Goal: Task Accomplishment & Management: Manage account settings

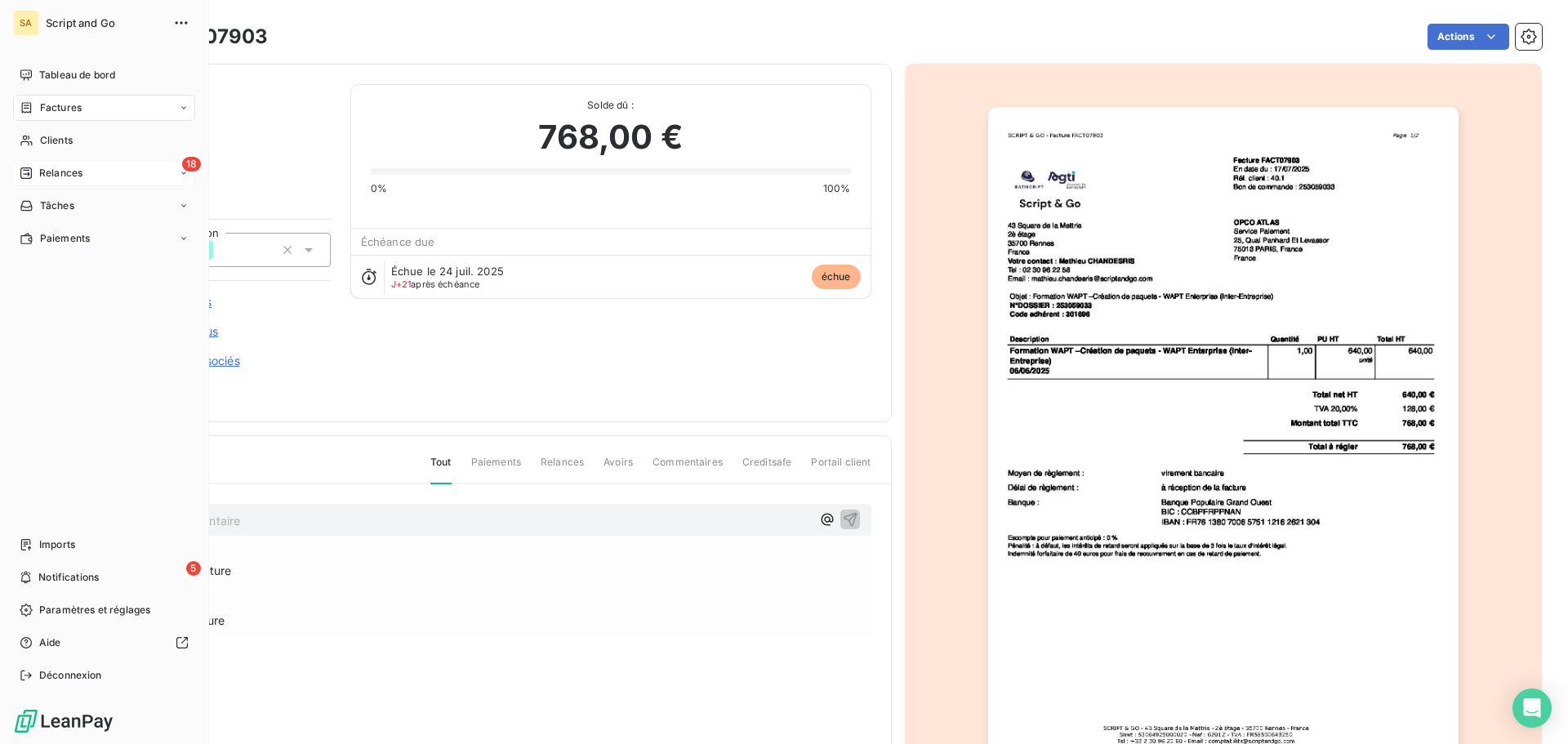
click at [32, 169] on icon at bounding box center [26, 174] width 13 height 13
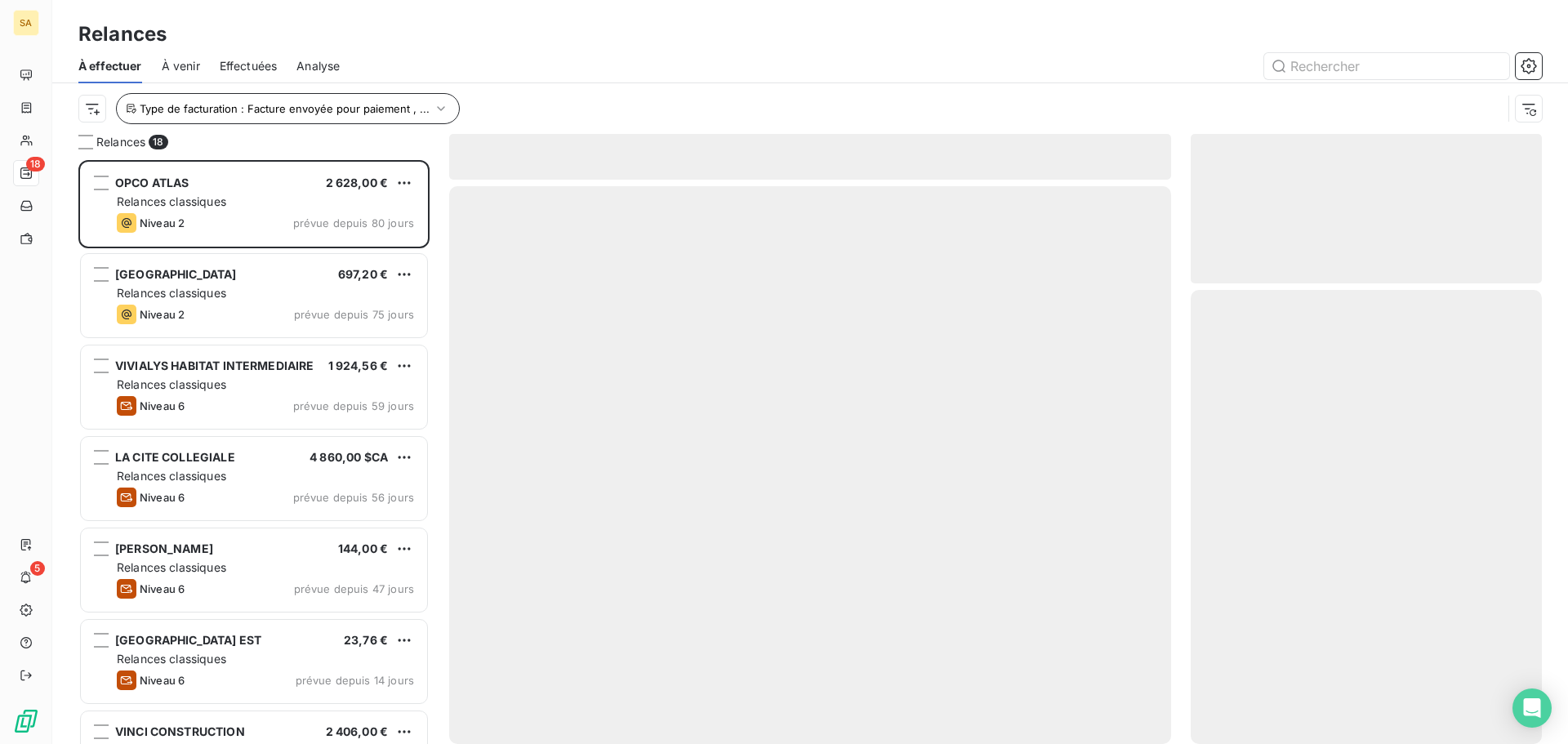
scroll to position [572, 339]
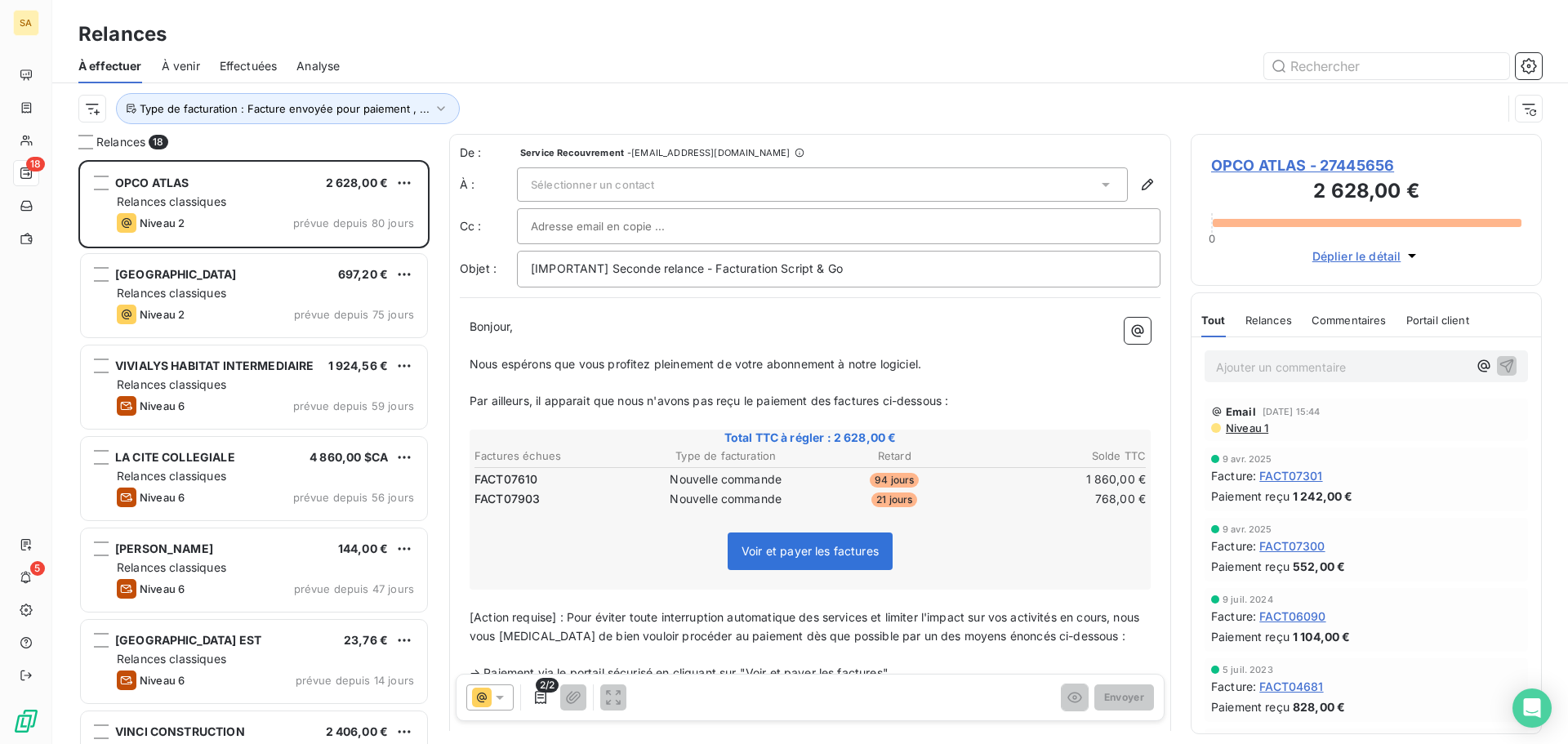
click at [1263, 367] on p "Ajouter un commentaire ﻿" at bounding box center [1341, 367] width 252 height 20
drag, startPoint x: 1282, startPoint y: 364, endPoint x: 1177, endPoint y: 365, distance: 105.0
click at [1177, 365] on div "Relances 18 OPCO ATLAS 2 628,00 € Relances classiques Niveau 2 prévue depuis 80…" at bounding box center [810, 439] width 1516 height 610
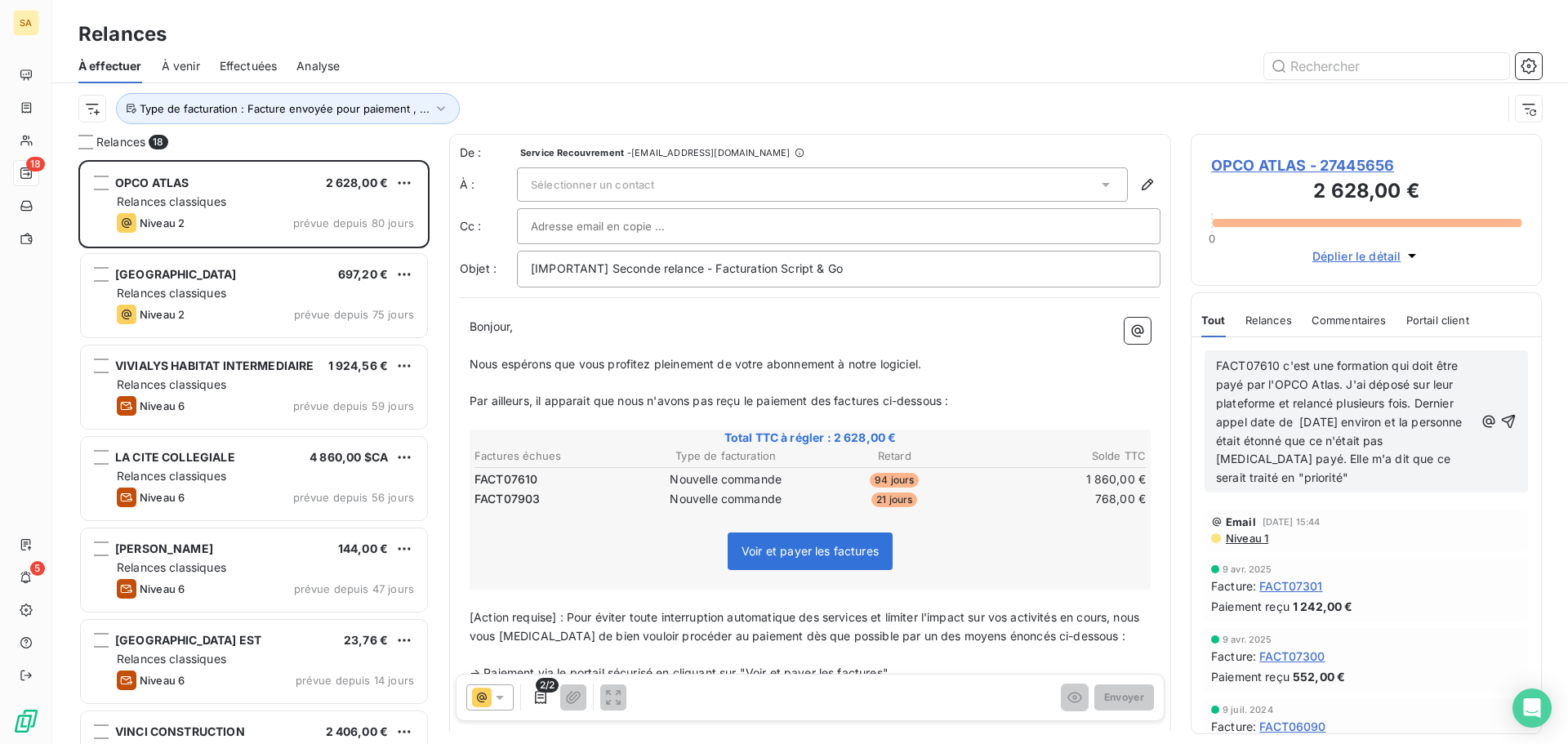
click at [1212, 363] on div "FACT07610 c'est une formation qui doit être payé par l'OPCO Atlas. J'ai déposé …" at bounding box center [1366, 421] width 323 height 142
click at [1215, 366] on div "FACT07610 c'est une formation qui doit être payé par l'OPCO Atlas. J'ai déposé …" at bounding box center [1366, 421] width 323 height 142
click at [1219, 363] on span "FACT07610 c'est une formation qui doit être payé par l'OPCO Atlas. J'ai déposé …" at bounding box center [1341, 421] width 250 height 126
click at [1500, 424] on icon "button" at bounding box center [1507, 421] width 16 height 16
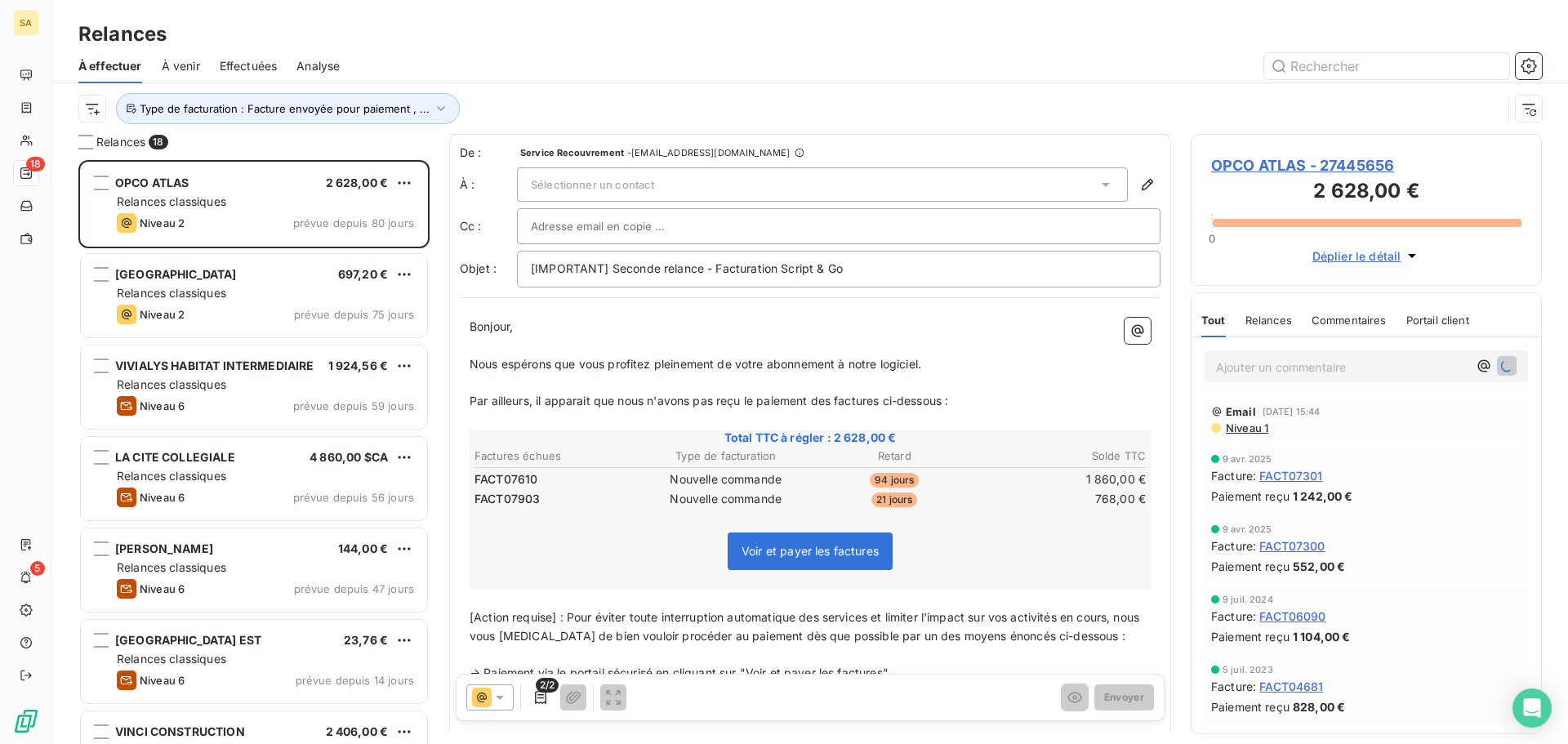
scroll to position [0, 0]
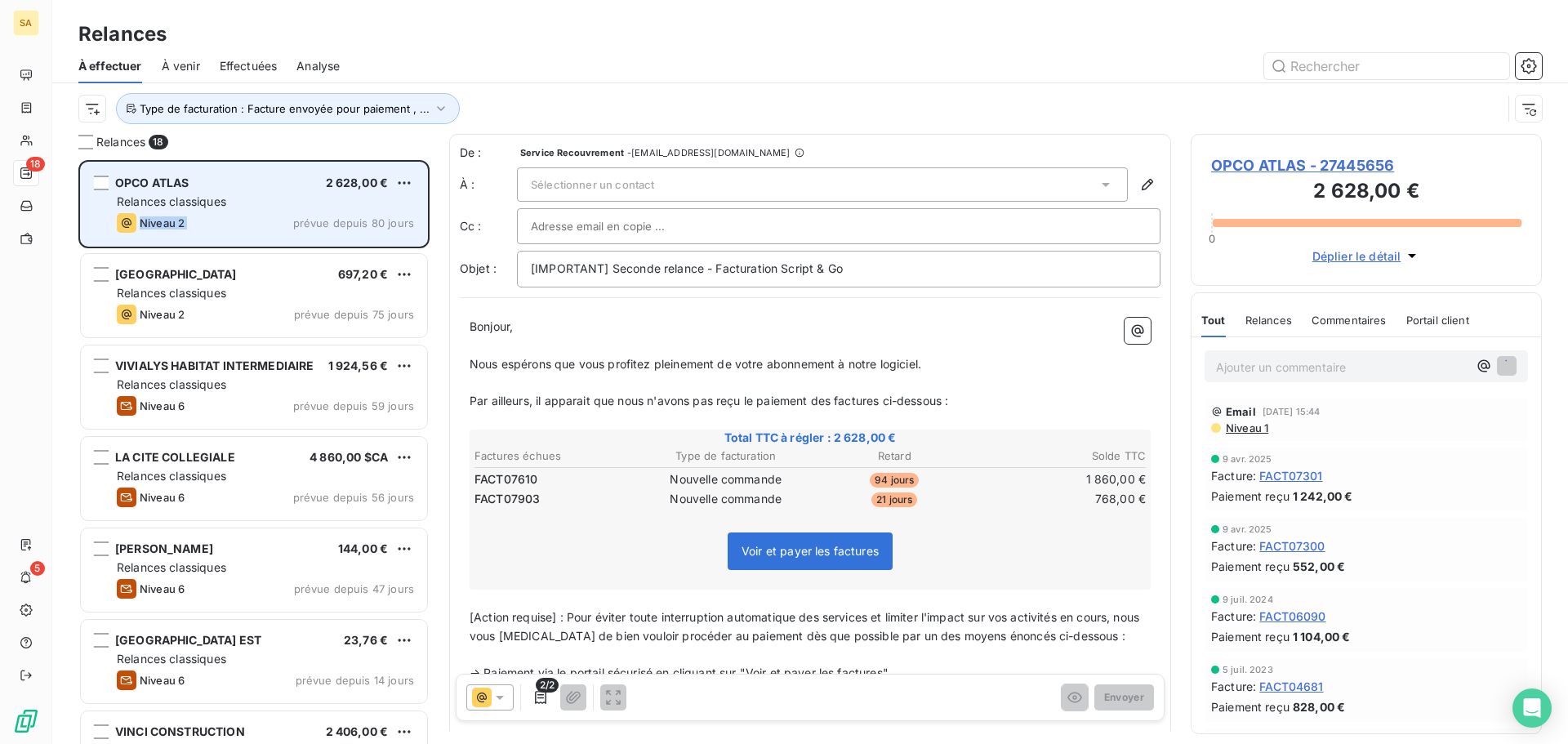
click at [259, 210] on div "OPCO ATLAS 2 628,00 € Relances classiques Niveau 2 prévue depuis 80 jours" at bounding box center [253, 204] width 346 height 83
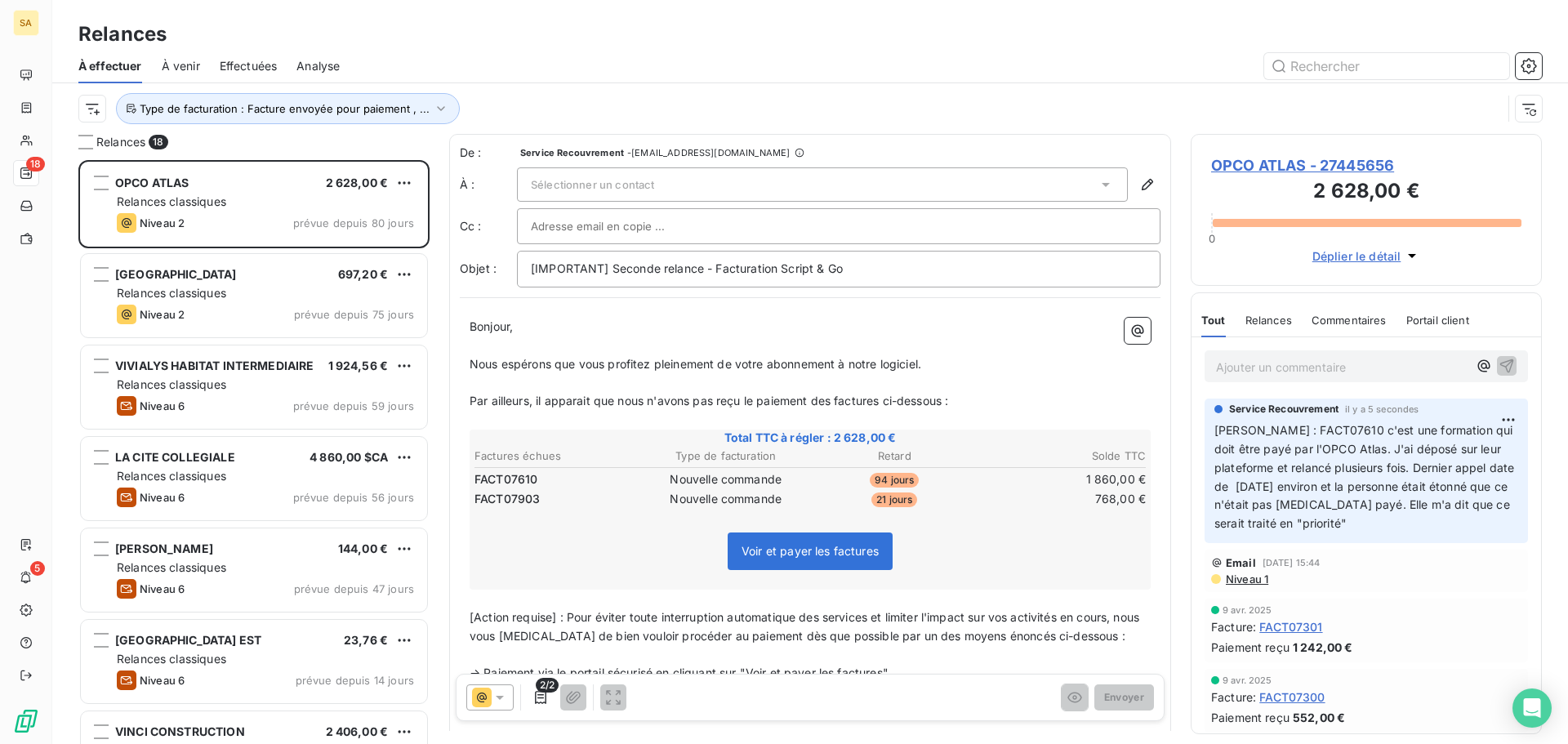
click at [1285, 372] on p "Ajouter un commentaire ﻿" at bounding box center [1341, 367] width 252 height 20
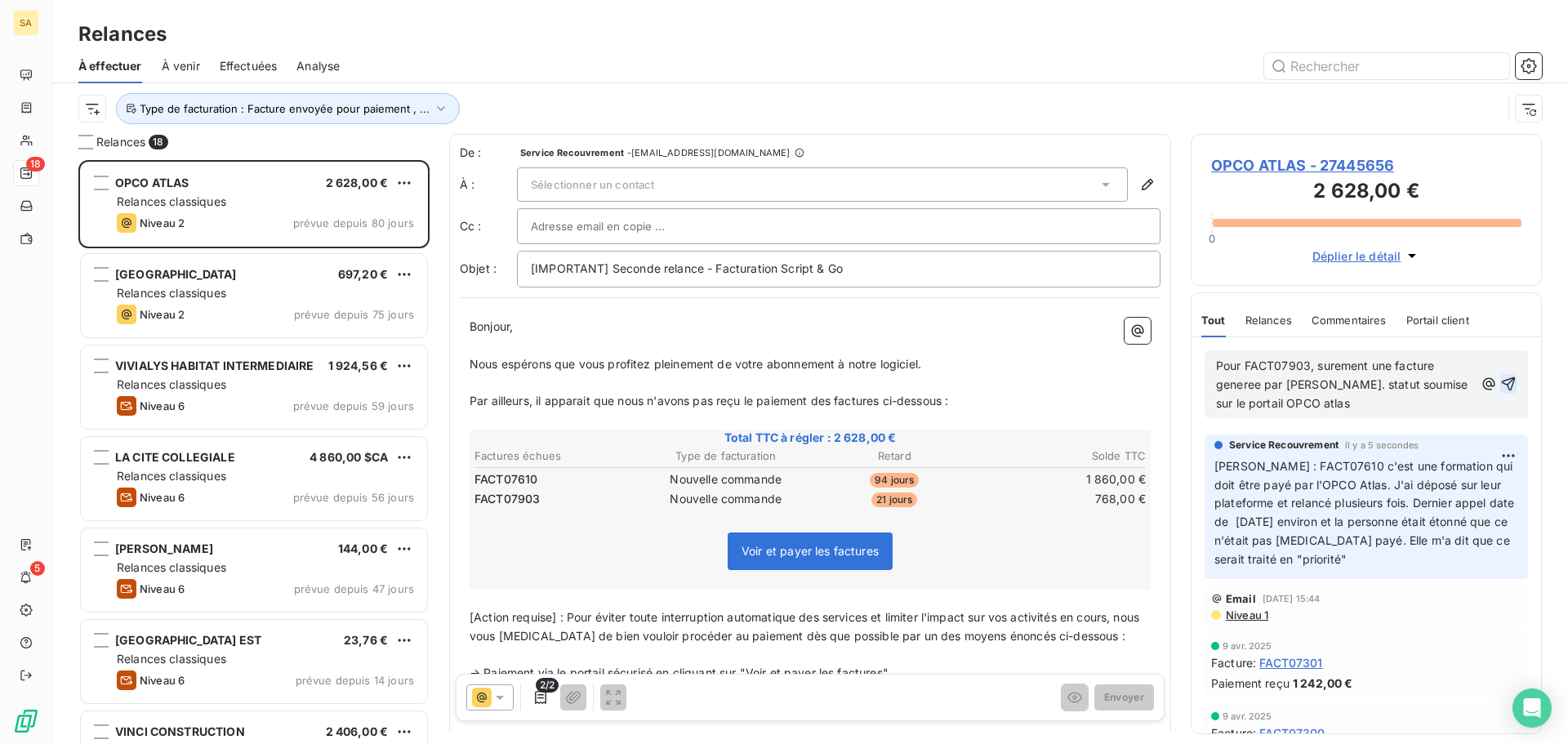
click at [1417, 385] on span "Pour FACT07903, surement une facture generee par Mylene. statut soumise sur le …" at bounding box center [1343, 384] width 255 height 51
click at [1501, 385] on icon "button" at bounding box center [1508, 384] width 13 height 13
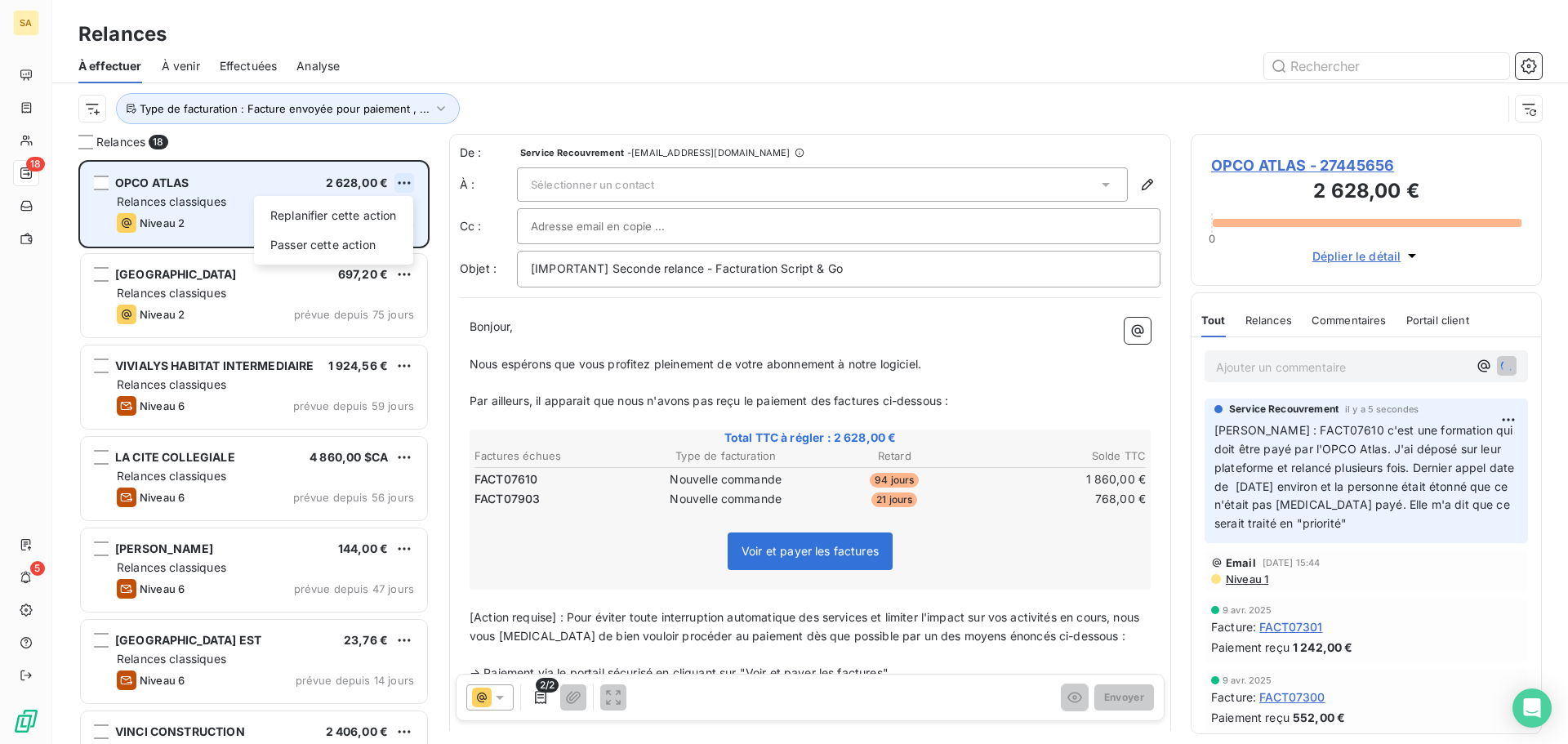
click at [408, 179] on html "SA 18 5 Relances À effectuer À venir Effectuées Analyse Type de facturation : F…" at bounding box center [784, 372] width 1568 height 744
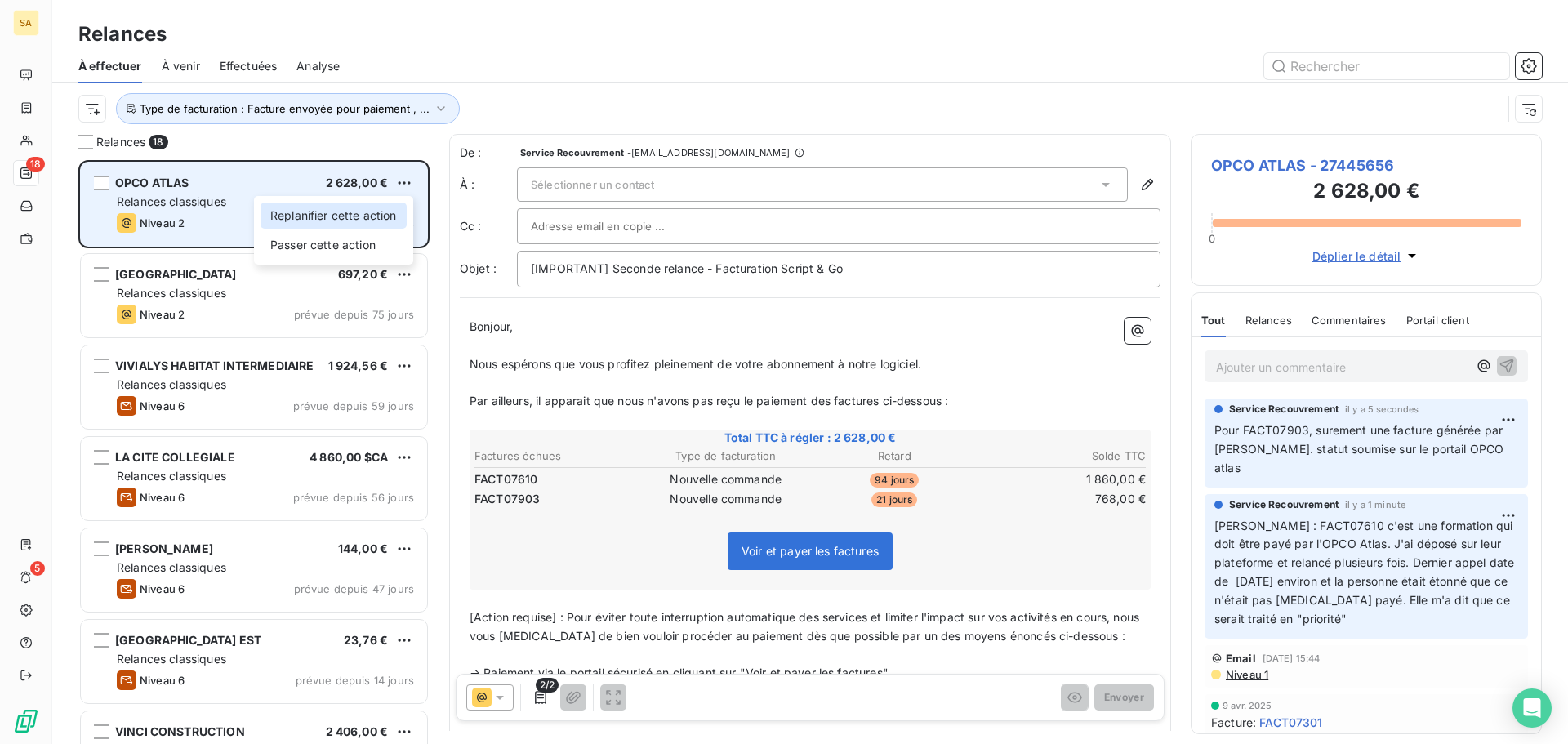
click at [362, 217] on div "Replanifier cette action" at bounding box center [333, 215] width 147 height 26
select select "7"
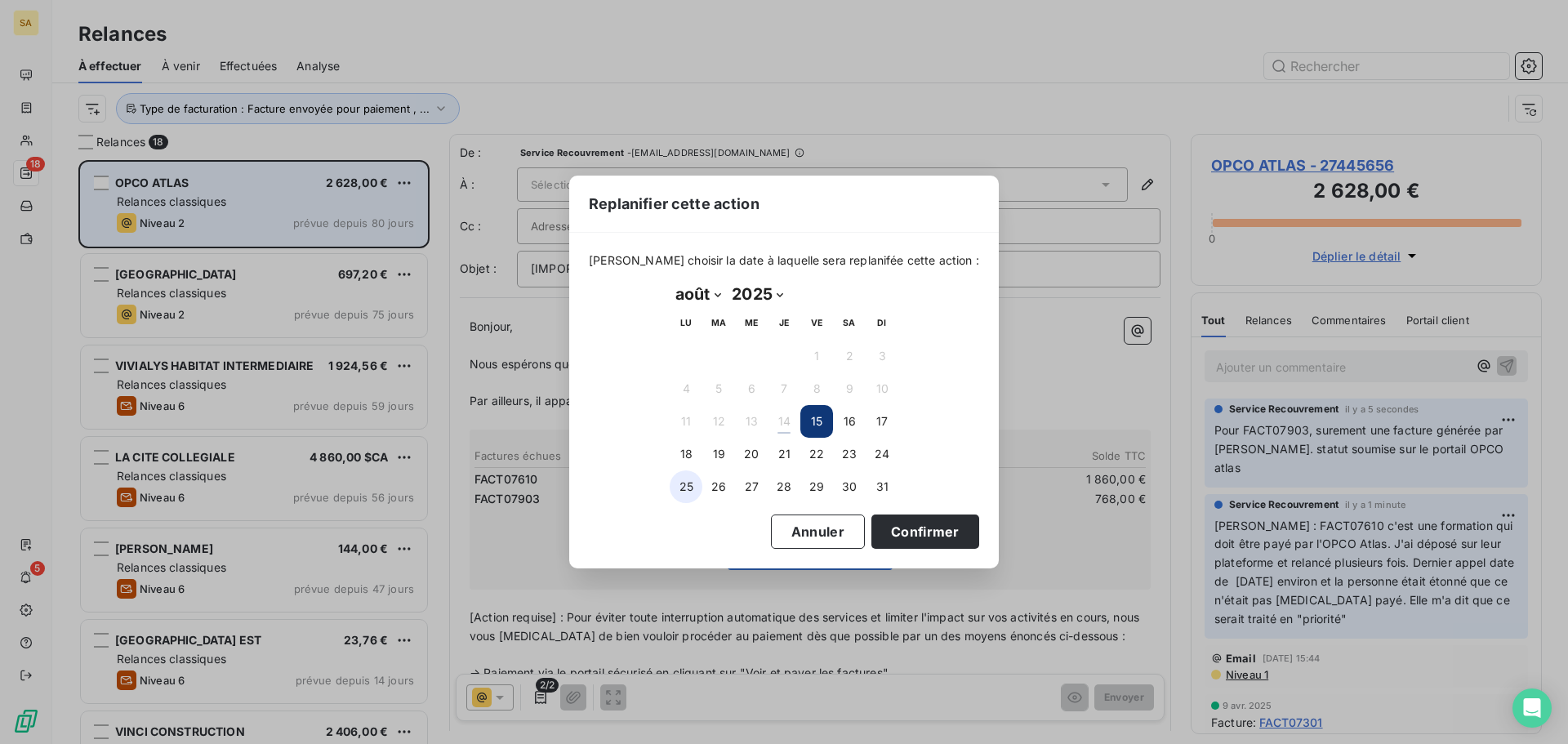
click at [685, 486] on button "25" at bounding box center [685, 487] width 33 height 33
click at [920, 540] on button "Confirmer" at bounding box center [925, 532] width 108 height 35
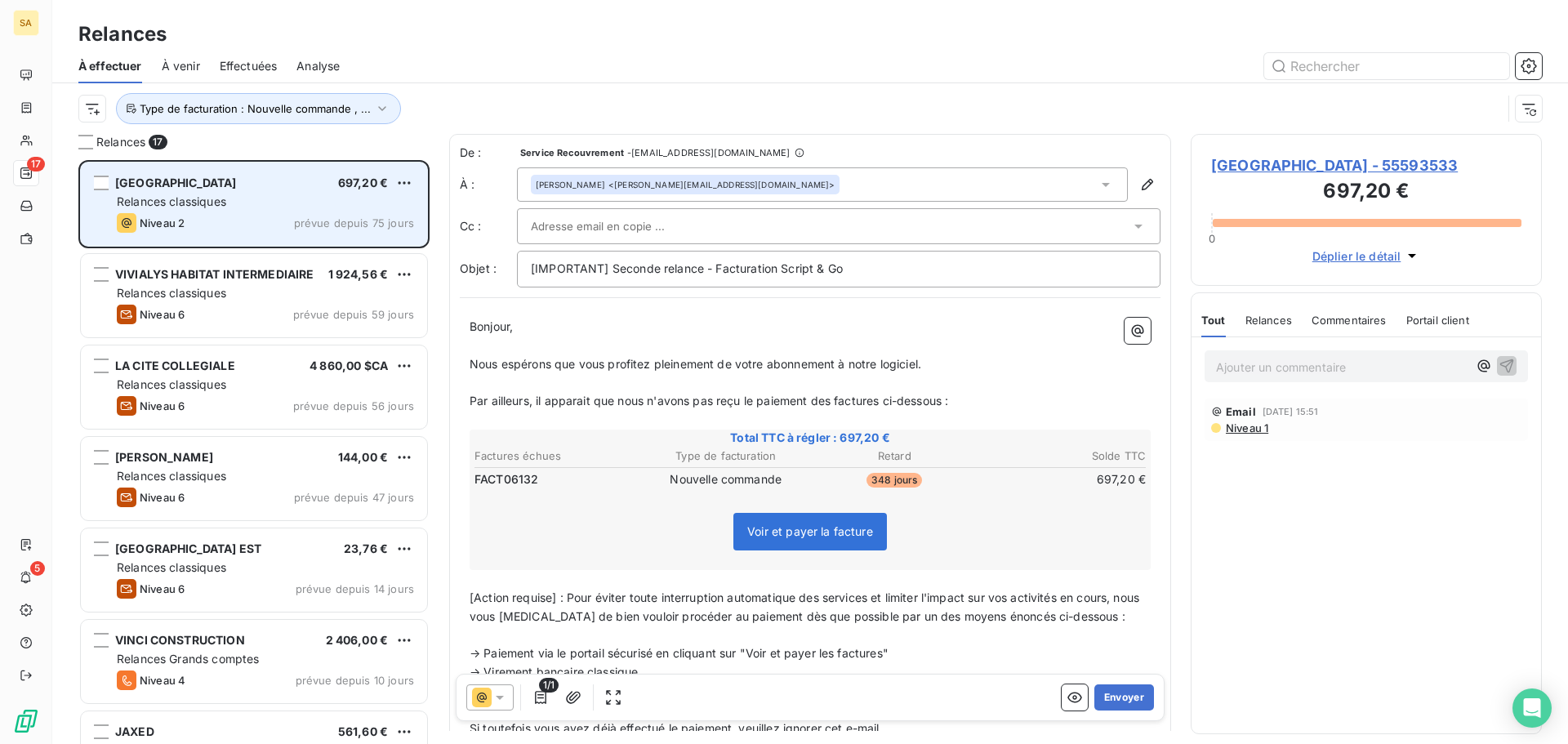
click at [1244, 370] on p "Ajouter un commentaire ﻿" at bounding box center [1341, 367] width 252 height 20
click at [1270, 363] on p "Ajouter un commentaire ﻿" at bounding box center [1341, 367] width 252 height 20
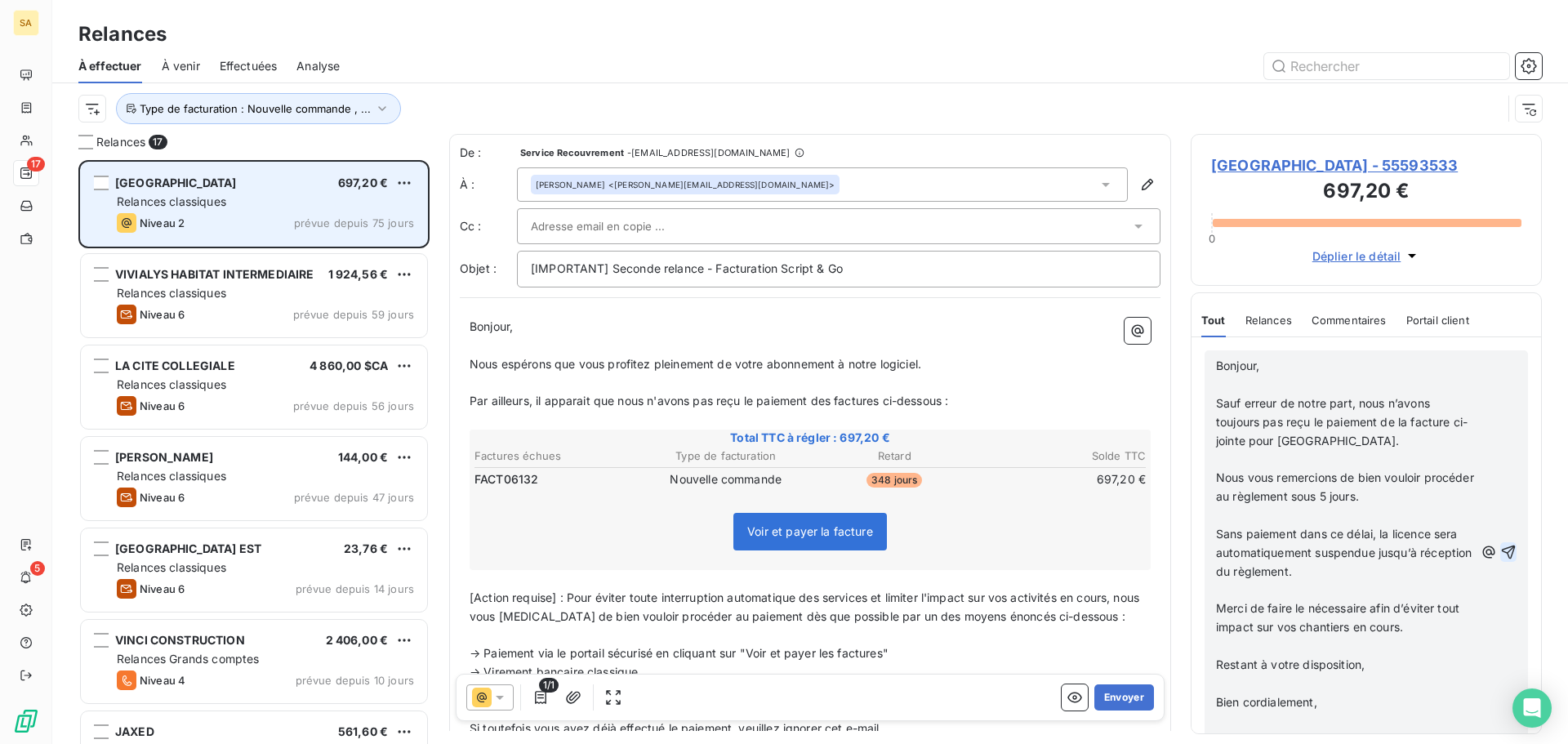
click at [1501, 552] on icon "button" at bounding box center [1508, 553] width 13 height 13
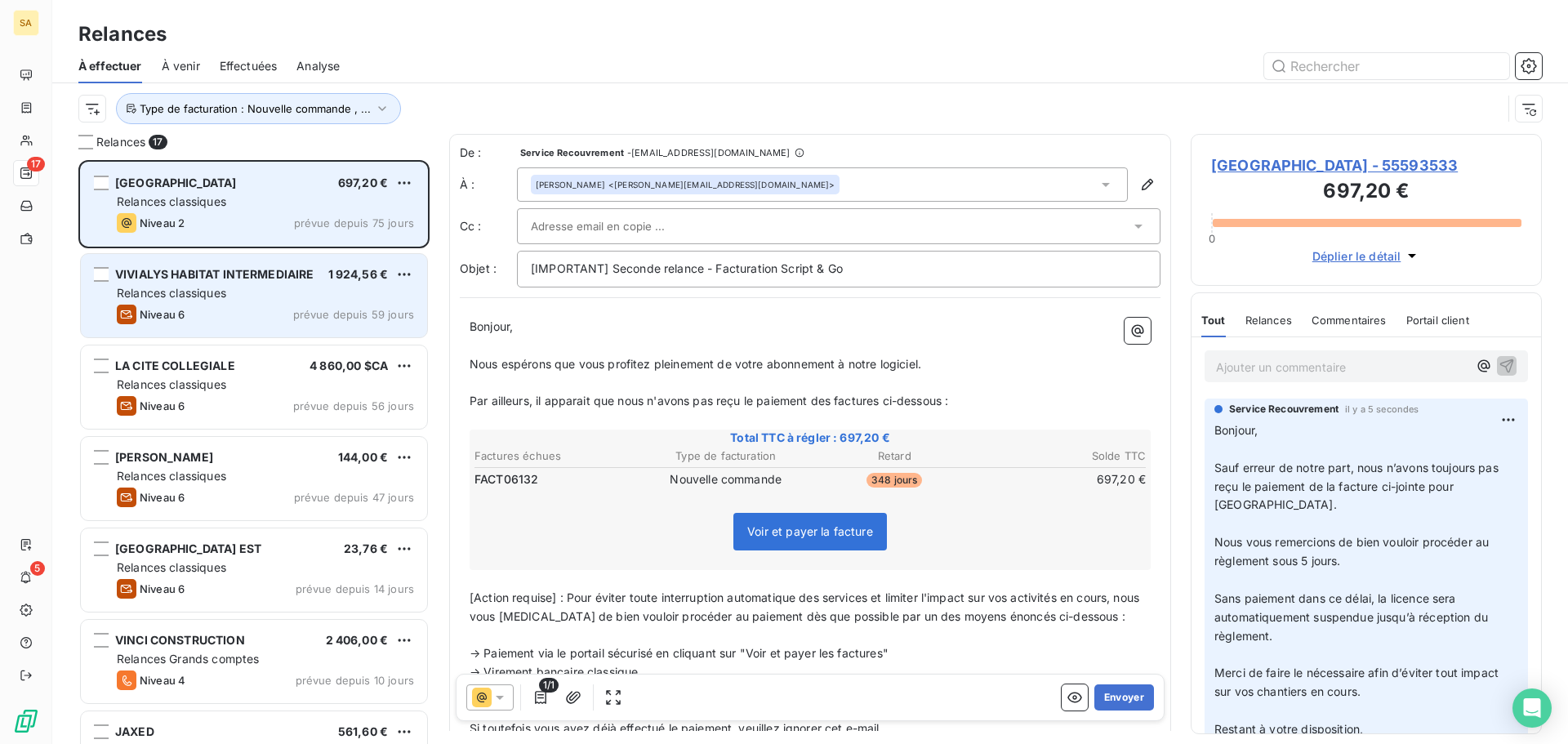
click at [171, 274] on span "VIVIALYS HABITAT INTERMEDIAIRE" at bounding box center [215, 274] width 200 height 13
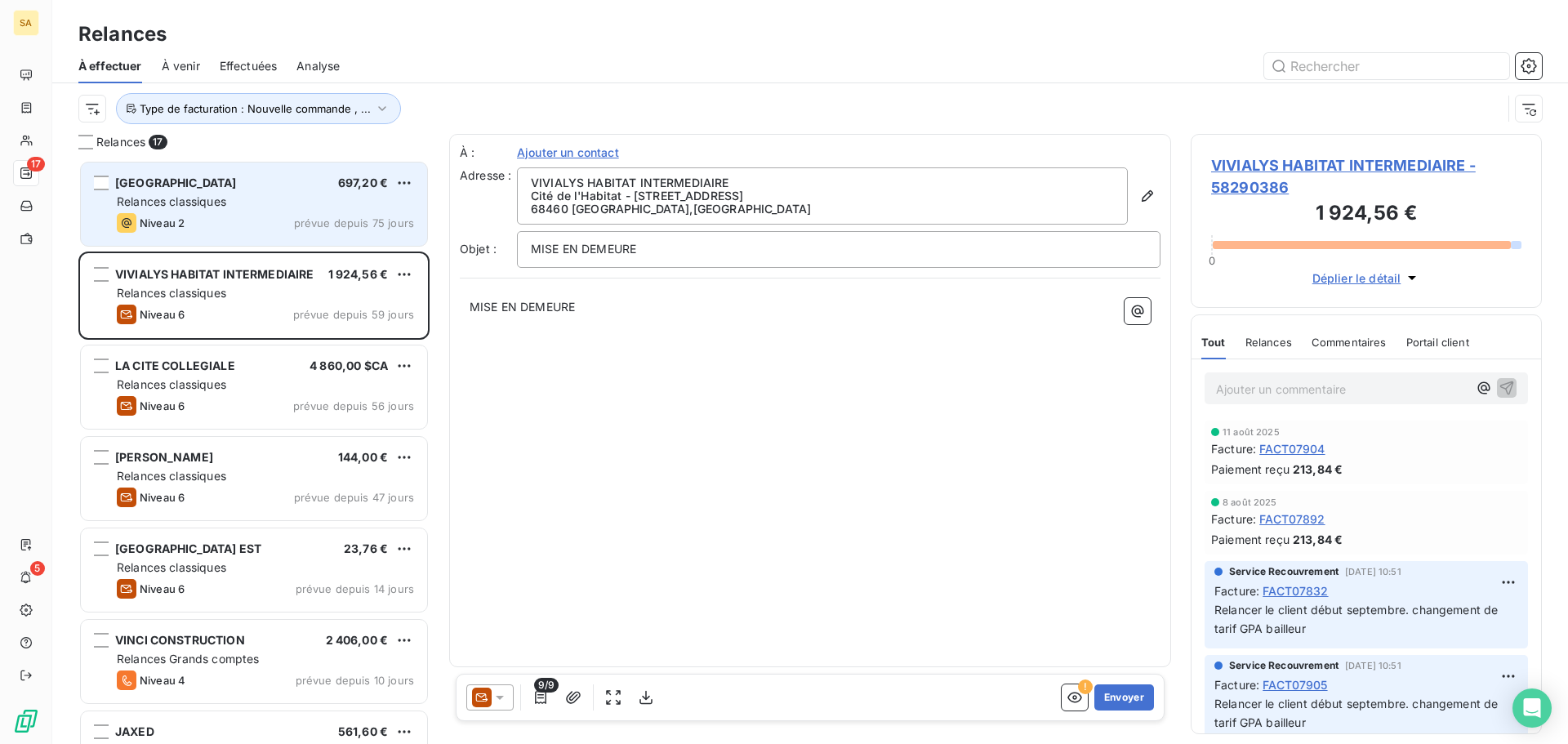
click at [1268, 165] on span "VIVIALYS HABITAT INTERMEDIAIRE - 58290386" at bounding box center [1366, 176] width 310 height 44
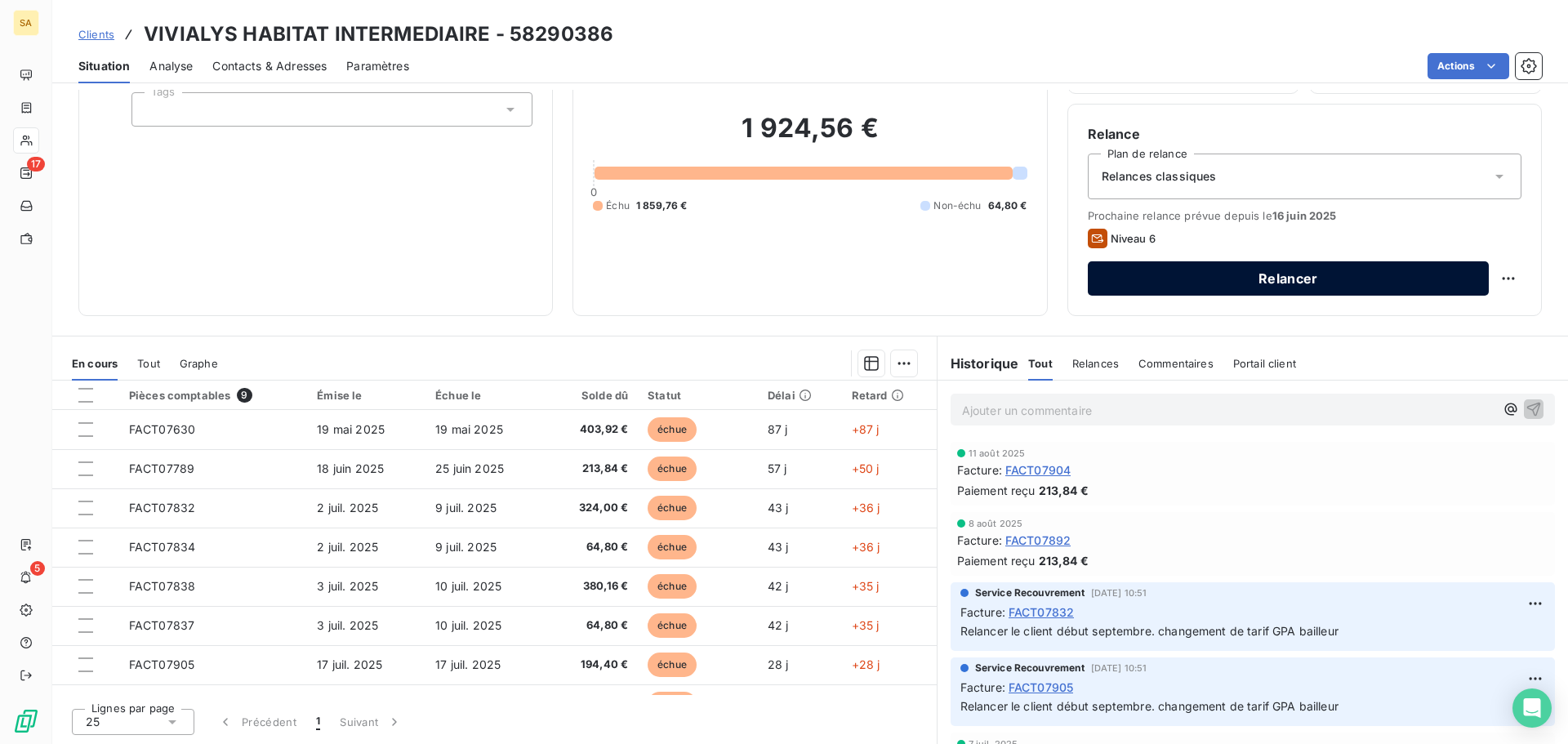
click at [1419, 277] on button "Relancer" at bounding box center [1288, 278] width 401 height 35
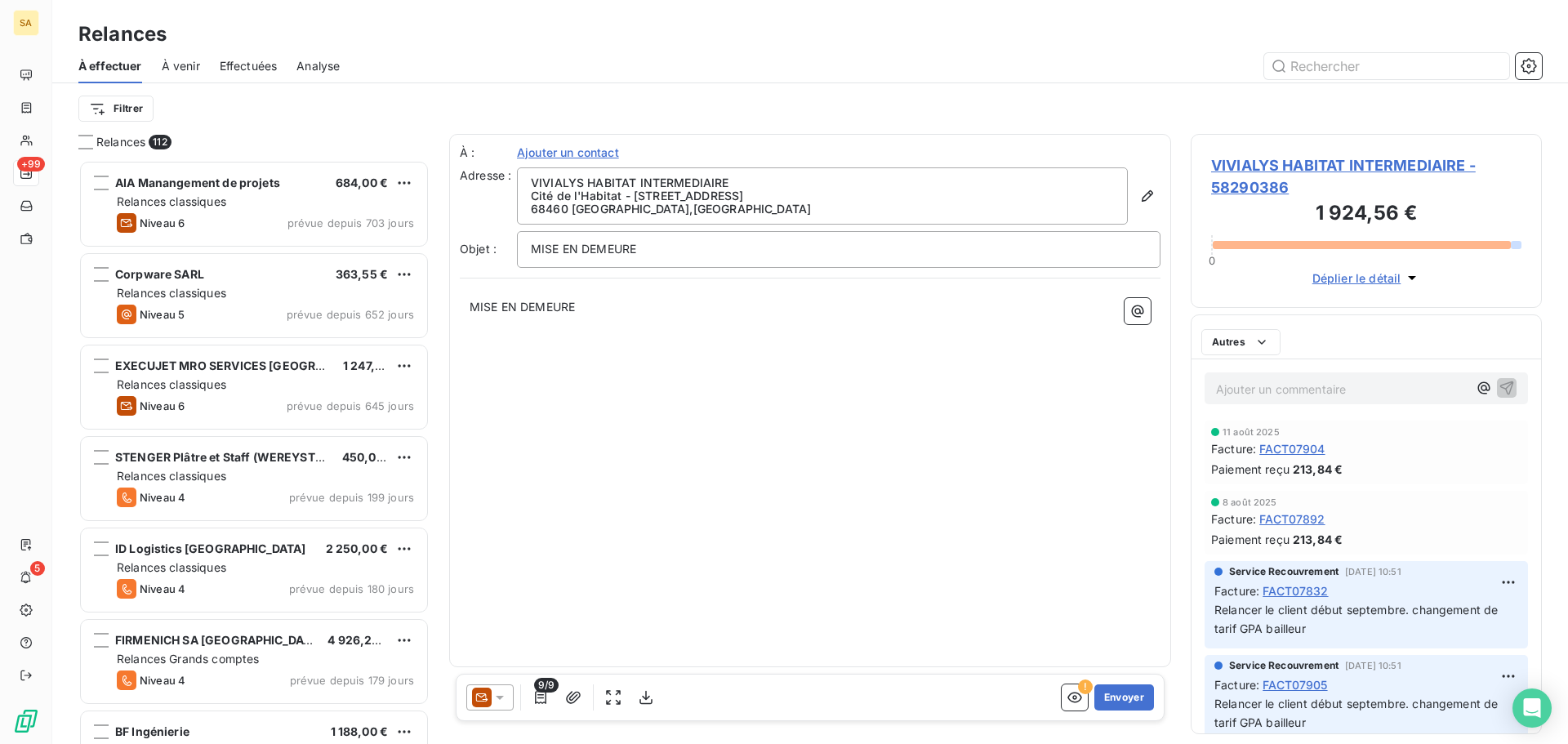
scroll to position [572, 339]
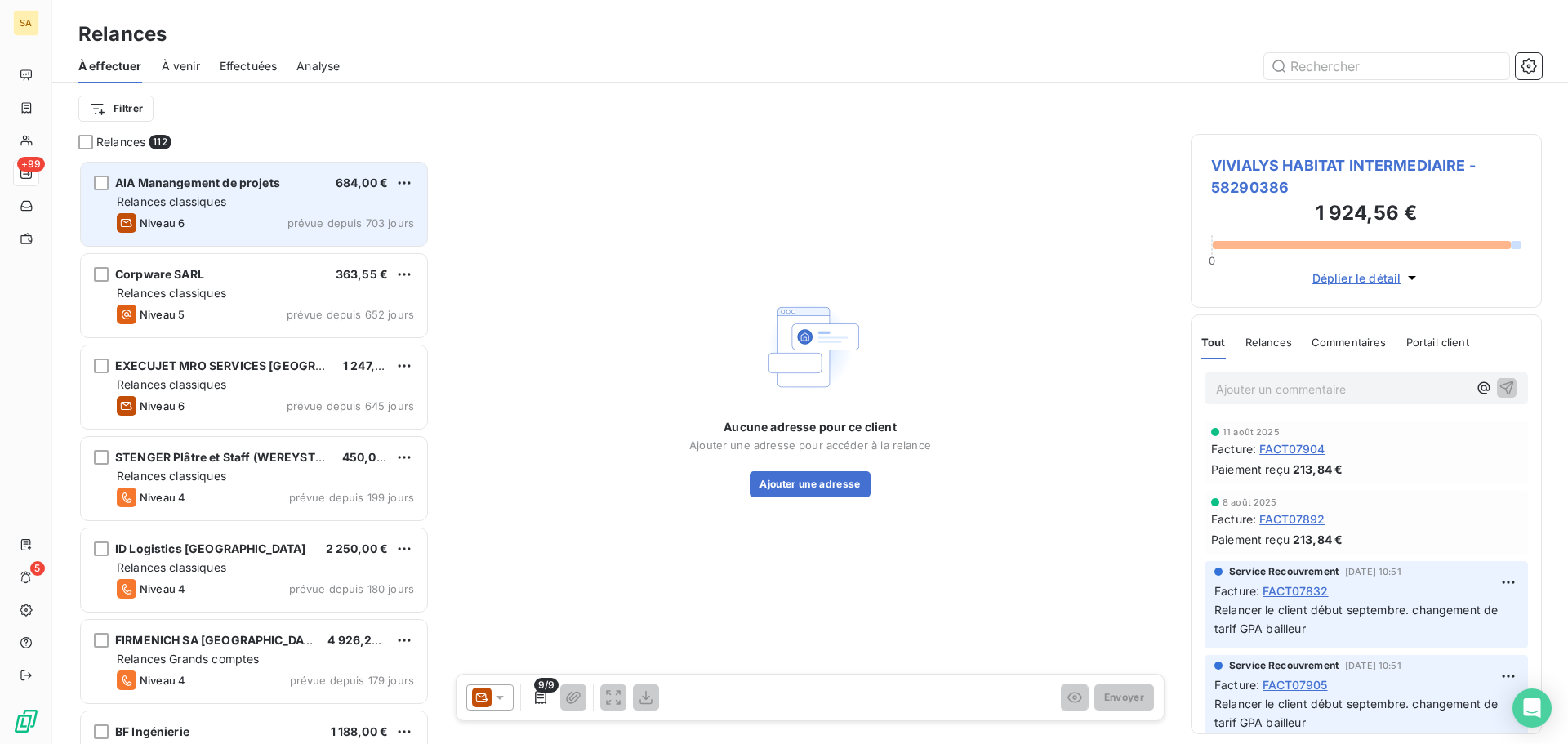
scroll to position [572, 339]
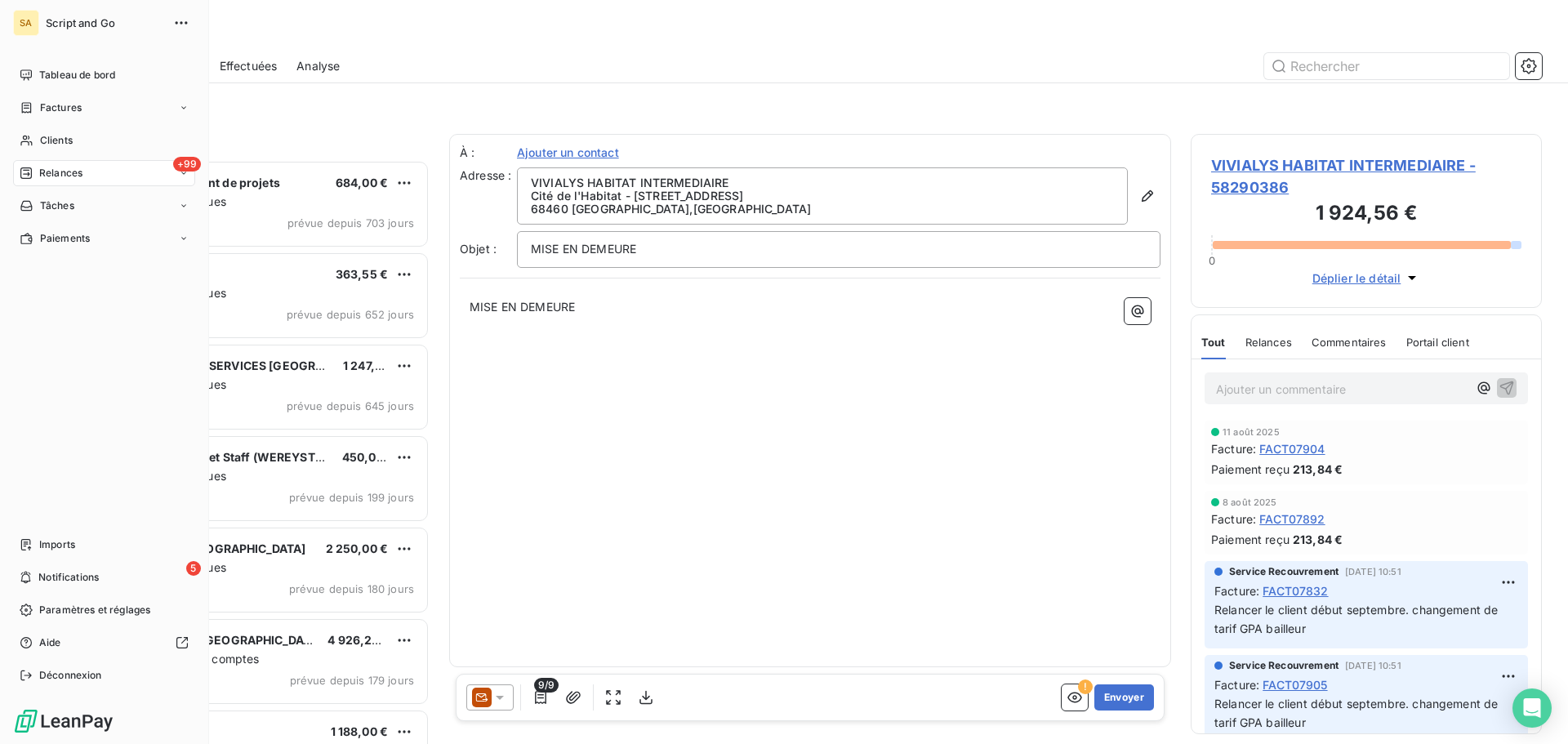
click at [29, 169] on icon at bounding box center [26, 174] width 12 height 12
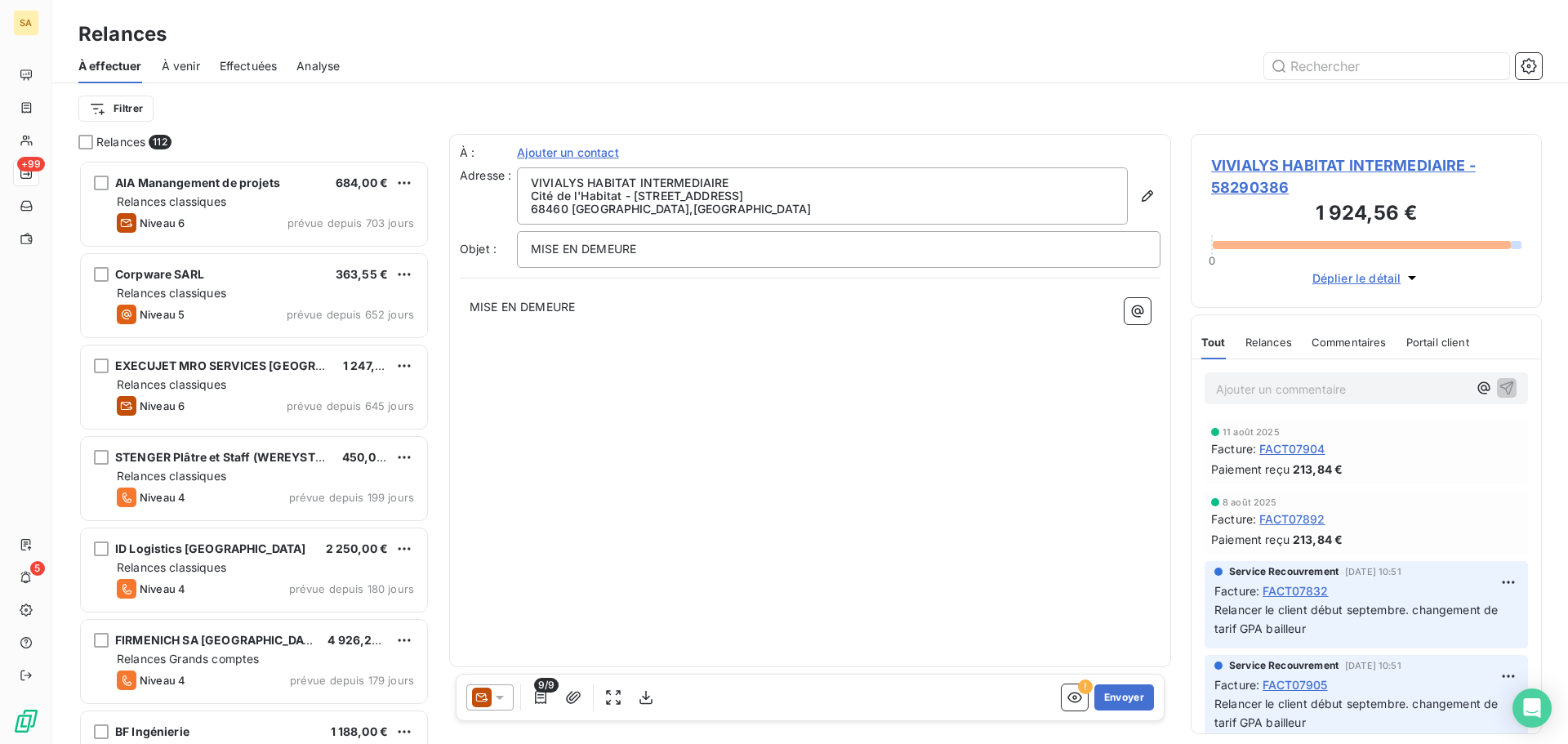
click at [314, 130] on div "Filtrer" at bounding box center [810, 109] width 1464 height 51
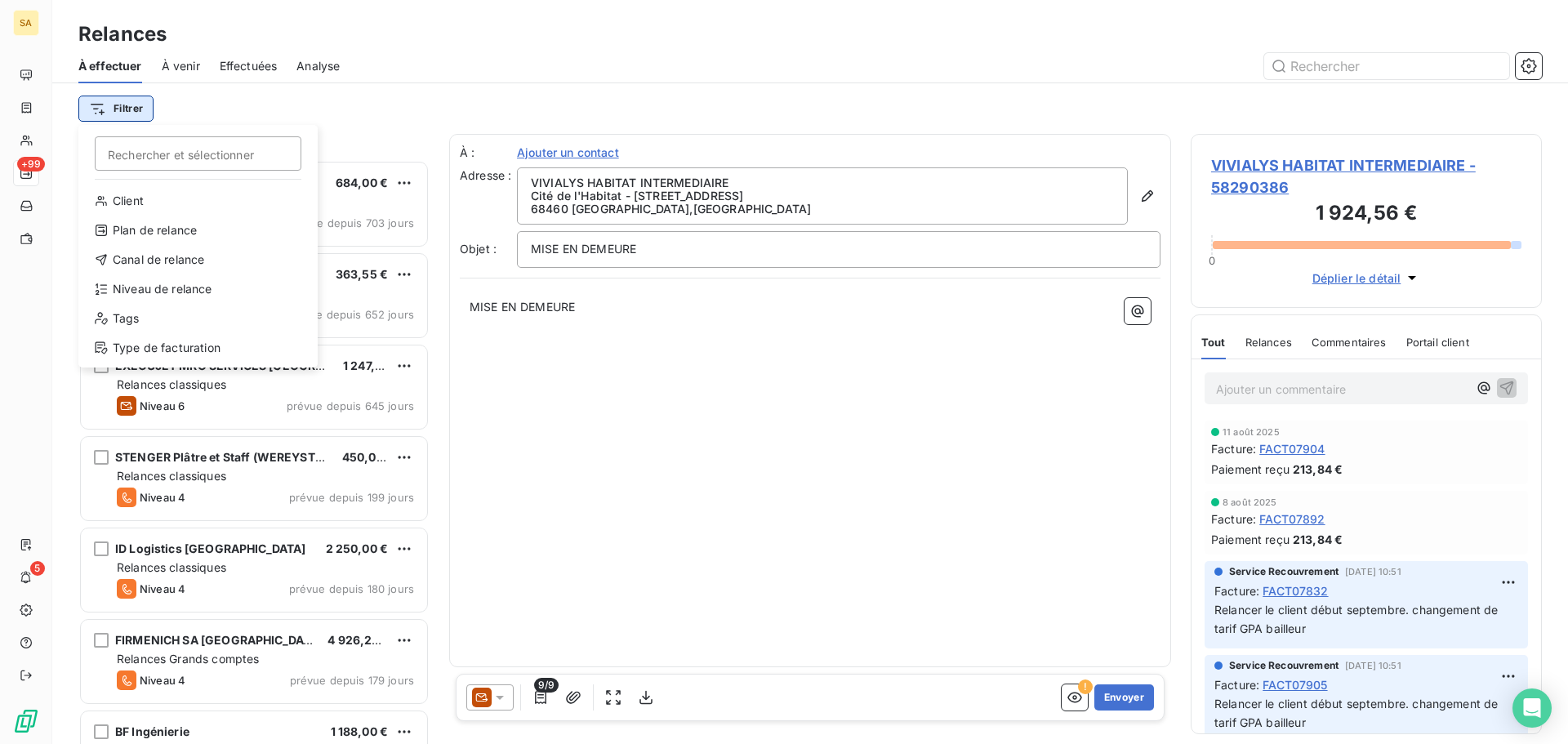
click at [115, 99] on html "SA +99 5 Relances À effectuer À venir Effectuées Analyse Filtrer Rechercher et …" at bounding box center [784, 372] width 1568 height 744
click at [157, 345] on div "Type de facturation" at bounding box center [198, 348] width 227 height 26
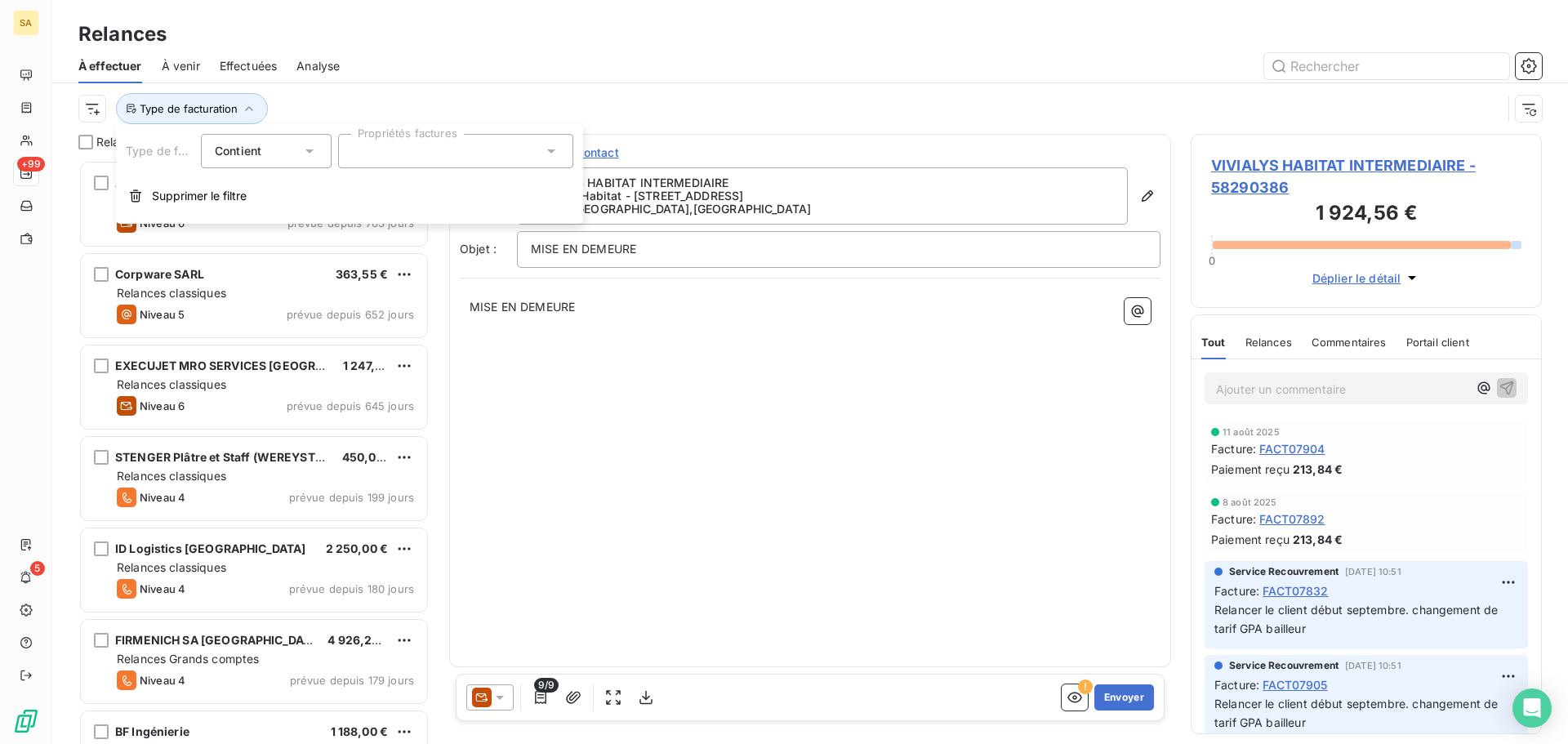
click at [400, 169] on div "Type de facturation Contient is Propriétés factures Supprimer le filtre" at bounding box center [349, 174] width 467 height 99
click at [396, 156] on div at bounding box center [455, 151] width 235 height 35
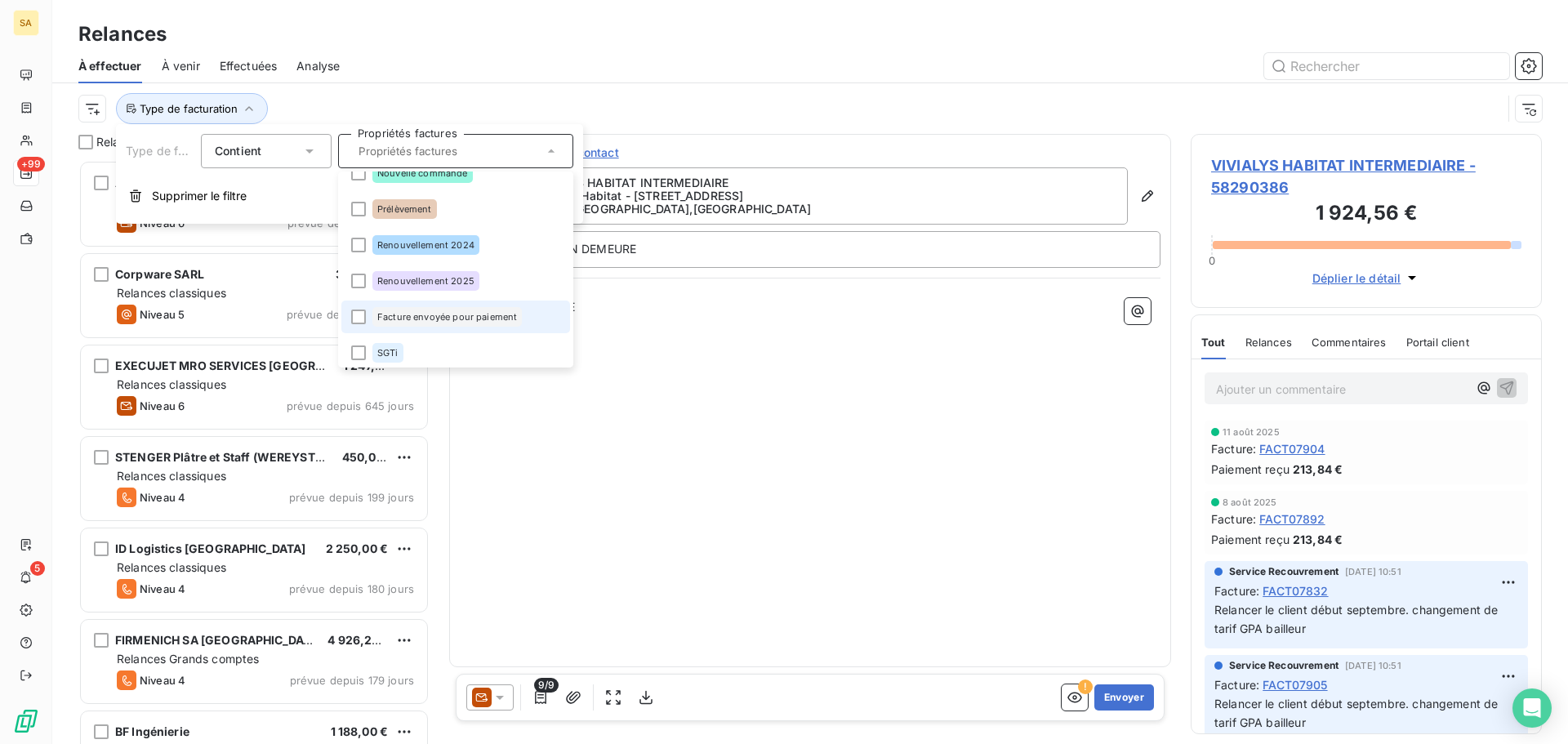
scroll to position [94, 0]
click at [353, 308] on div at bounding box center [358, 312] width 14 height 14
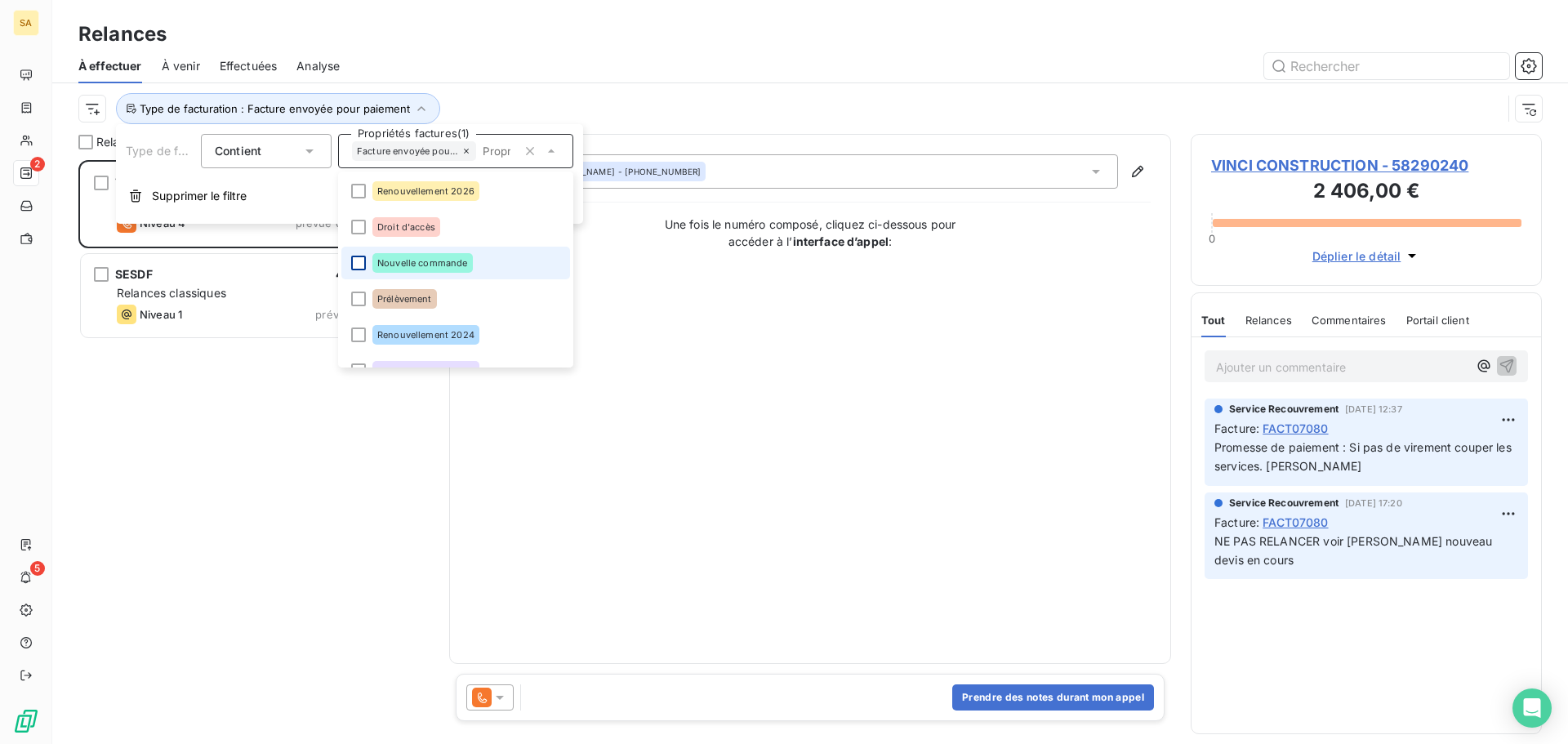
click at [364, 258] on div at bounding box center [358, 262] width 14 height 14
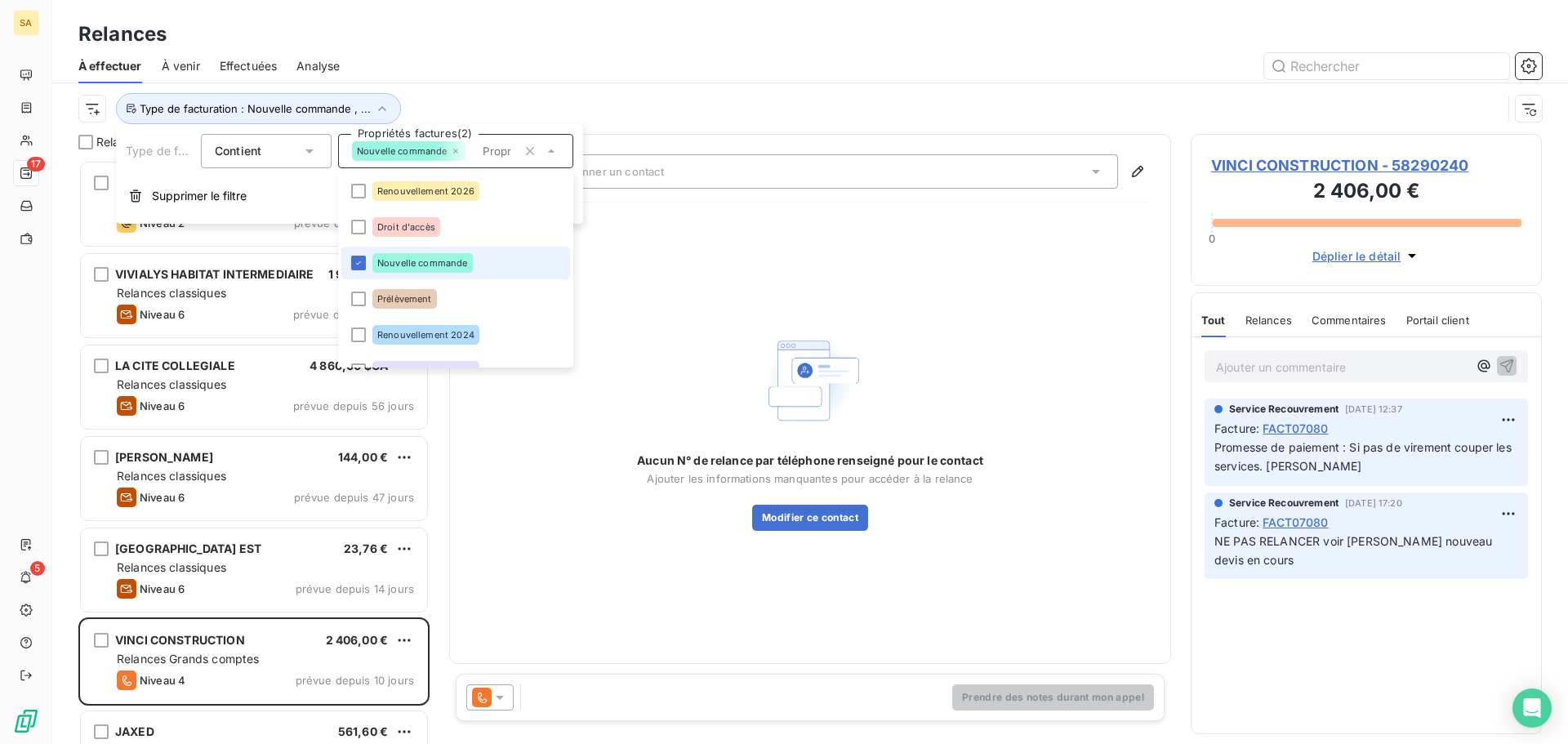
scroll to position [572, 339]
click at [650, 70] on div at bounding box center [951, 66] width 1182 height 26
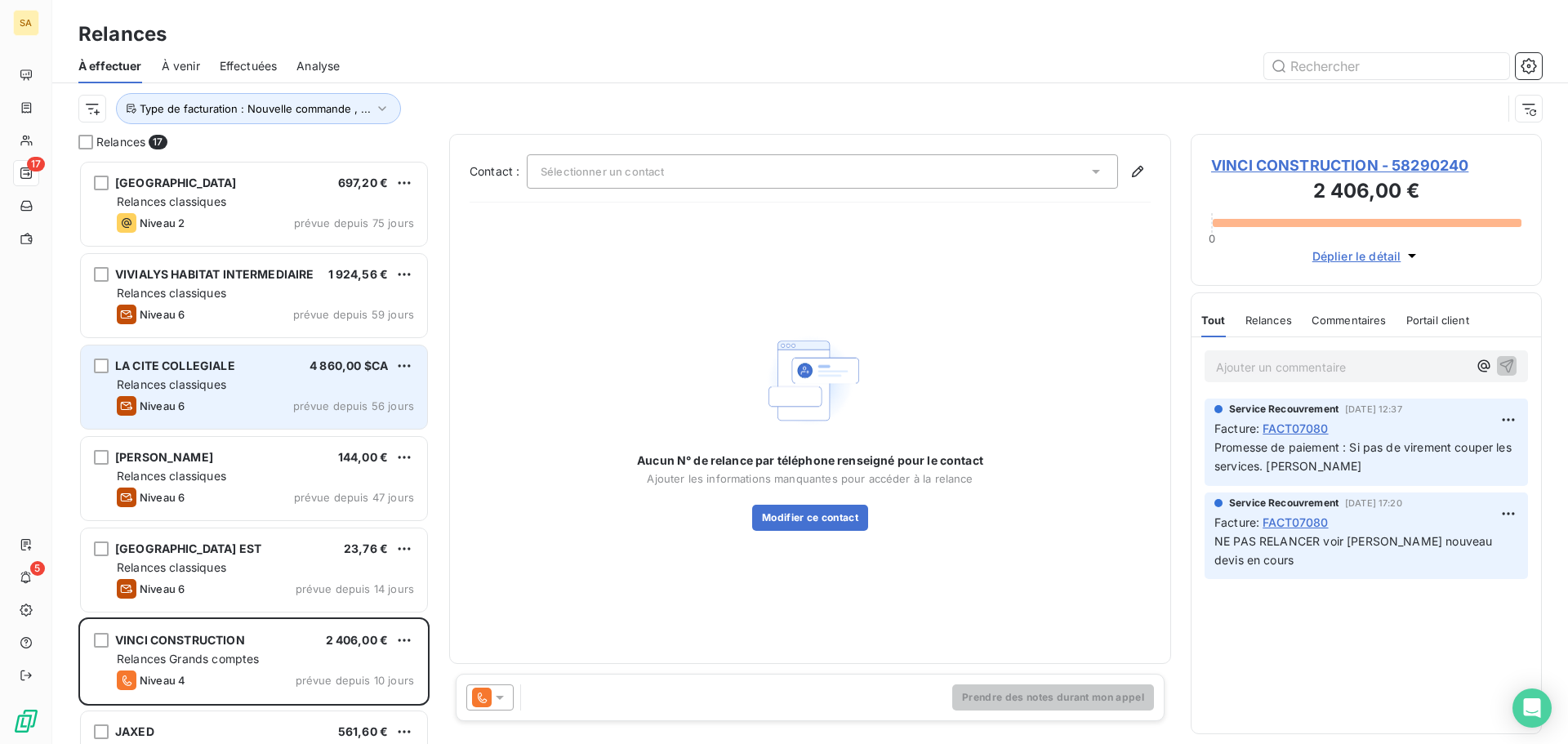
click at [257, 358] on div "LA CITE COLLEGIALE 4 860,00 $CA Relances classiques Niveau 6 prévue depuis 56 j…" at bounding box center [253, 387] width 346 height 83
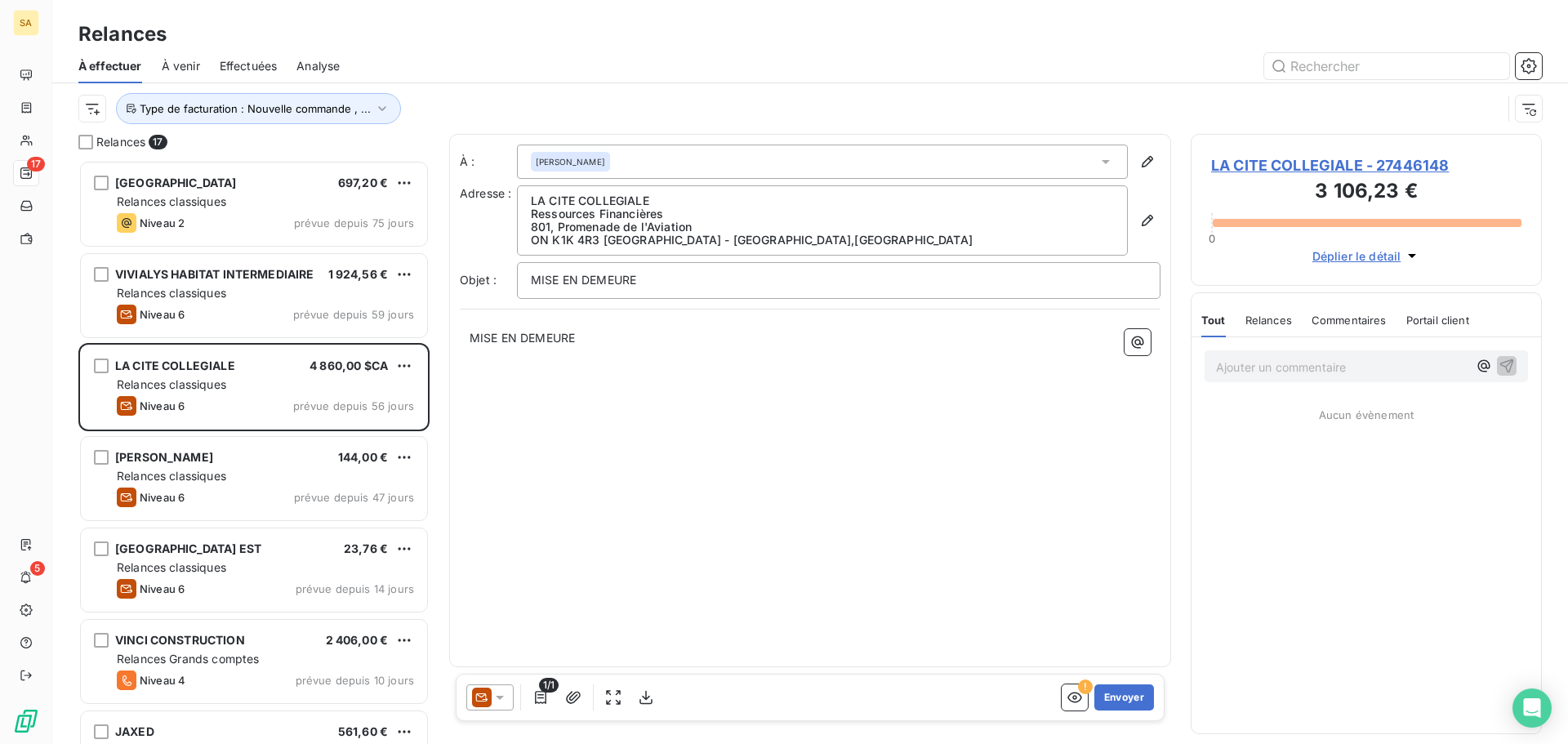
click at [1392, 166] on span "LA CITE COLLEGIALE - 27446148" at bounding box center [1366, 165] width 310 height 22
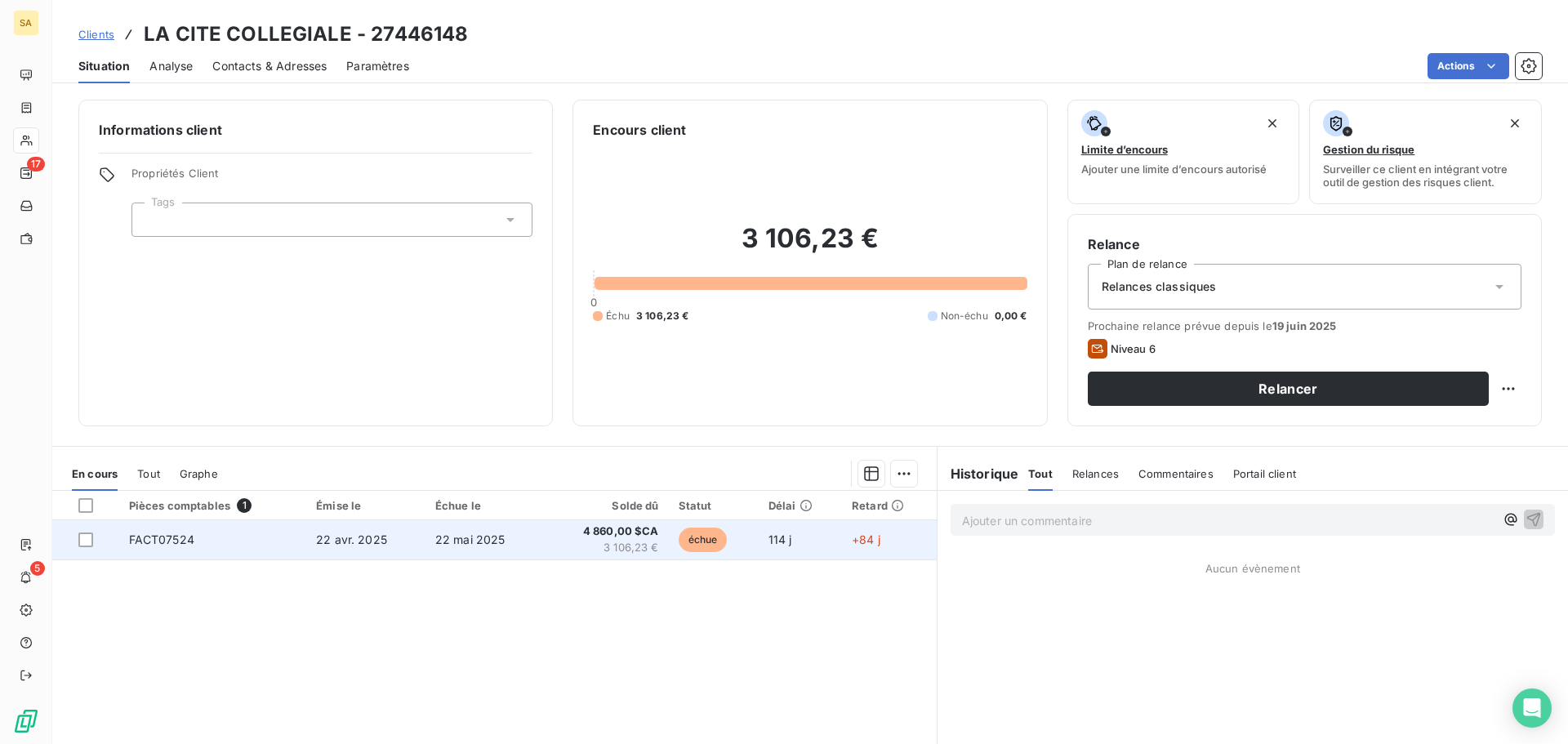
click at [258, 533] on td "FACT07524" at bounding box center [213, 540] width 188 height 40
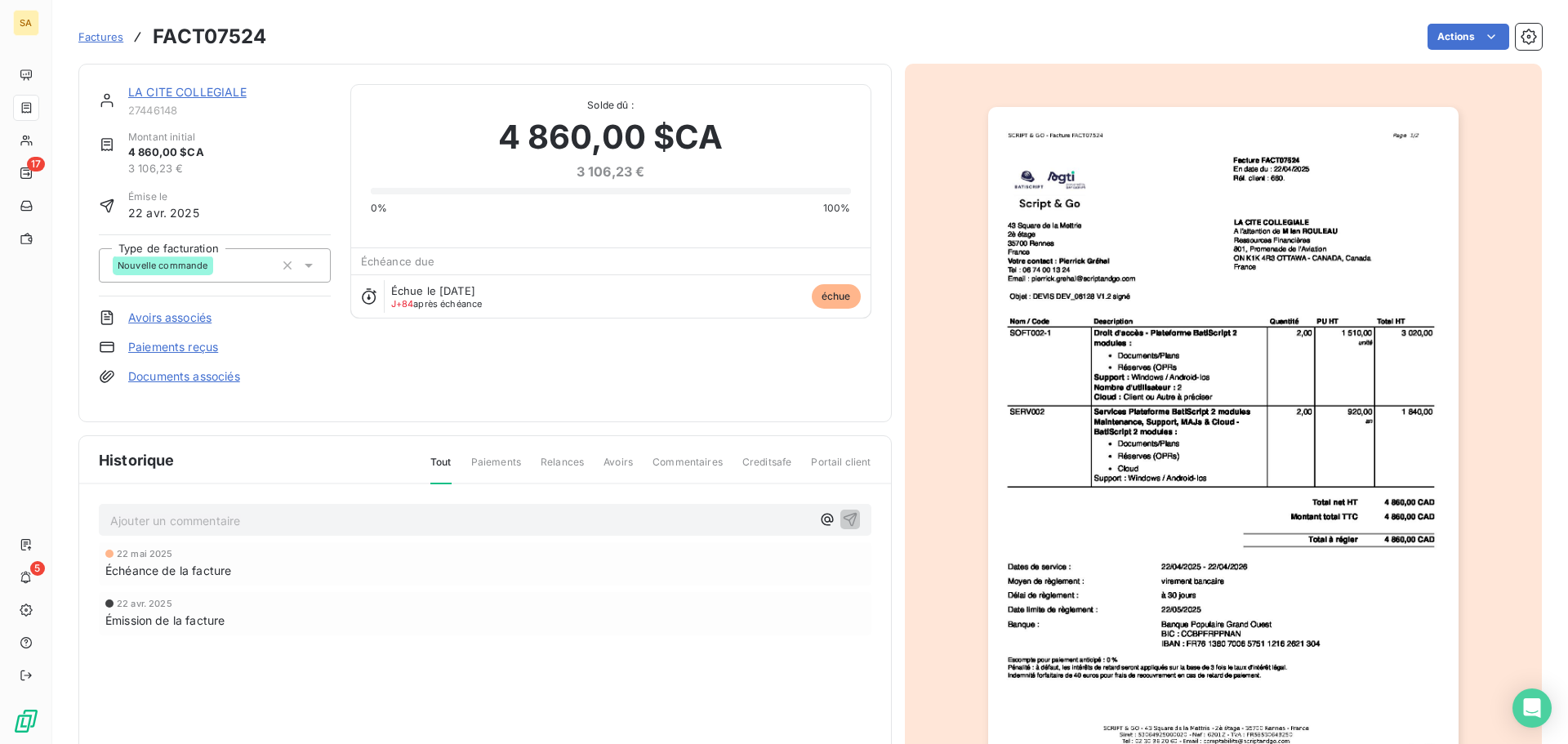
click at [201, 91] on link "LA CITE COLLEGIALE" at bounding box center [187, 92] width 119 height 13
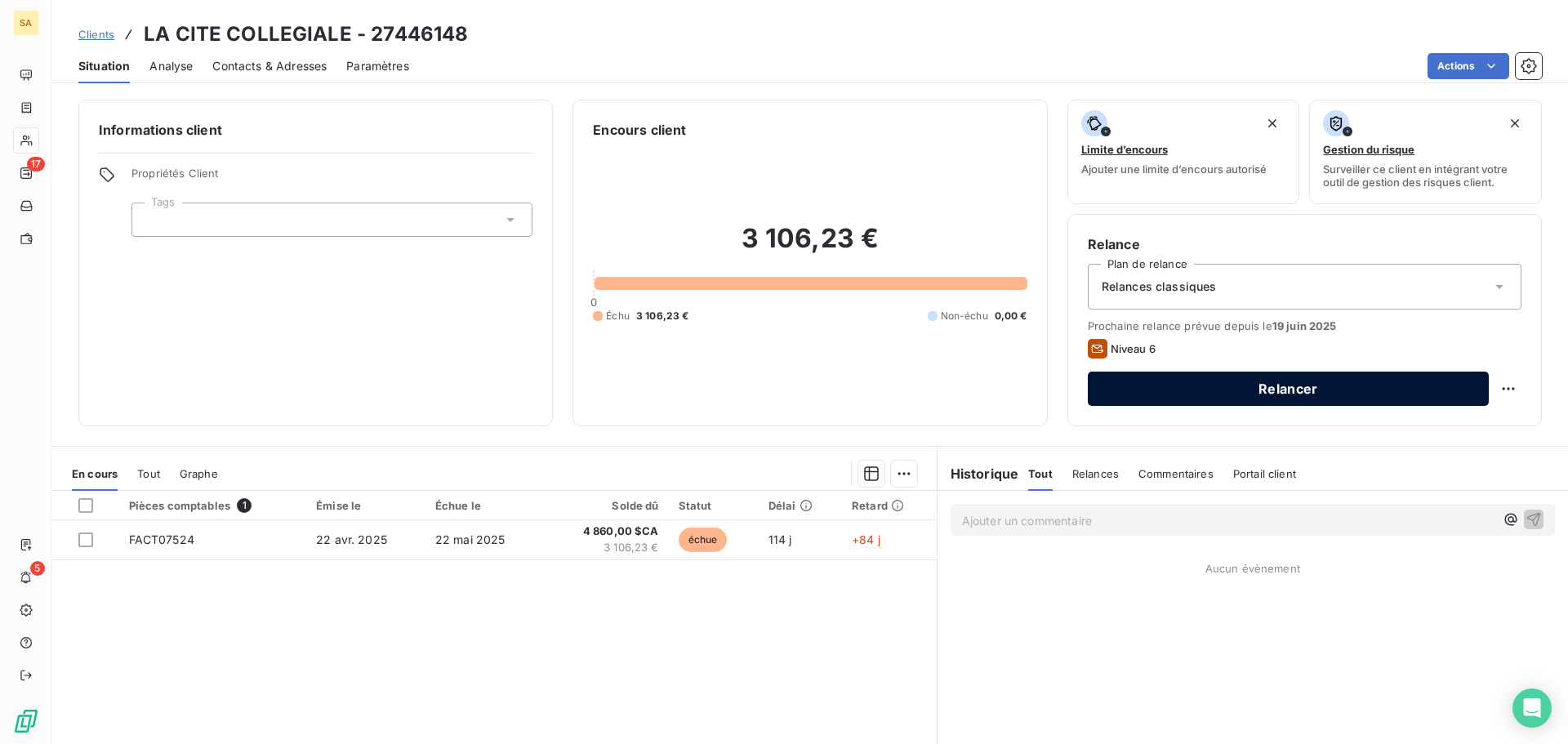
click at [1426, 389] on button "Relancer" at bounding box center [1288, 388] width 401 height 35
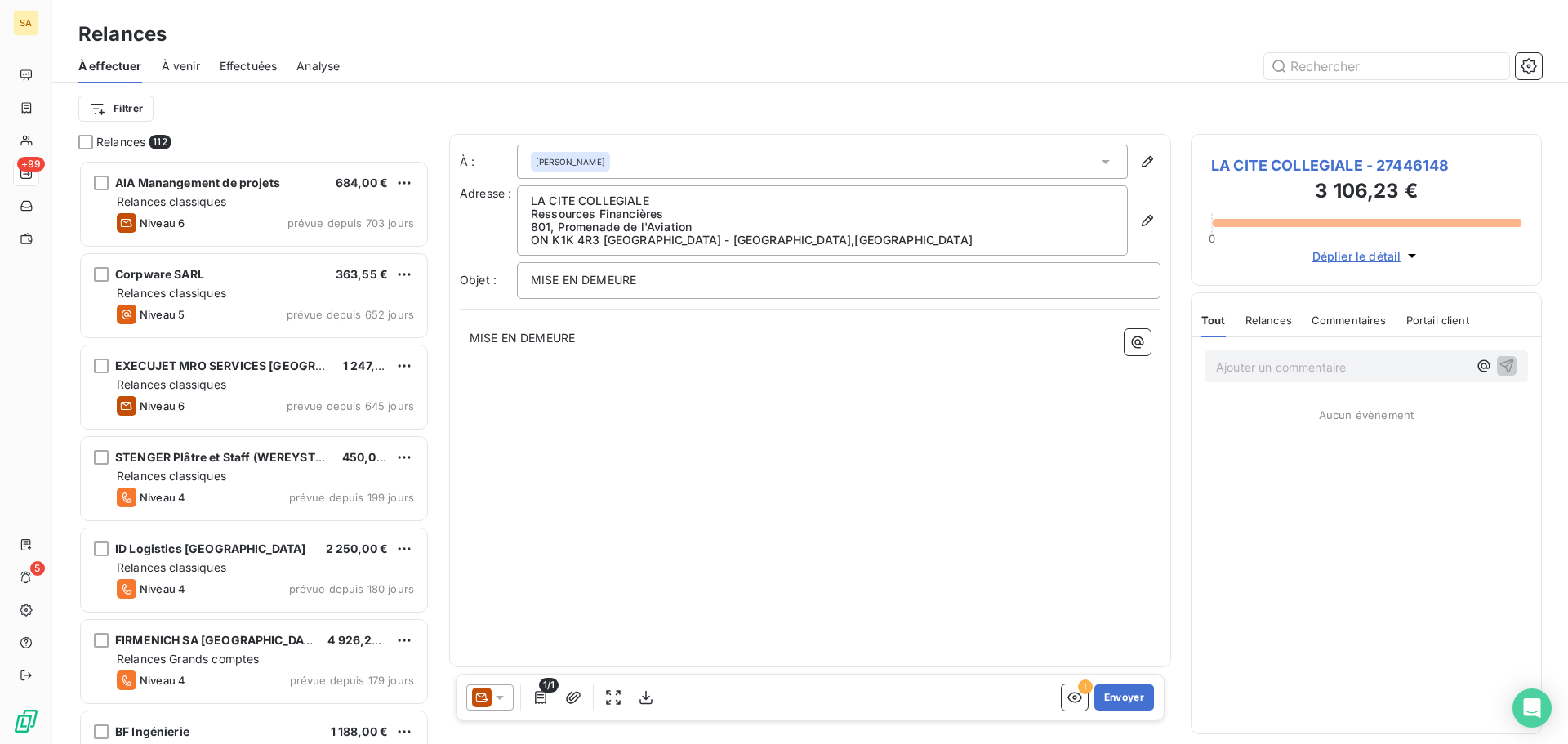
scroll to position [572, 339]
click at [498, 693] on icon at bounding box center [499, 697] width 16 height 16
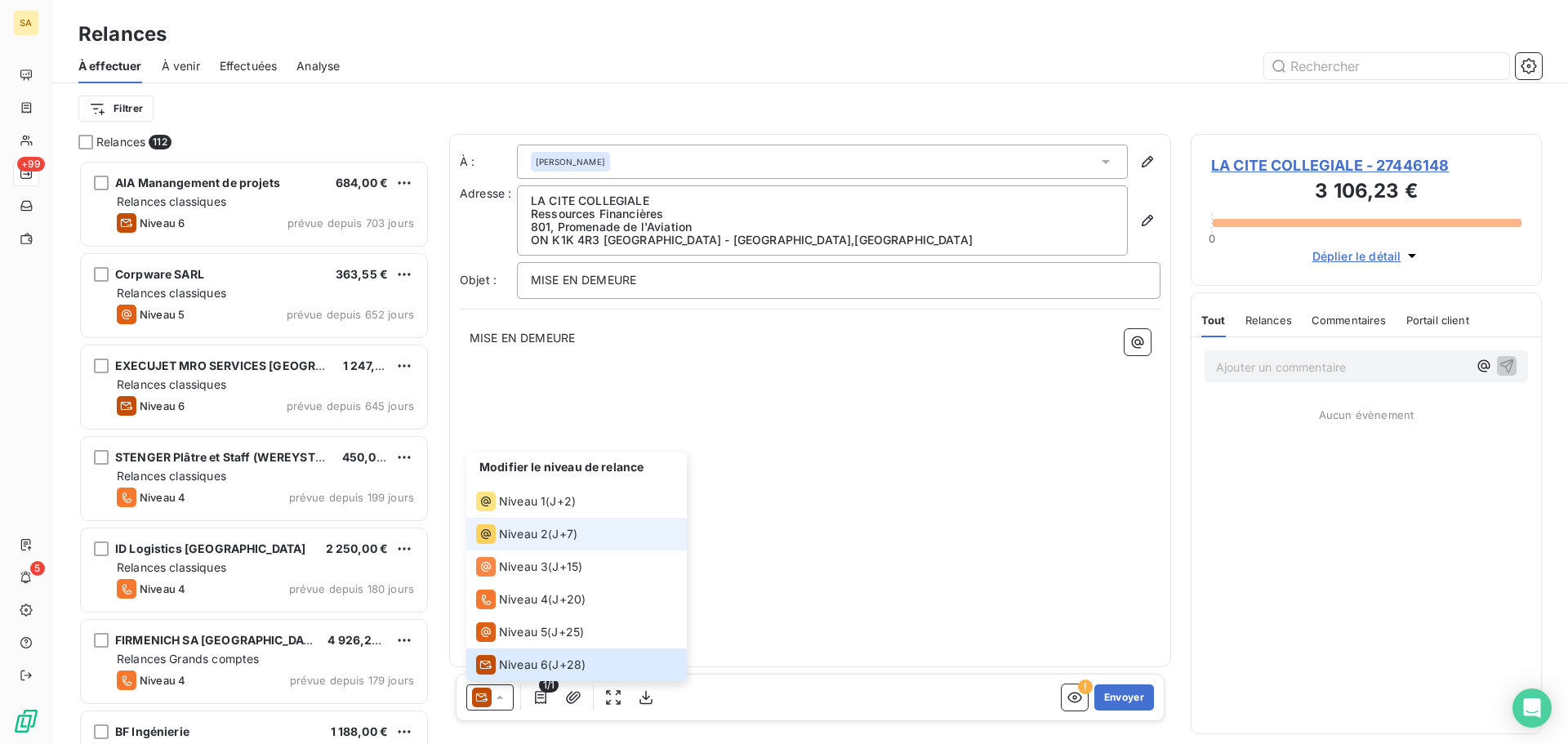
click at [522, 529] on span "Niveau 2" at bounding box center [523, 533] width 49 height 16
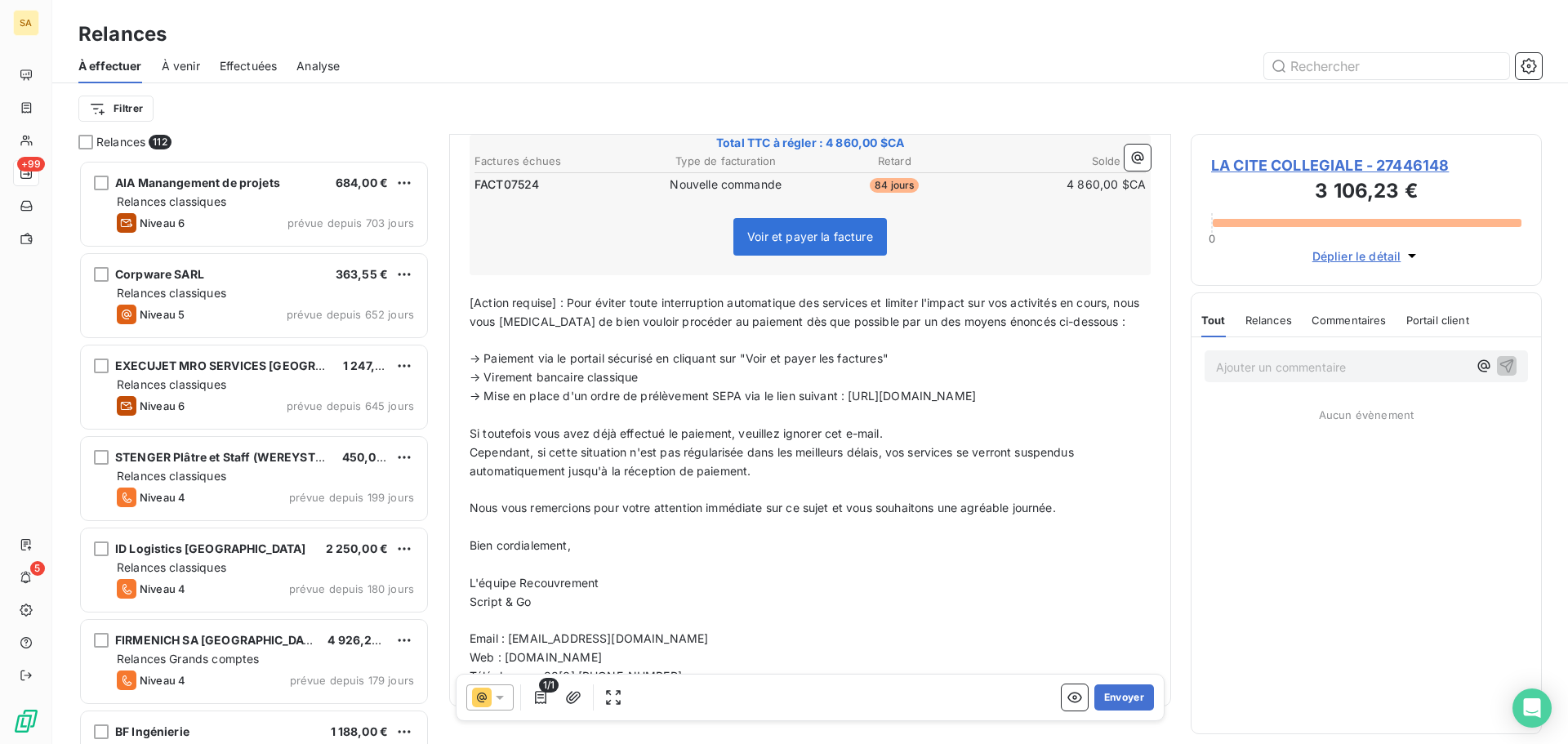
scroll to position [338, 0]
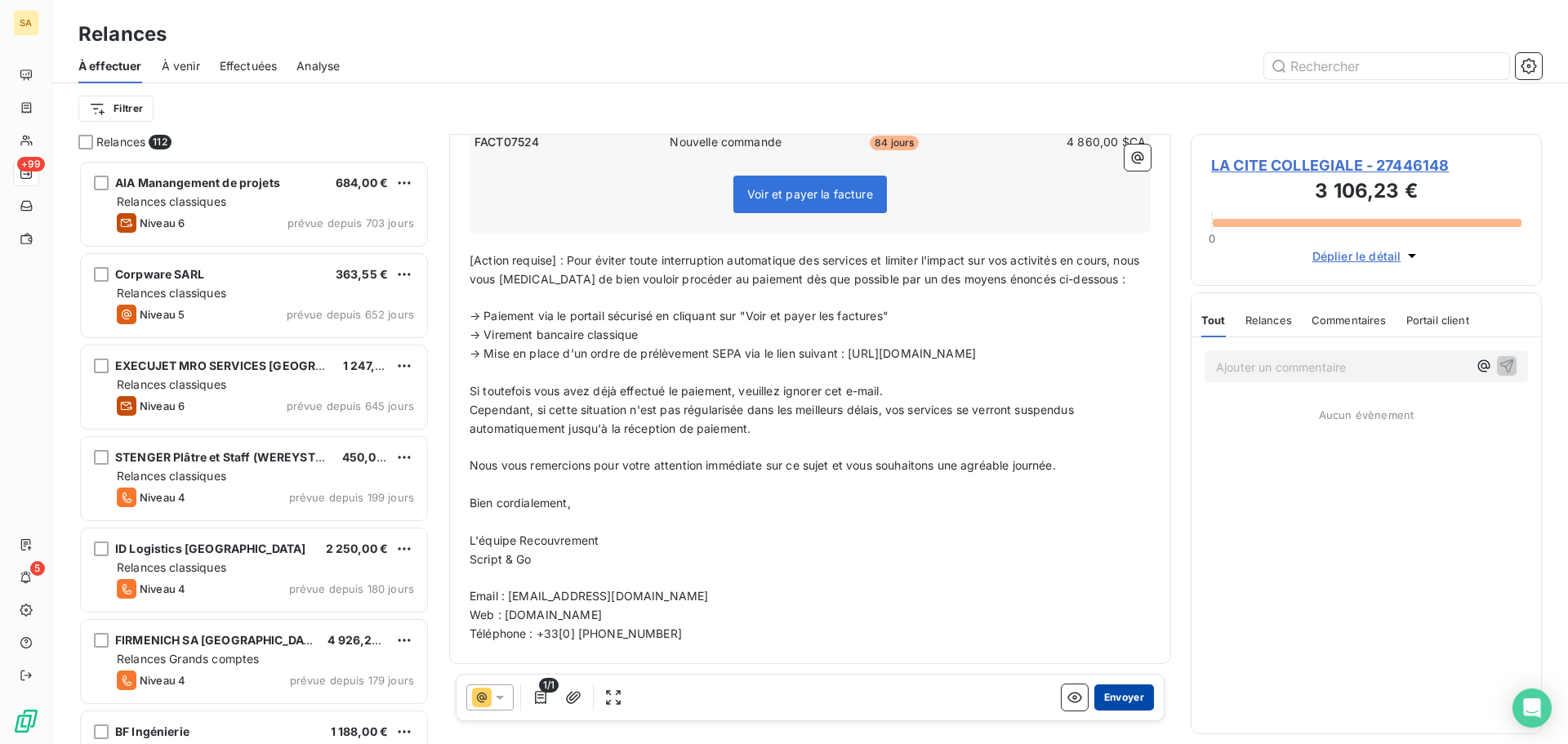
click at [1128, 695] on button "Envoyer" at bounding box center [1123, 698] width 60 height 26
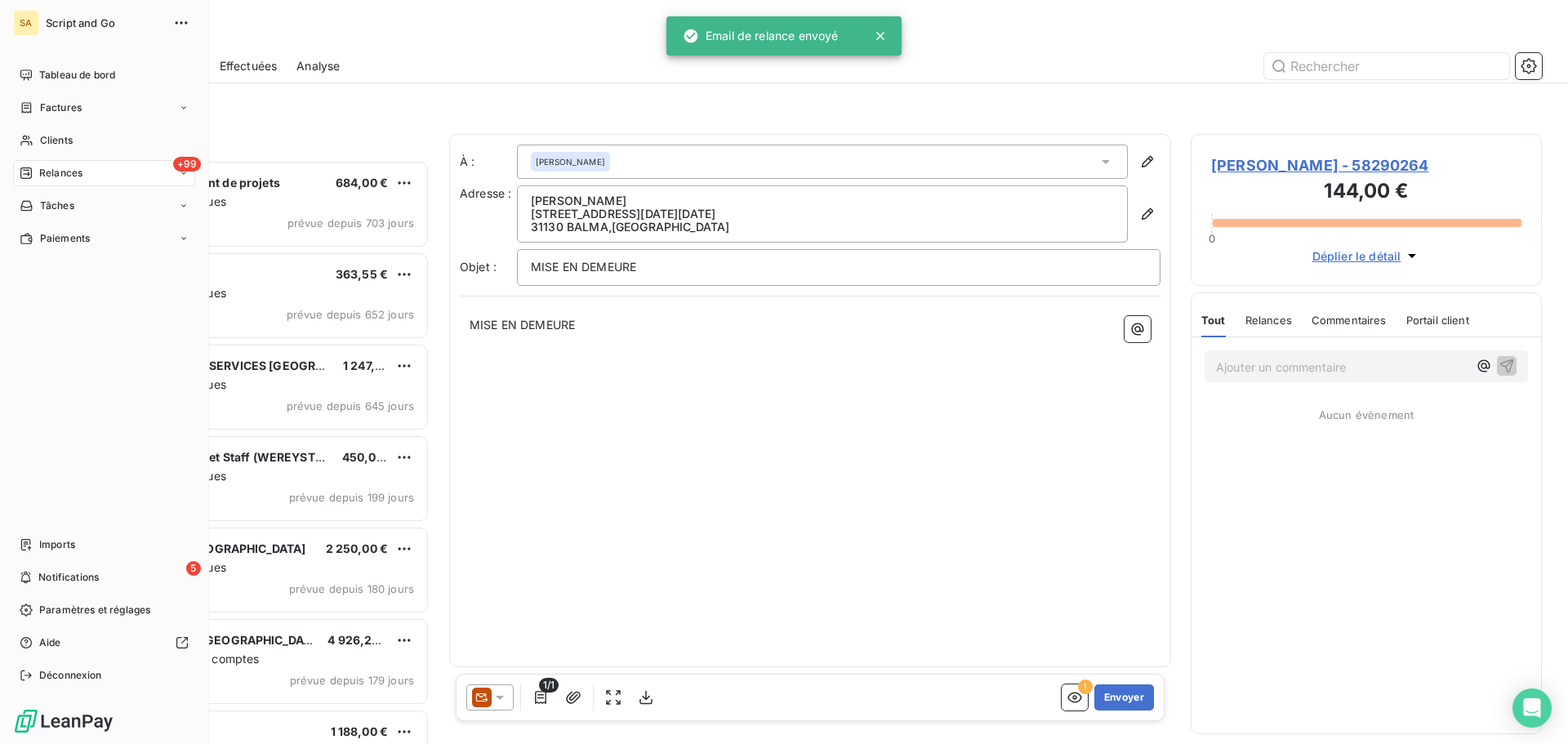
click at [24, 168] on icon at bounding box center [26, 174] width 12 height 12
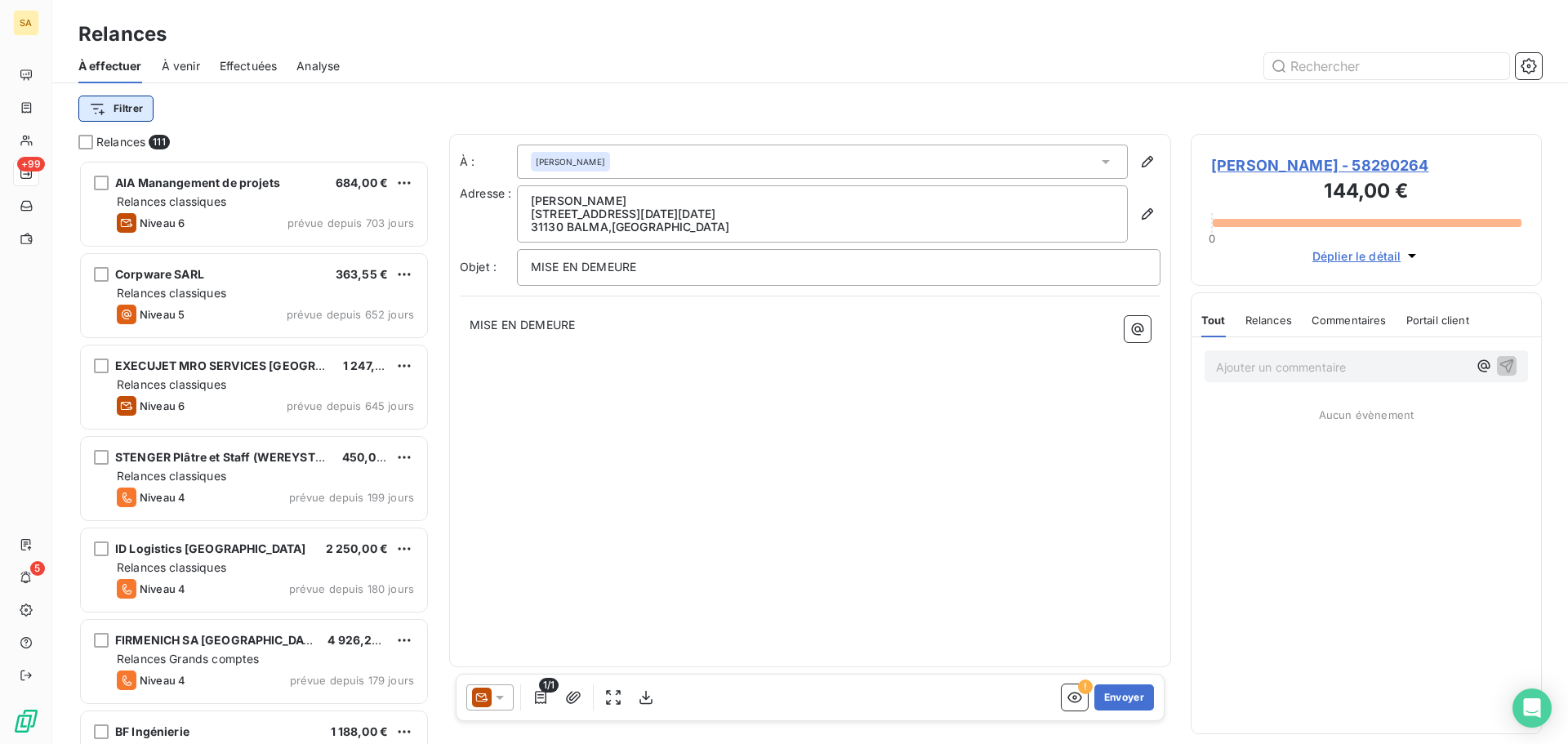
click at [128, 111] on html "SA +99 5 Relances À effectuer À venir Effectuées Analyse Filtrer Relances 111 A…" at bounding box center [784, 372] width 1568 height 744
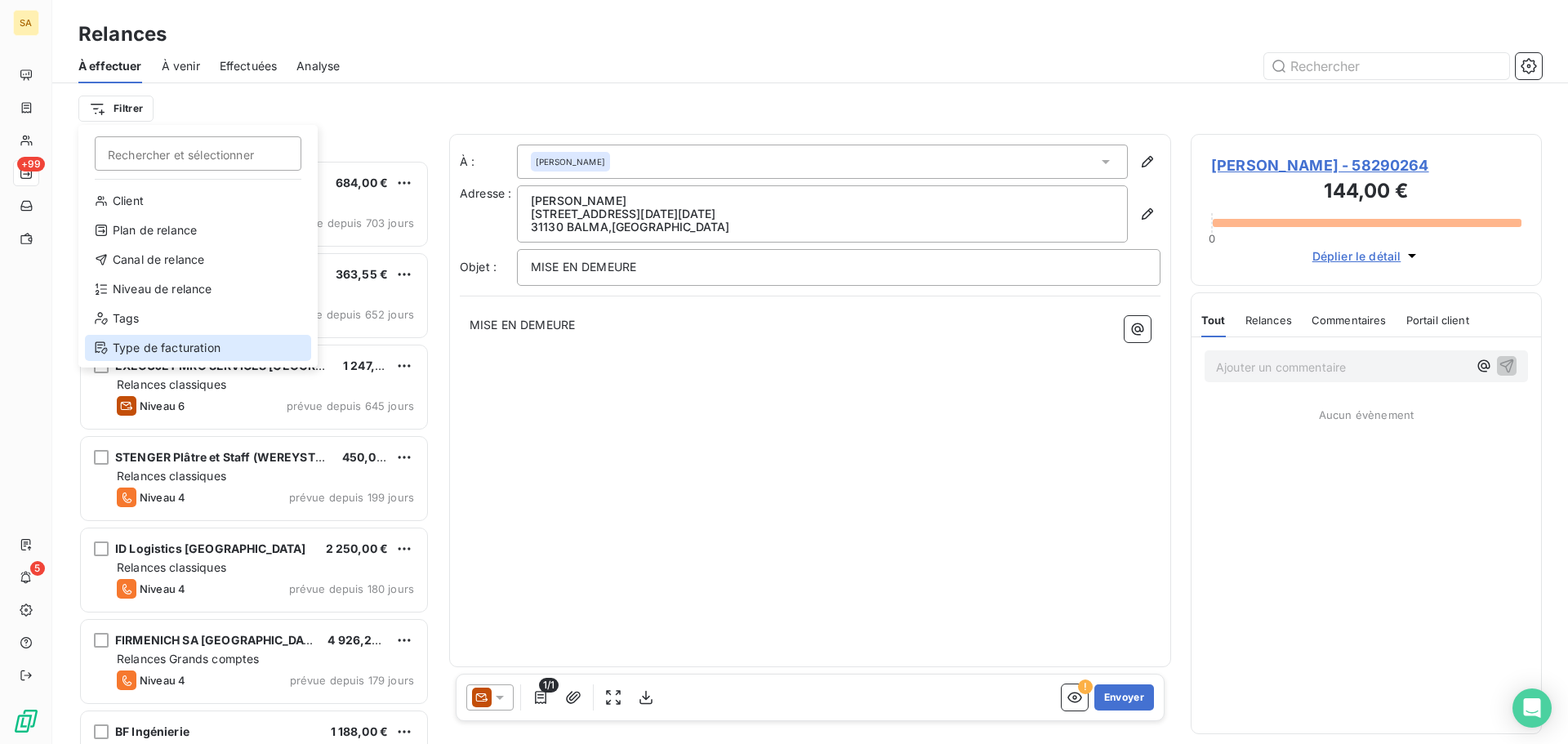
click at [180, 341] on div "Type de facturation" at bounding box center [198, 348] width 227 height 26
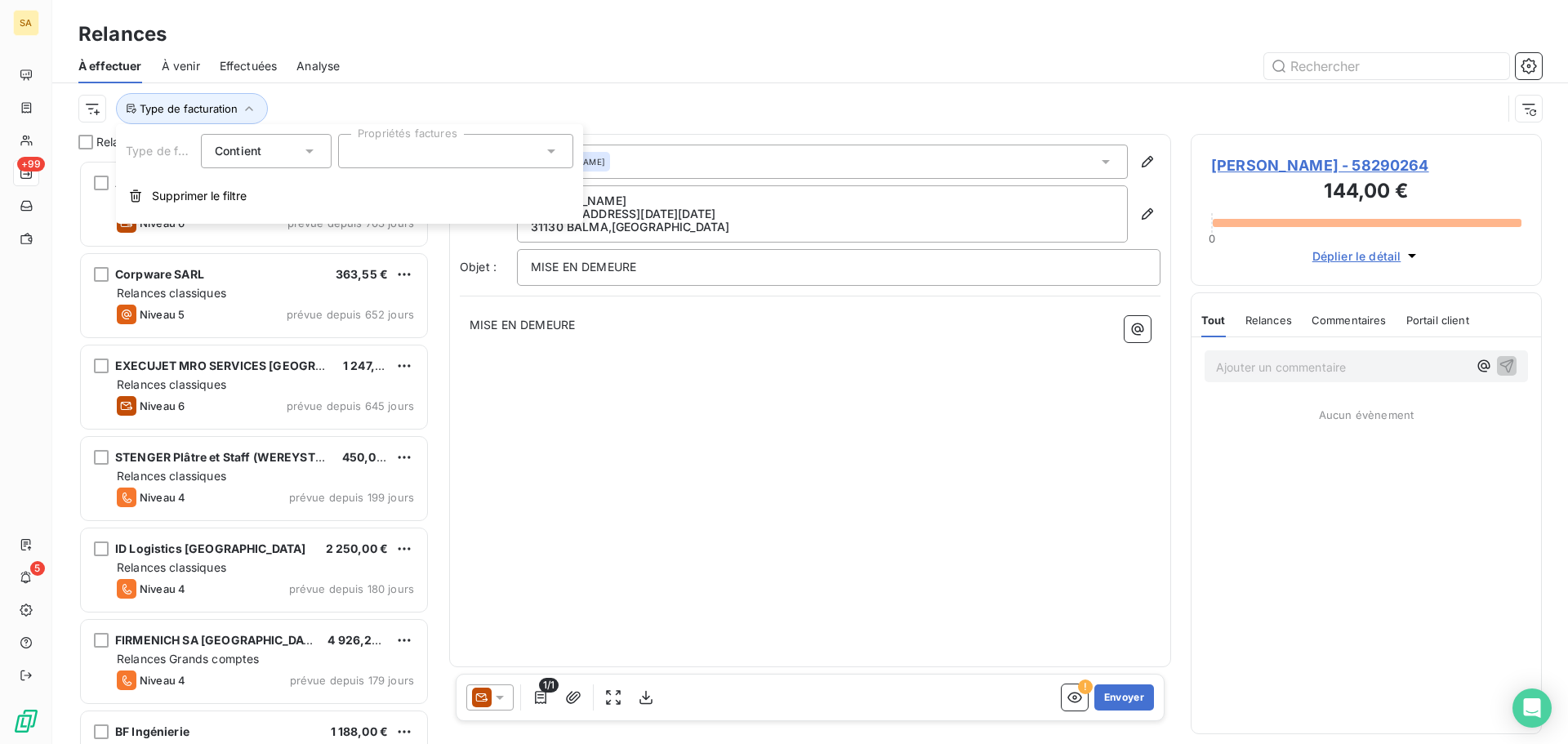
click at [358, 155] on input "text" at bounding box center [359, 151] width 13 height 14
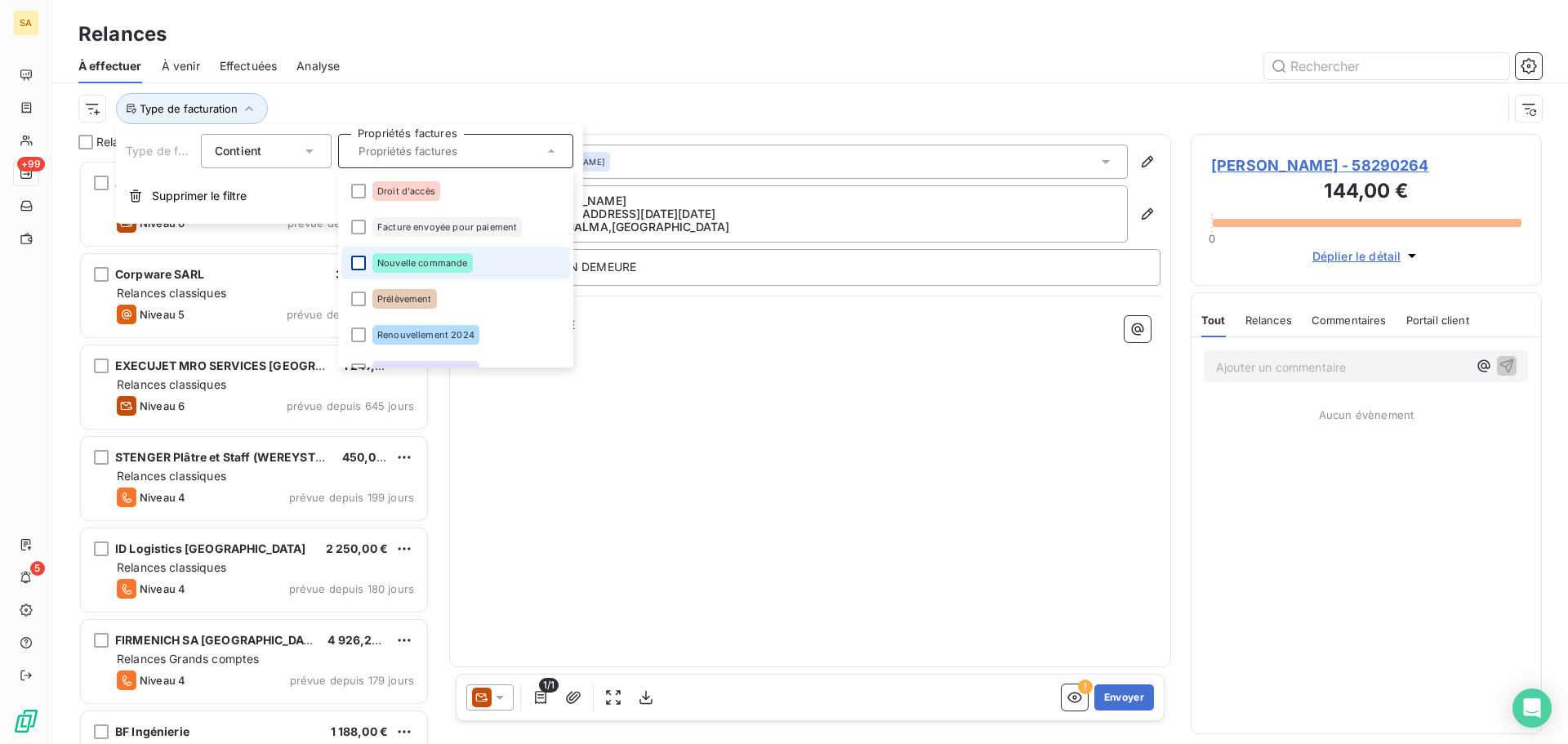
click at [357, 262] on div at bounding box center [358, 262] width 14 height 14
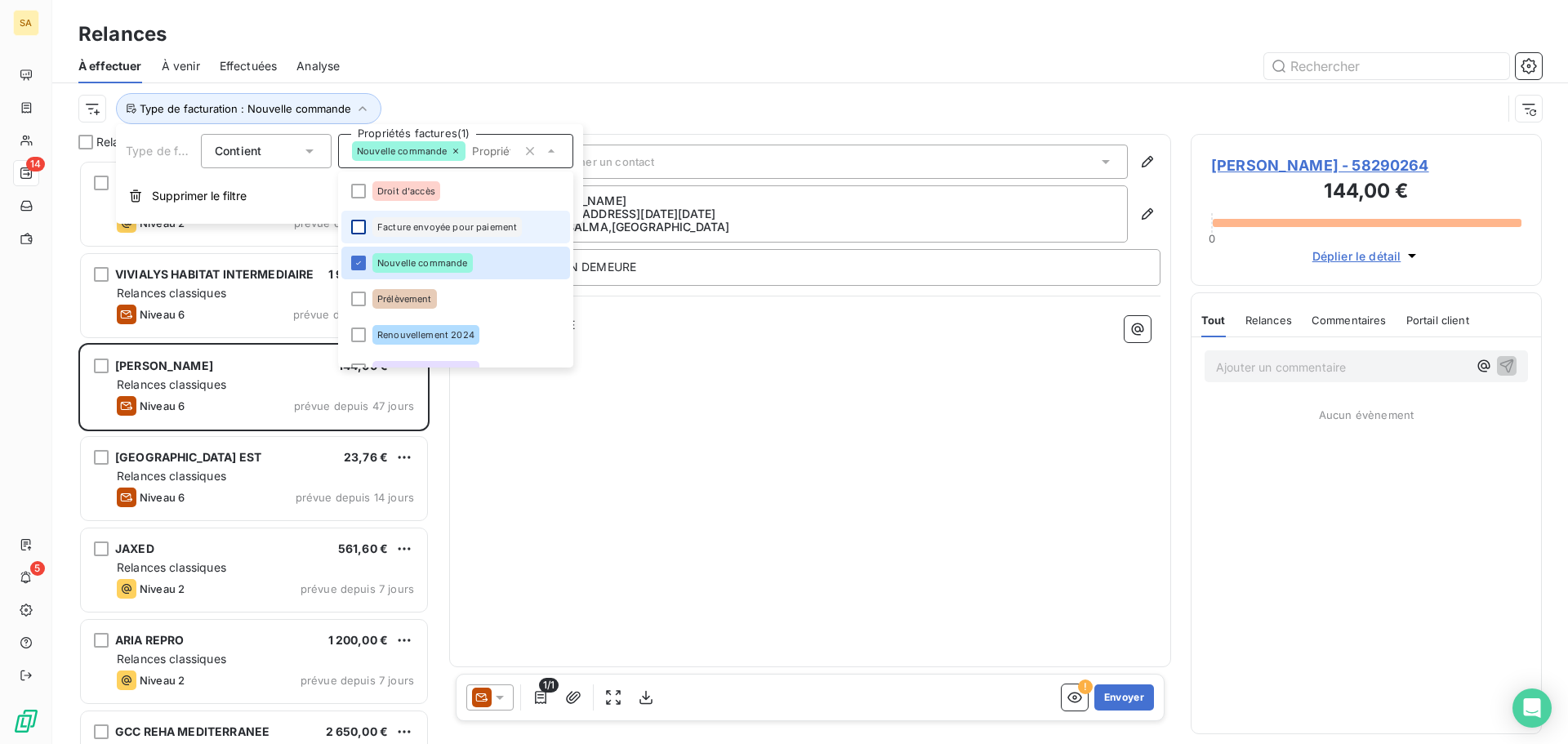
click at [359, 222] on div at bounding box center [358, 227] width 14 height 14
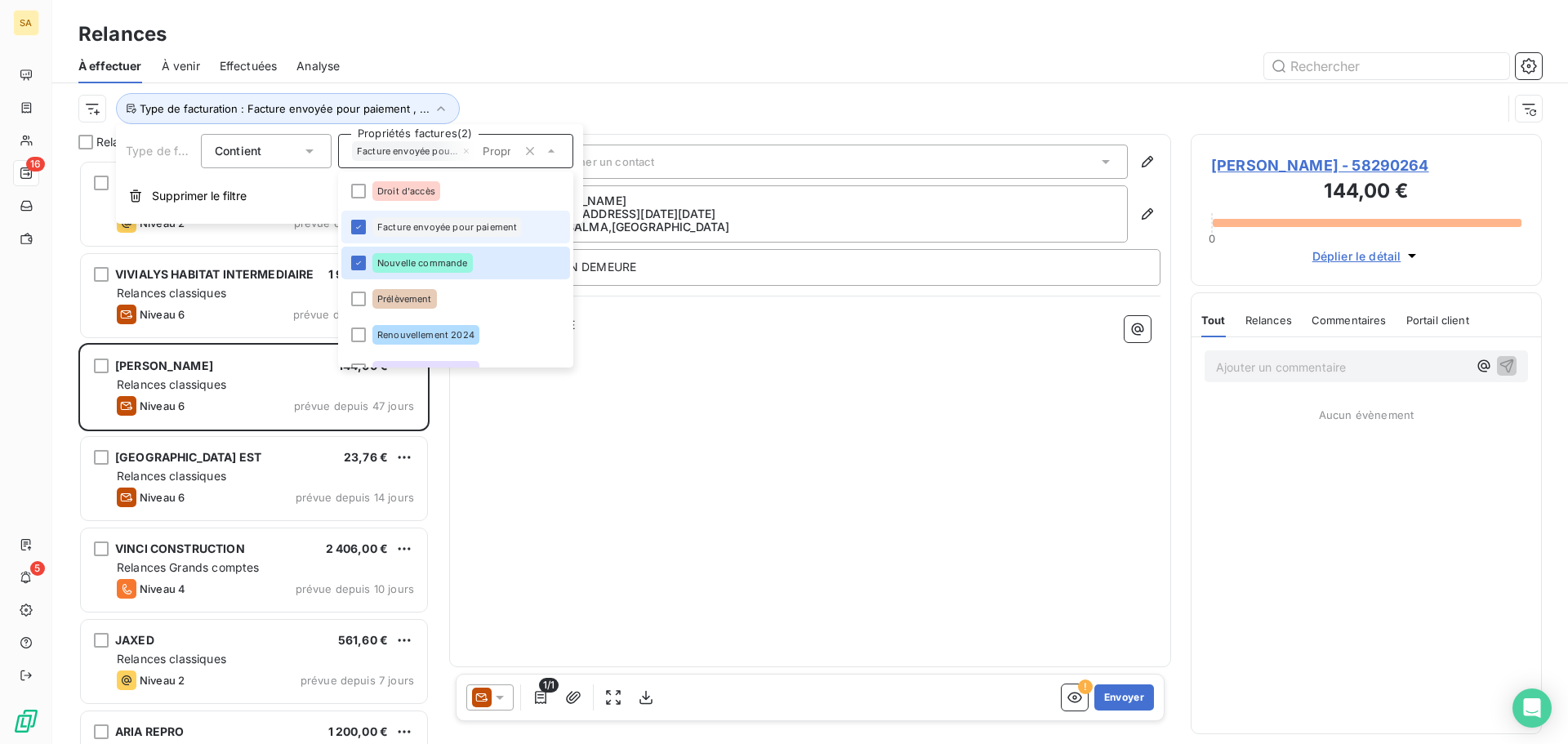
scroll to position [572, 339]
click at [653, 83] on div "Type de facturation : Facture envoyée pour paiement , ..." at bounding box center [810, 109] width 1464 height 51
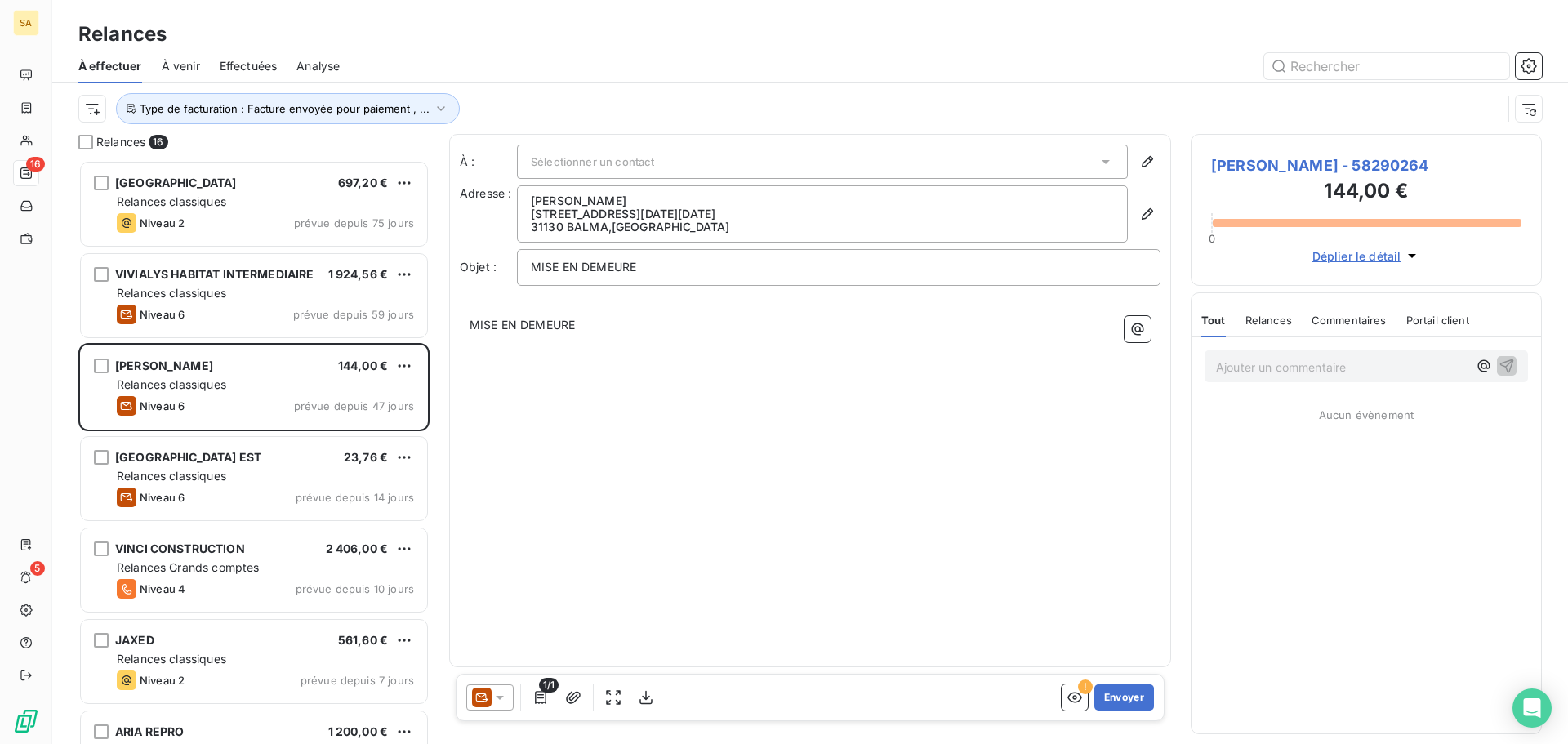
click at [1312, 161] on span "ELAN Balma - 58290264" at bounding box center [1366, 165] width 310 height 22
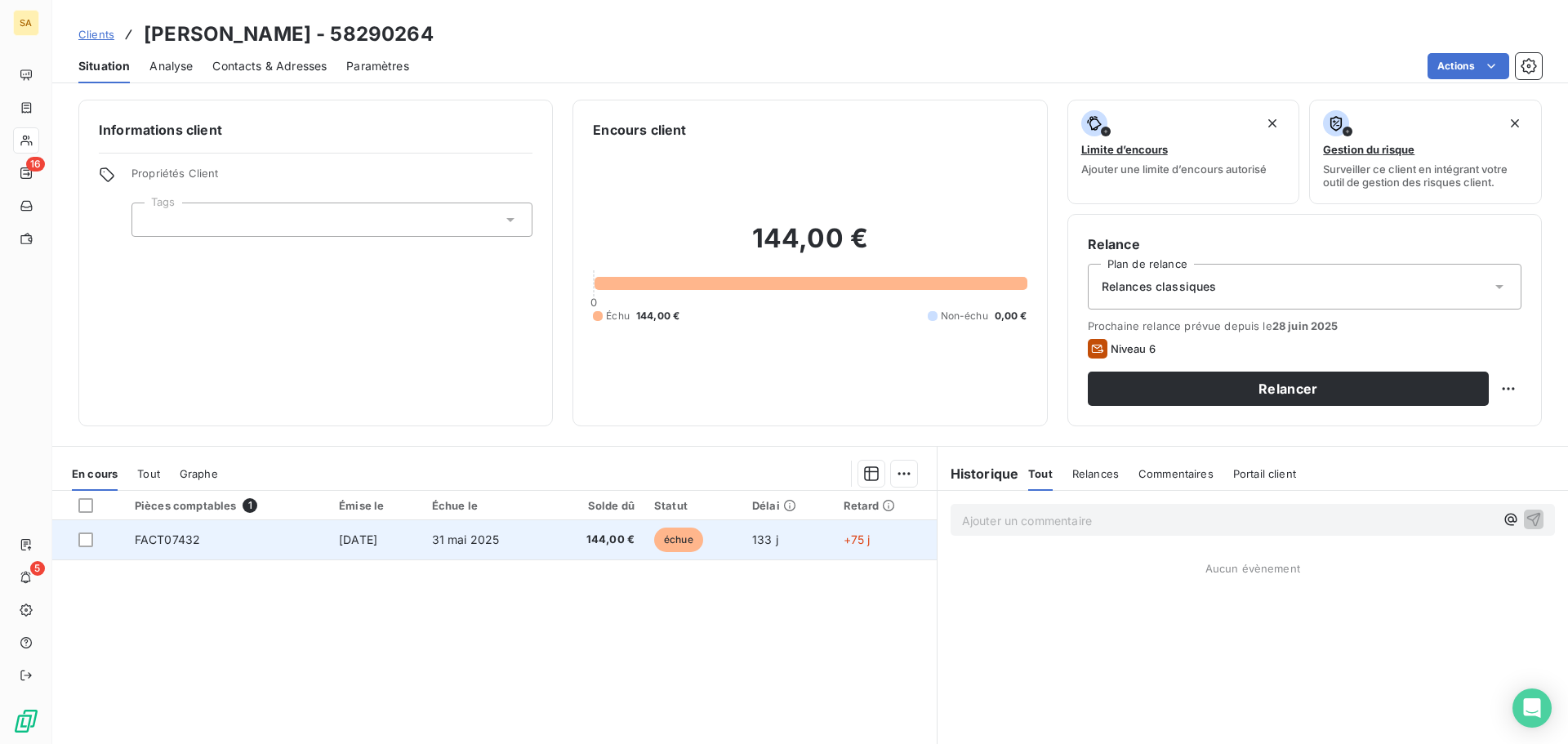
click at [304, 538] on td "FACT07432" at bounding box center [227, 540] width 204 height 40
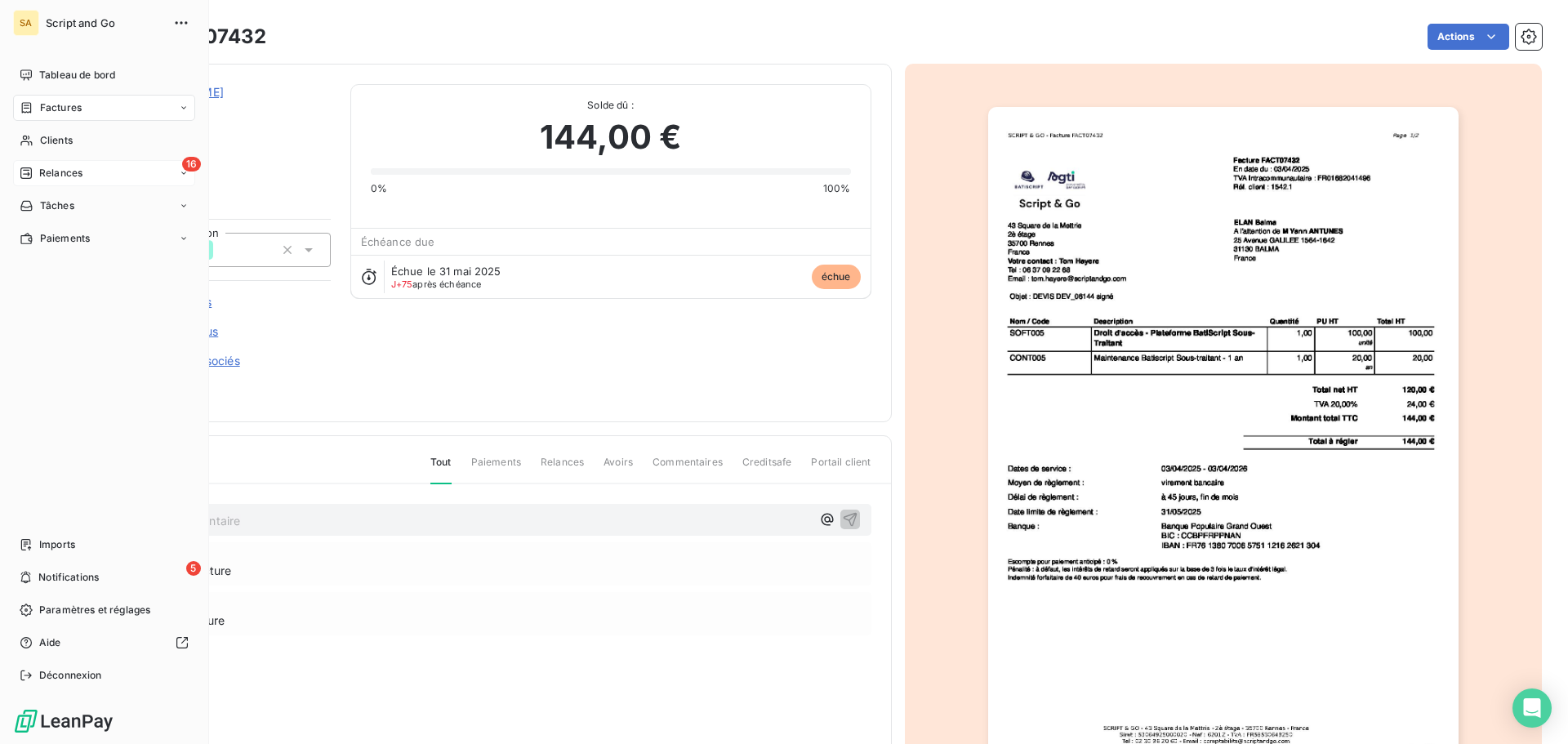
click at [19, 162] on div "16 Relances" at bounding box center [104, 173] width 182 height 26
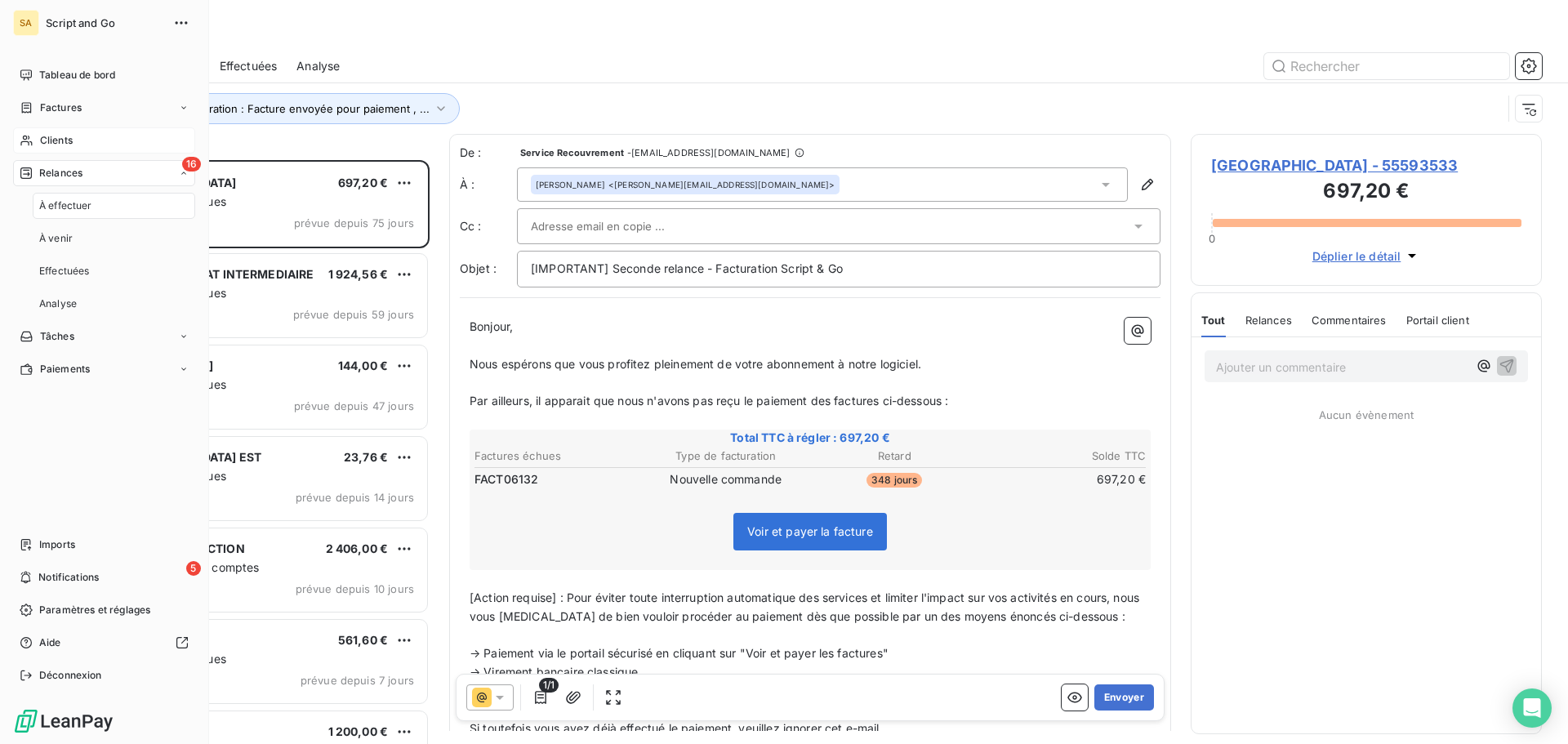
scroll to position [572, 339]
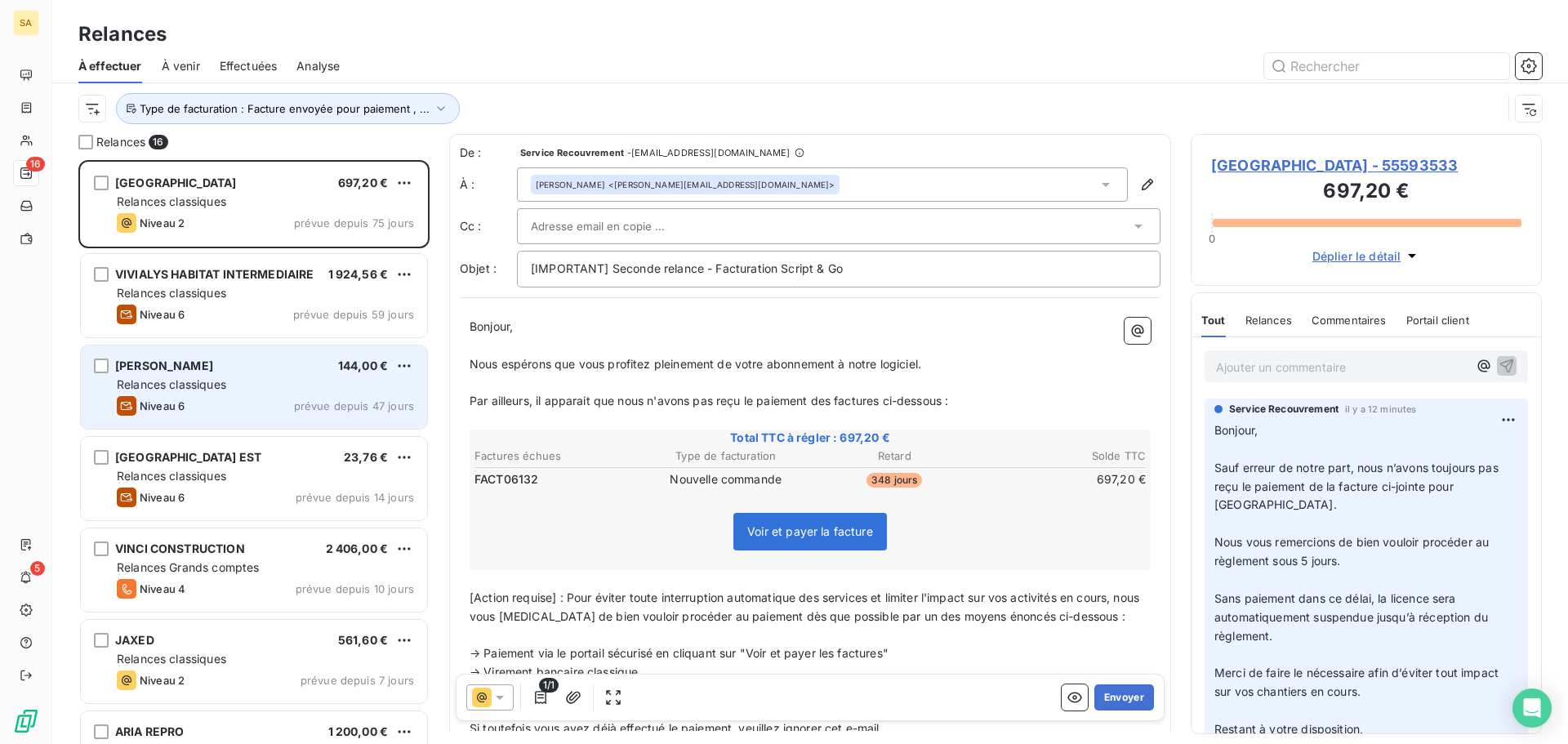
click at [258, 377] on div "Relances classiques" at bounding box center [265, 384] width 297 height 16
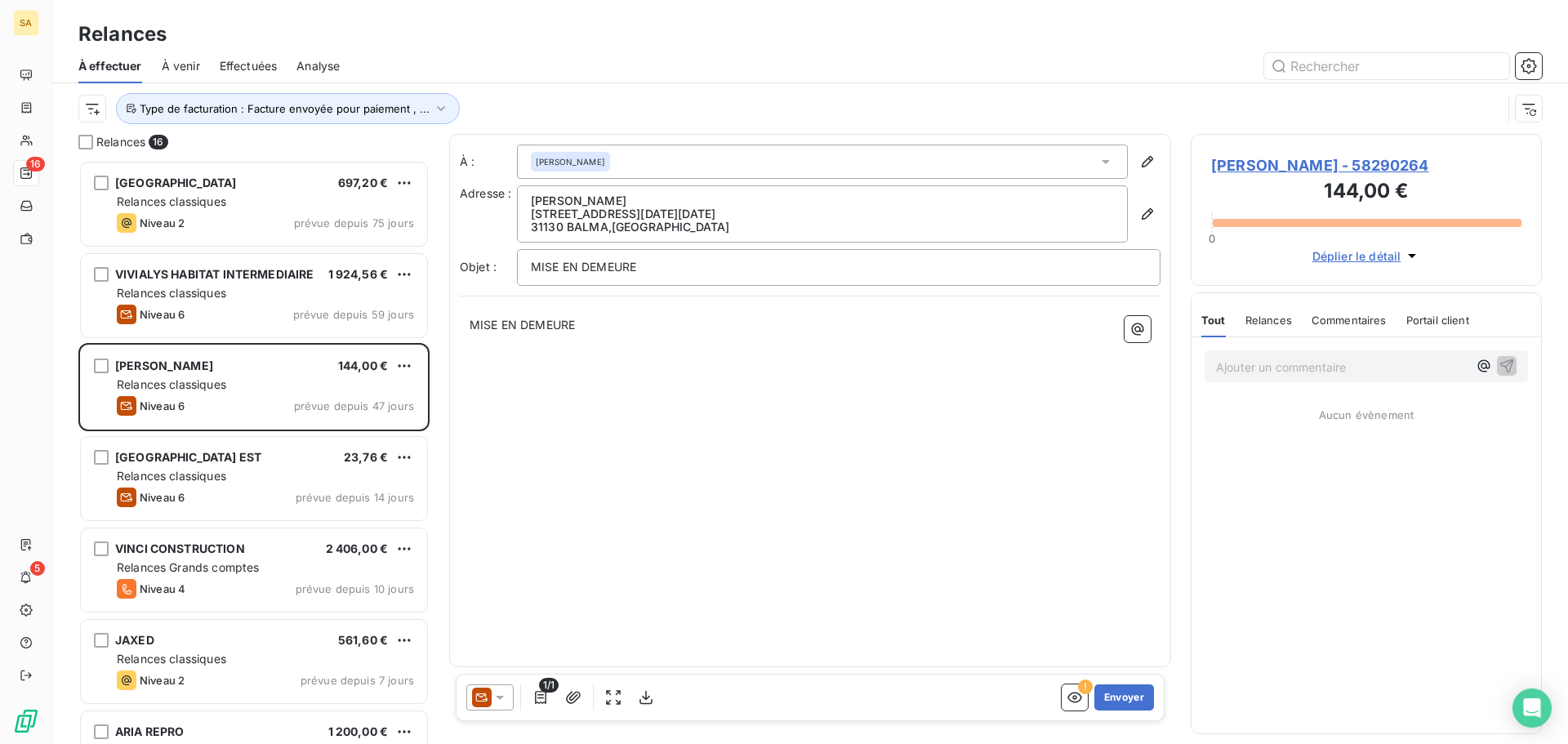
click at [1341, 253] on span "Déplier le détail" at bounding box center [1357, 256] width 89 height 17
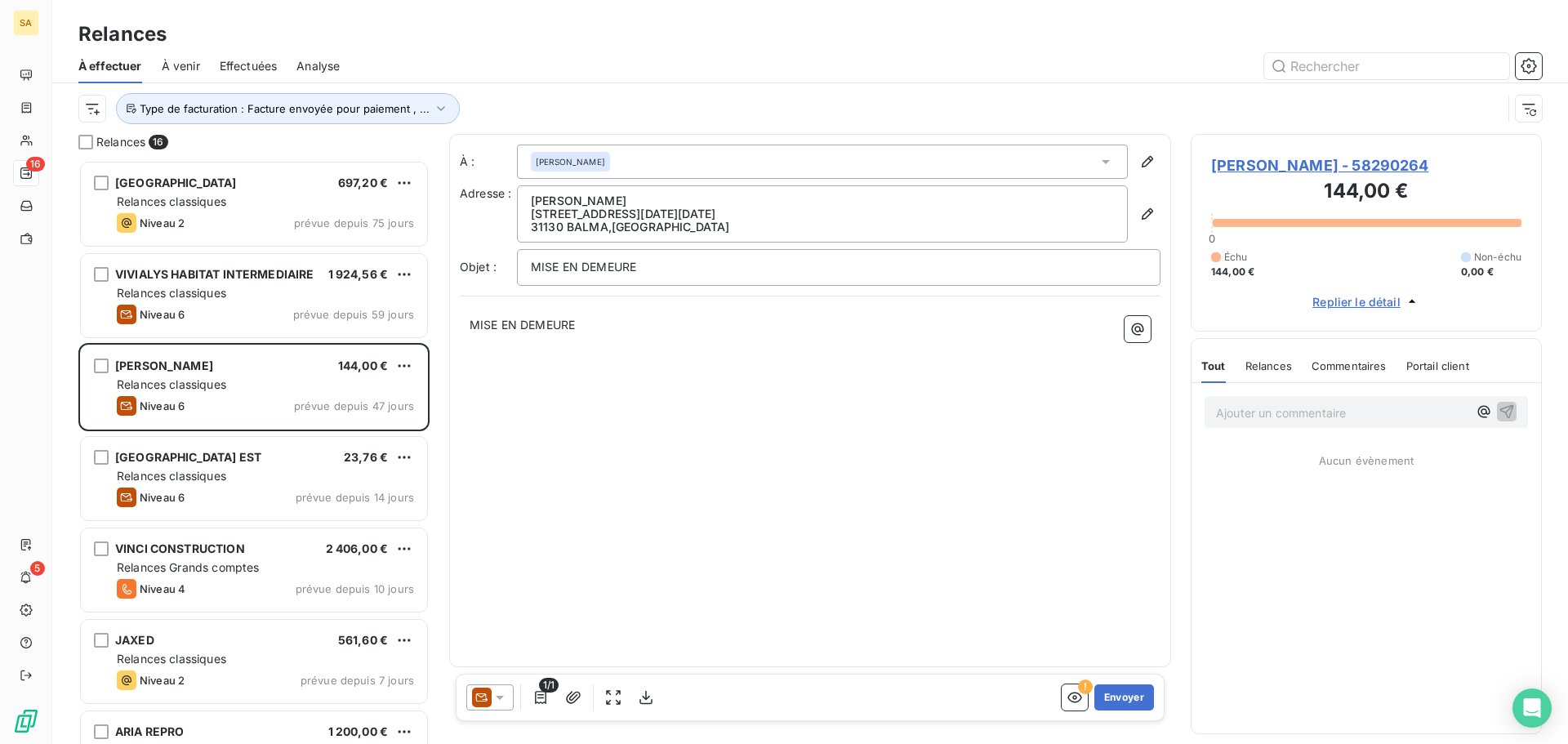
click at [1330, 163] on span "ELAN Balma - 58290264" at bounding box center [1366, 165] width 310 height 22
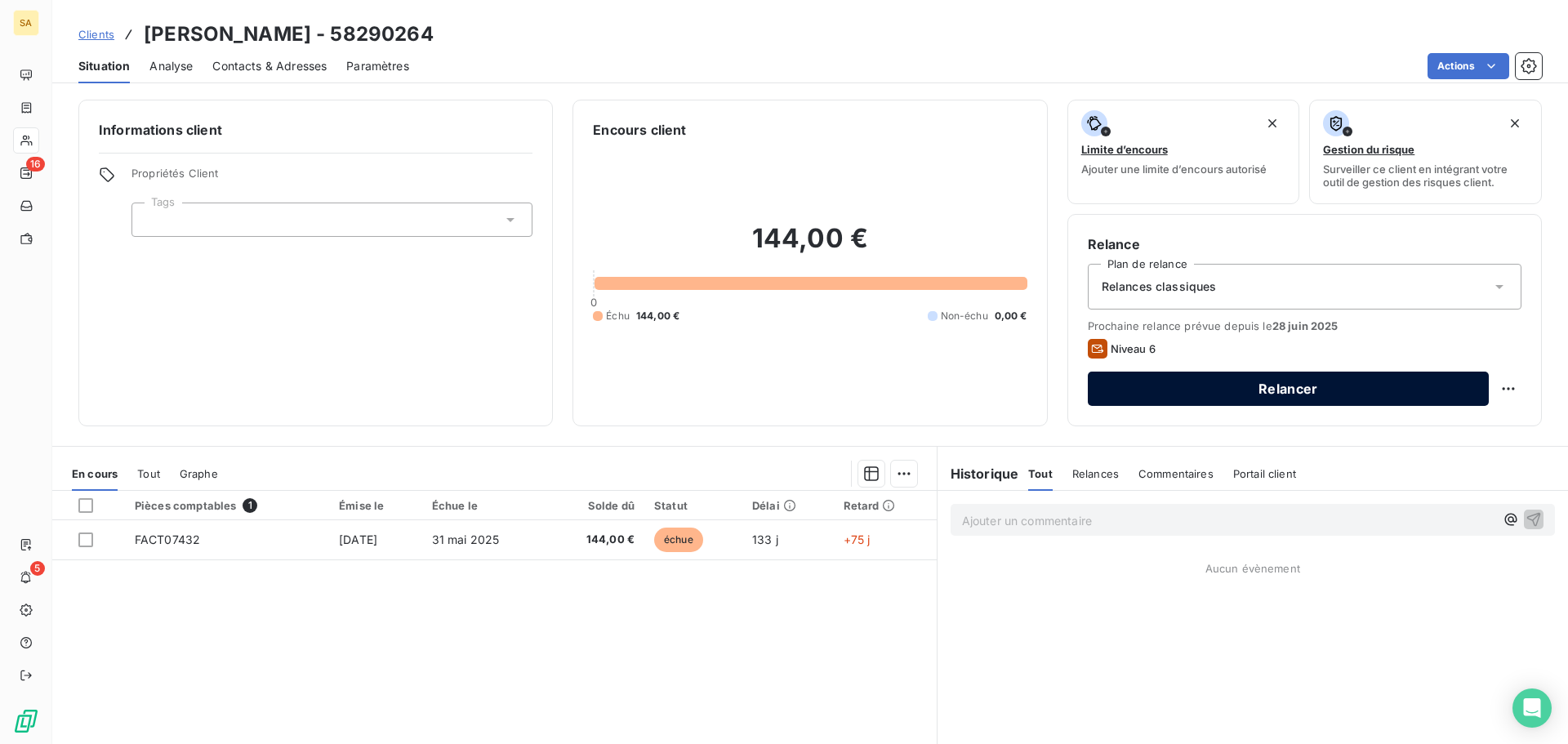
click at [1415, 389] on button "Relancer" at bounding box center [1288, 388] width 401 height 35
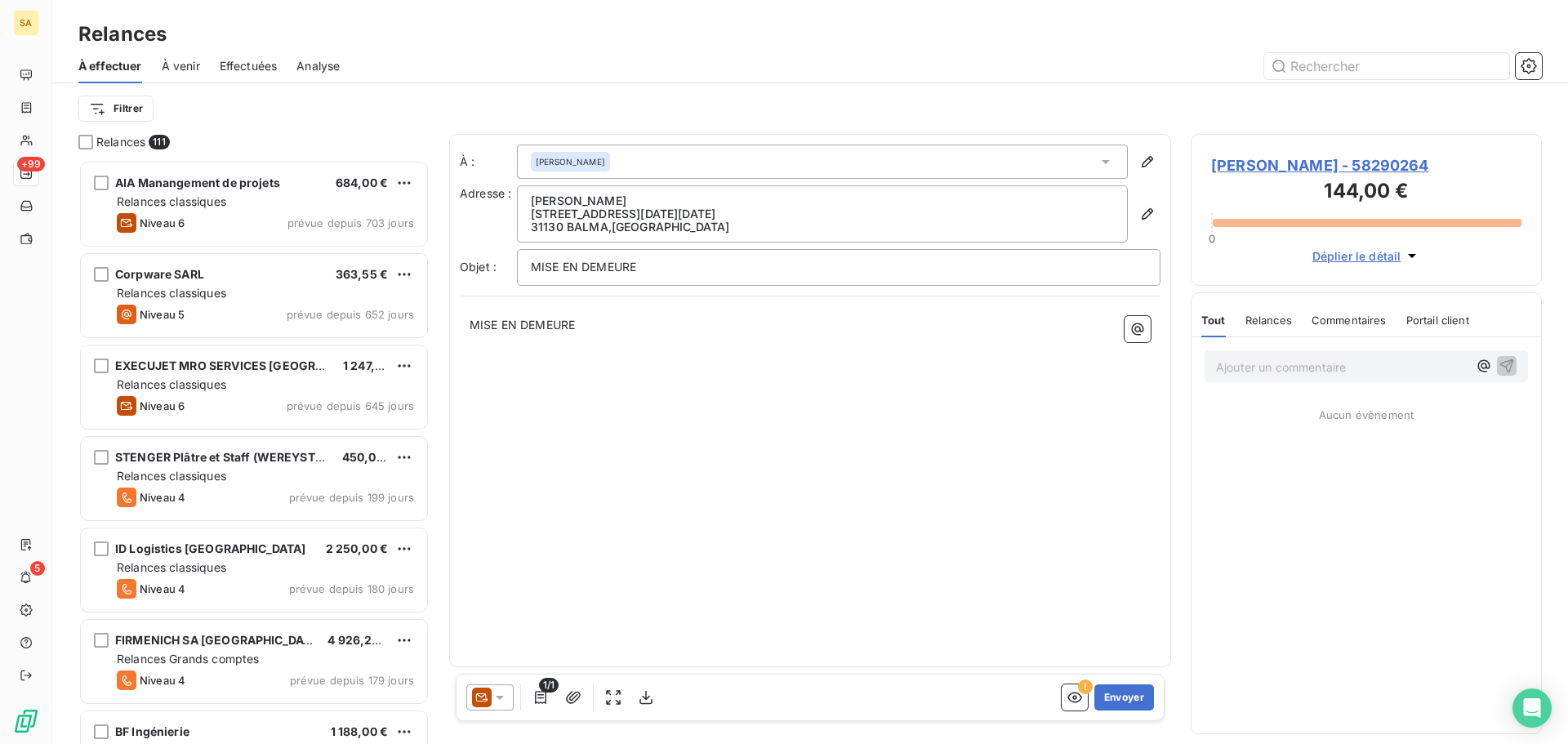
scroll to position [572, 339]
click at [490, 702] on icon at bounding box center [481, 697] width 19 height 19
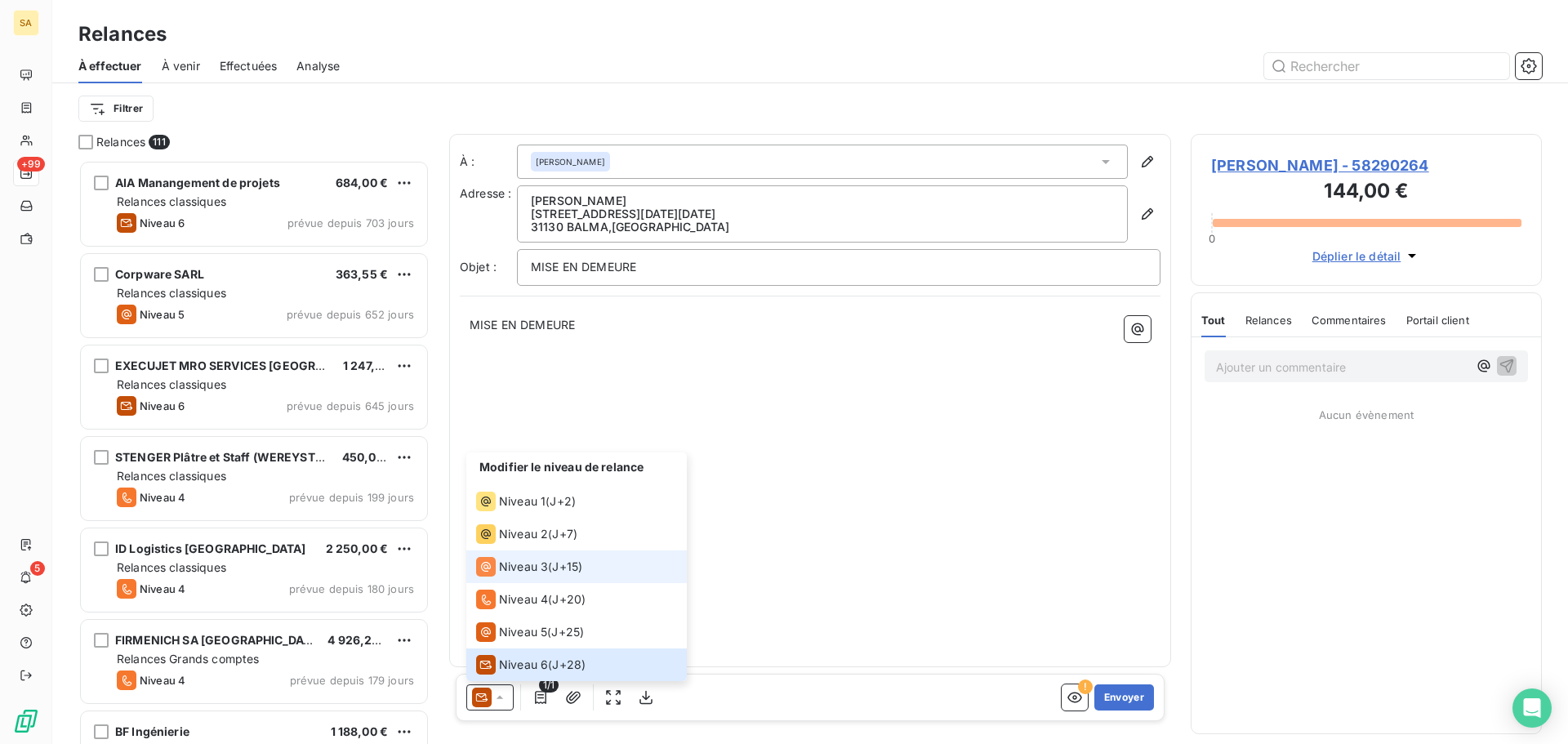
click at [509, 568] on span "Niveau 3" at bounding box center [523, 566] width 49 height 16
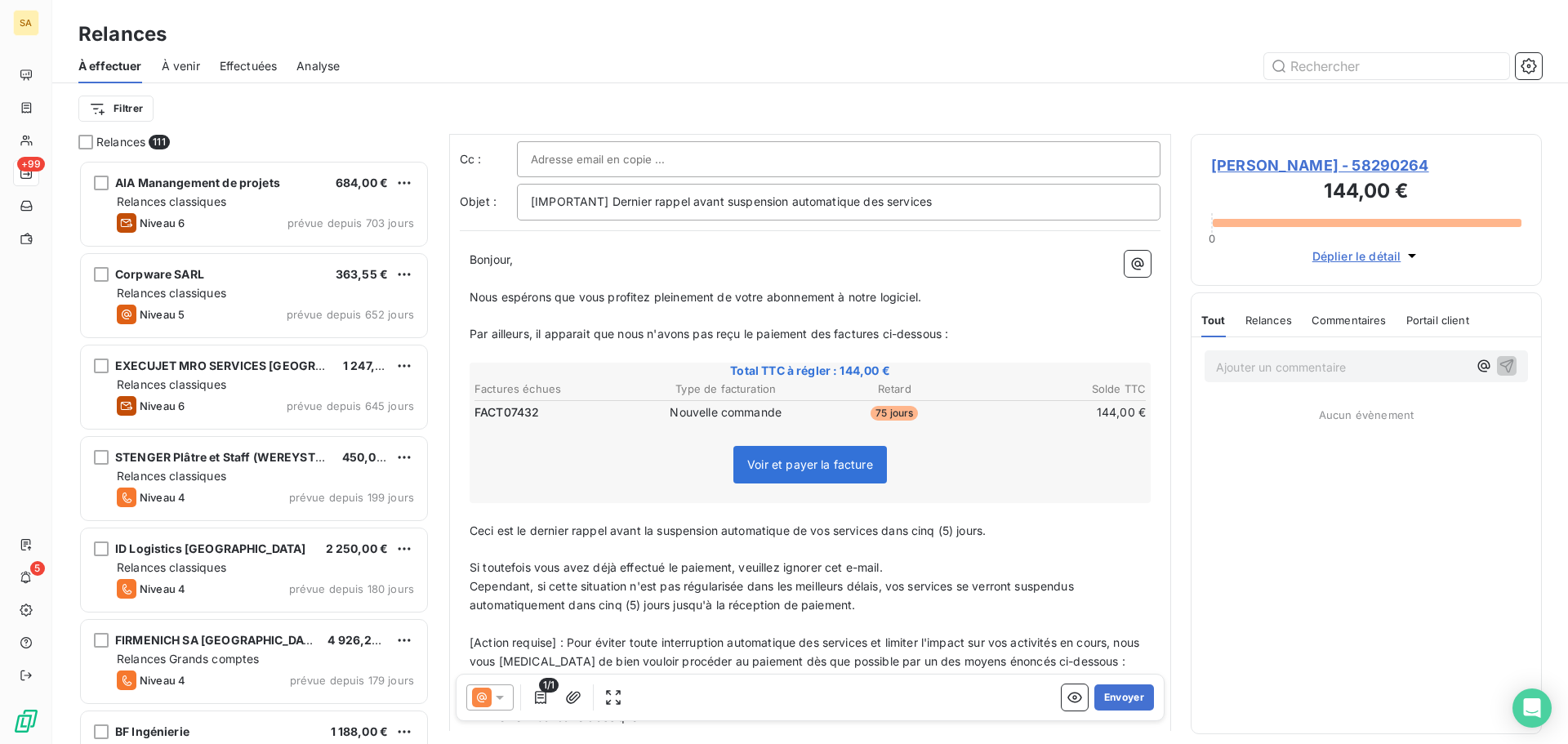
scroll to position [246, 0]
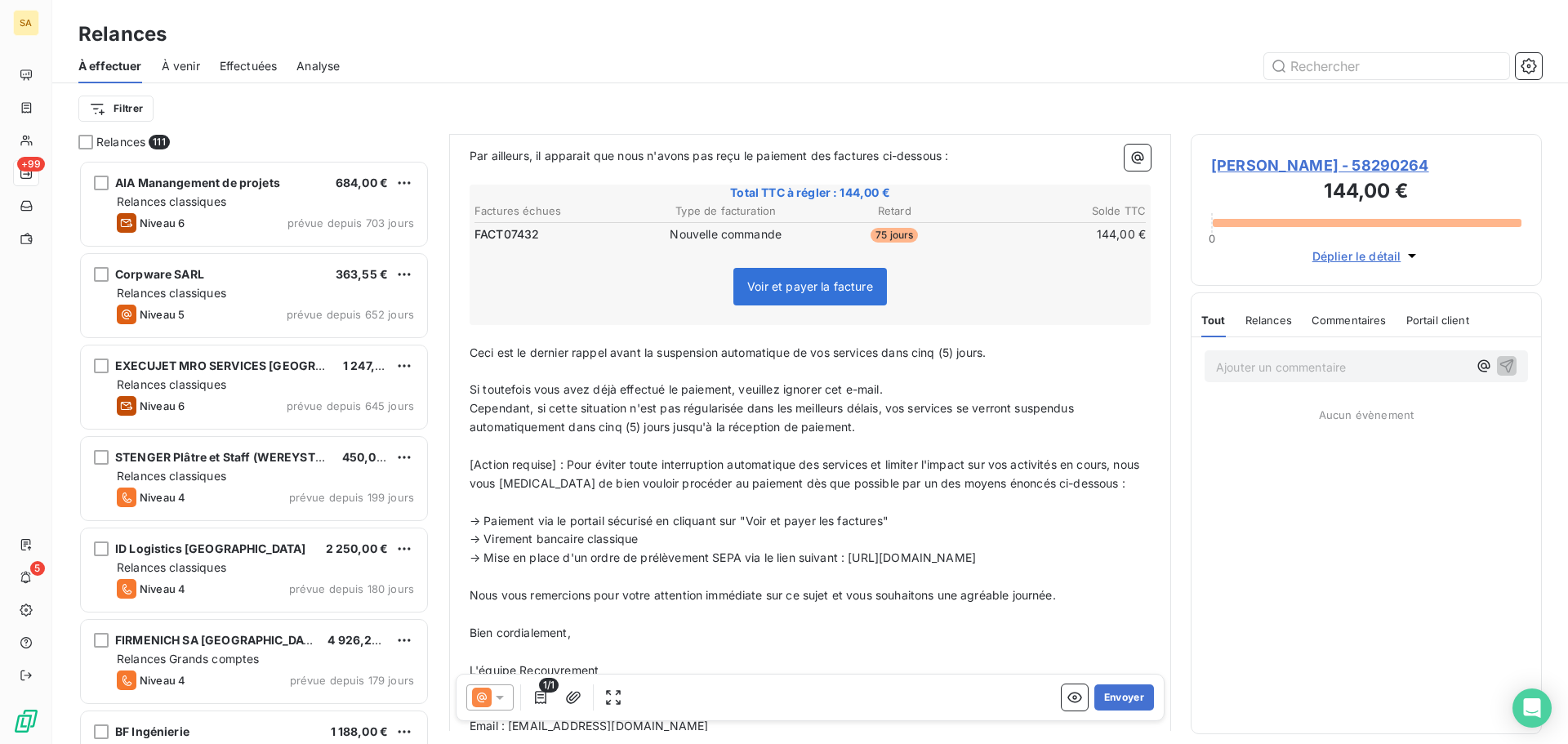
drag, startPoint x: 999, startPoint y: 360, endPoint x: 885, endPoint y: 357, distance: 114.0
click at [885, 357] on p "Ceci est le dernier rappel avant la suspension automatique de vos services dans…" at bounding box center [810, 353] width 681 height 19
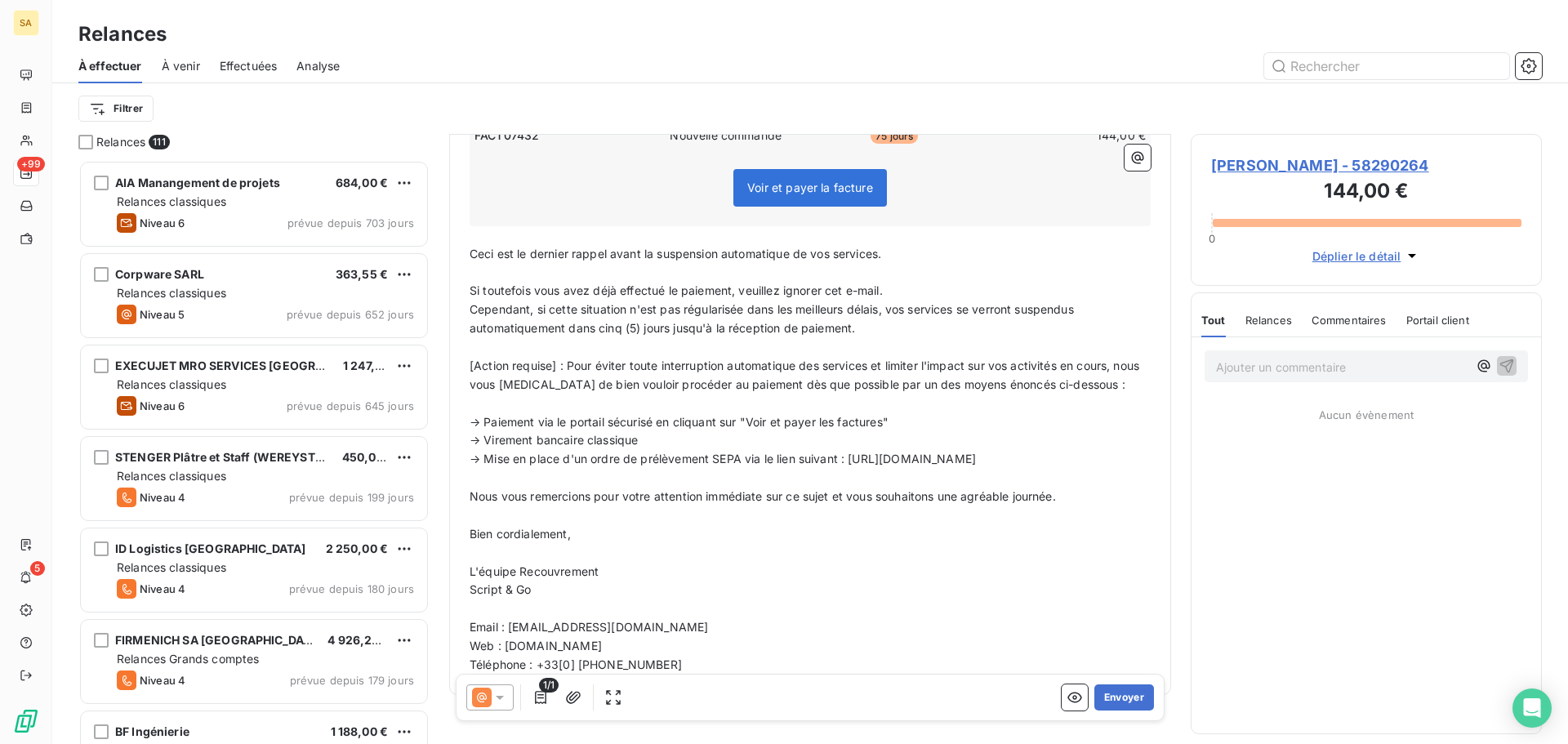
scroll to position [376, 0]
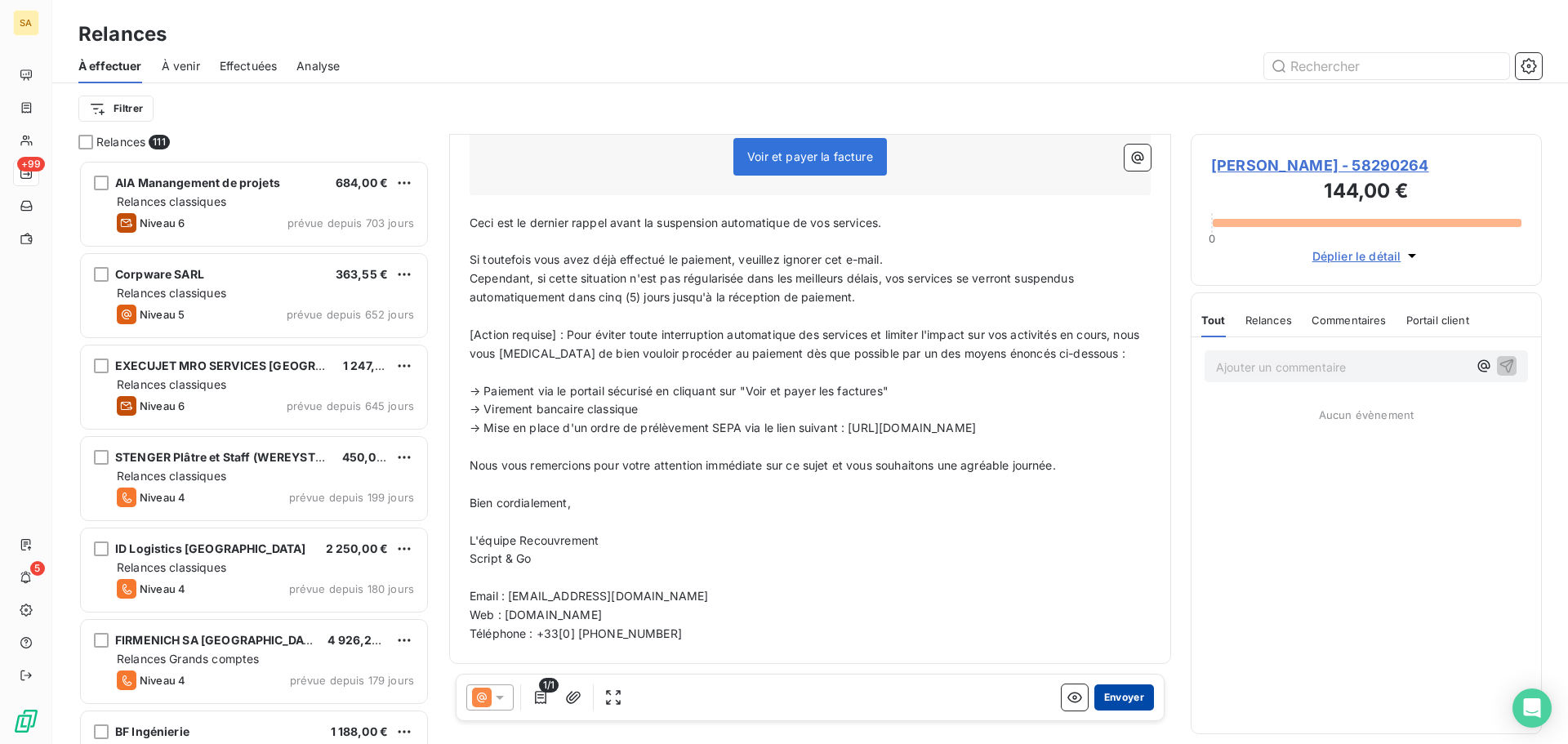
click at [1116, 701] on button "Envoyer" at bounding box center [1123, 698] width 60 height 26
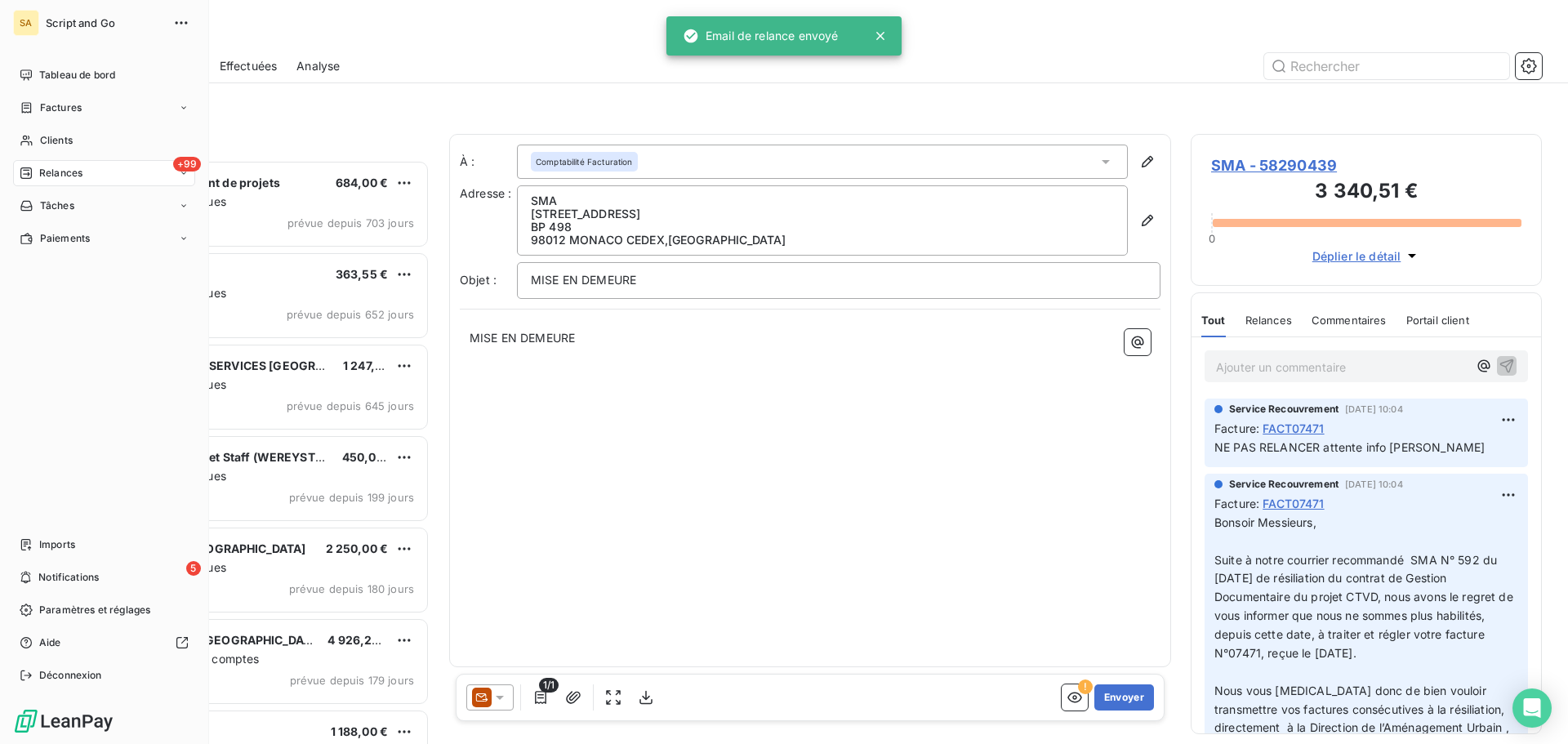
click at [22, 166] on div "Relances" at bounding box center [51, 173] width 63 height 14
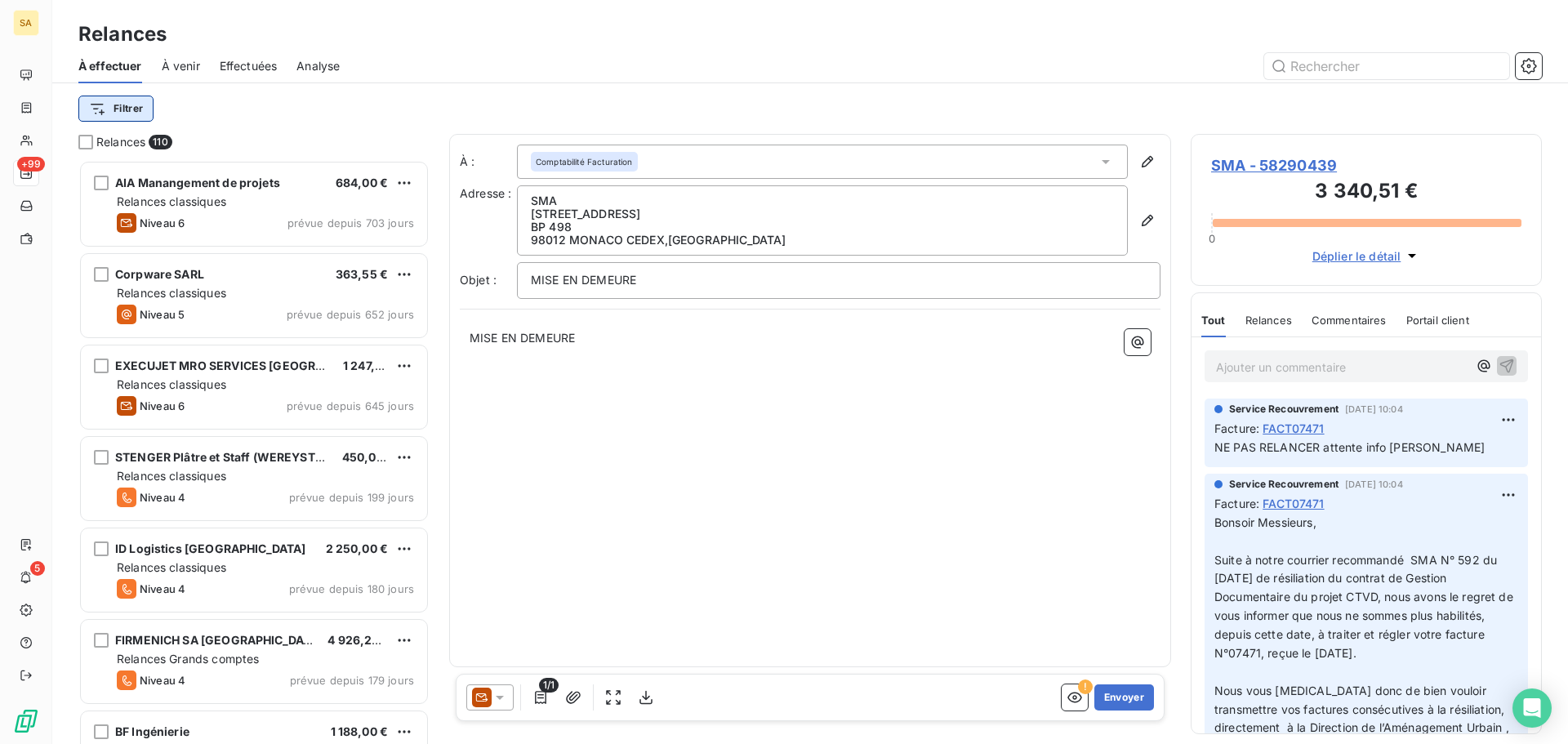
click at [141, 102] on html "SA +99 5 Relances À effectuer À venir Effectuées Analyse Filtrer Relances 110 A…" at bounding box center [784, 372] width 1568 height 744
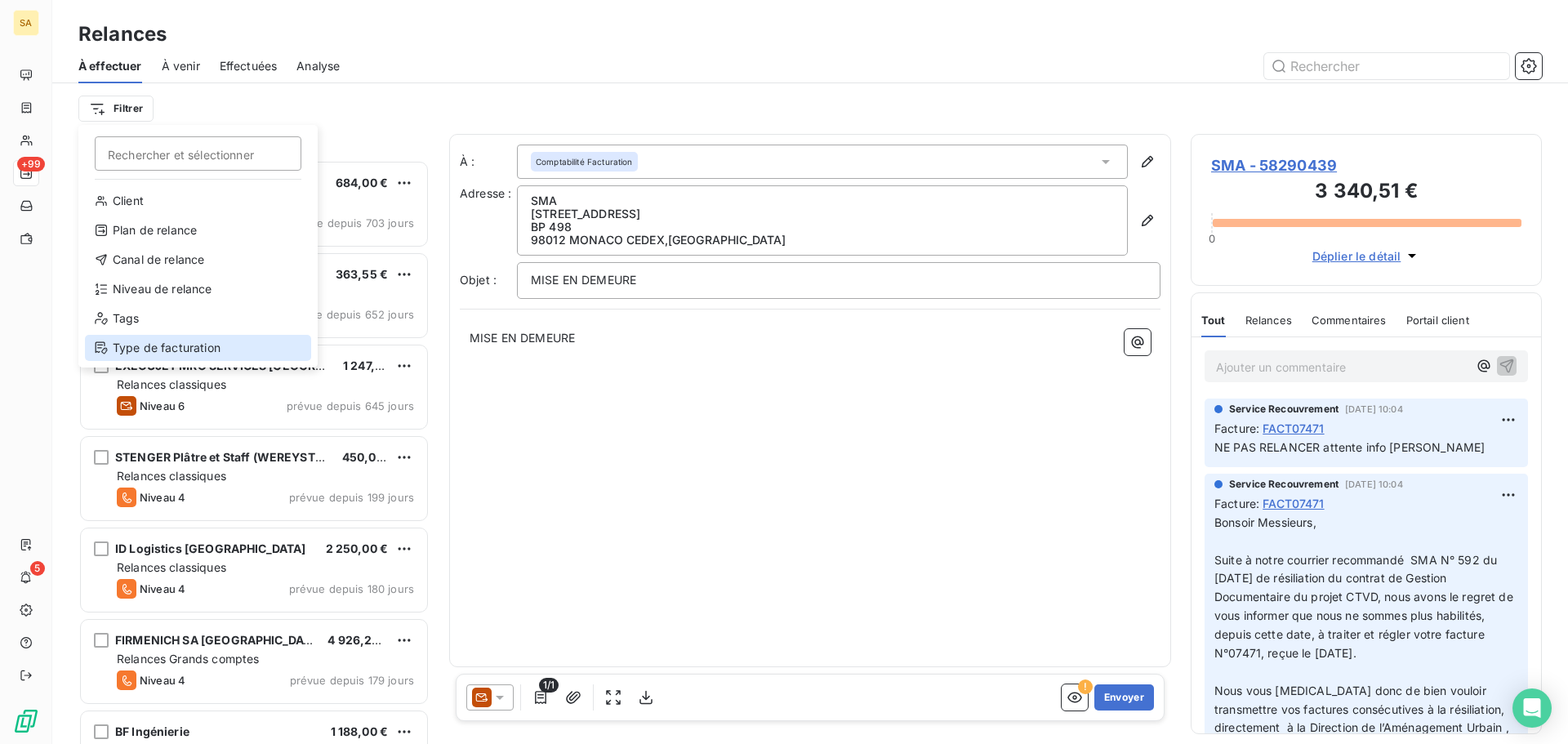
click at [158, 351] on div "Type de facturation" at bounding box center [198, 348] width 227 height 26
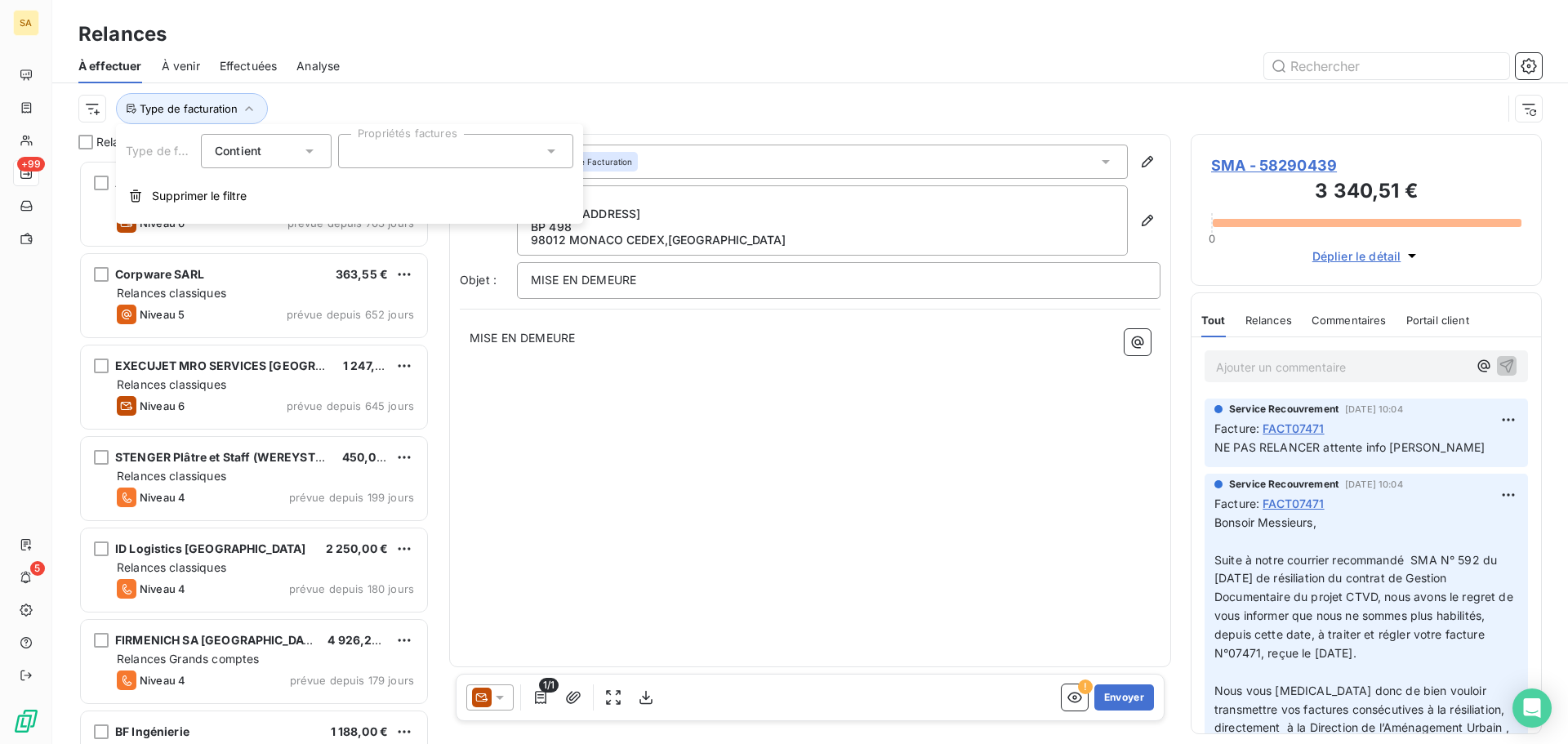
click at [355, 156] on input "text" at bounding box center [359, 151] width 13 height 14
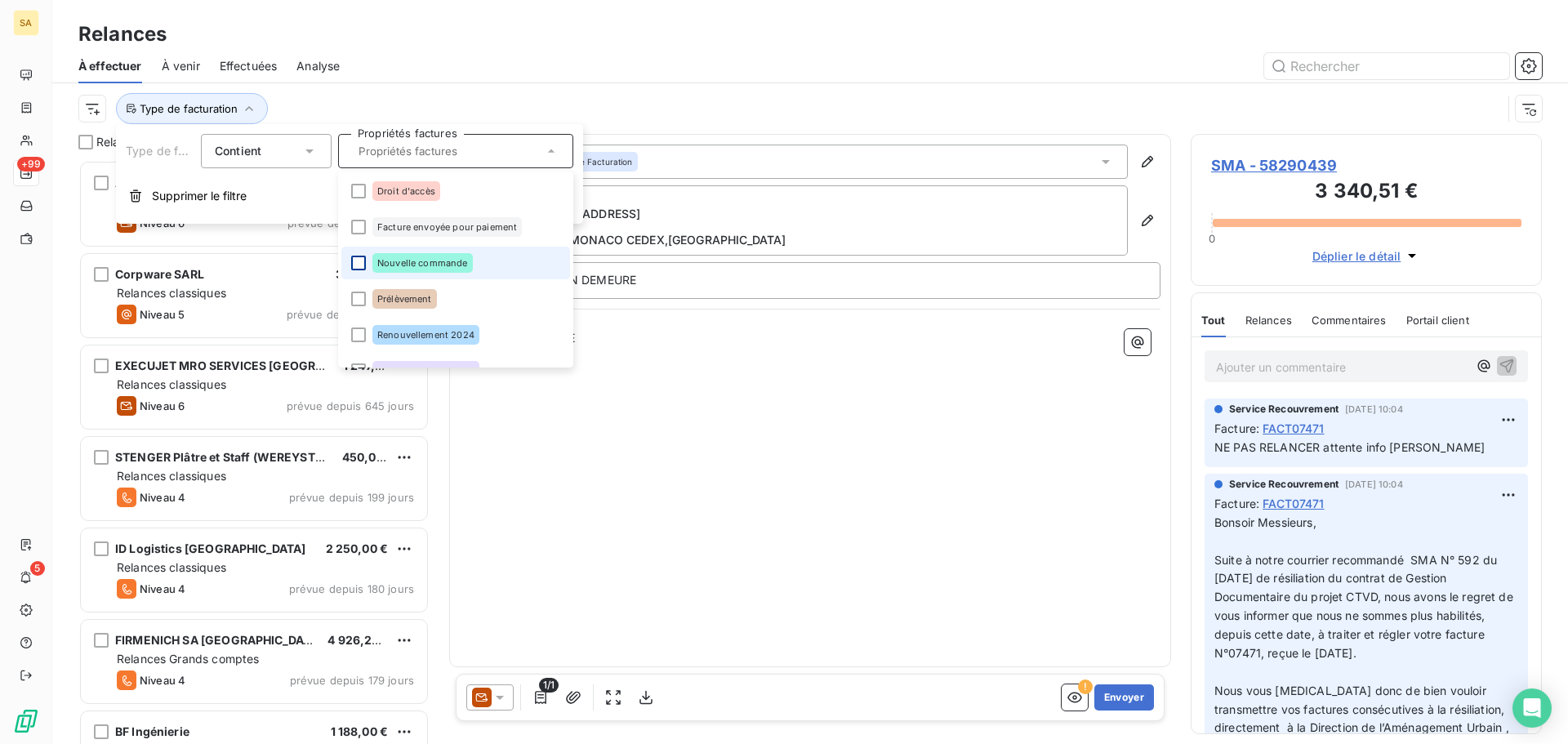
click at [356, 262] on div at bounding box center [358, 262] width 14 height 14
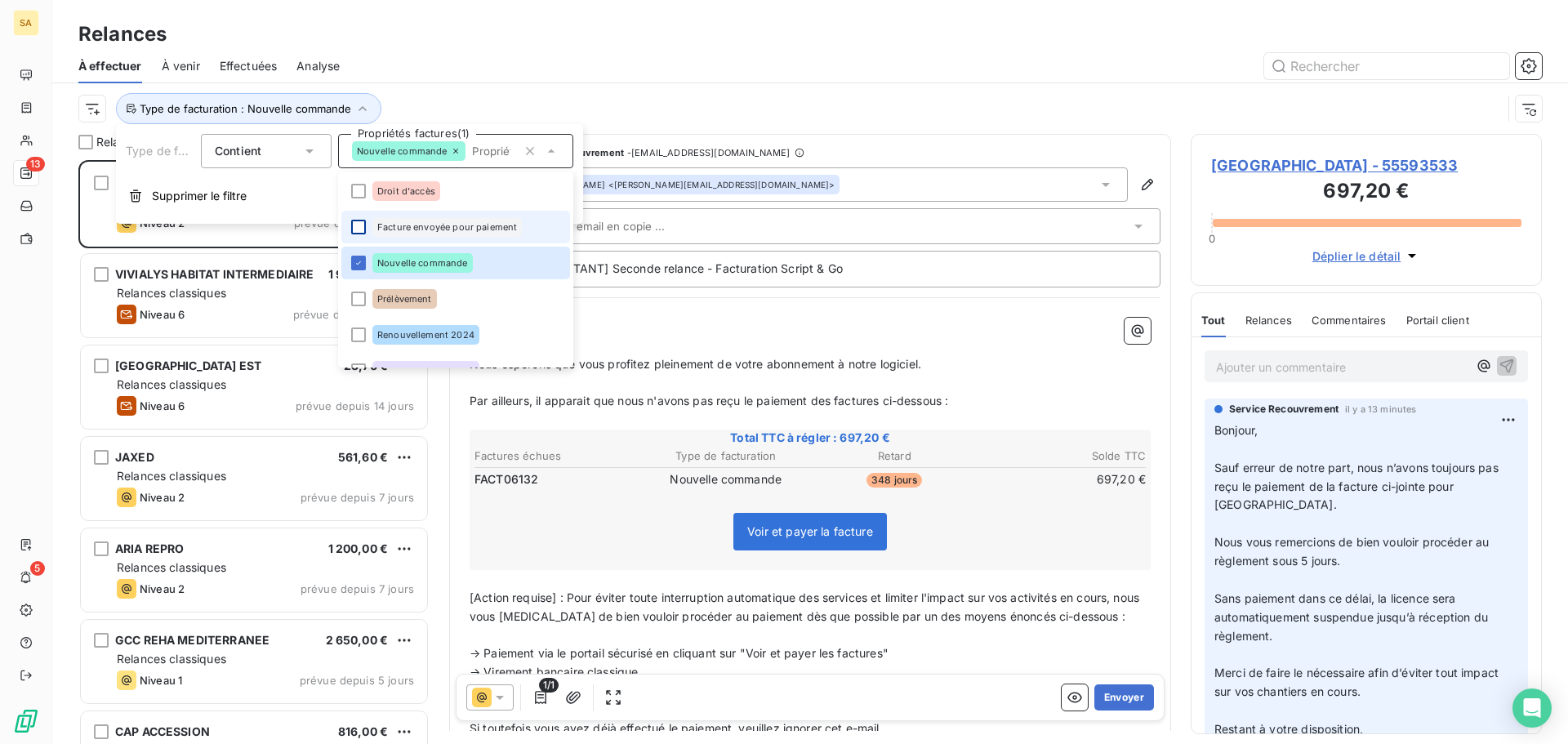
click at [359, 227] on div at bounding box center [358, 227] width 14 height 14
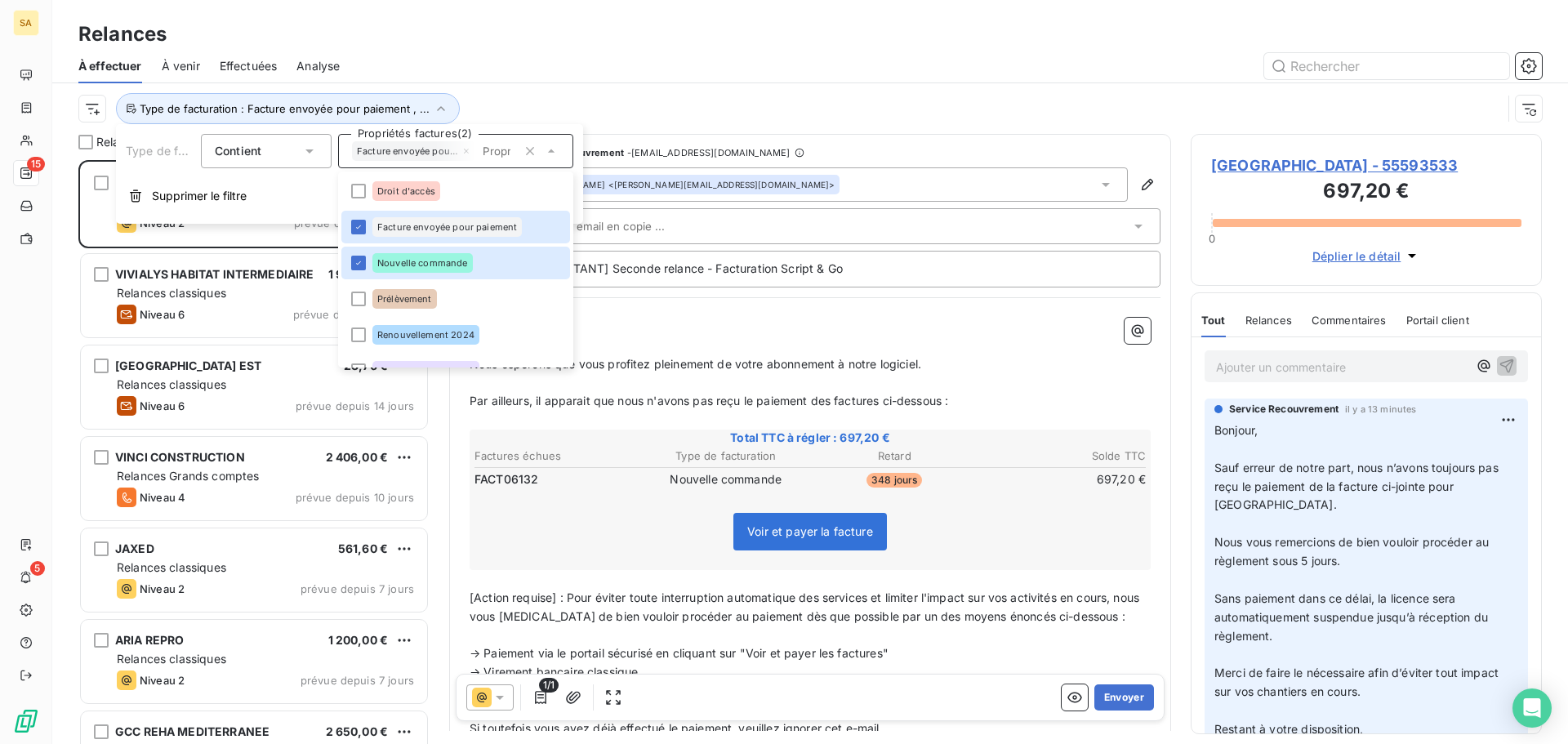
click at [711, 84] on div "Type de facturation : Facture envoyée pour paiement , ..." at bounding box center [810, 109] width 1464 height 51
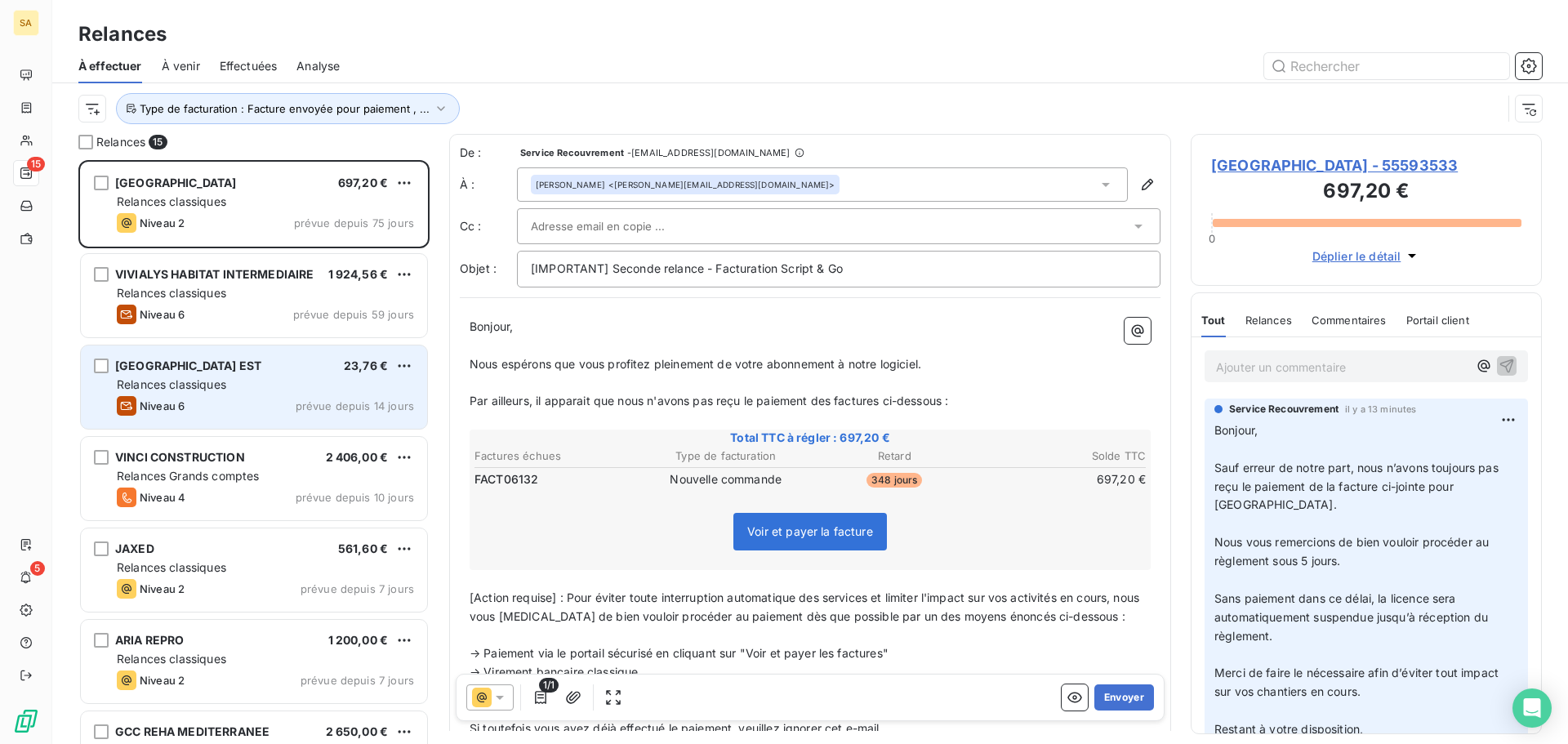
click at [249, 369] on div "CARRE CENTRE EST 23,76 €" at bounding box center [265, 366] width 297 height 14
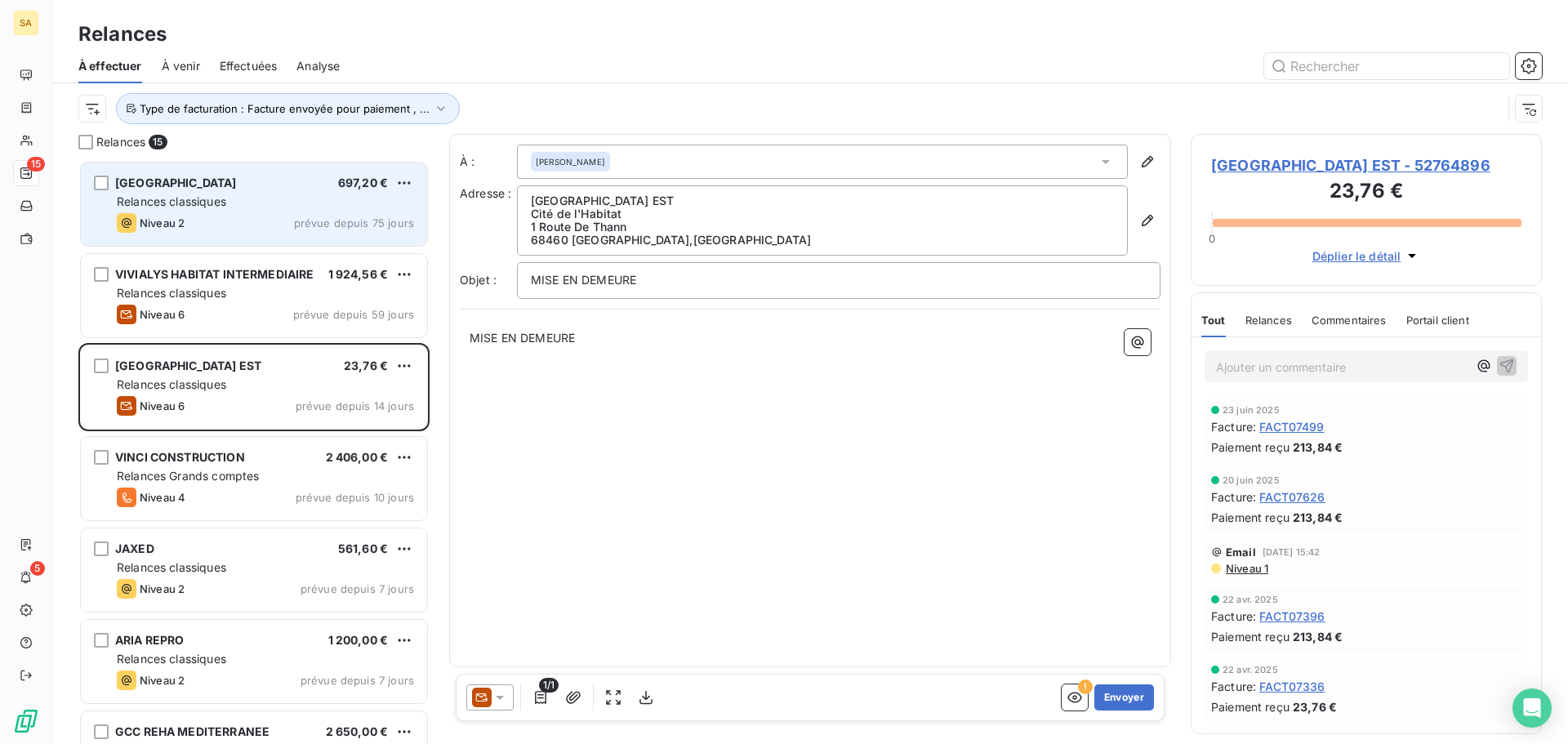
click at [244, 215] on div "Niveau 2 prévue depuis 75 jours" at bounding box center [265, 222] width 297 height 19
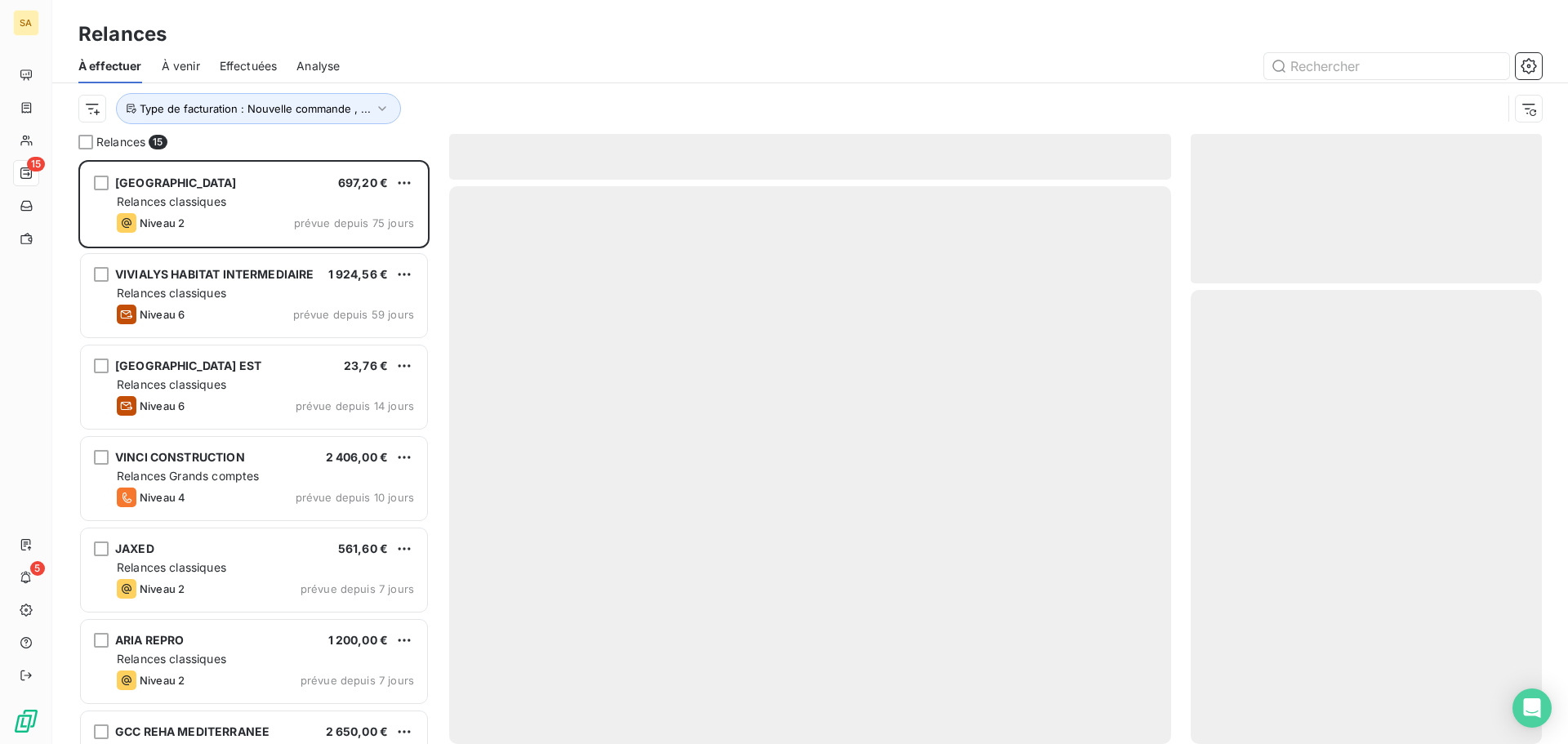
scroll to position [572, 339]
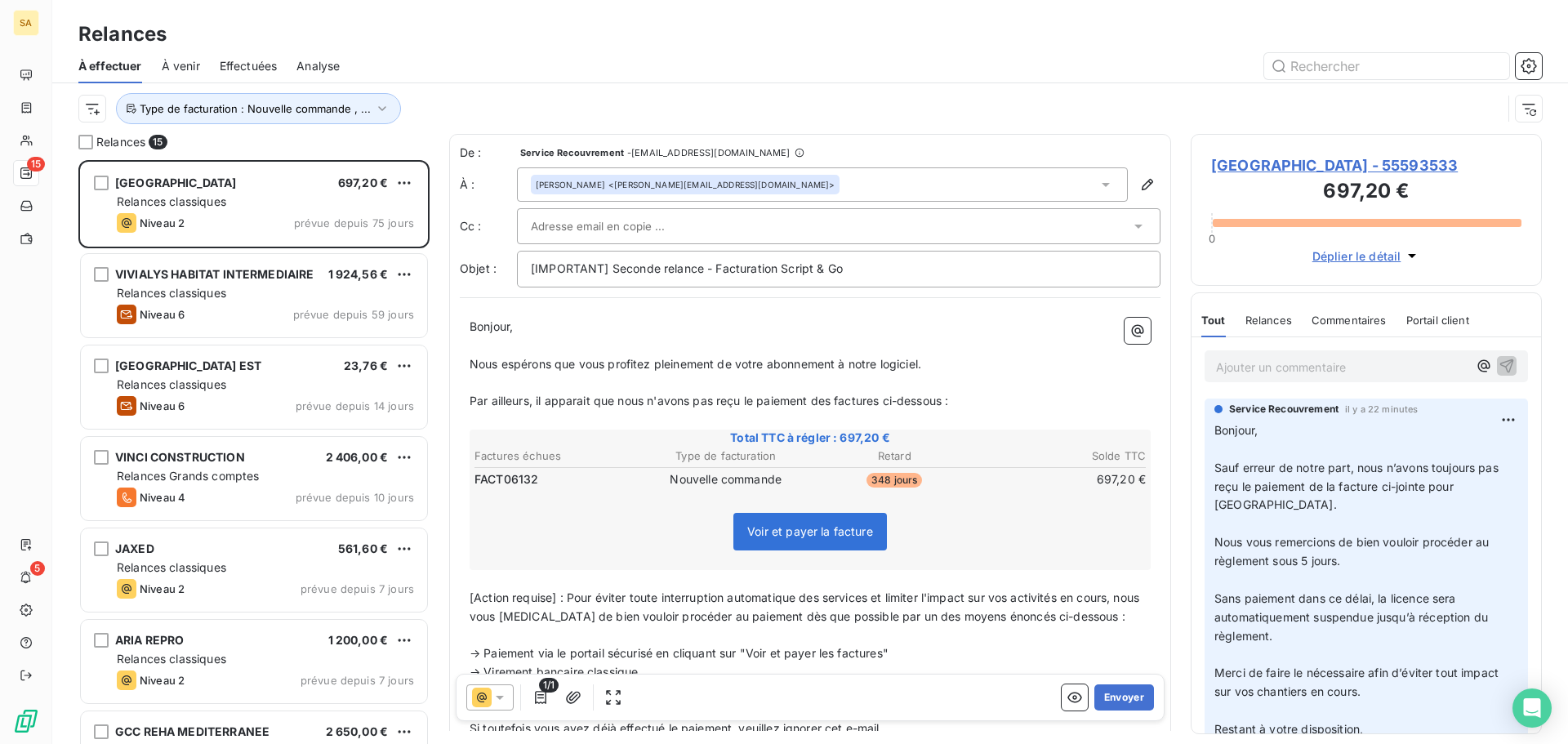
click at [635, 226] on input "text" at bounding box center [618, 226] width 175 height 24
click at [1047, 100] on div "Type de facturation : Nouvelle commande , ..." at bounding box center [790, 109] width 1423 height 31
click at [669, 230] on input "text" at bounding box center [618, 226] width 175 height 24
click at [942, 88] on div "Type de facturation : Nouvelle commande , ..." at bounding box center [810, 109] width 1464 height 51
click at [1097, 182] on icon at bounding box center [1105, 184] width 16 height 16
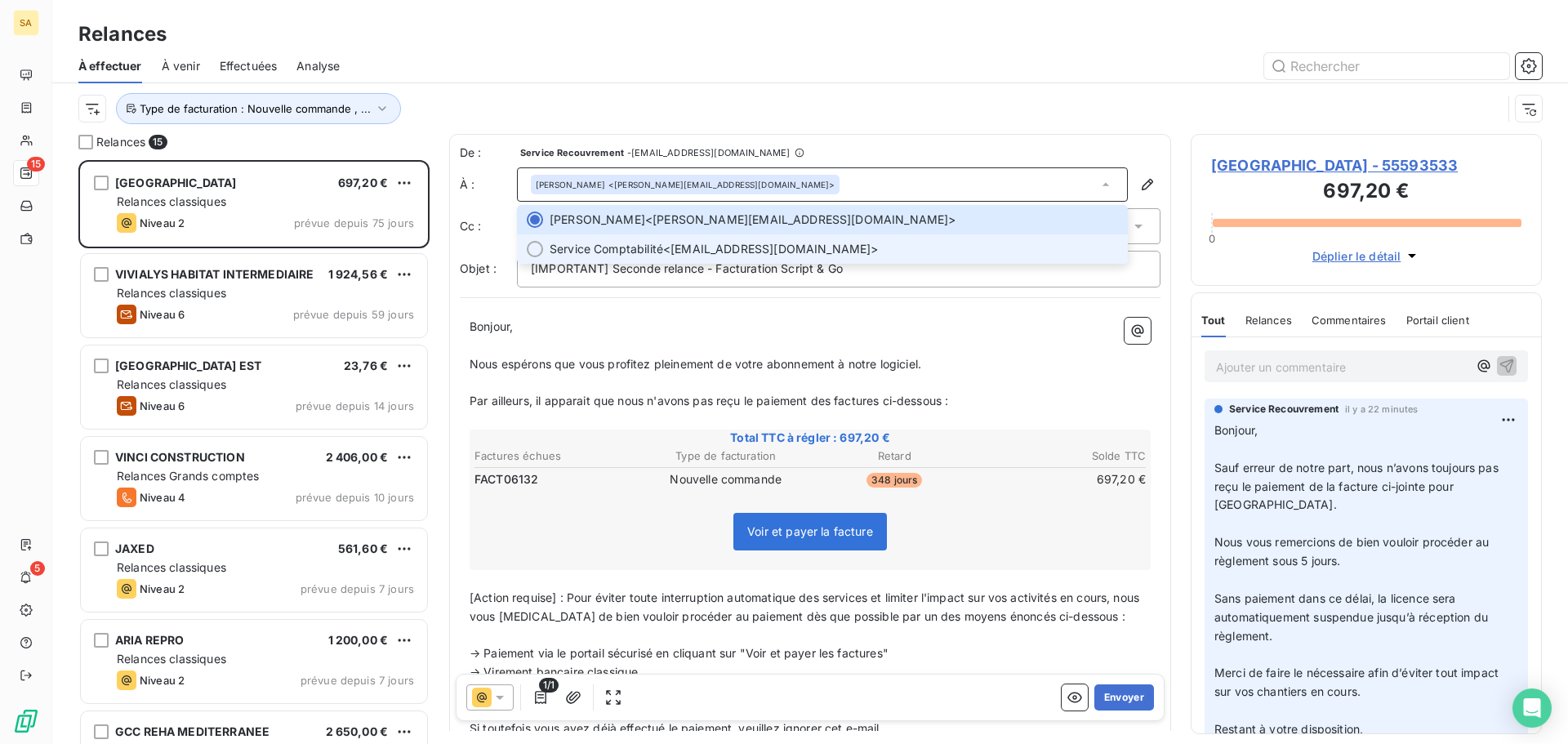
click at [952, 244] on span "Service Comptabilité <ce.idf@realites.com>" at bounding box center [834, 249] width 568 height 16
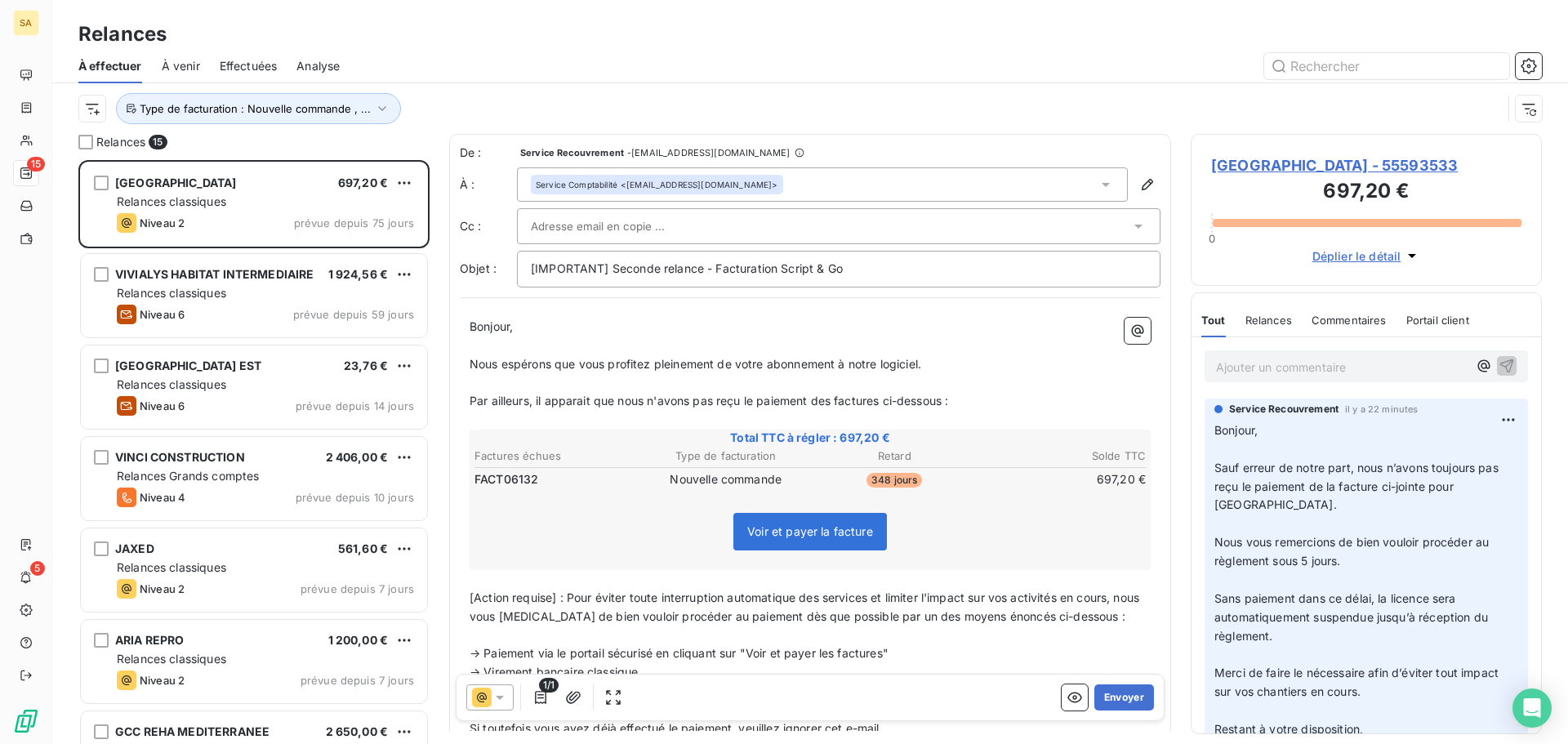
click at [1097, 181] on icon at bounding box center [1105, 184] width 16 height 16
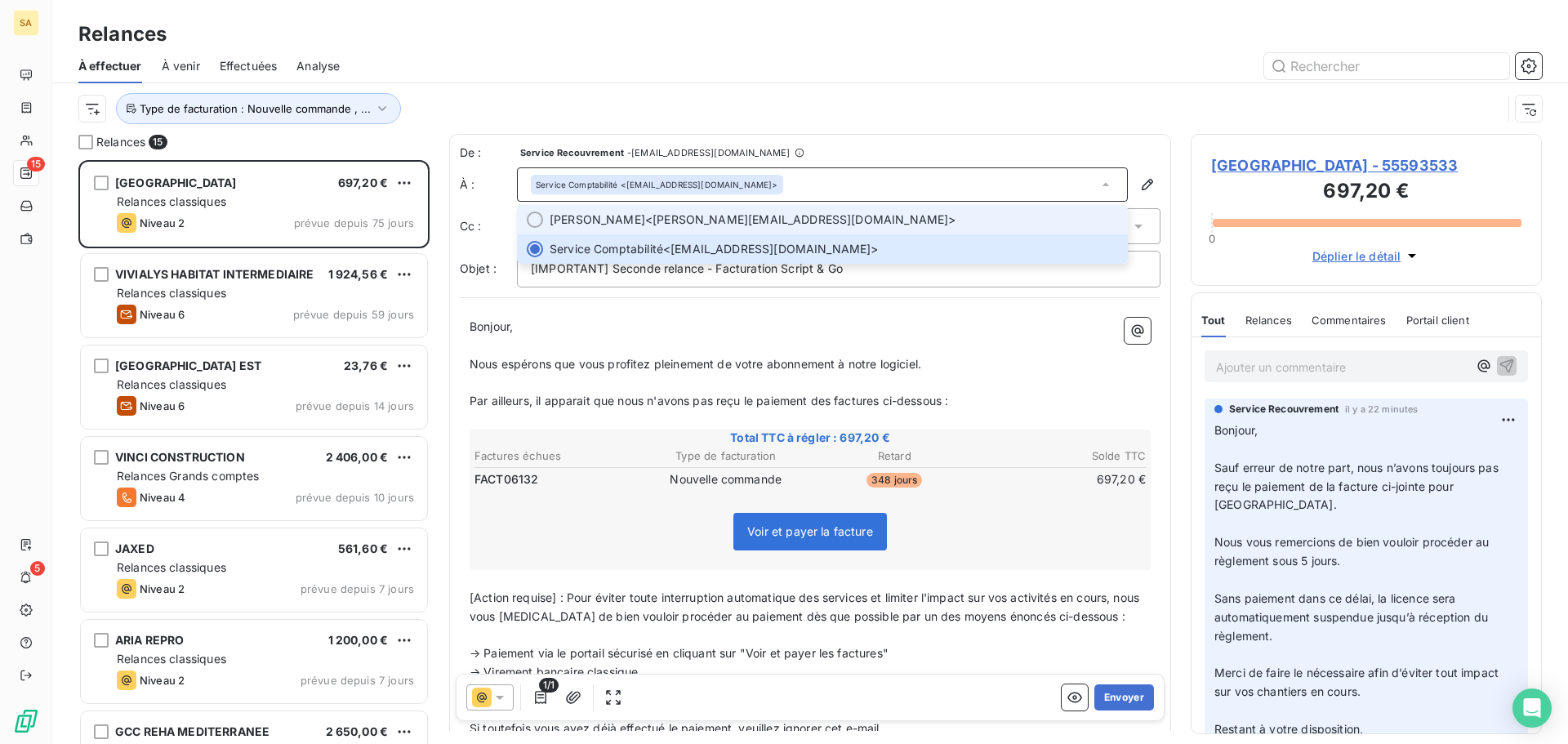
click at [931, 217] on span "Catherine Chatras <c.chatras@realites.com>" at bounding box center [834, 219] width 568 height 16
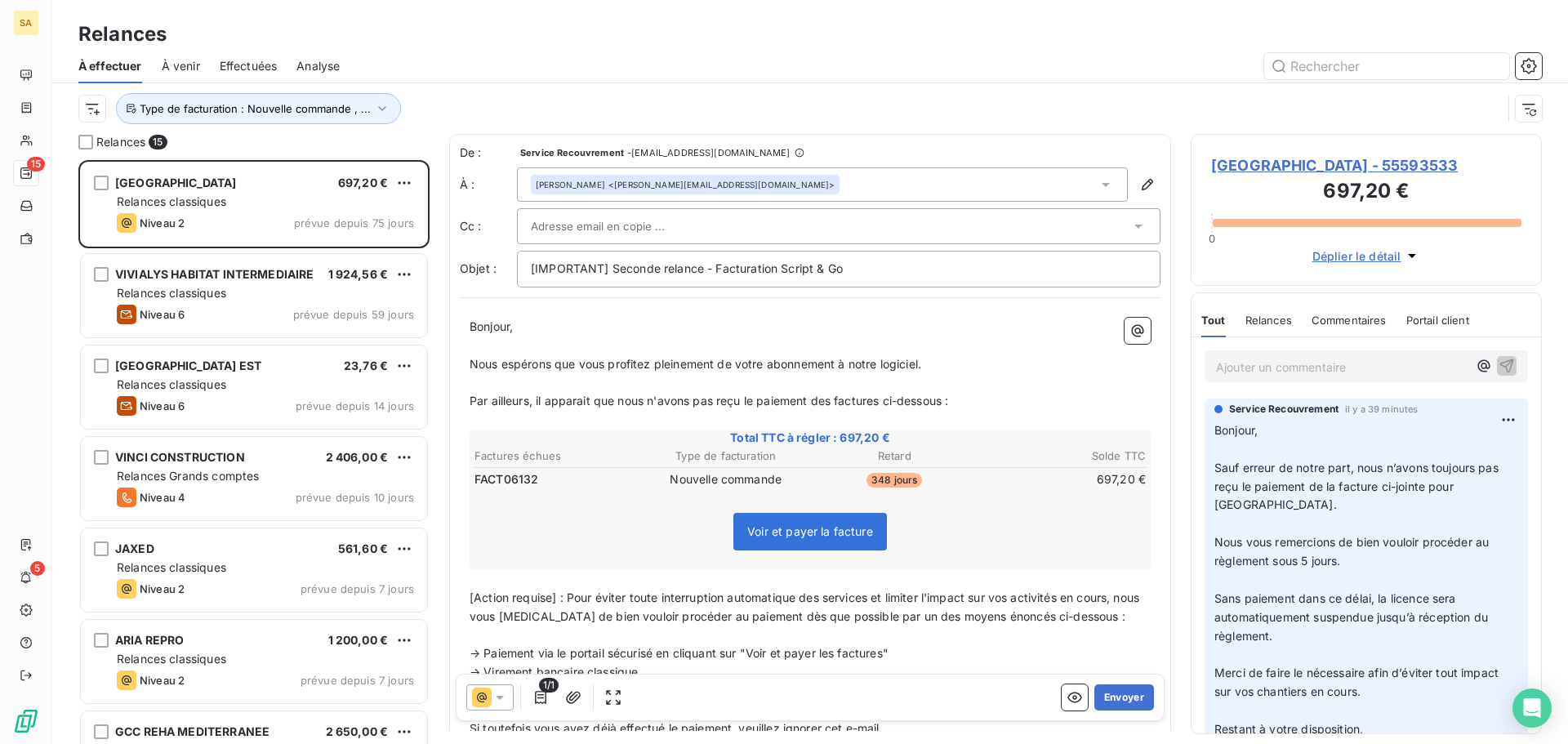
click at [1251, 362] on p "Ajouter un commentaire ﻿" at bounding box center [1341, 367] width 252 height 20
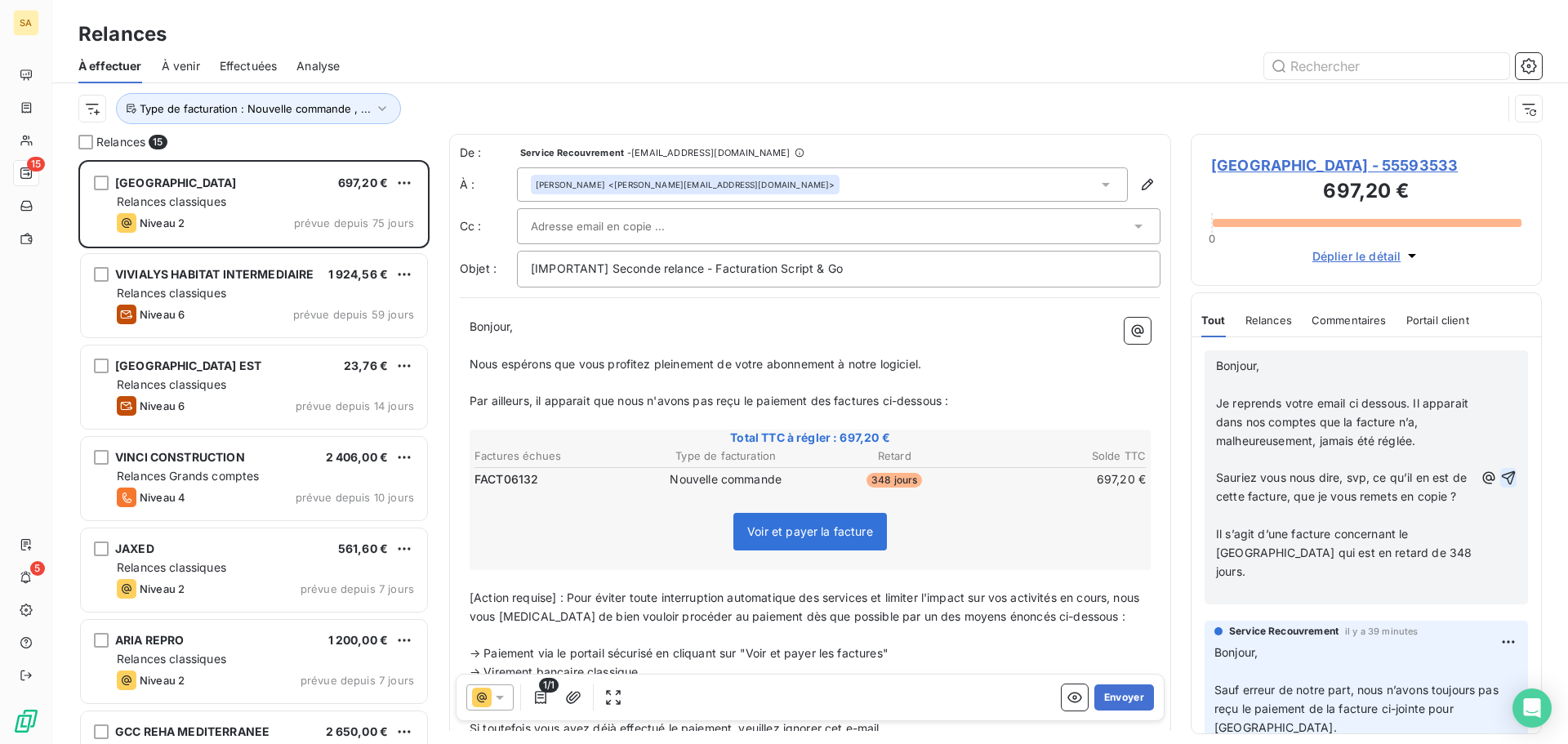
click at [1500, 486] on icon "button" at bounding box center [1507, 478] width 16 height 16
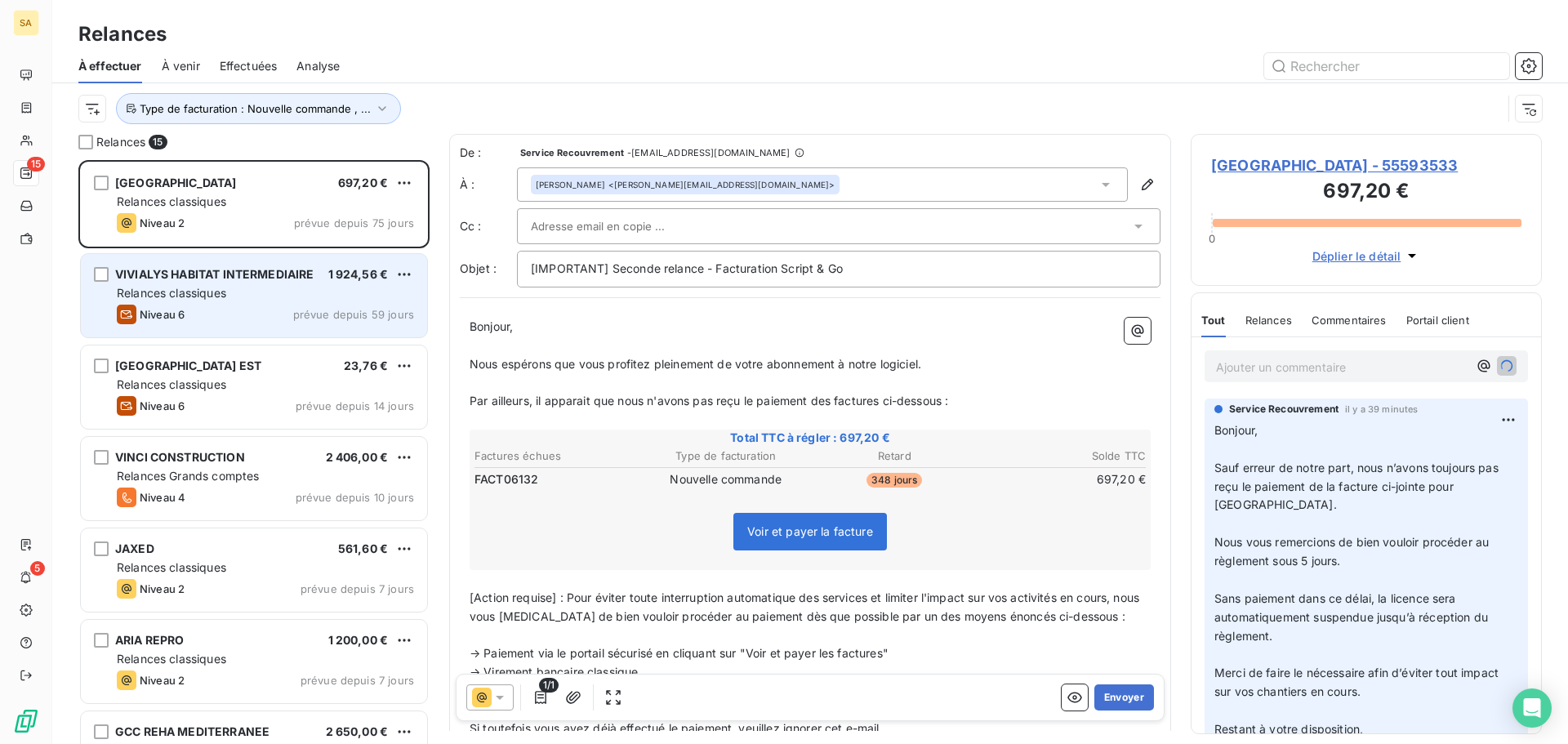
click at [260, 284] on div "VIVIALYS HABITAT INTERMEDIAIRE 1 924,56 € Relances classiques Niveau 6 prévue d…" at bounding box center [253, 296] width 346 height 83
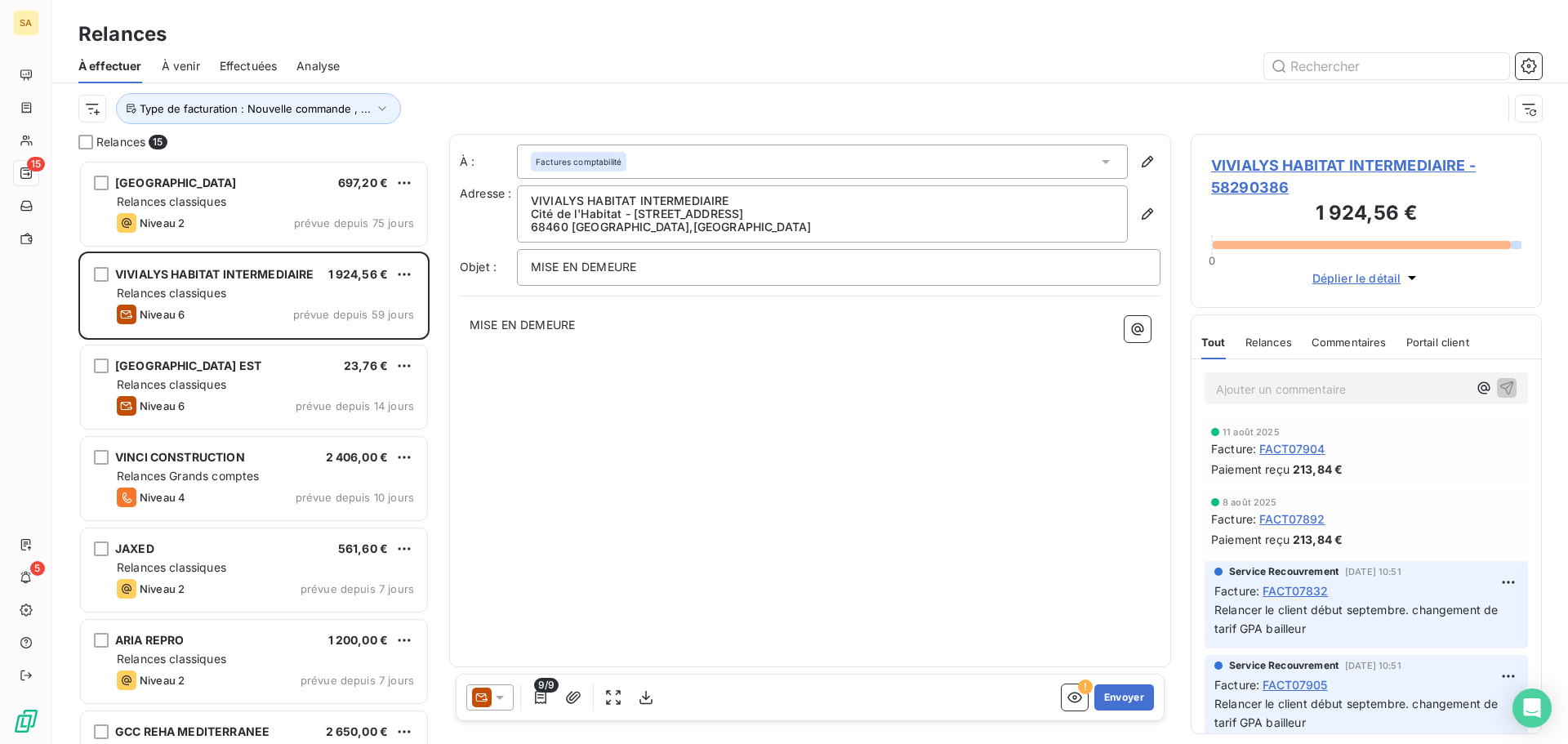
click at [1098, 157] on icon at bounding box center [1105, 161] width 16 height 16
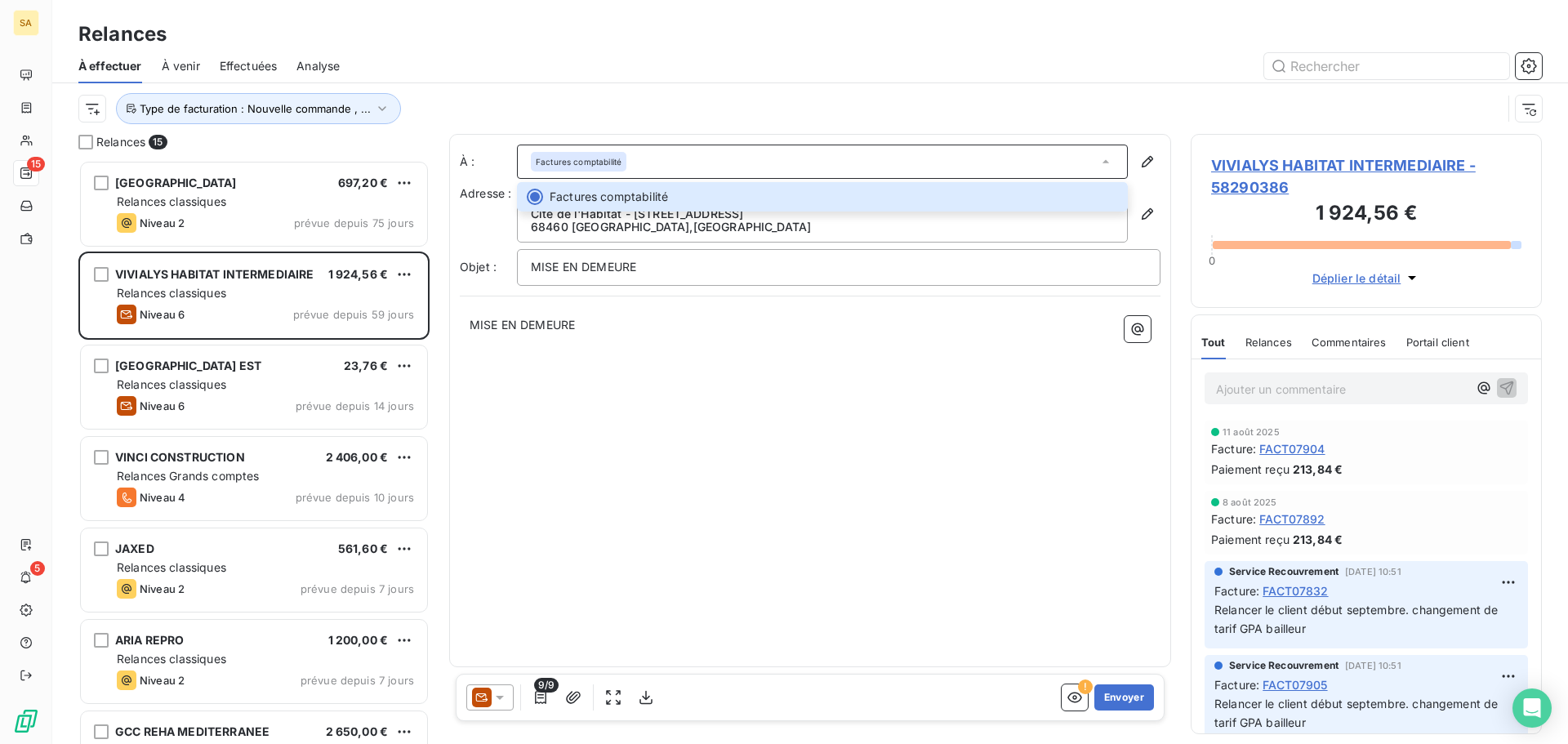
click at [654, 155] on div "Factures comptabilité" at bounding box center [822, 162] width 611 height 35
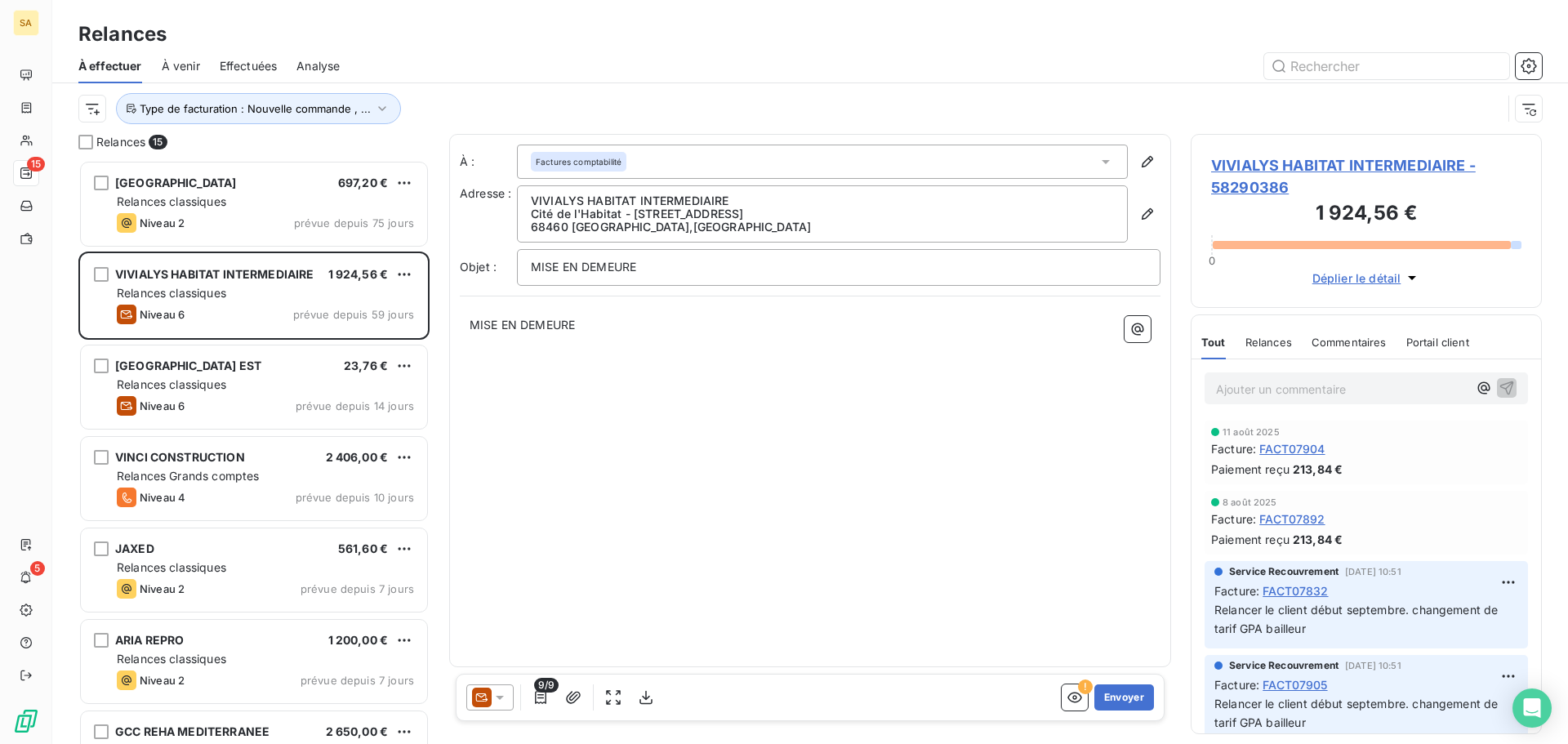
click at [630, 163] on div "Factures comptabilité" at bounding box center [822, 162] width 611 height 35
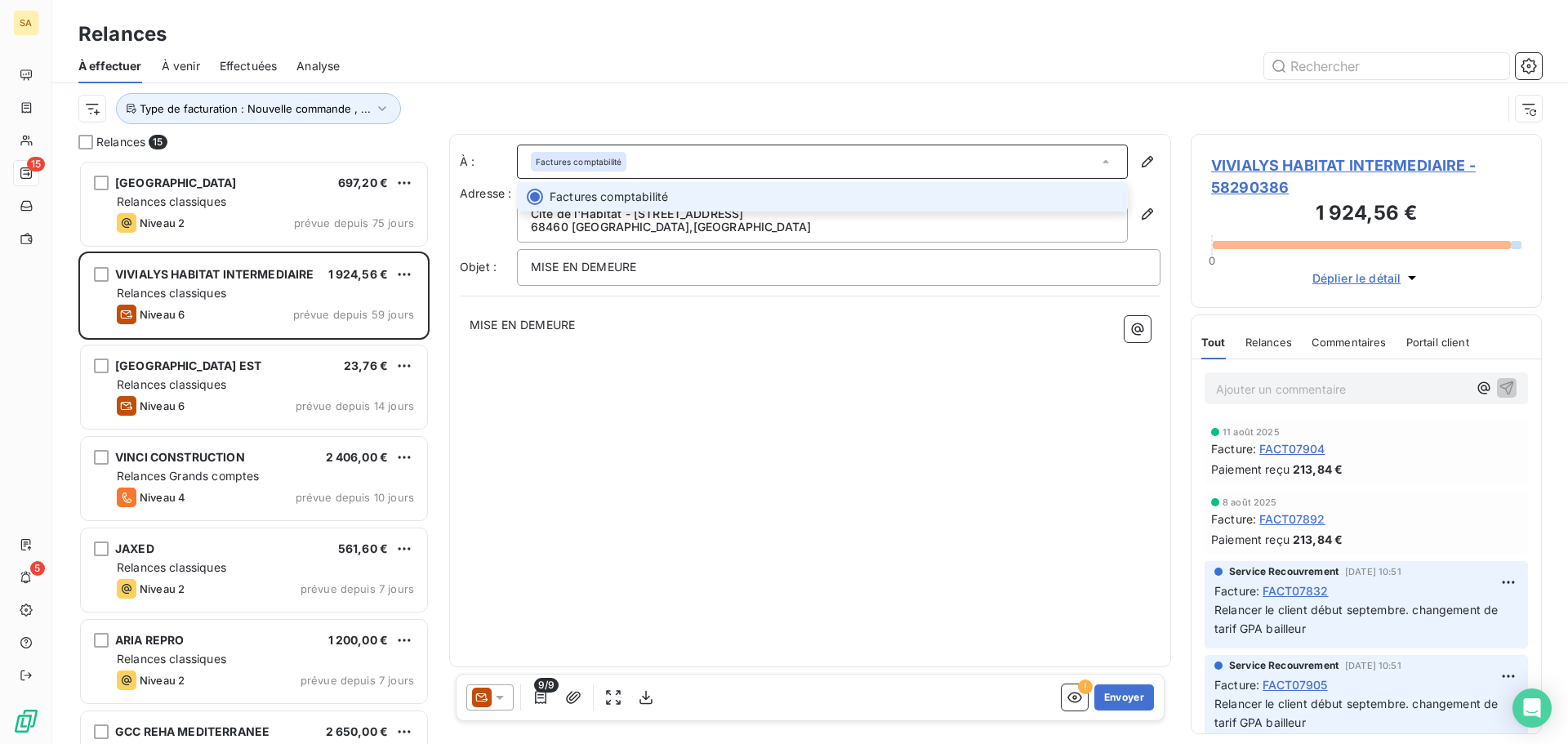
click at [603, 190] on span "Factures comptabilité" at bounding box center [609, 196] width 119 height 16
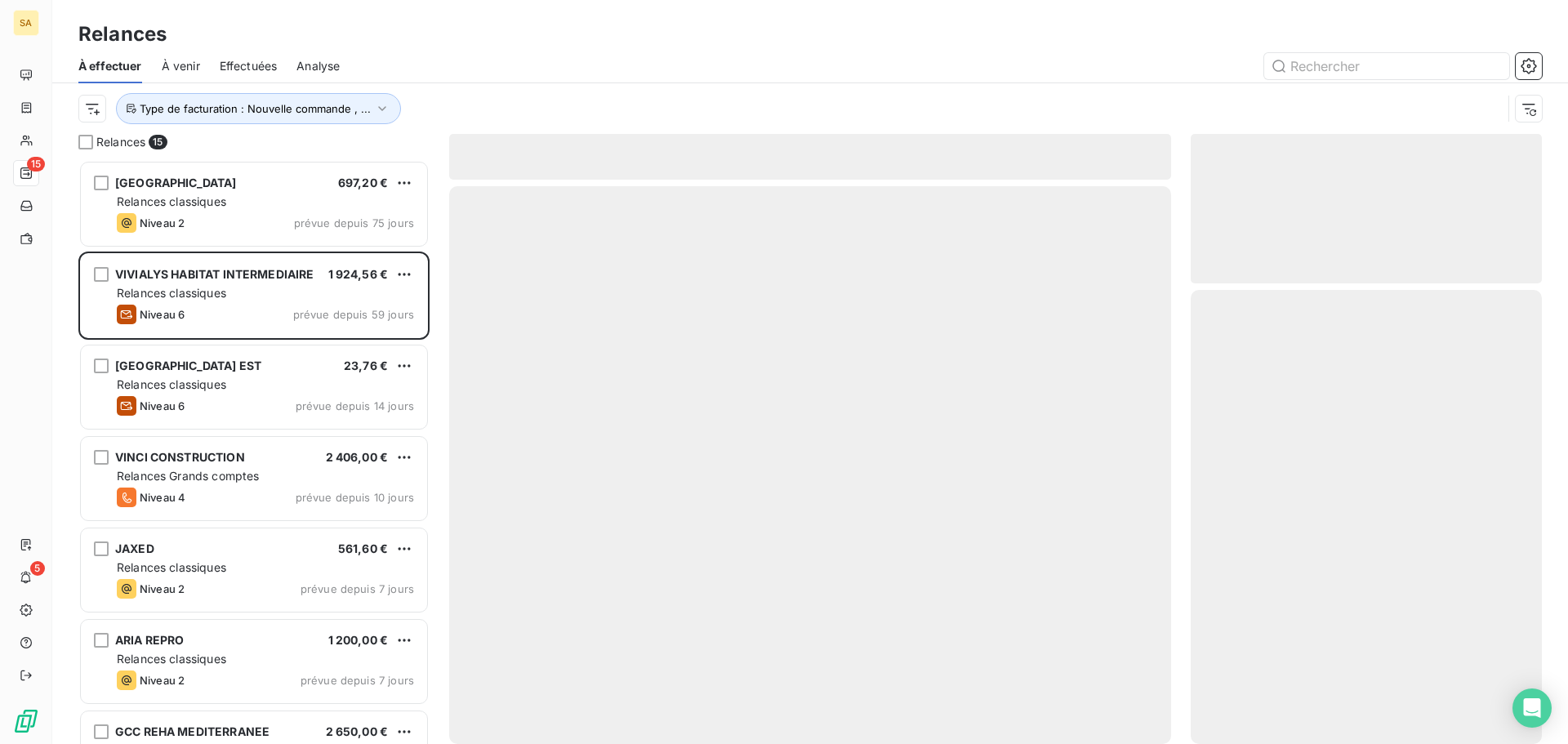
scroll to position [572, 339]
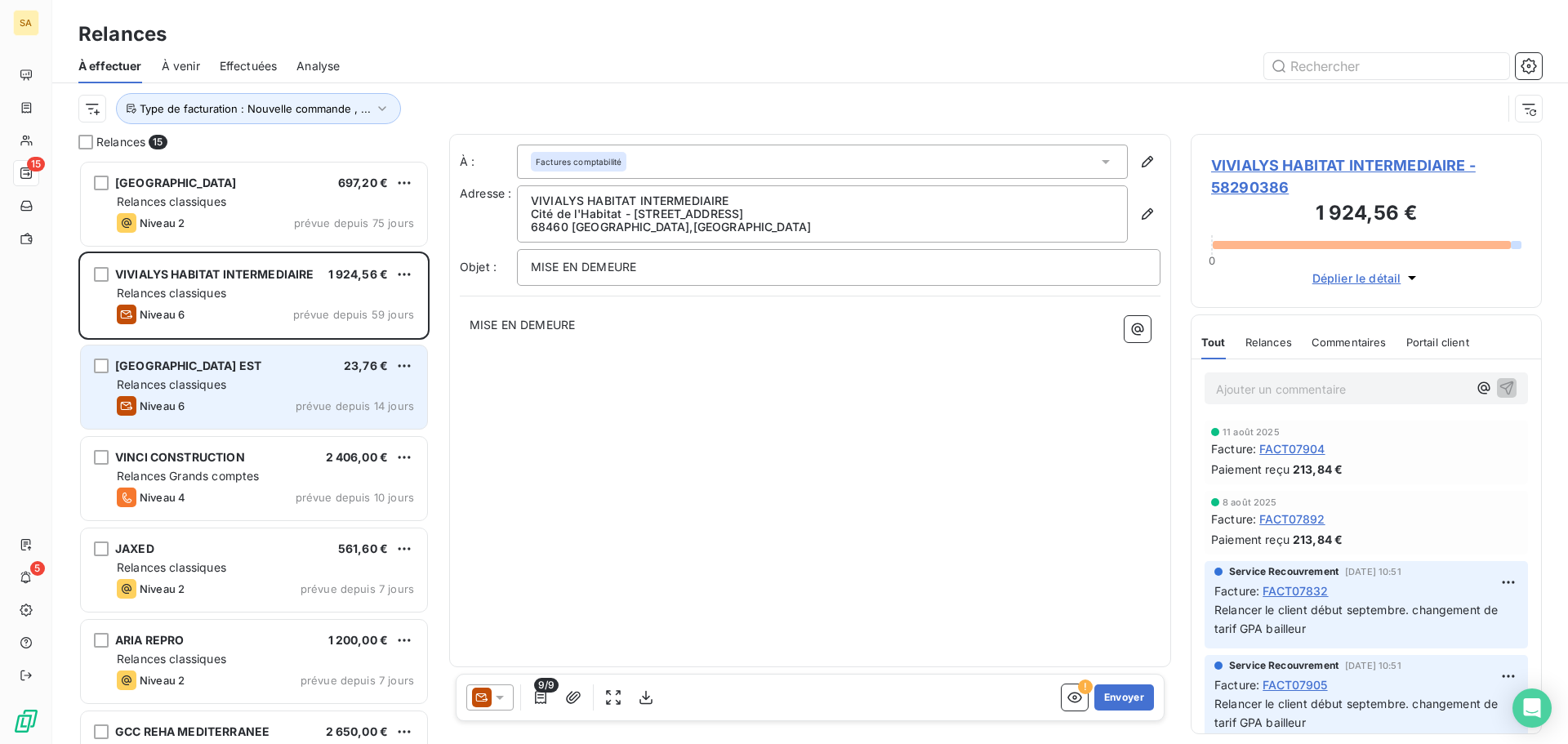
click at [256, 375] on div "CARRE CENTRE EST 23,76 € Relances classiques Niveau 6 prévue depuis 14 jours" at bounding box center [253, 387] width 346 height 83
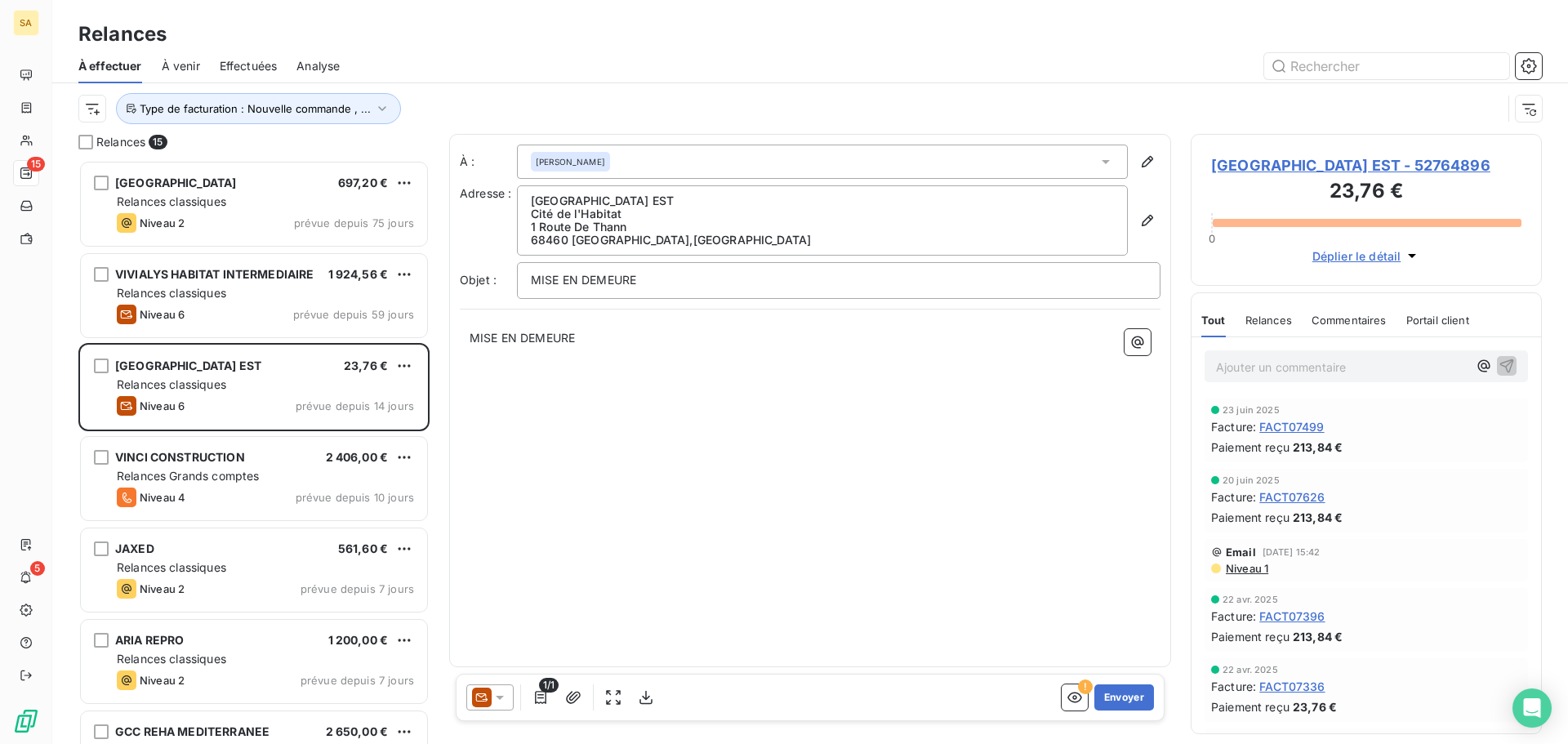
click at [1112, 166] on icon at bounding box center [1105, 161] width 16 height 16
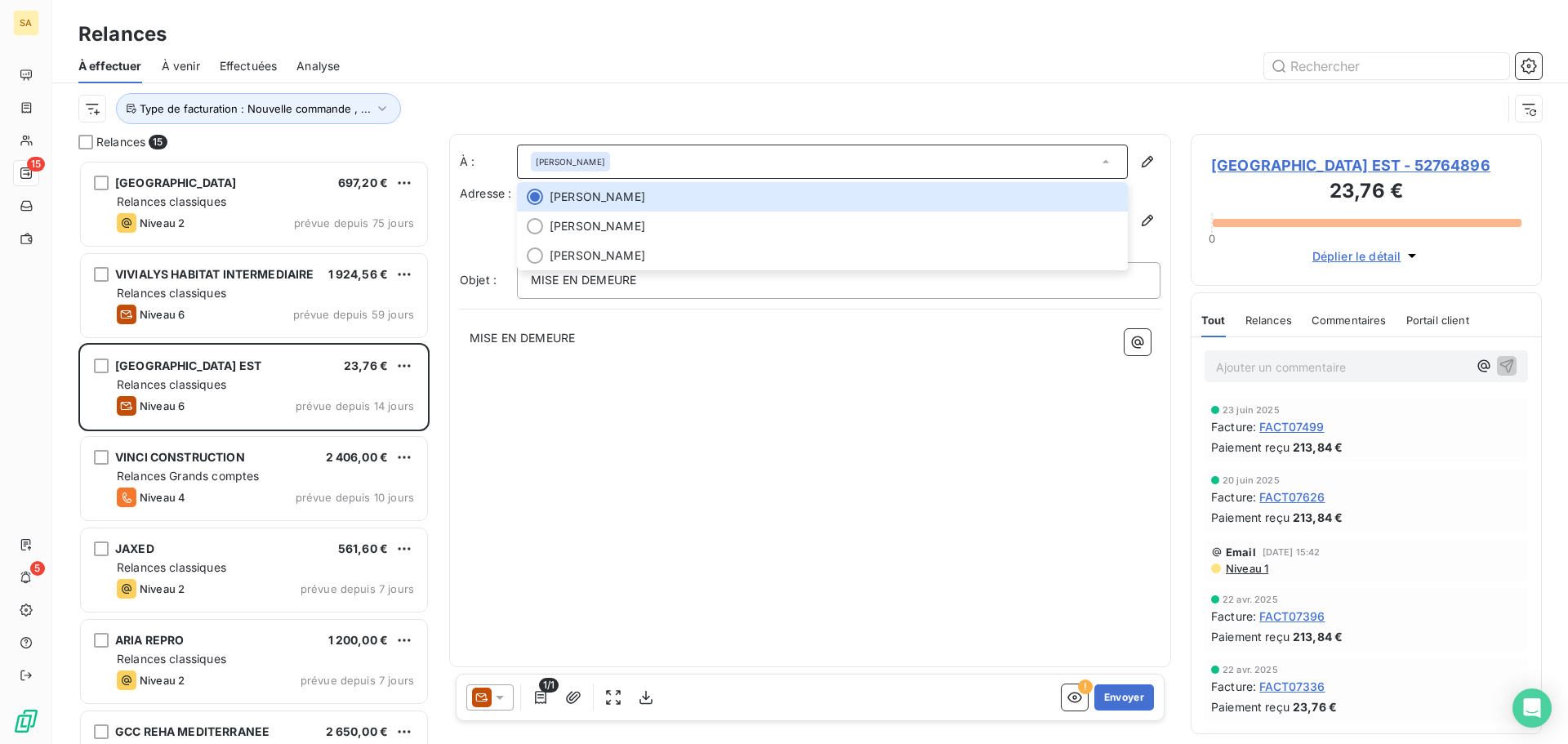
click at [599, 78] on div at bounding box center [951, 66] width 1182 height 26
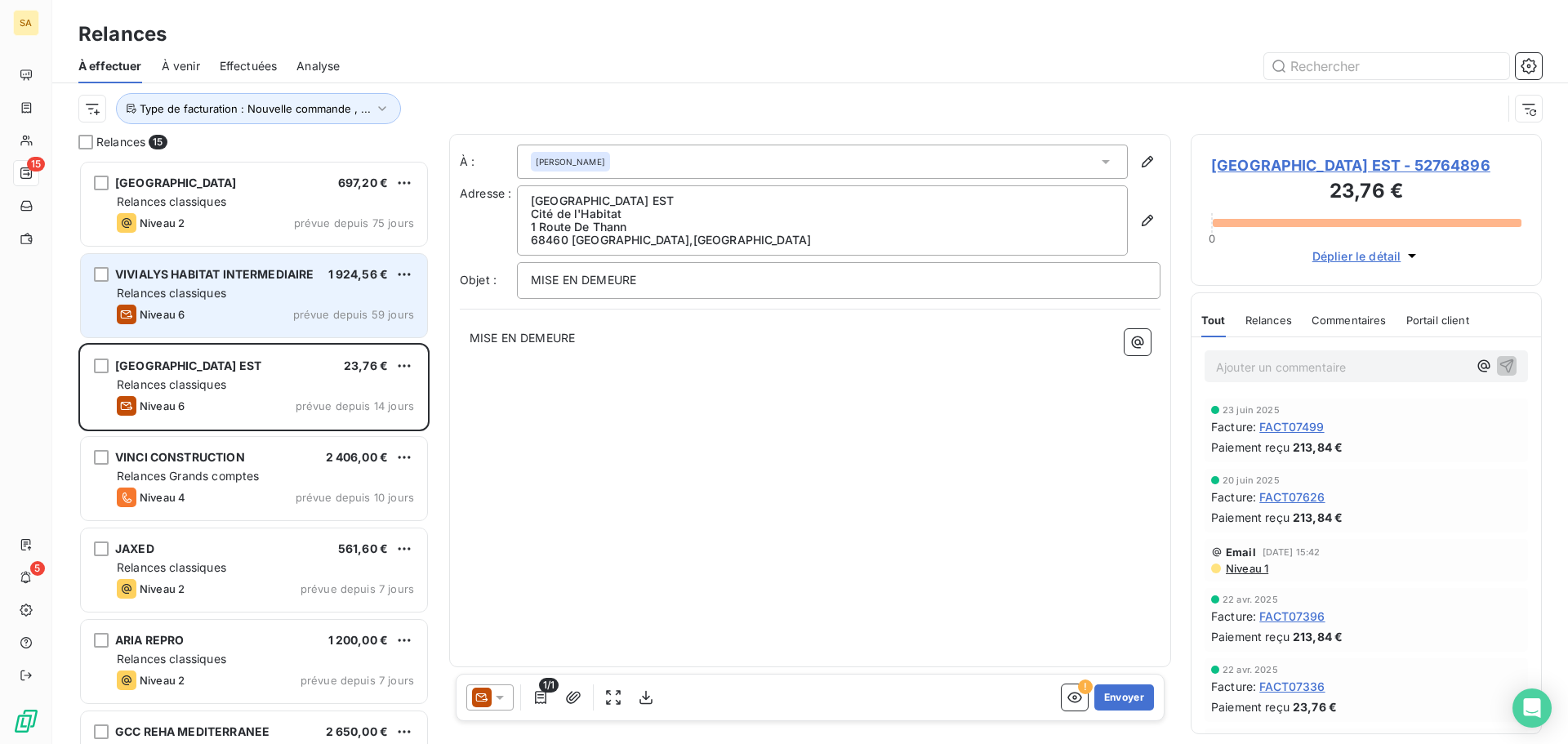
click at [269, 259] on div "VIVIALYS HABITAT INTERMEDIAIRE 1 924,56 € Relances classiques Niveau 6 prévue d…" at bounding box center [253, 296] width 346 height 83
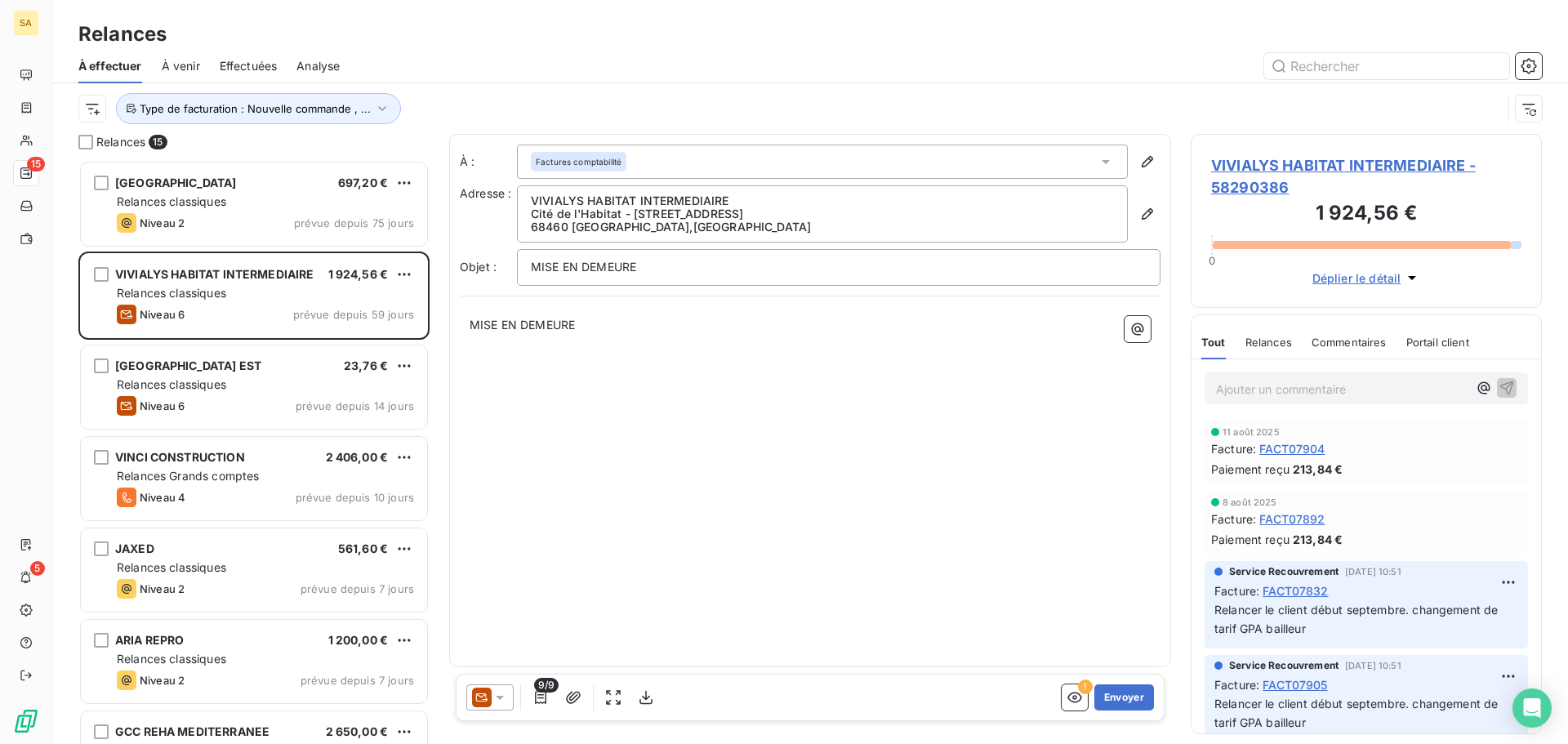
click at [600, 153] on div "Factures comptabilité" at bounding box center [578, 161] width 95 height 19
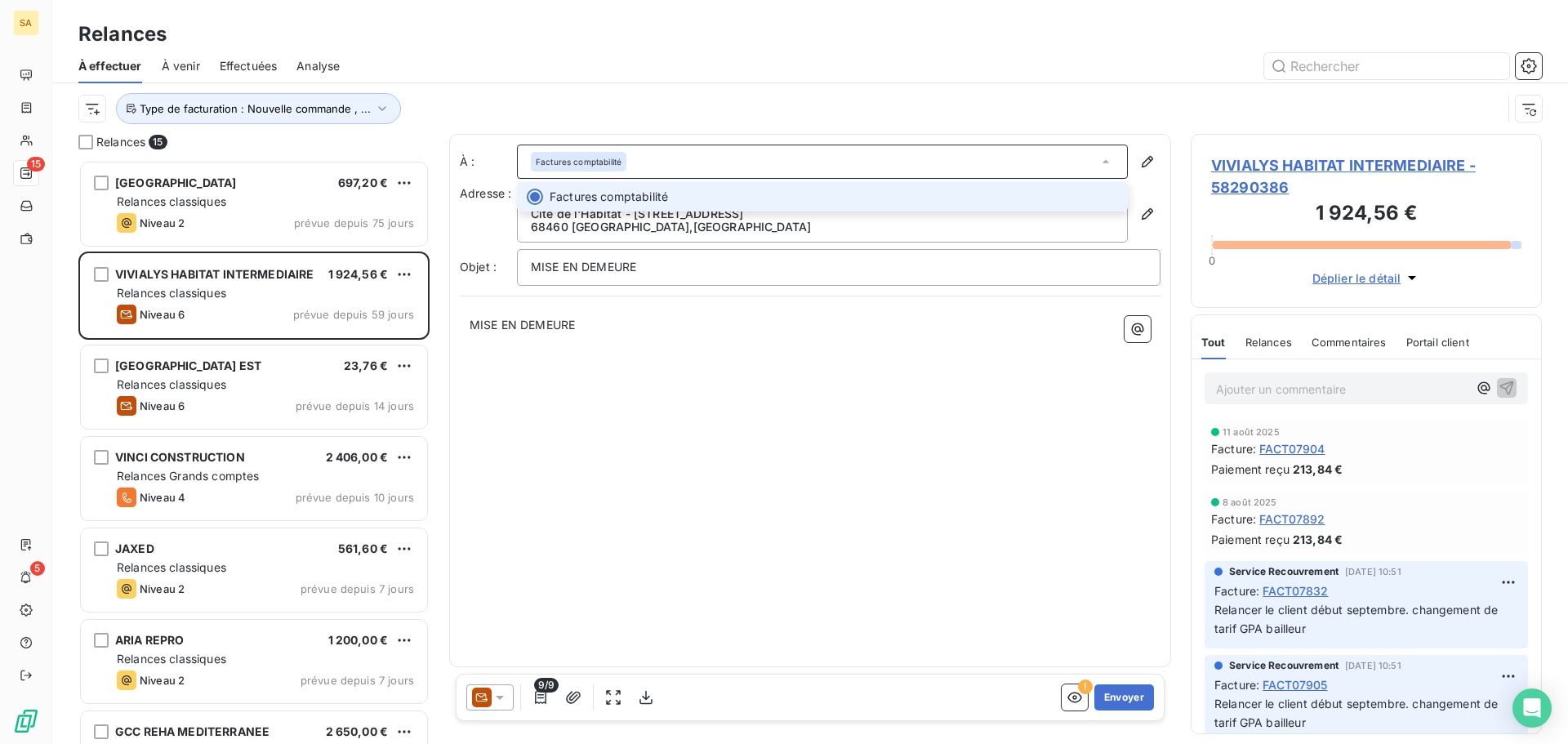
click at [600, 156] on span "Factures comptabilité" at bounding box center [579, 162] width 86 height 12
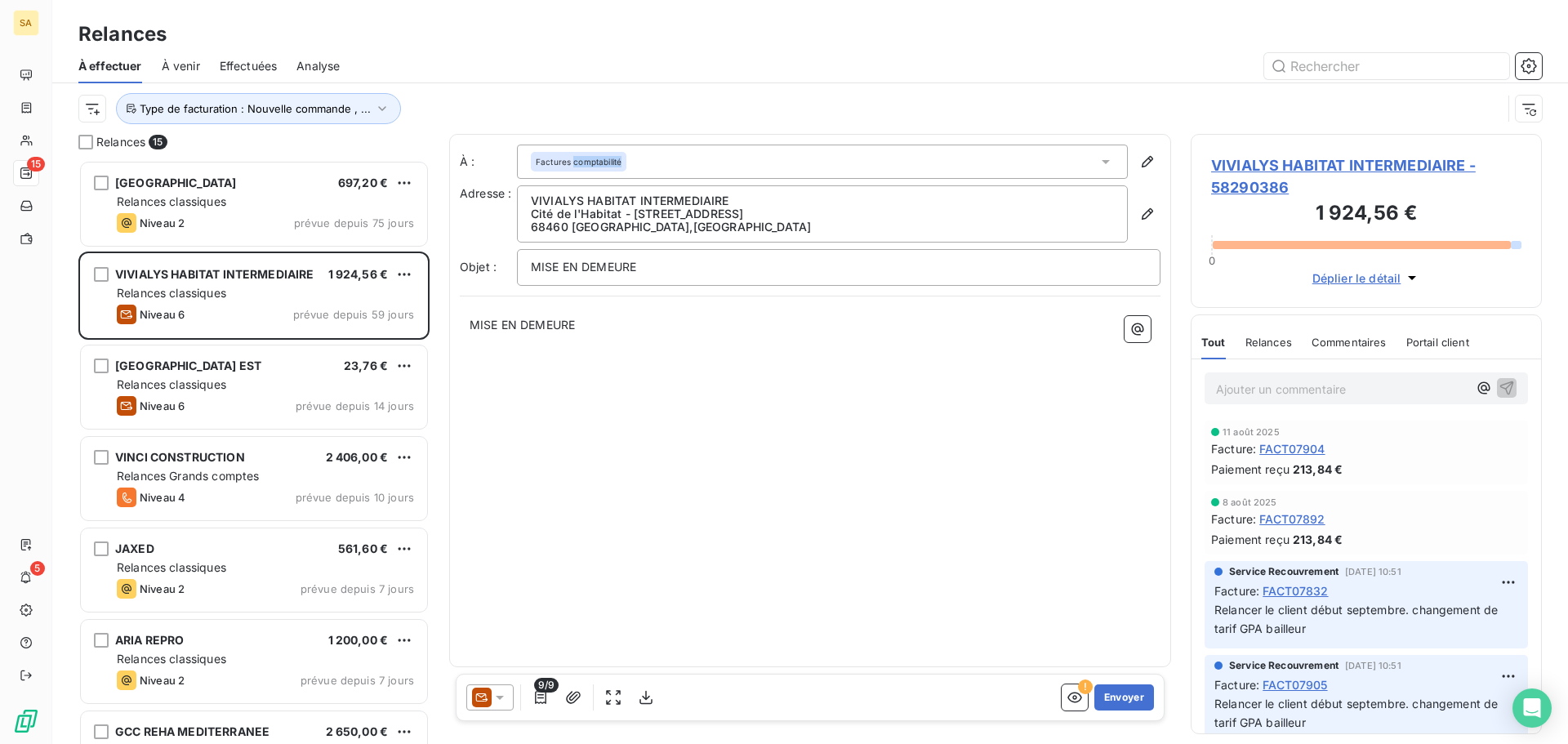
click at [600, 156] on span "Factures comptabilité" at bounding box center [579, 162] width 86 height 12
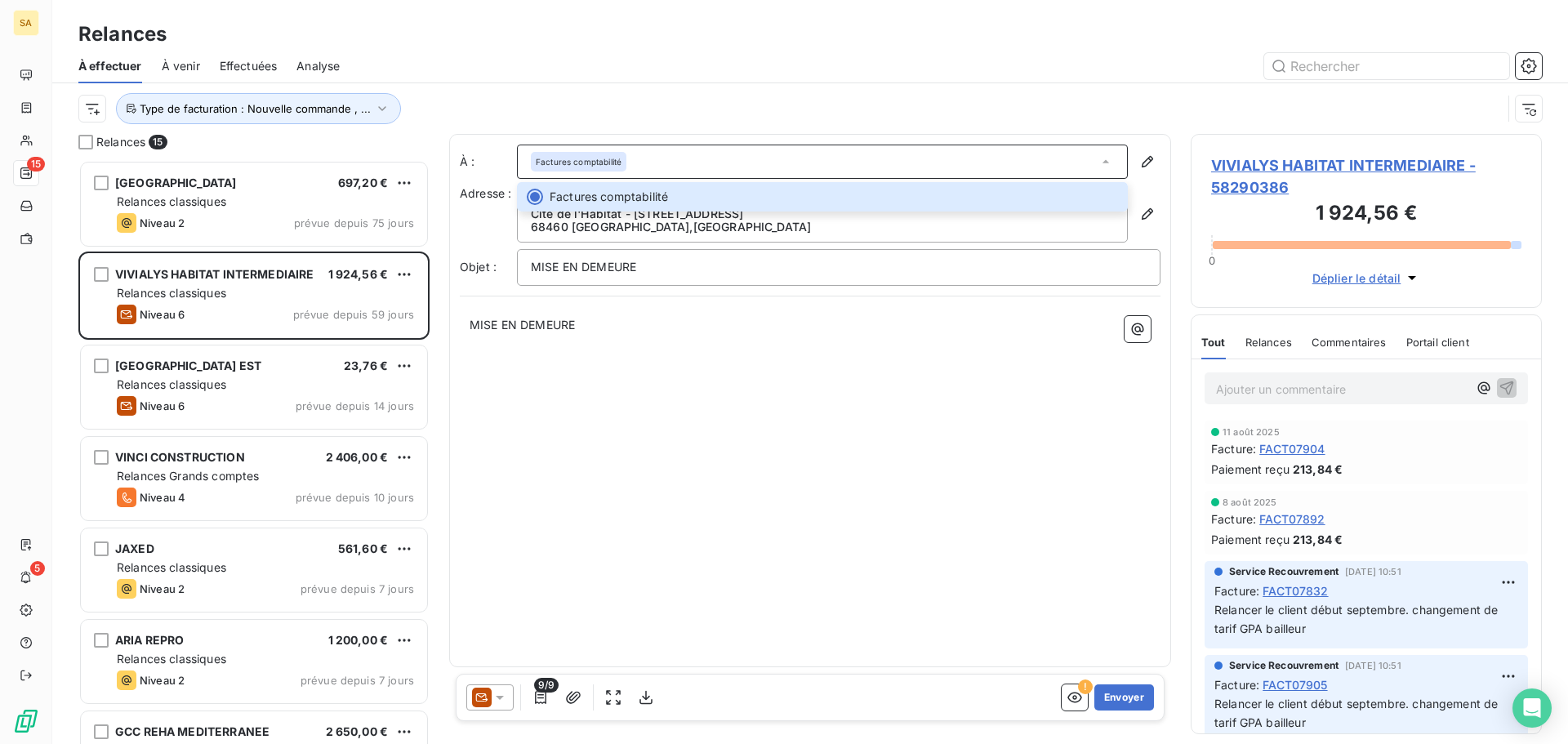
click at [495, 701] on icon at bounding box center [499, 697] width 16 height 16
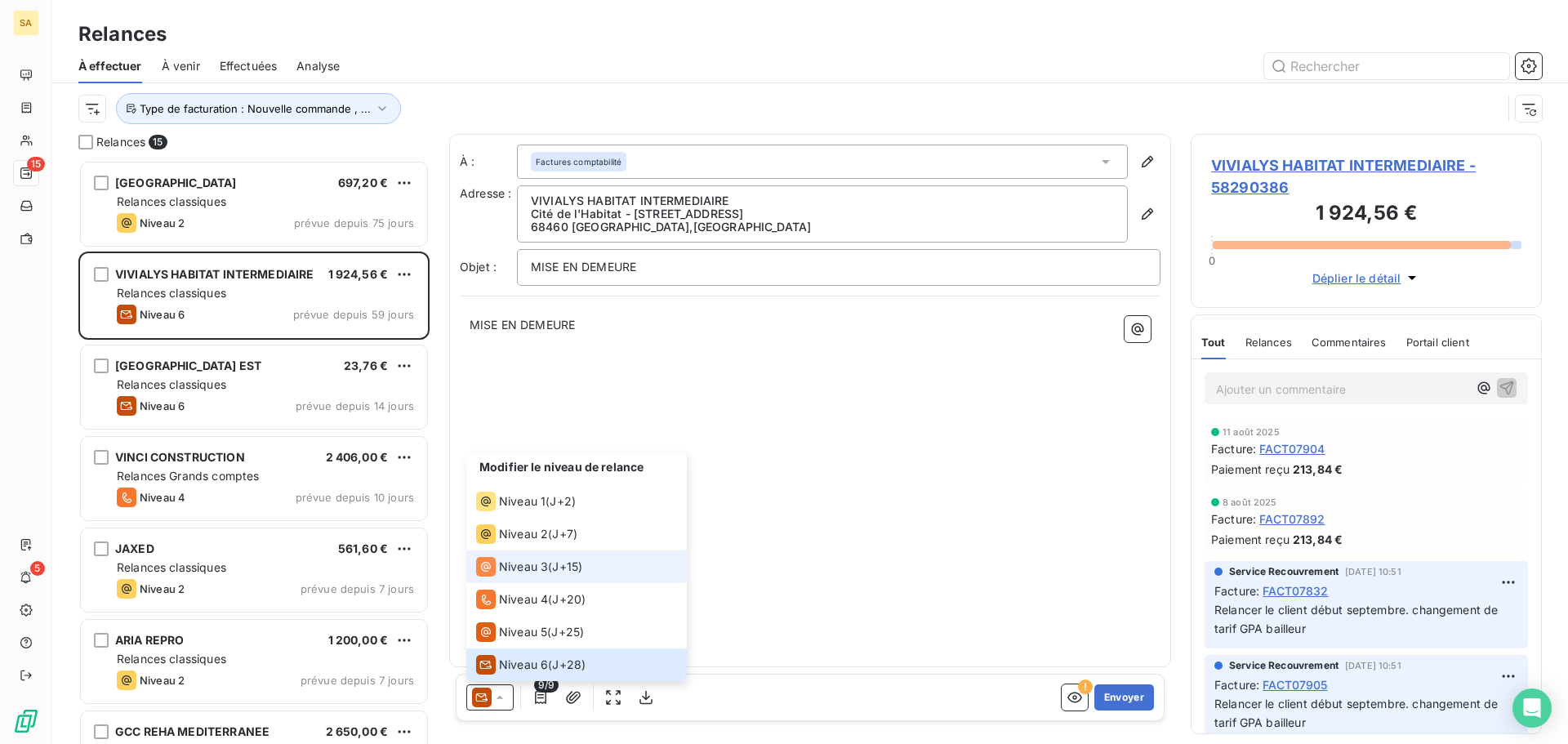
click at [536, 563] on span "Niveau 3" at bounding box center [523, 566] width 49 height 16
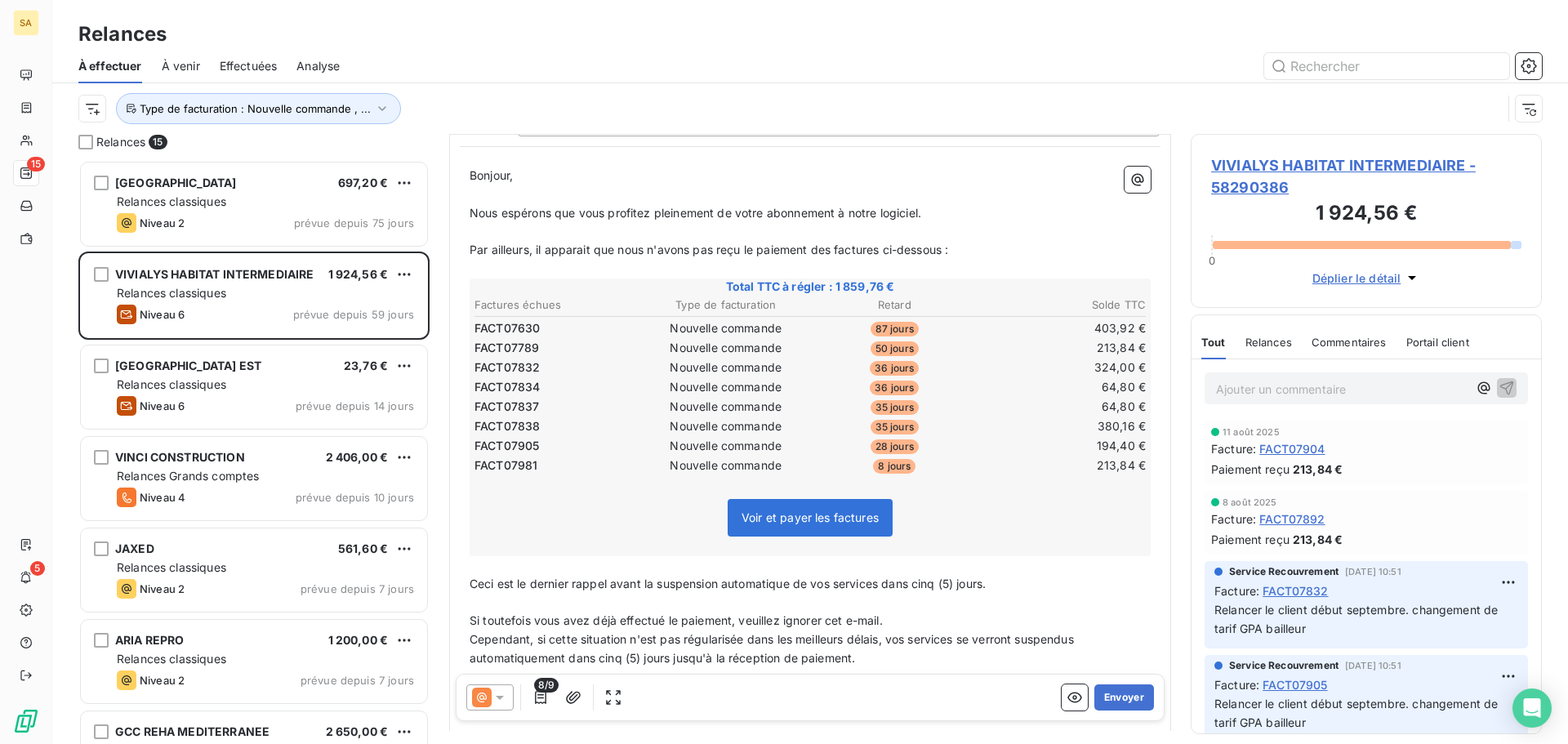
scroll to position [164, 0]
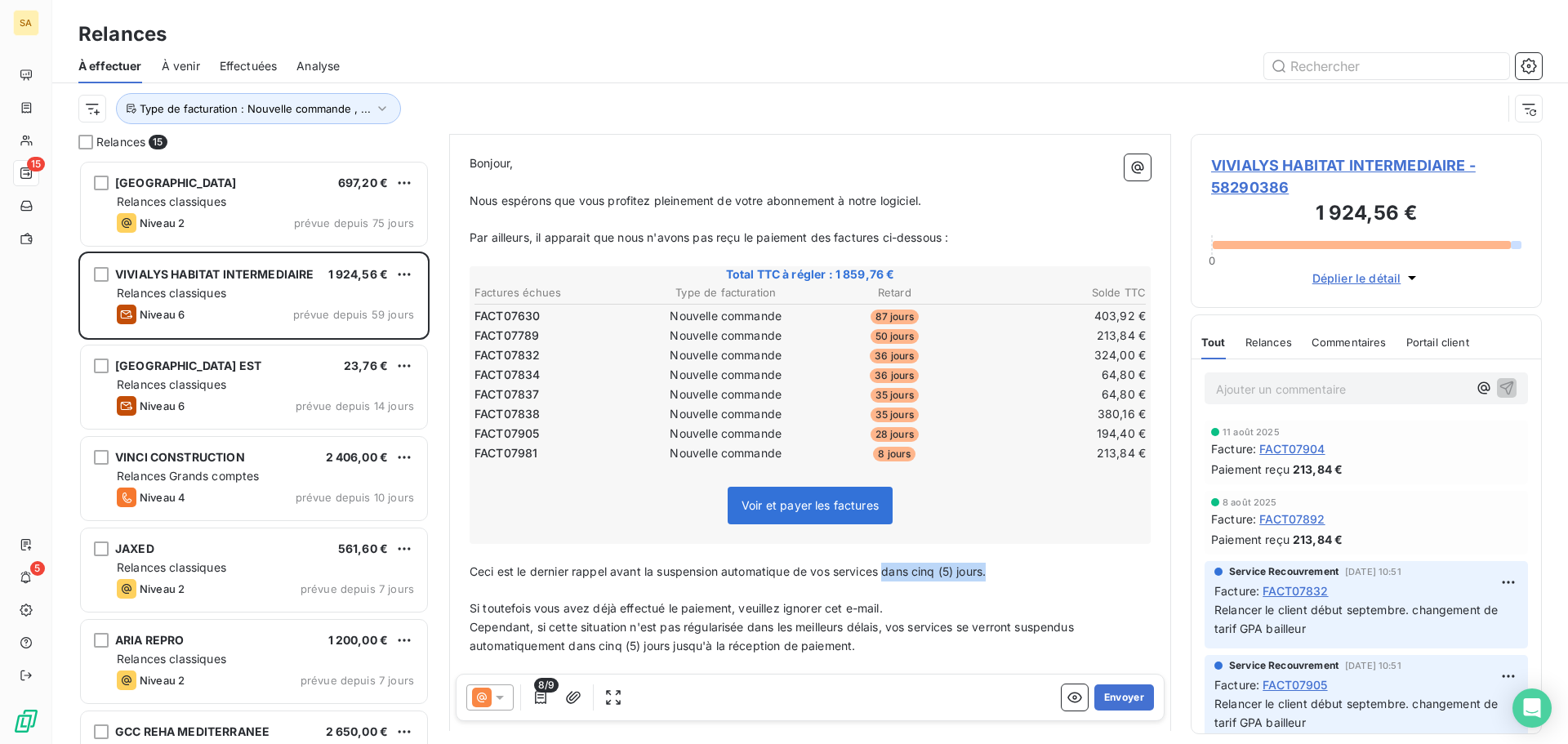
drag, startPoint x: 994, startPoint y: 575, endPoint x: 888, endPoint y: 579, distance: 106.1
click at [888, 579] on p "Ceci est le dernier rappel avant la suspension automatique de vos services dans…" at bounding box center [810, 572] width 681 height 19
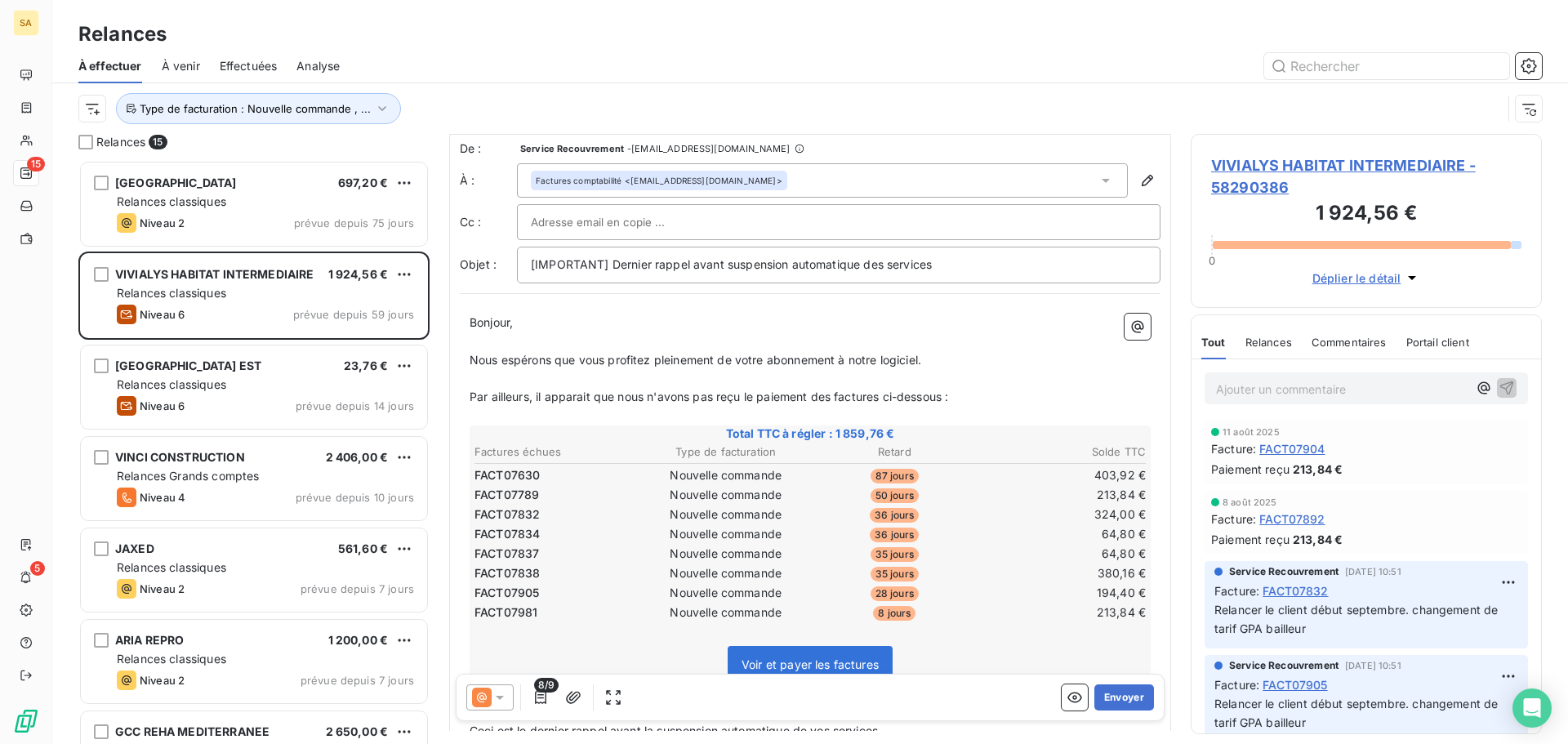
scroll to position [0, 0]
click at [738, 224] on div at bounding box center [838, 226] width 616 height 24
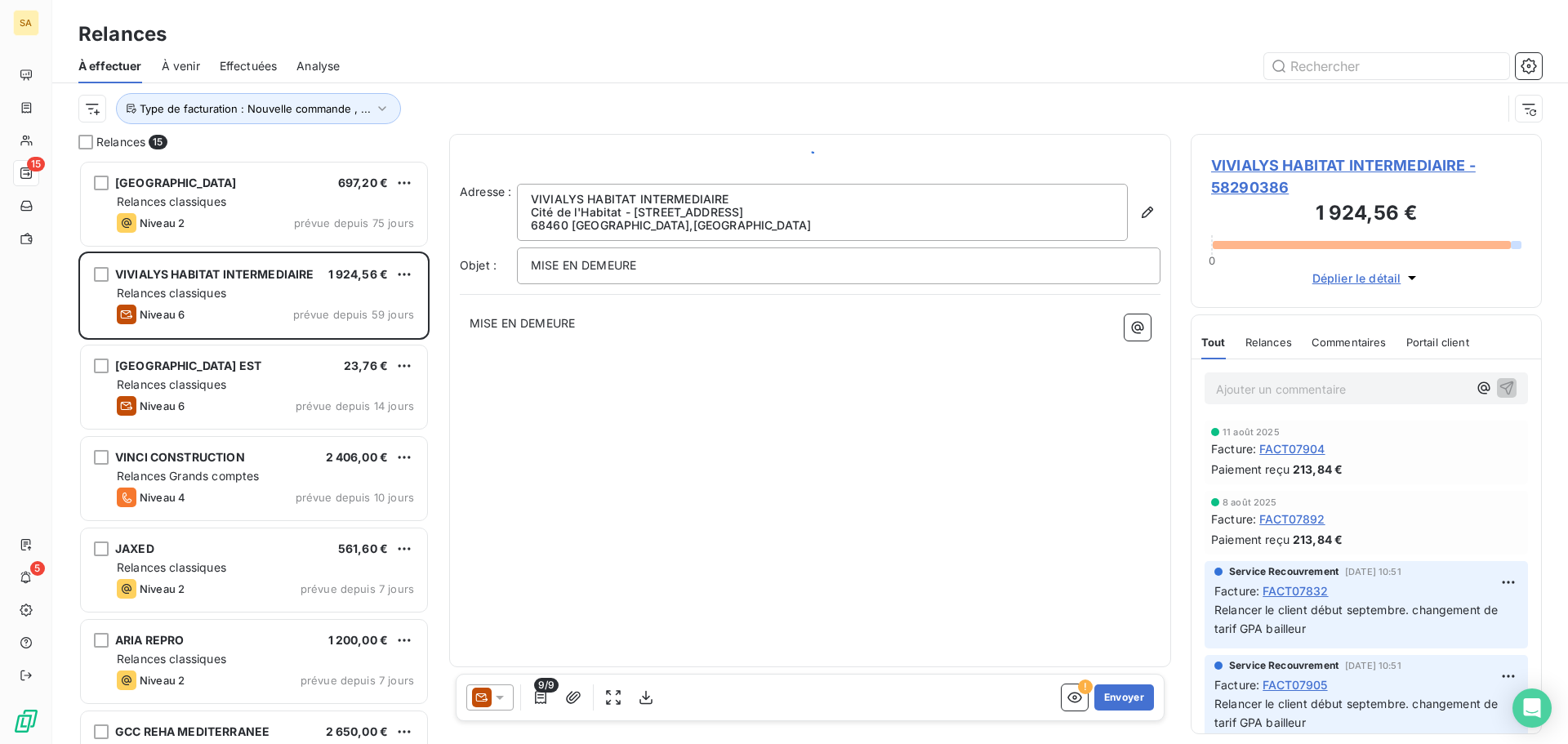
scroll to position [572, 339]
click at [488, 697] on icon at bounding box center [481, 697] width 19 height 19
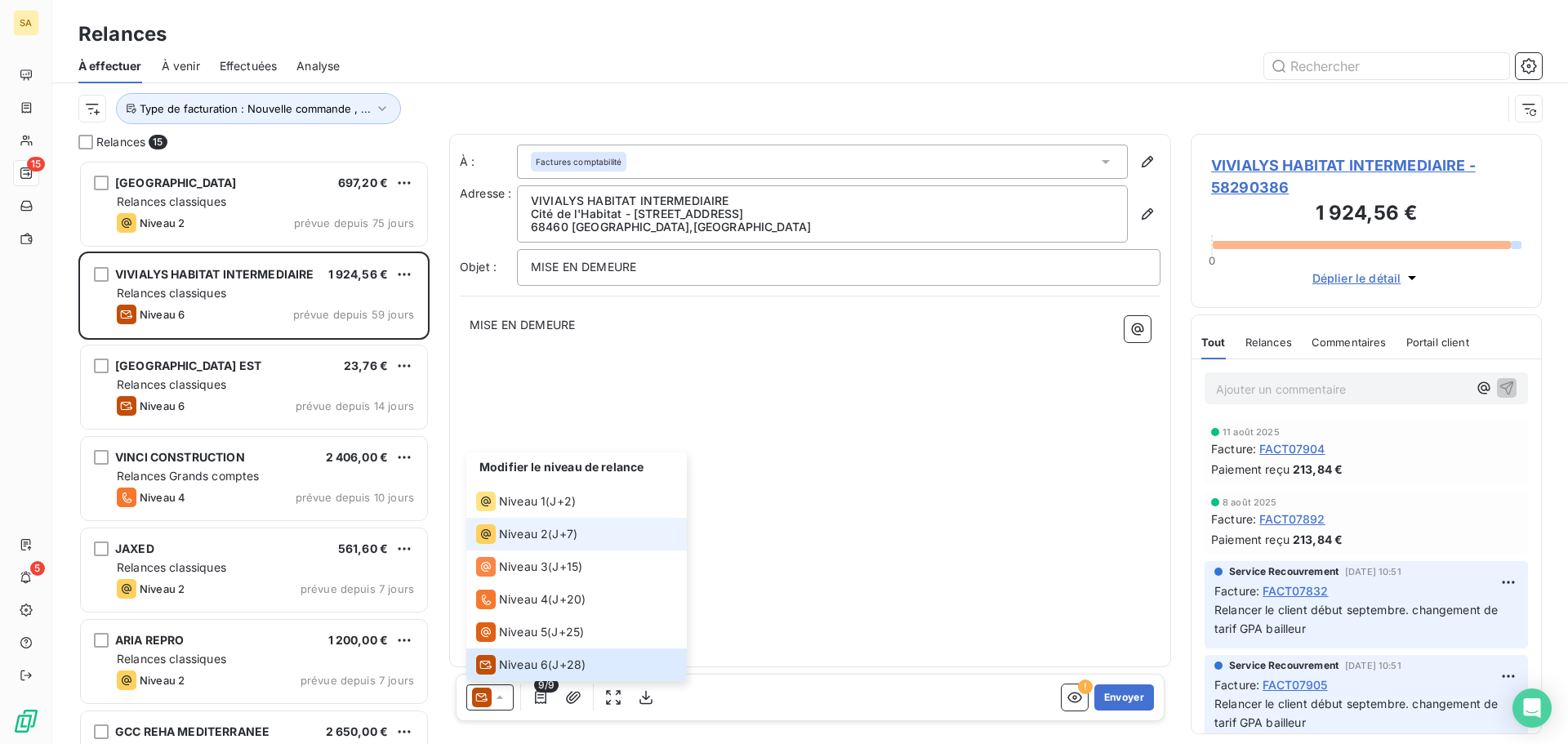
click at [517, 537] on span "Niveau 2" at bounding box center [523, 533] width 49 height 16
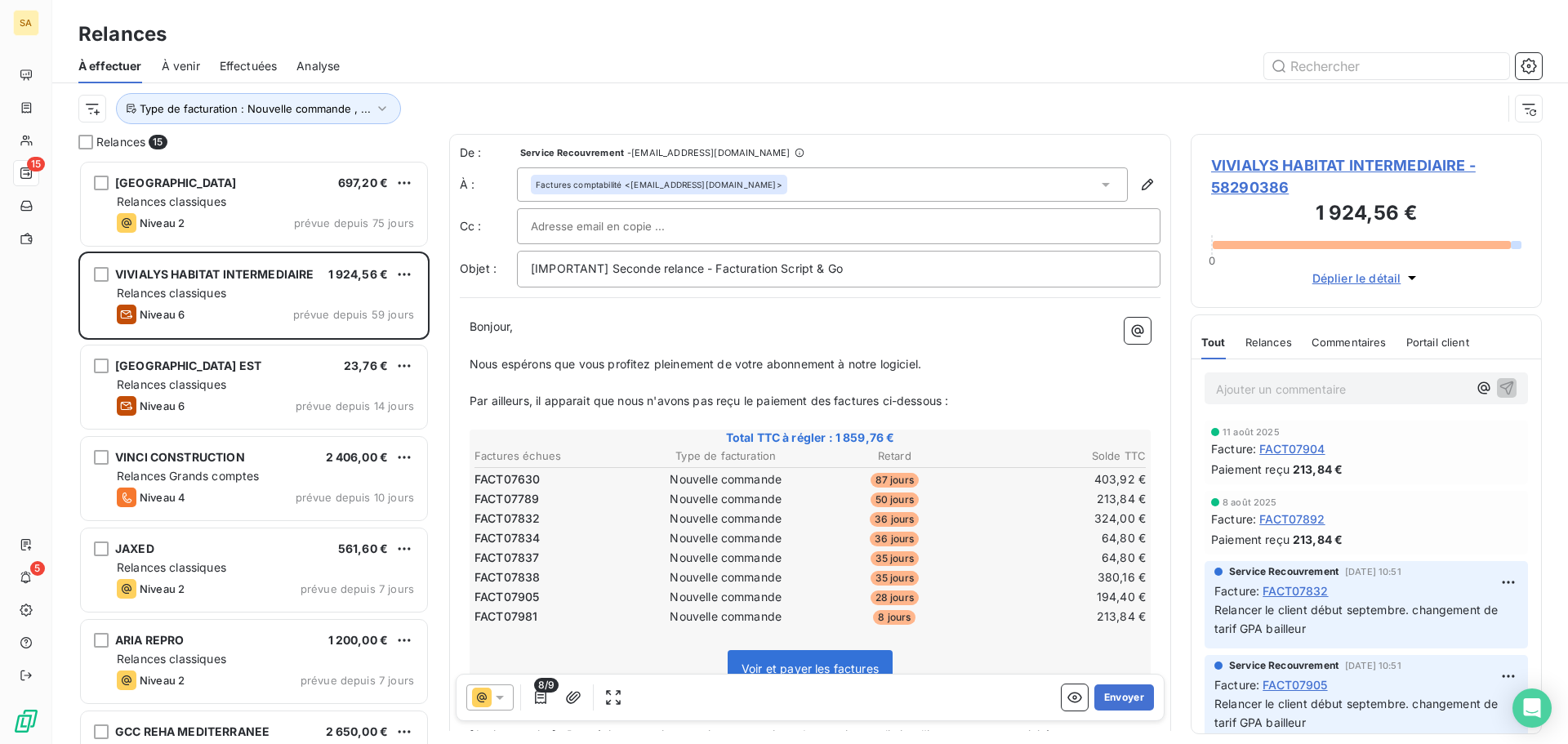
click at [568, 220] on input "text" at bounding box center [618, 226] width 175 height 24
click at [1097, 185] on icon at bounding box center [1105, 184] width 16 height 16
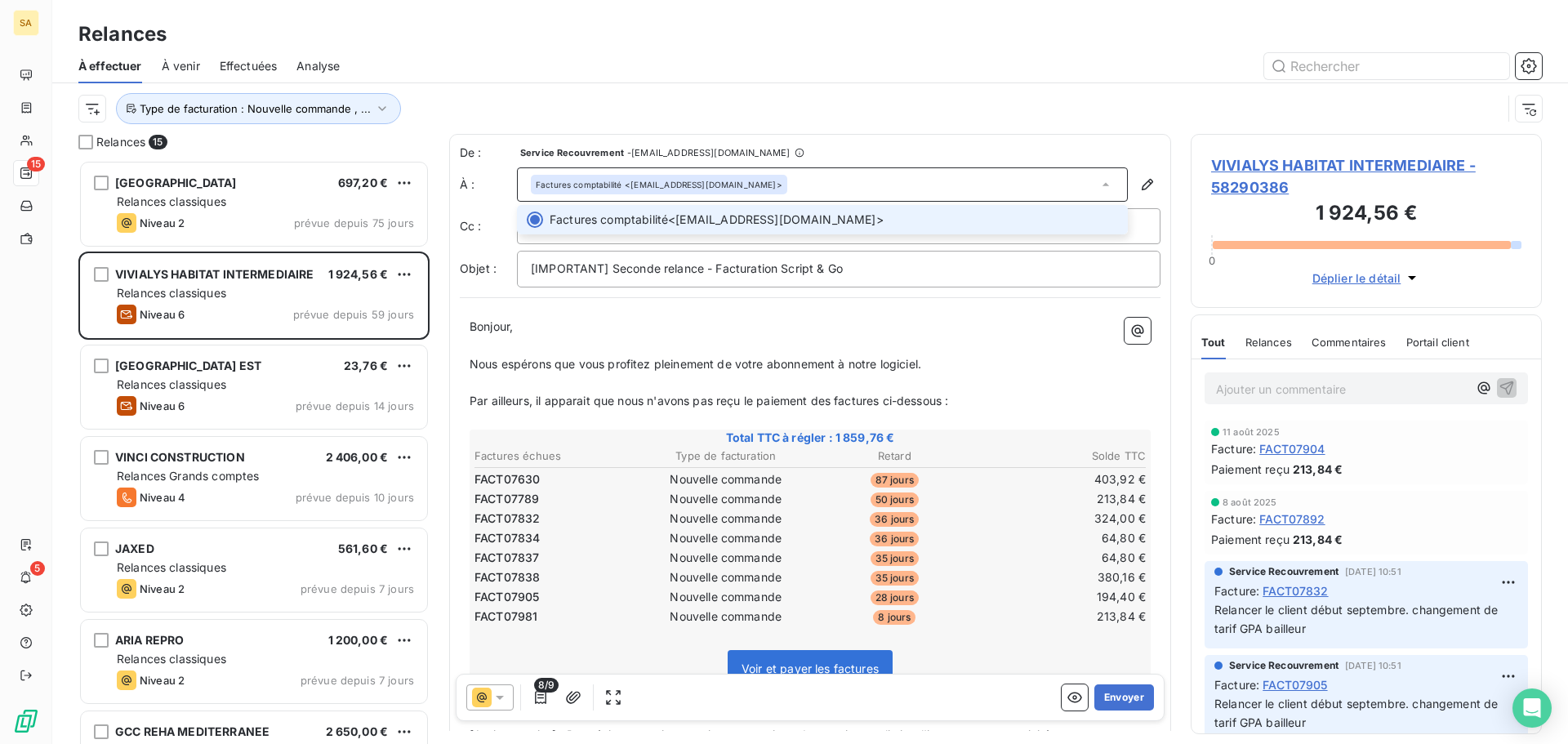
click at [1102, 185] on icon at bounding box center [1106, 185] width 7 height 3
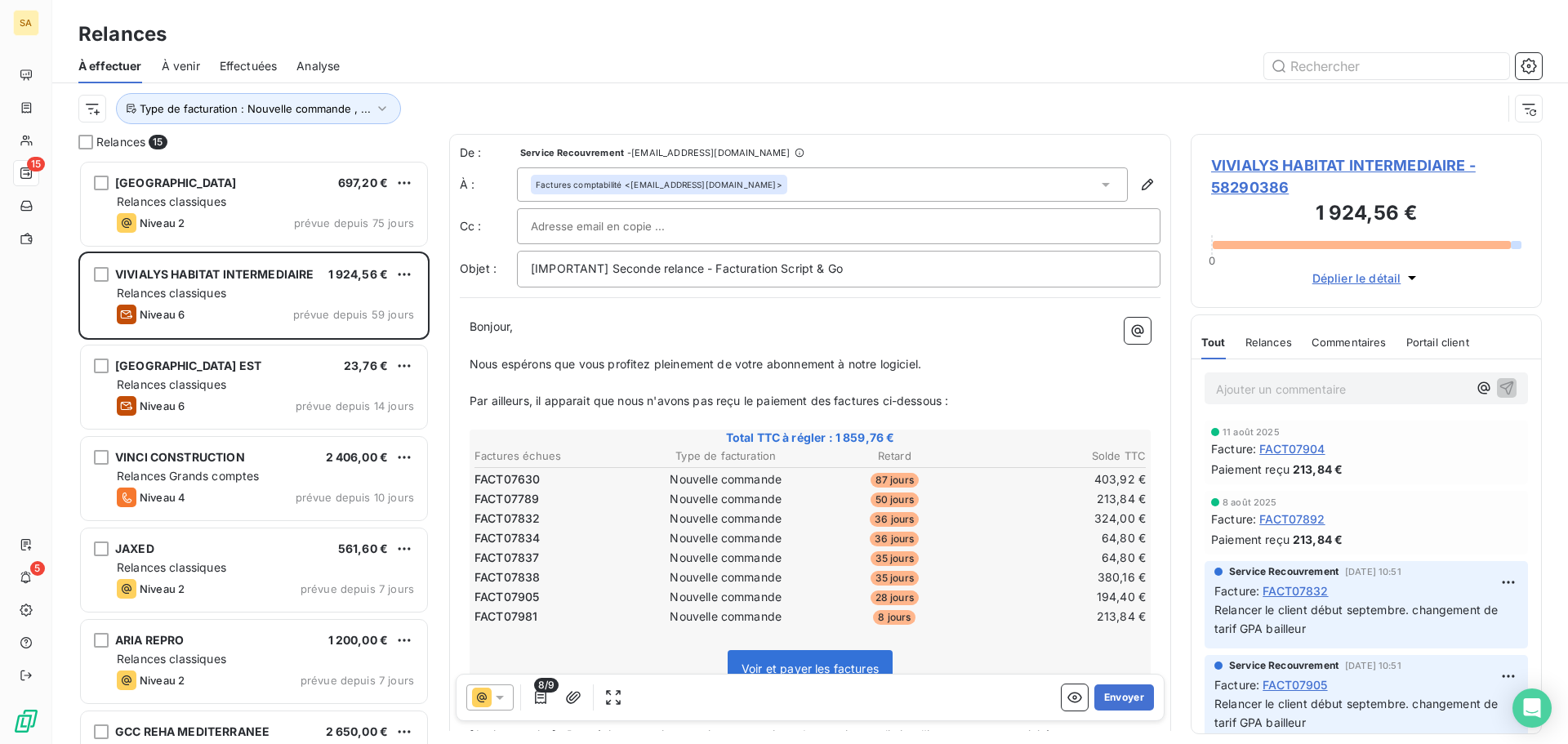
click at [1015, 217] on div at bounding box center [838, 226] width 616 height 24
click at [1013, 226] on input "text" at bounding box center [838, 226] width 616 height 24
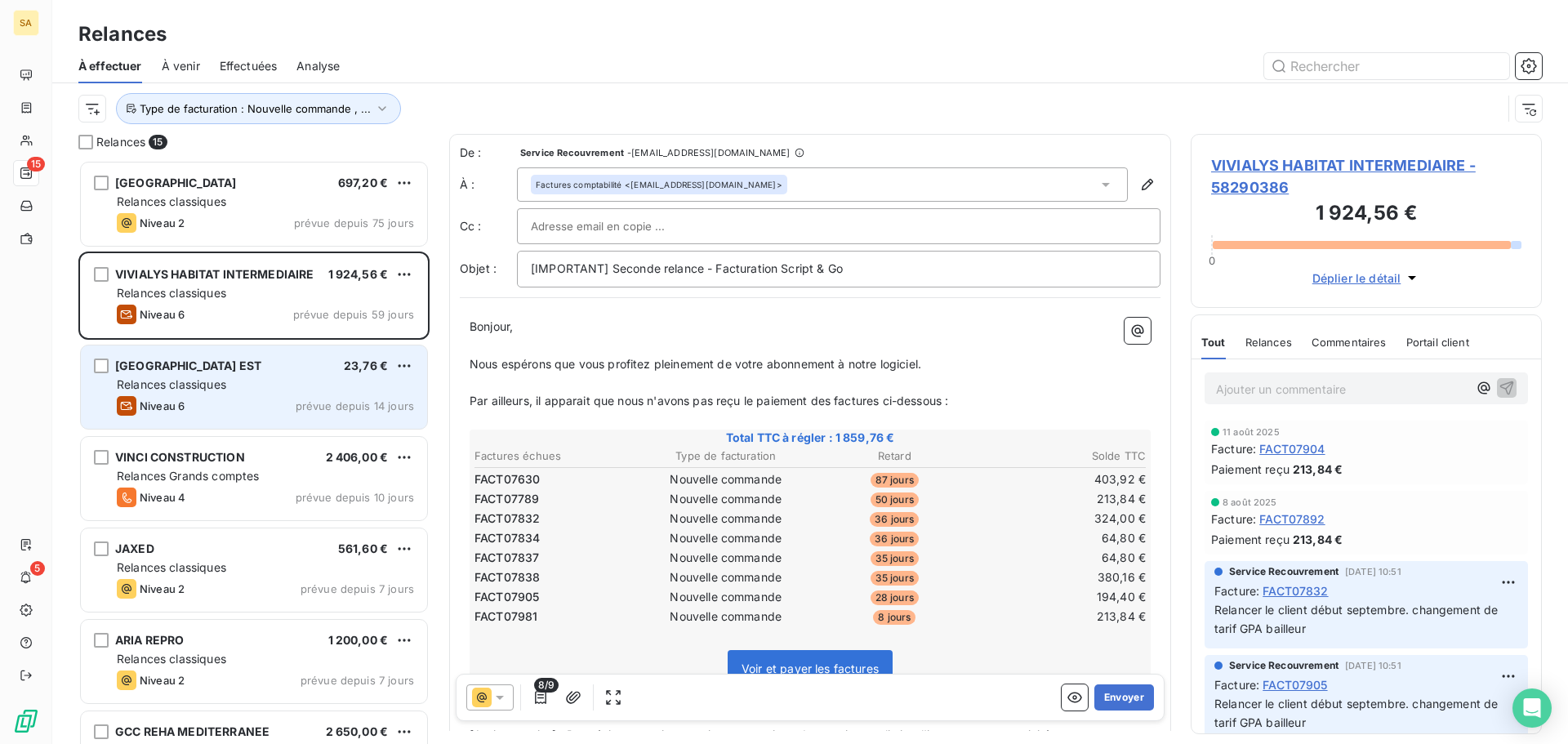
click at [261, 368] on div "[GEOGRAPHIC_DATA] EST 23,76 €" at bounding box center [265, 366] width 297 height 14
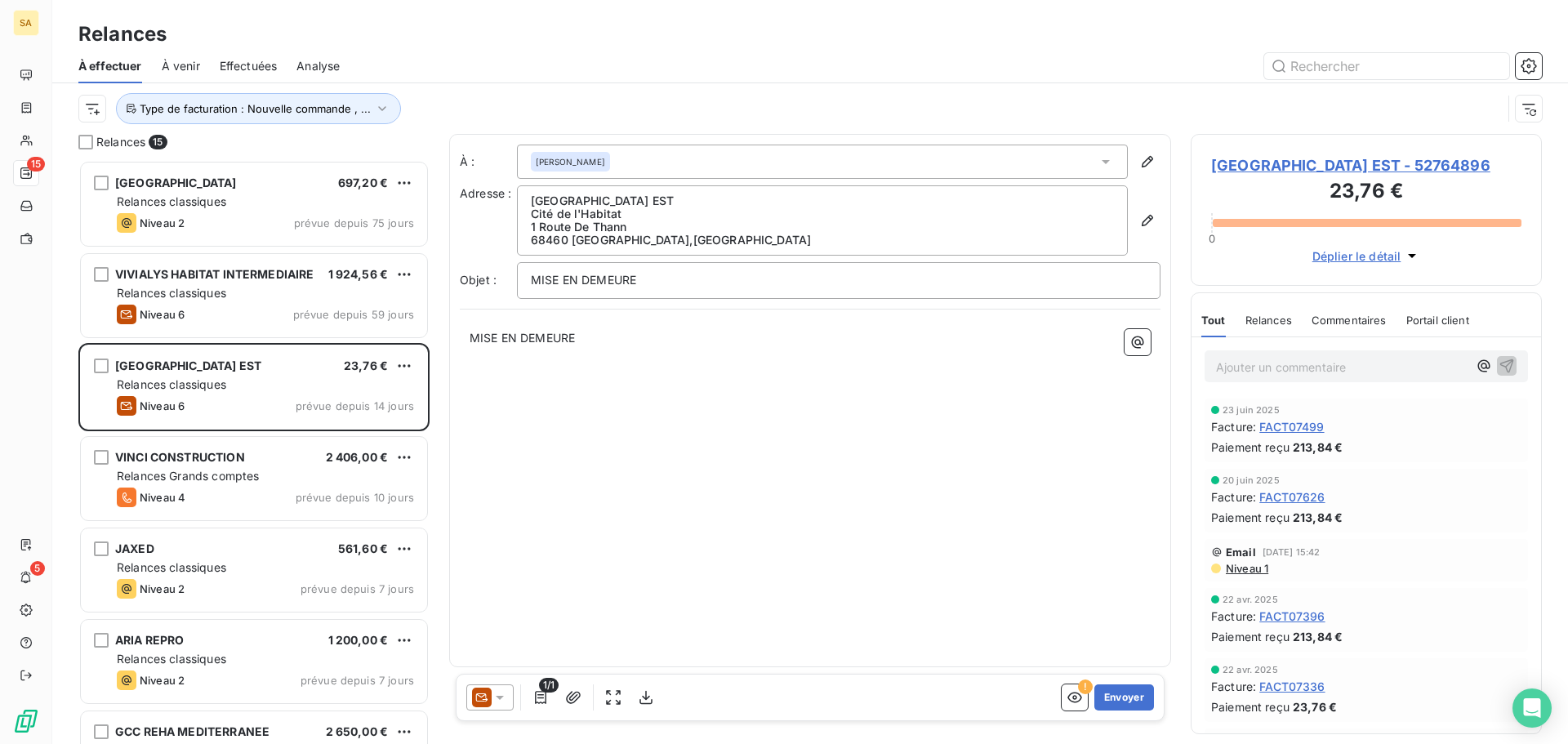
click at [647, 163] on div "[PERSON_NAME]" at bounding box center [822, 162] width 611 height 35
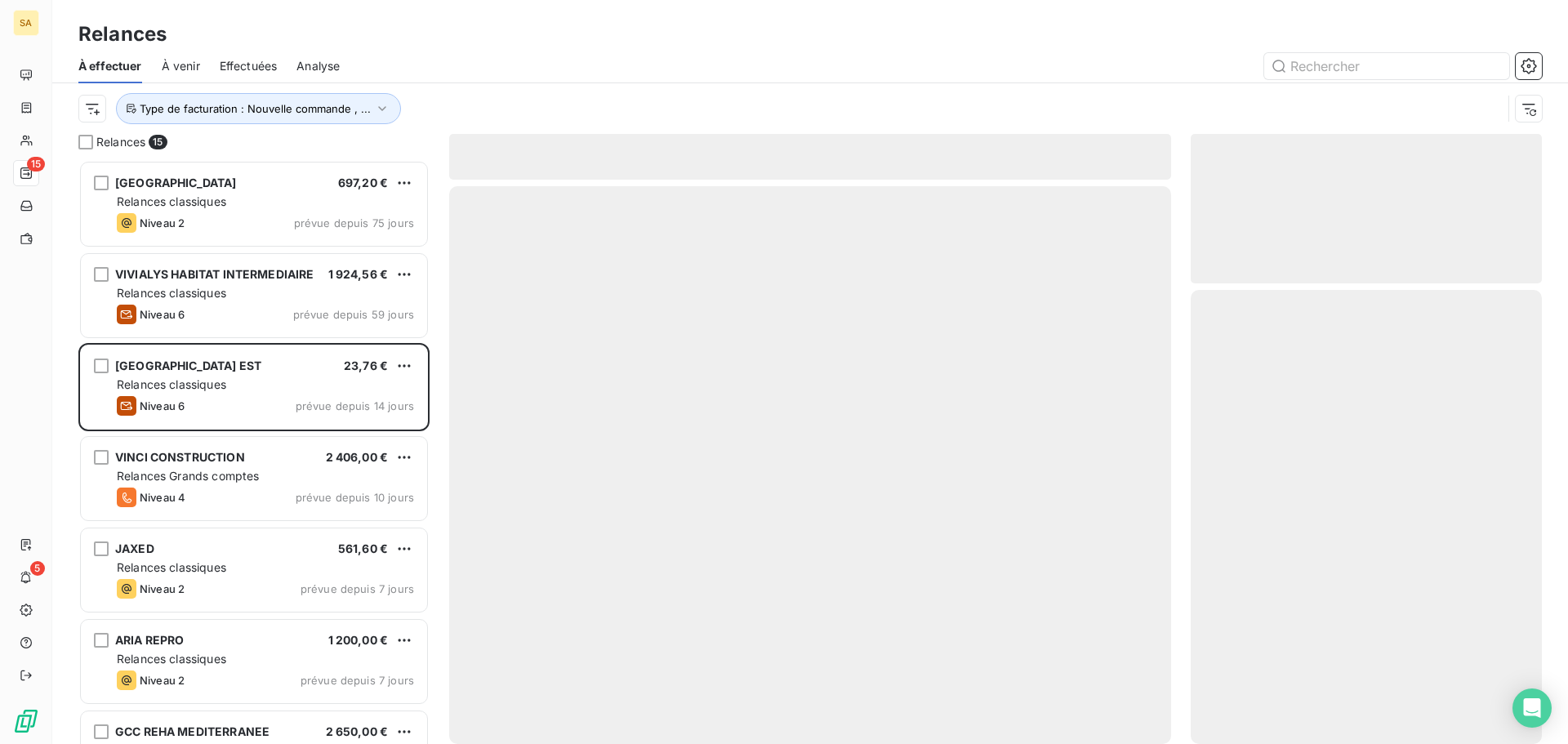
scroll to position [572, 339]
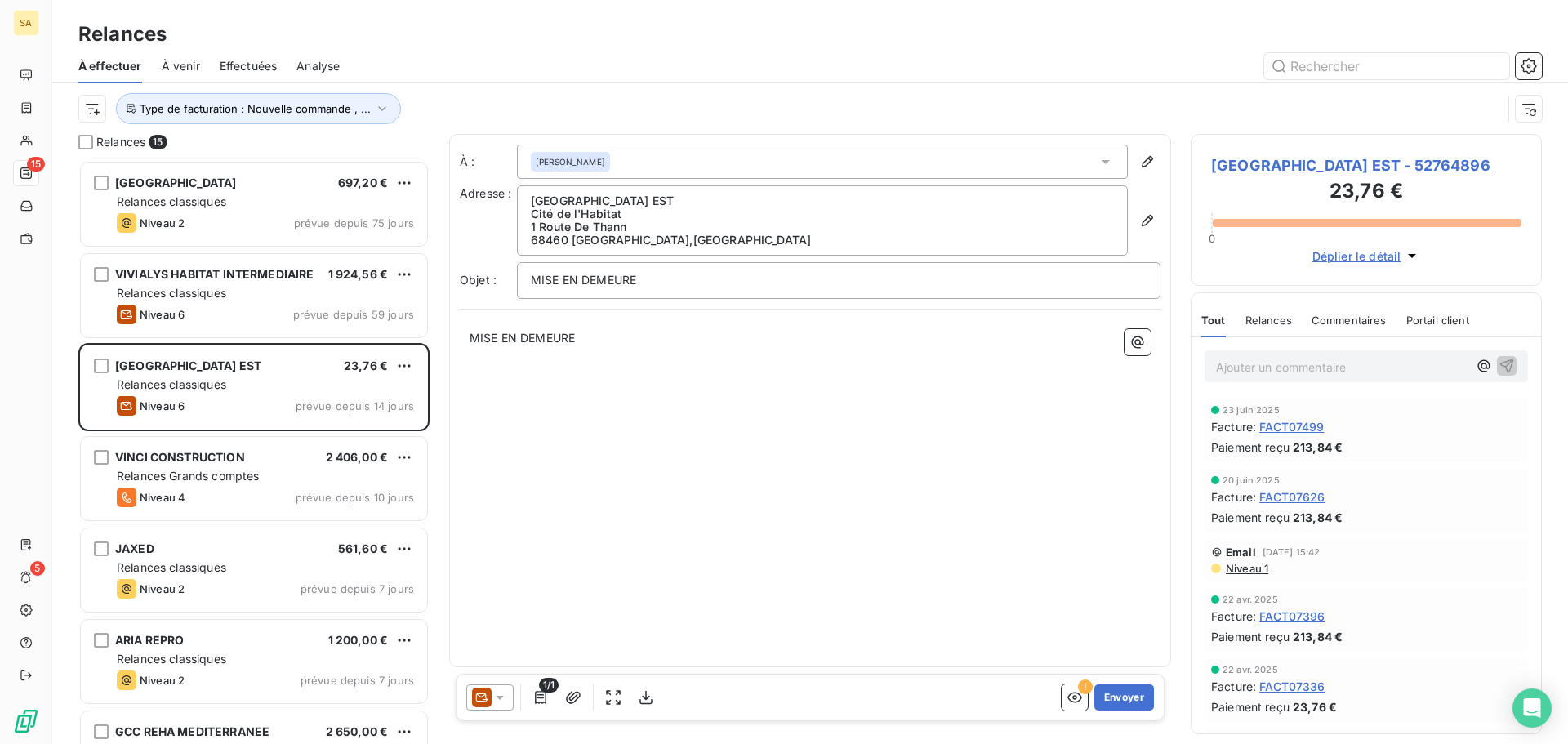
click at [605, 160] on span "[PERSON_NAME]" at bounding box center [570, 162] width 69 height 12
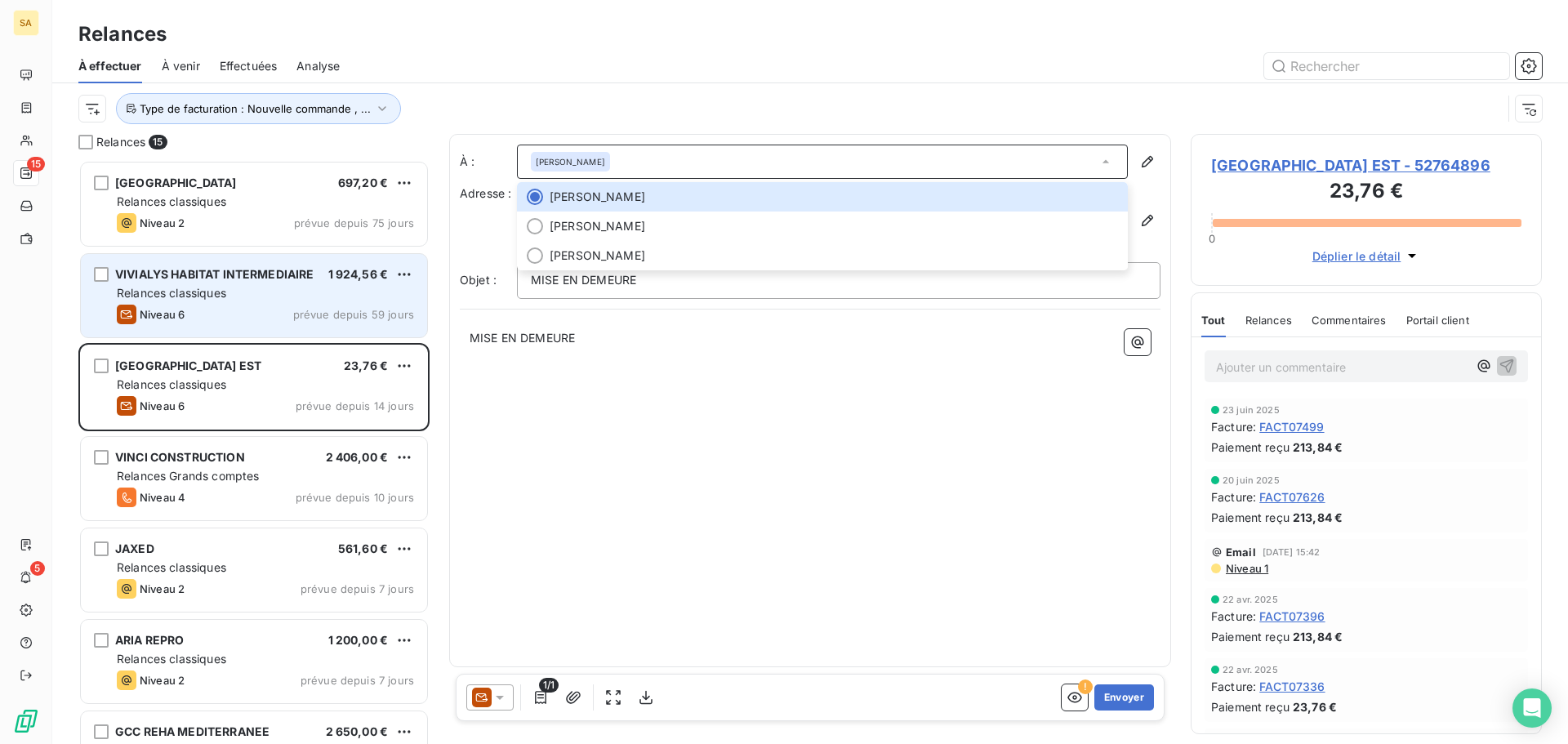
click at [297, 308] on div "Niveau 6 prévue depuis 59 jours" at bounding box center [265, 314] width 297 height 19
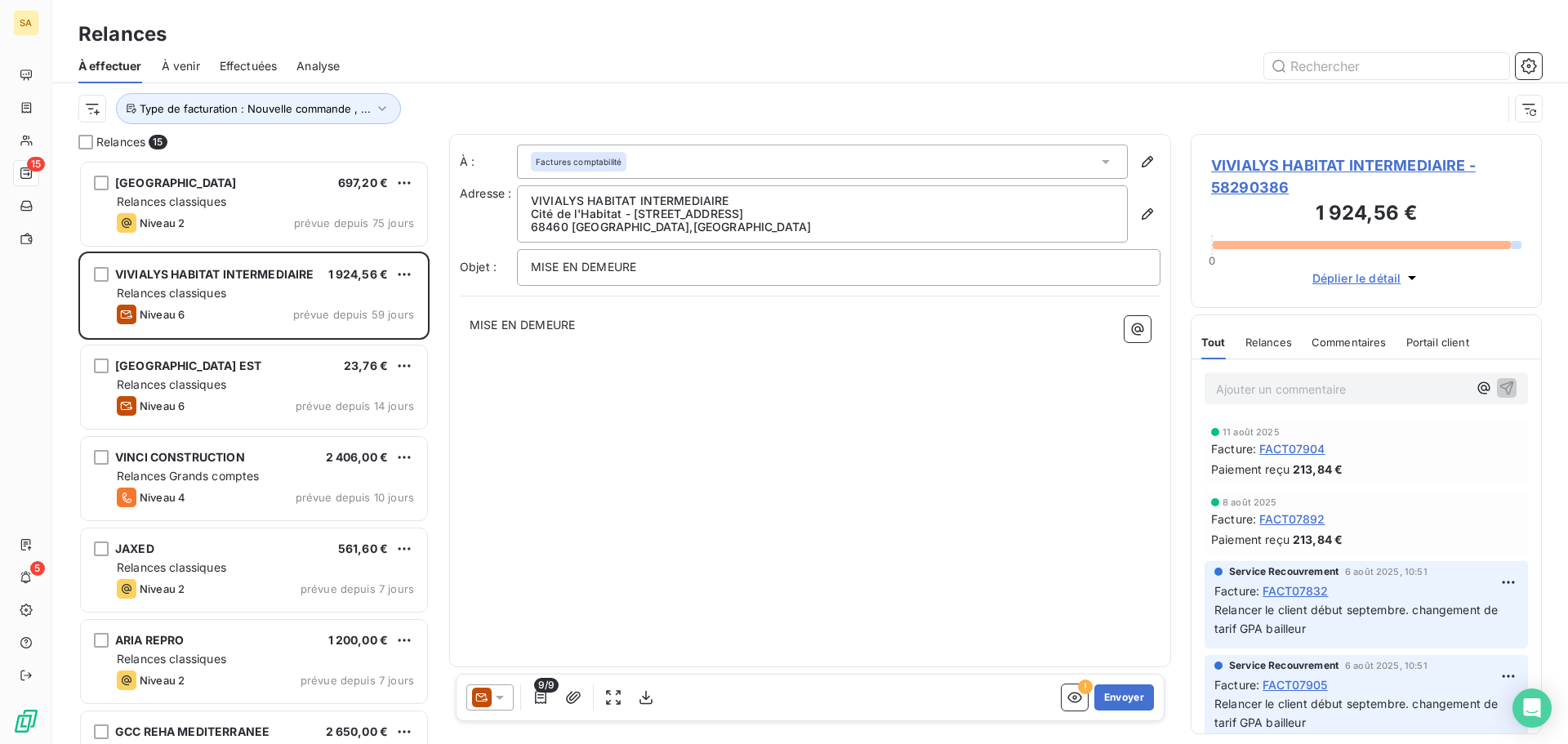
click at [588, 160] on span "Factures comptabilité" at bounding box center [579, 162] width 86 height 12
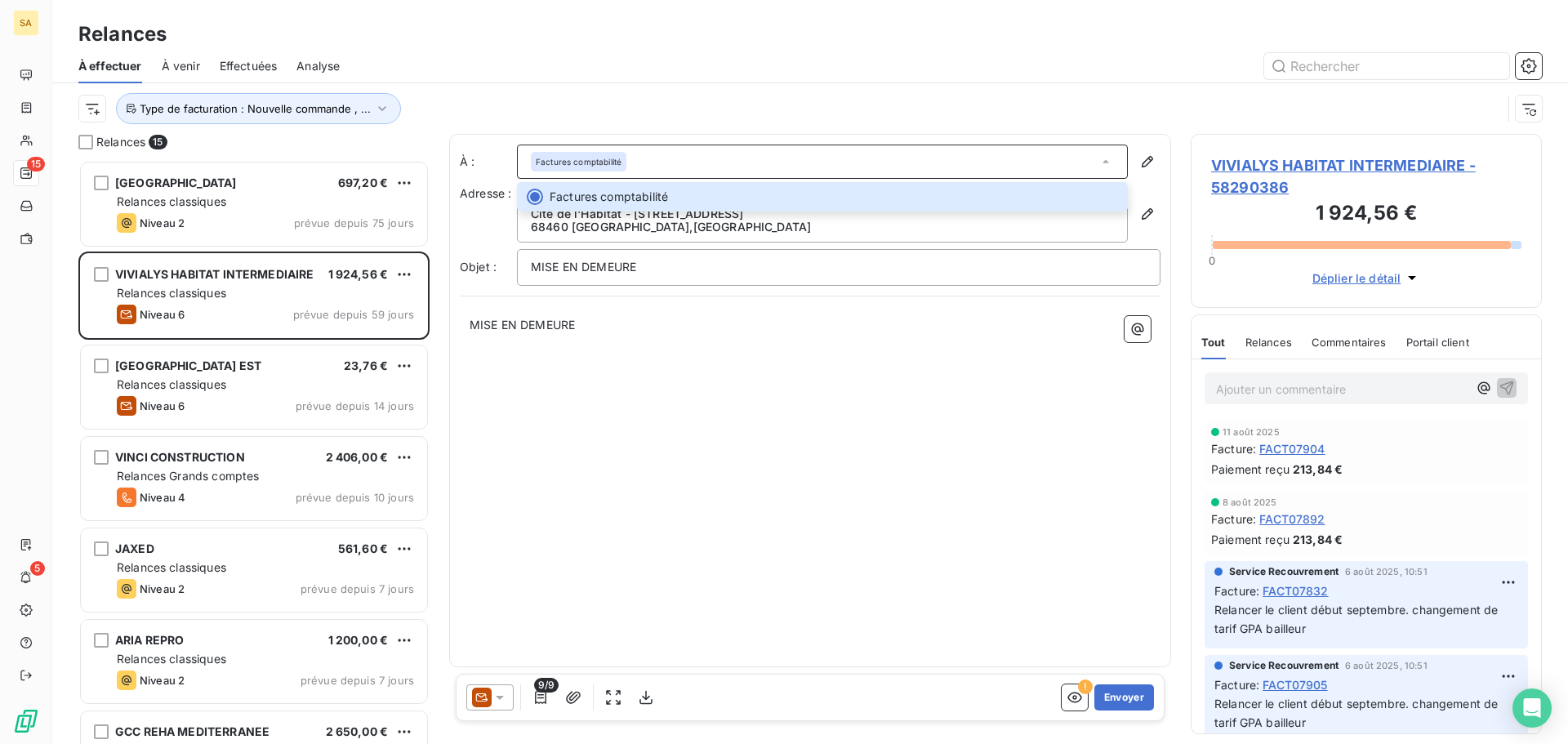
click at [787, 416] on div "À : Factures comptabilité Factures comptabilité Adresse : VIVIALYS HABITAT INTE…" at bounding box center [809, 400] width 722 height 533
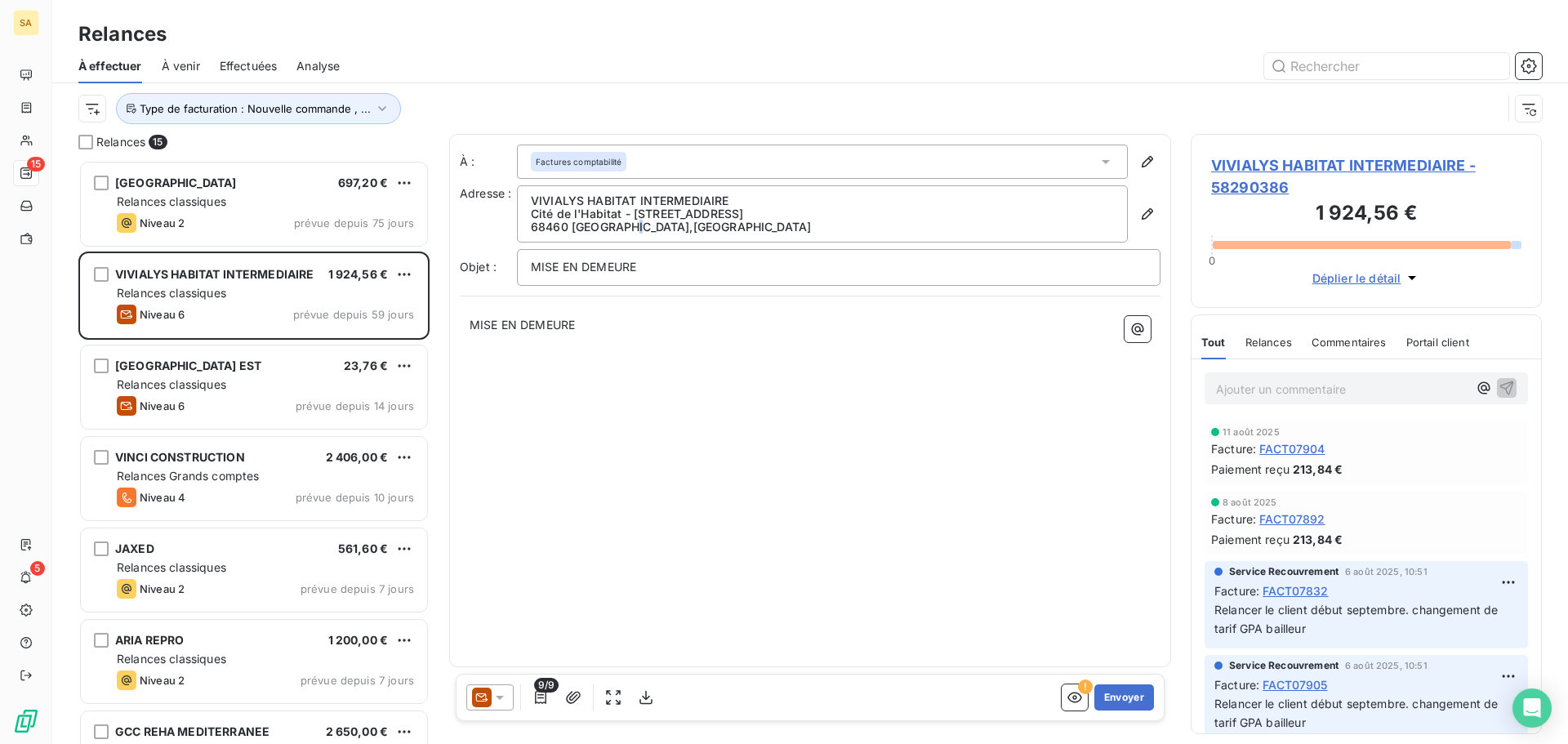
click at [644, 225] on p "68460 LUTTERBACH , France" at bounding box center [822, 227] width 583 height 13
click at [499, 698] on icon at bounding box center [500, 698] width 8 height 4
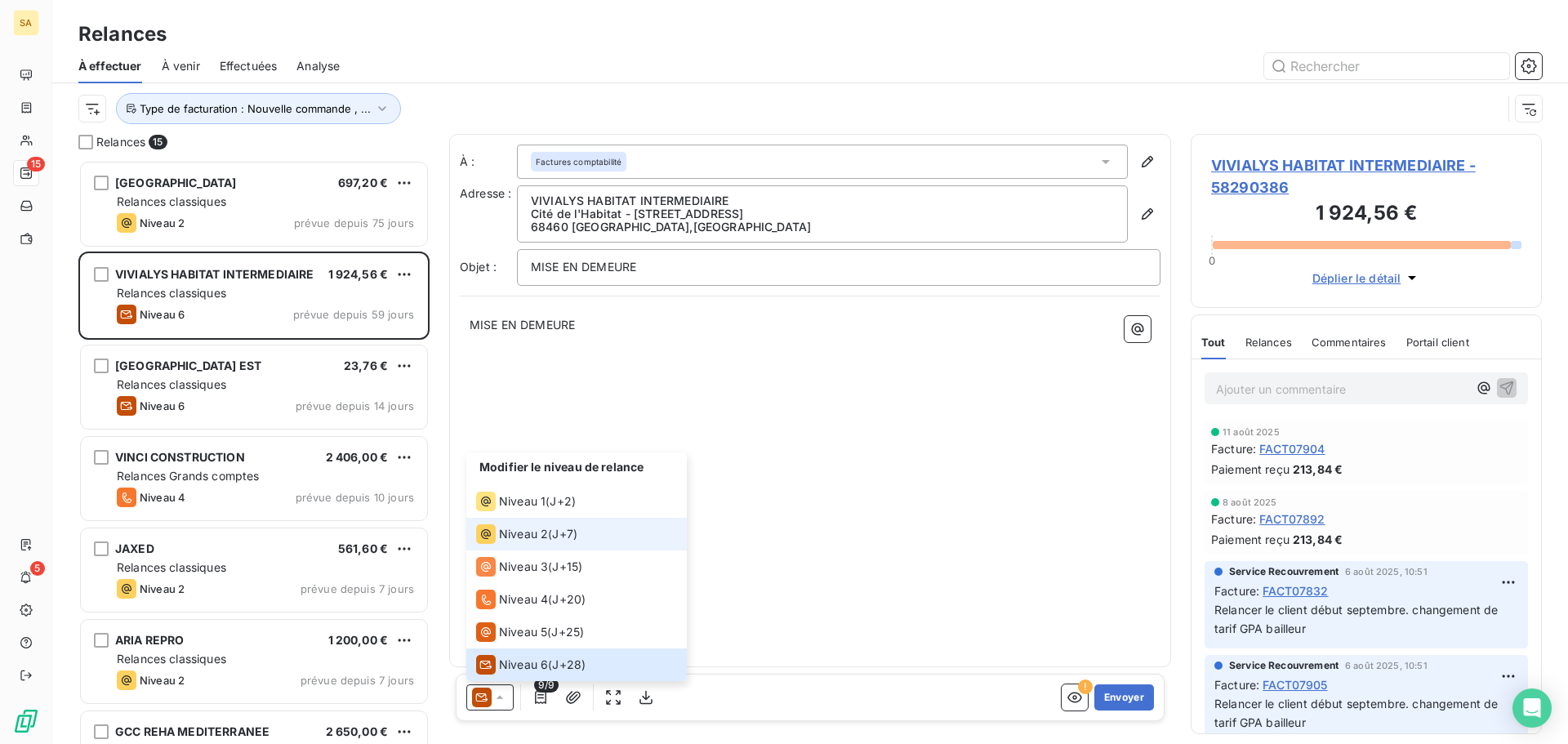
click at [531, 533] on span "Niveau 2" at bounding box center [523, 533] width 49 height 16
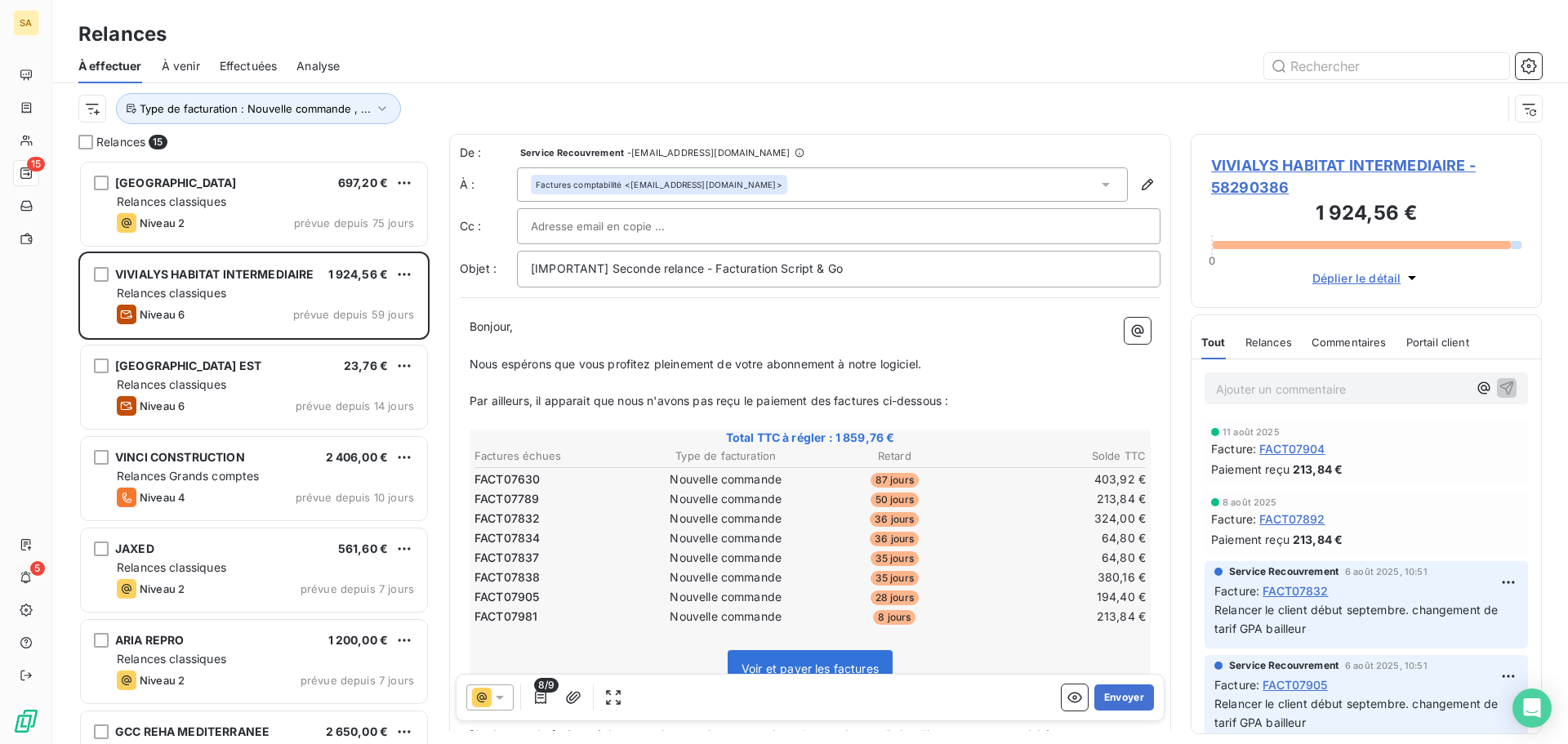
click at [686, 232] on div at bounding box center [838, 226] width 616 height 24
click at [1101, 184] on icon at bounding box center [1106, 185] width 8 height 4
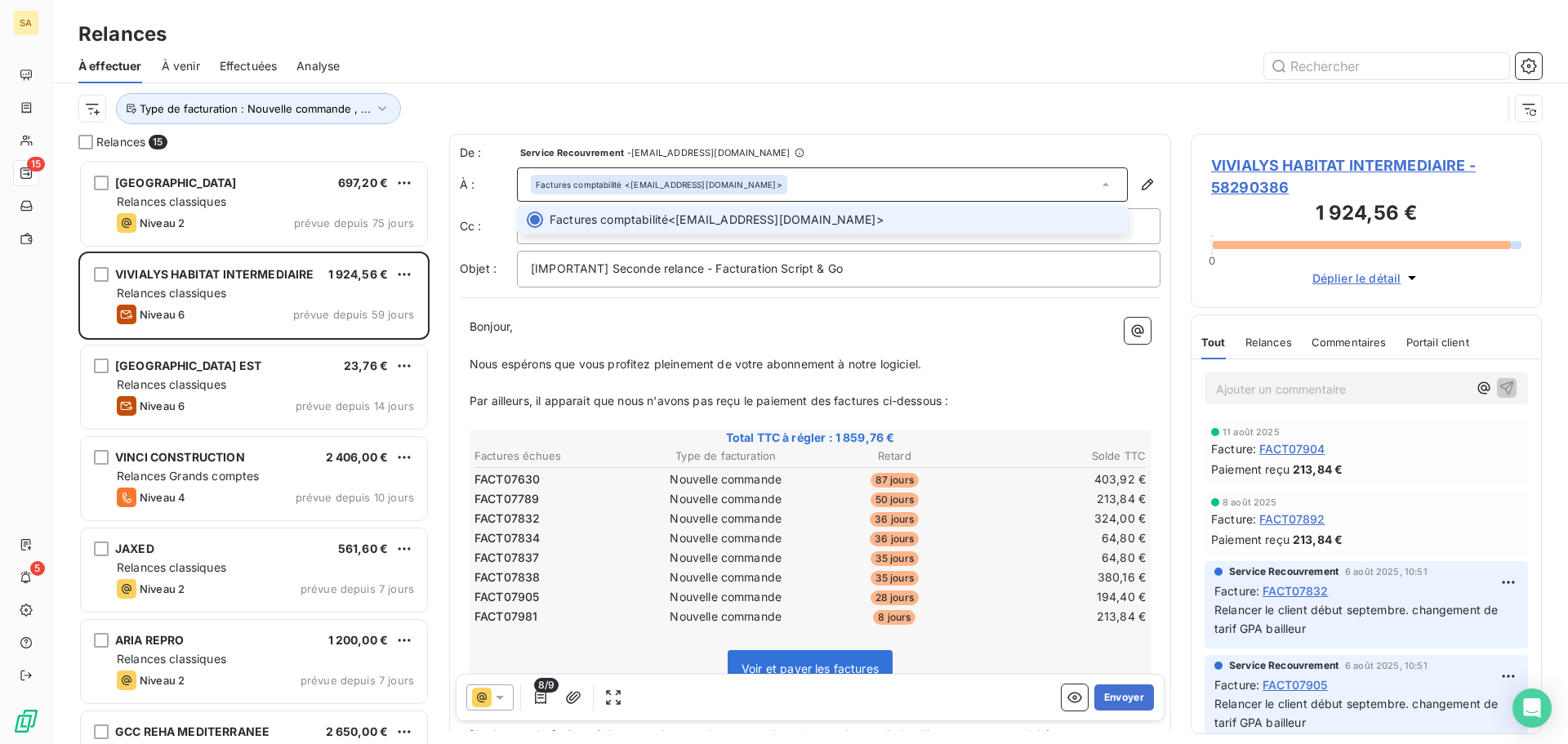
click at [1097, 184] on icon at bounding box center [1105, 184] width 16 height 16
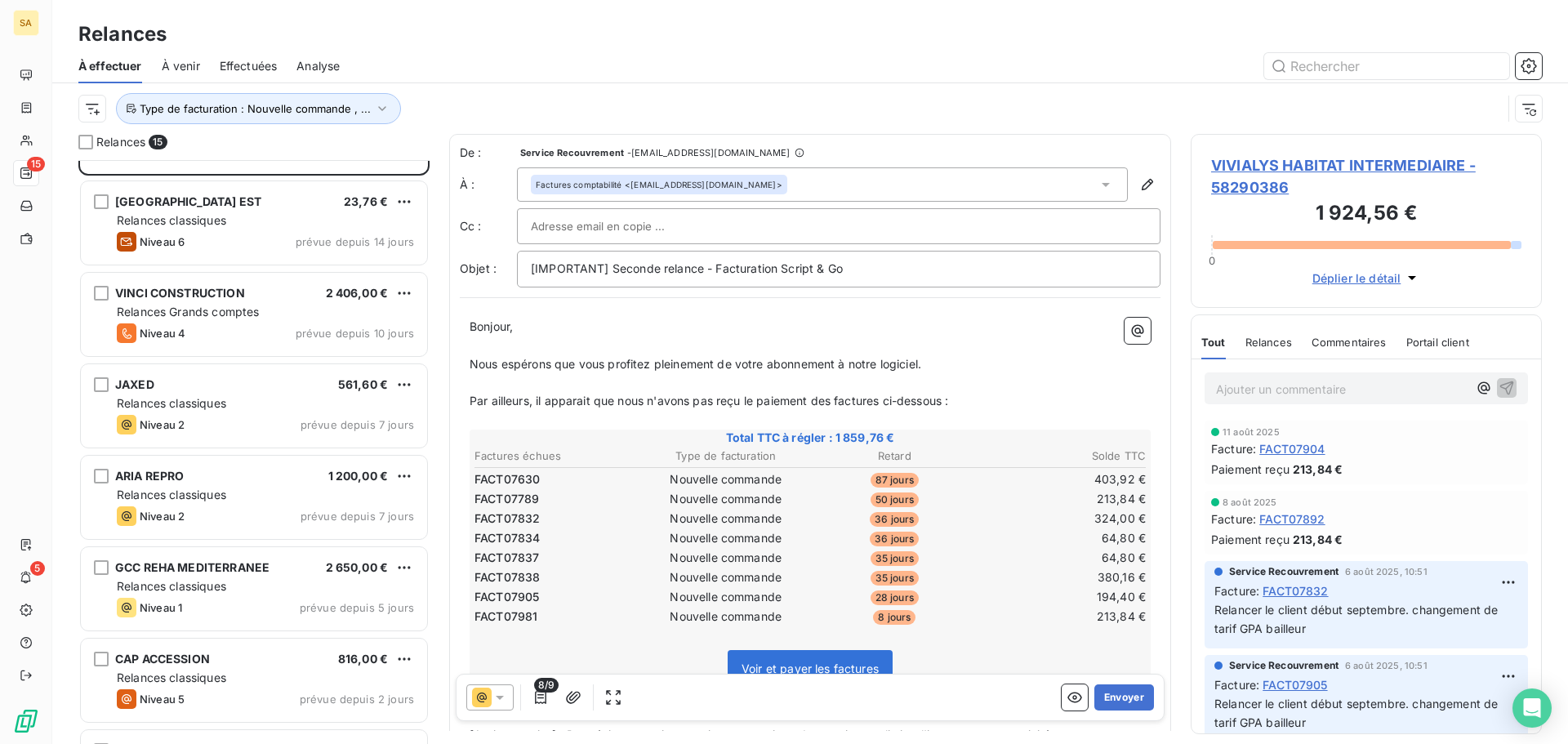
scroll to position [164, 0]
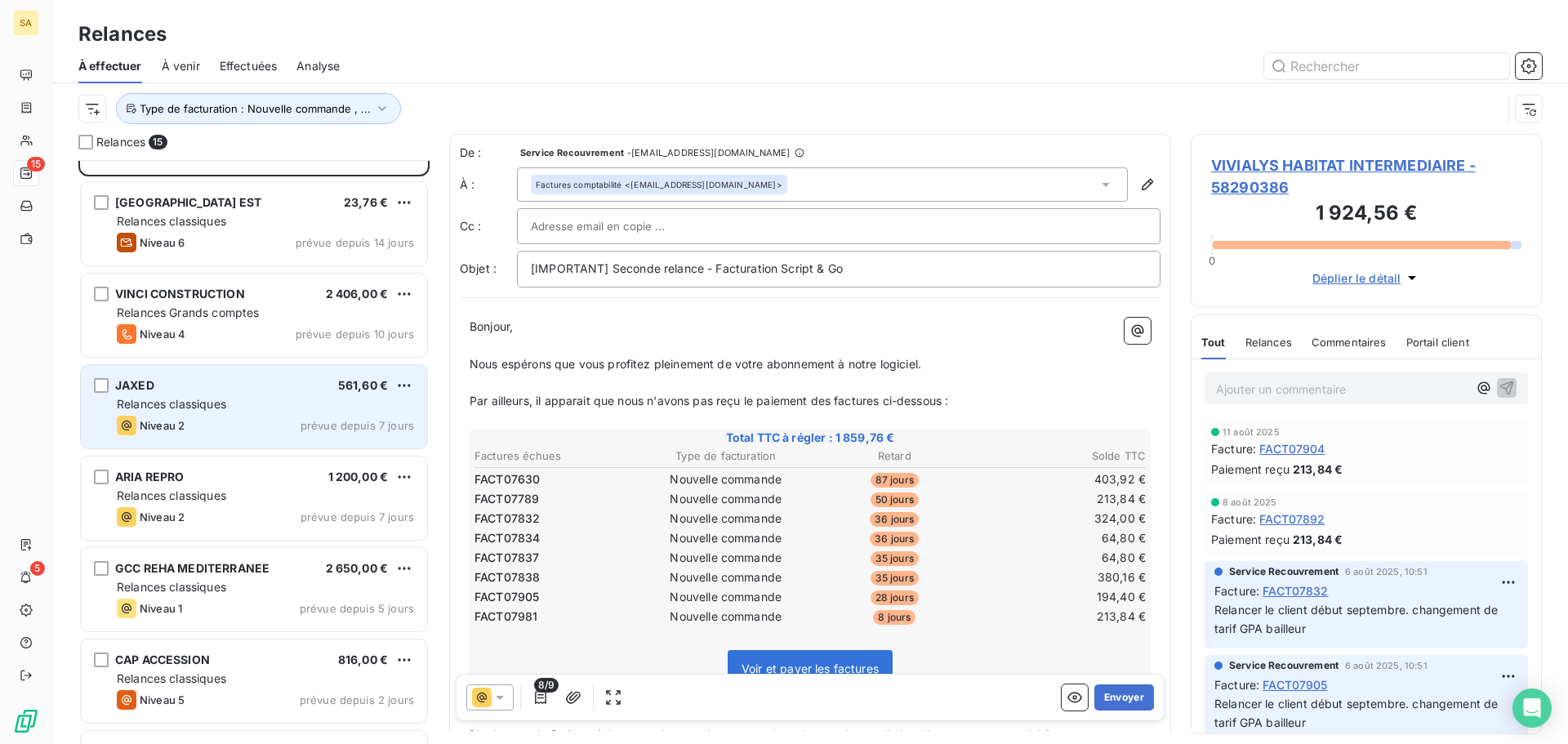
click at [211, 393] on div "JAXED 561,60 € Relances classiques Niveau 2 prévue depuis 7 jours" at bounding box center [253, 406] width 346 height 83
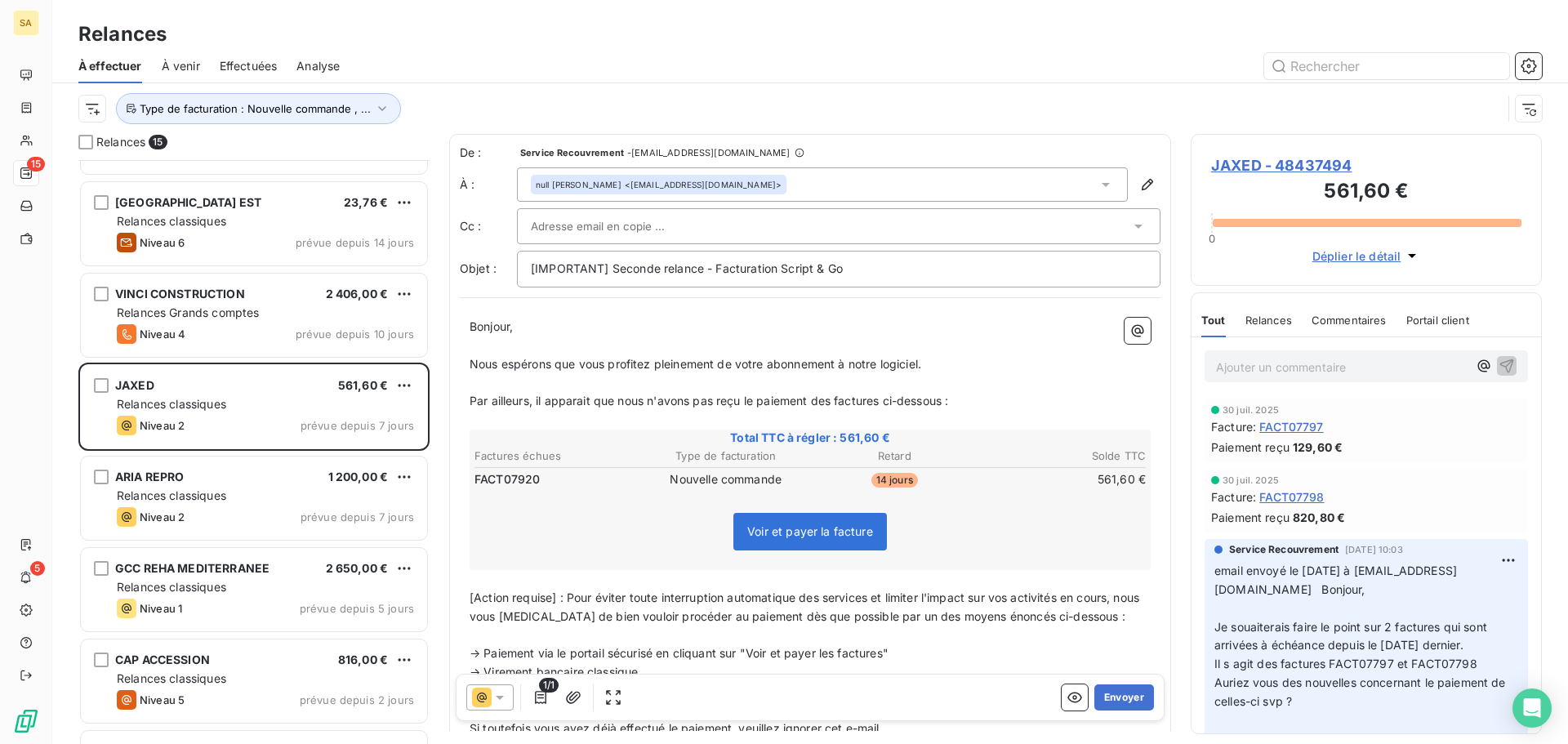
click at [1099, 181] on icon at bounding box center [1105, 184] width 16 height 16
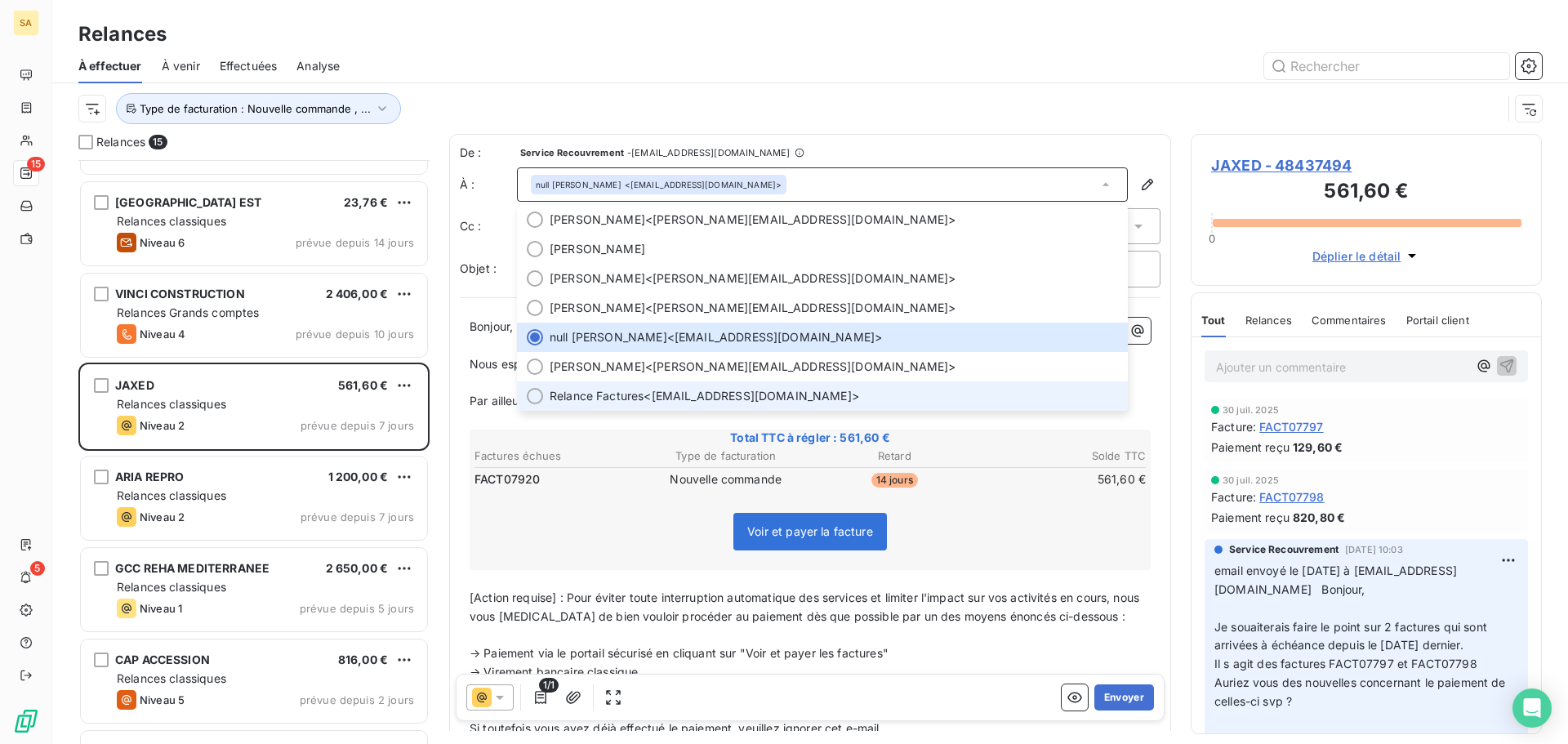
click at [530, 398] on div at bounding box center [534, 396] width 16 height 16
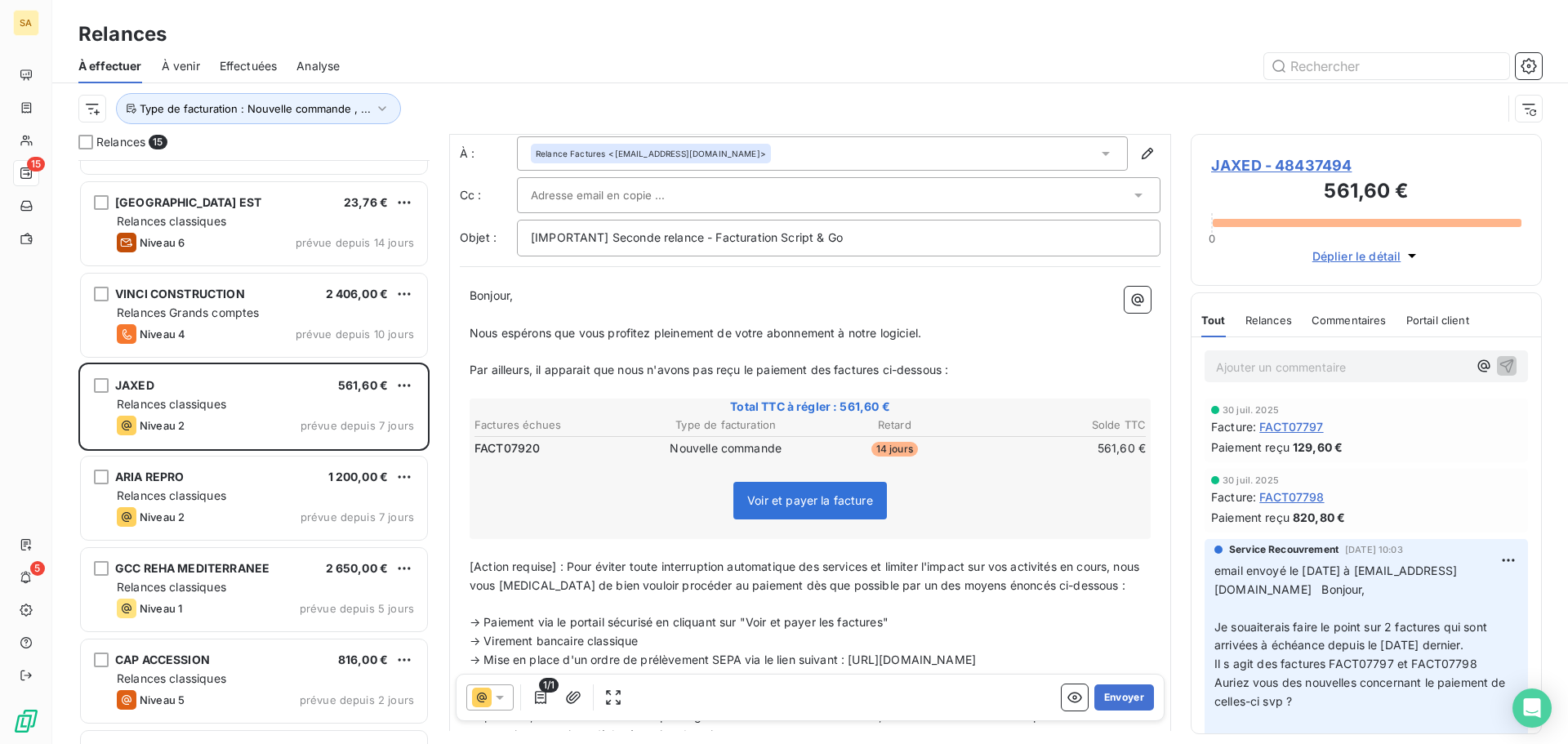
scroll to position [164, 0]
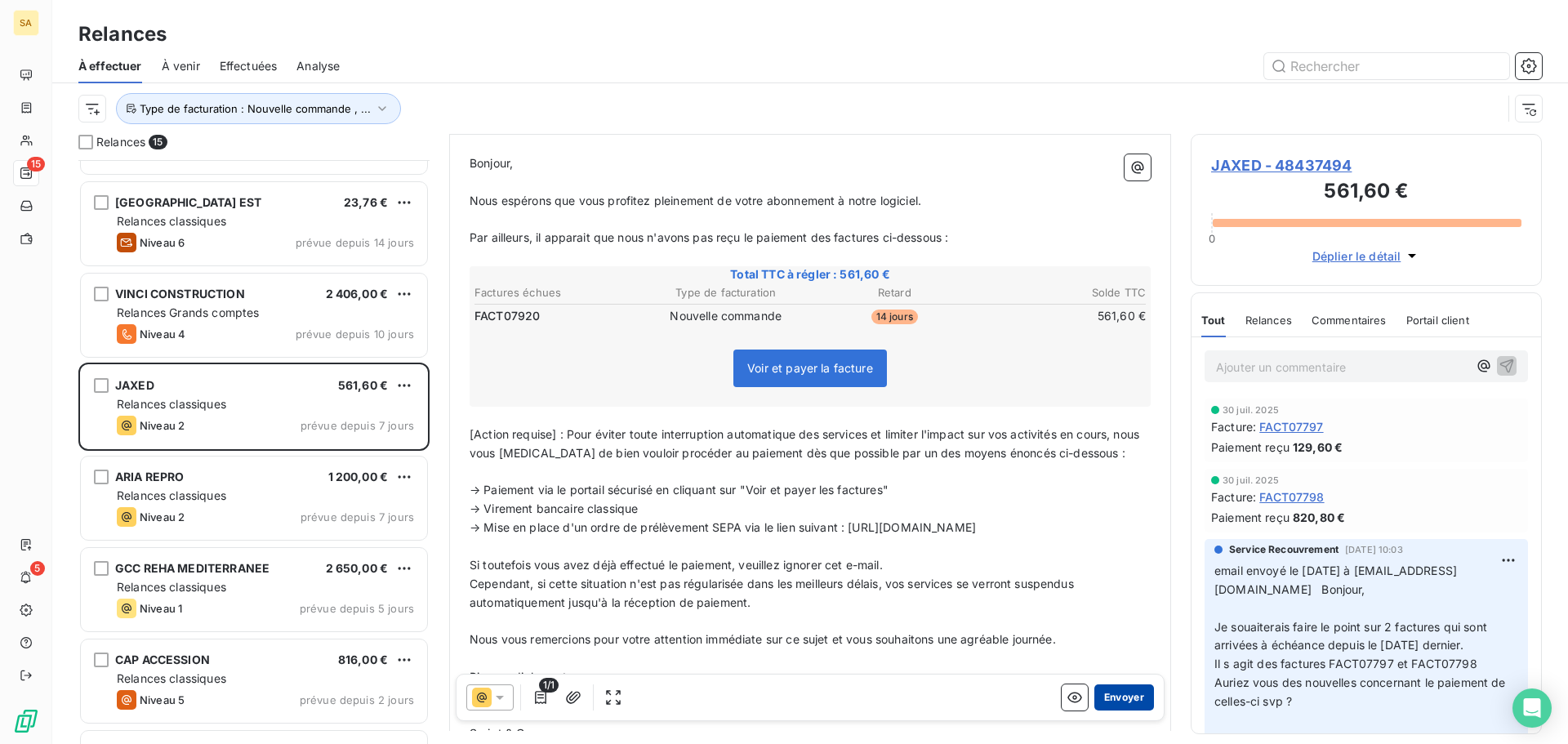
click at [1118, 699] on button "Envoyer" at bounding box center [1123, 698] width 60 height 26
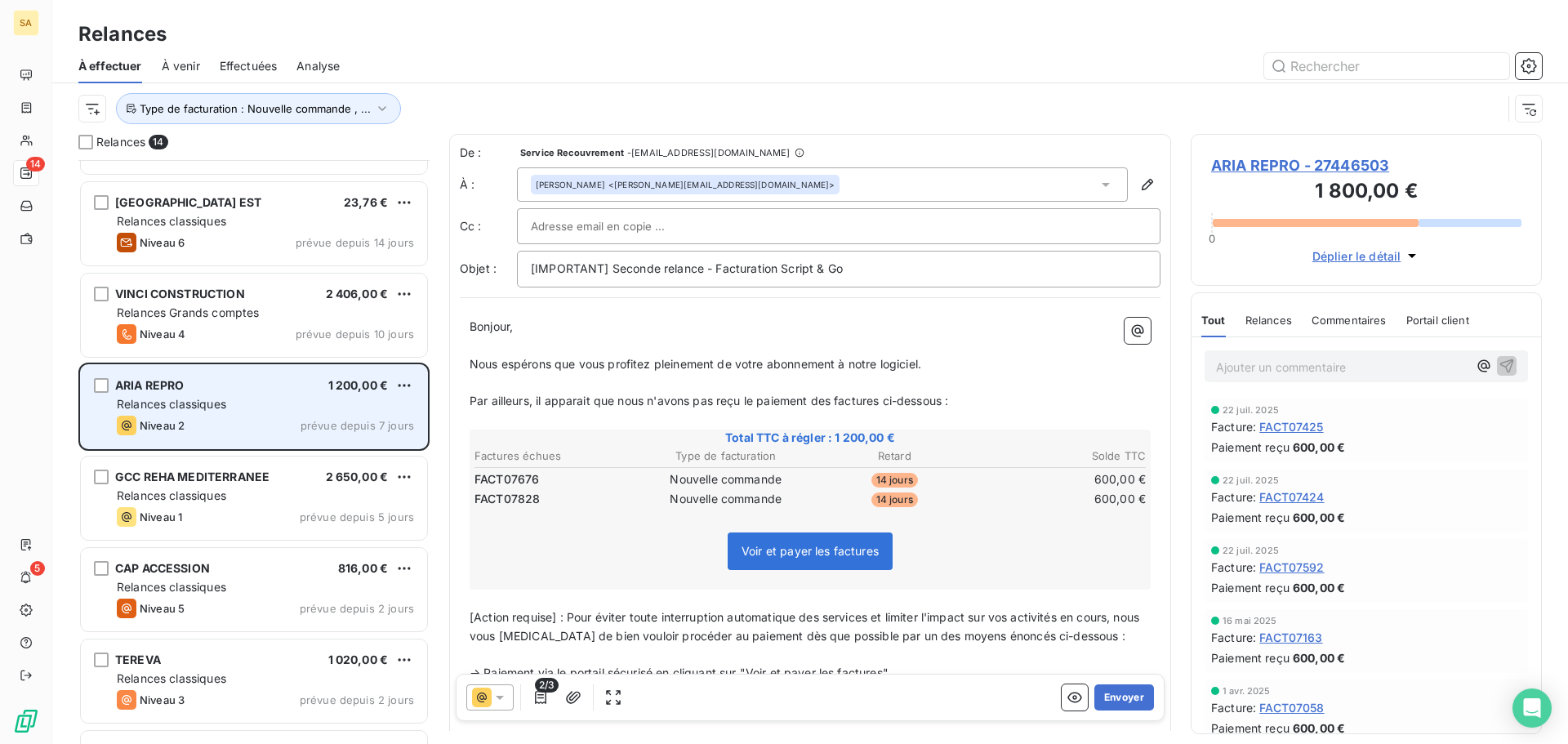
click at [189, 399] on span "Relances classiques" at bounding box center [172, 404] width 109 height 13
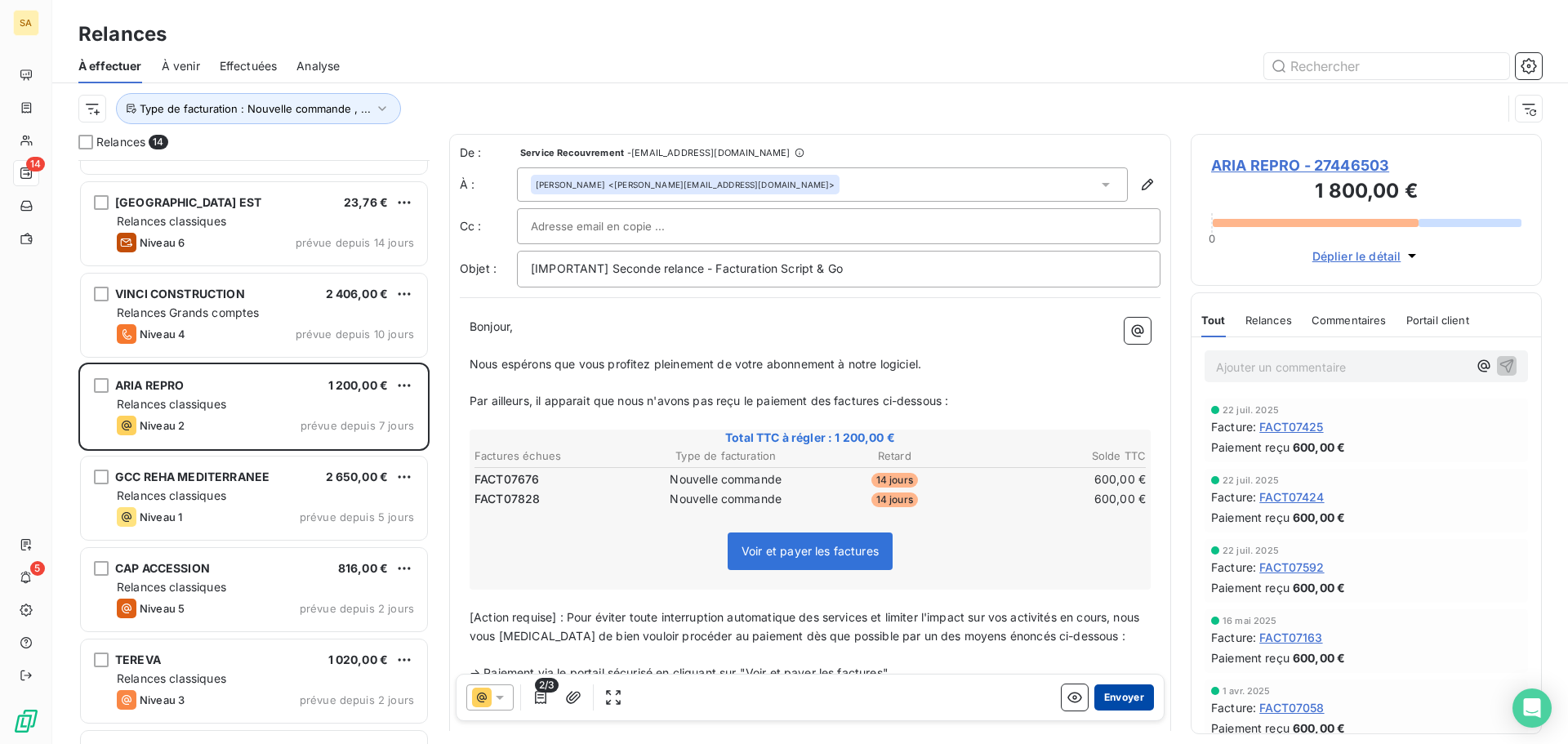
click at [1120, 701] on button "Envoyer" at bounding box center [1123, 698] width 60 height 26
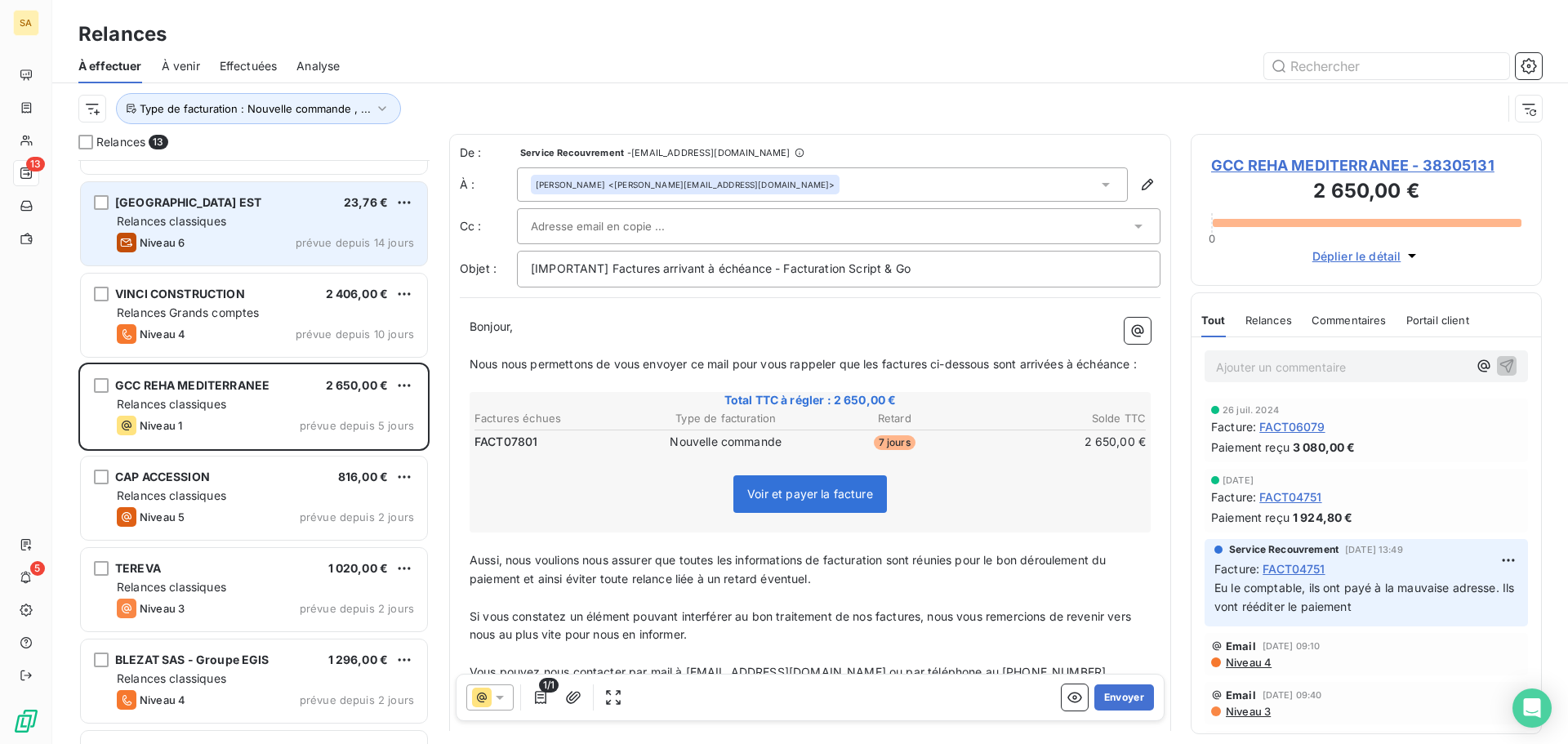
click at [200, 238] on div "Niveau 6 prévue depuis 14 jours" at bounding box center [265, 242] width 297 height 19
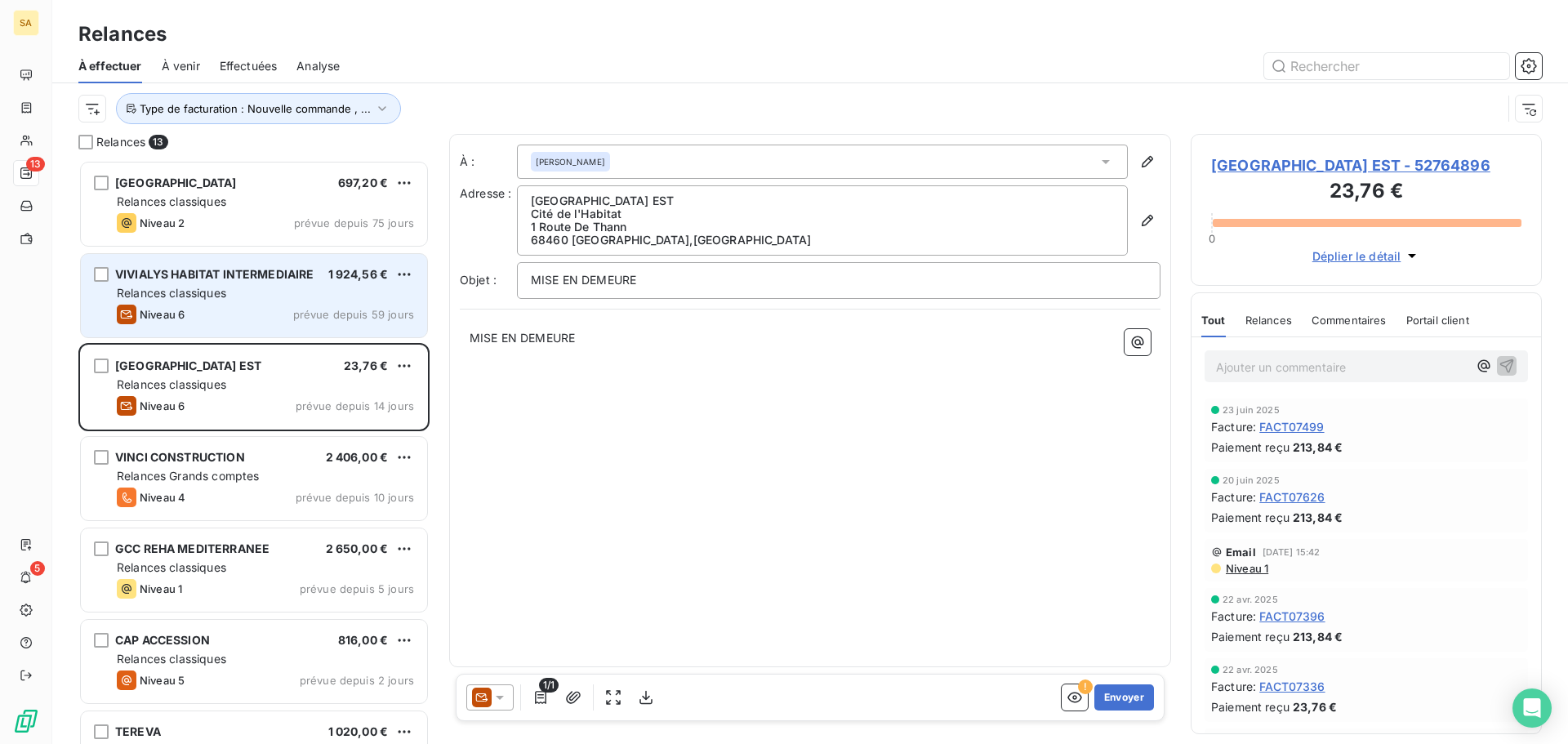
click at [259, 309] on div "Niveau 6 prévue depuis 59 jours" at bounding box center [265, 314] width 297 height 19
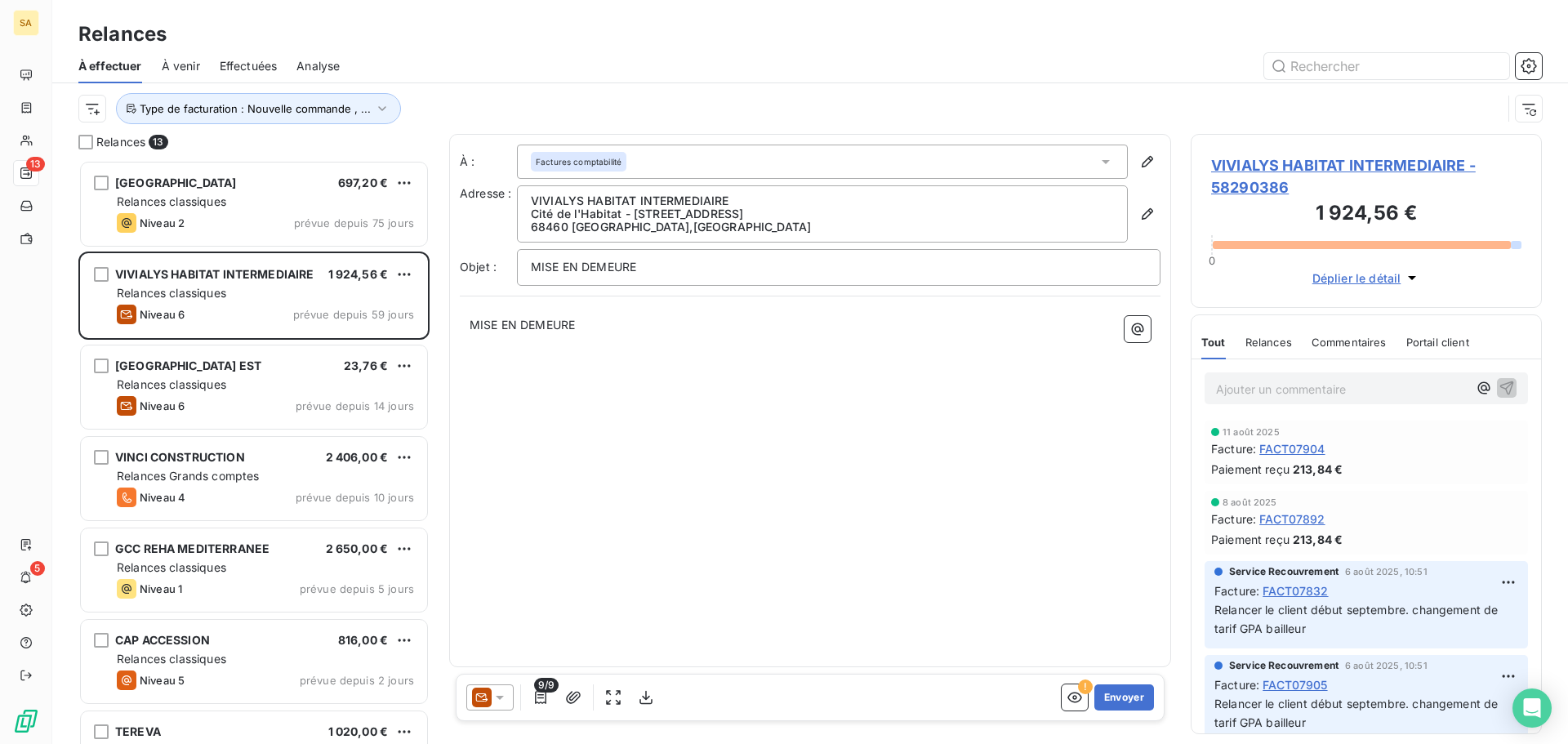
click at [738, 162] on div "Factures comptabilité" at bounding box center [822, 162] width 611 height 35
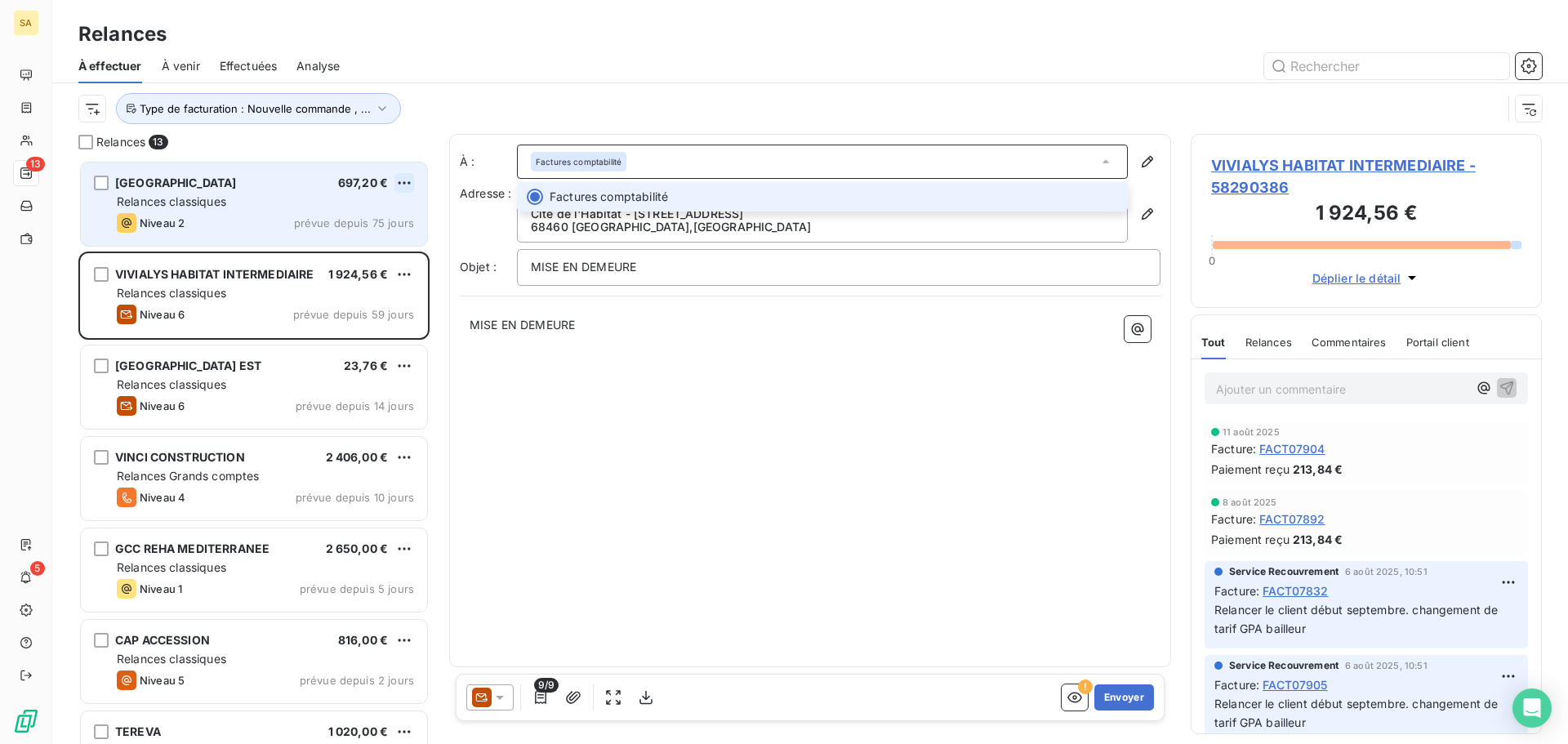
click at [399, 180] on html "SA 13 5 Relances À effectuer À venir Effectuées Analyse Type de facturation : N…" at bounding box center [784, 372] width 1568 height 744
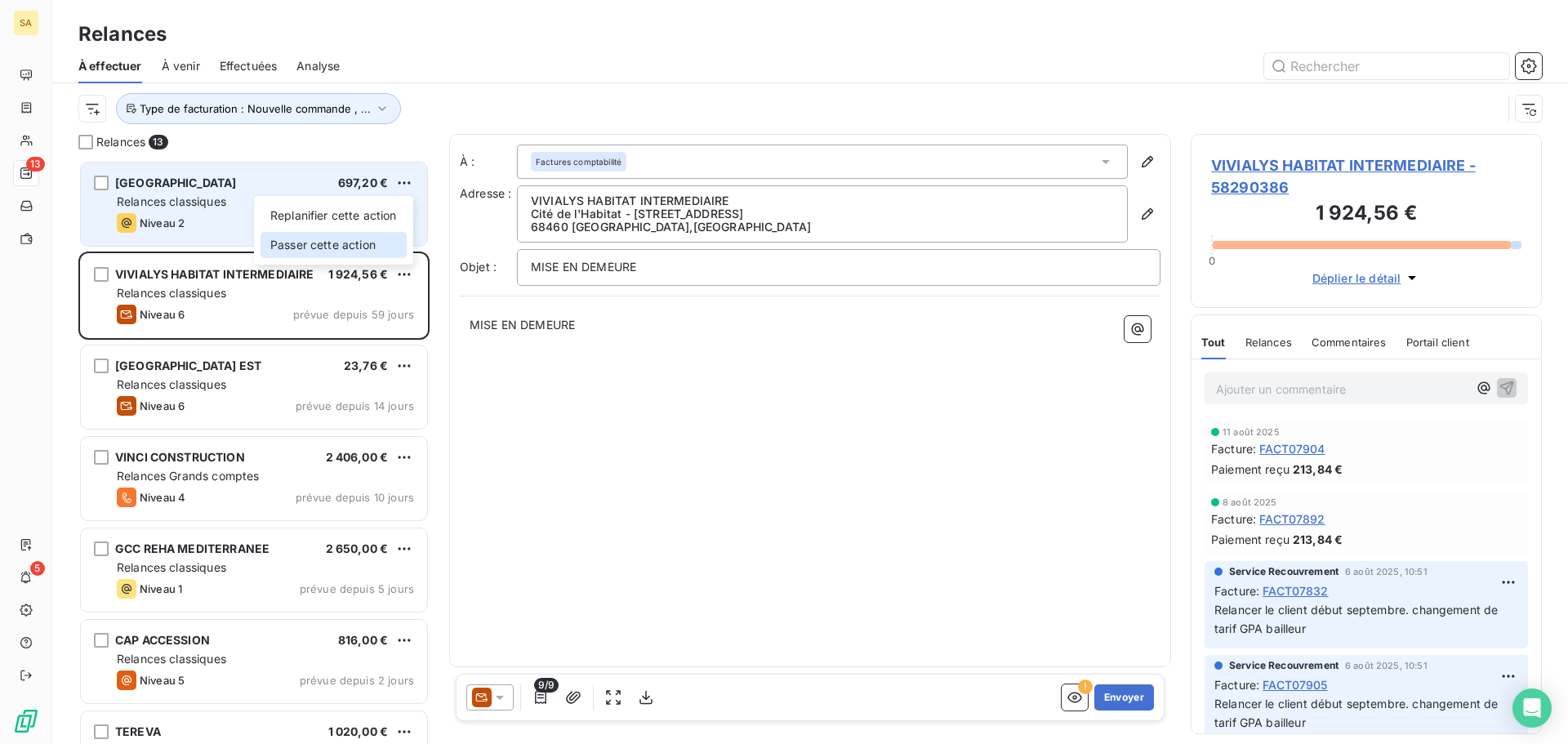
click at [370, 241] on div "Passer cette action" at bounding box center [333, 244] width 147 height 26
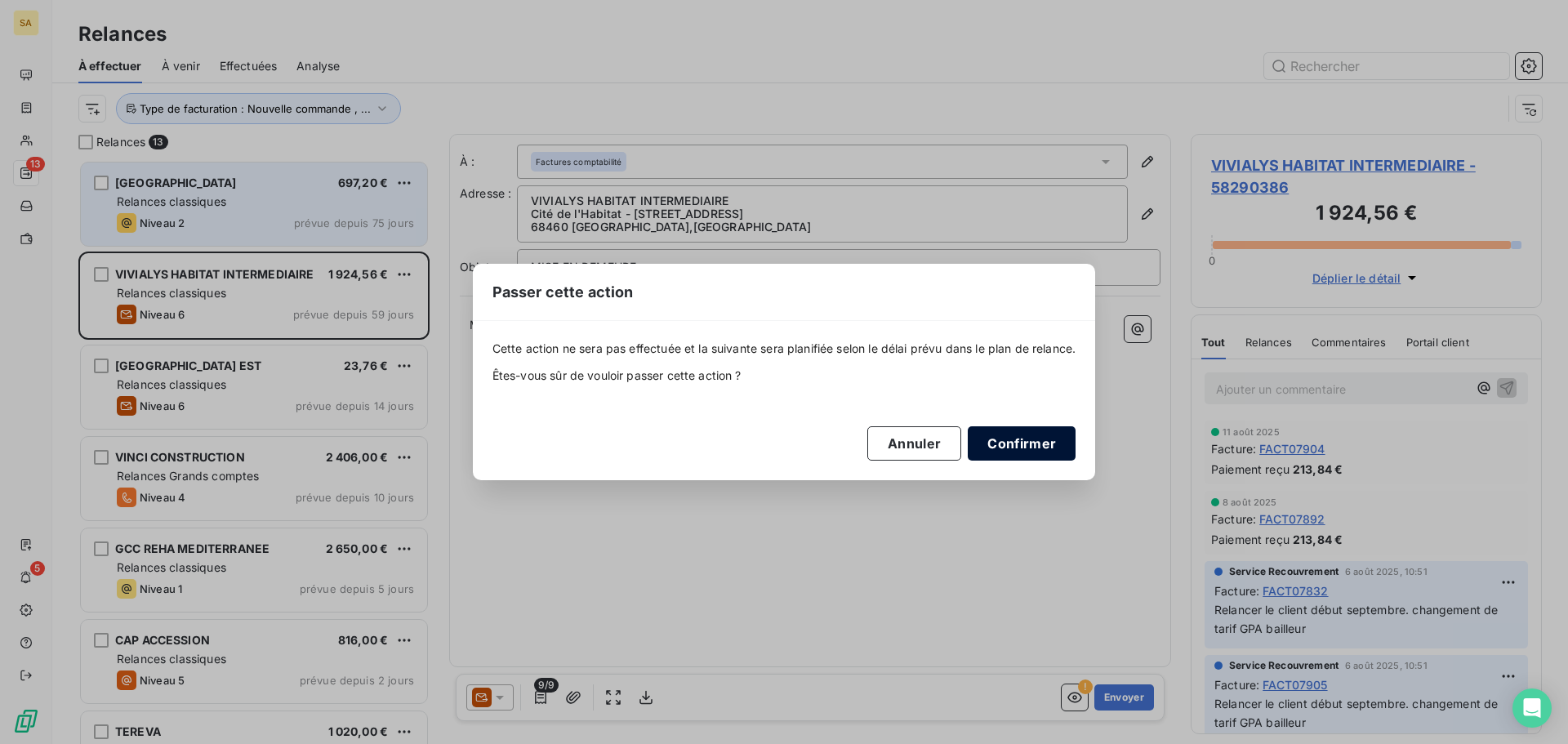
click at [1043, 447] on button "Confirmer" at bounding box center [1021, 443] width 108 height 35
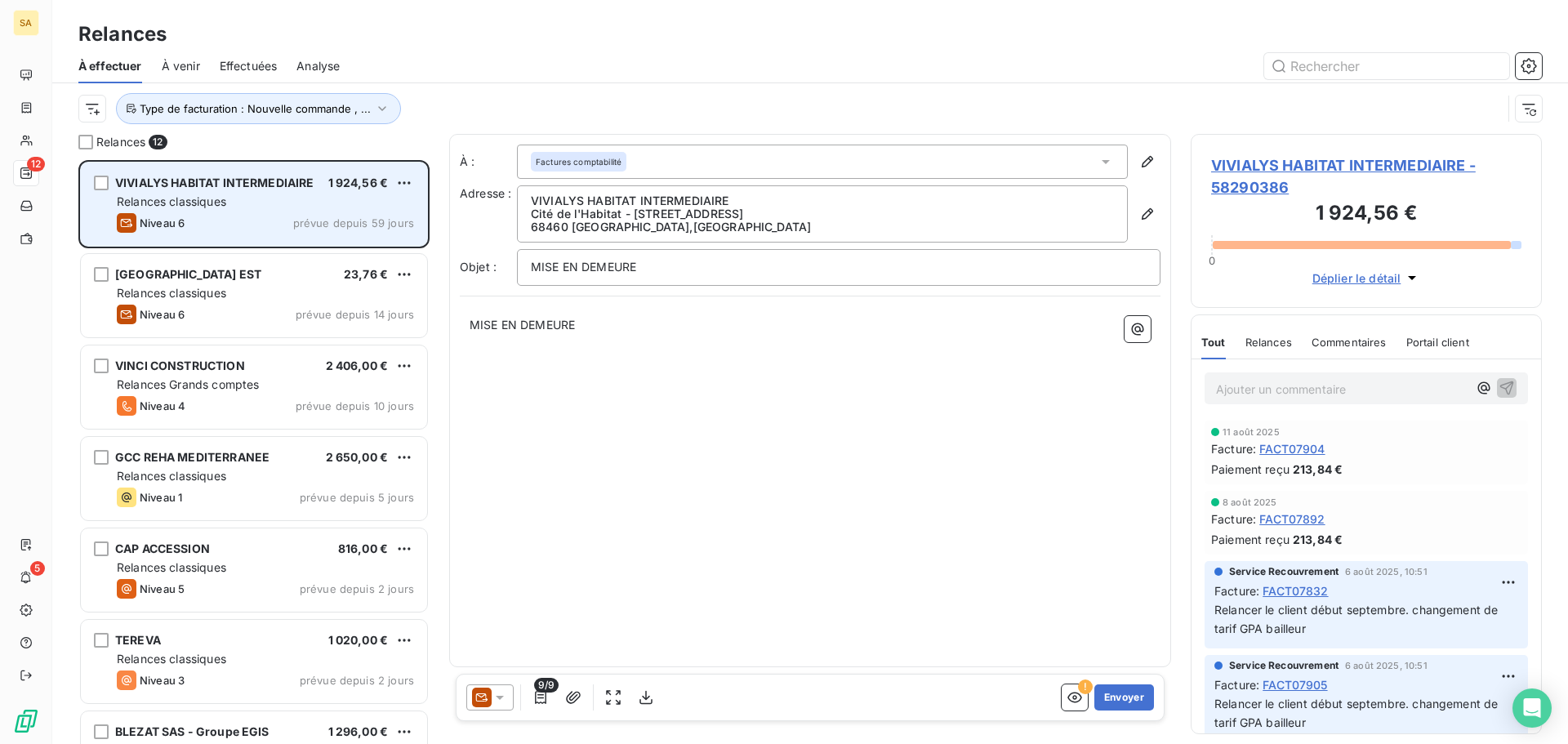
click at [632, 164] on div "Factures comptabilité" at bounding box center [822, 162] width 611 height 35
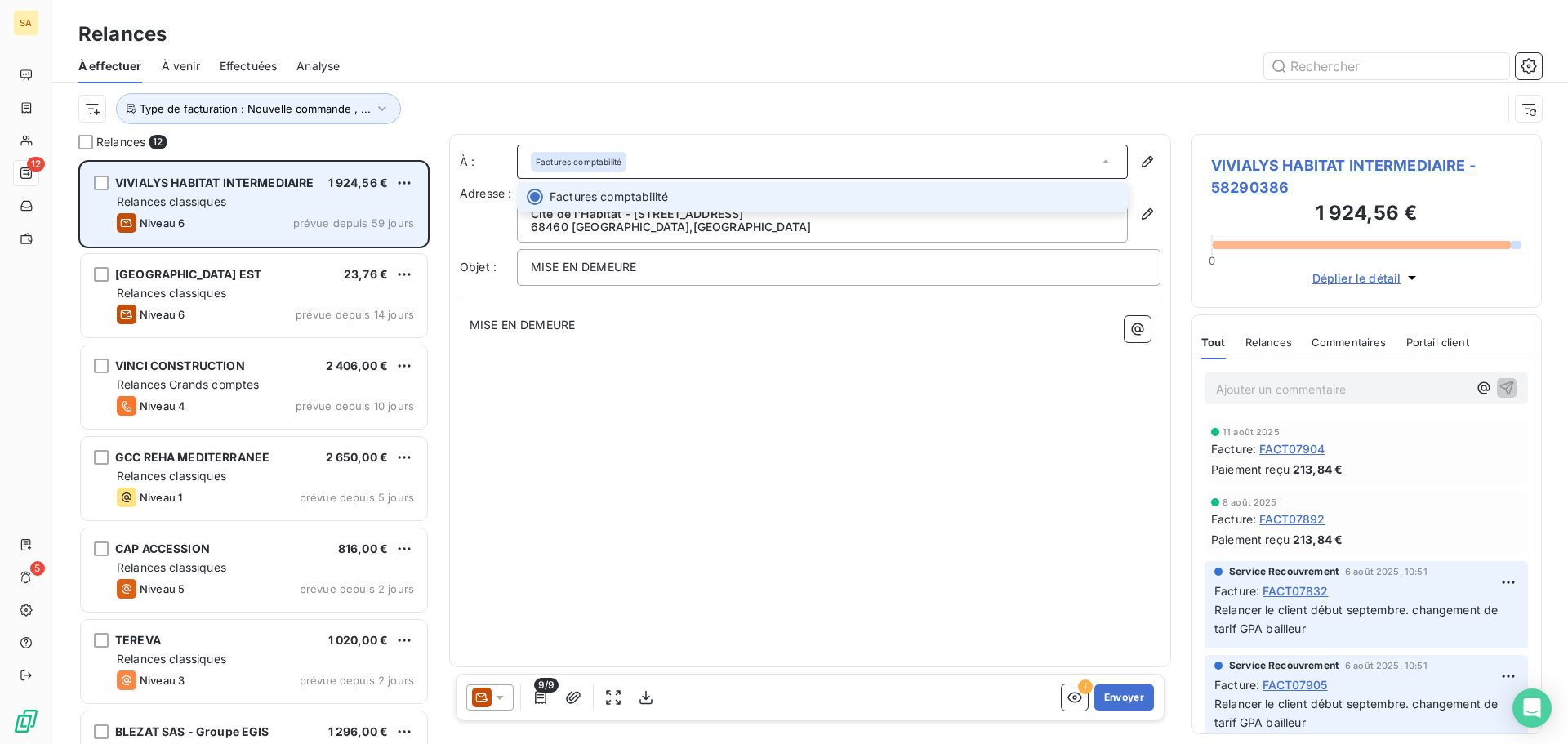
click at [674, 155] on div "Factures comptabilité" at bounding box center [822, 162] width 611 height 35
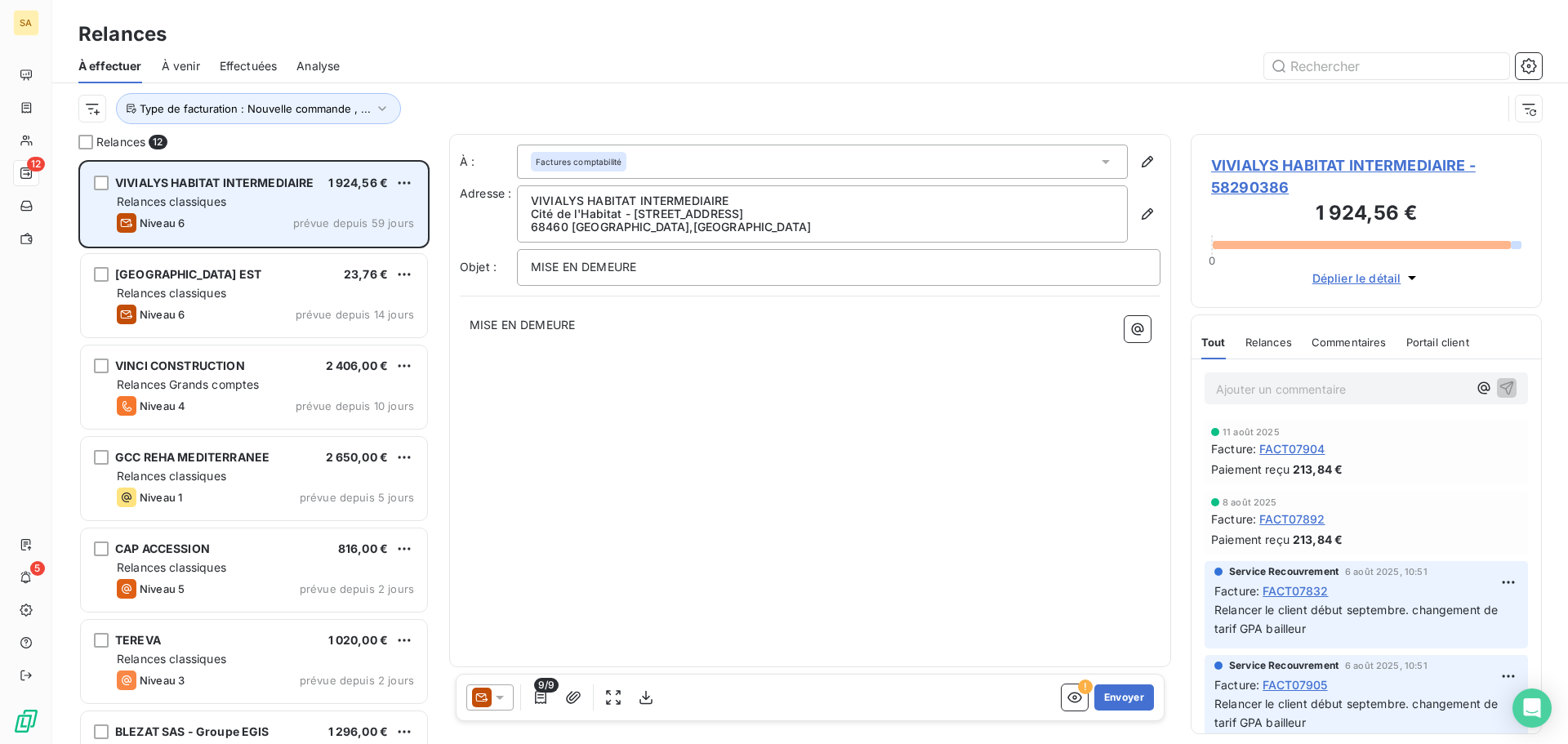
click at [491, 699] on icon at bounding box center [481, 697] width 19 height 19
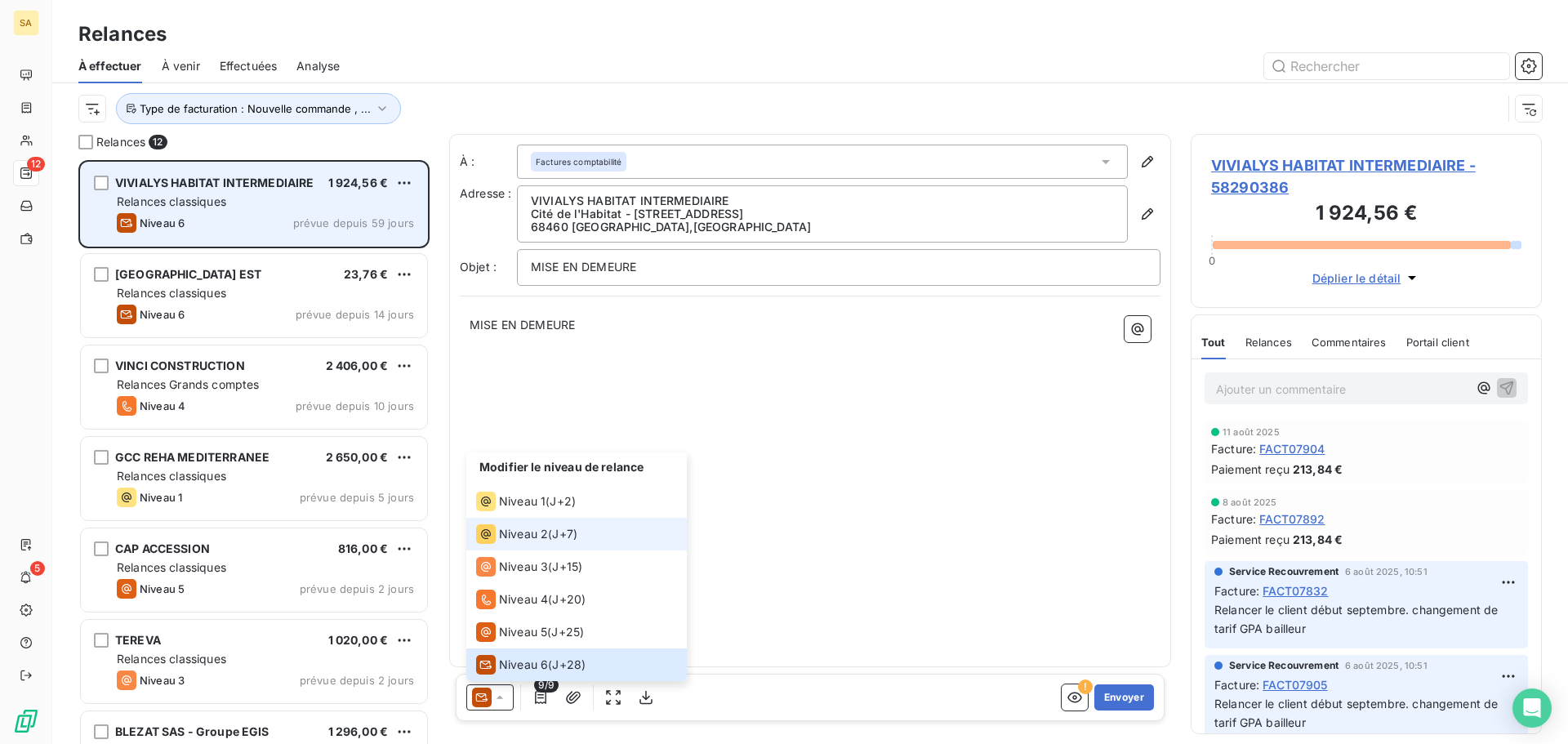
click at [534, 543] on div "Niveau 2" at bounding box center [511, 534] width 72 height 19
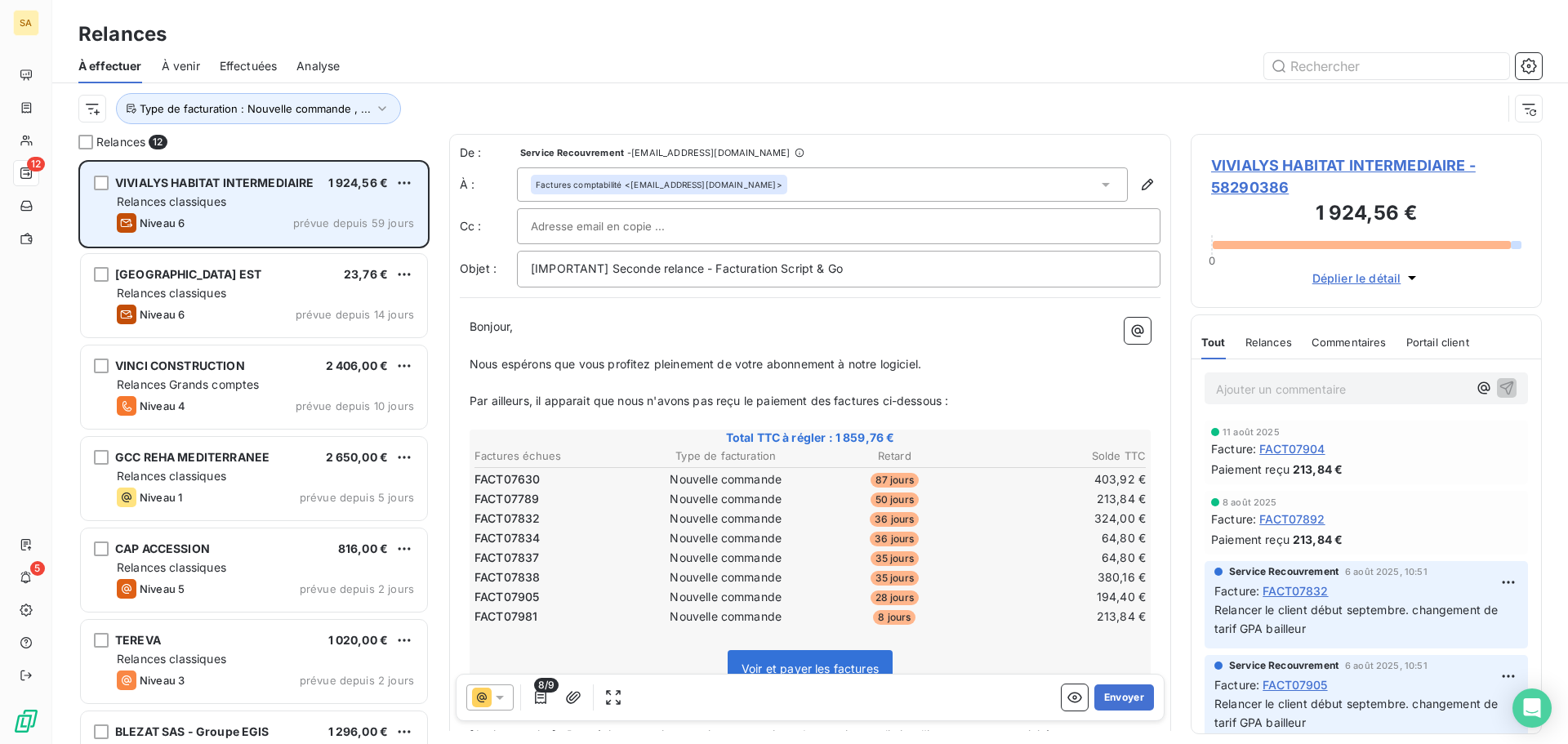
click at [658, 189] on div "Factures comptabilité <j.lach@vivialys.com>" at bounding box center [659, 185] width 247 height 12
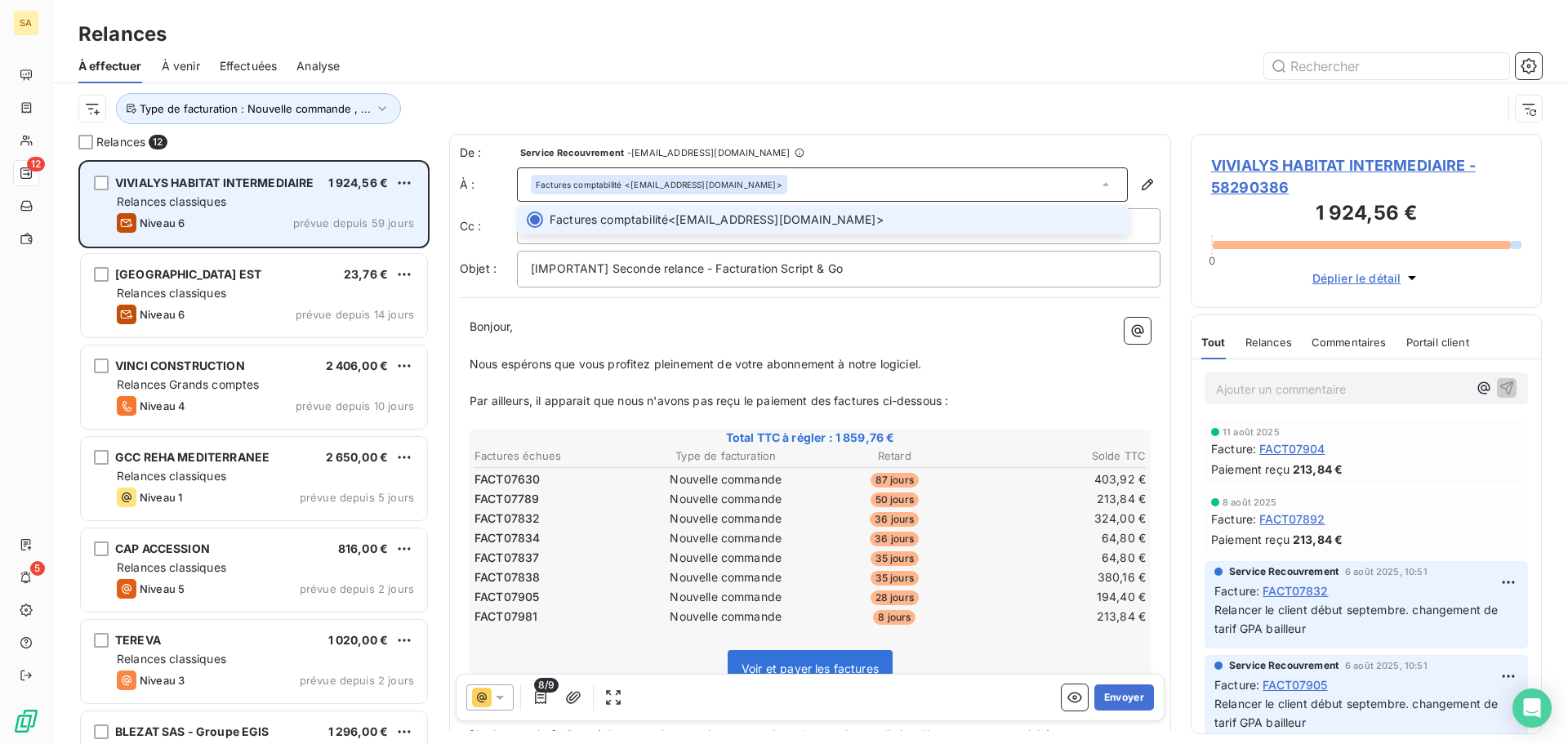
click at [658, 189] on div "Factures comptabilité <j.lach@vivialys.com>" at bounding box center [659, 185] width 247 height 12
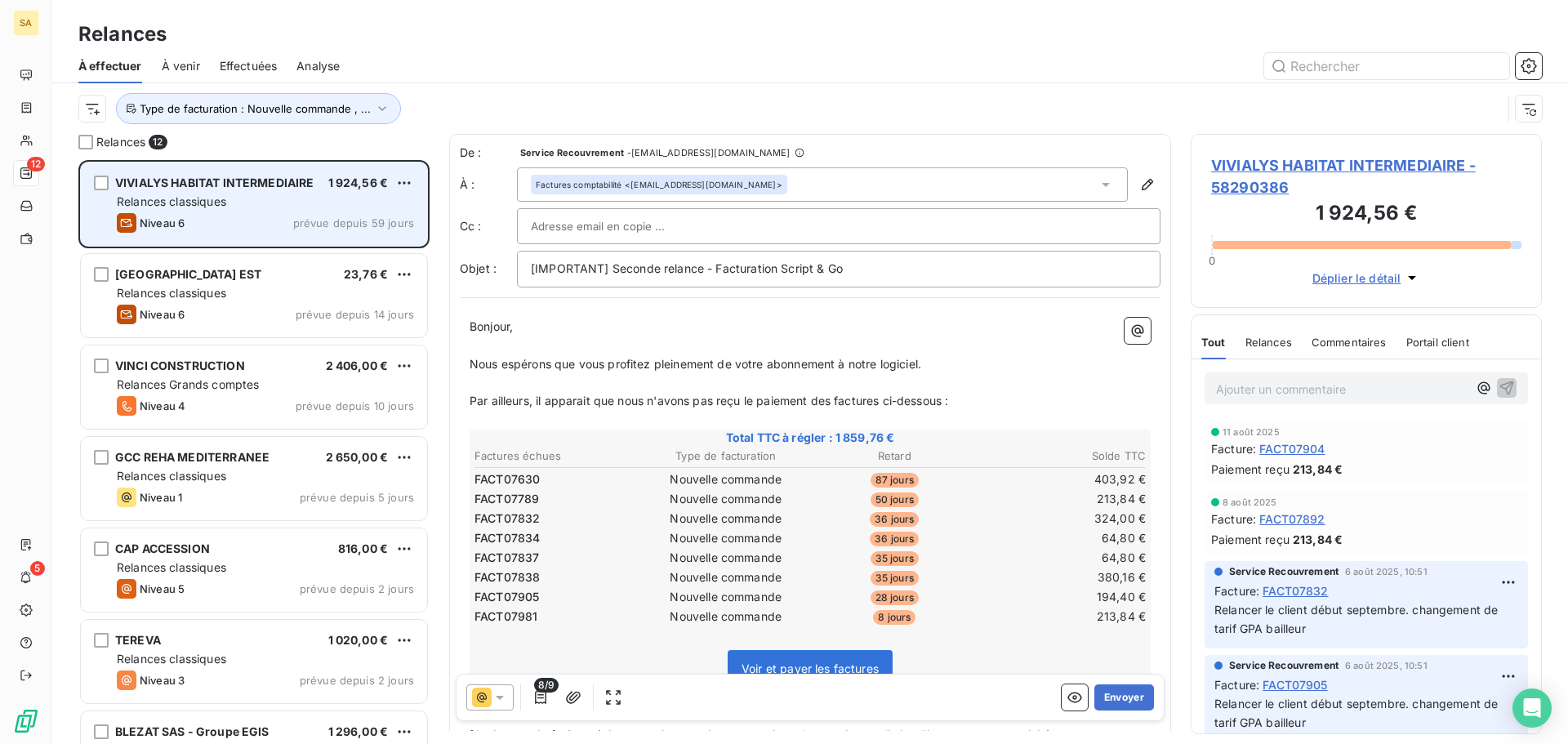
click at [651, 220] on input "text" at bounding box center [618, 226] width 175 height 24
click at [650, 227] on input "text" at bounding box center [838, 226] width 616 height 24
click at [588, 219] on input "text" at bounding box center [618, 226] width 175 height 24
paste input "m.dischler@vivialys.com"
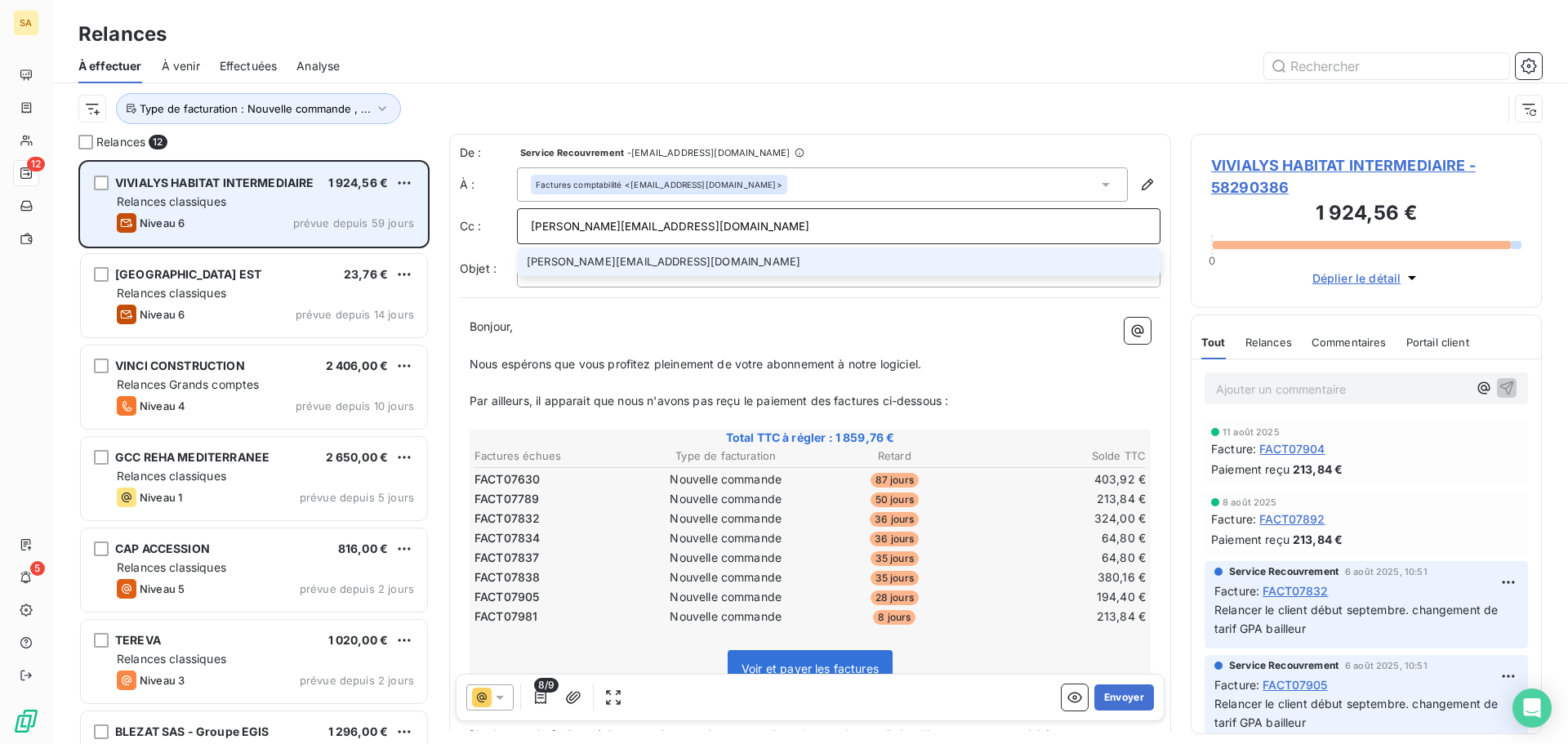
type input "m.dischler@vivialys.com"
click at [632, 255] on li "m.dischler@vivialys.com" at bounding box center [839, 262] width 643 height 29
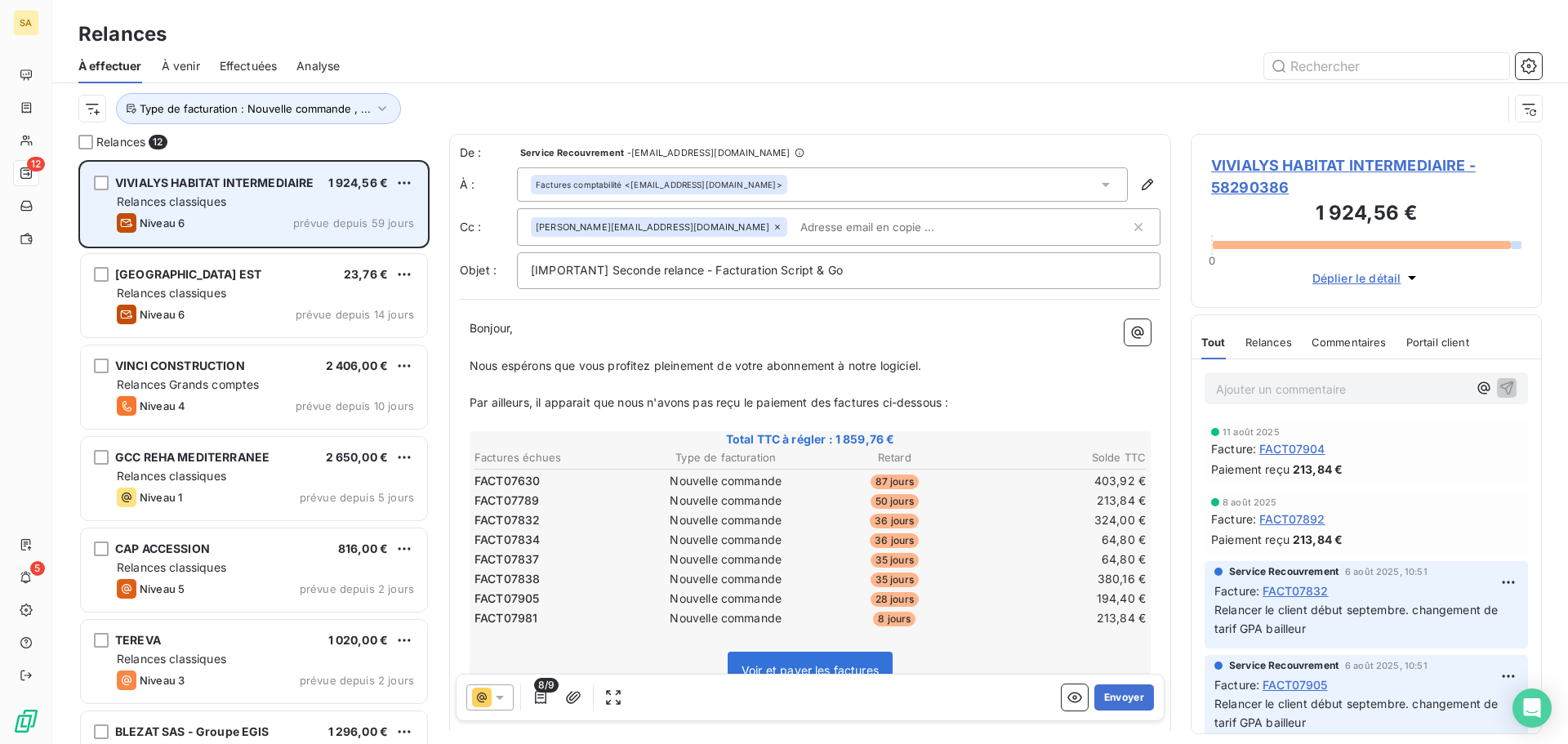
click at [793, 217] on input "text" at bounding box center [888, 227] width 189 height 24
paste input "c.ruggeri@vivialys.com"
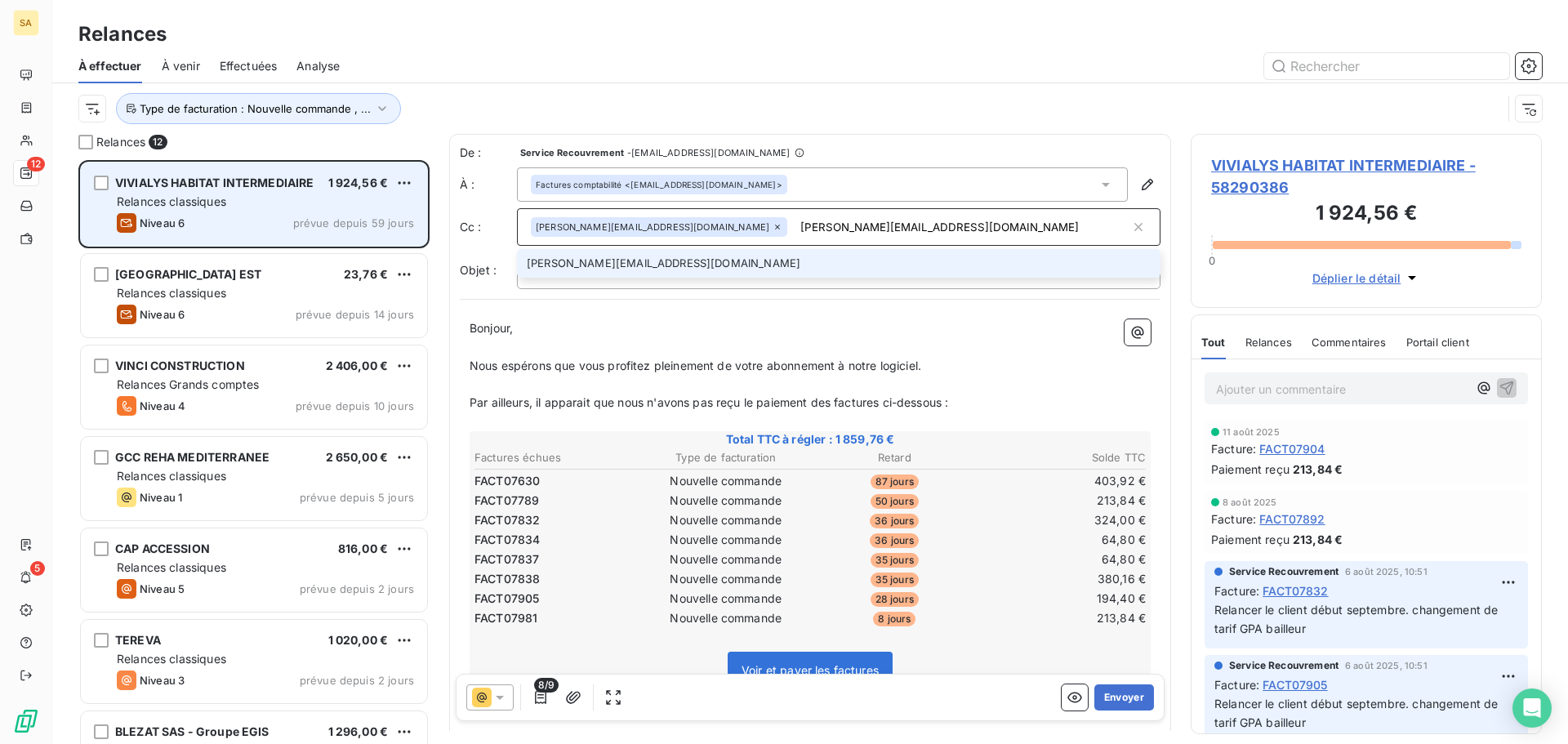
click at [793, 227] on input "c.ruggeri@vivialys.com" at bounding box center [961, 227] width 336 height 24
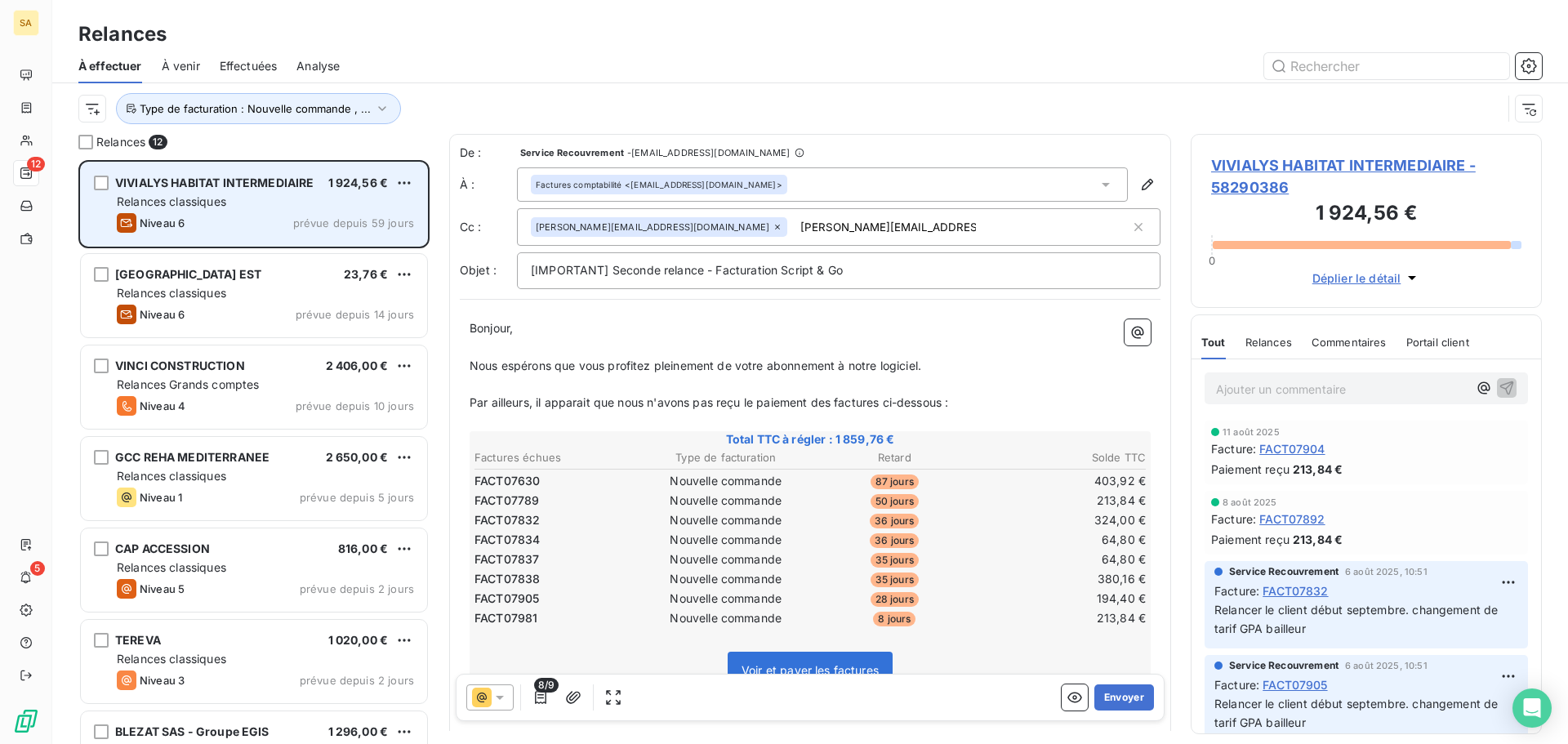
click at [824, 232] on input "c.ruggeri@vivialys.com" at bounding box center [888, 227] width 189 height 24
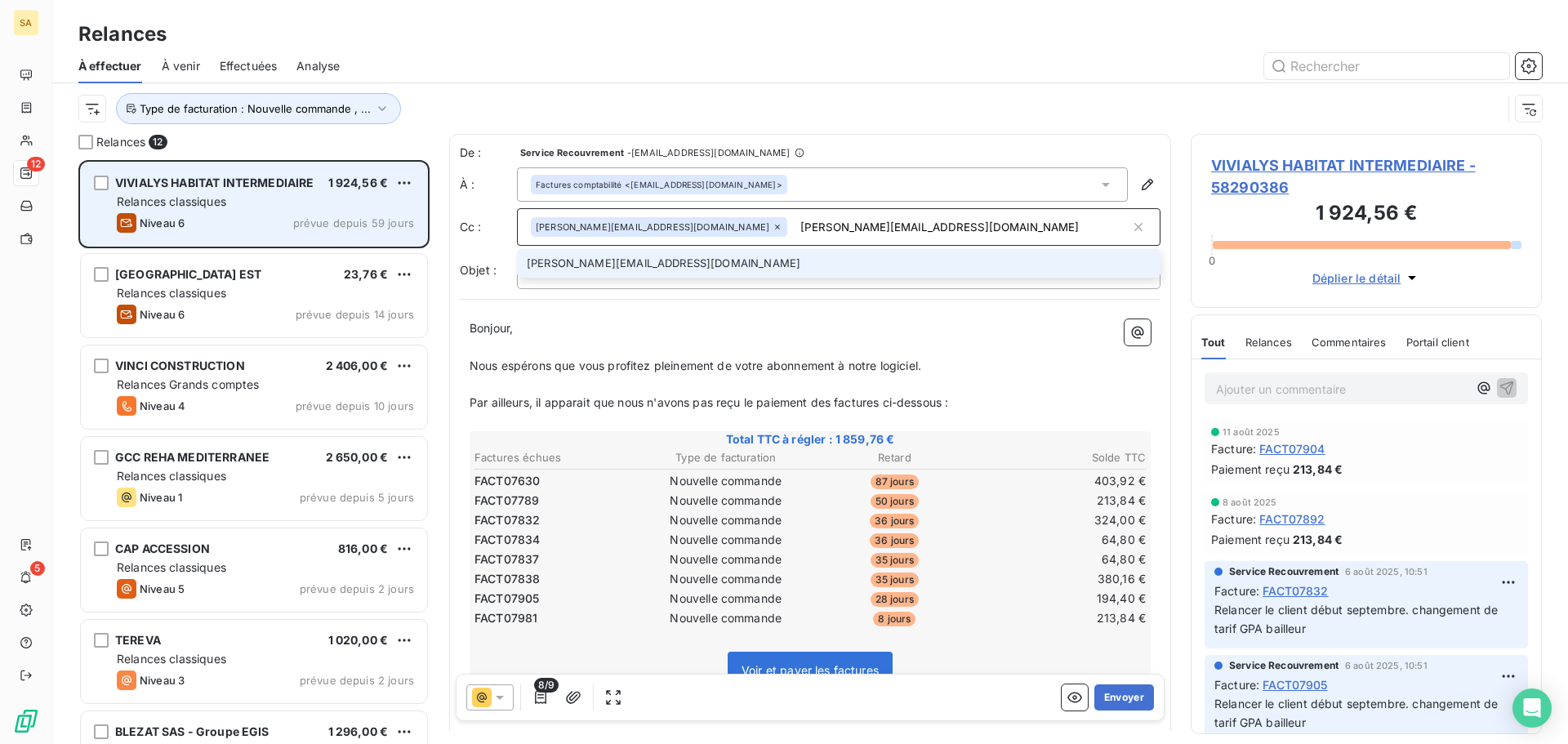
type input "c.ruggeri@vivialys.com"
click at [750, 263] on li "c.ruggeri@vivialys.com" at bounding box center [839, 264] width 643 height 29
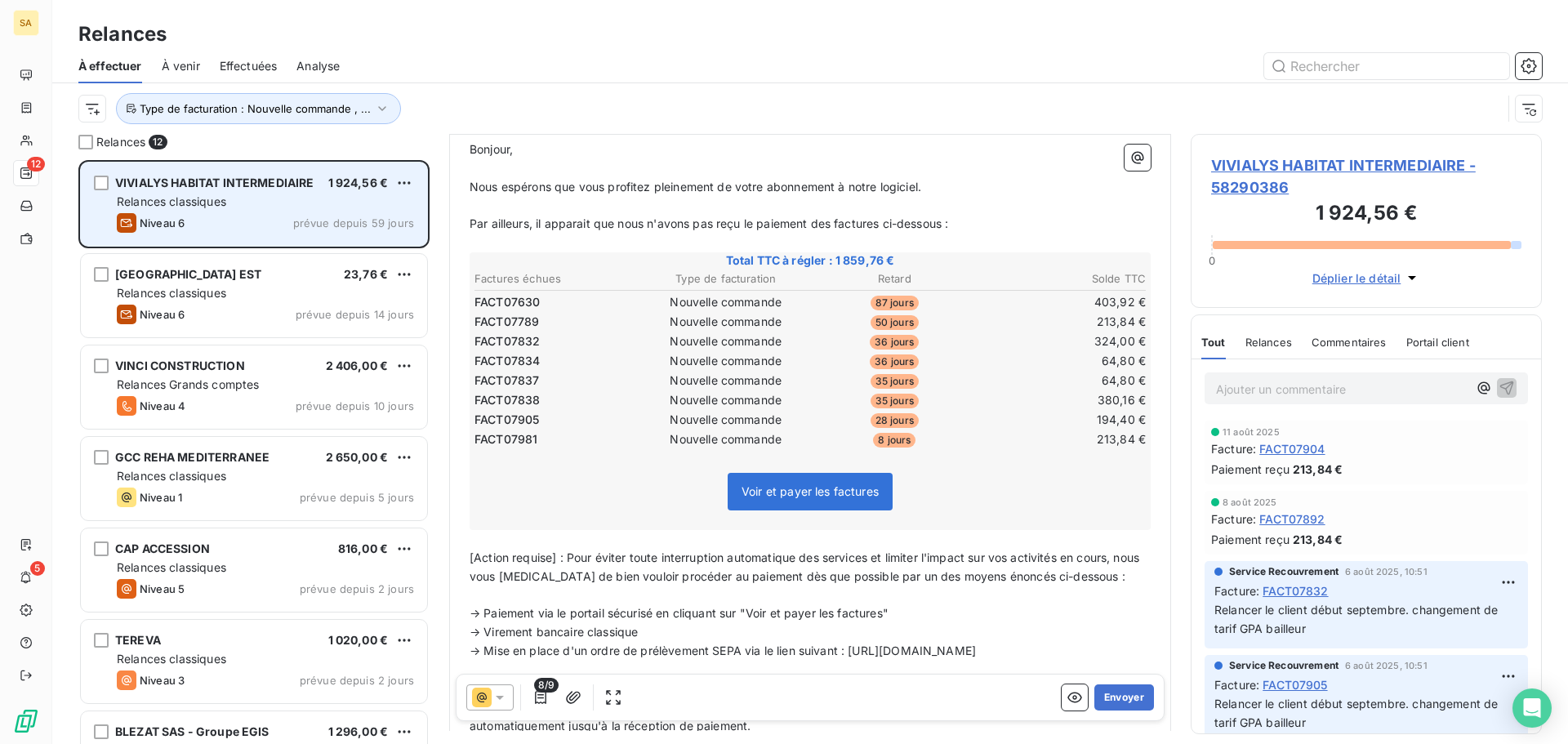
scroll to position [247, 0]
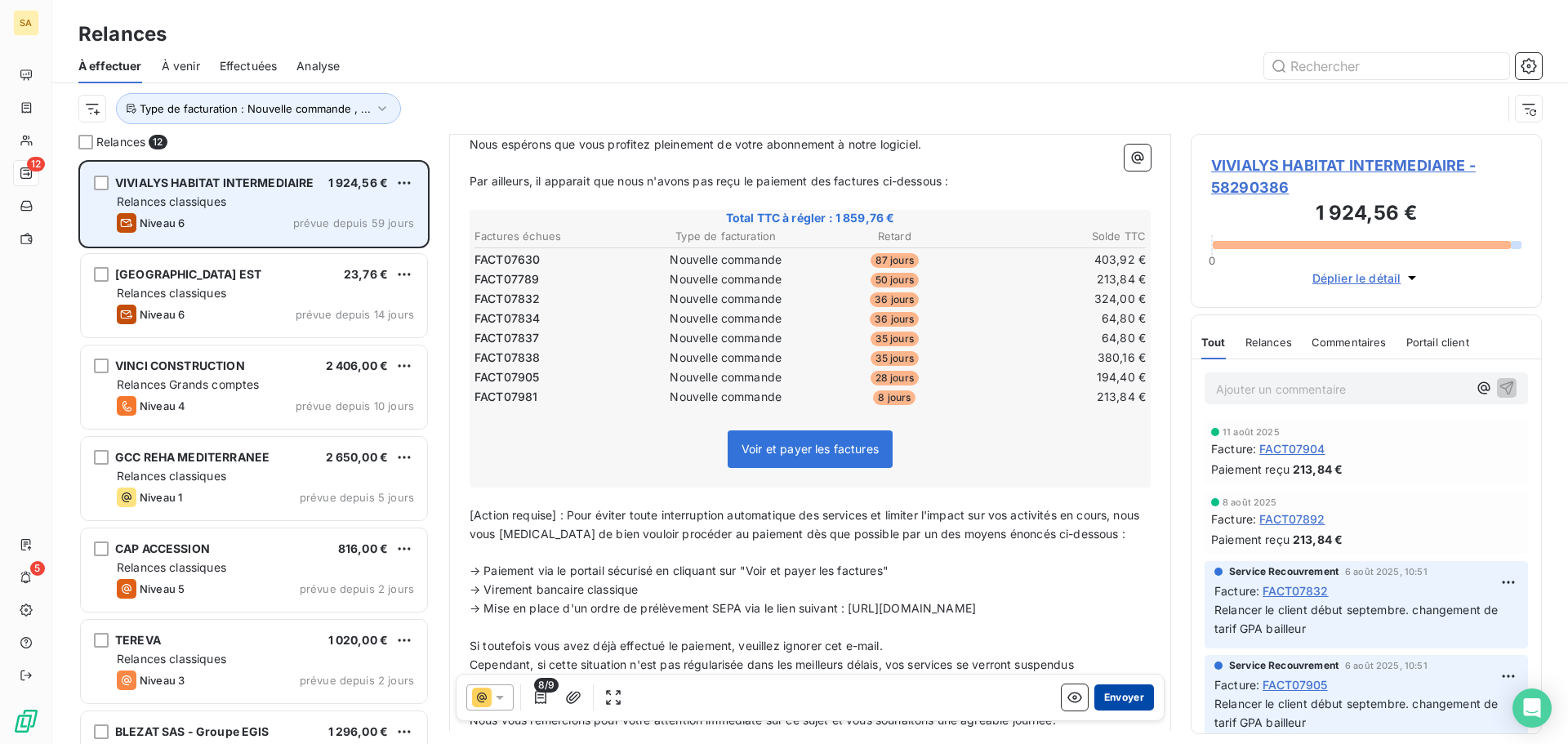
click at [1112, 702] on button "Envoyer" at bounding box center [1123, 698] width 60 height 26
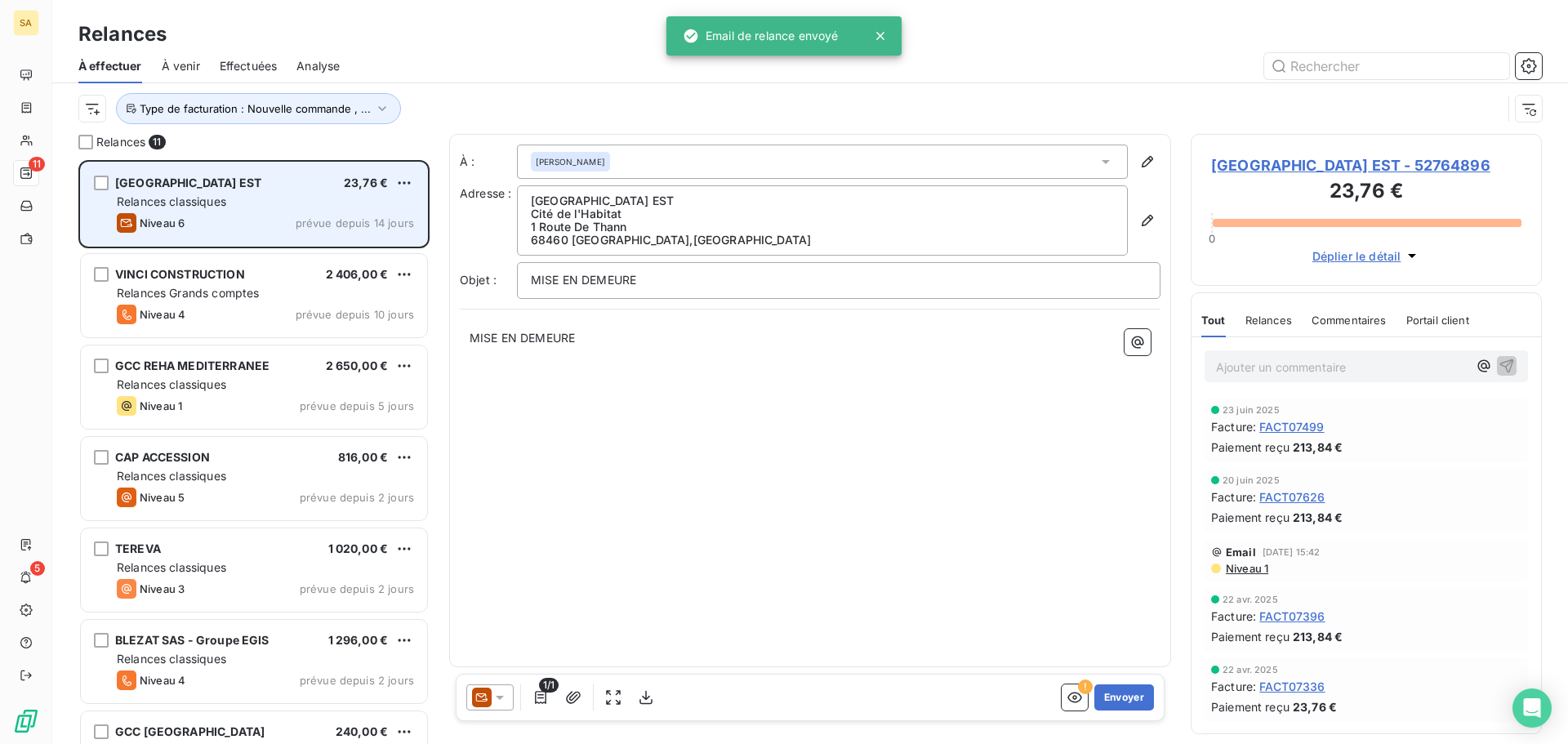
click at [500, 694] on icon at bounding box center [499, 697] width 16 height 16
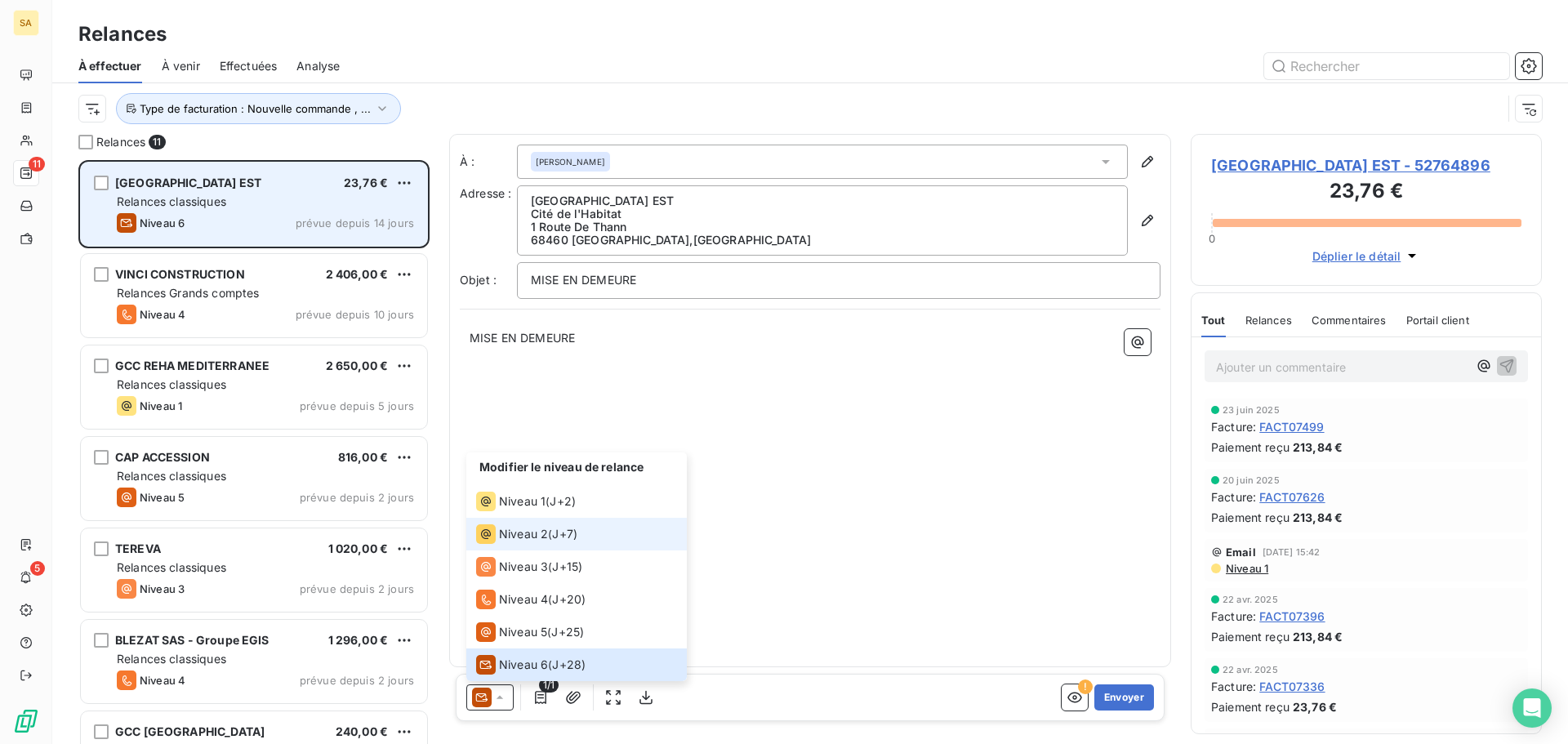
click at [544, 537] on span "Niveau 2" at bounding box center [523, 533] width 49 height 16
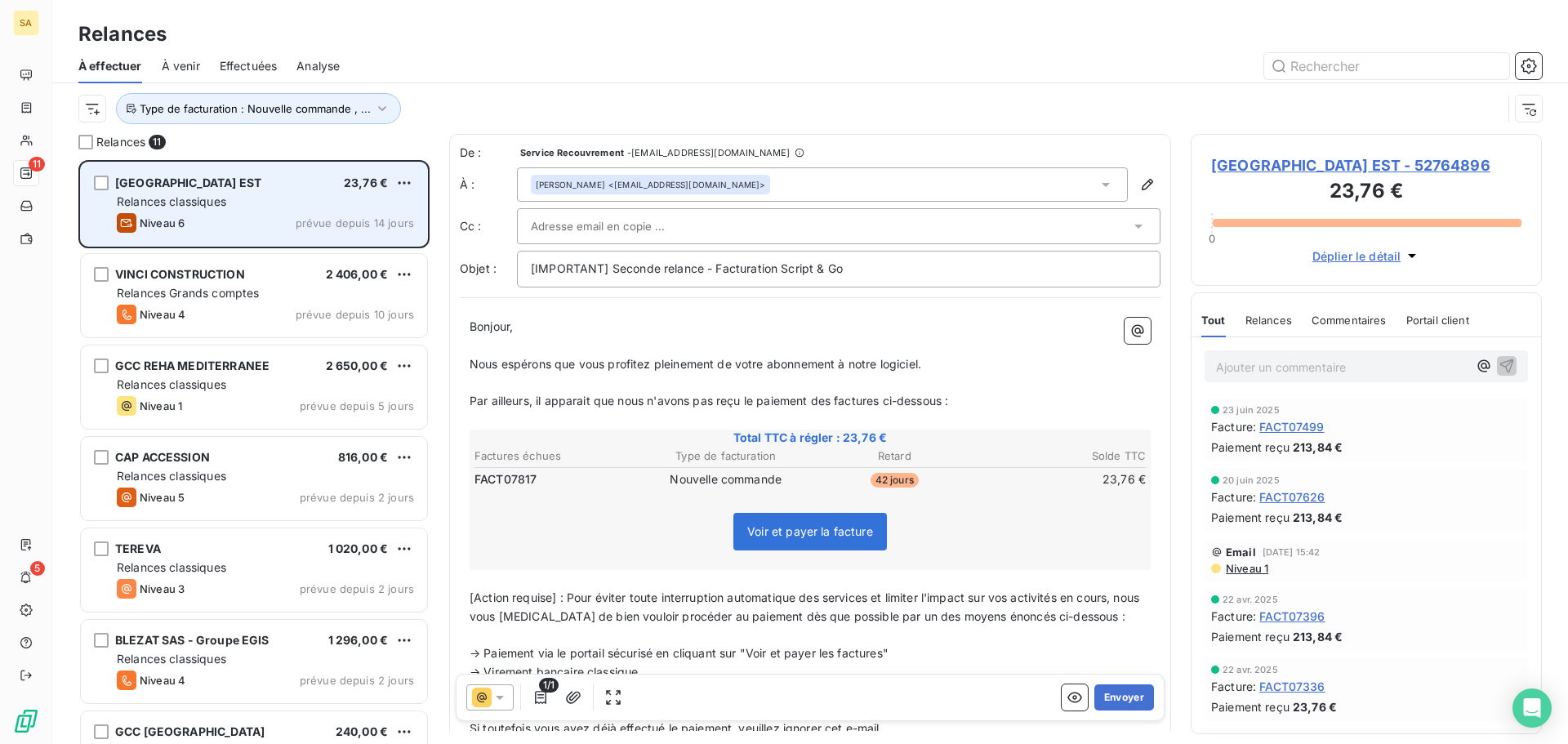
click at [768, 190] on div "Mohamed EL-YAAKOUBI <m.elyaakoubi@vivialys.com>" at bounding box center [822, 185] width 611 height 35
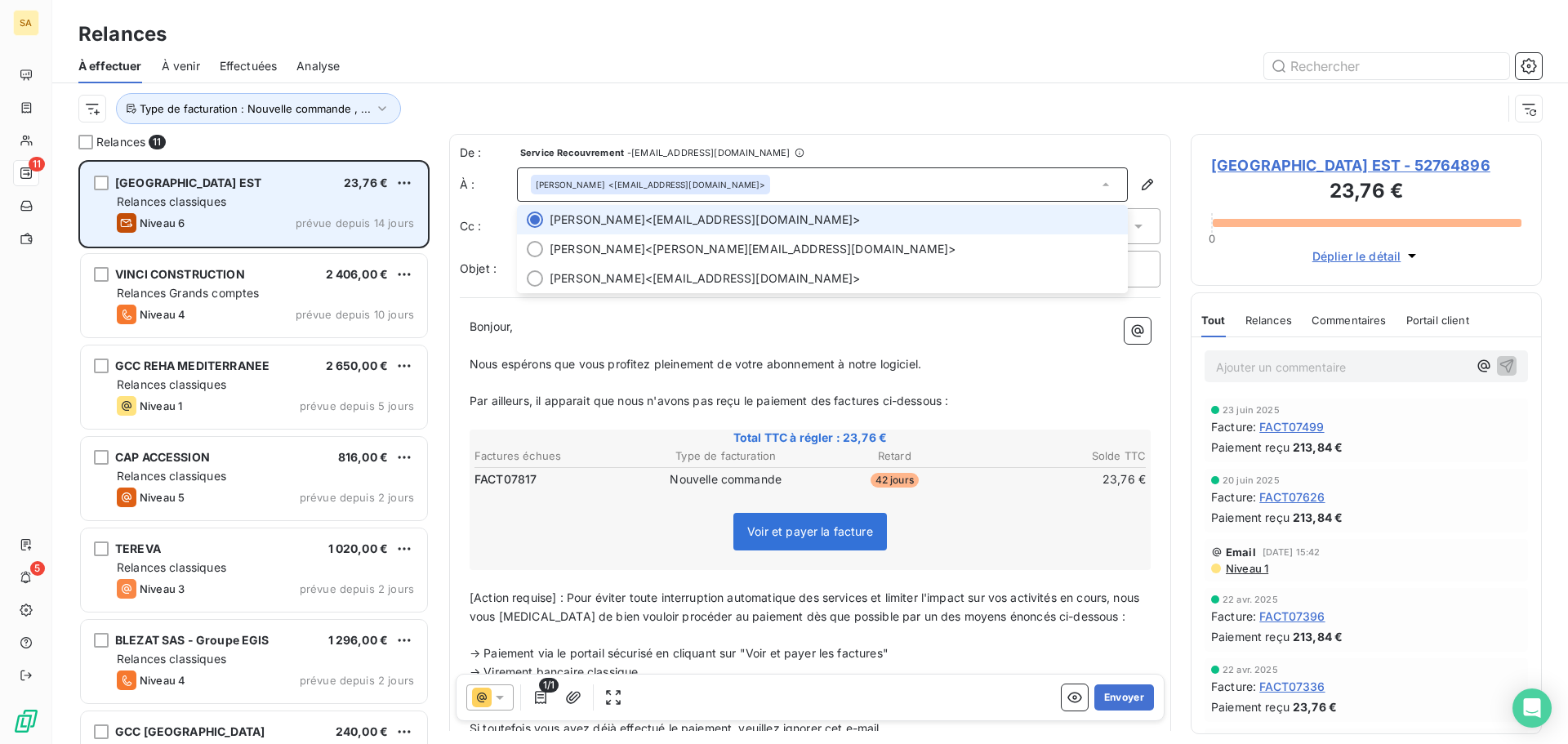
click at [788, 216] on span "Mohamed EL-YAAKOUBI <m.elyaakoubi@vivialys.com>" at bounding box center [834, 219] width 568 height 16
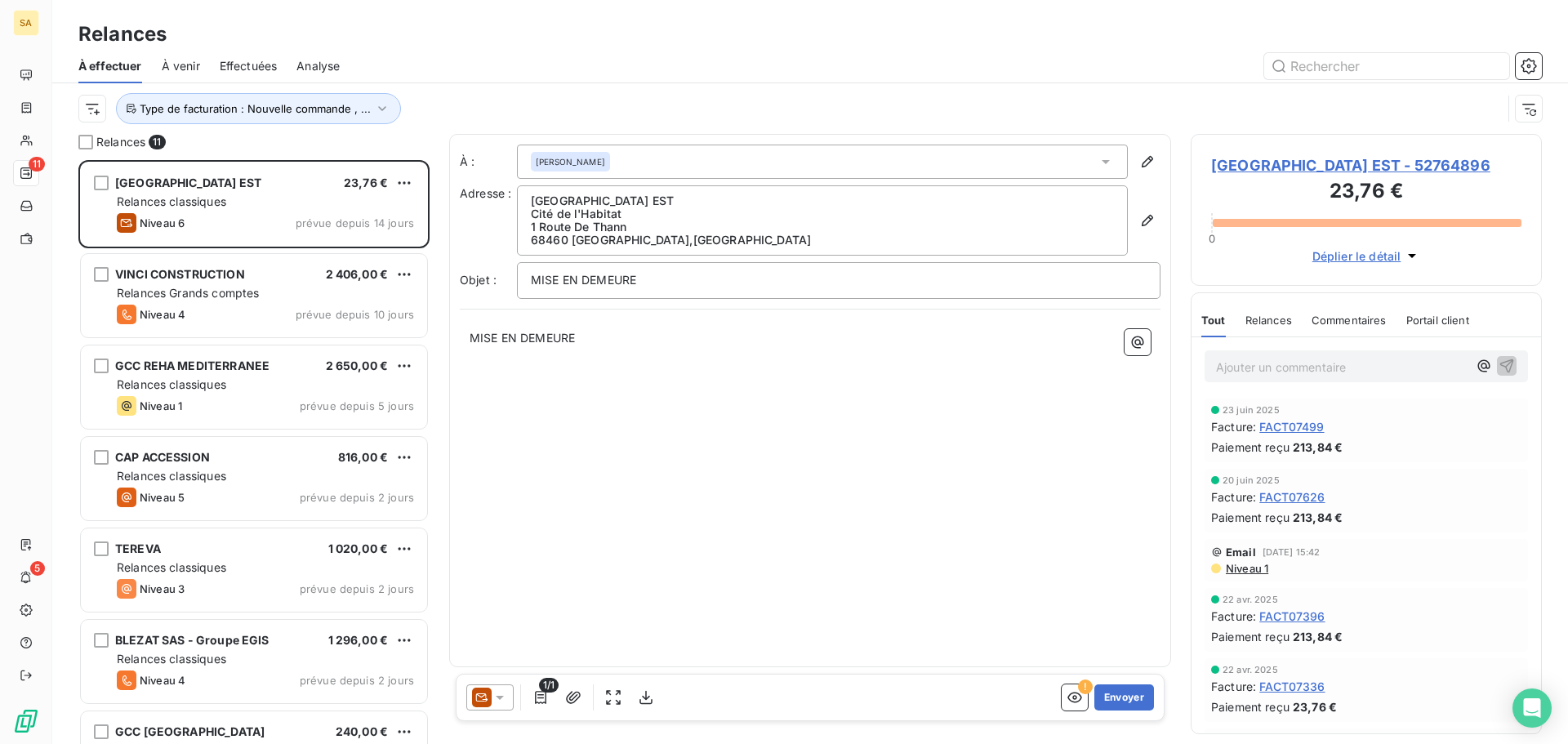
scroll to position [572, 339]
click at [485, 696] on icon at bounding box center [481, 697] width 19 height 19
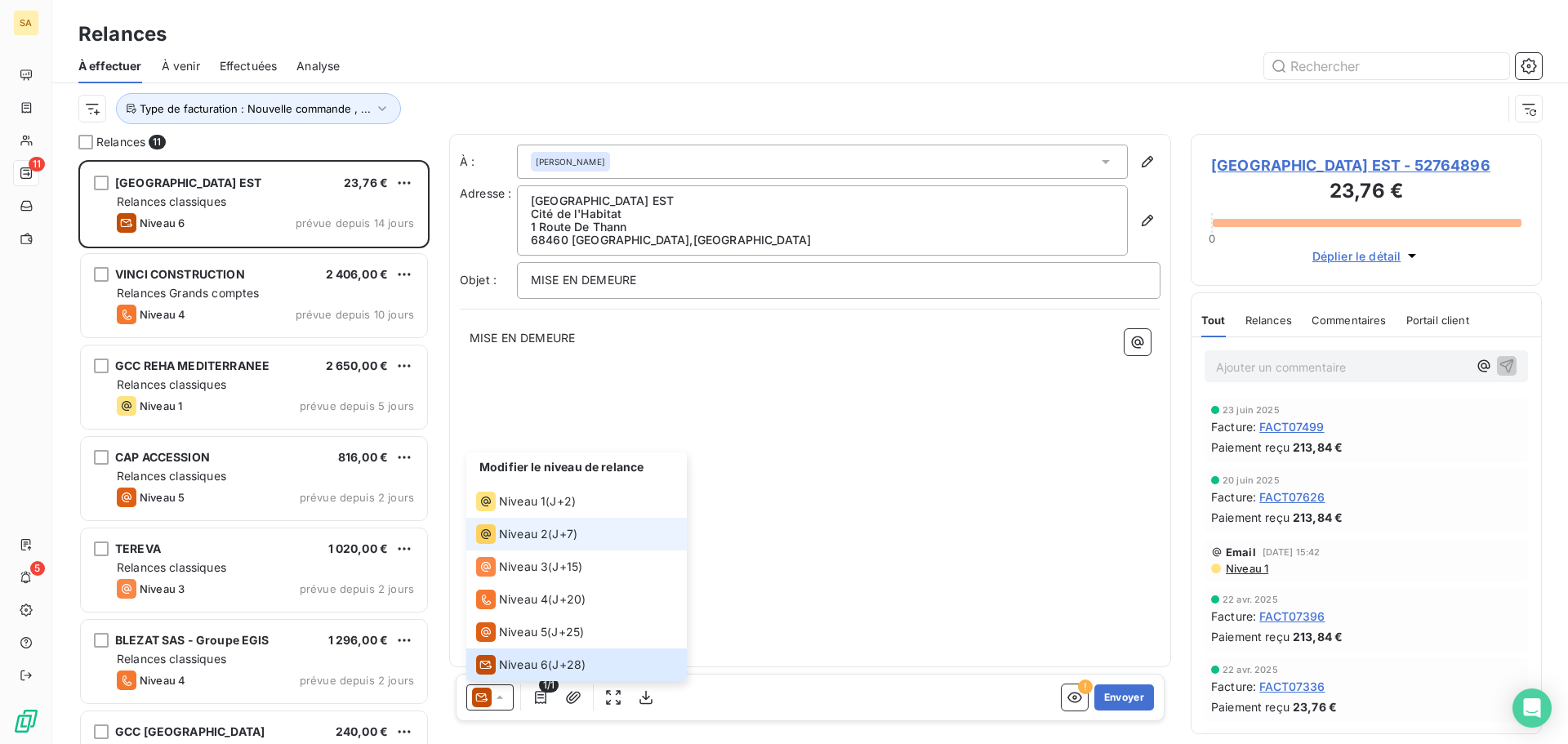
click at [533, 534] on span "Niveau 2" at bounding box center [523, 533] width 49 height 16
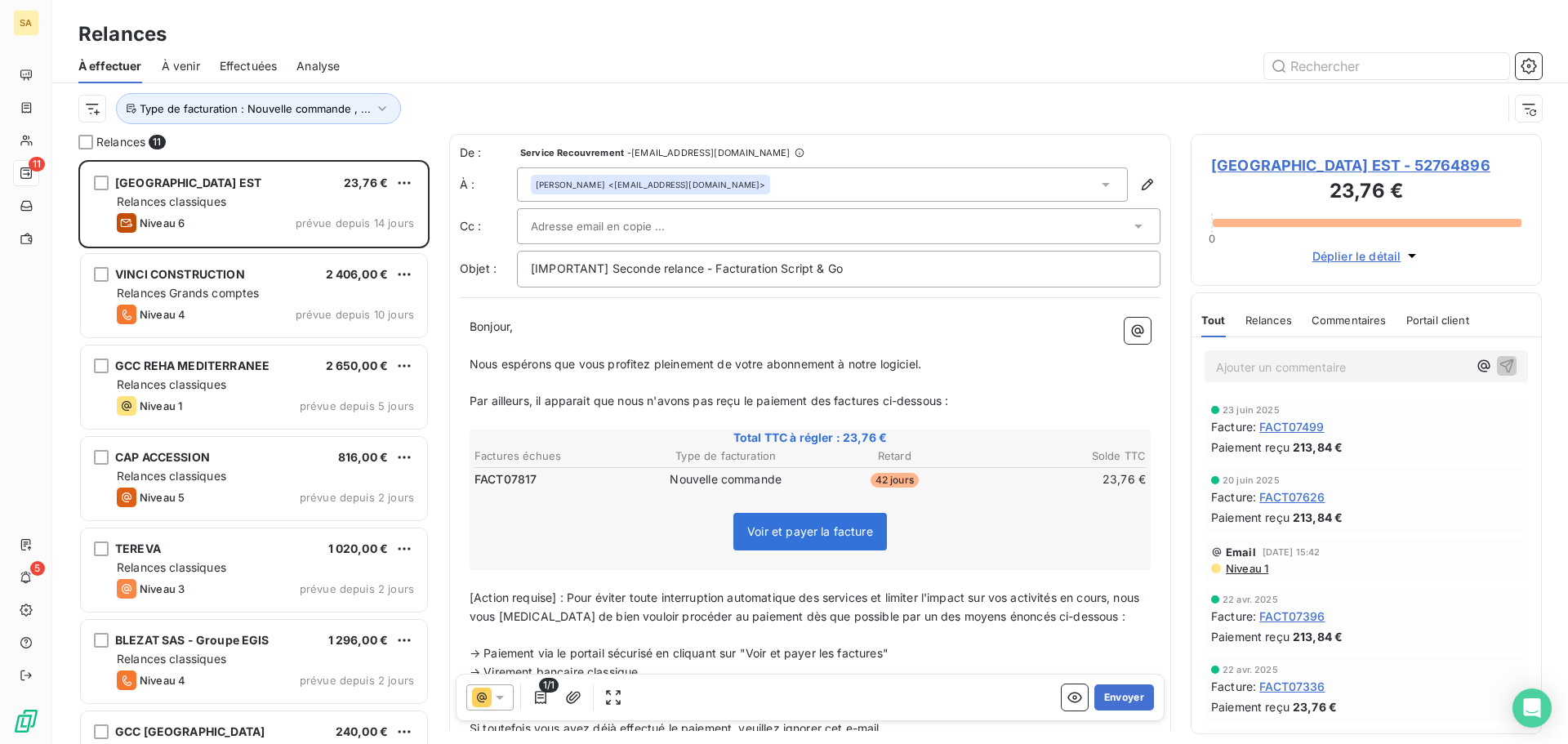
click at [665, 184] on div "[PERSON_NAME] <[EMAIL_ADDRESS][DOMAIN_NAME]>" at bounding box center [650, 185] width 229 height 12
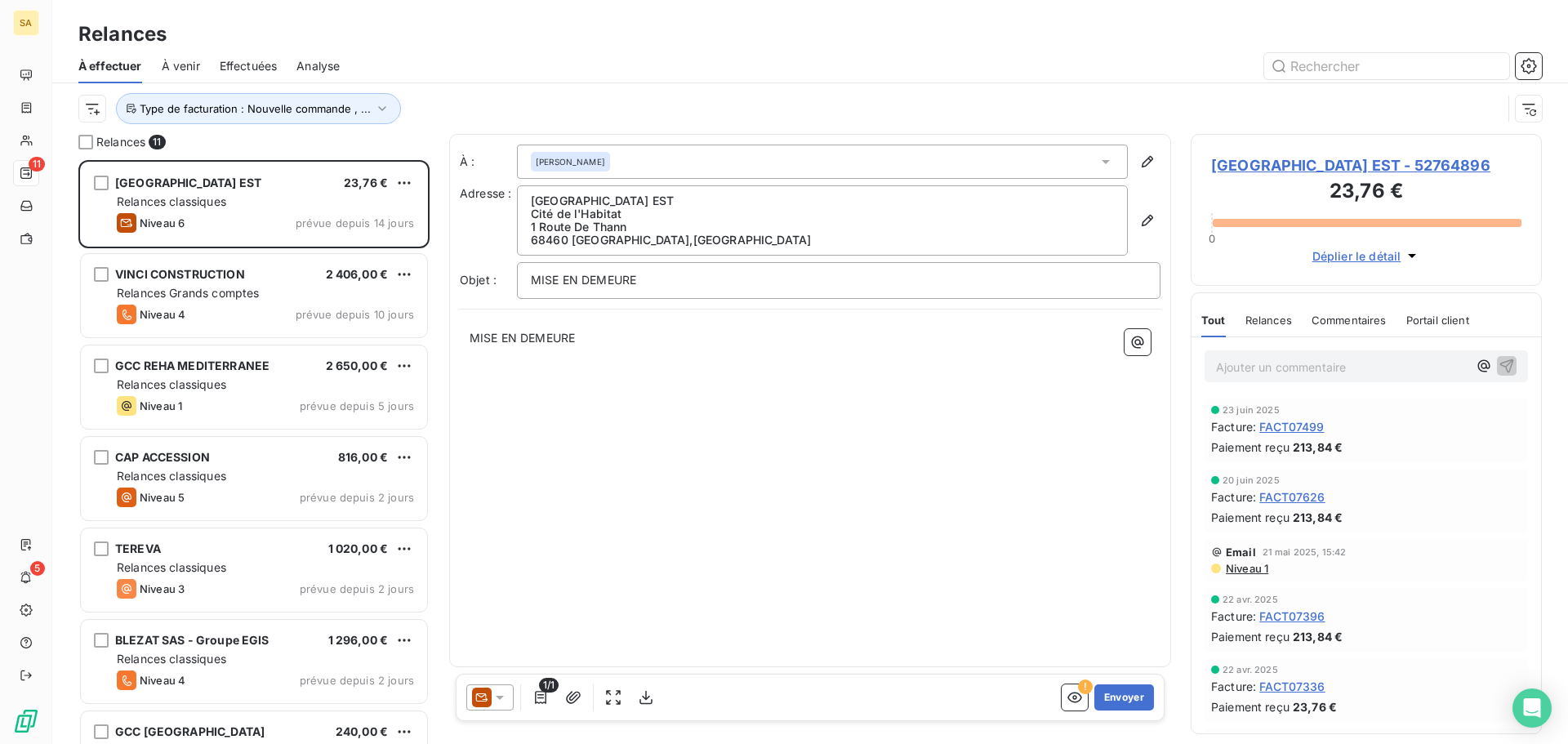
scroll to position [572, 339]
click at [498, 703] on icon at bounding box center [499, 697] width 16 height 16
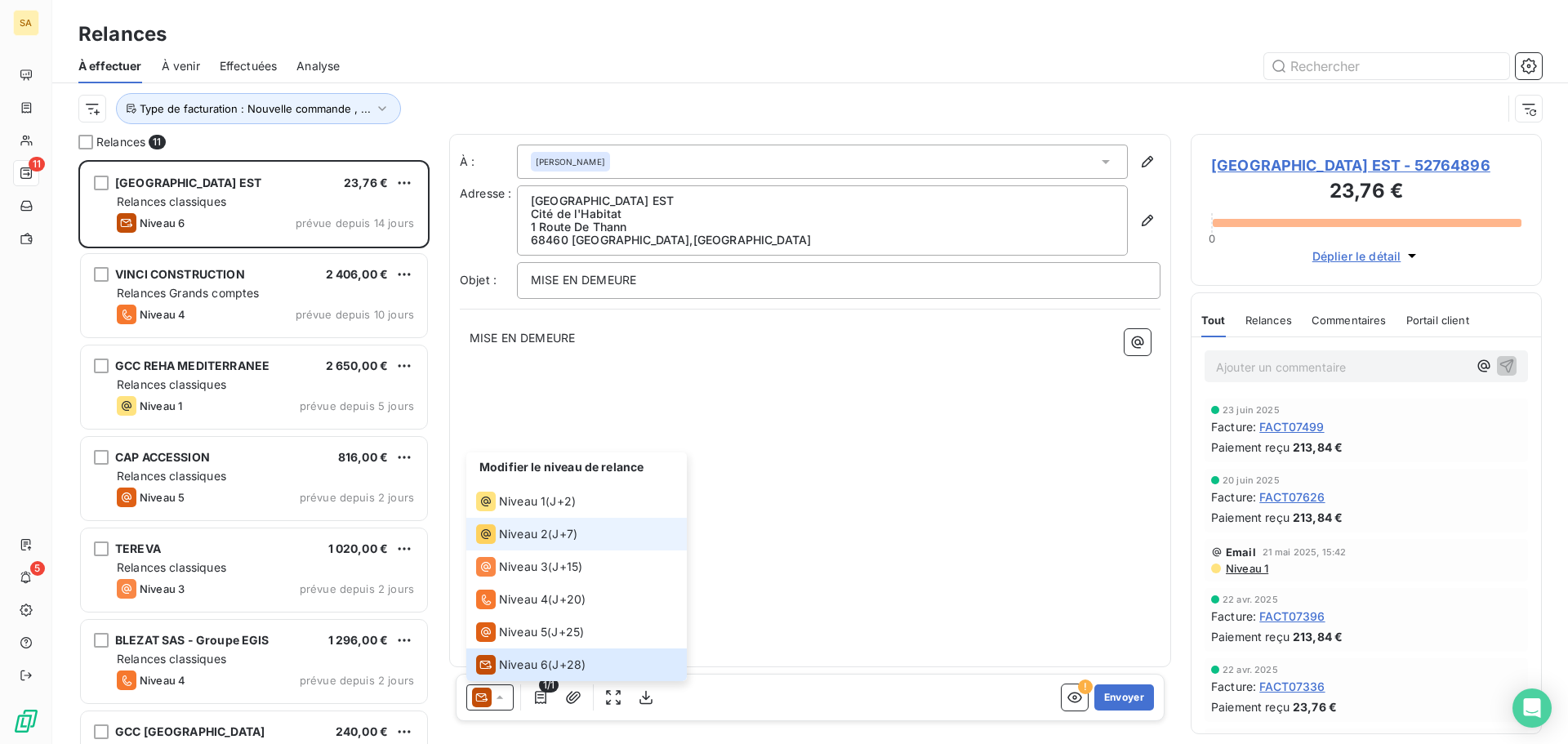
click at [529, 537] on span "Niveau 2" at bounding box center [523, 533] width 49 height 16
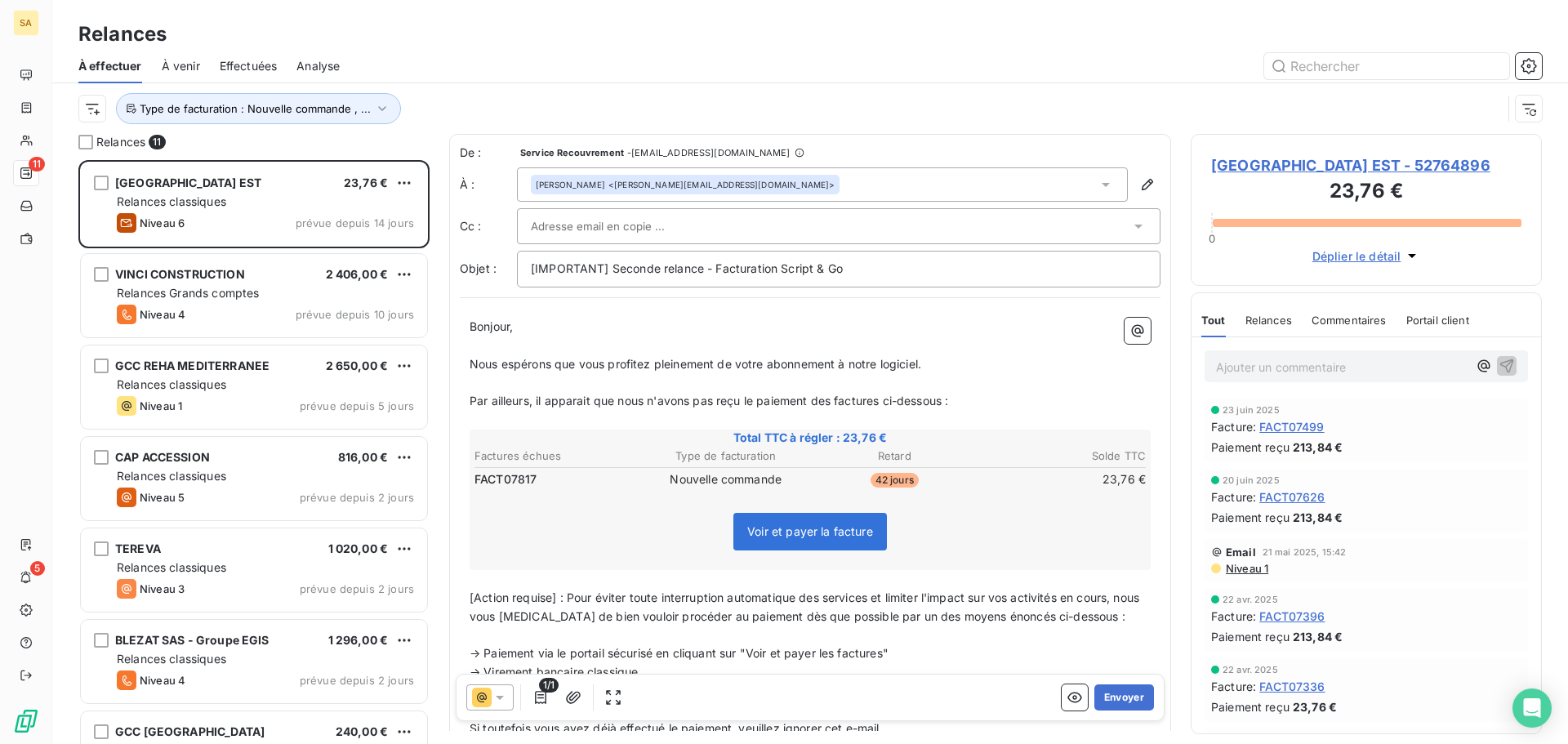
click at [748, 216] on div at bounding box center [830, 226] width 600 height 24
click at [900, 175] on div "[PERSON_NAME] <[PERSON_NAME][EMAIL_ADDRESS][DOMAIN_NAME]>" at bounding box center [822, 185] width 611 height 35
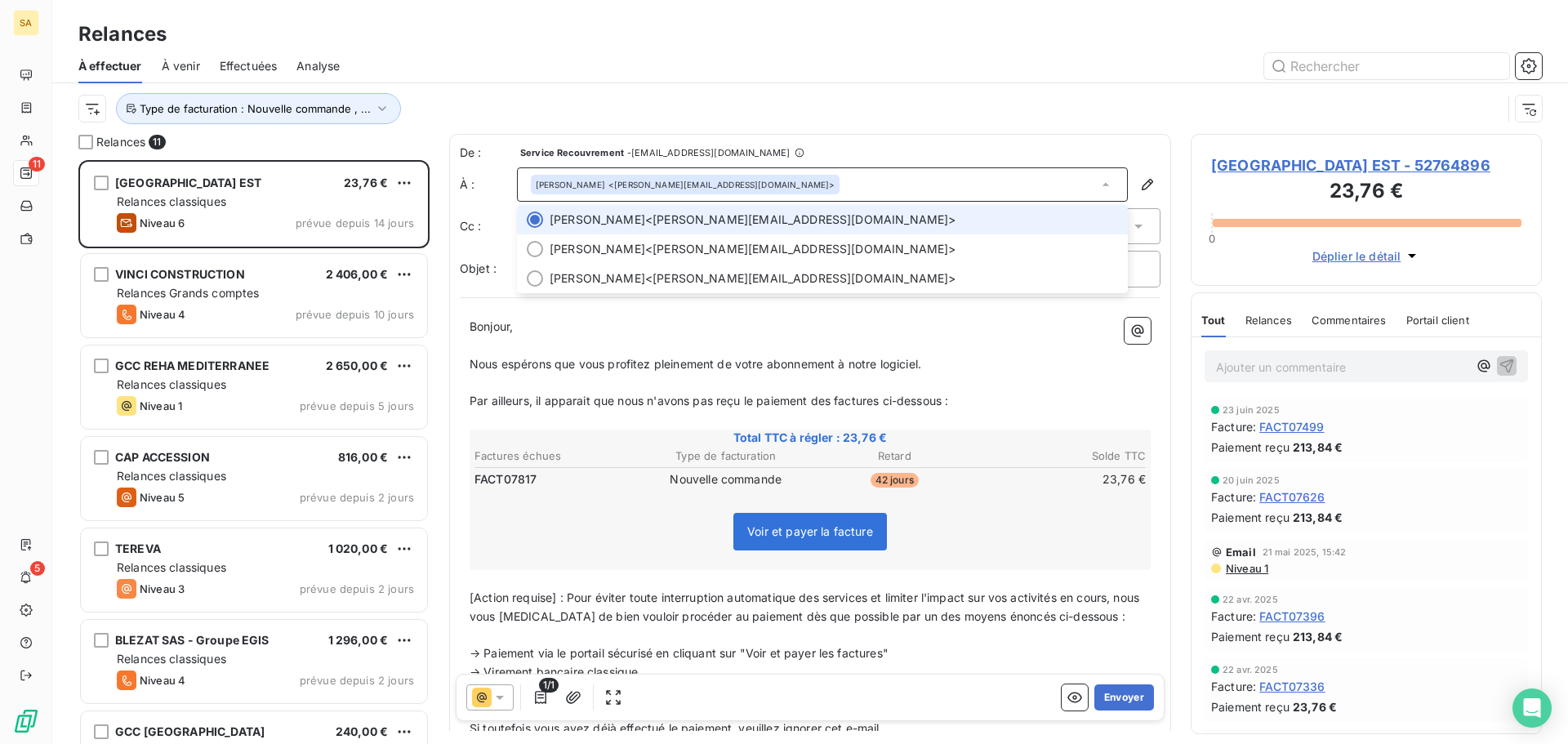
click at [895, 179] on div "[PERSON_NAME] <[PERSON_NAME][EMAIL_ADDRESS][DOMAIN_NAME]>" at bounding box center [822, 185] width 611 height 35
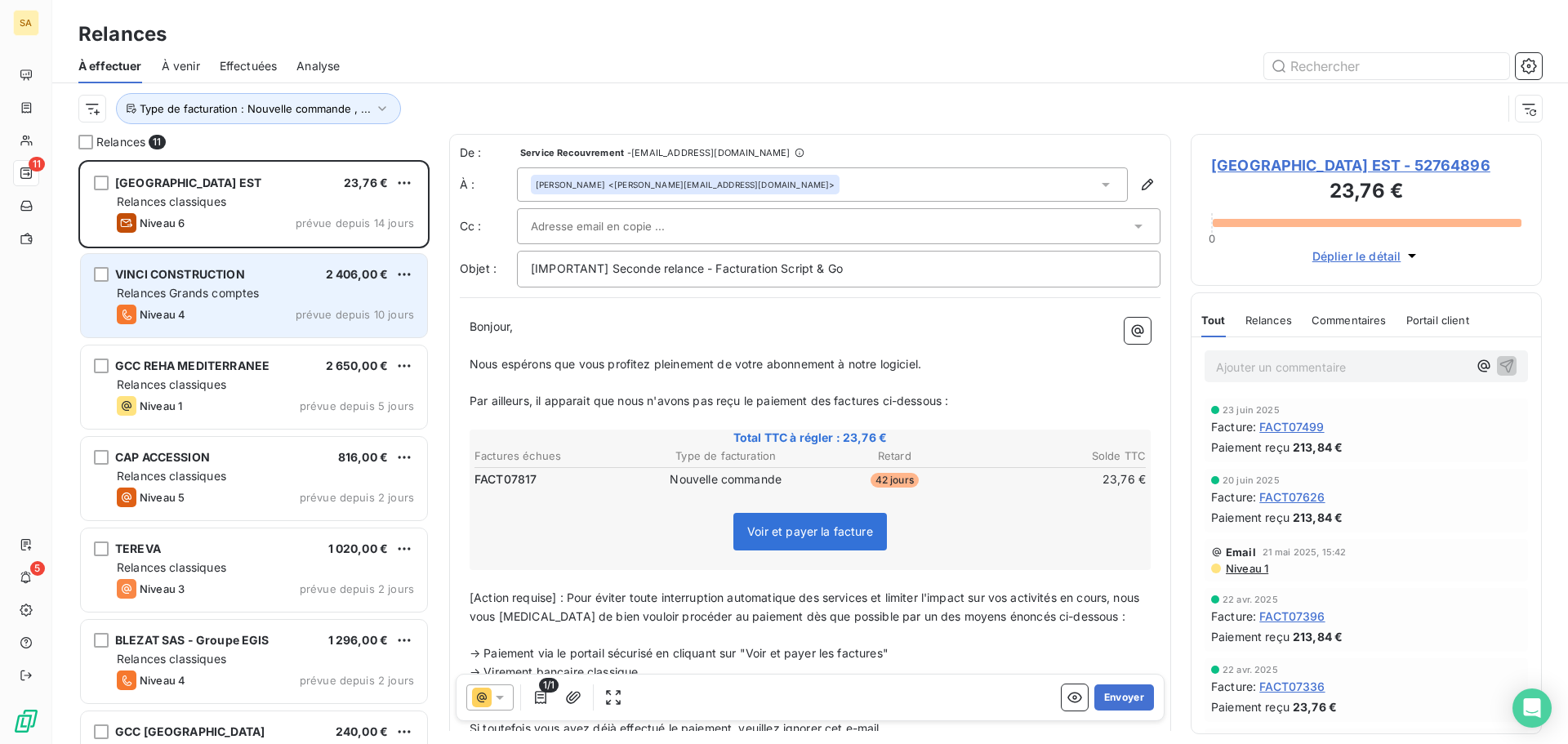
click at [253, 301] on div "Relances Grands comptes" at bounding box center [265, 292] width 297 height 16
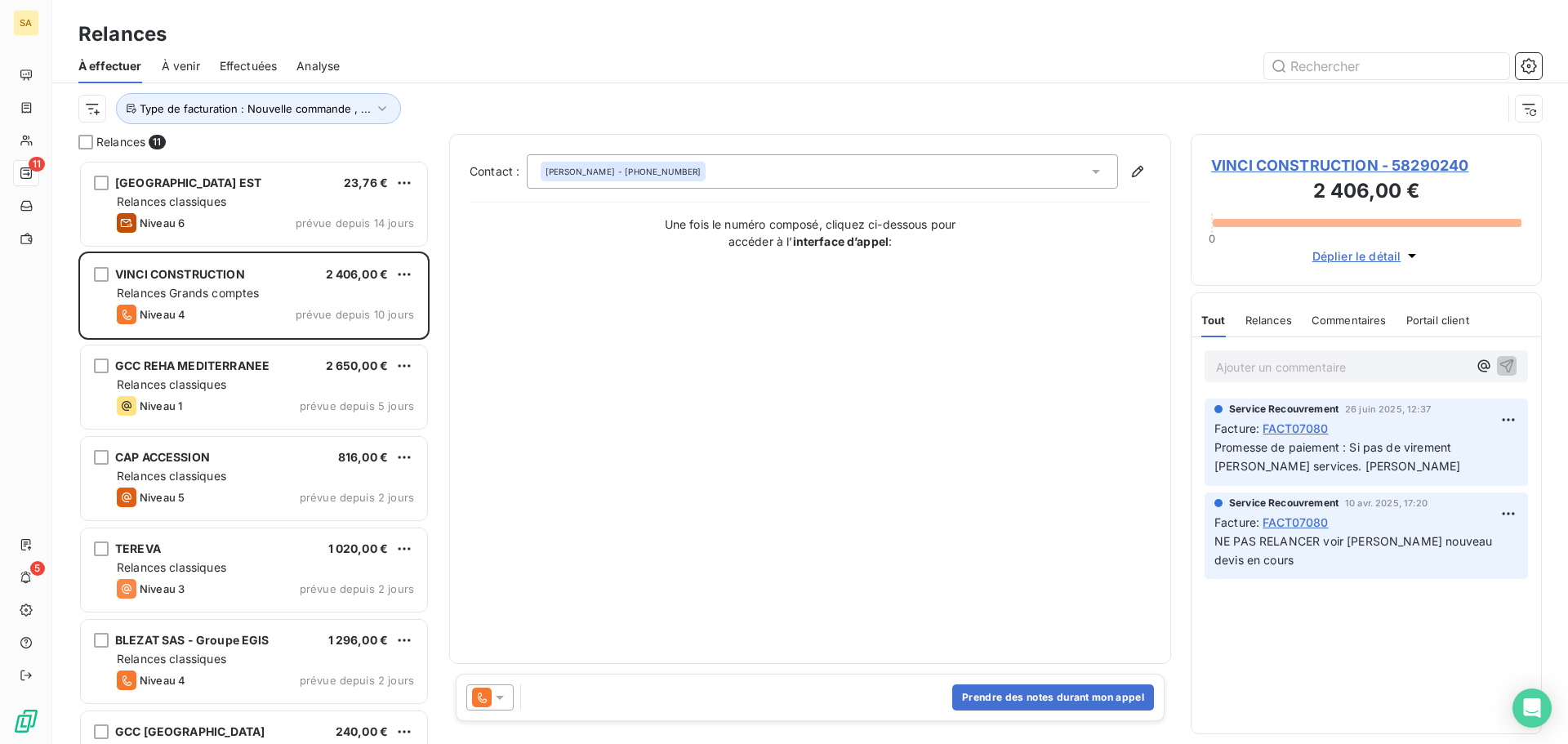
click at [1341, 158] on span "VINCI CONSTRUCTION - 58290240" at bounding box center [1366, 165] width 310 height 22
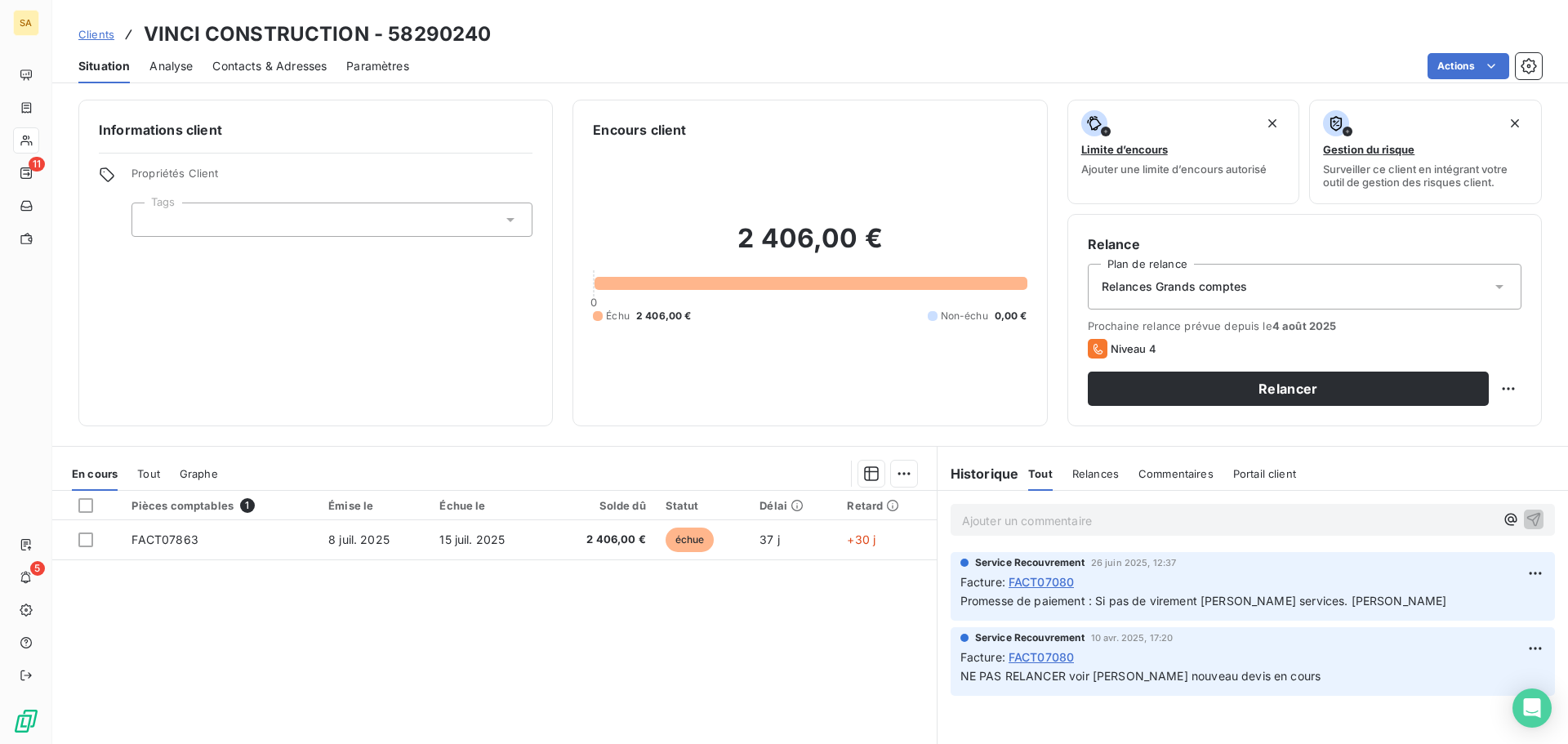
click at [1271, 288] on div "Relances Grands comptes" at bounding box center [1304, 286] width 434 height 45
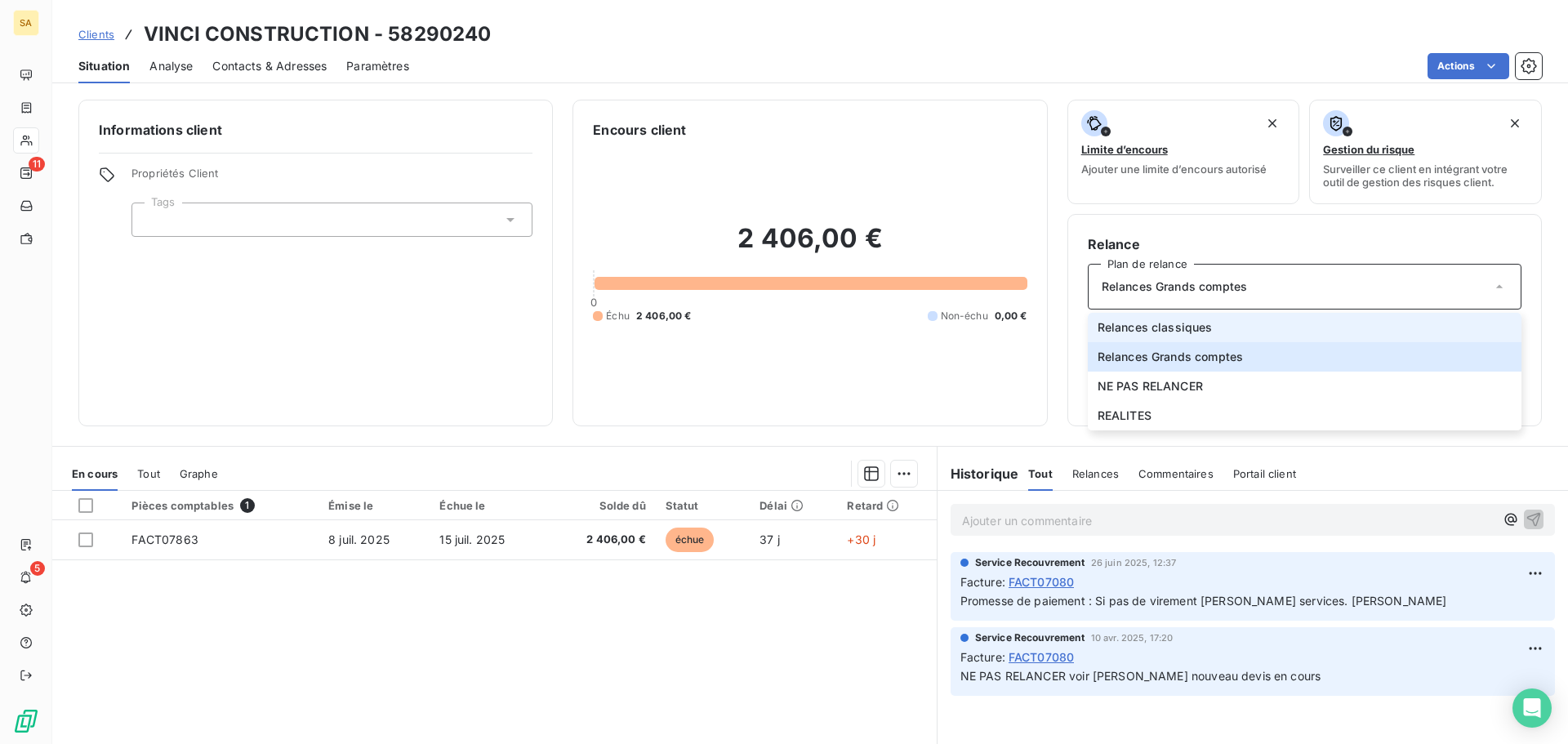
click at [1240, 324] on li "Relances classiques" at bounding box center [1304, 327] width 434 height 29
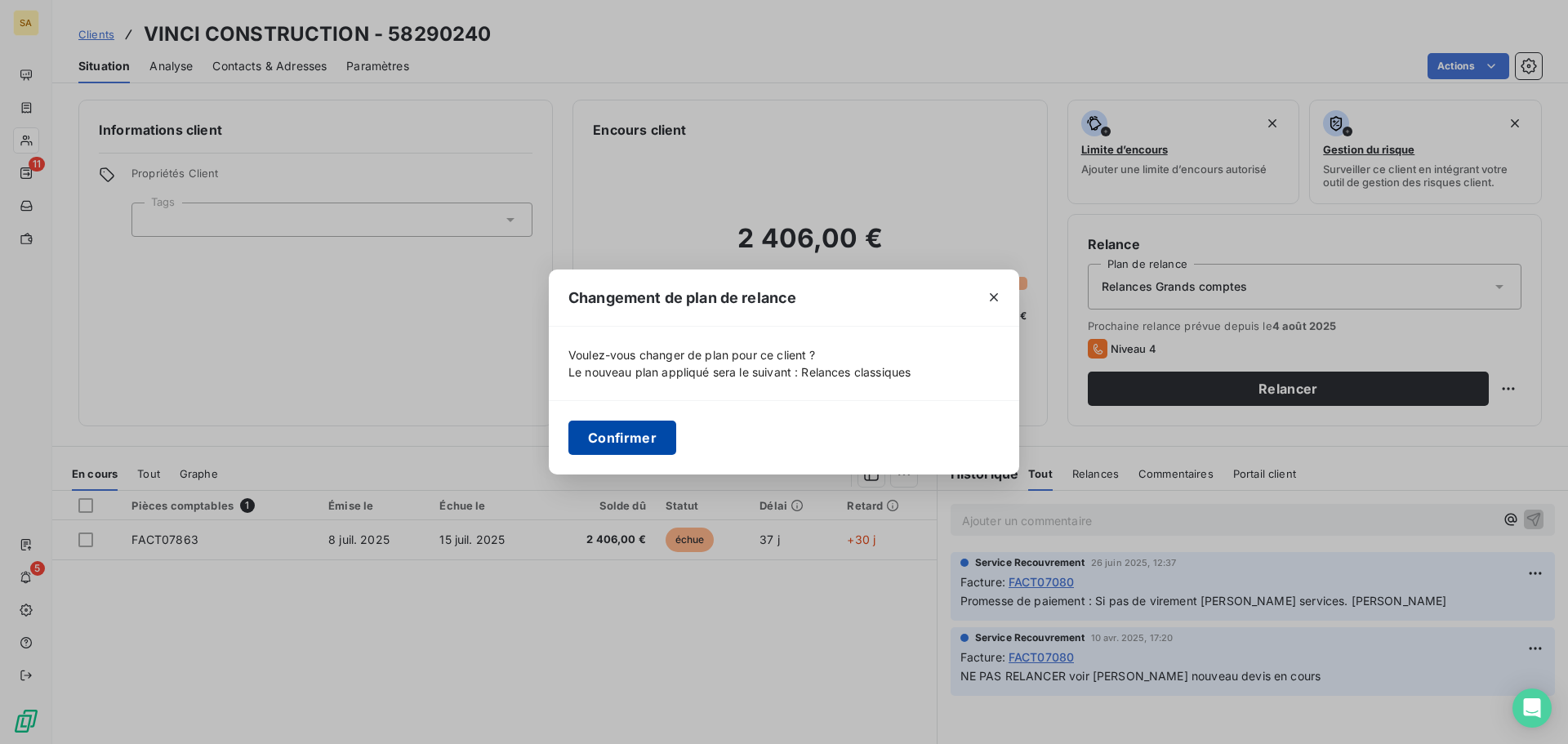
click at [643, 441] on button "Confirmer" at bounding box center [622, 437] width 108 height 35
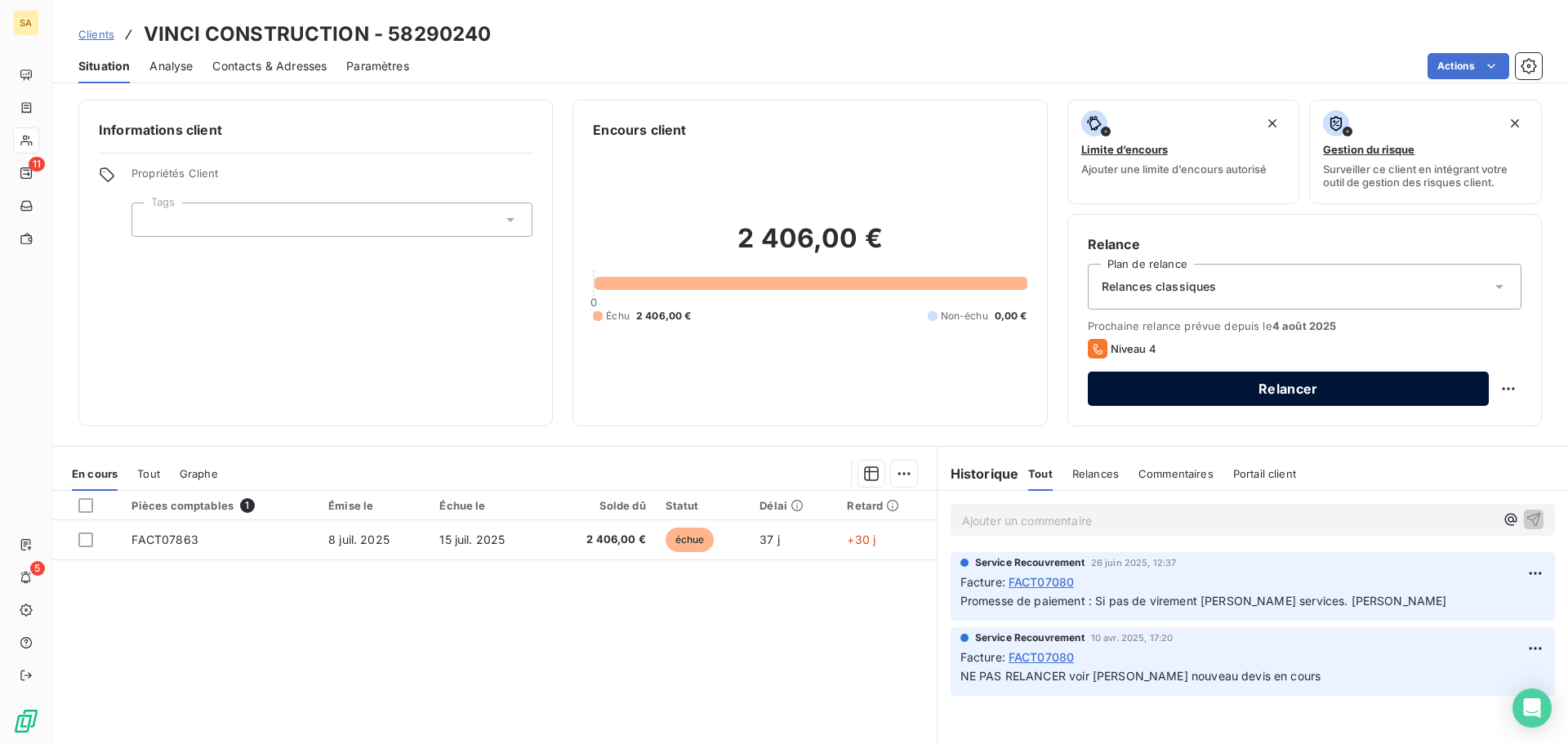
click at [1407, 390] on button "Relancer" at bounding box center [1288, 388] width 401 height 35
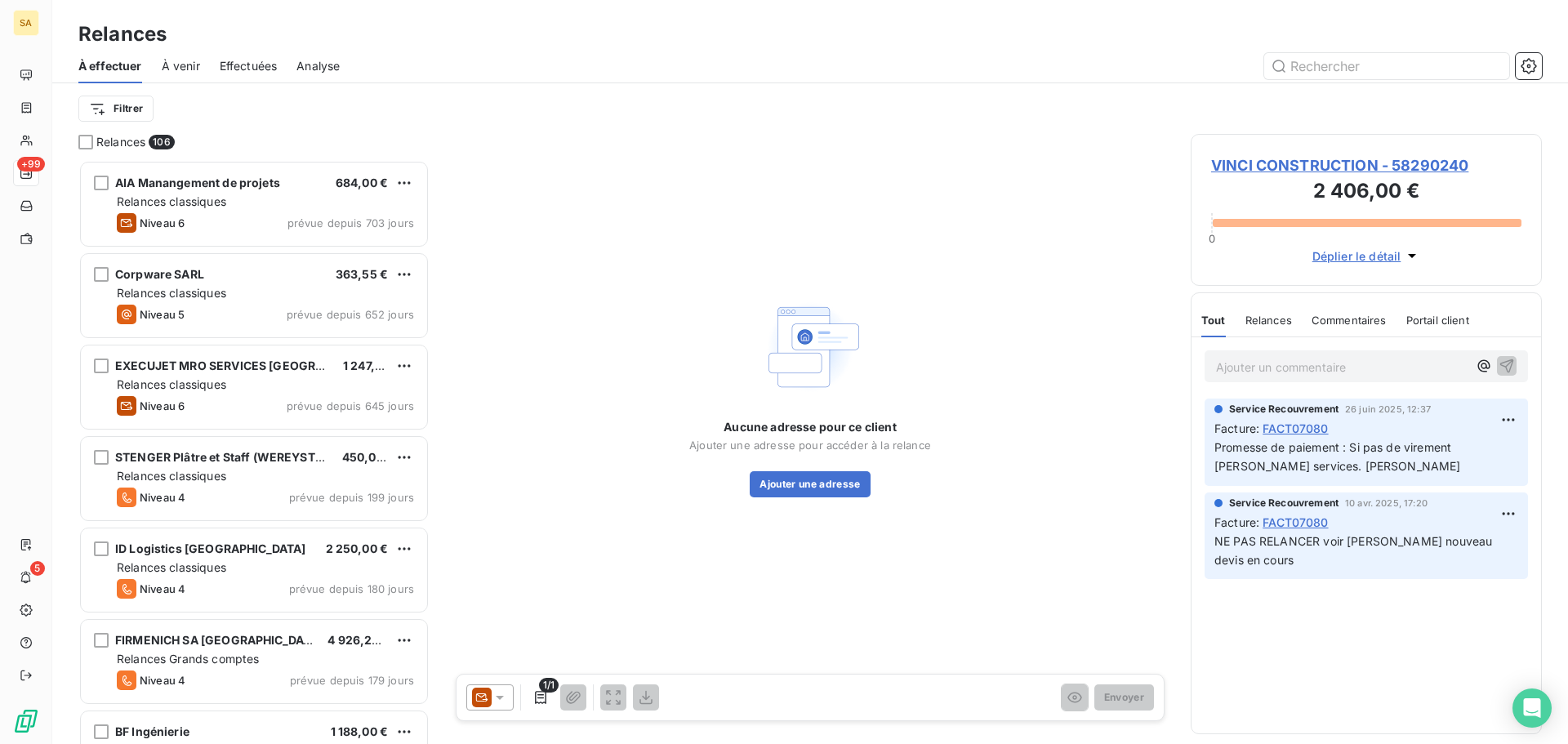
scroll to position [572, 339]
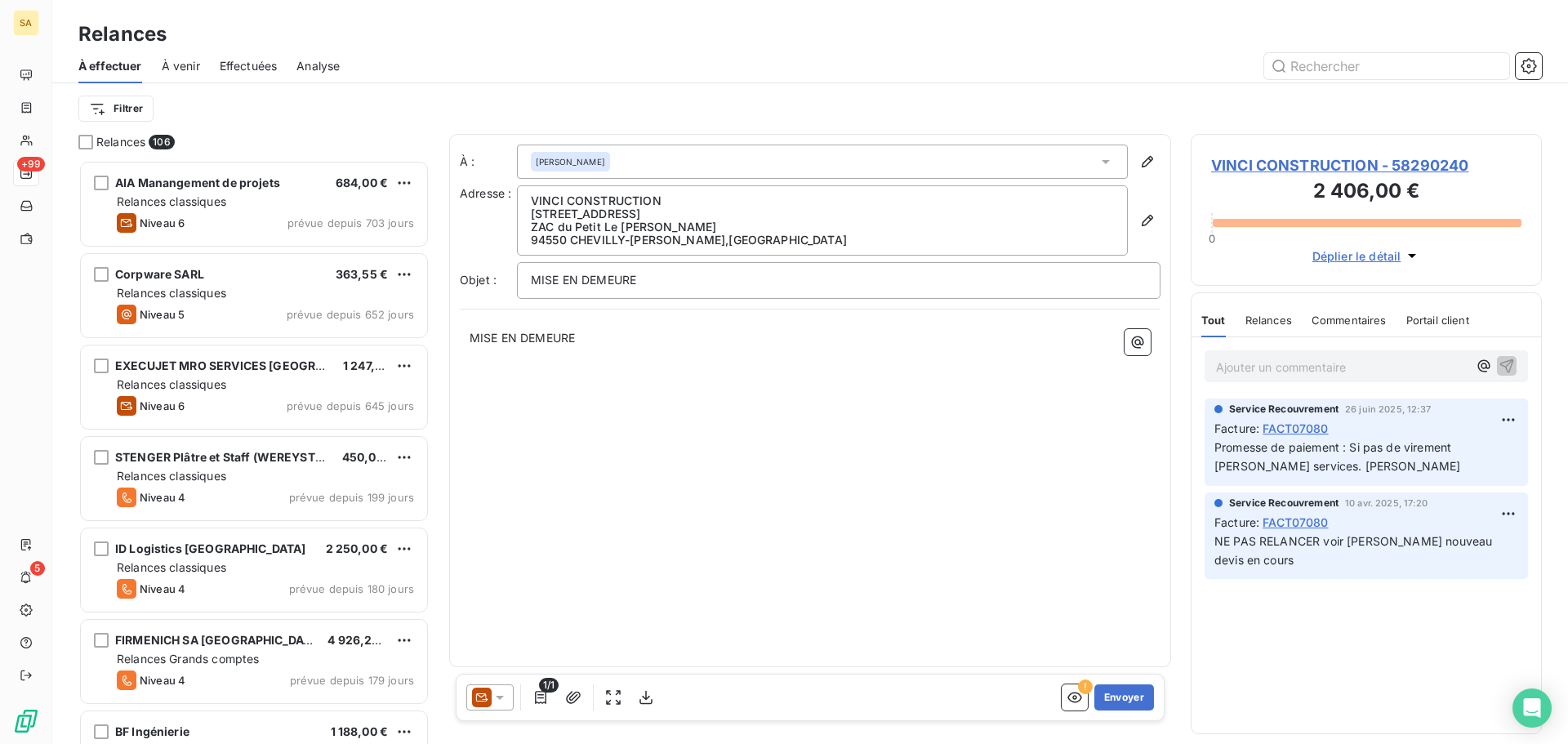
click at [494, 700] on icon at bounding box center [499, 697] width 16 height 16
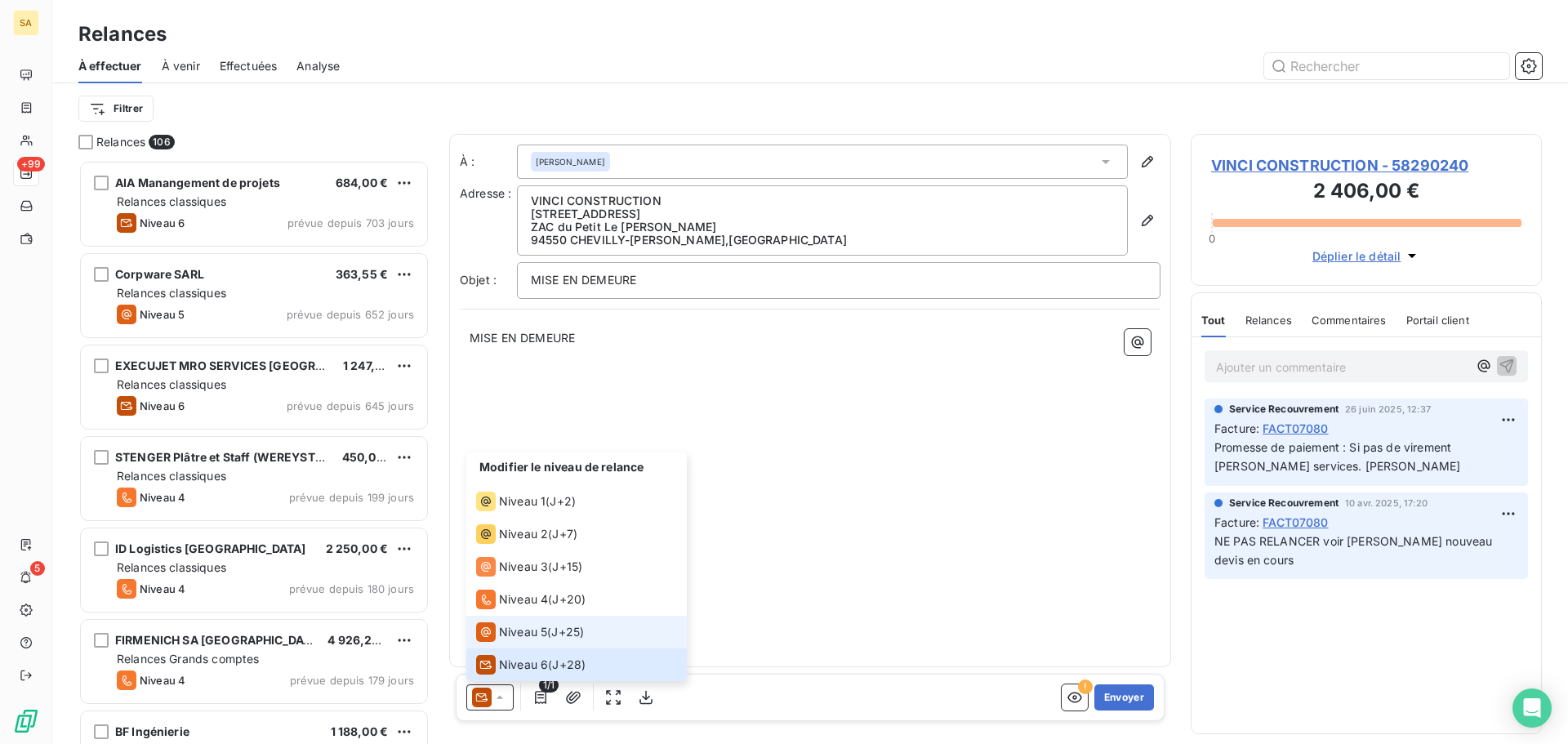
click at [525, 623] on div "Niveau 5" at bounding box center [511, 632] width 71 height 19
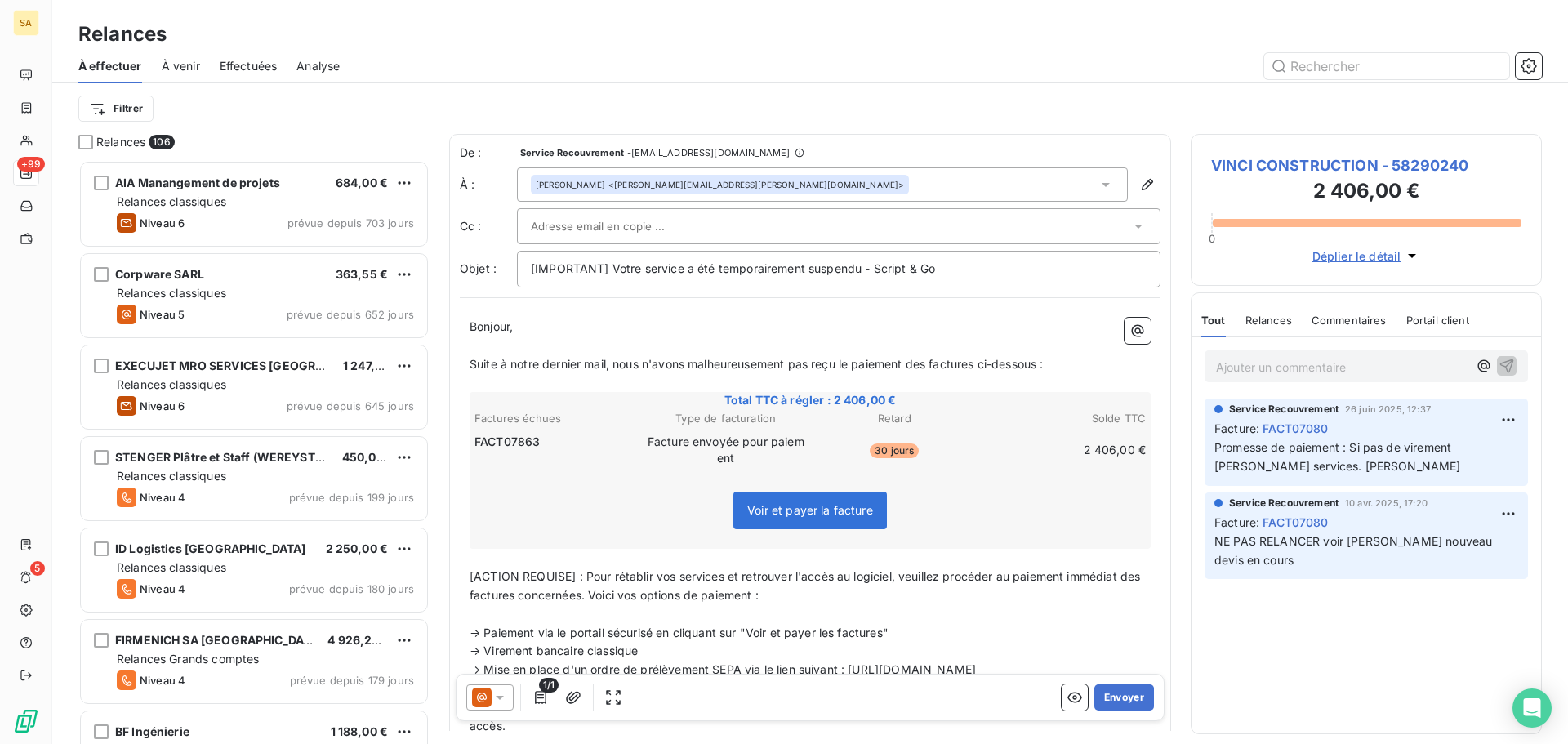
click at [1098, 184] on icon at bounding box center [1105, 184] width 16 height 16
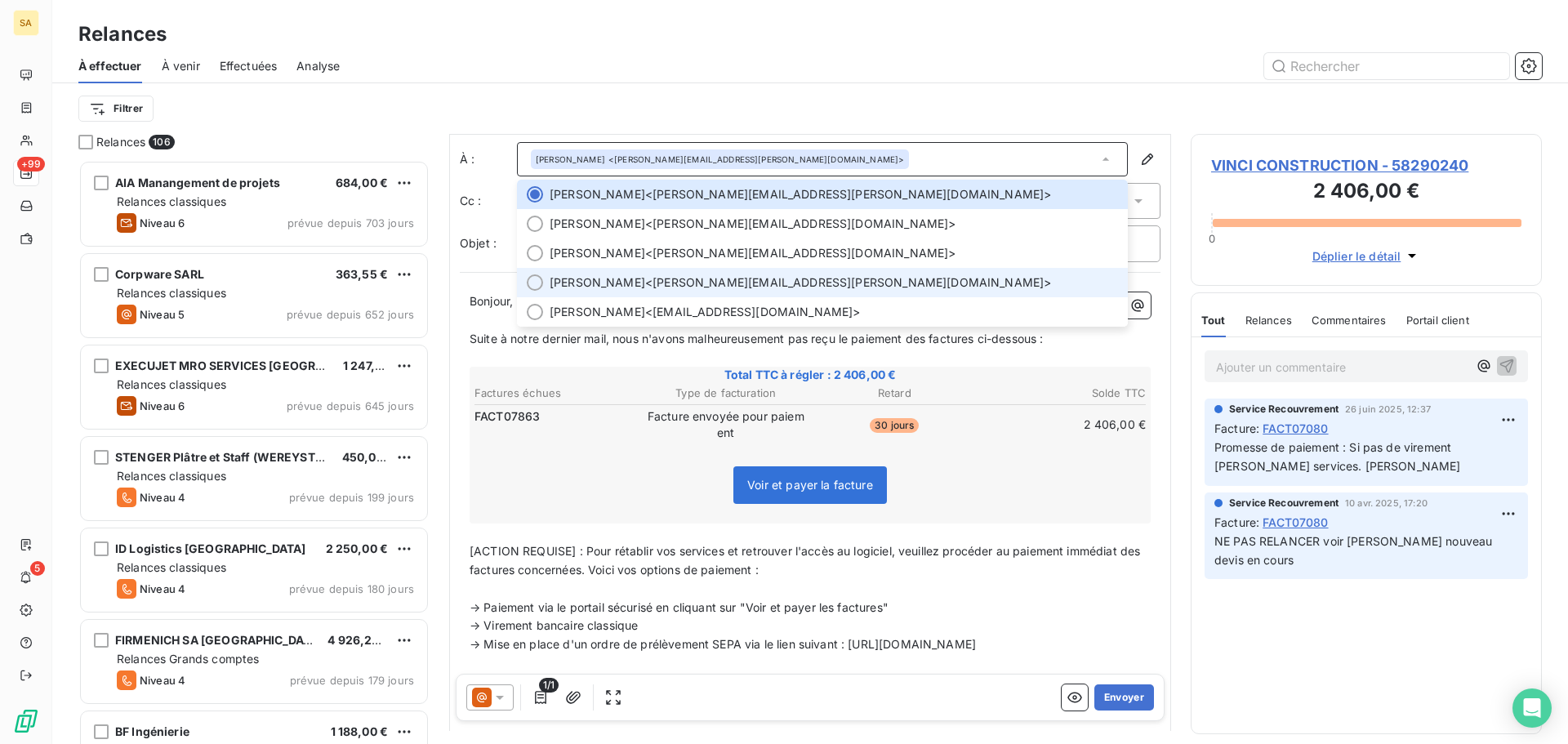
scroll to position [1, 0]
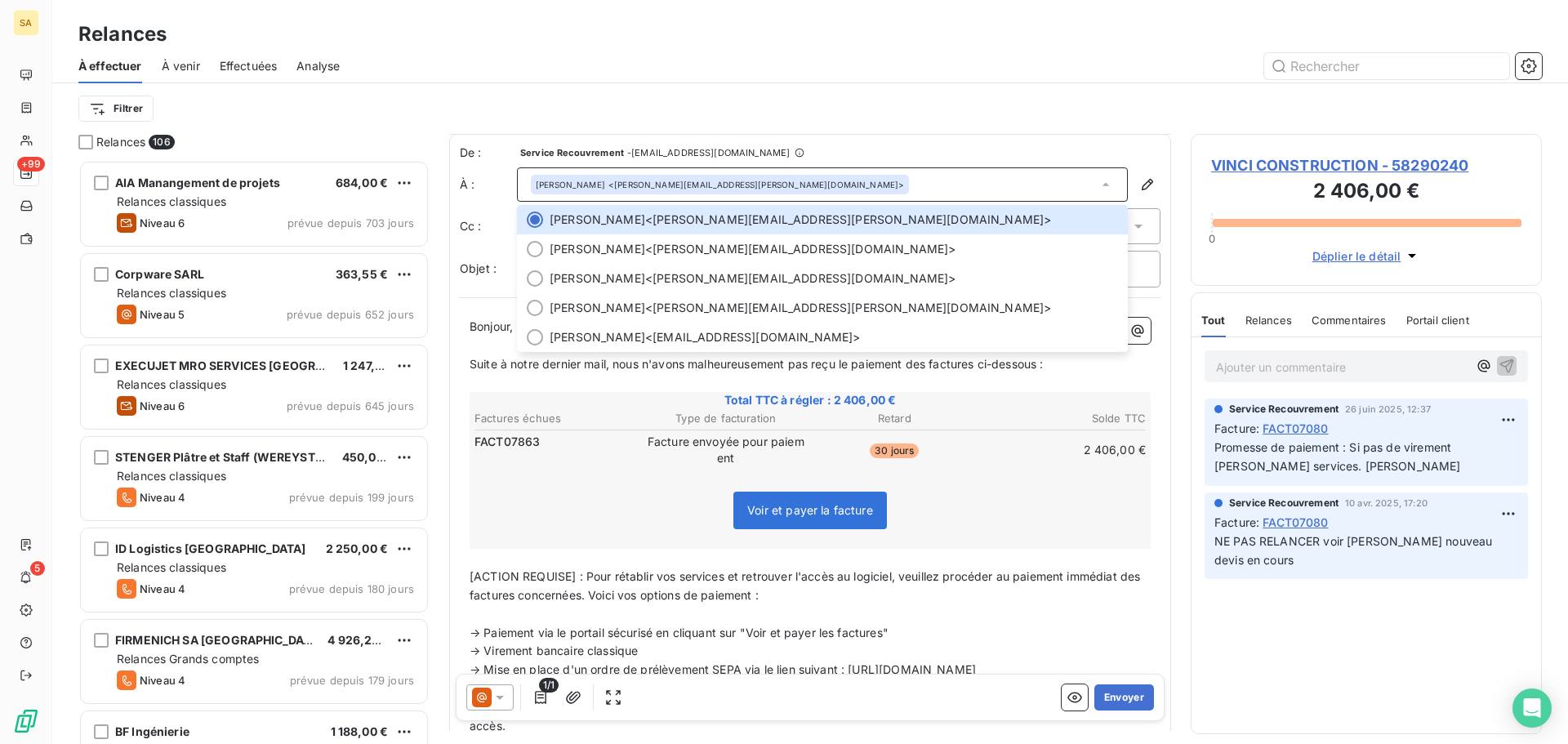
click at [927, 84] on div "Filtrer" at bounding box center [810, 109] width 1464 height 51
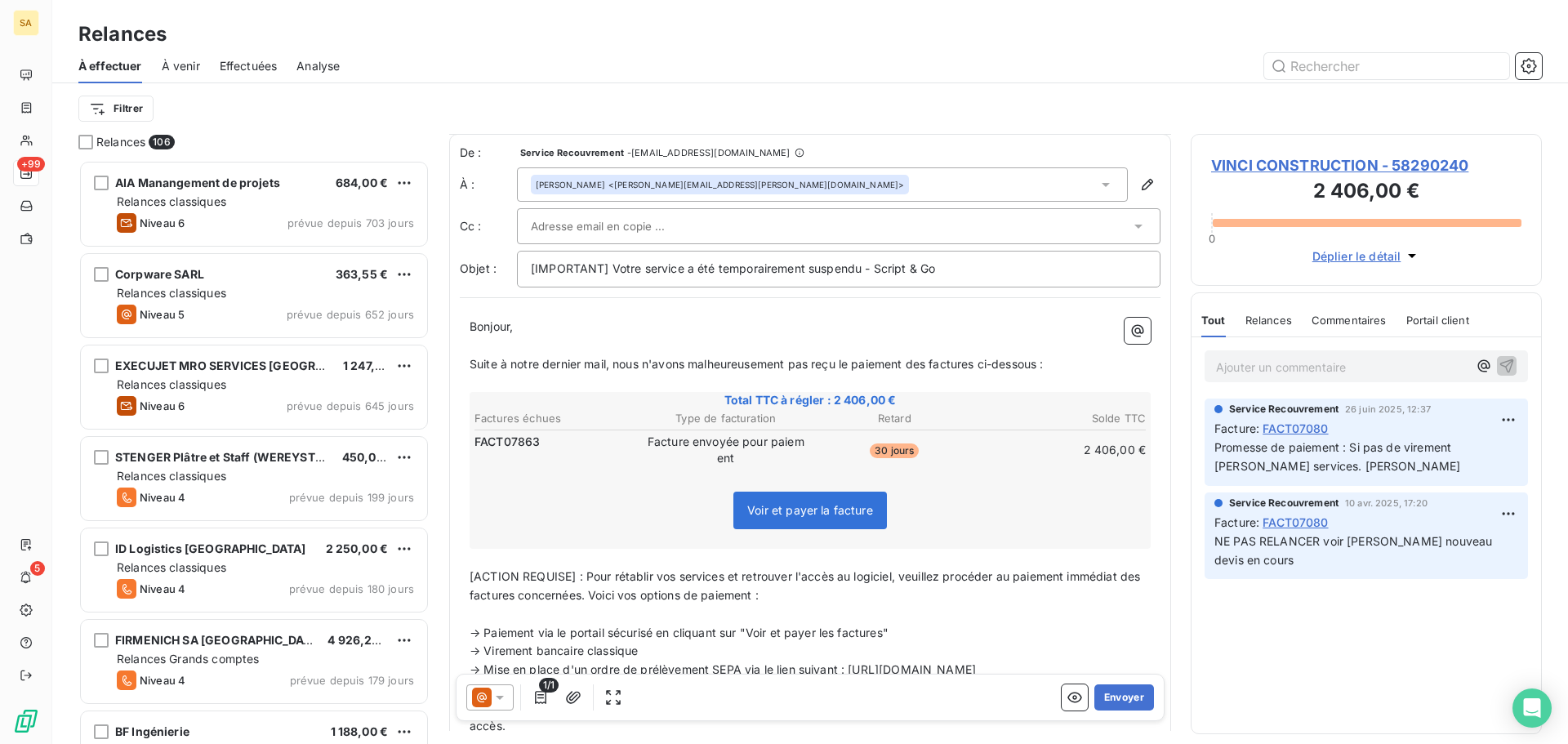
click at [677, 223] on div at bounding box center [830, 226] width 600 height 24
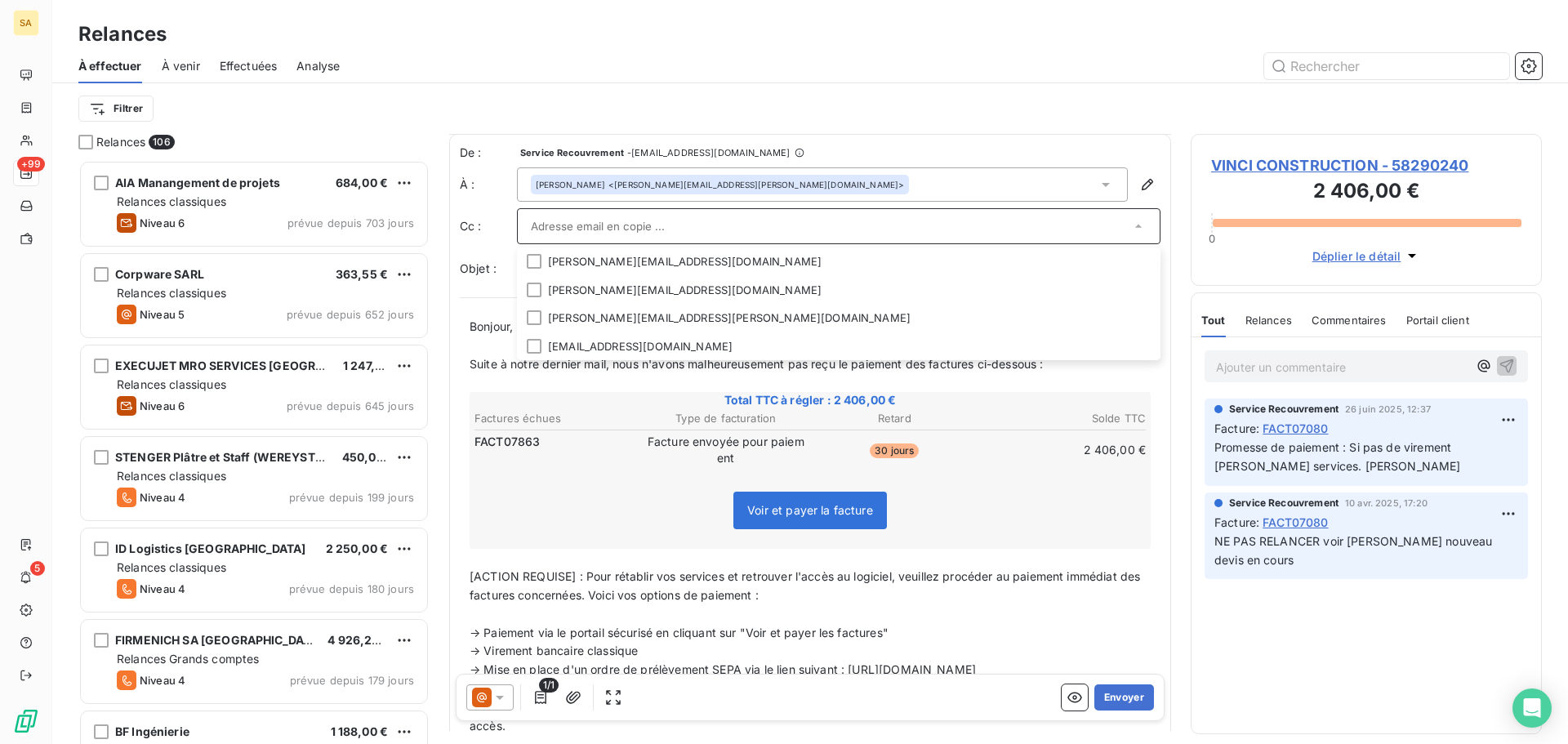
click at [632, 227] on input "text" at bounding box center [830, 226] width 600 height 24
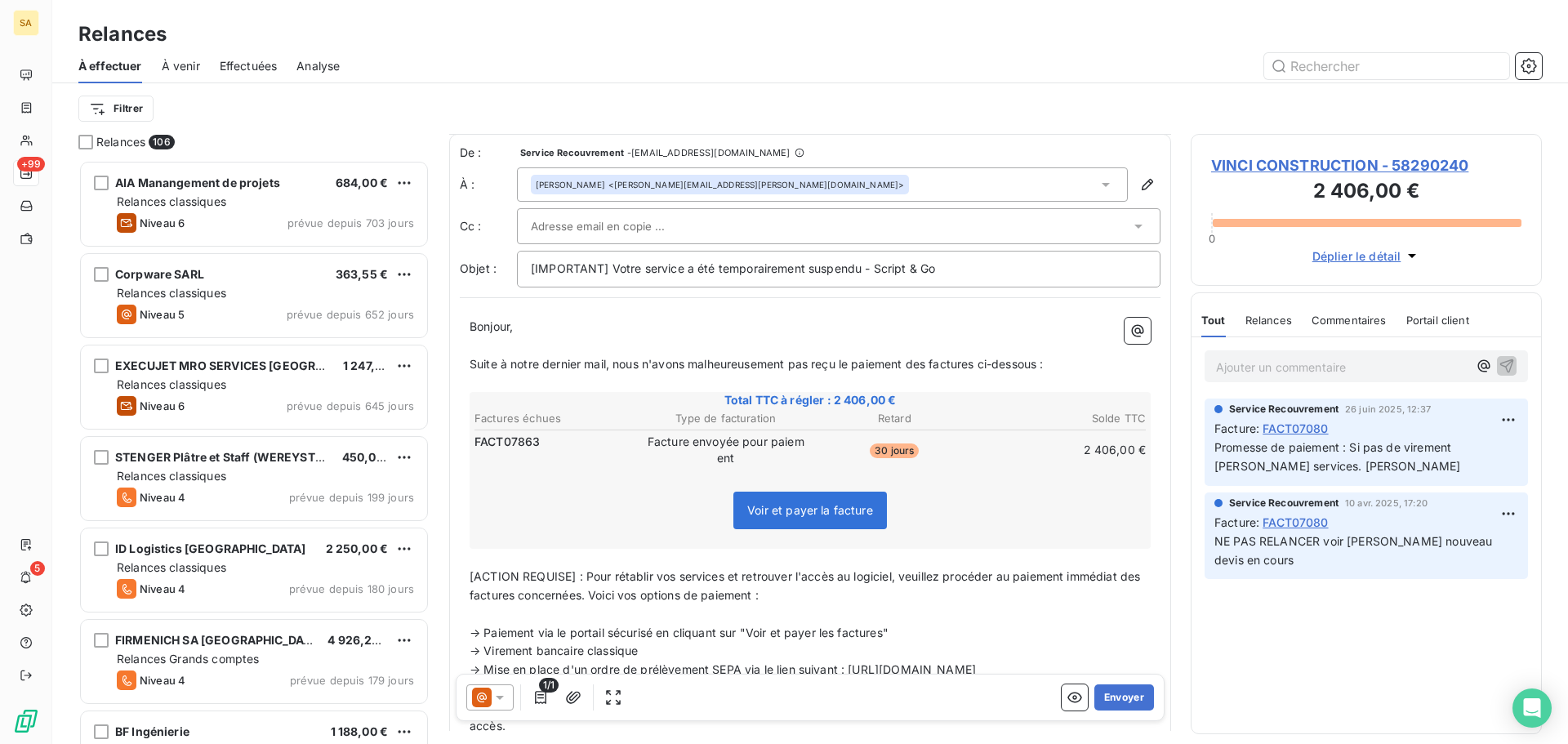
paste input "[EMAIL_ADDRESS][DOMAIN_NAME]"
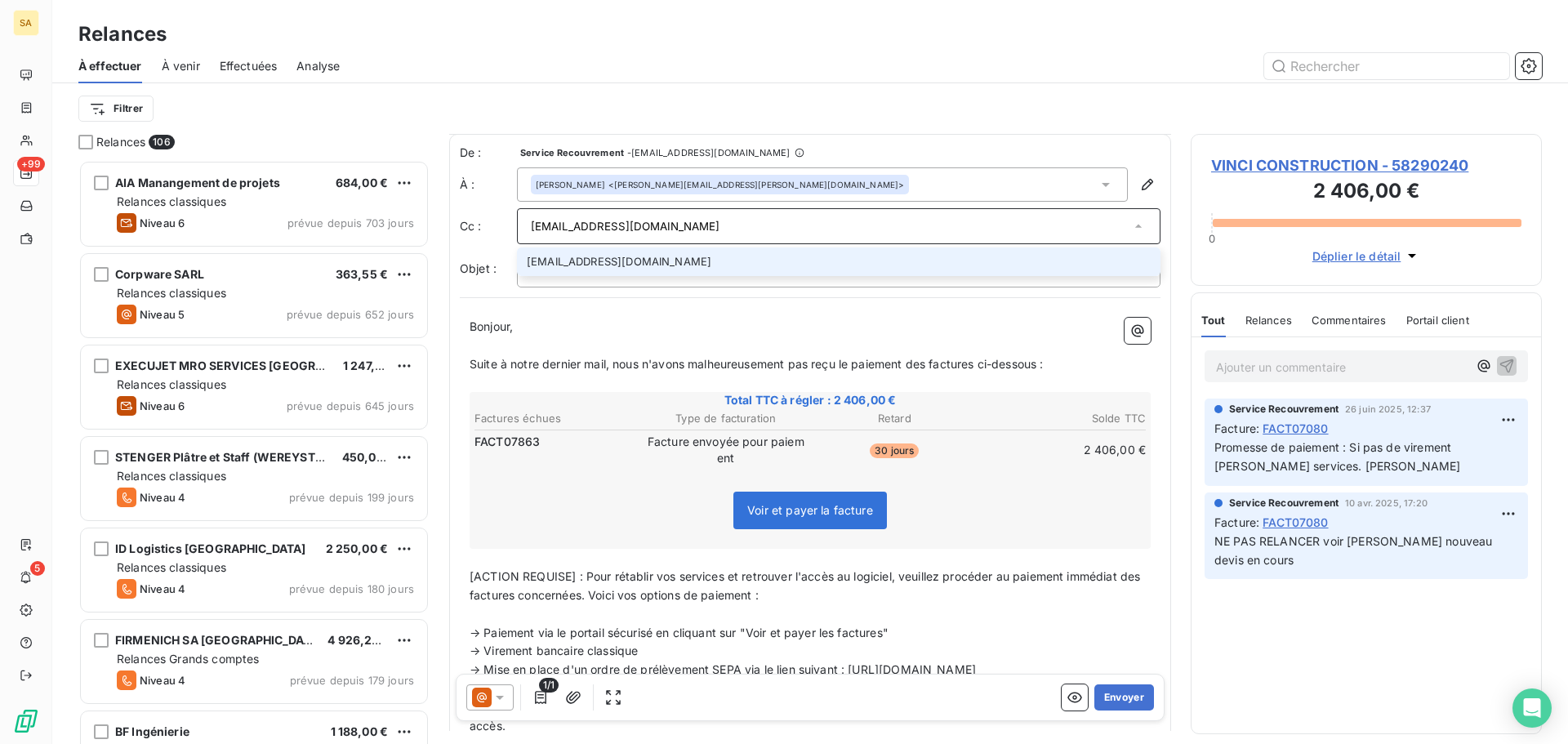
type input "[EMAIL_ADDRESS][DOMAIN_NAME]"
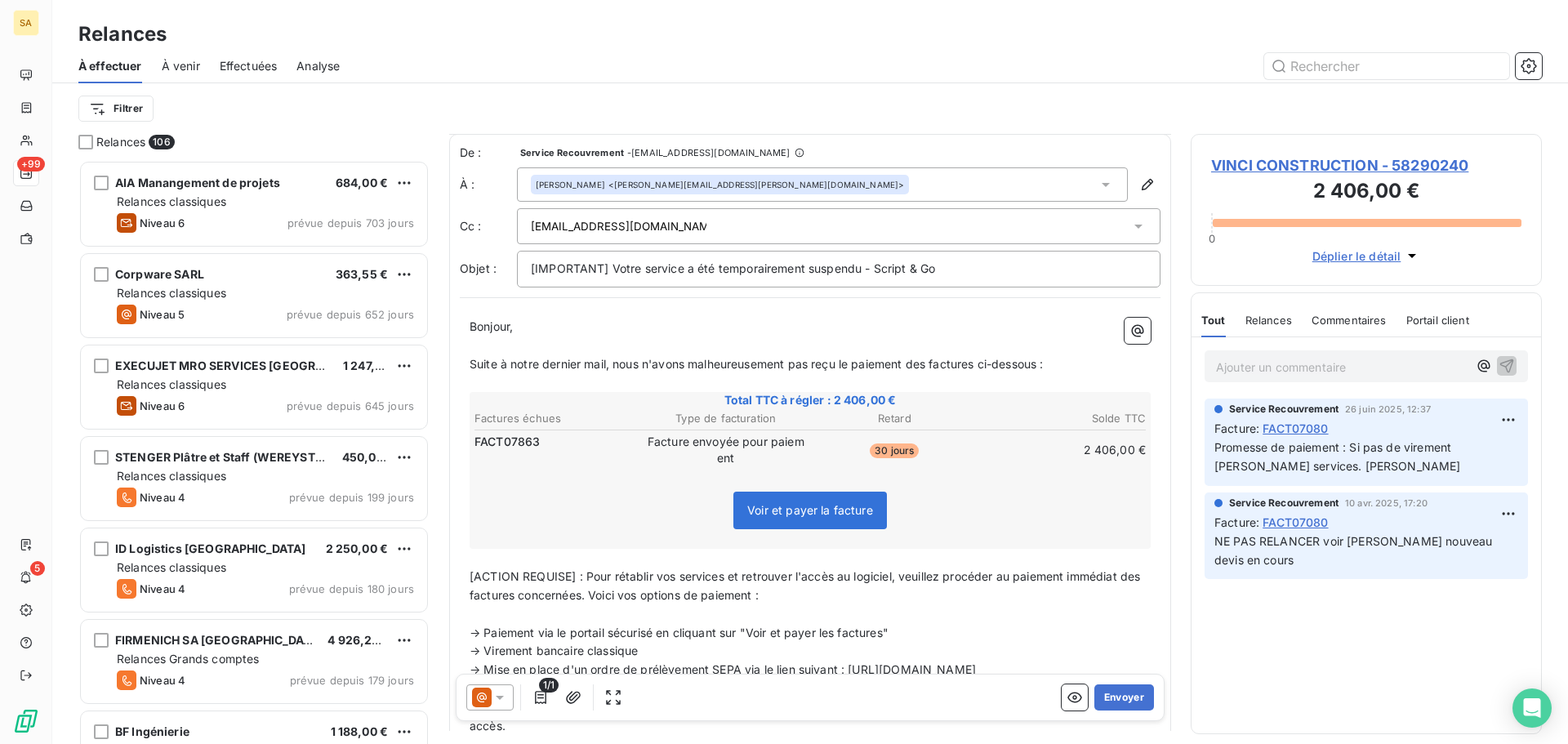
click at [885, 98] on div "Filtrer" at bounding box center [810, 109] width 1464 height 31
click at [497, 705] on div at bounding box center [490, 698] width 47 height 26
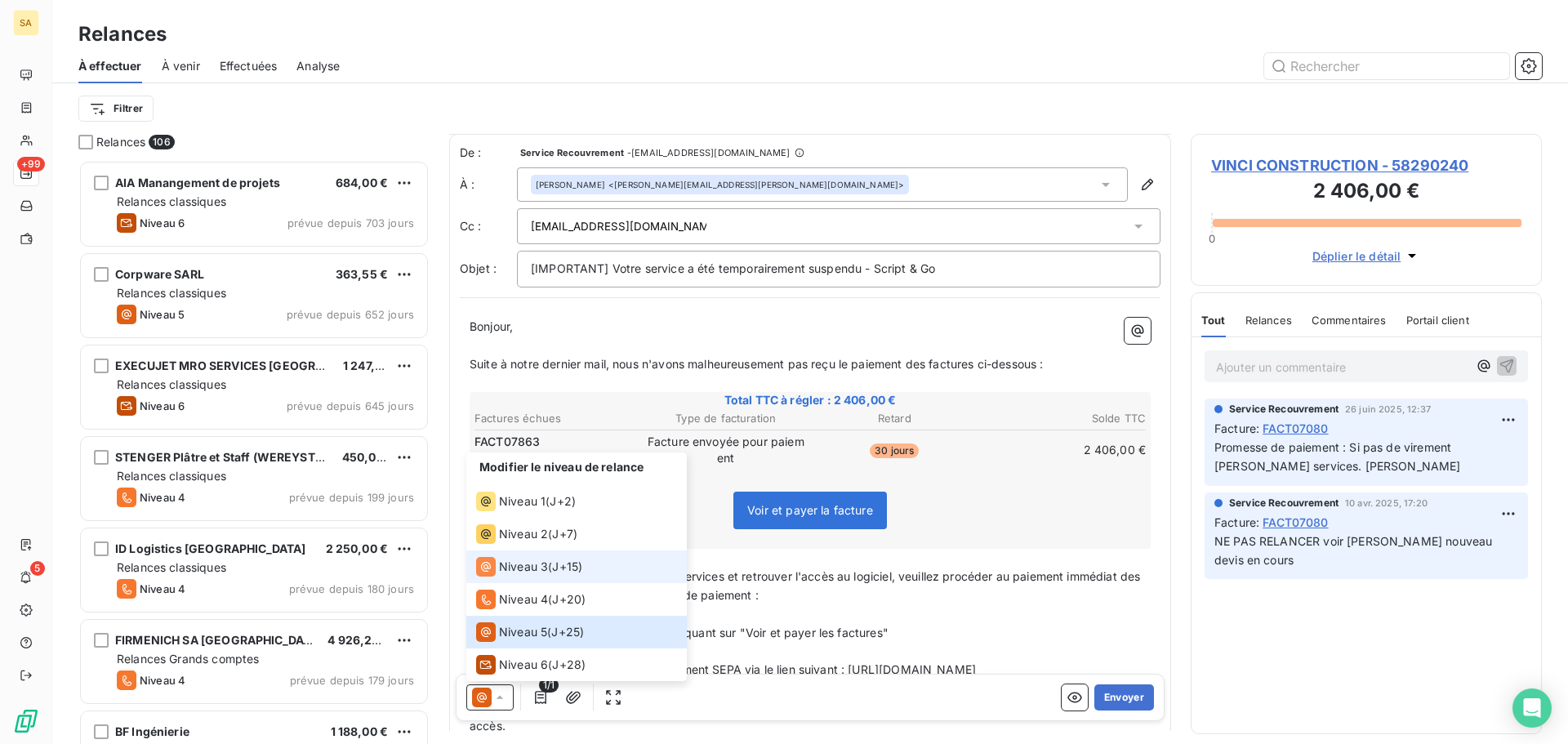
click at [537, 562] on span "Niveau 3" at bounding box center [523, 566] width 49 height 16
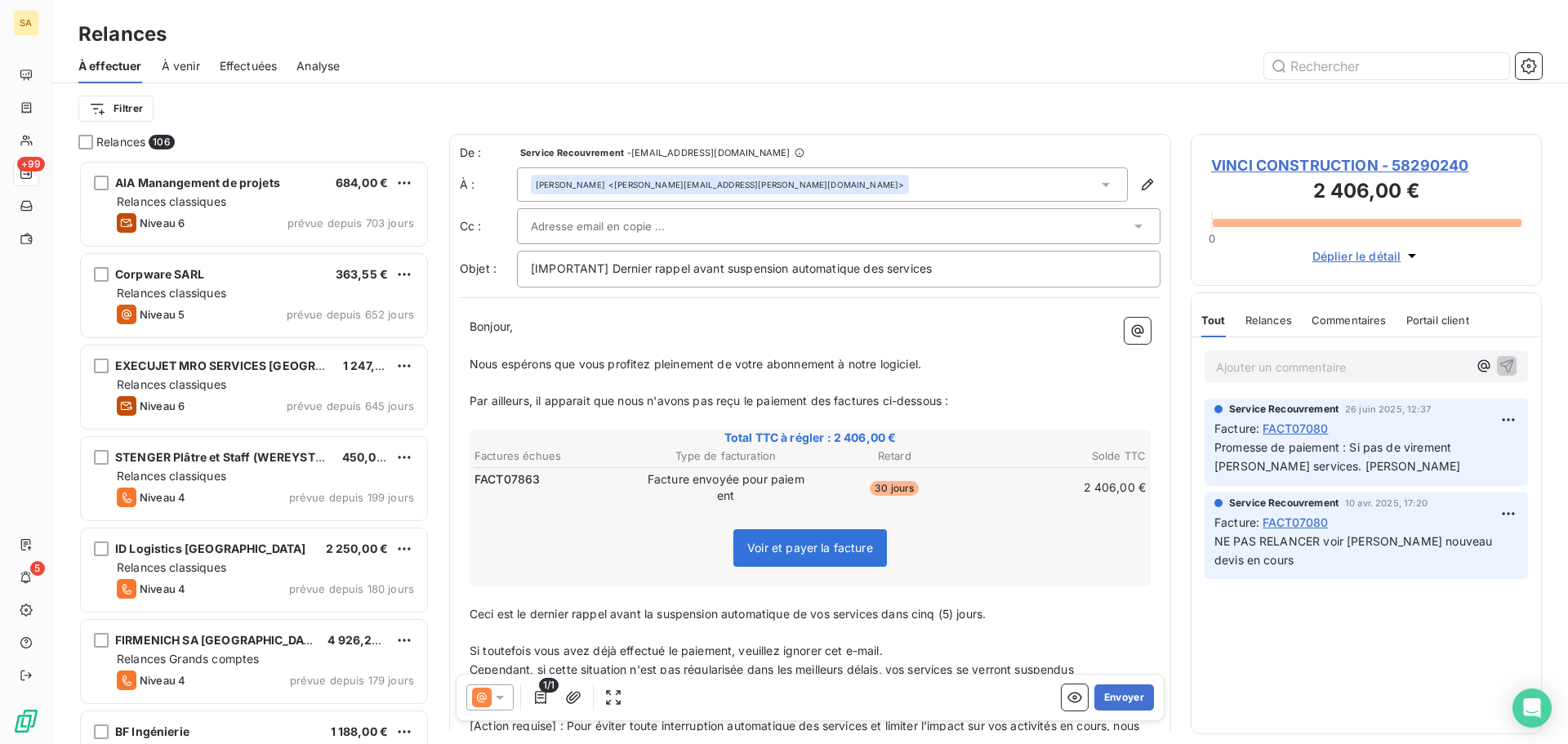
drag, startPoint x: 1000, startPoint y: 613, endPoint x: 889, endPoint y: 616, distance: 111.0
click at [889, 616] on p "Ceci est le dernier rappel avant la suspension automatique de vos services dans…" at bounding box center [810, 615] width 681 height 19
click at [649, 222] on input "text" at bounding box center [618, 226] width 175 height 24
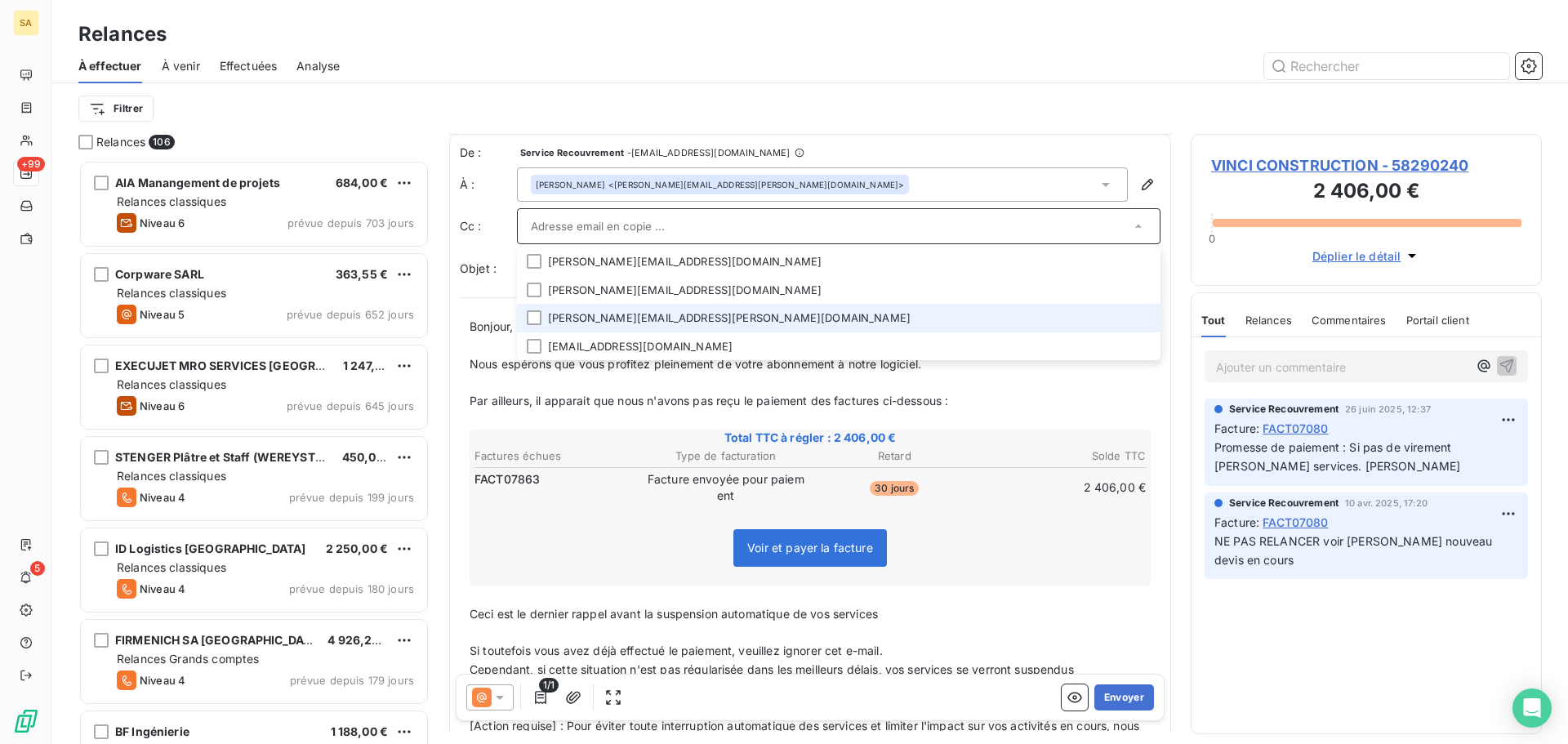
scroll to position [0, 0]
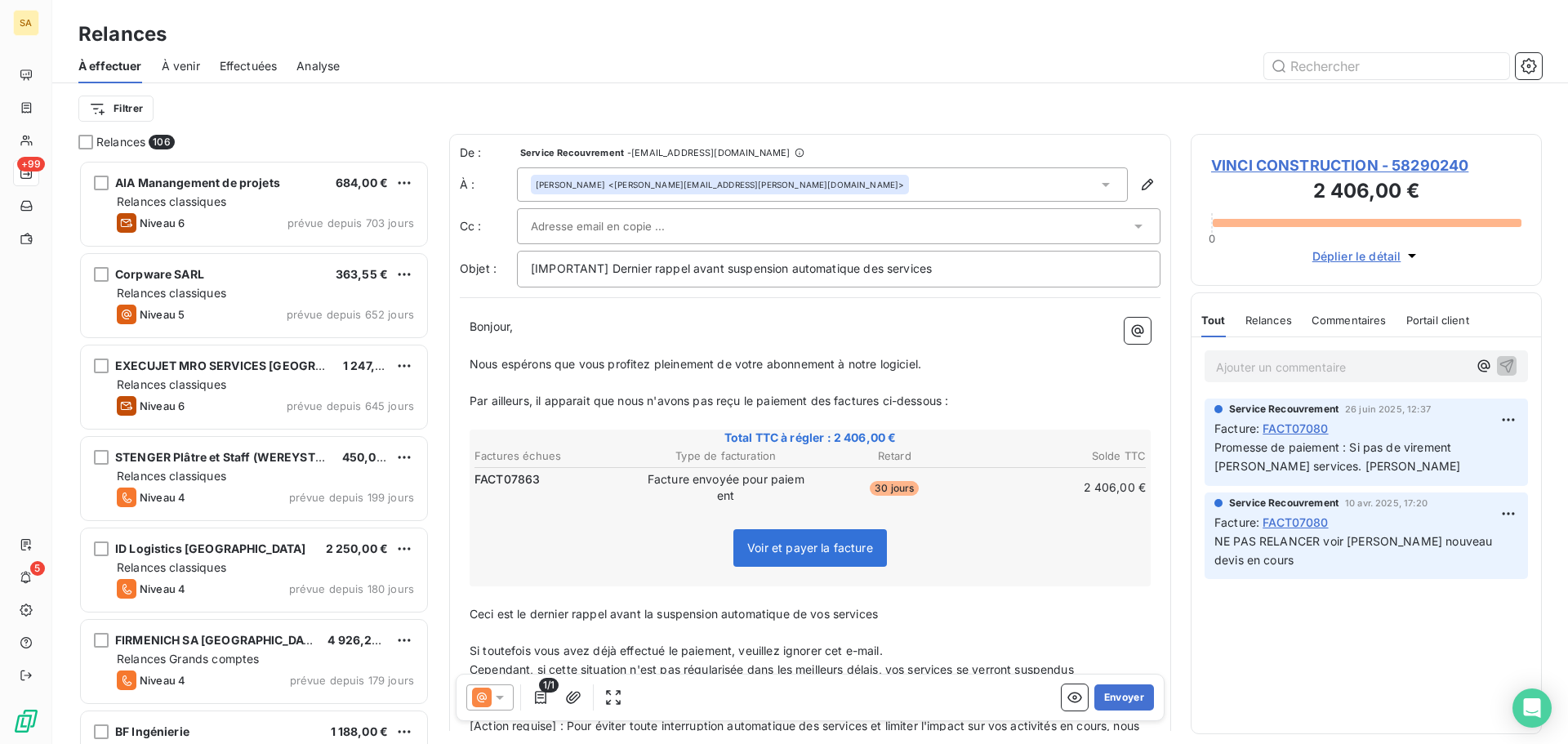
click at [588, 220] on input "text" at bounding box center [618, 226] width 175 height 24
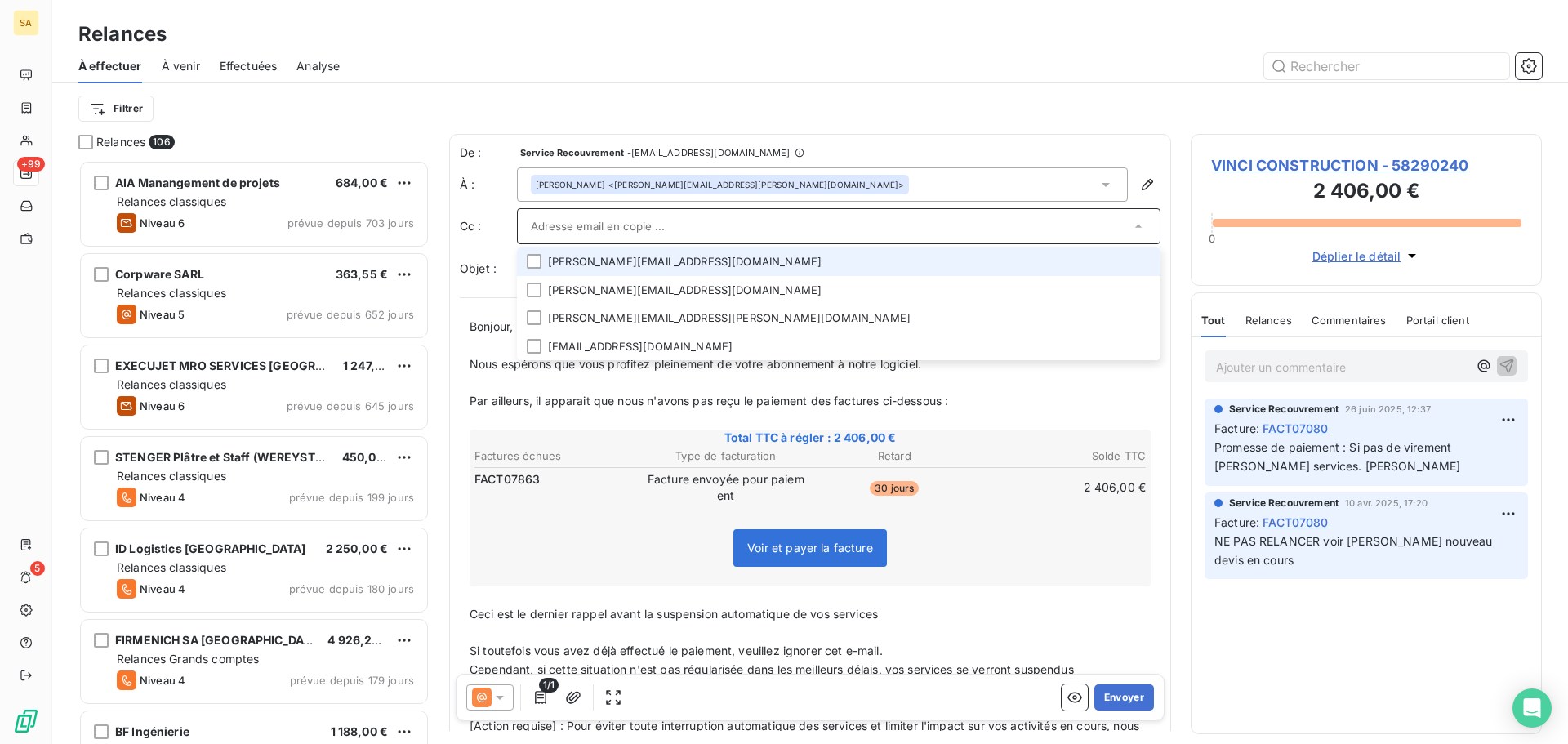
paste input "[PERSON_NAME][EMAIL_ADDRESS][DOMAIN_NAME]"
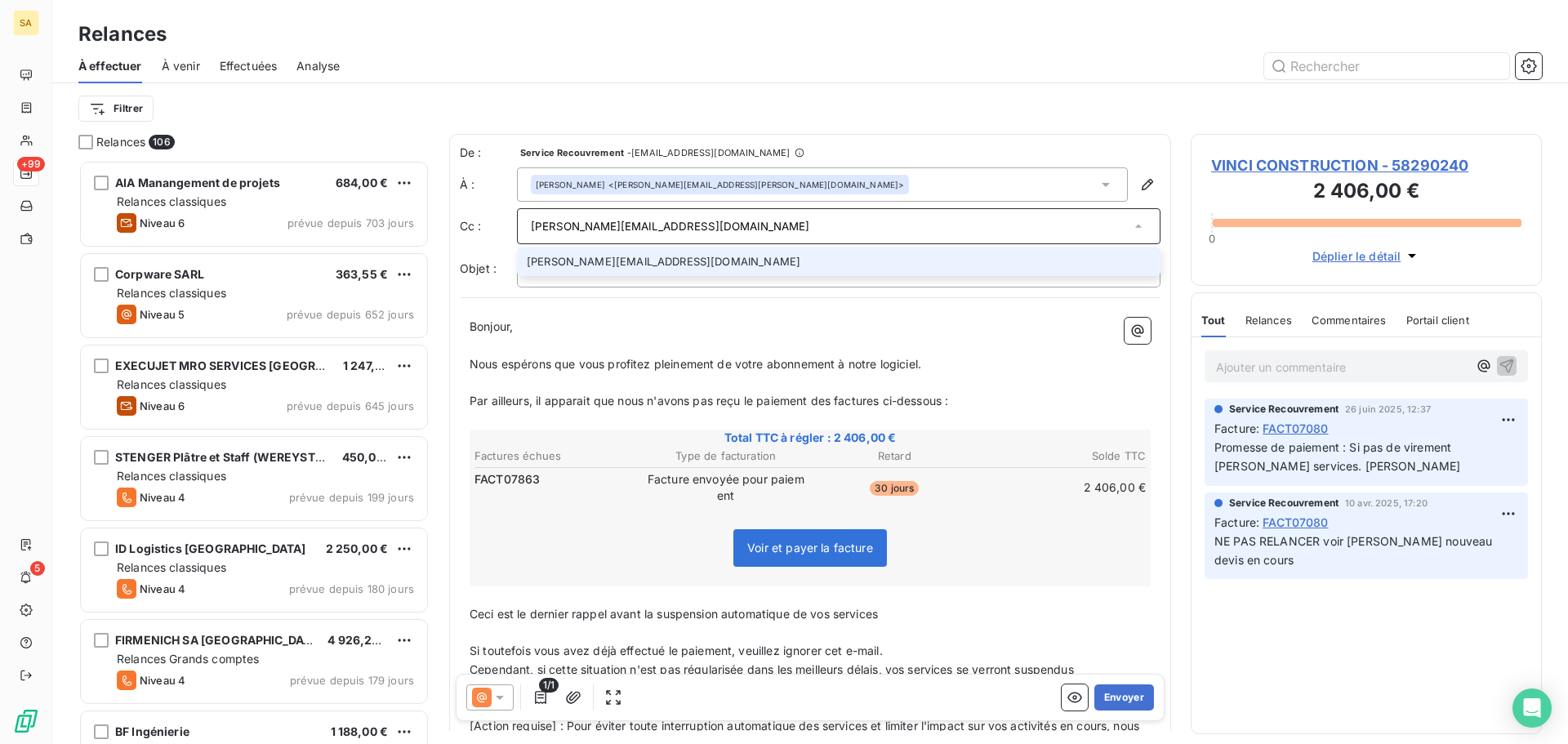
click at [589, 223] on input "[PERSON_NAME][EMAIL_ADDRESS][DOMAIN_NAME]" at bounding box center [830, 226] width 600 height 24
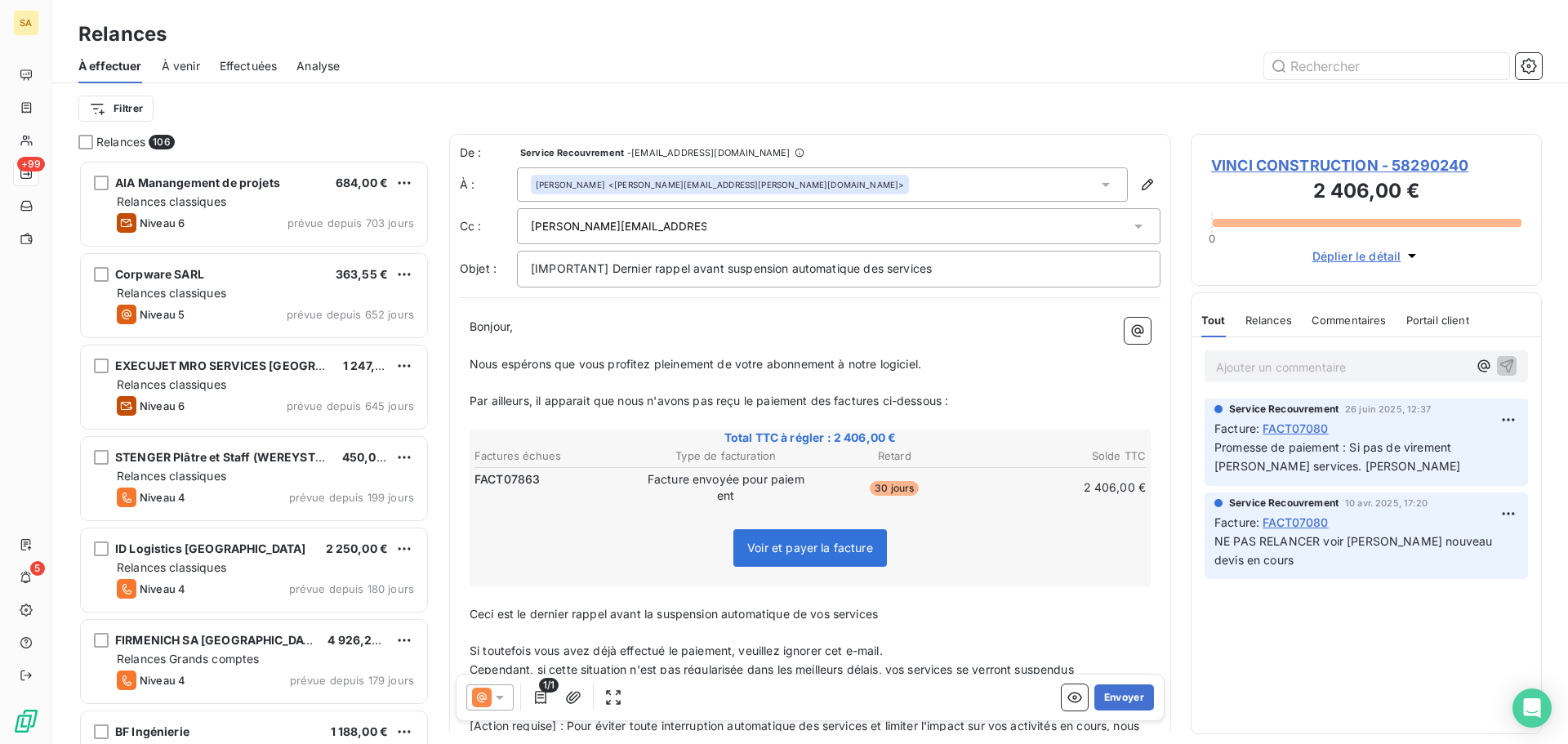
click at [724, 222] on div "[PERSON_NAME][EMAIL_ADDRESS][DOMAIN_NAME]" at bounding box center [830, 226] width 600 height 24
type input "[PERSON_NAME][EMAIL_ADDRESS][DOMAIN_NAME]"
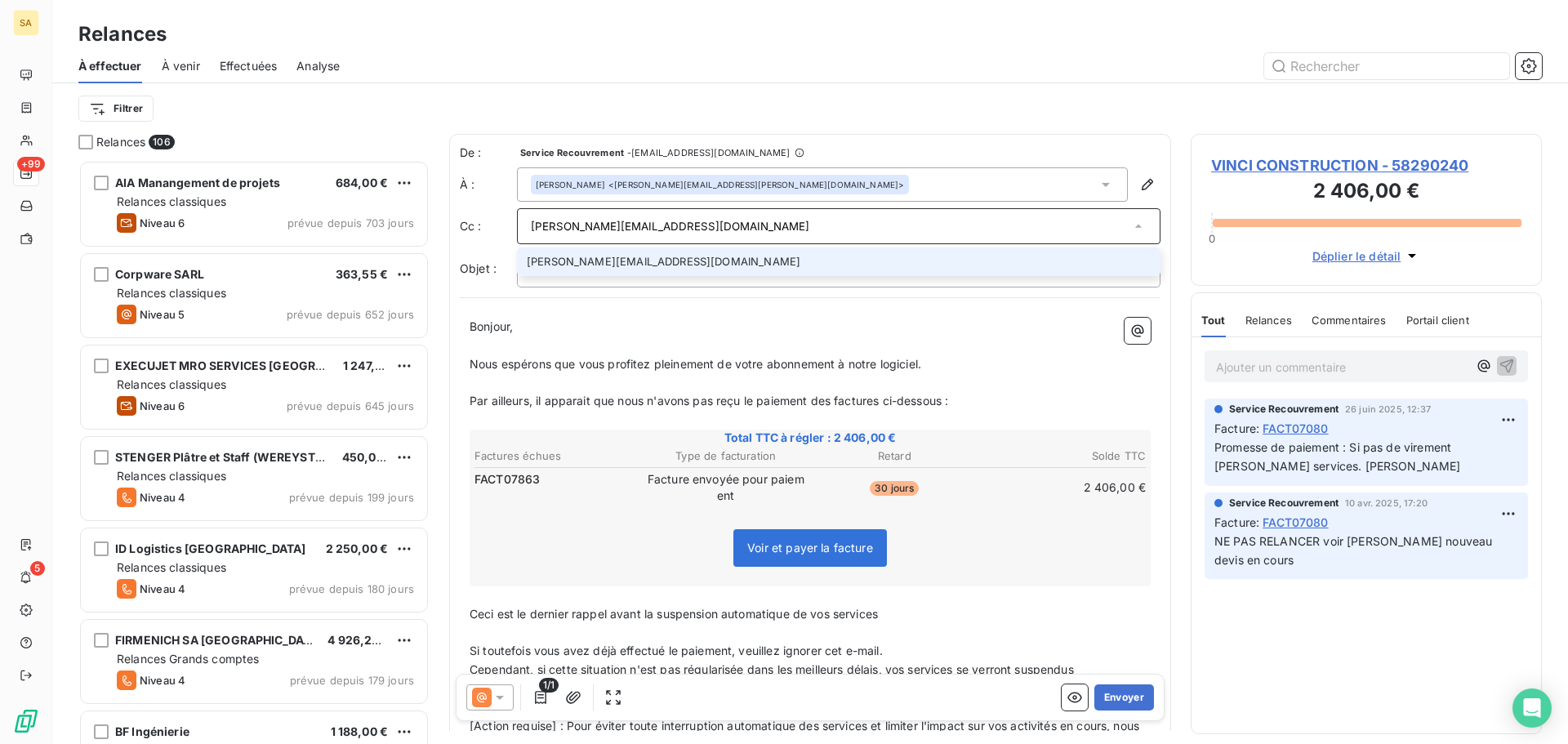
click at [633, 261] on li "[PERSON_NAME][EMAIL_ADDRESS][DOMAIN_NAME]" at bounding box center [839, 262] width 643 height 29
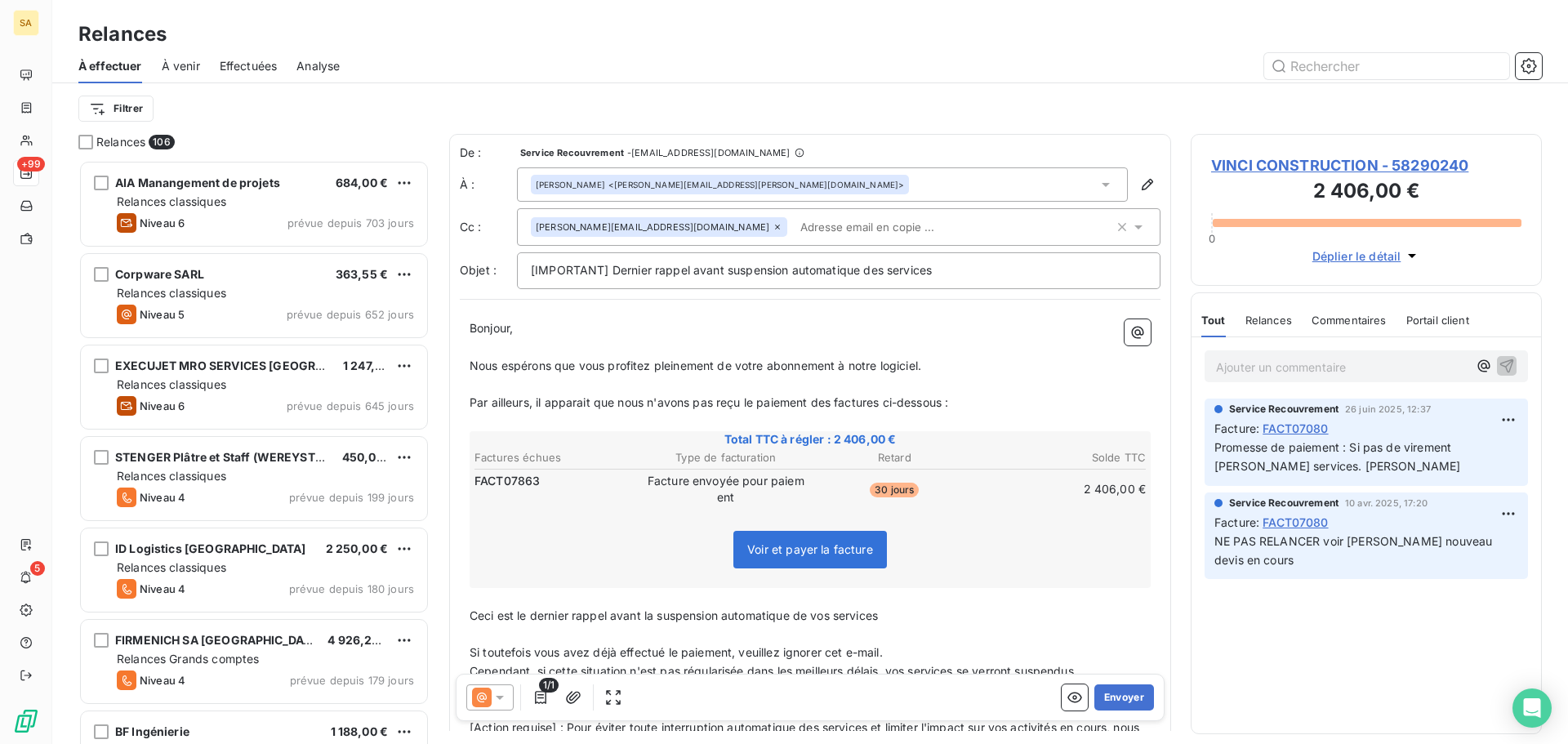
click at [803, 226] on input "text" at bounding box center [888, 227] width 189 height 24
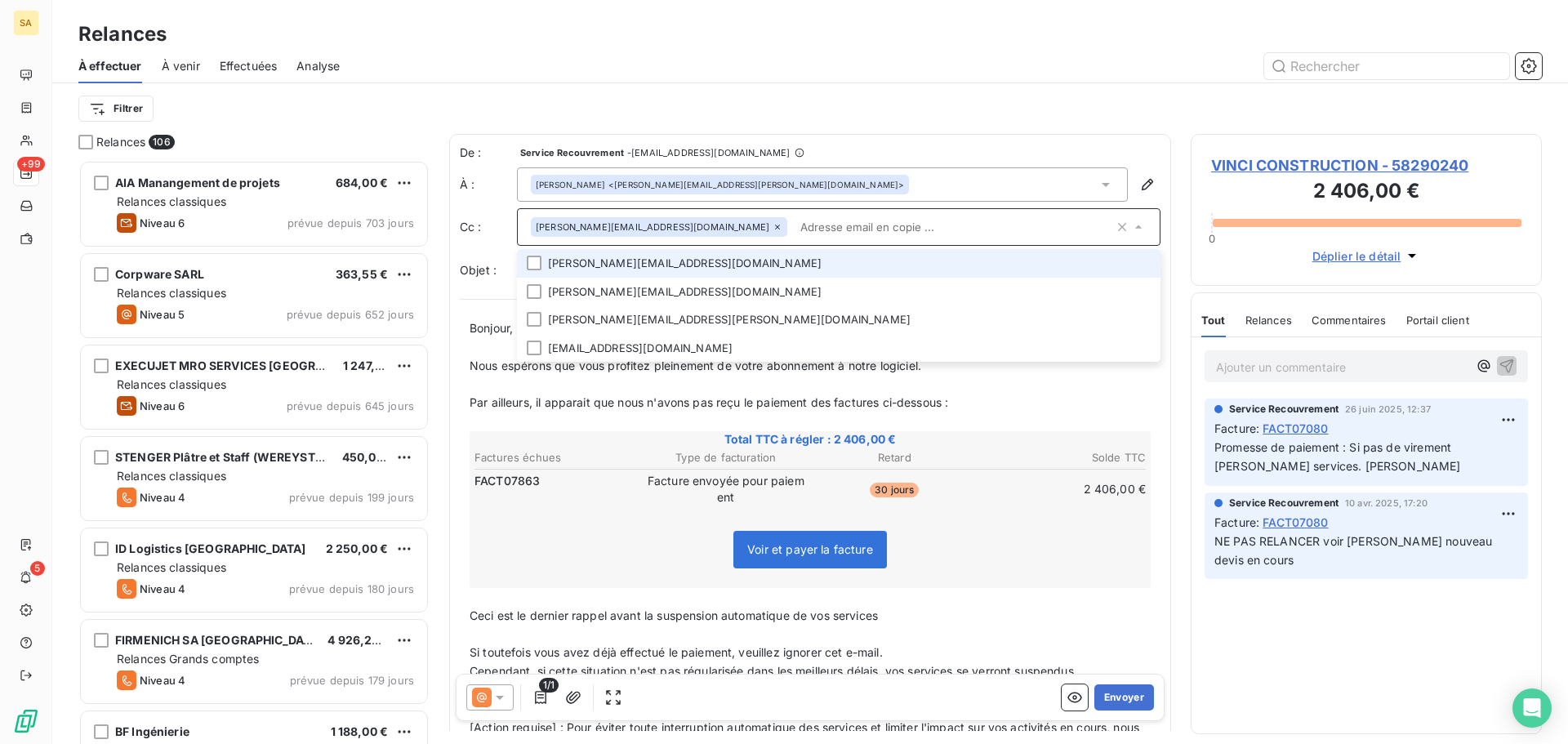
paste input "[EMAIL_ADDRESS][DOMAIN_NAME]"
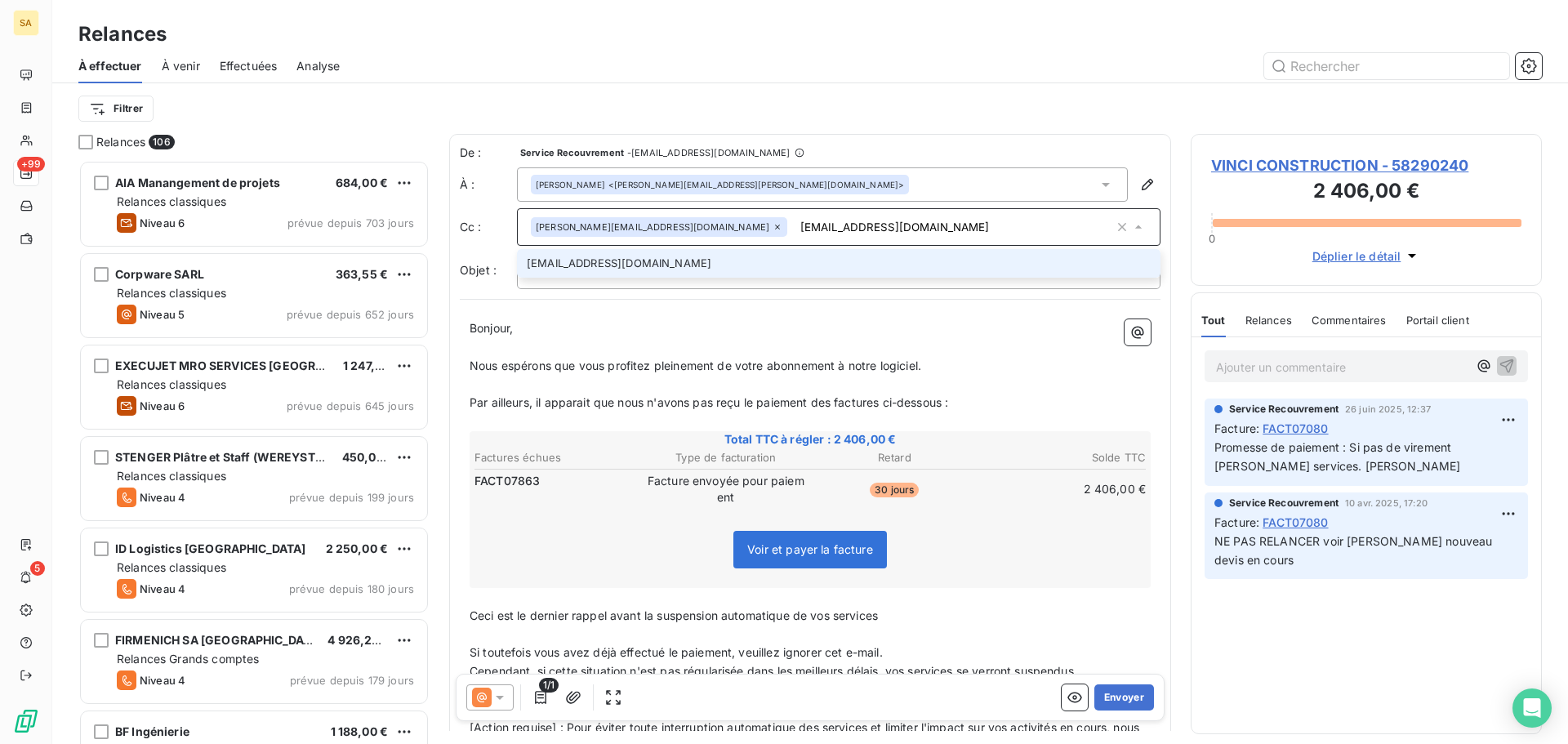
type input "[EMAIL_ADDRESS][DOMAIN_NAME]"
click at [708, 260] on li "[EMAIL_ADDRESS][DOMAIN_NAME]" at bounding box center [839, 264] width 643 height 29
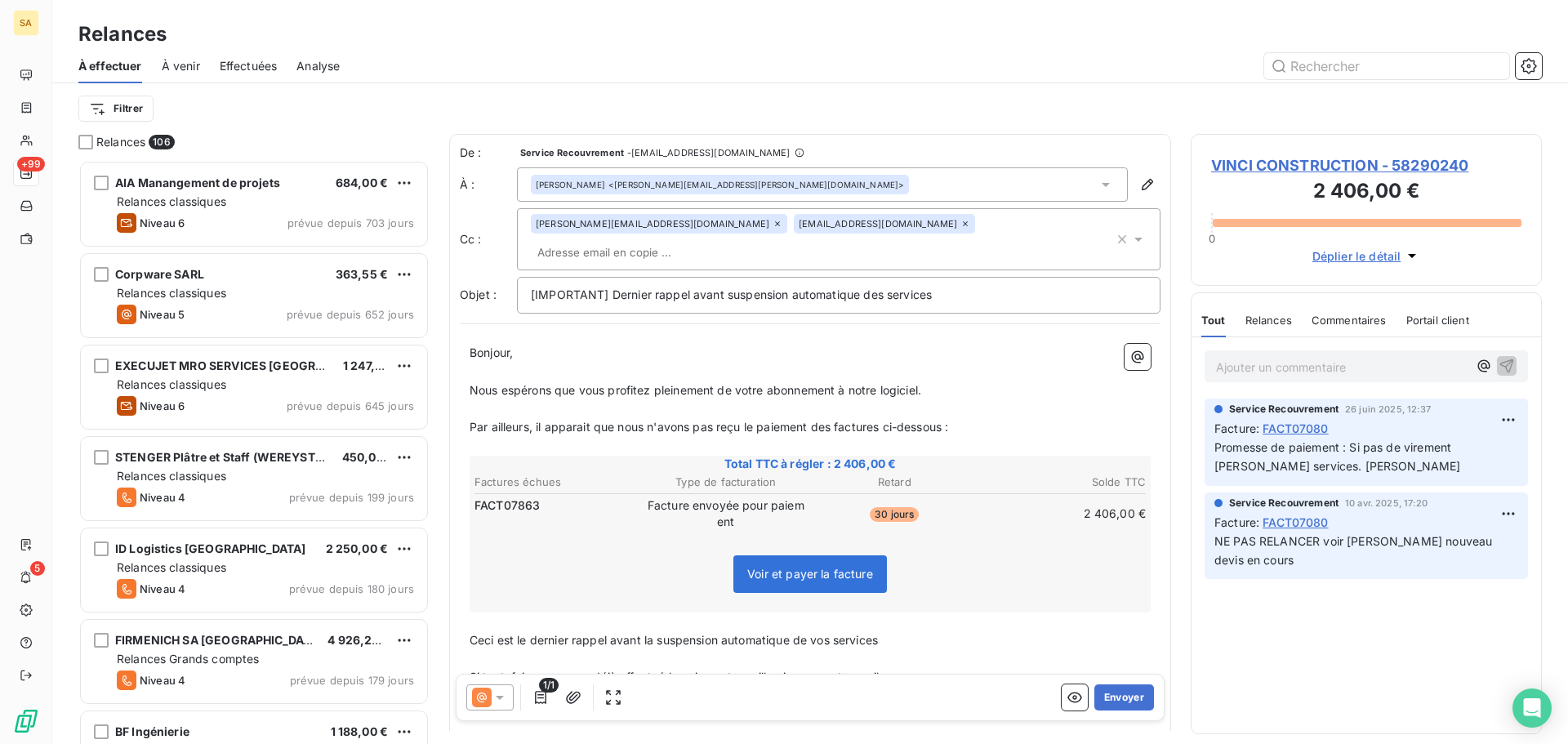
click at [719, 240] on input "text" at bounding box center [625, 252] width 189 height 24
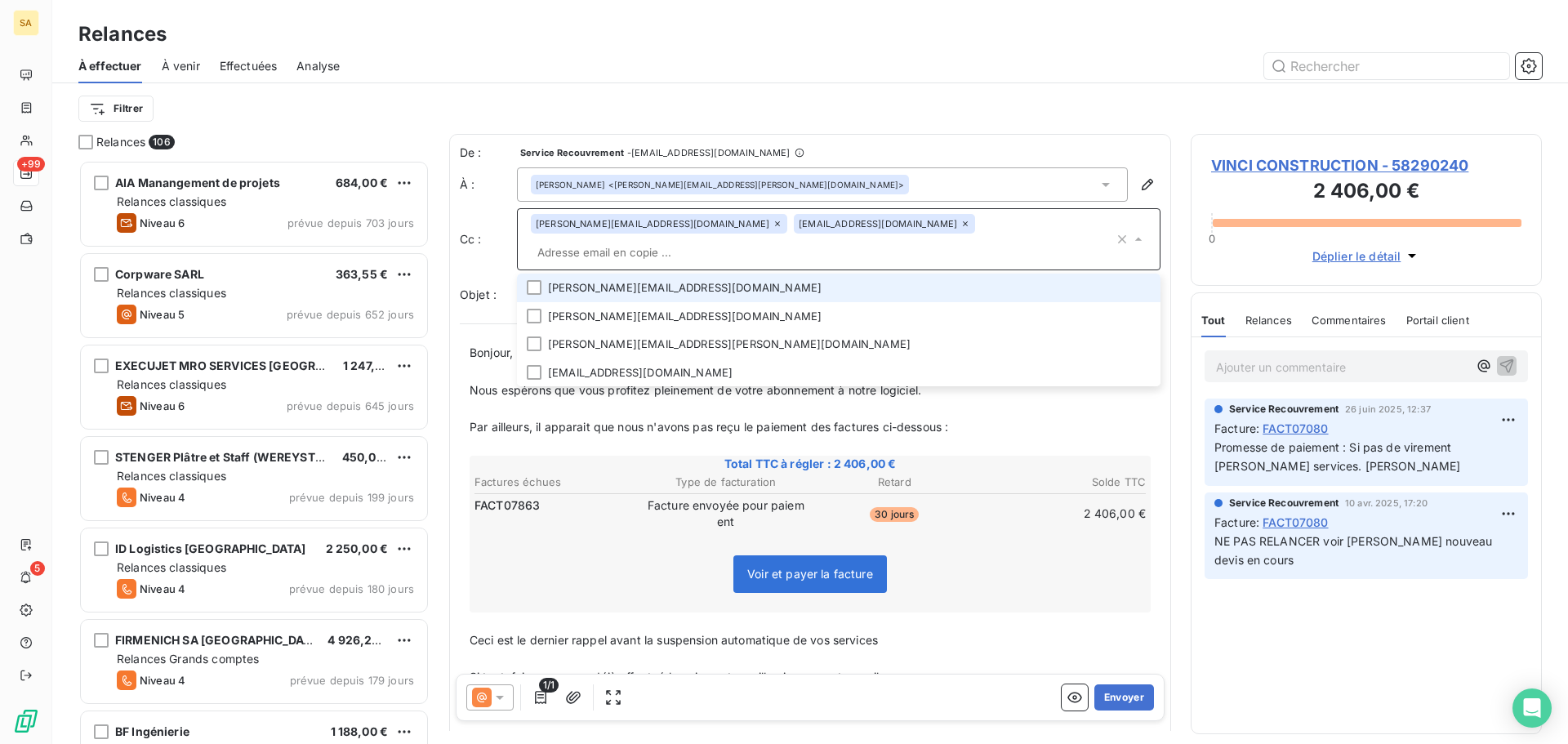
paste input "[PERSON_NAME][EMAIL_ADDRESS][DOMAIN_NAME]"
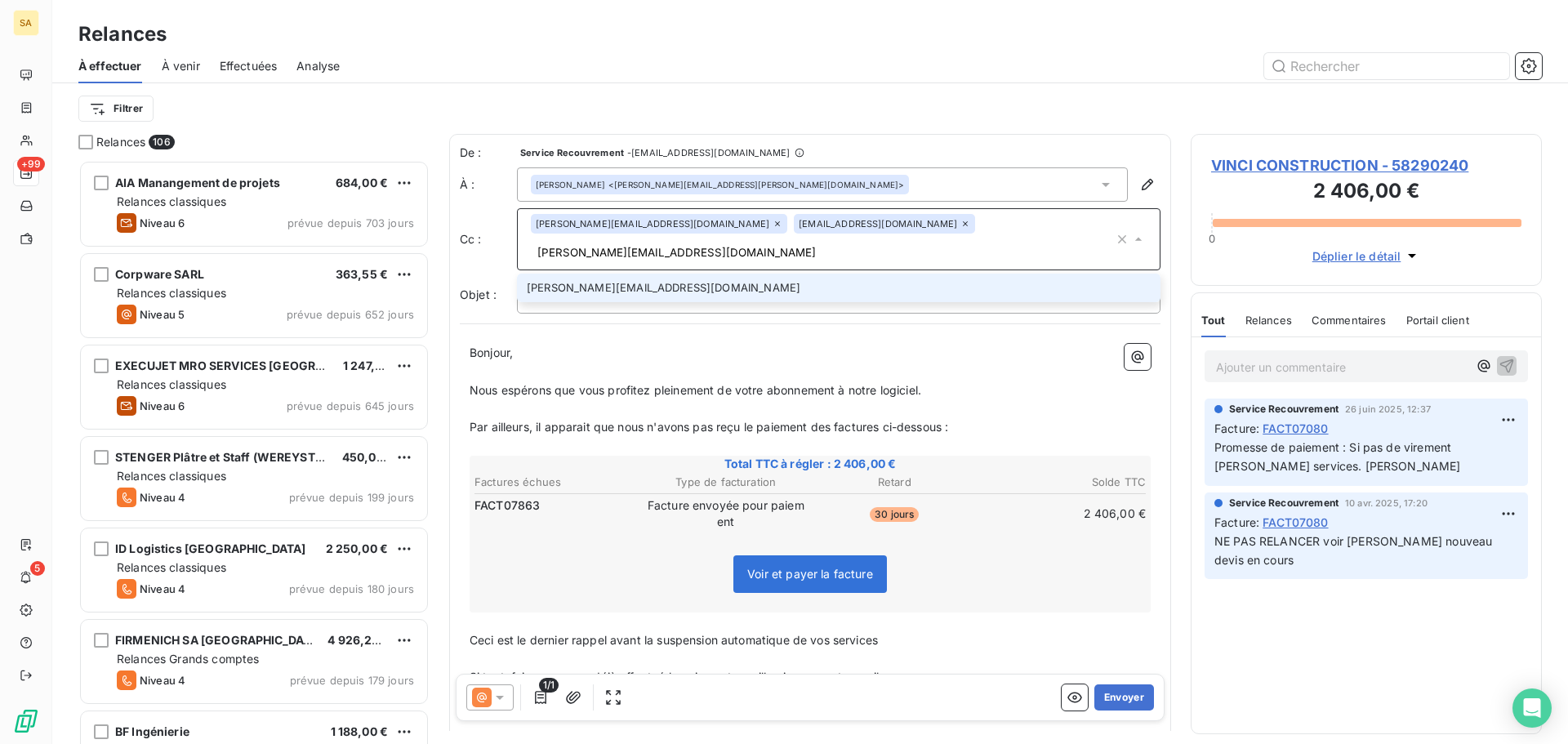
scroll to position [0, 28]
type input "[PERSON_NAME][EMAIL_ADDRESS][DOMAIN_NAME]"
click at [679, 274] on li "[PERSON_NAME][EMAIL_ADDRESS][DOMAIN_NAME]" at bounding box center [839, 288] width 643 height 29
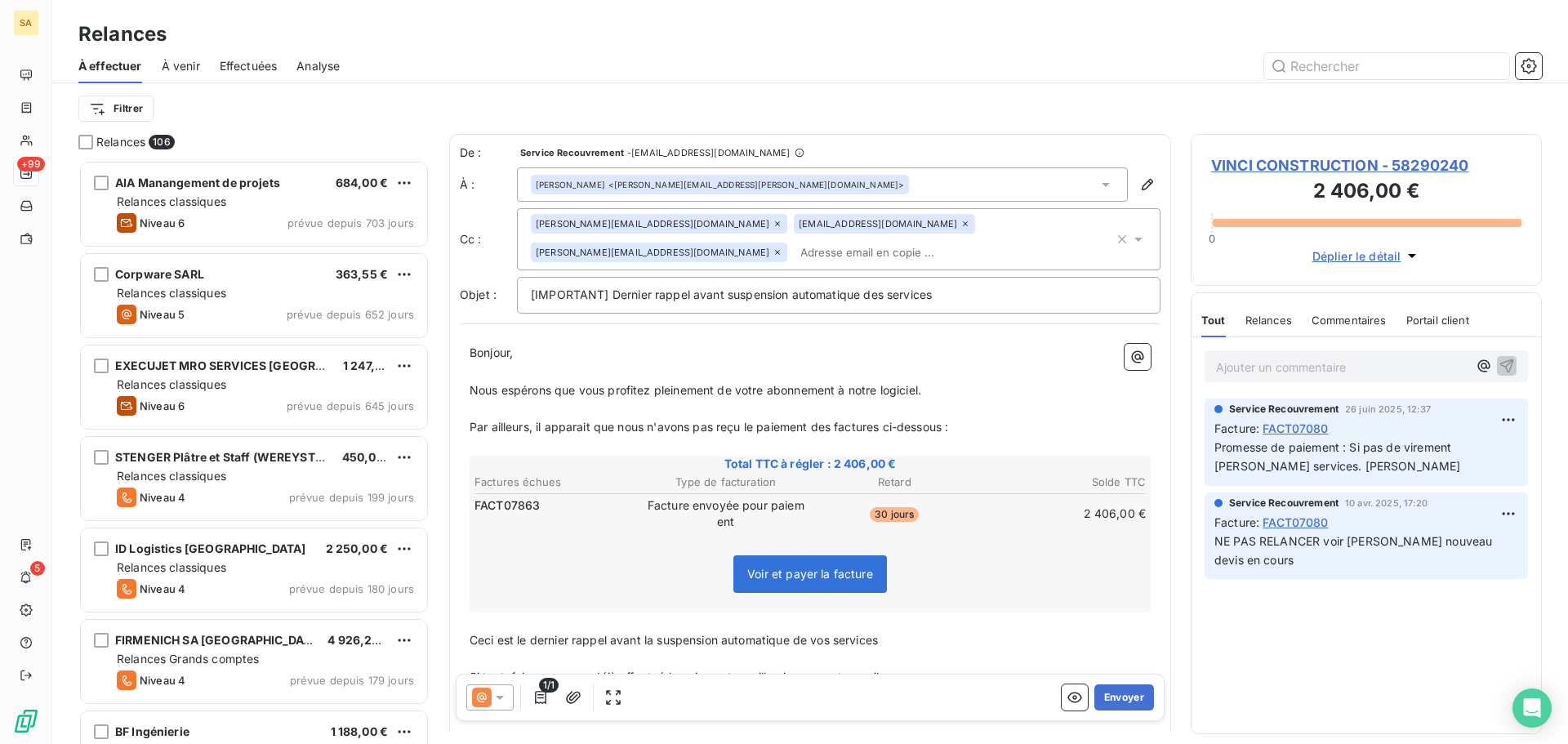
click at [955, 251] on div "[PERSON_NAME][EMAIL_ADDRESS][DOMAIN_NAME] [PERSON_NAME][DOMAIN_NAME][EMAIL_ADDR…" at bounding box center [822, 239] width 583 height 51
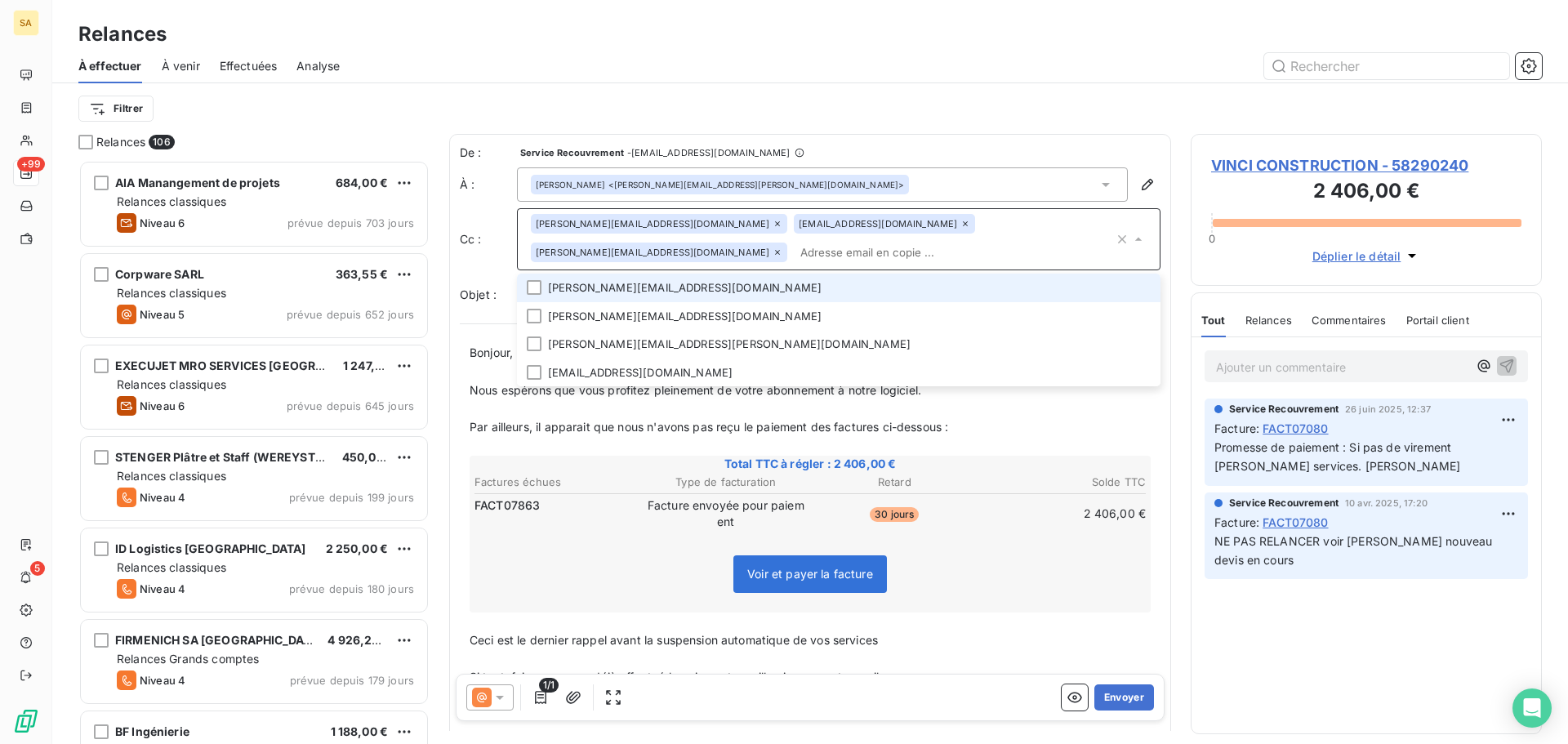
paste input "[PERSON_NAME][EMAIL_ADDRESS][PERSON_NAME][DOMAIN_NAME]"
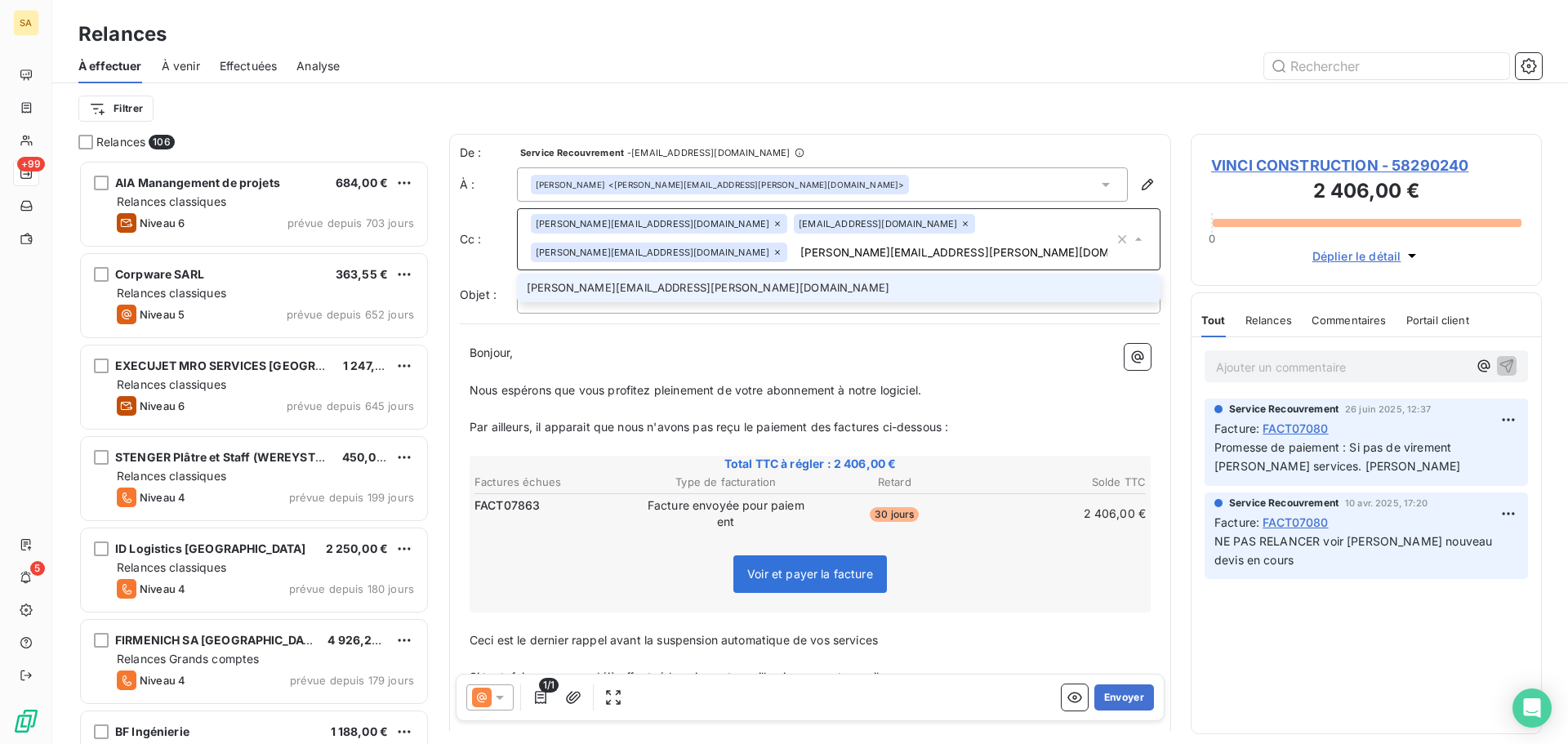
type input "[PERSON_NAME][EMAIL_ADDRESS][PERSON_NAME][DOMAIN_NAME]"
click at [712, 276] on li "[PERSON_NAME][EMAIL_ADDRESS][PERSON_NAME][DOMAIN_NAME]" at bounding box center [839, 288] width 643 height 29
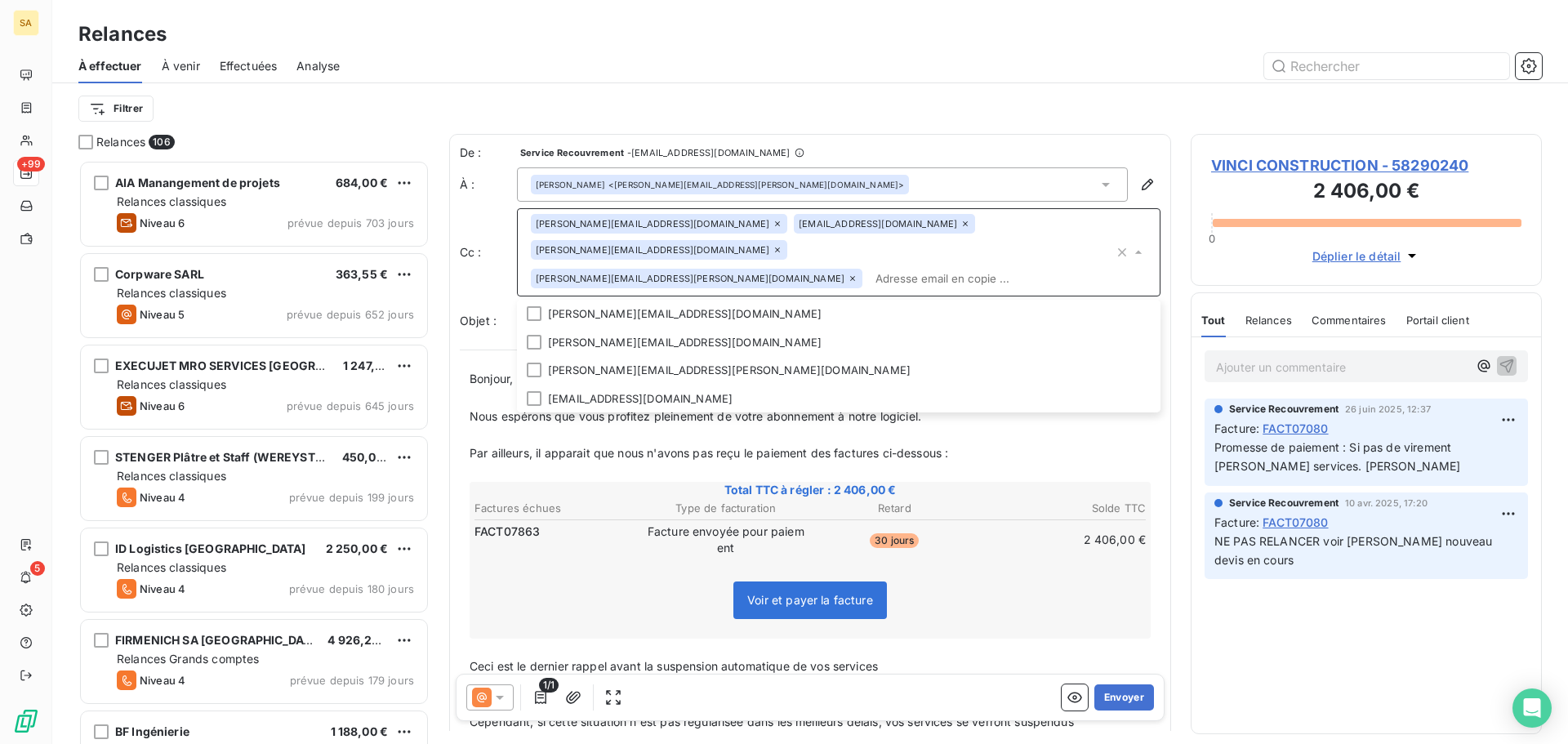
click at [1128, 639] on p "﻿" at bounding box center [810, 648] width 681 height 19
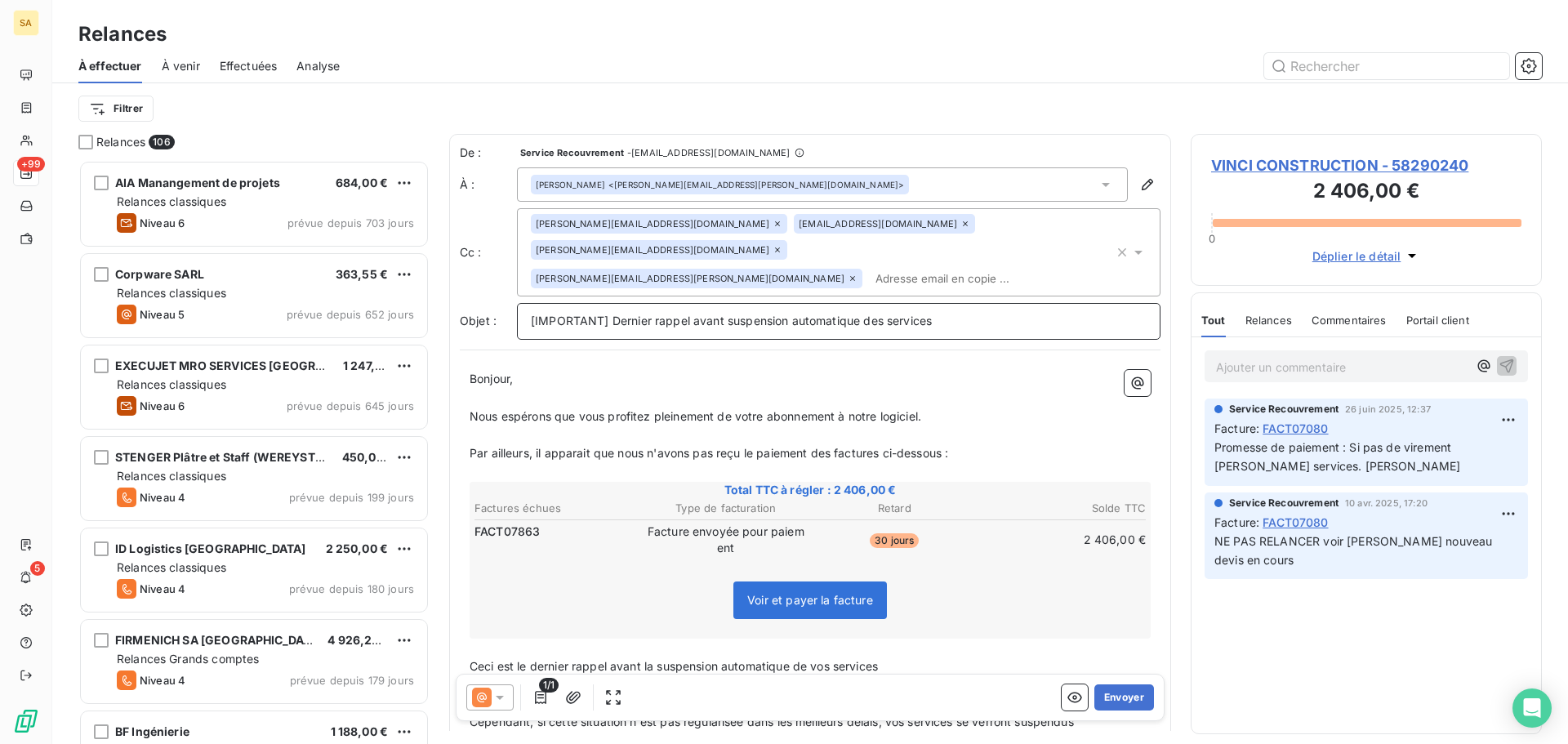
click at [953, 312] on p "[IMPORTANT] Dernier rappel avant suspension automatique des services" at bounding box center [838, 321] width 616 height 19
click at [886, 533] on span "30 jours" at bounding box center [894, 540] width 49 height 14
click at [879, 533] on span "30 jours" at bounding box center [894, 540] width 49 height 14
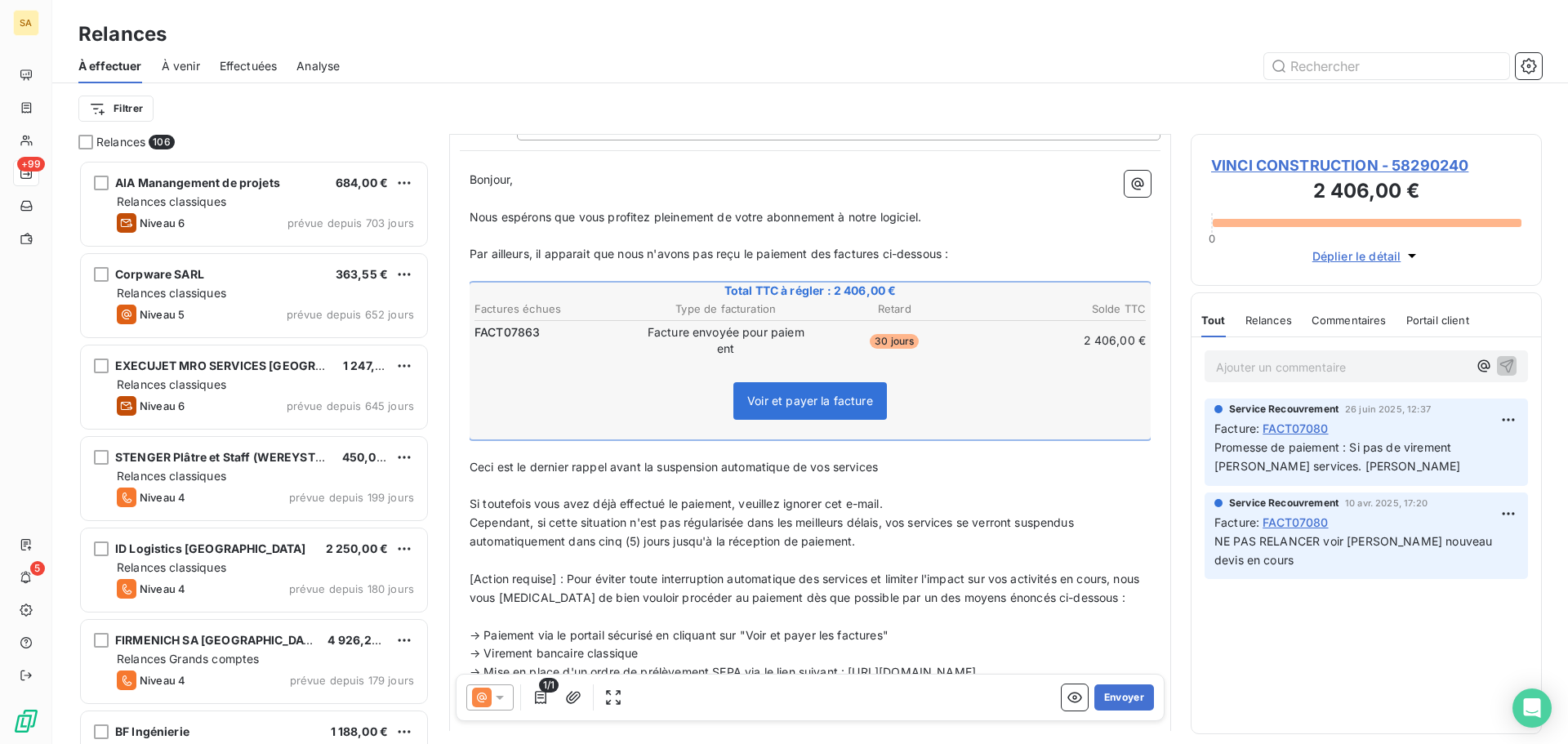
scroll to position [1, 0]
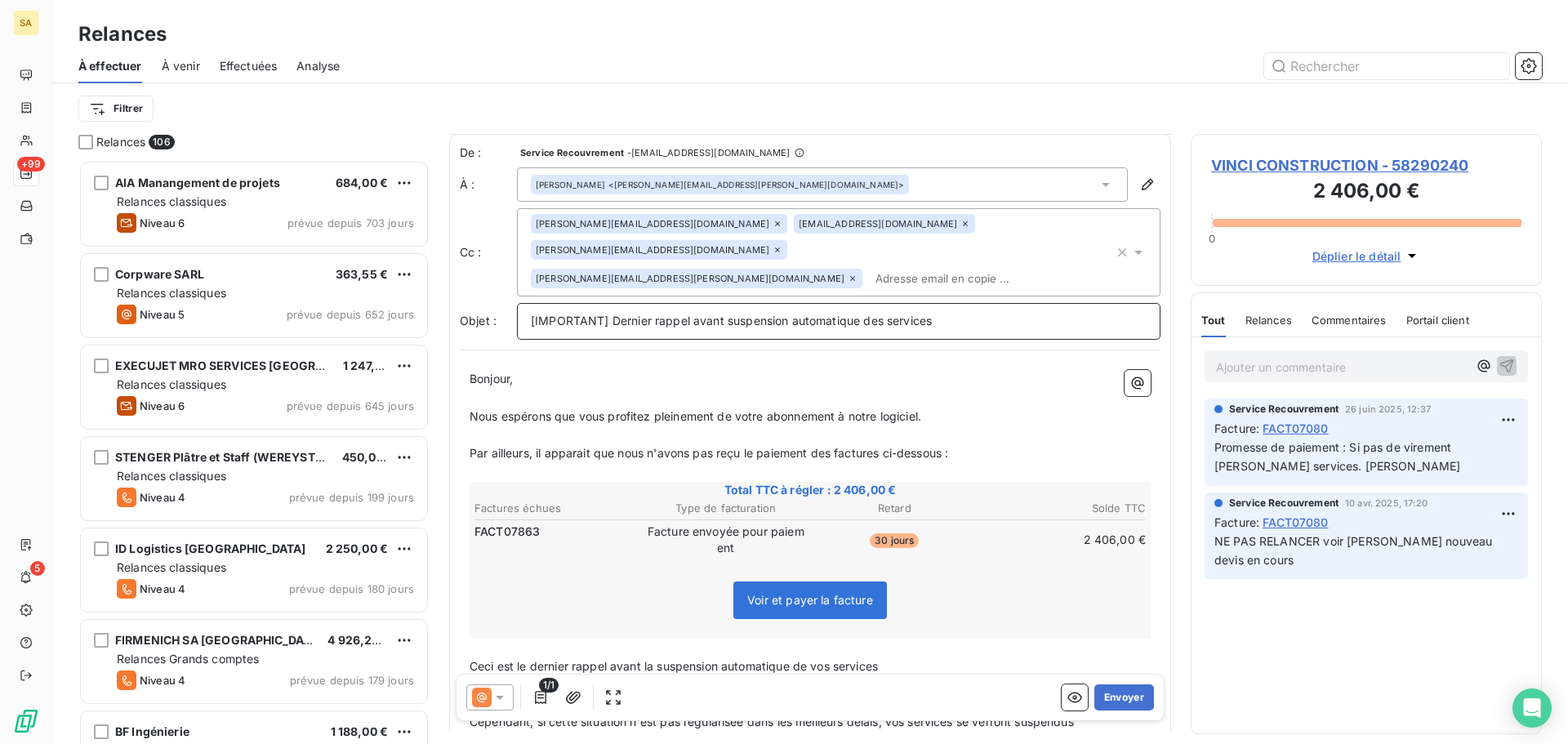
click at [952, 312] on p "[IMPORTANT] Dernier rappel avant suspension automatique des services" at bounding box center [838, 321] width 616 height 19
click at [907, 658] on p "Ceci est le dernier rappel avant la suspension automatique de vos services" at bounding box center [810, 667] width 681 height 19
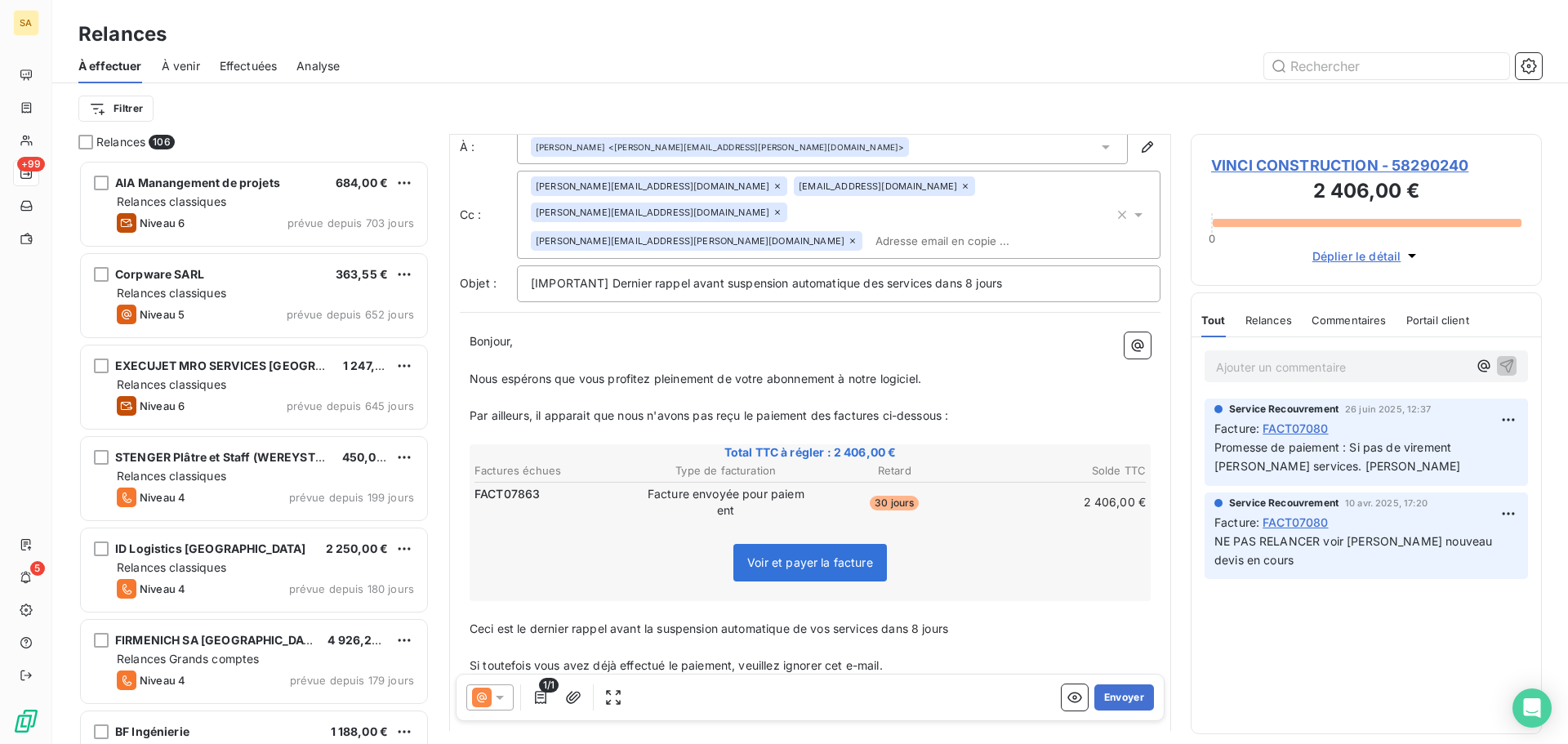
scroll to position [0, 0]
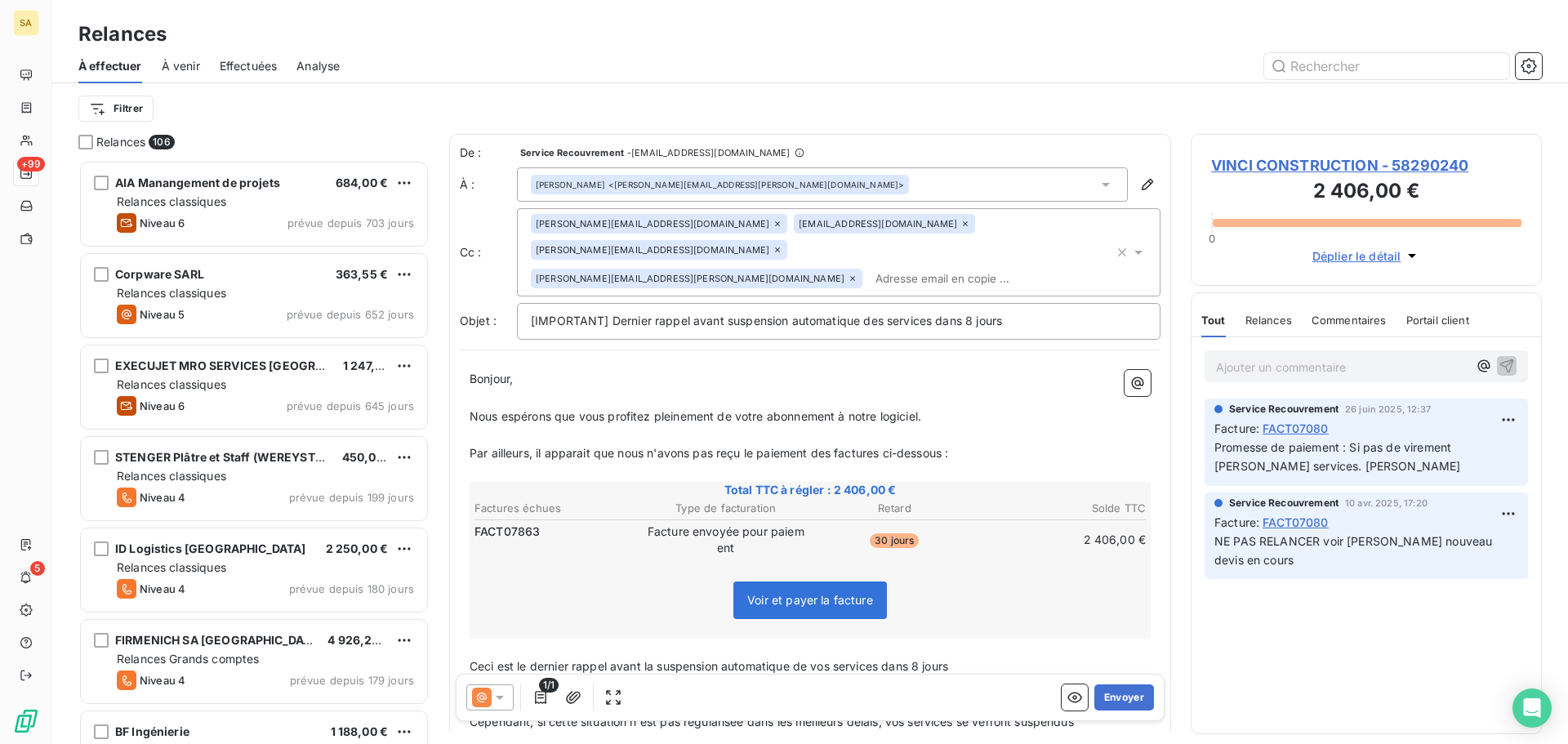
click at [968, 266] on input "text" at bounding box center [963, 278] width 189 height 24
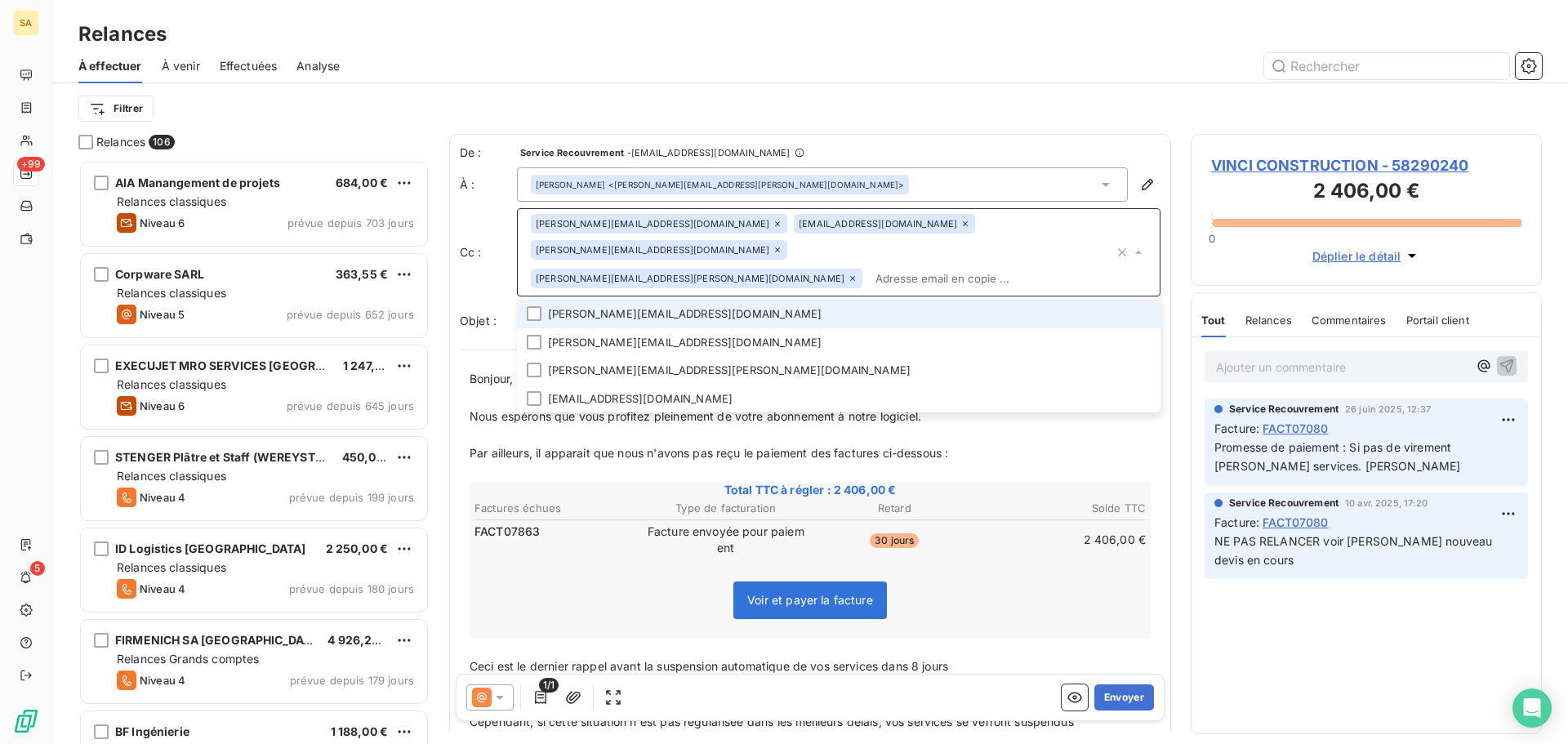
paste input "[PERSON_NAME][EMAIL_ADDRESS][PERSON_NAME][DOMAIN_NAME]"
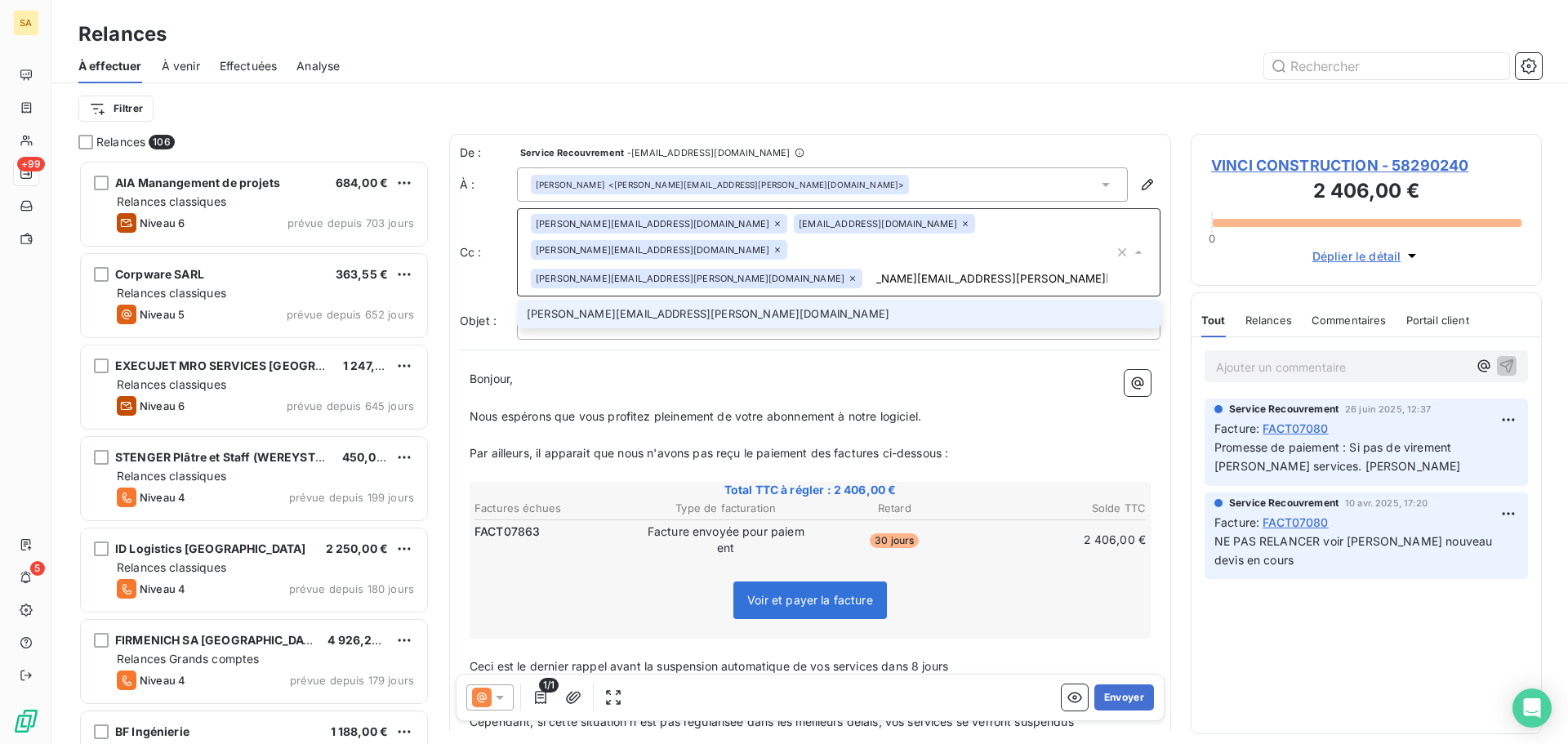
type input "[PERSON_NAME][EMAIL_ADDRESS][PERSON_NAME][DOMAIN_NAME]"
click at [735, 300] on li "[PERSON_NAME][EMAIL_ADDRESS][PERSON_NAME][DOMAIN_NAME]" at bounding box center [839, 314] width 643 height 29
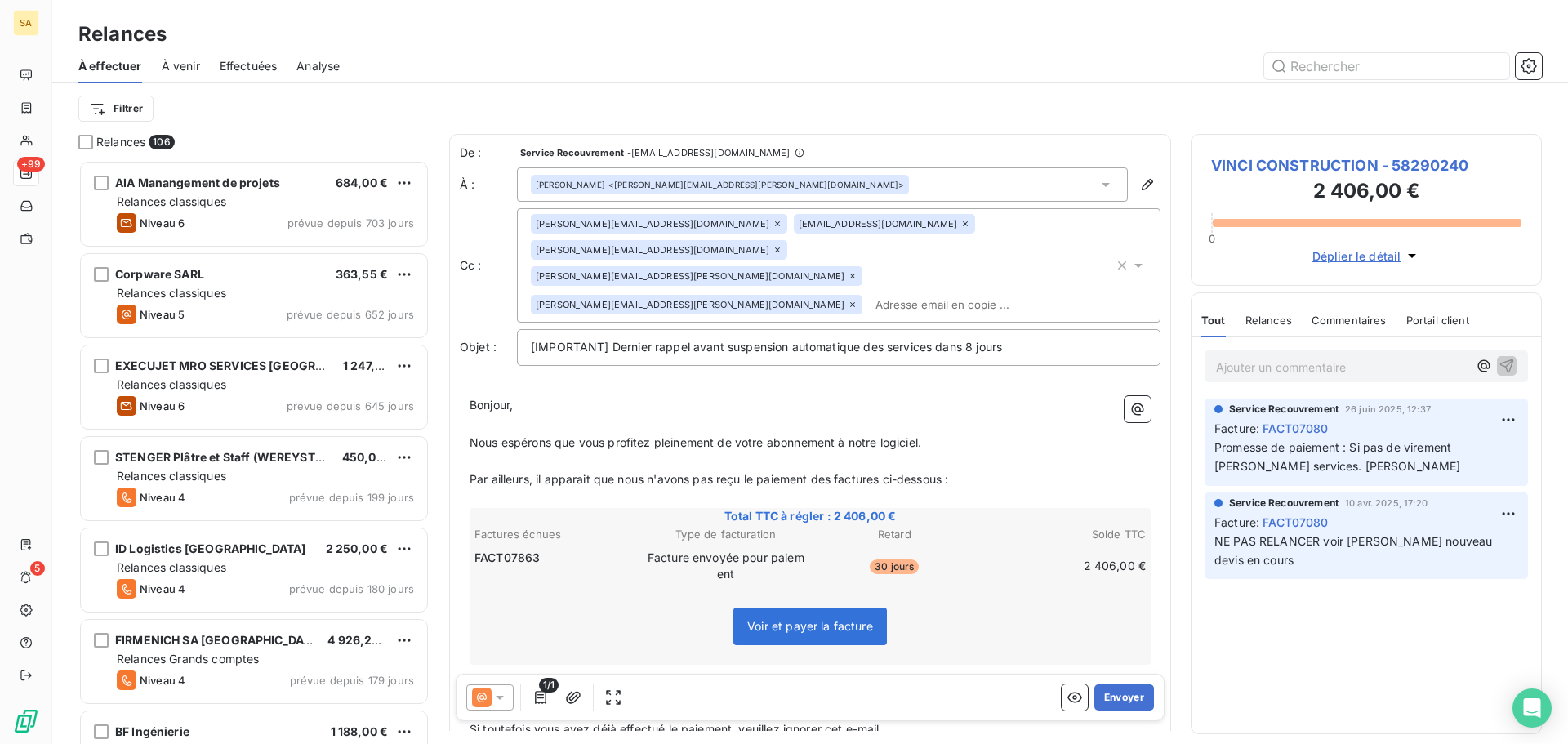
click at [512, 74] on div at bounding box center [951, 66] width 1182 height 26
click at [1120, 699] on button "Envoyer" at bounding box center [1123, 698] width 60 height 26
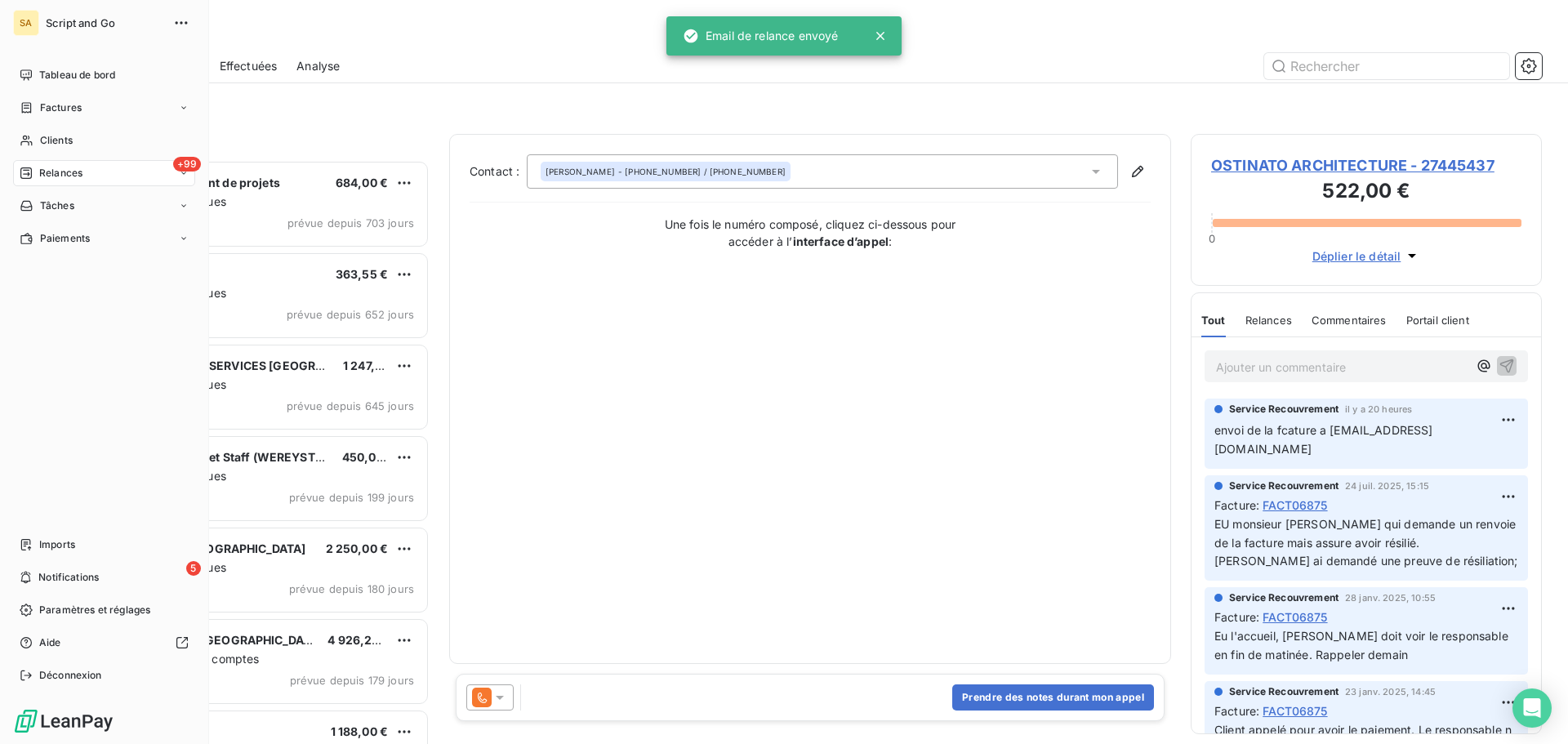
click at [27, 169] on icon at bounding box center [26, 174] width 12 height 12
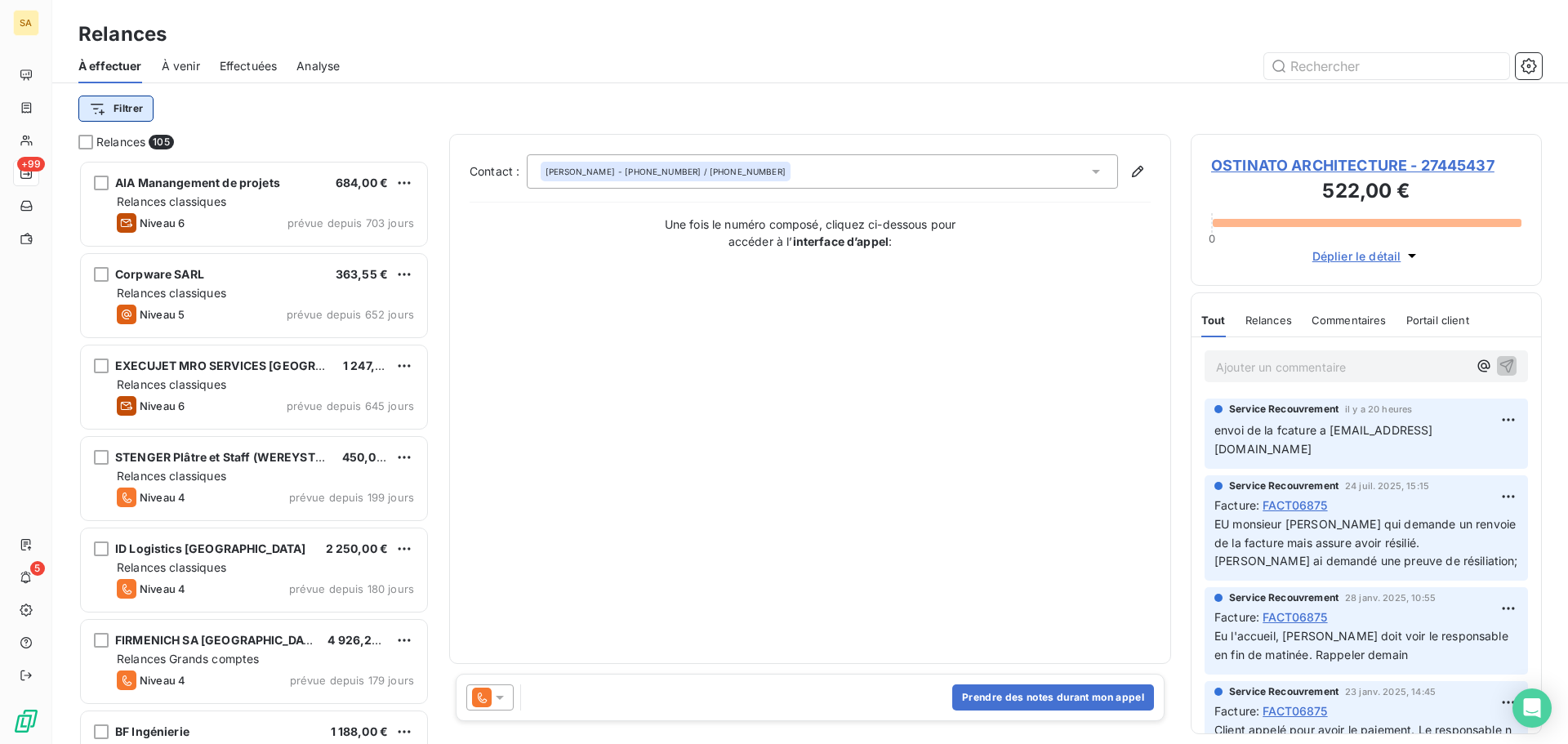
click at [140, 105] on html "SA +99 5 Relances À effectuer À venir Effectuées Analyse Filtrer Relances 105 A…" at bounding box center [784, 372] width 1568 height 744
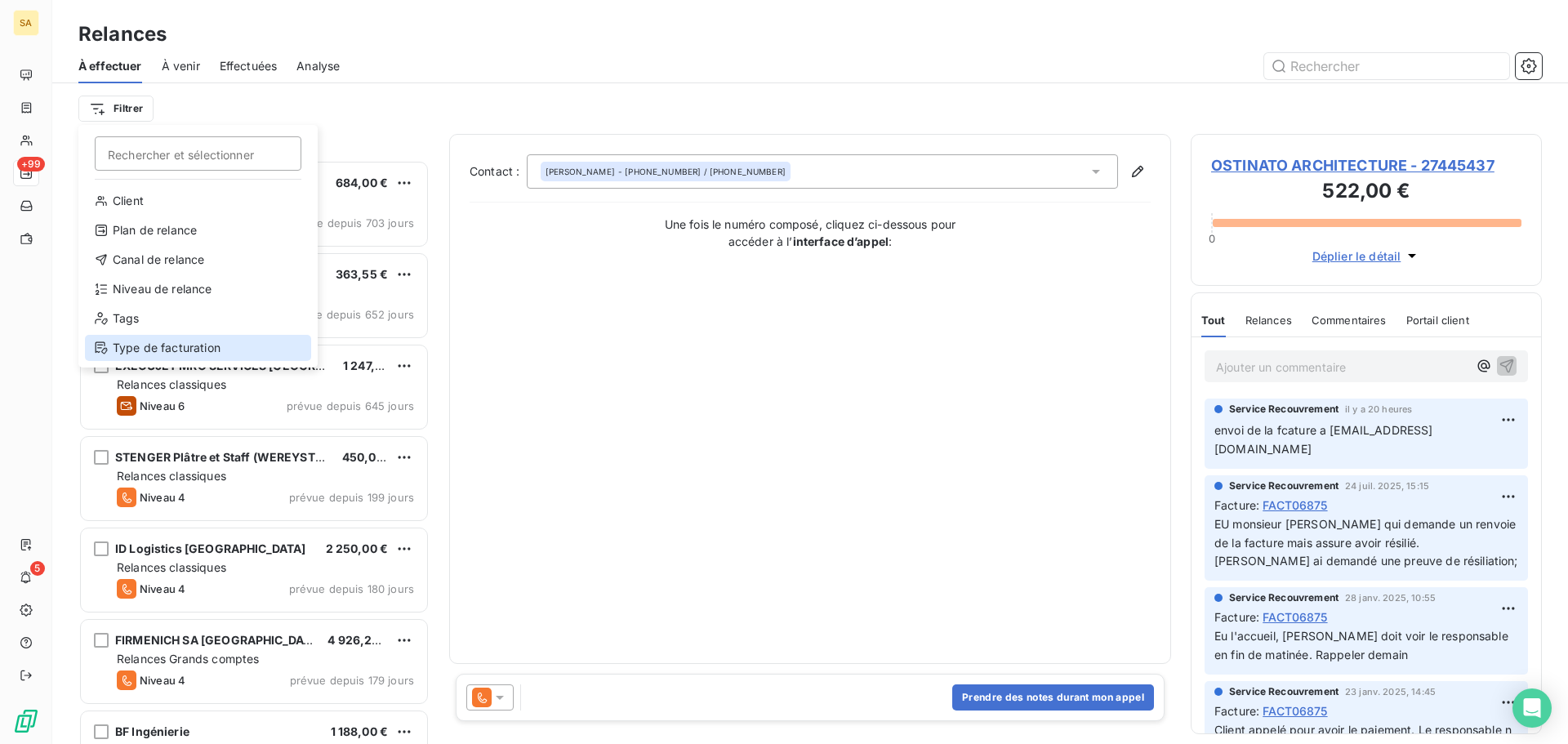
click at [153, 344] on div "Type de facturation" at bounding box center [198, 348] width 227 height 26
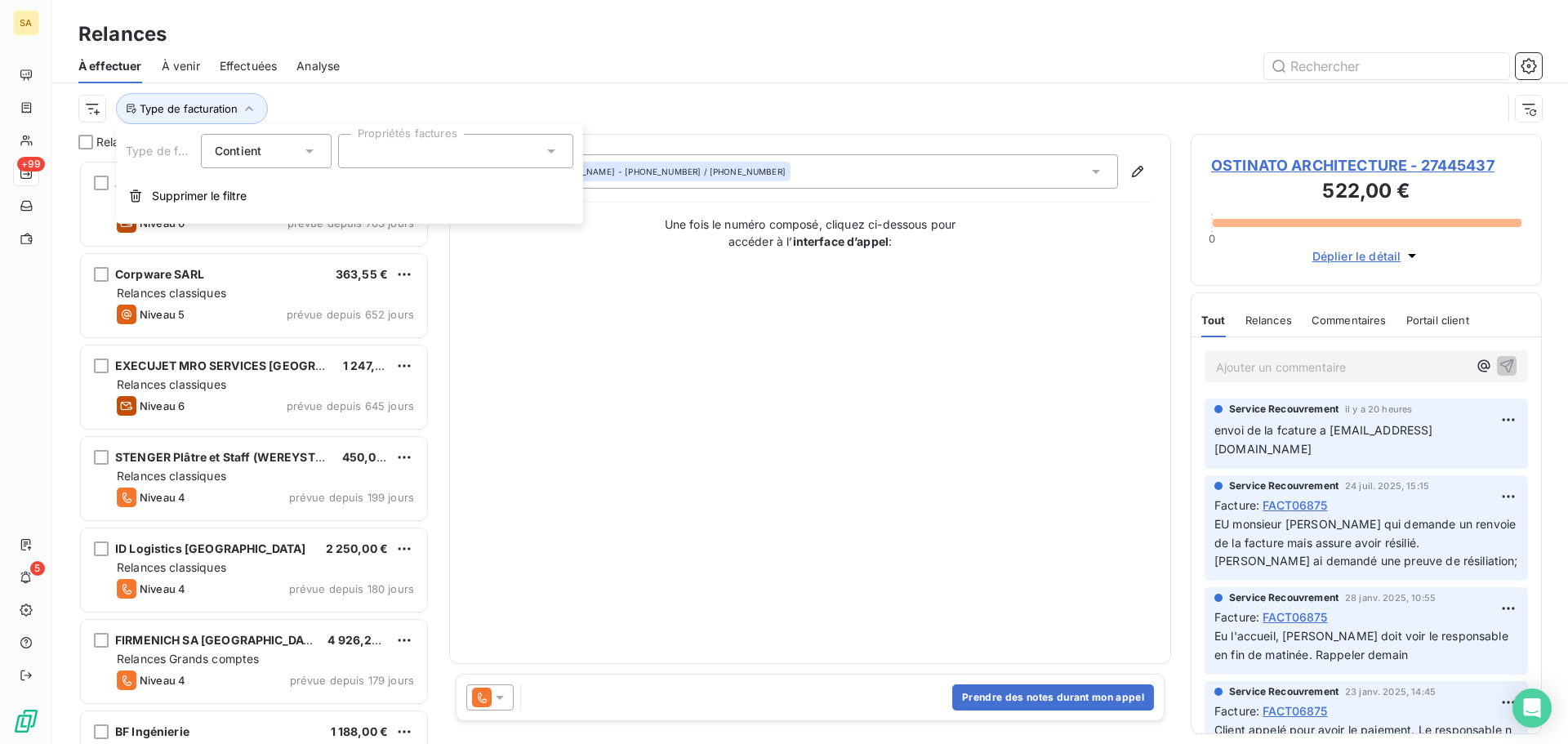
click at [380, 152] on div at bounding box center [455, 151] width 235 height 35
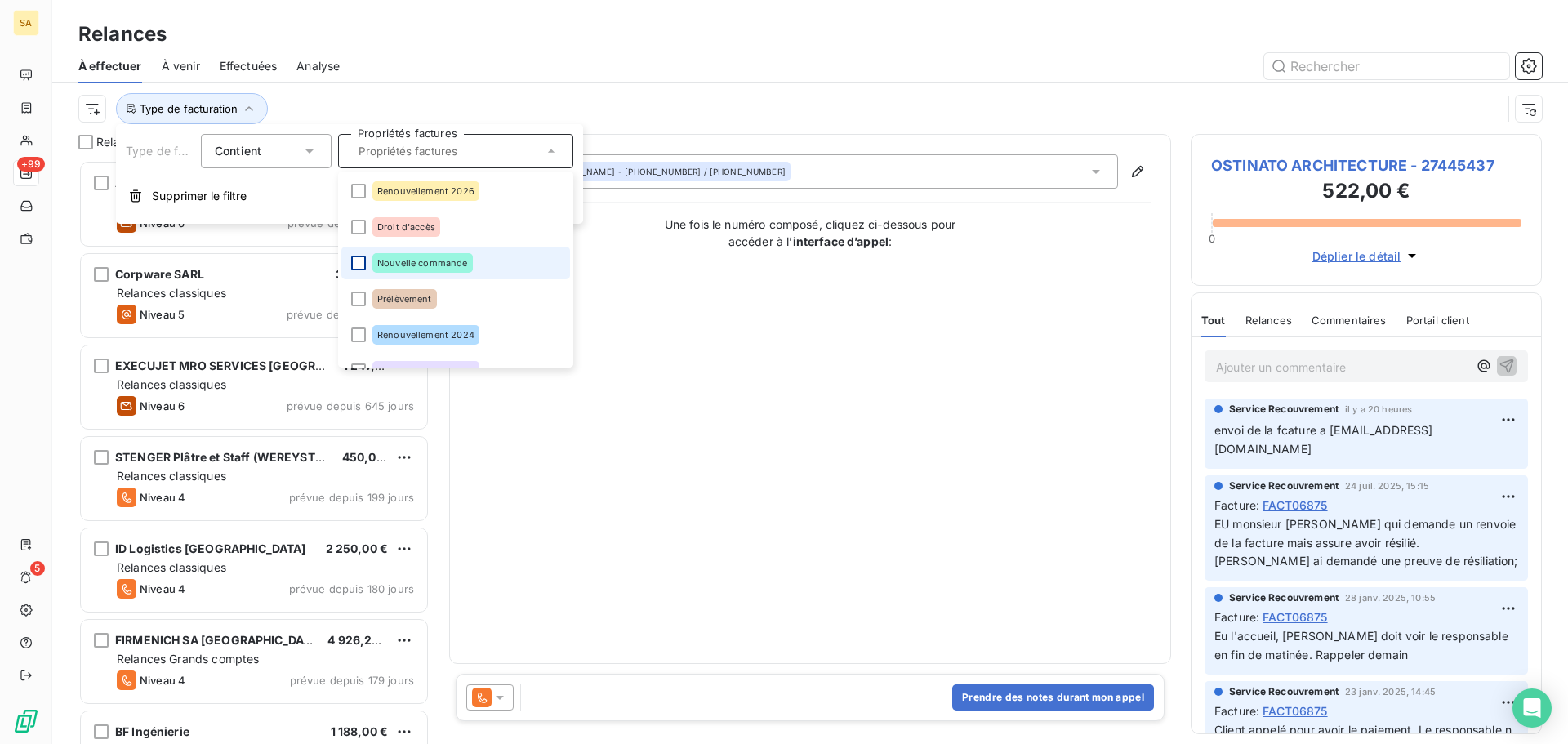
click at [360, 265] on div at bounding box center [358, 262] width 14 height 14
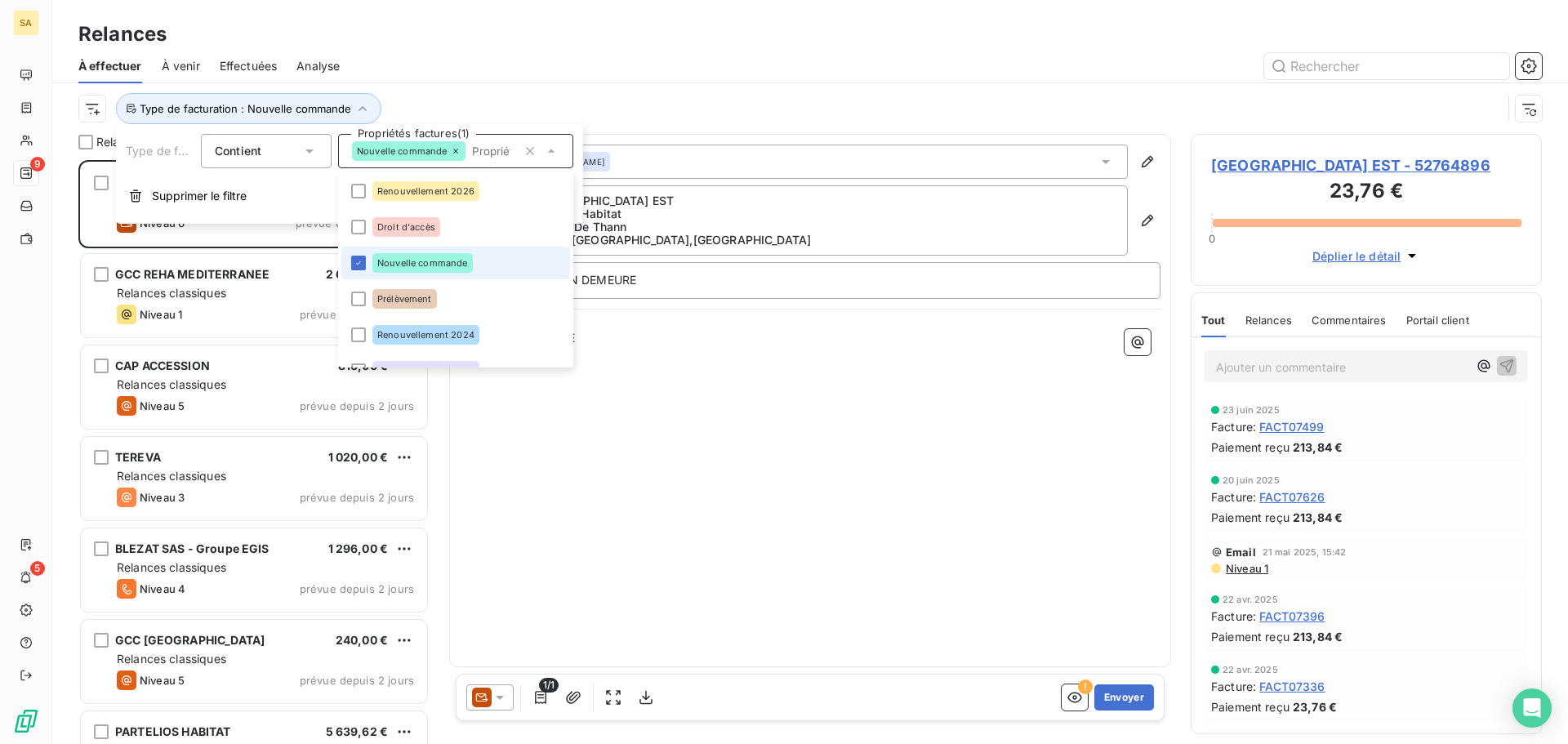
scroll to position [82, 0]
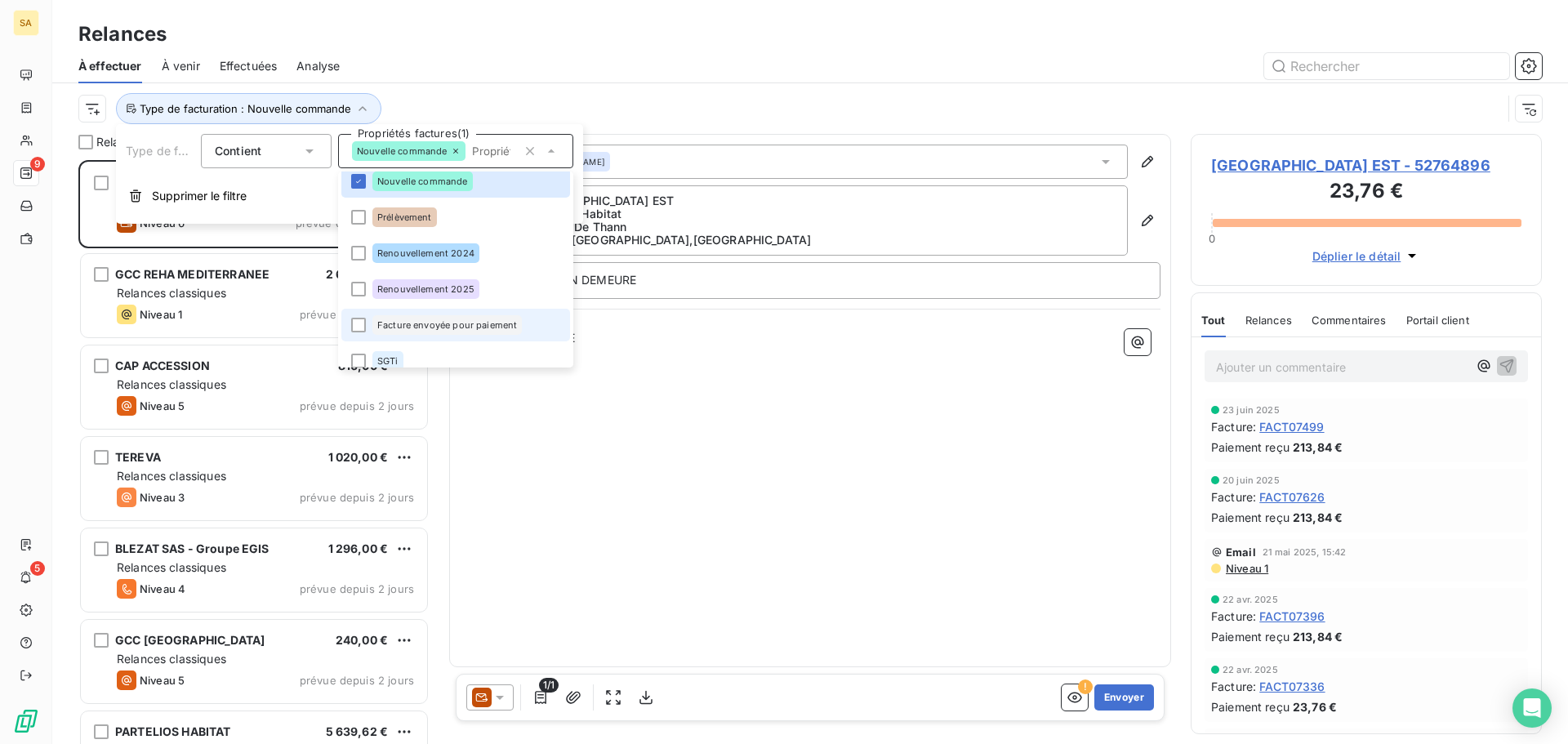
click at [349, 324] on li "Facture envoyée pour paiement" at bounding box center [456, 325] width 229 height 33
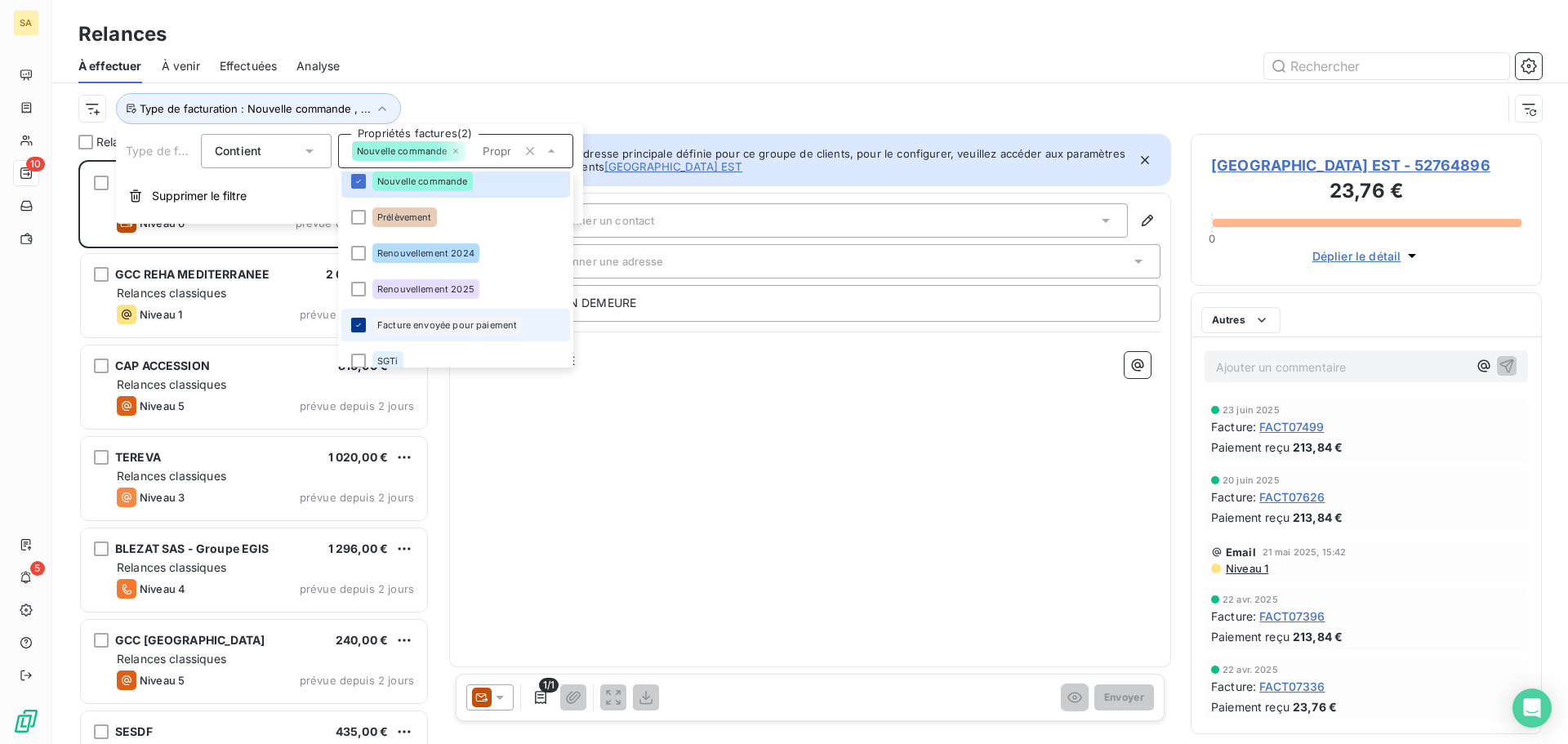
scroll to position [572, 339]
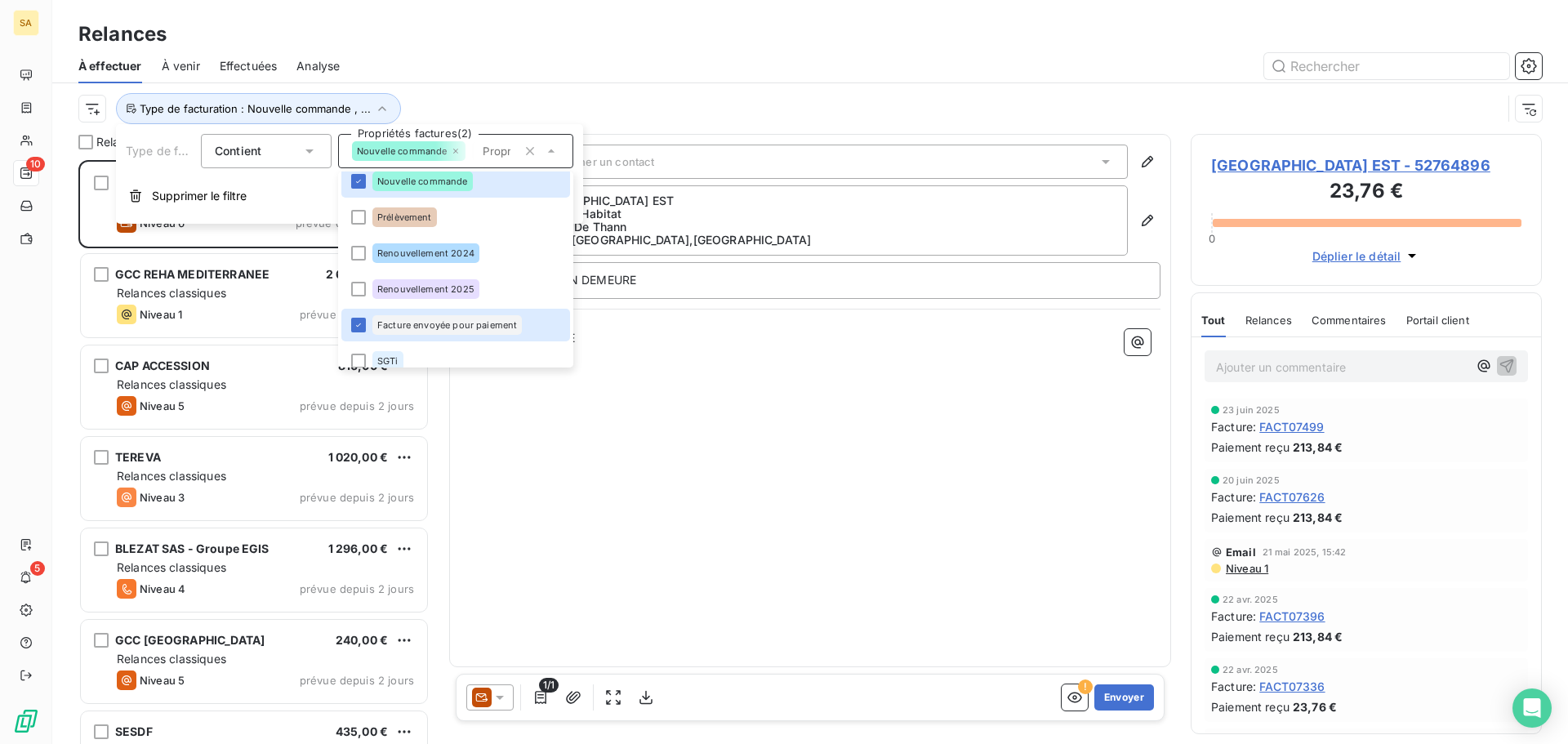
click at [800, 61] on div at bounding box center [951, 66] width 1182 height 26
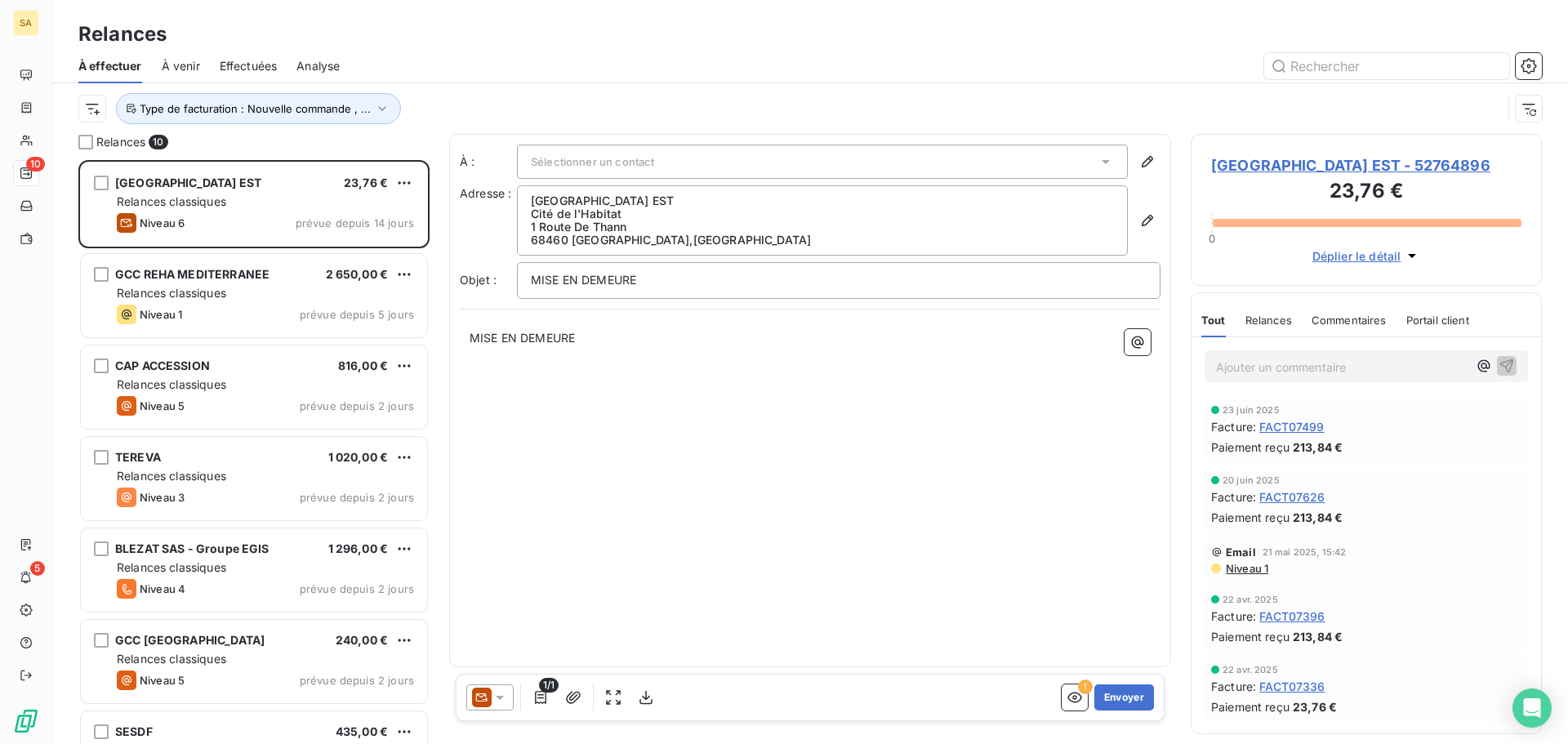
click at [616, 156] on span "Sélectionner un contact" at bounding box center [592, 162] width 123 height 13
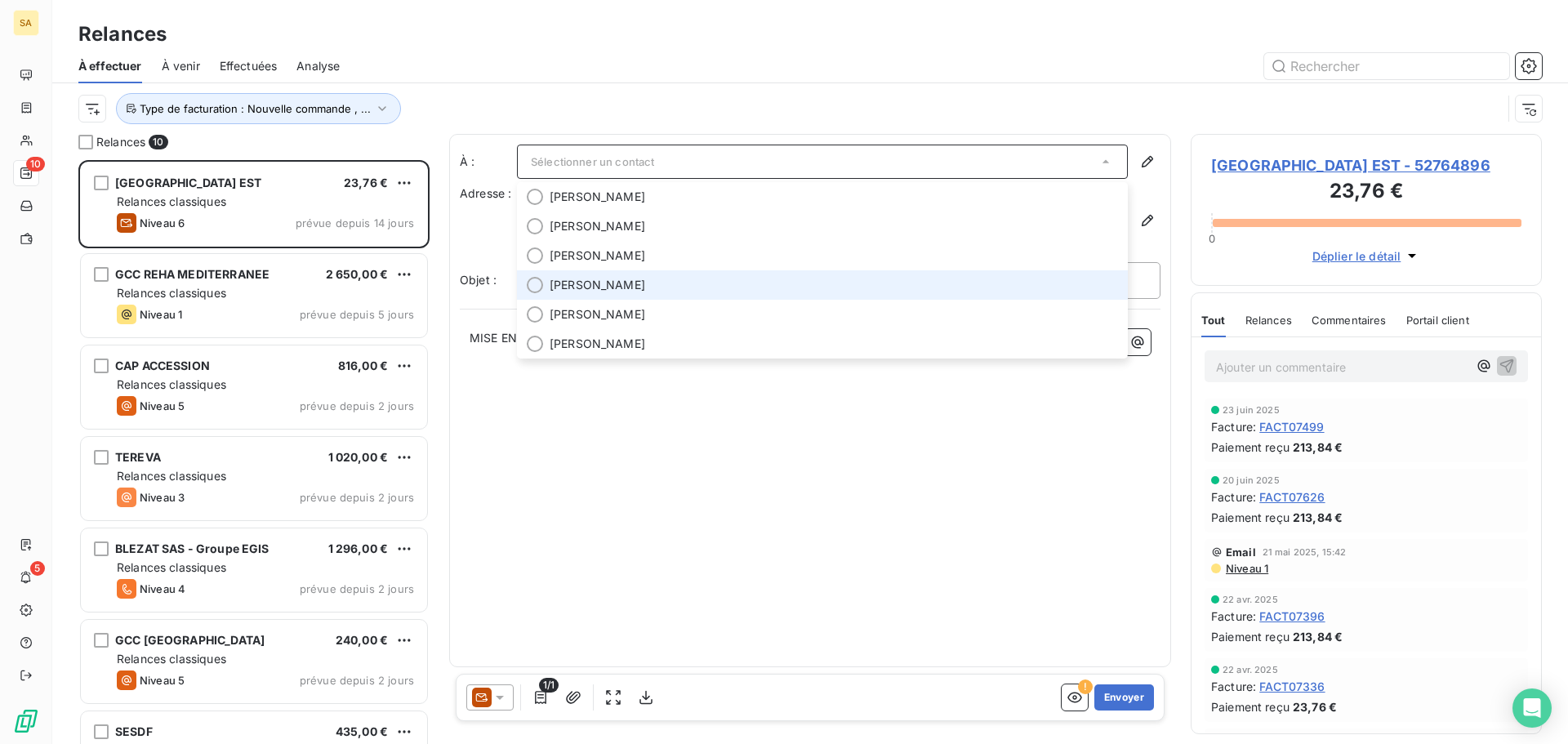
click at [568, 283] on span "[PERSON_NAME]" at bounding box center [597, 285] width 95 height 16
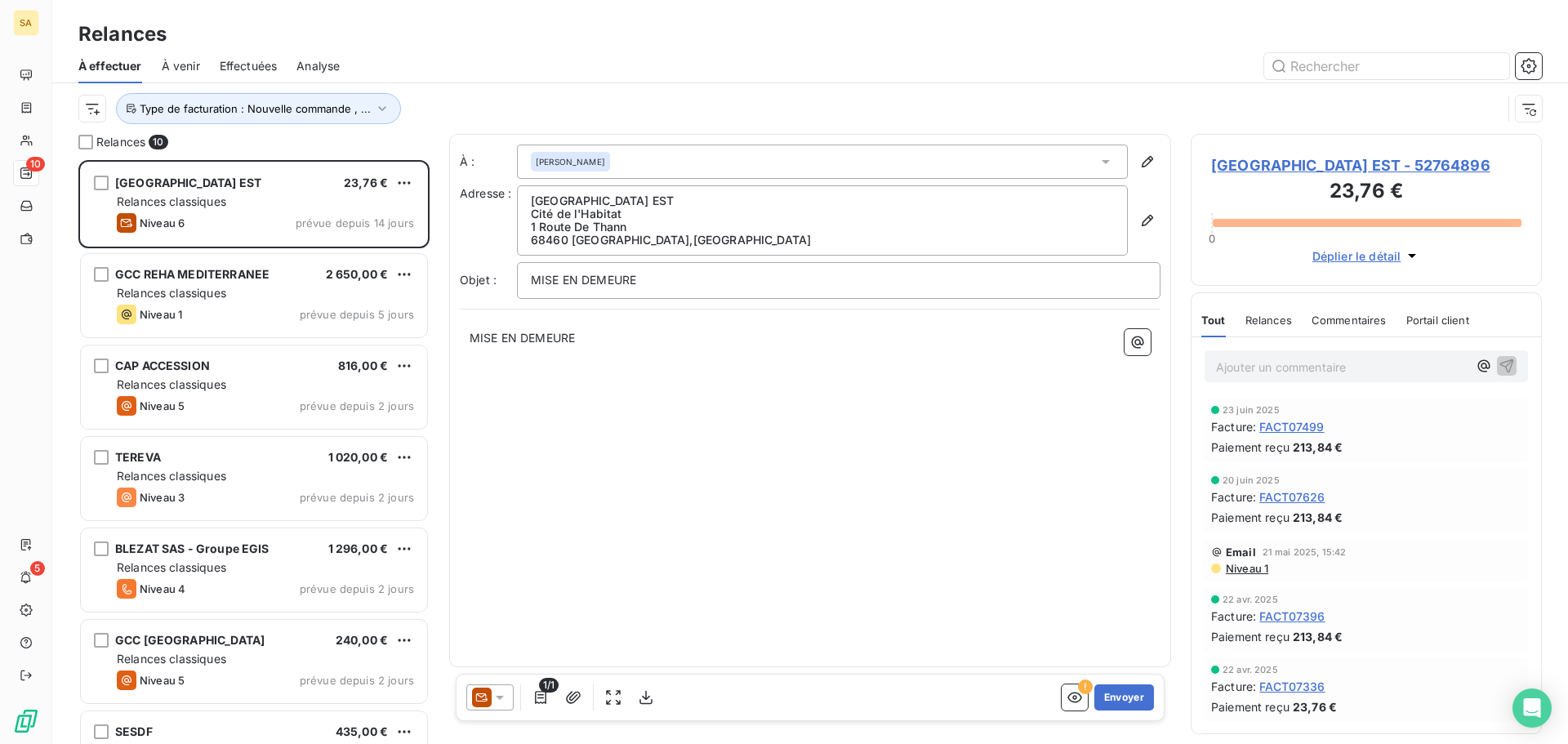
click at [493, 699] on icon at bounding box center [499, 697] width 16 height 16
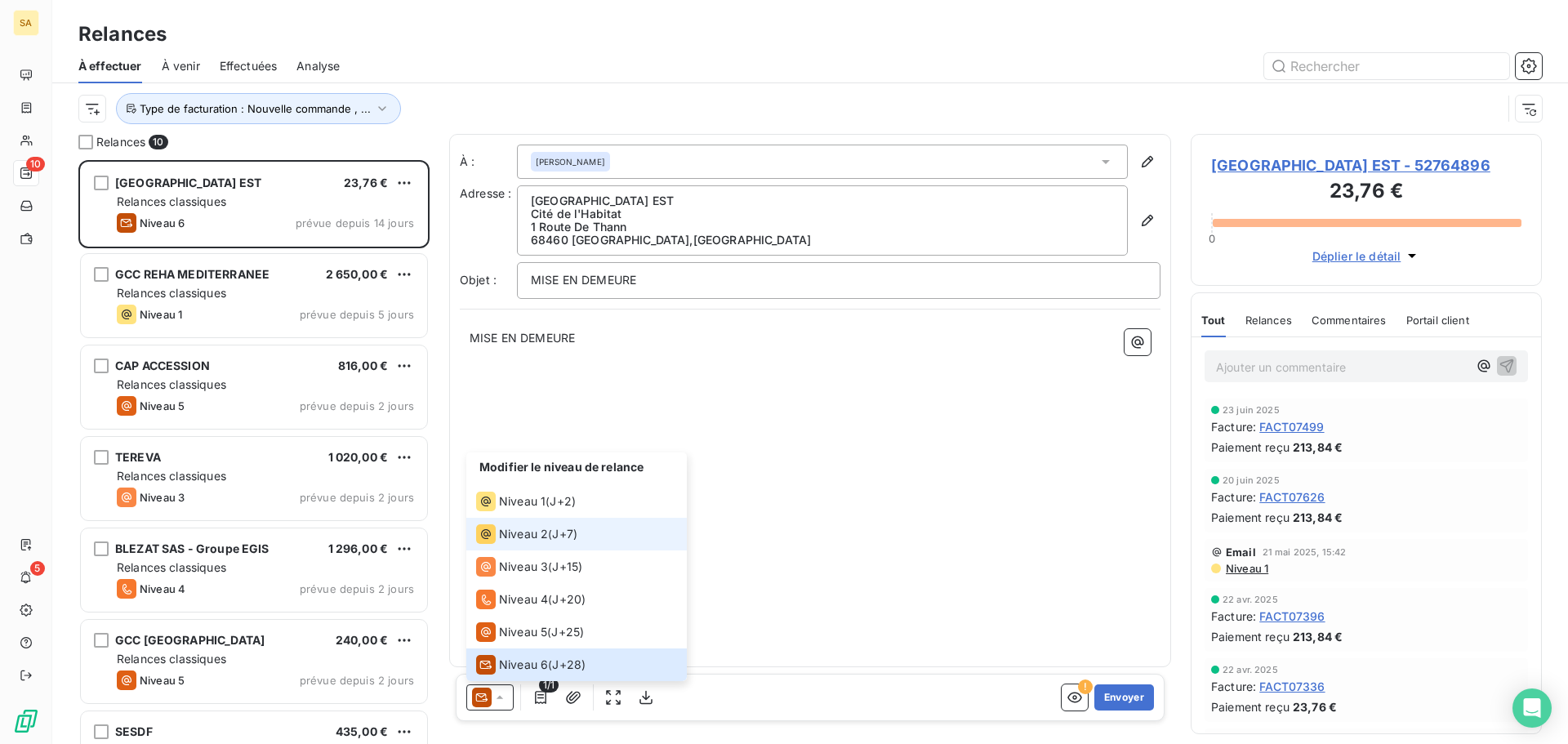
click at [527, 540] on span "Niveau 2" at bounding box center [523, 533] width 49 height 16
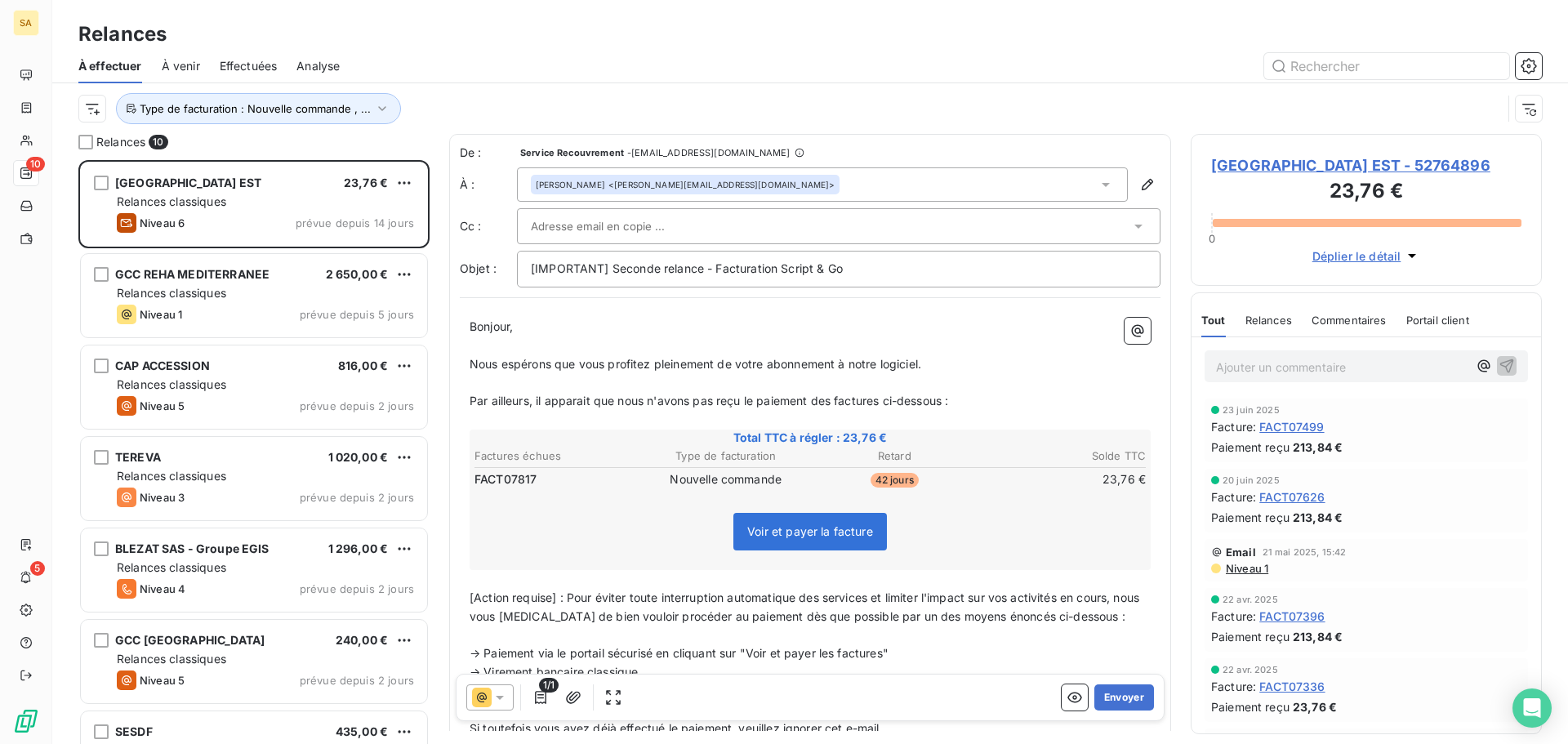
click at [653, 225] on input "text" at bounding box center [618, 226] width 175 height 24
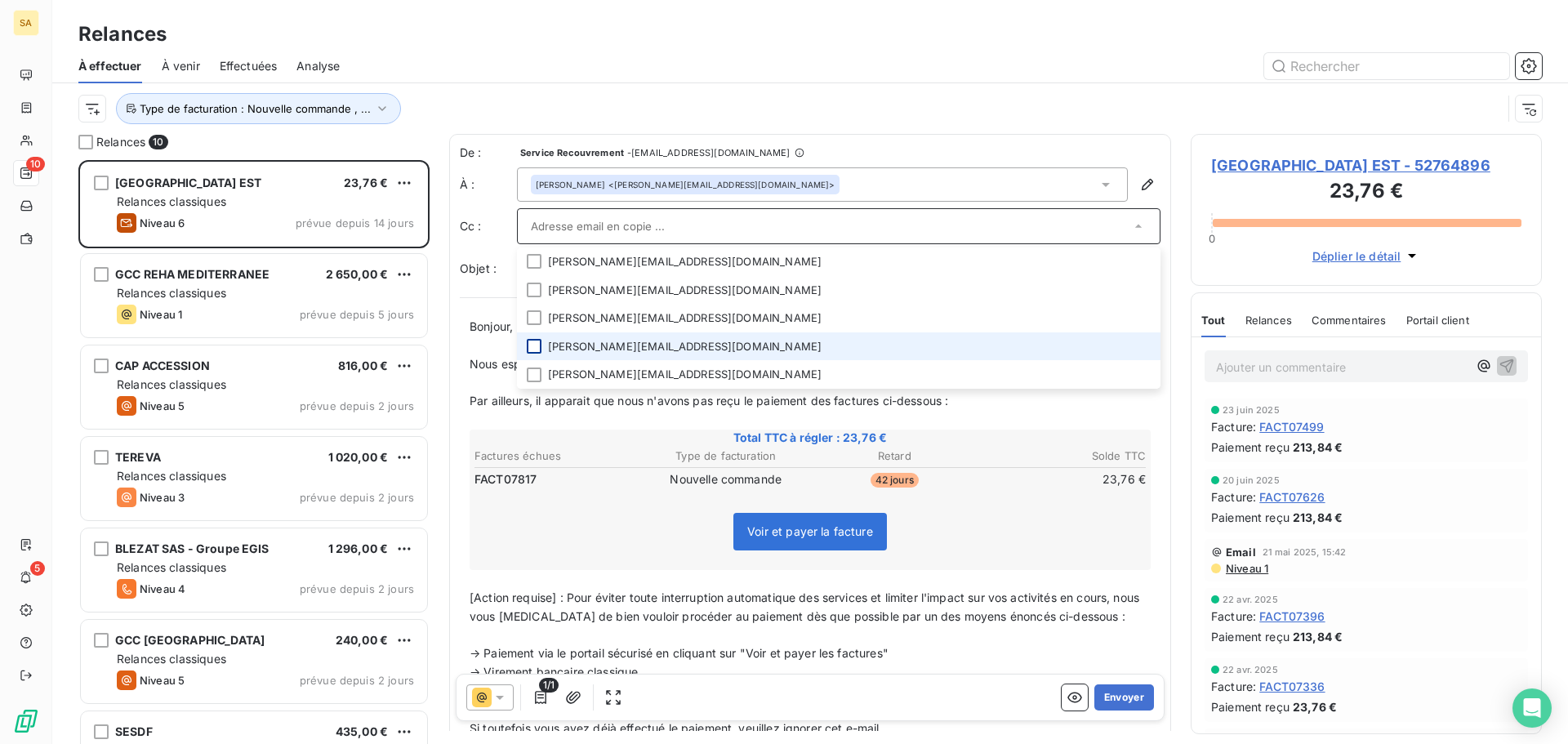
click at [538, 345] on div at bounding box center [533, 345] width 14 height 14
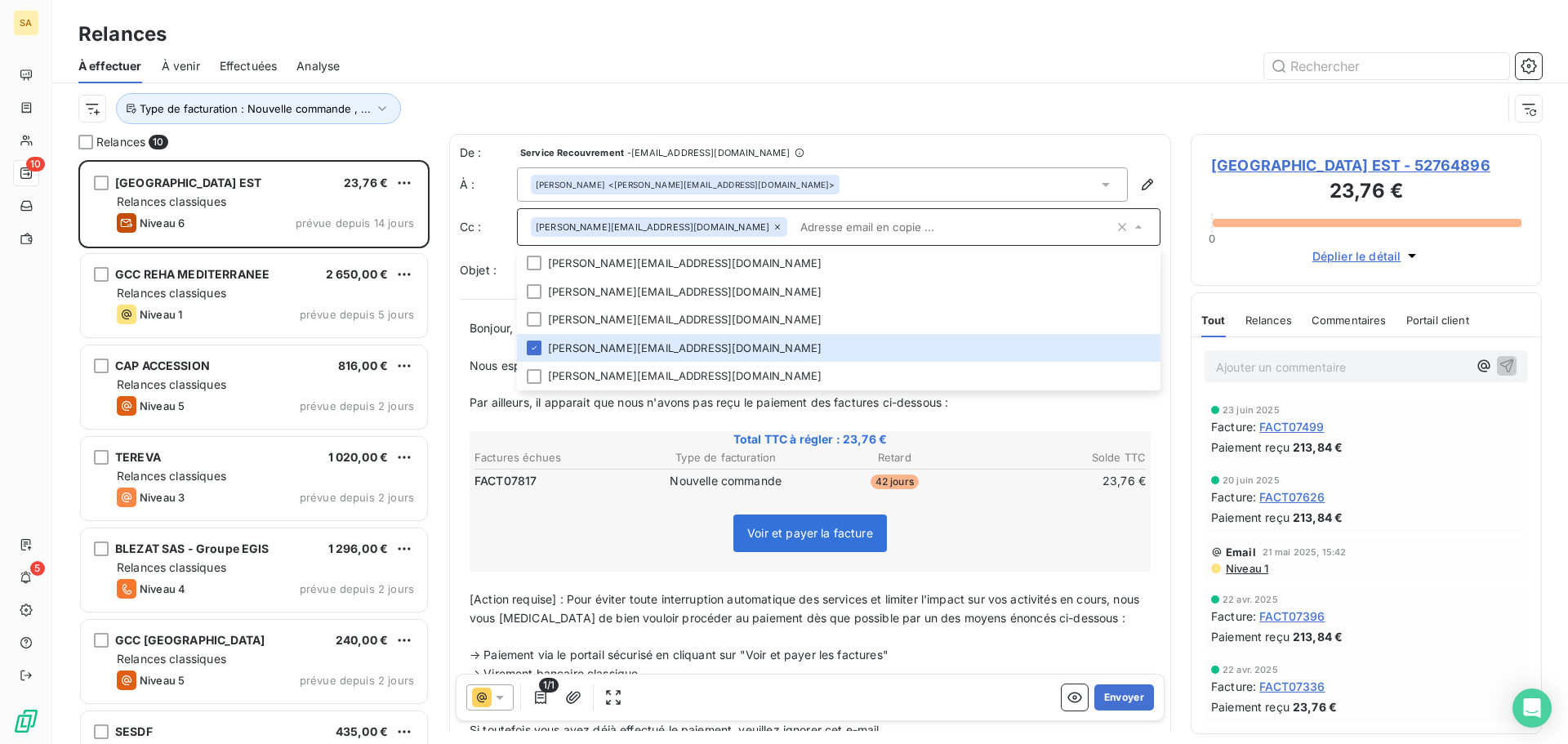
click at [793, 224] on input "text" at bounding box center [953, 227] width 320 height 24
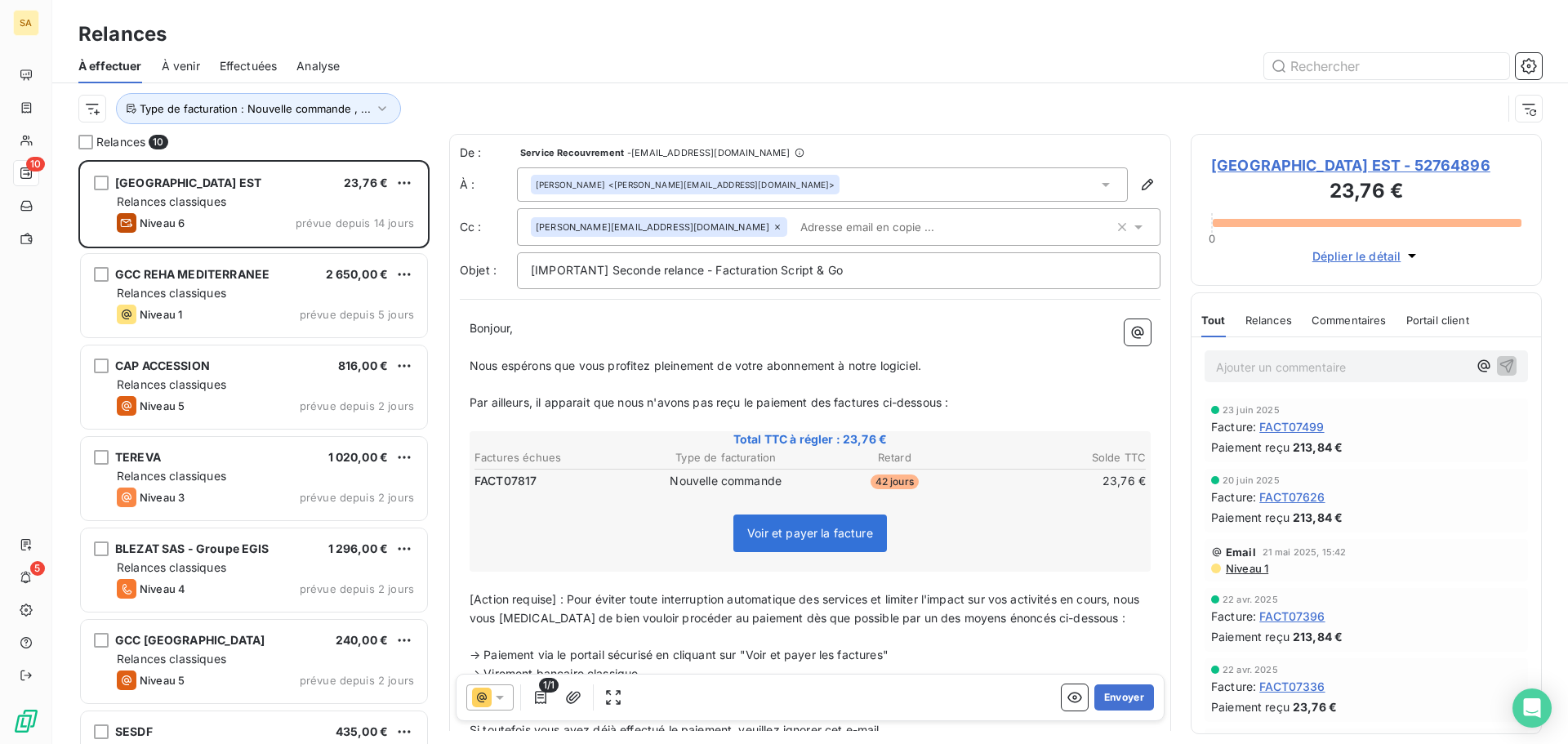
click at [793, 229] on input "text" at bounding box center [888, 227] width 189 height 24
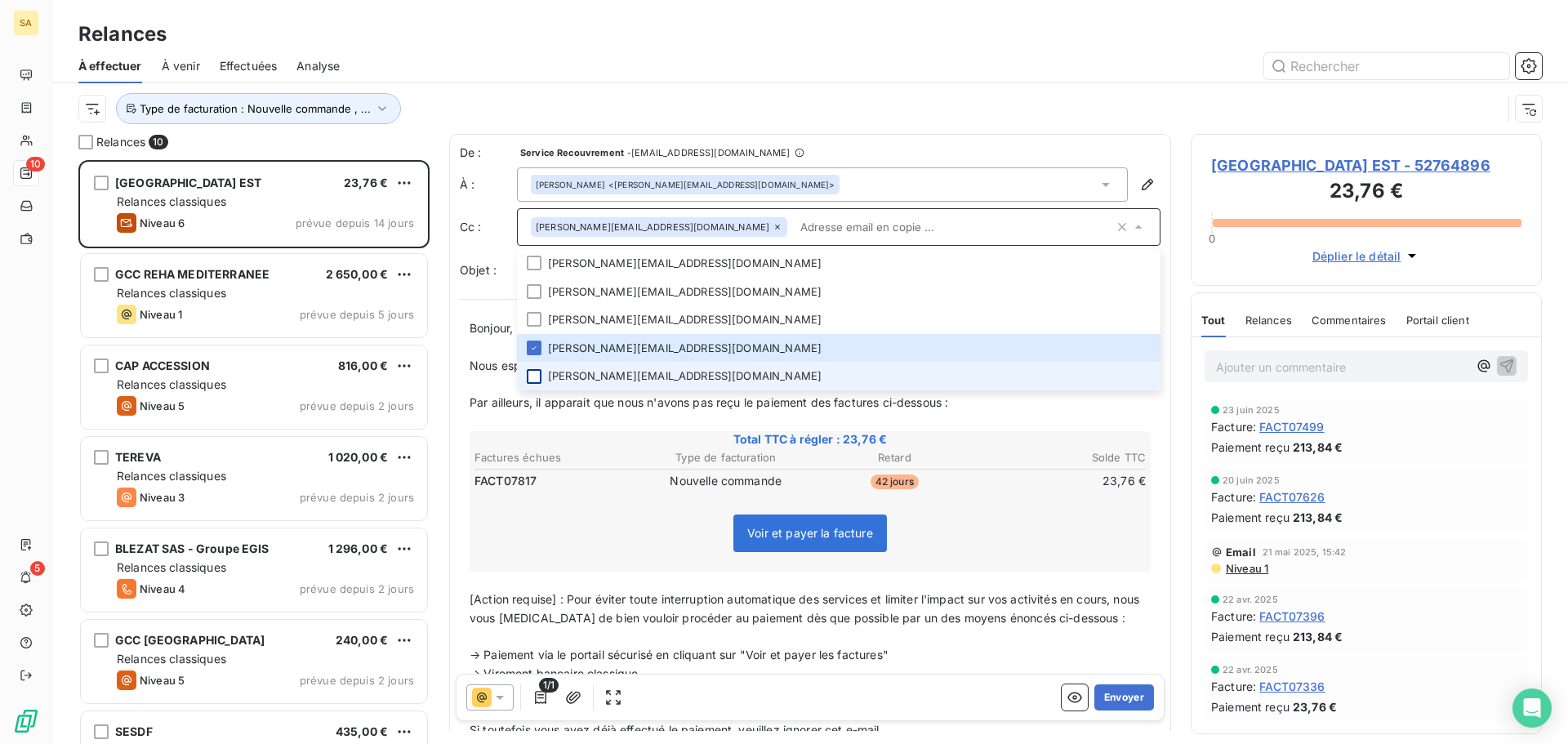
click at [531, 374] on div at bounding box center [533, 376] width 14 height 14
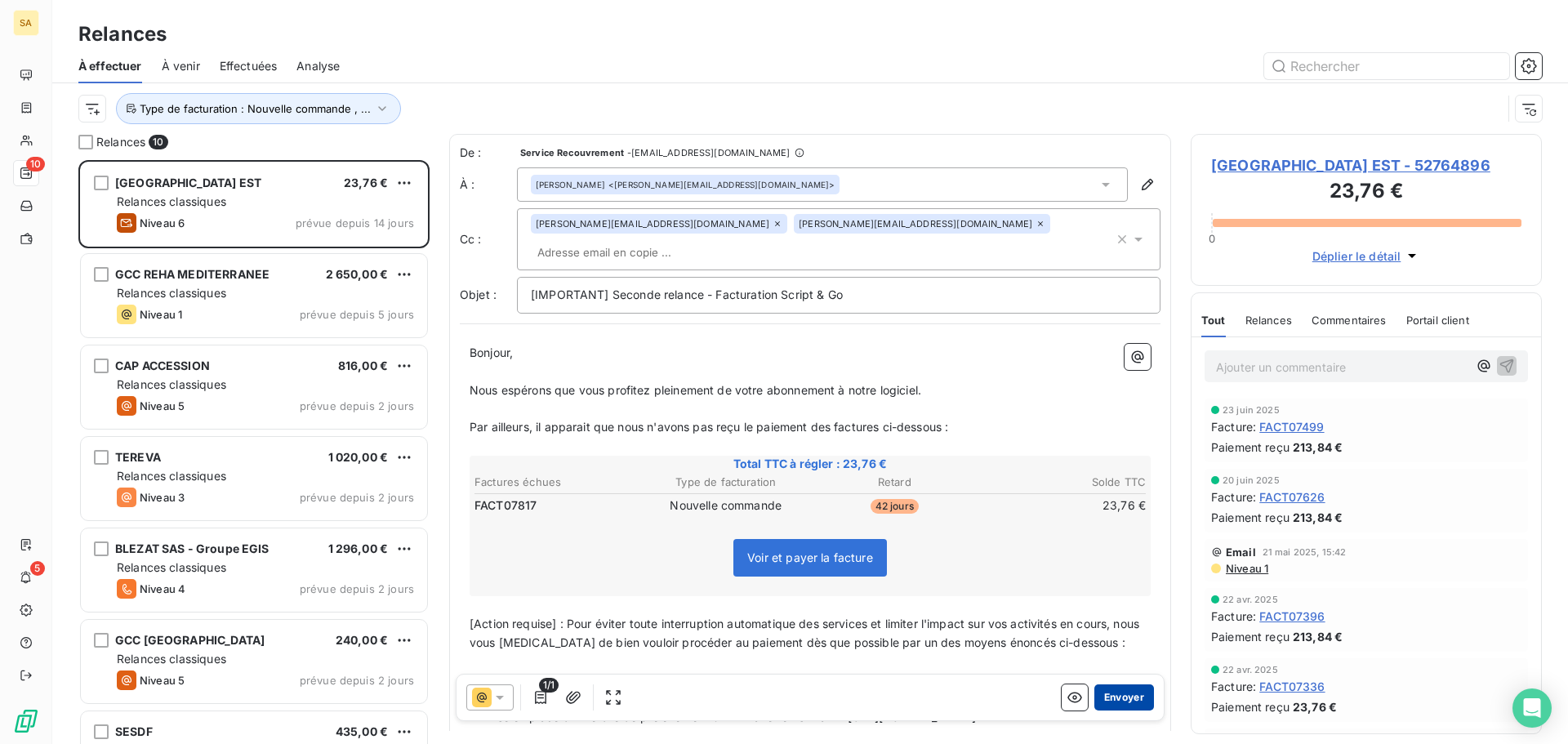
click at [1113, 699] on button "Envoyer" at bounding box center [1123, 698] width 60 height 26
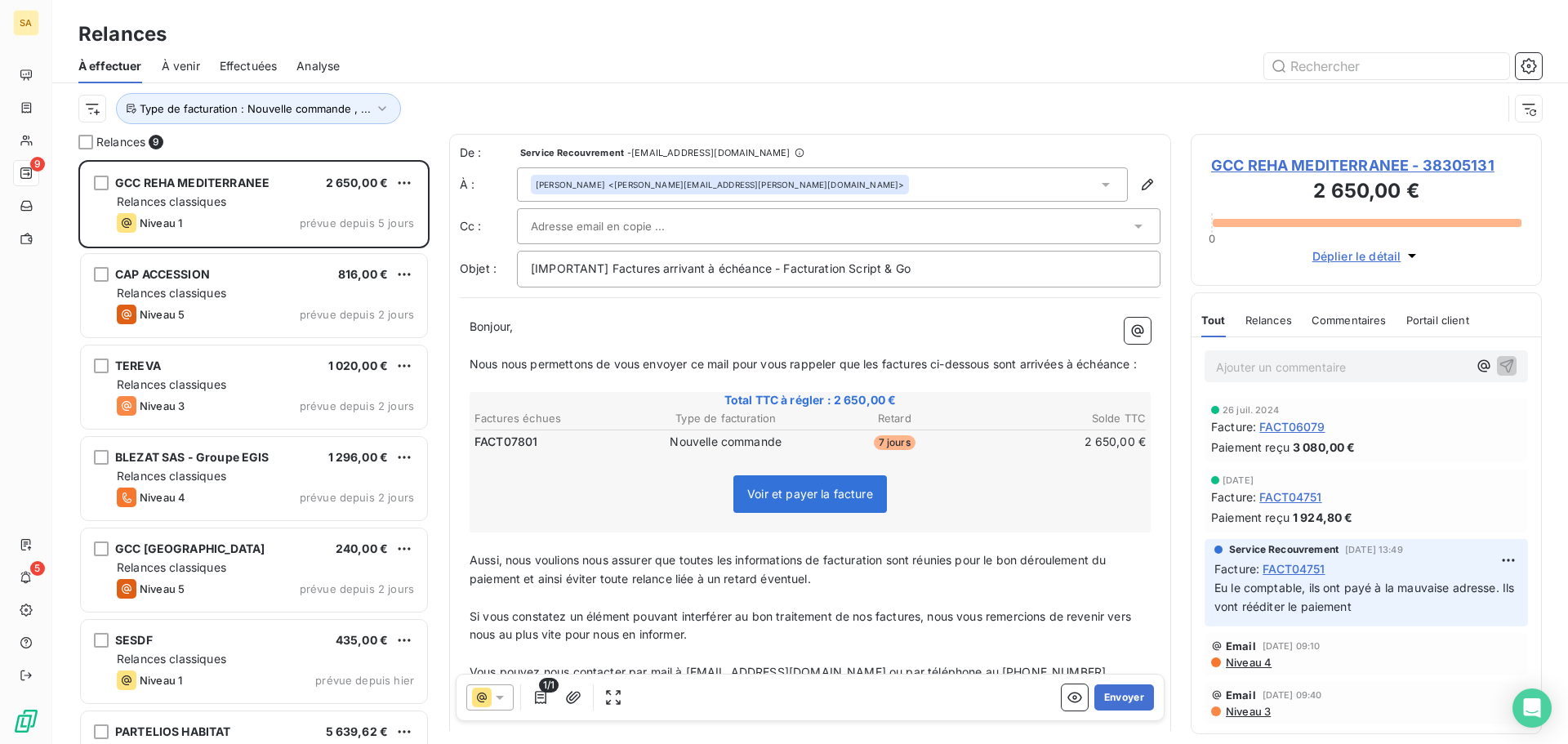
click at [744, 186] on div "Jacques MARCEL <jacques.marcel@gcc-groupe.com>" at bounding box center [719, 185] width 368 height 12
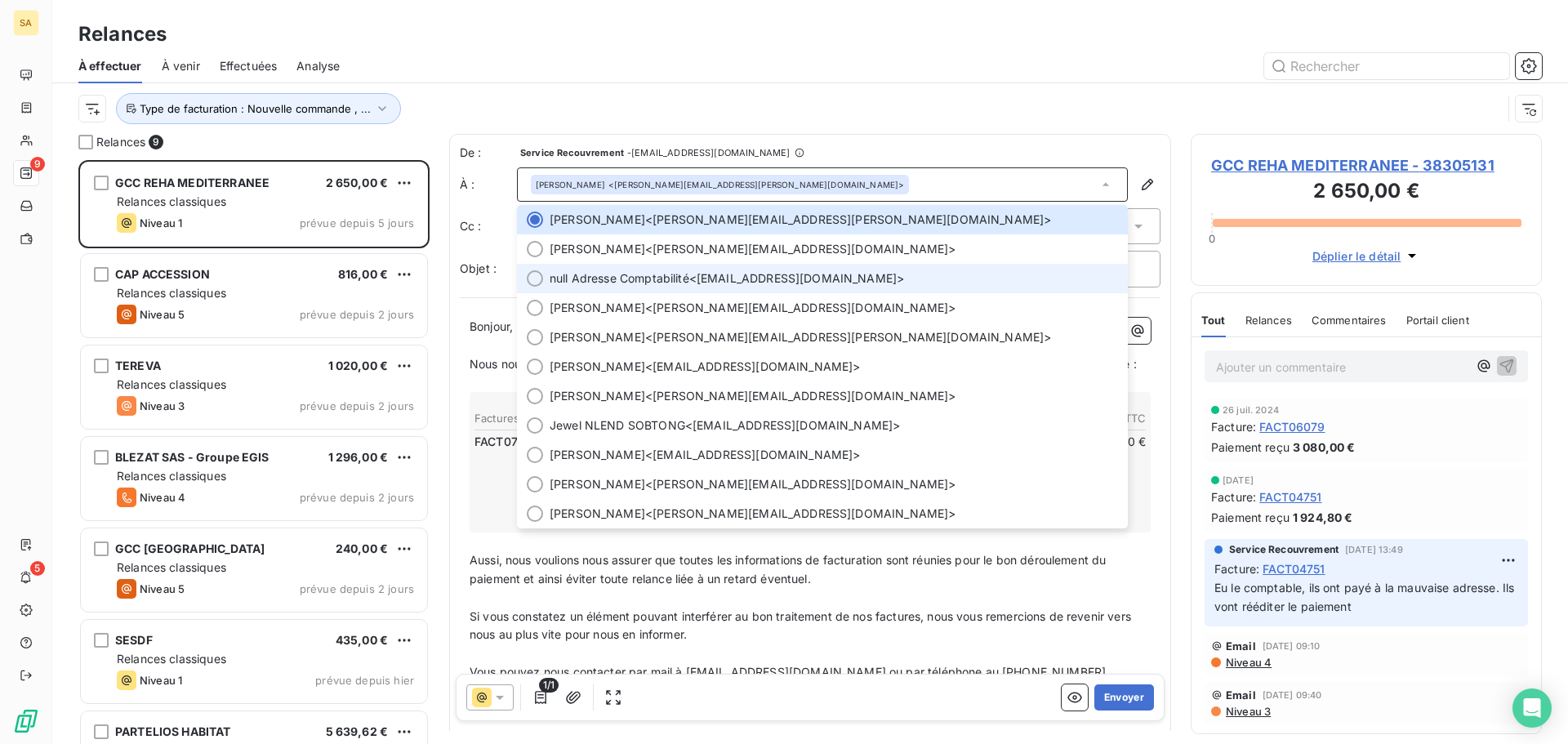
click at [536, 278] on div at bounding box center [534, 278] width 16 height 16
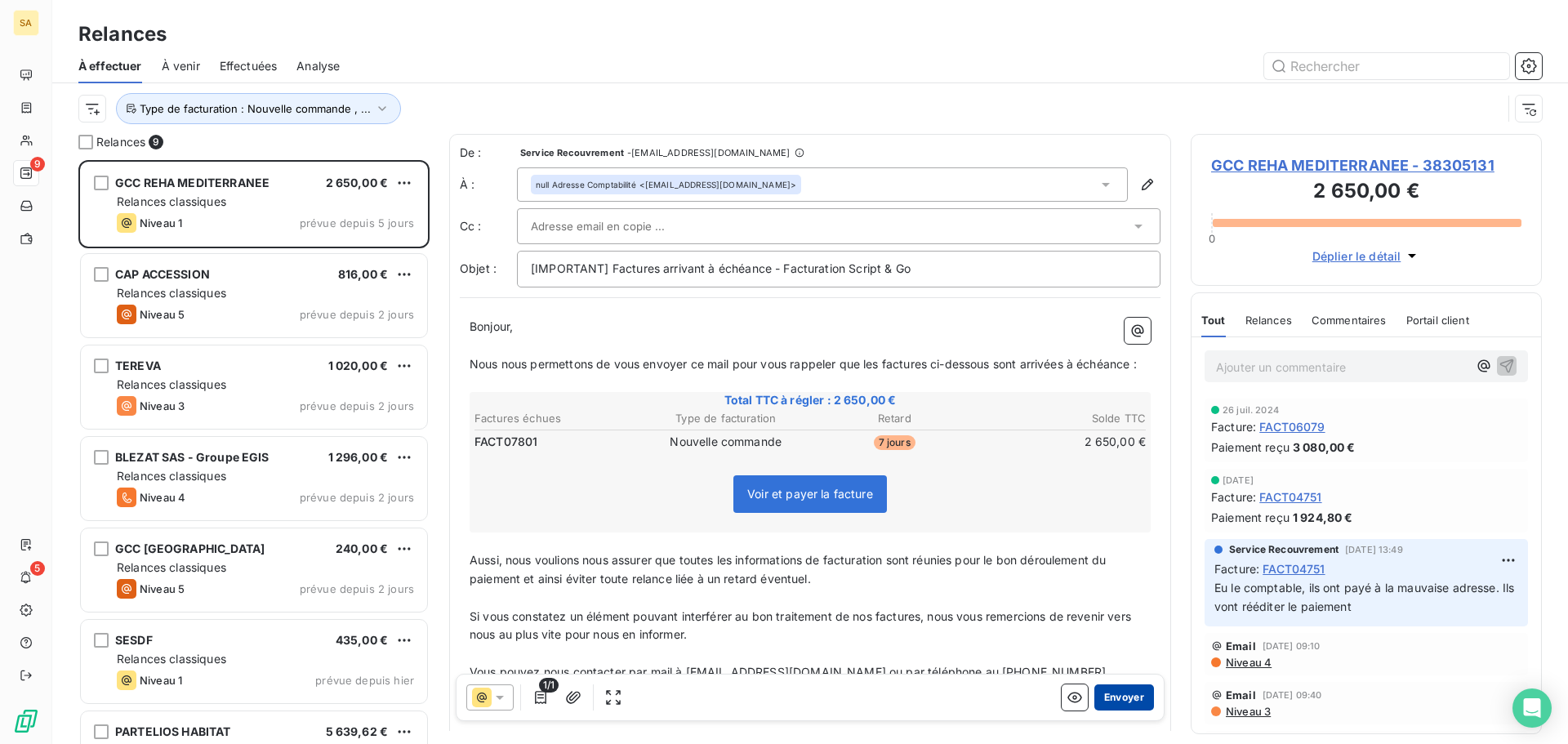
click at [1124, 698] on button "Envoyer" at bounding box center [1123, 698] width 60 height 26
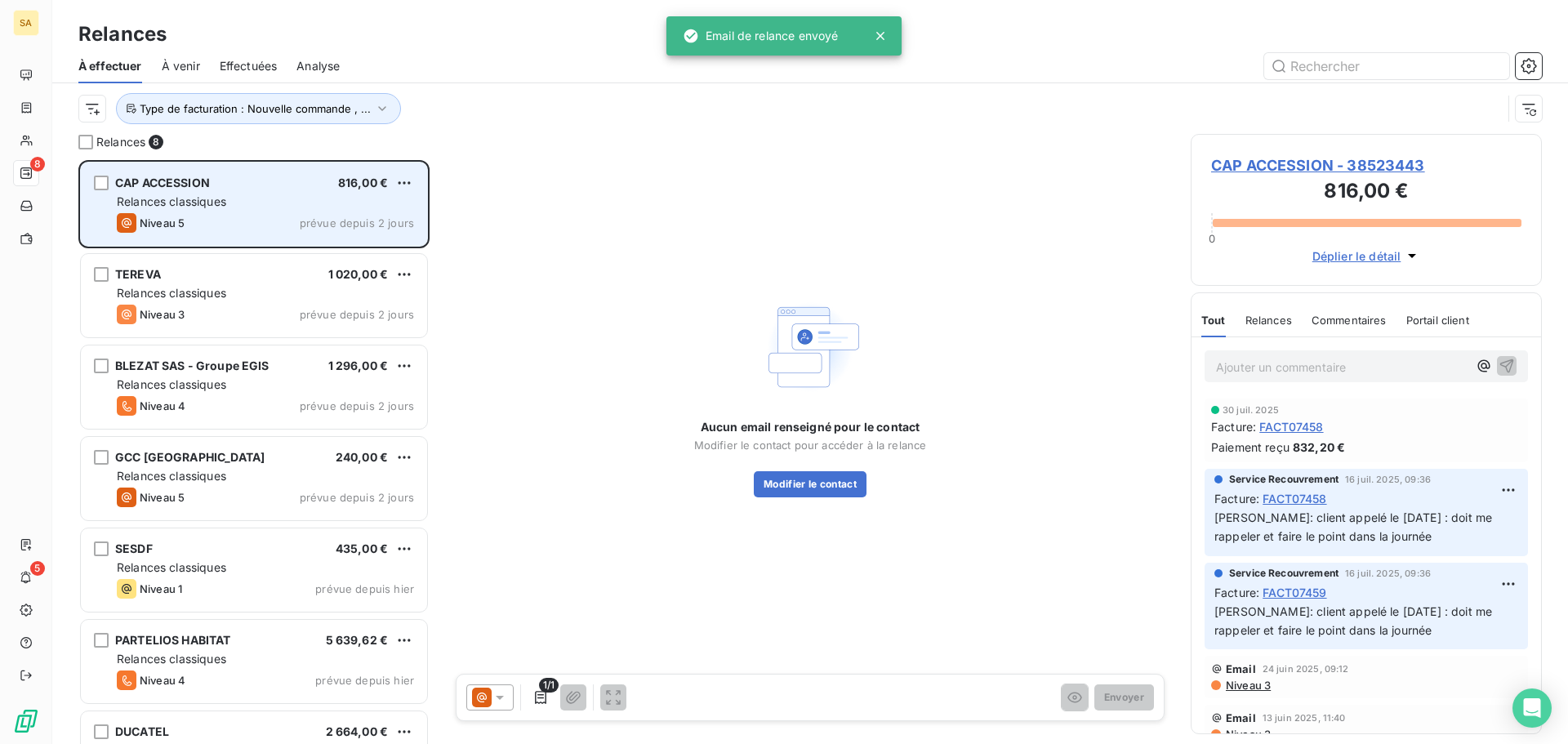
click at [290, 200] on div "Relances classiques" at bounding box center [265, 201] width 297 height 16
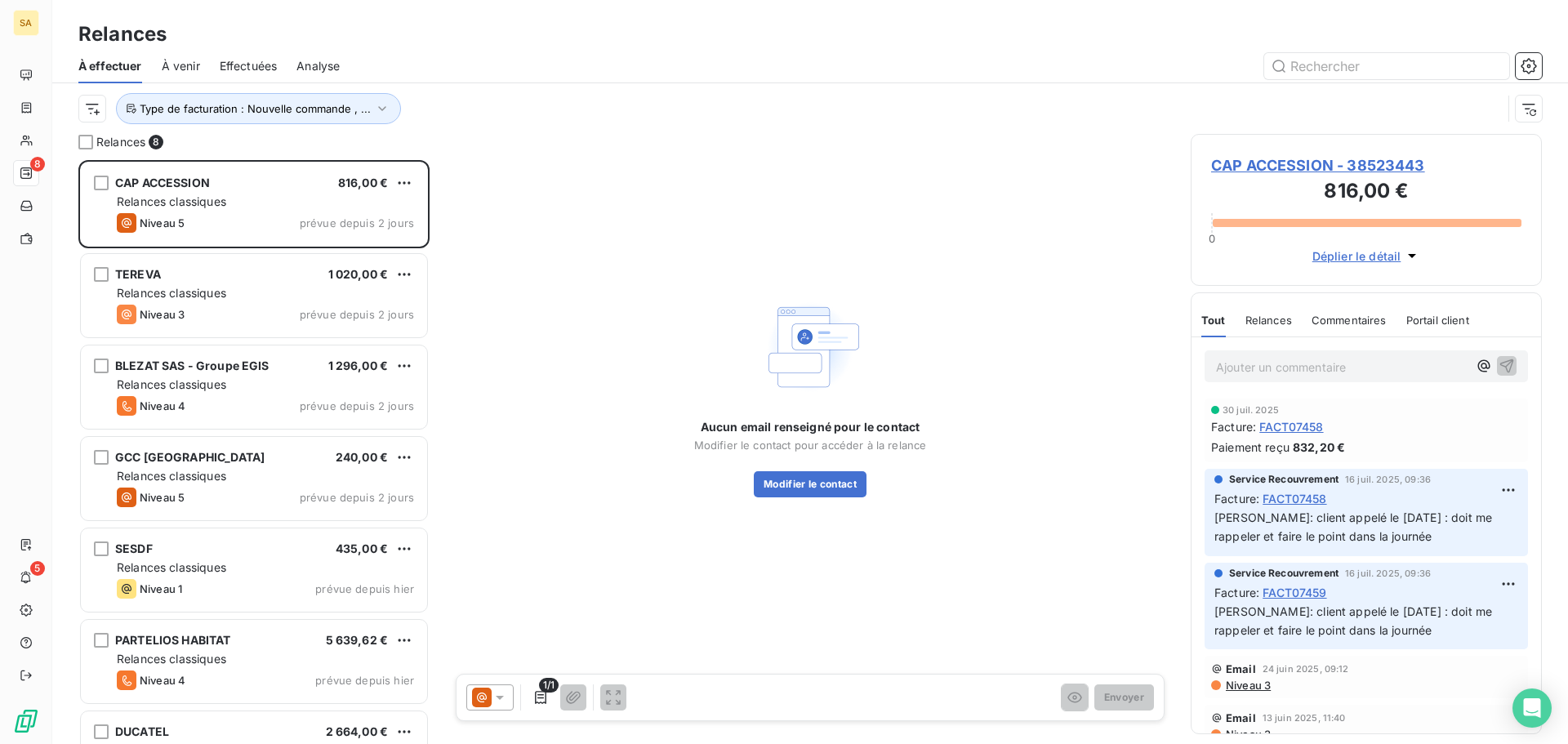
click at [497, 701] on icon at bounding box center [499, 697] width 16 height 16
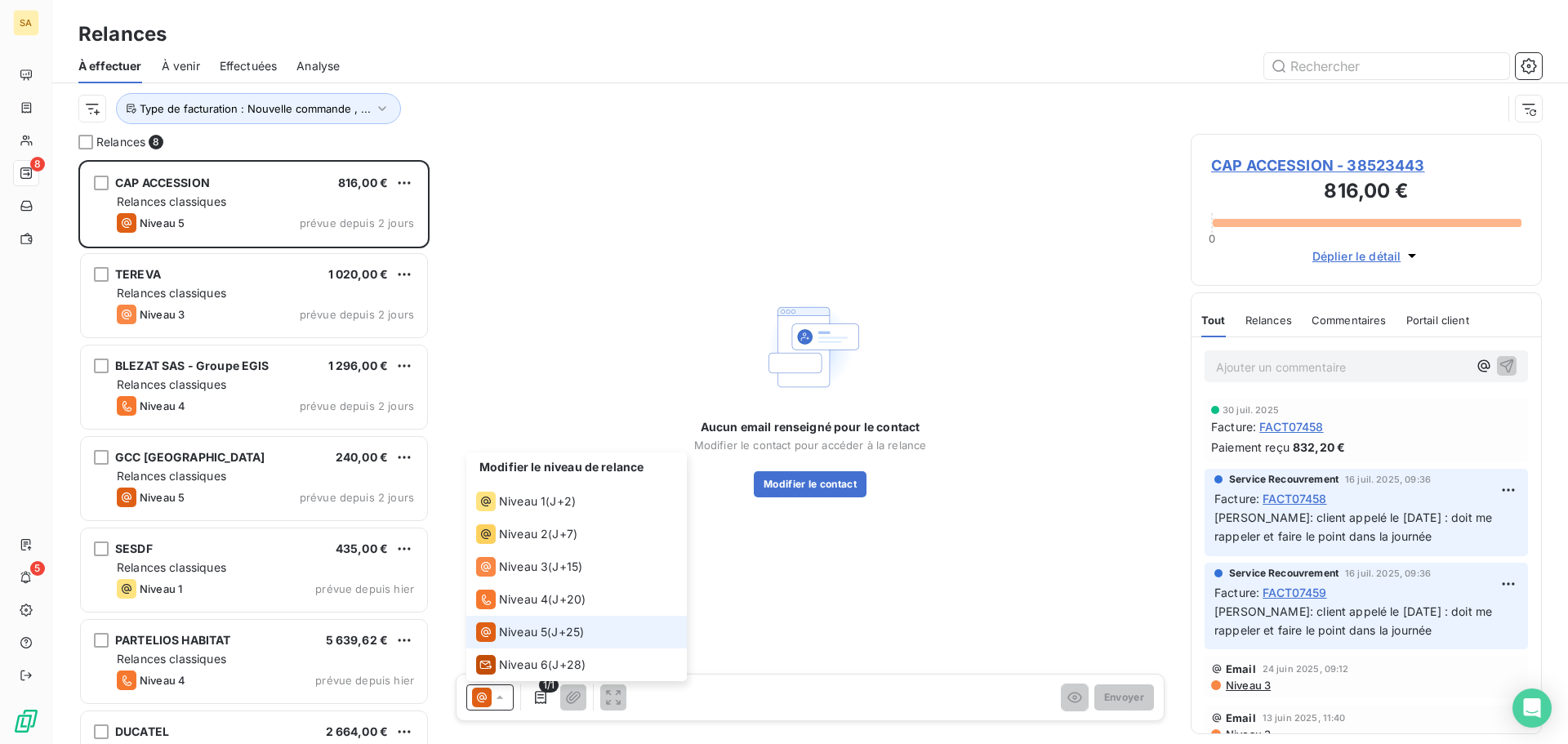
click at [497, 701] on icon at bounding box center [499, 697] width 16 height 16
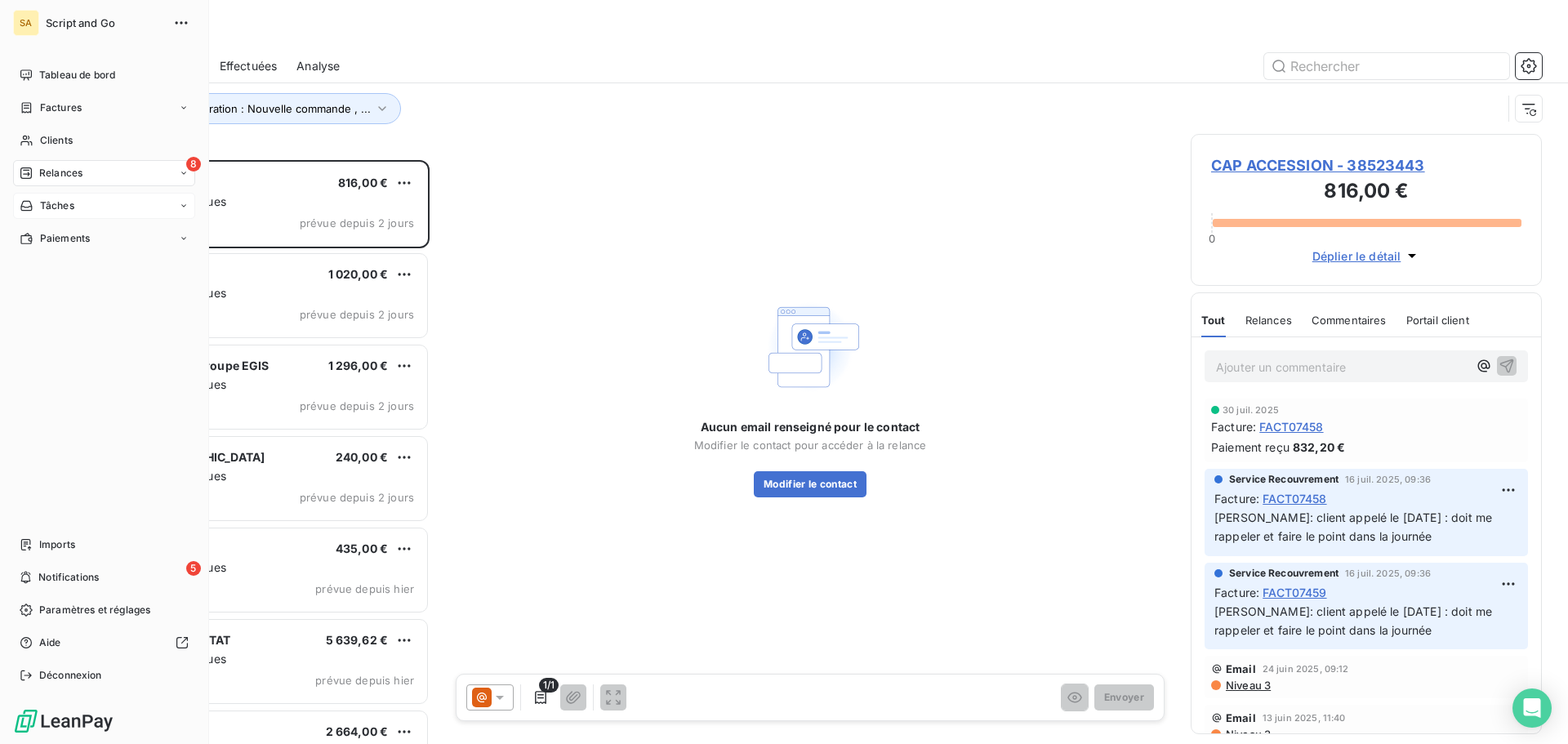
click at [27, 201] on icon at bounding box center [26, 206] width 12 height 10
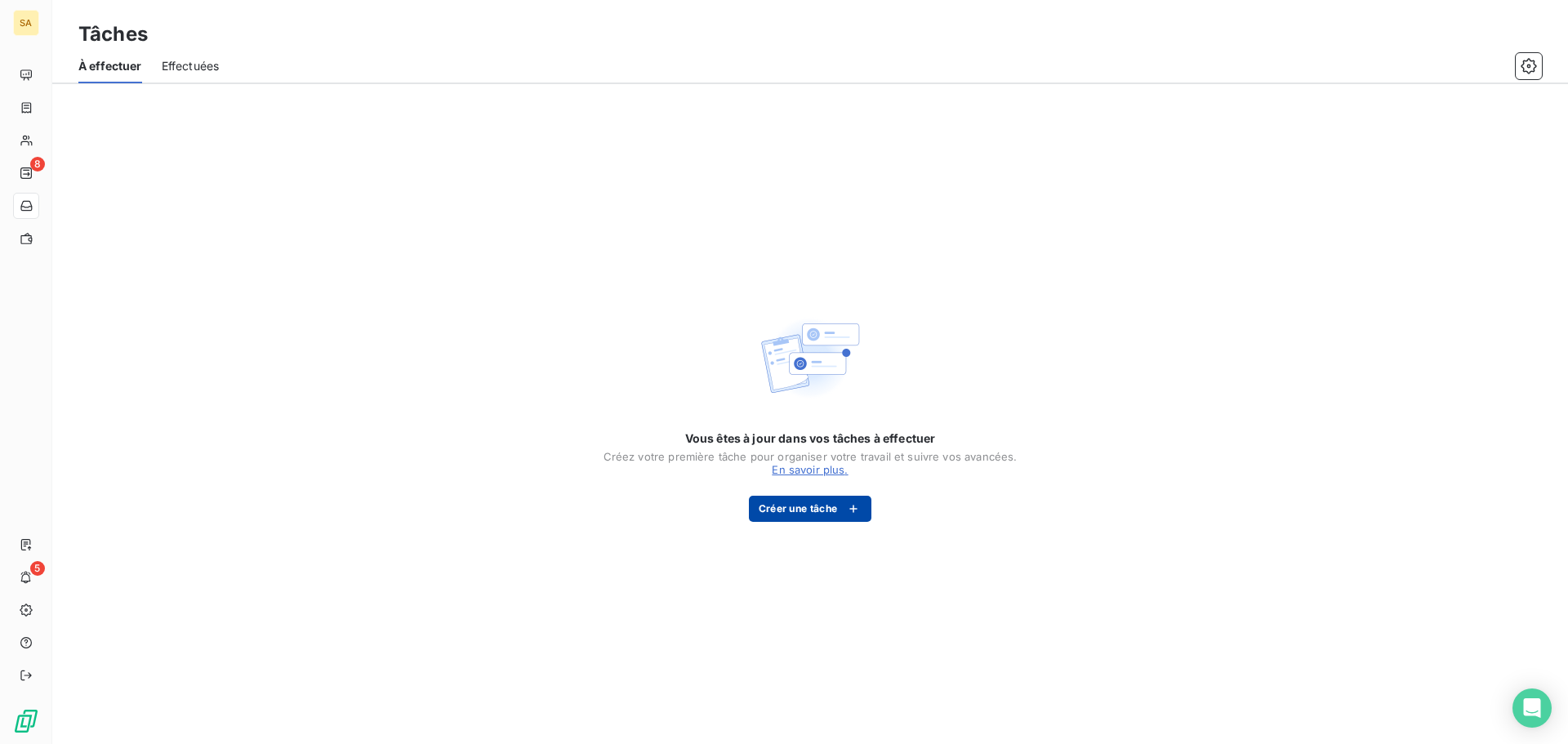
click at [814, 511] on button "Créer une tâche" at bounding box center [810, 509] width 123 height 26
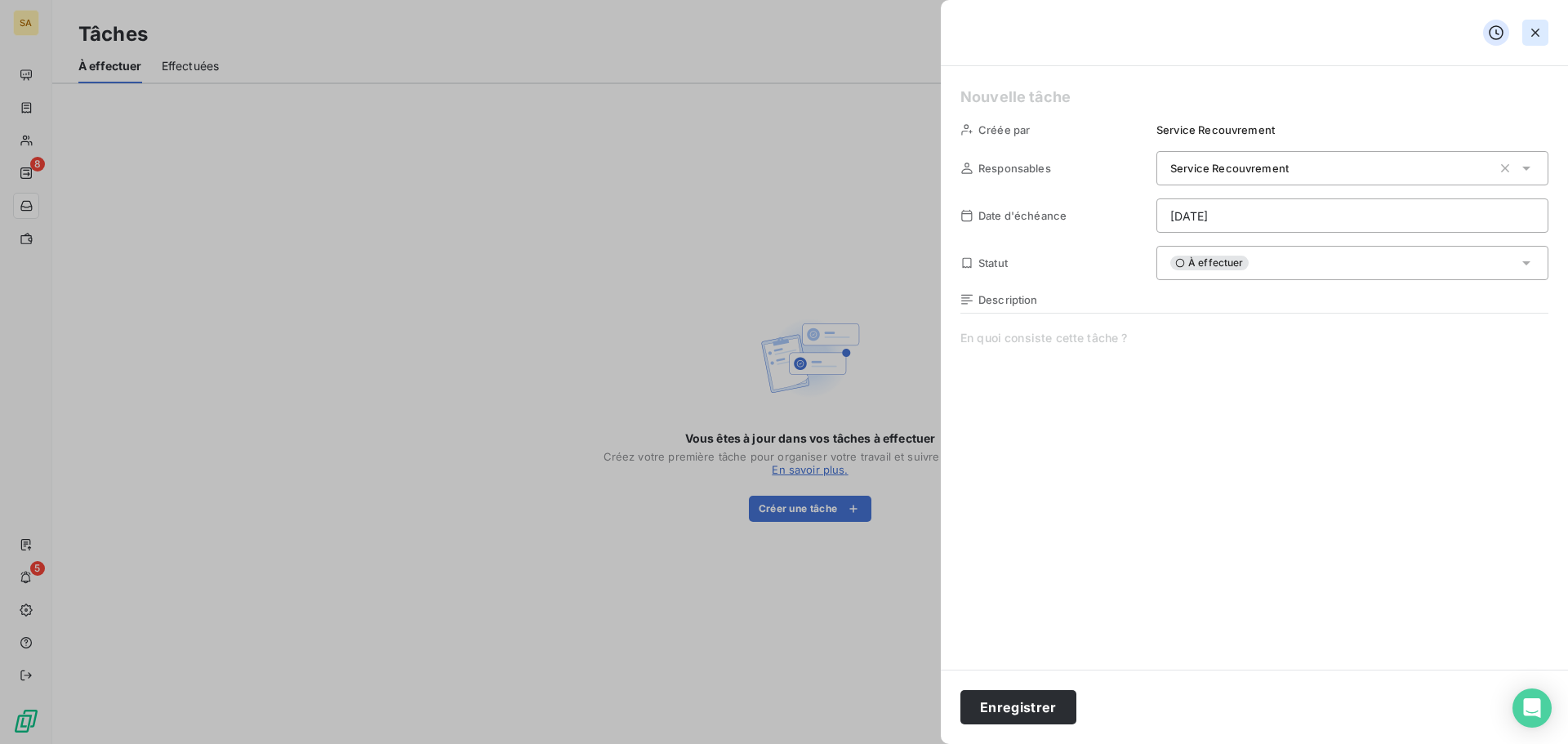
click at [1539, 22] on button "button" at bounding box center [1534, 32] width 26 height 26
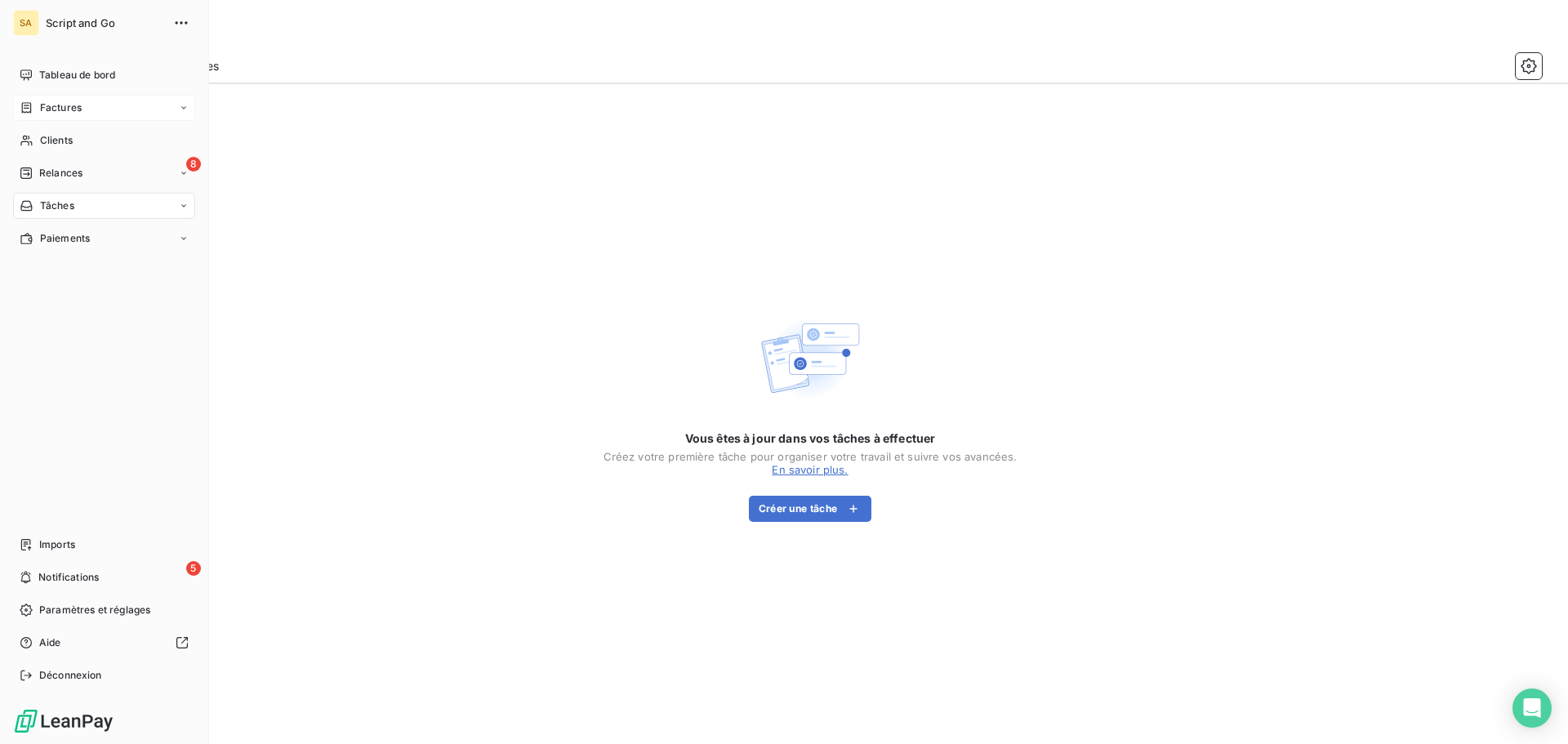
click at [38, 106] on div "Factures" at bounding box center [51, 107] width 62 height 14
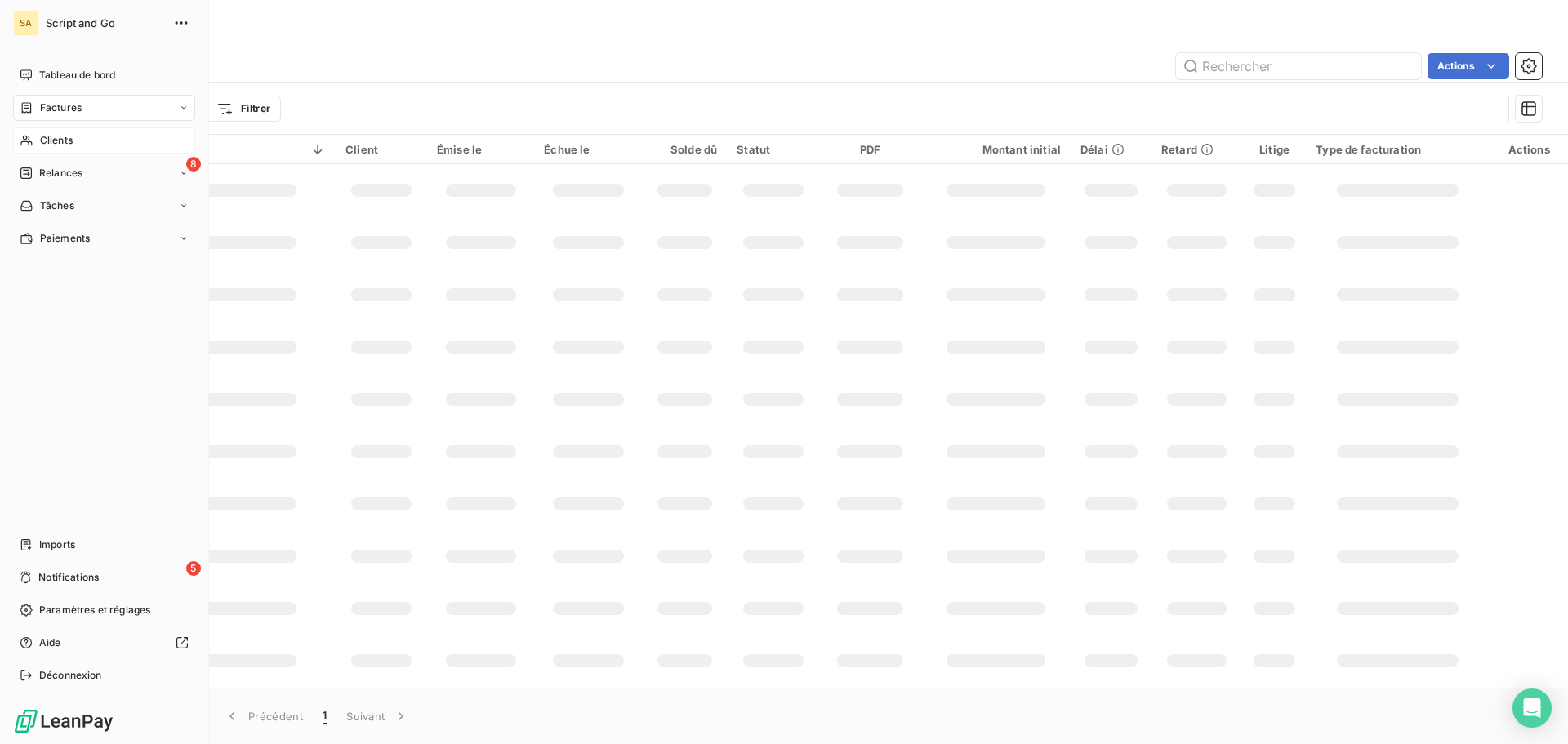
click at [45, 138] on span "Clients" at bounding box center [56, 140] width 33 height 14
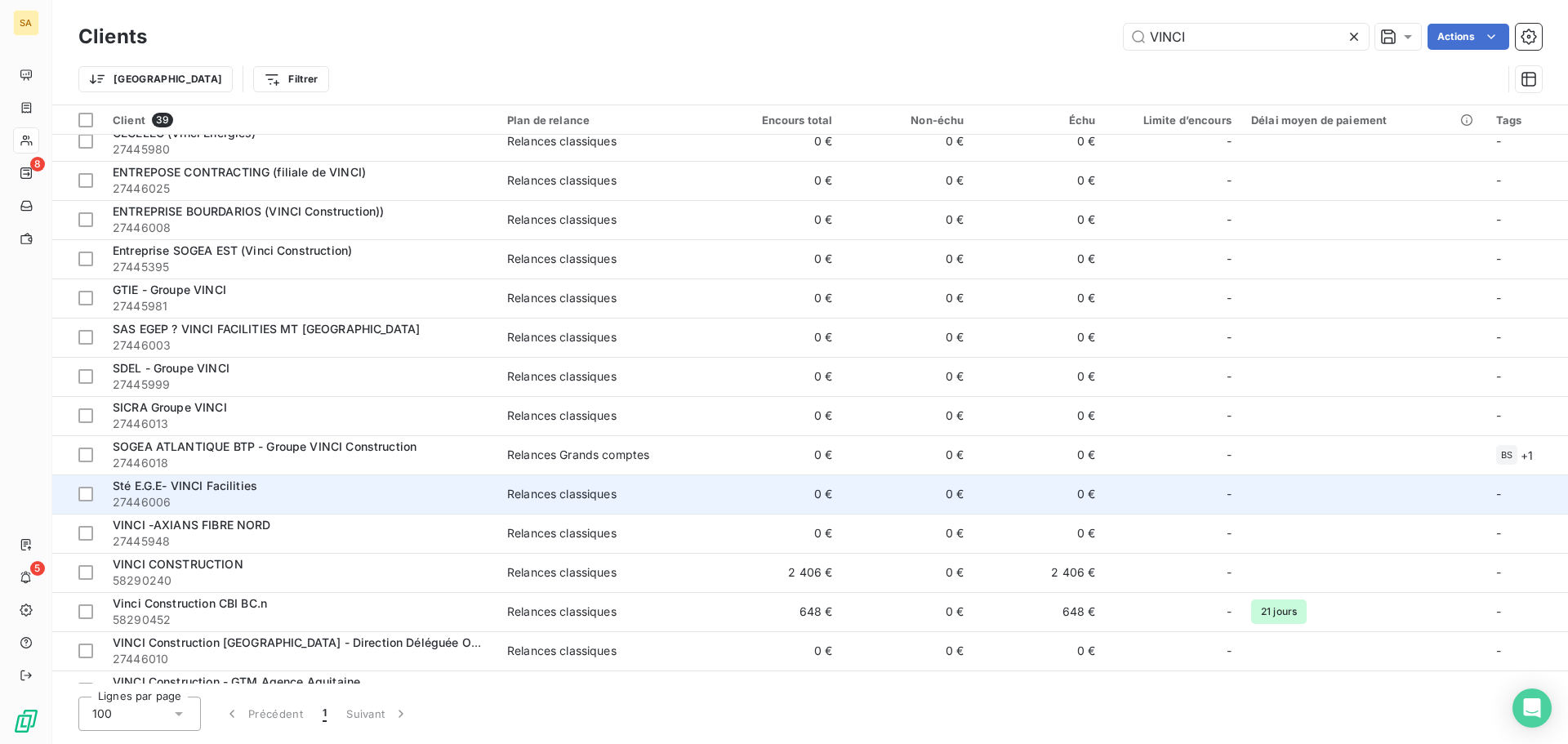
scroll to position [245, 0]
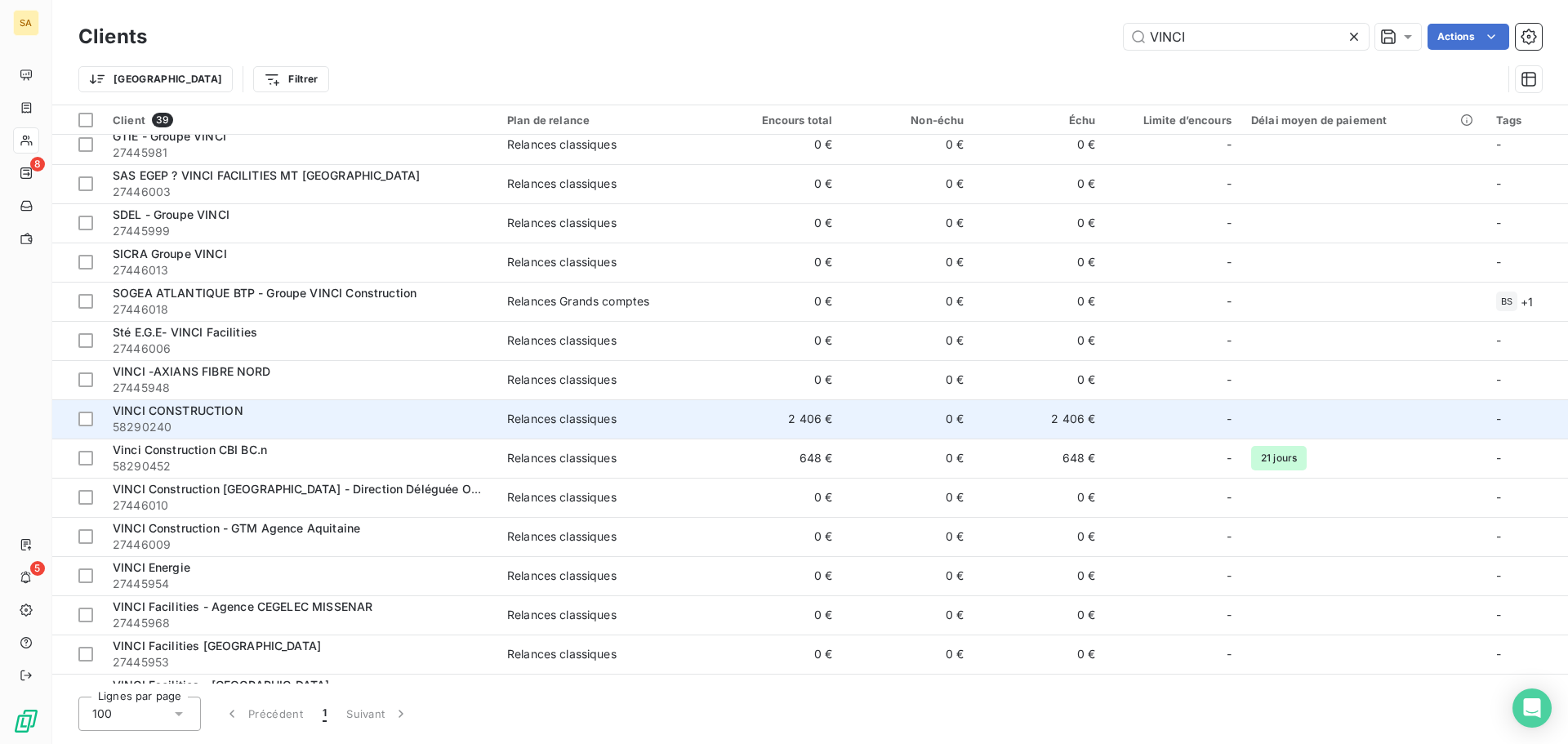
type input "VINCI"
click at [461, 409] on div "VINCI CONSTRUCTION" at bounding box center [300, 410] width 375 height 16
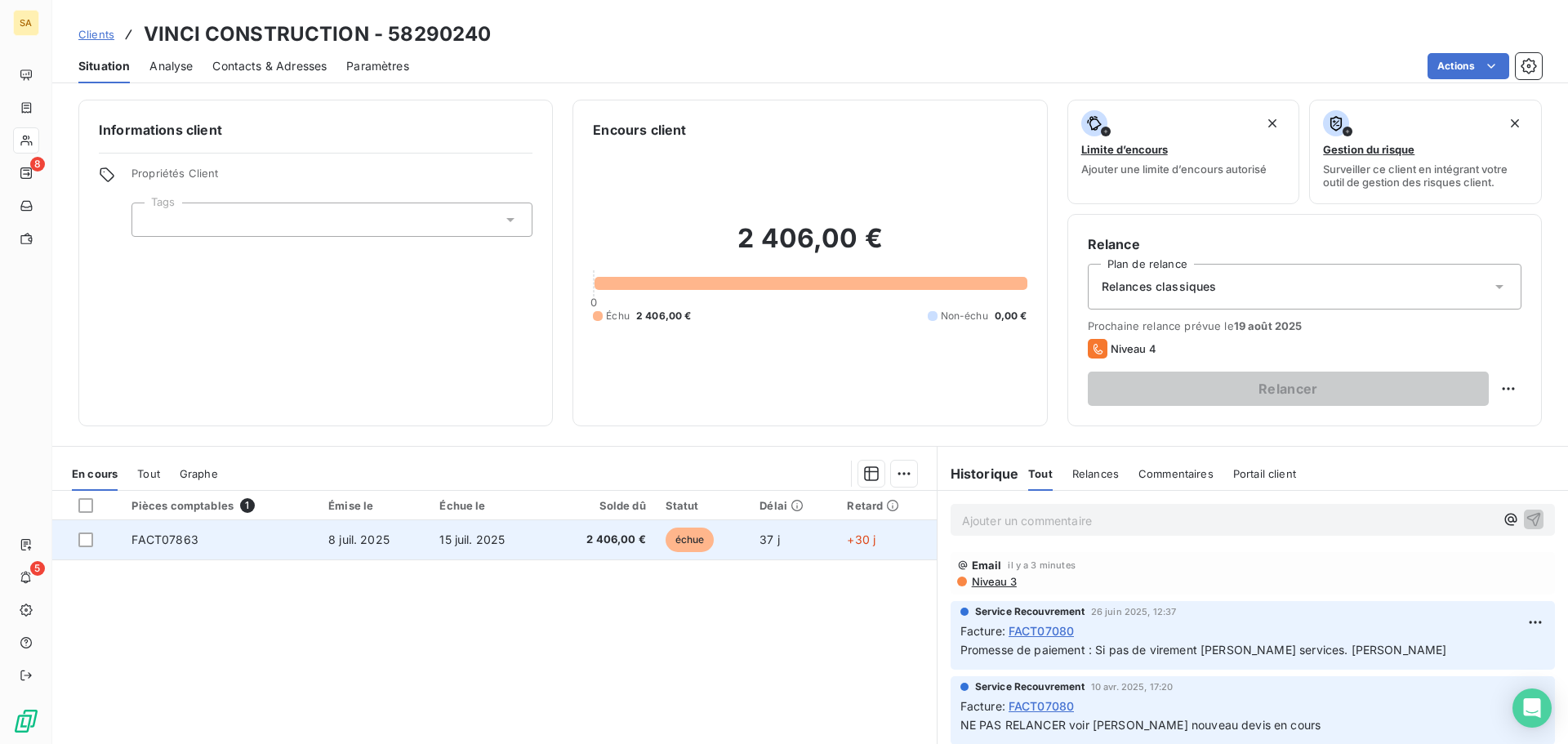
click at [238, 538] on td "FACT07863" at bounding box center [220, 540] width 197 height 40
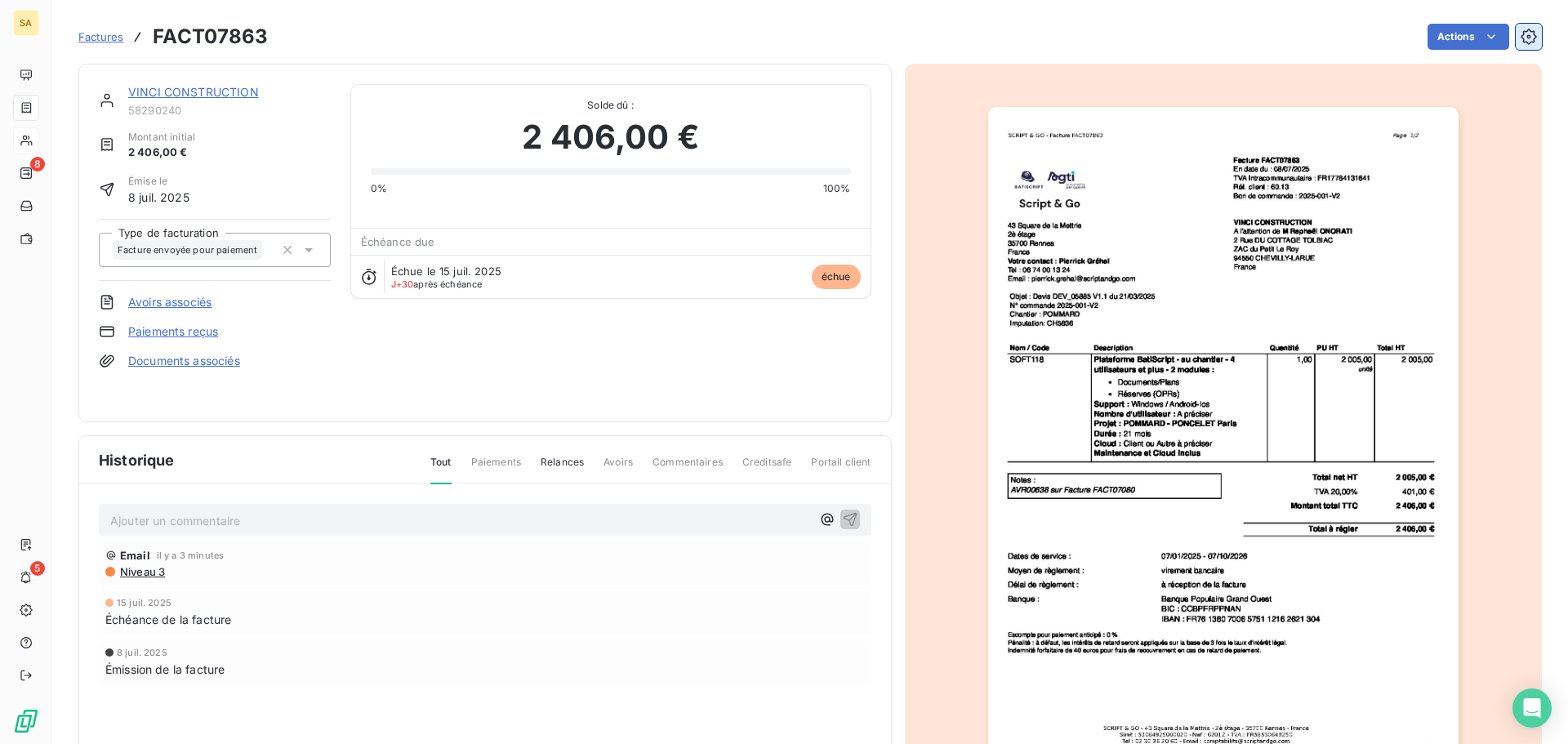
click at [1520, 40] on icon "button" at bounding box center [1528, 36] width 16 height 16
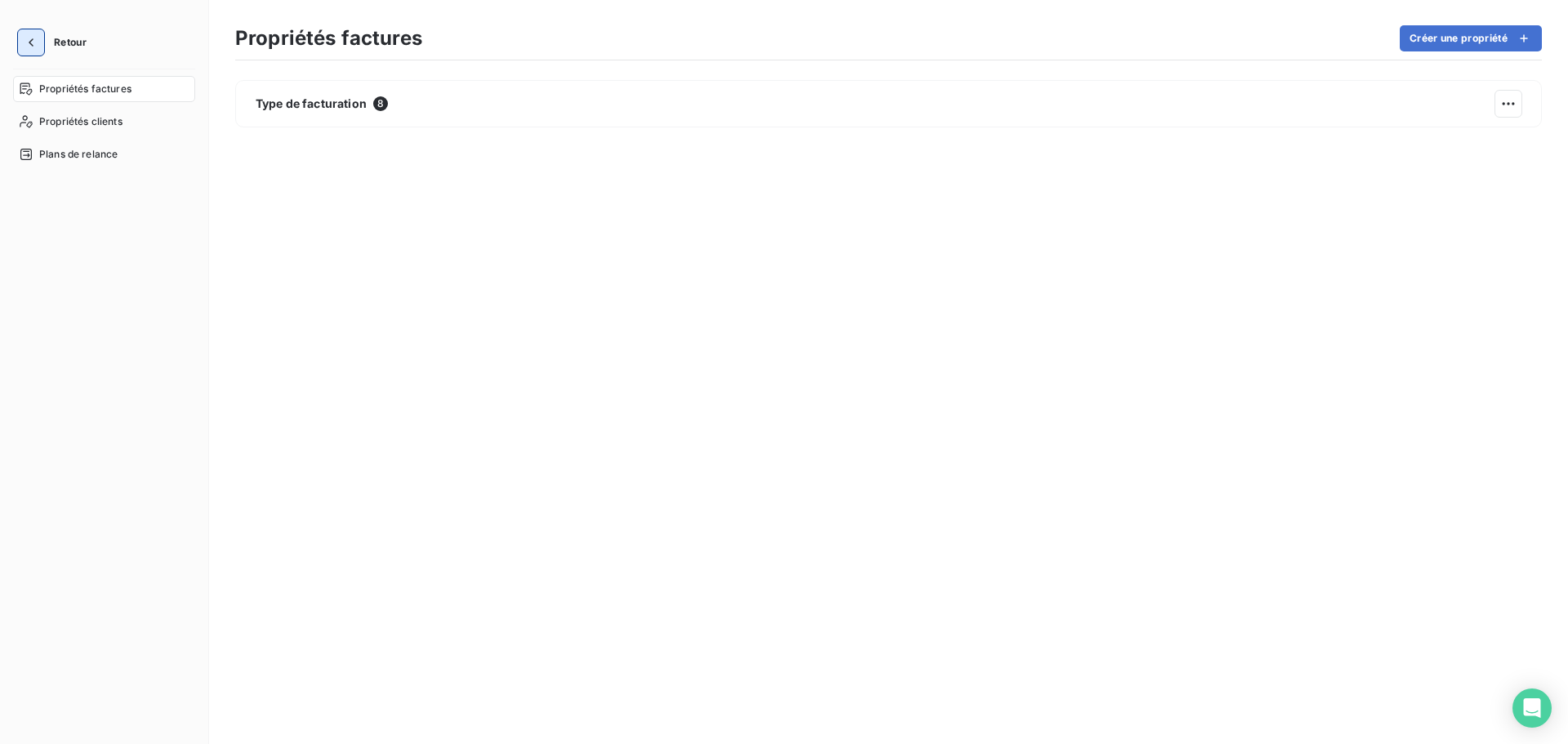
click at [31, 35] on icon "button" at bounding box center [30, 42] width 16 height 16
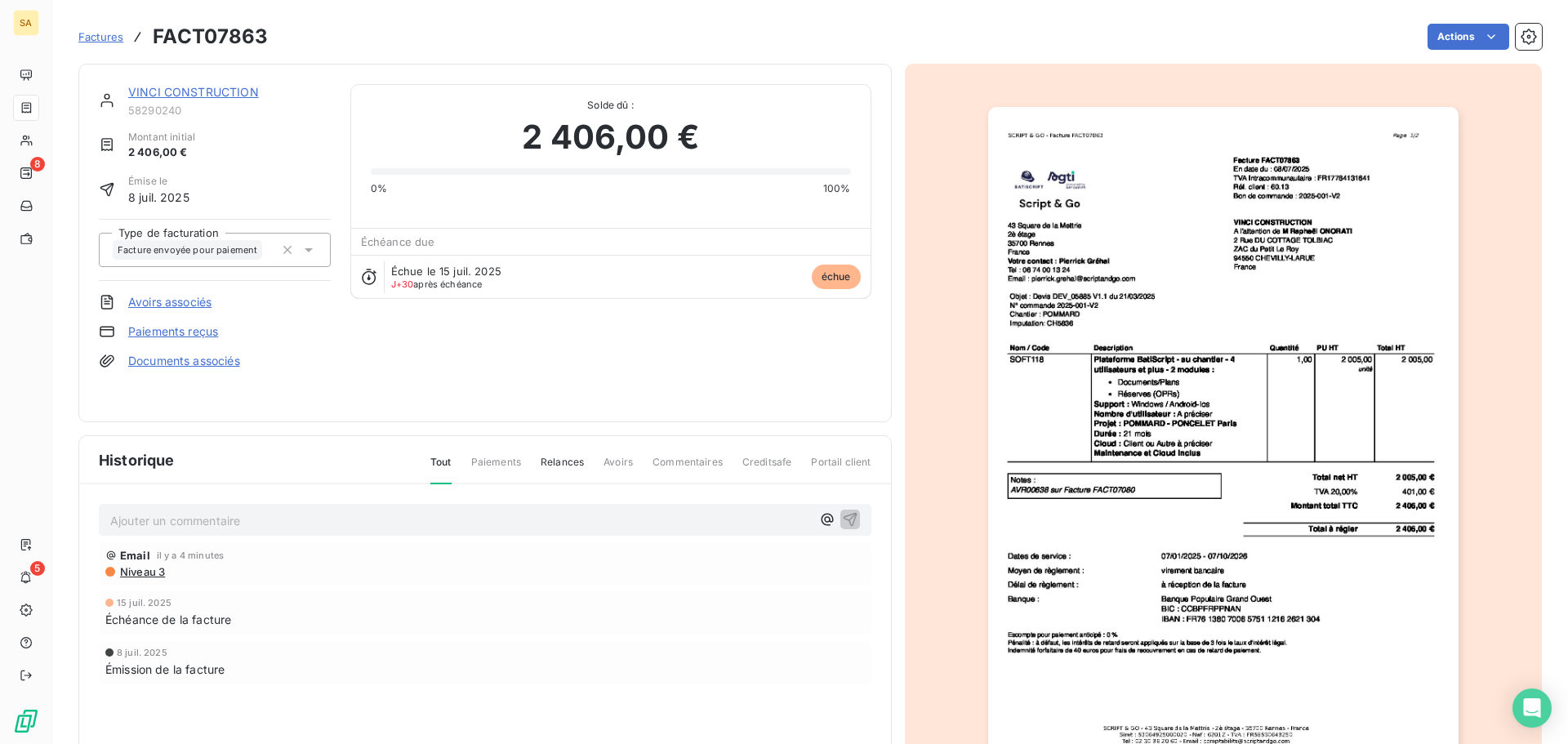
click at [1486, 35] on html "SA 8 5 Factures FACT07863 Actions VINCI CONSTRUCTION 58290240 Montant initial 2…" at bounding box center [784, 372] width 1568 height 744
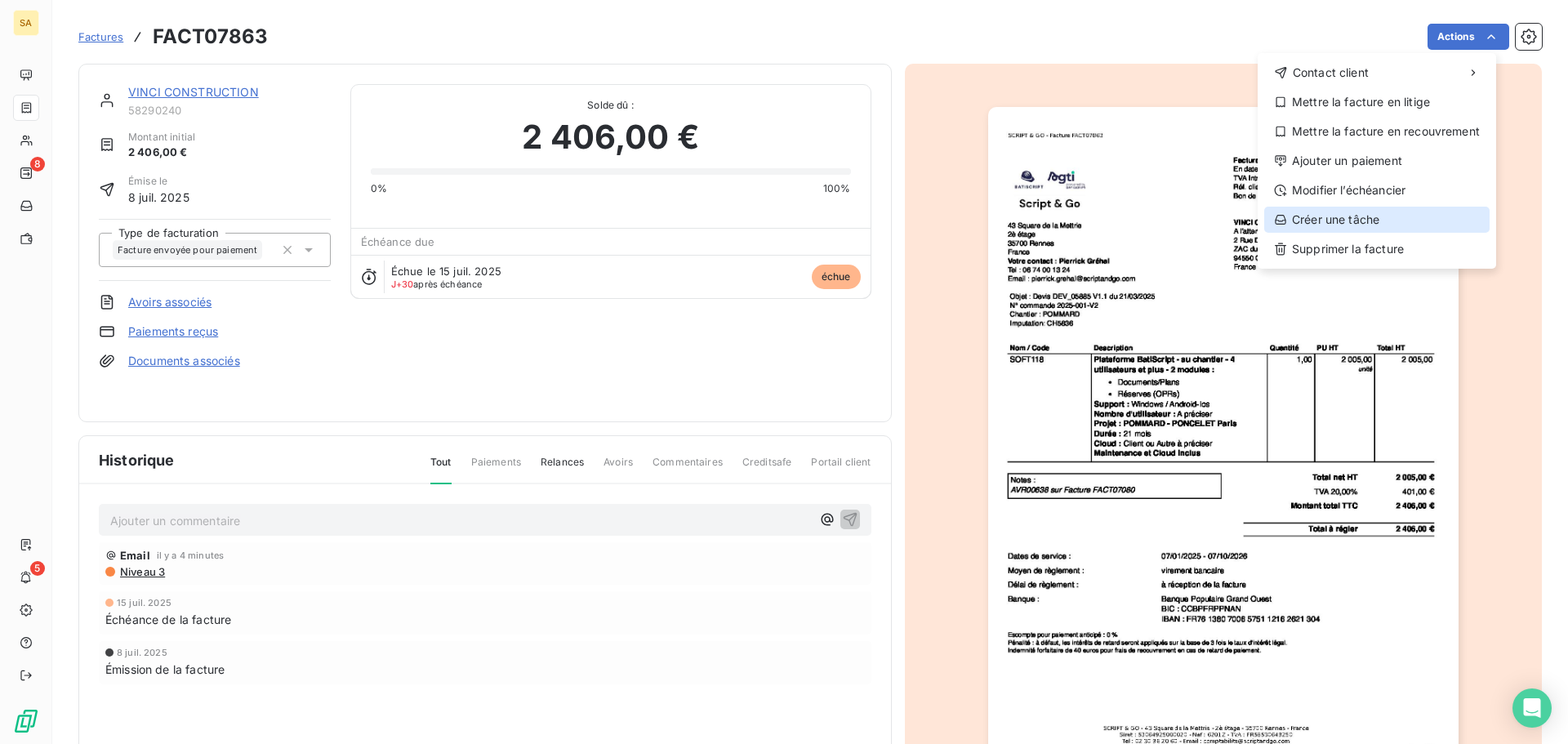
click at [1363, 214] on div "Créer une tâche" at bounding box center [1377, 219] width 226 height 26
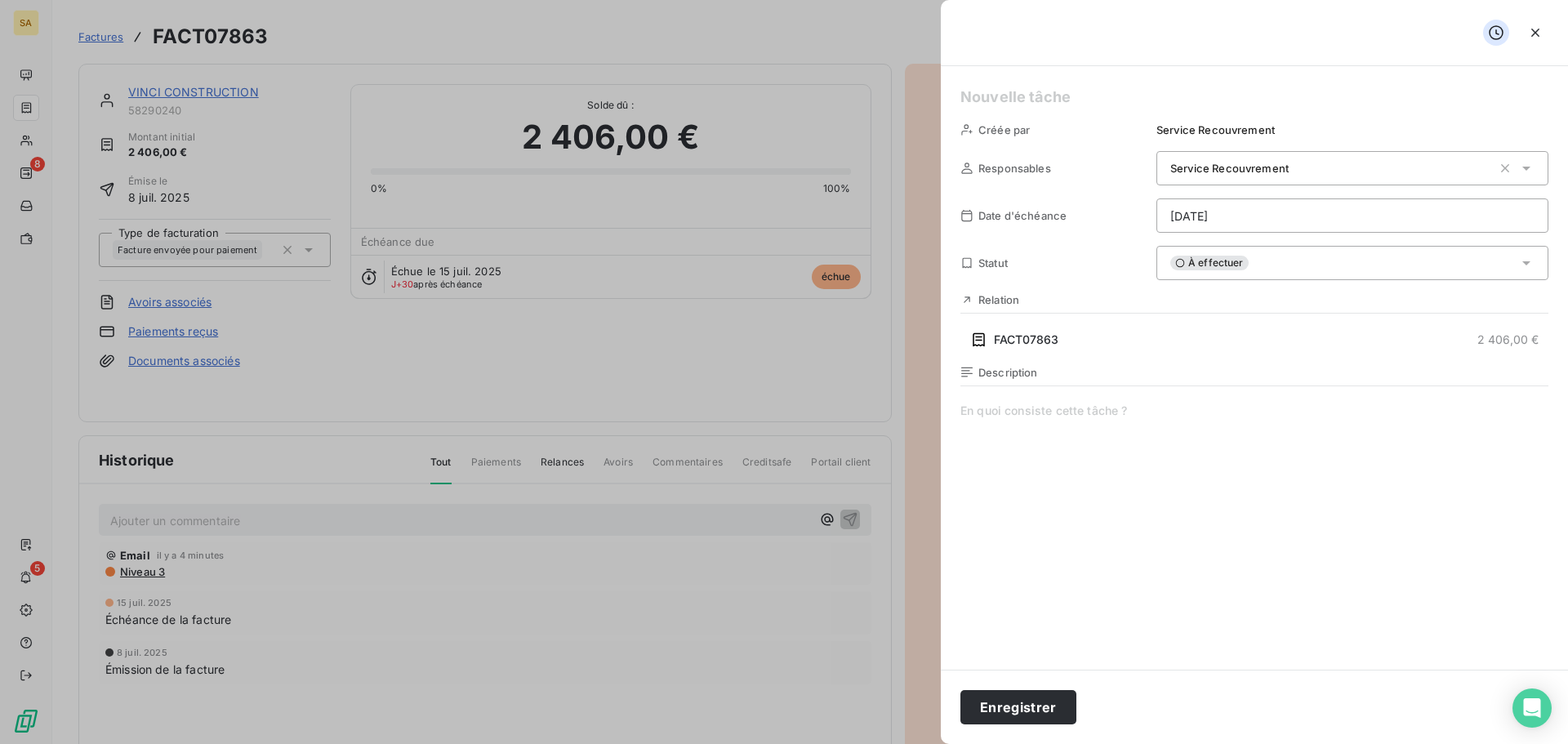
click at [1107, 428] on span at bounding box center [1254, 559] width 588 height 313
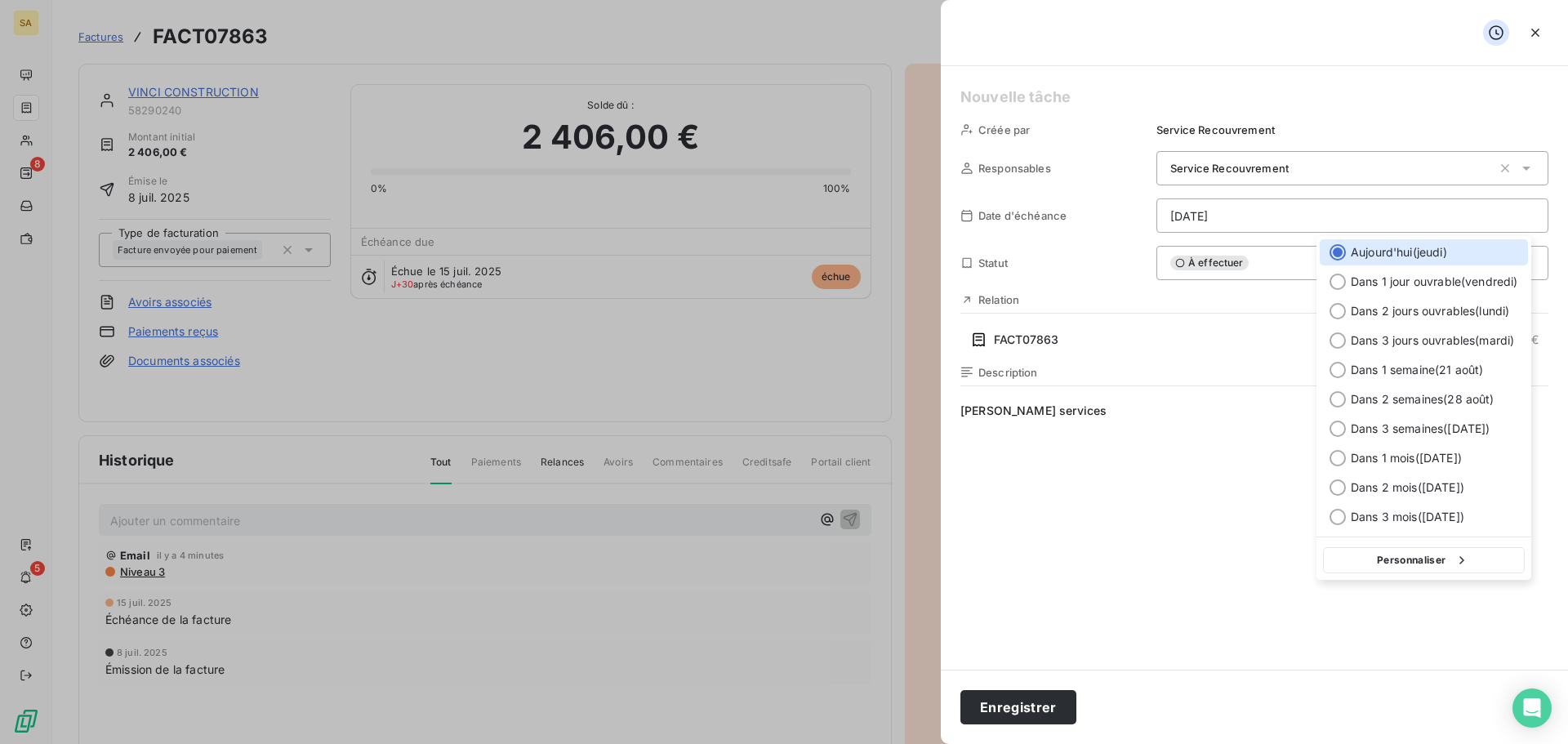
click at [1256, 218] on html "SA 8 5 Factures FACT07863 Actions VINCI CONSTRUCTION 58290240 Montant initial 2…" at bounding box center [784, 372] width 1568 height 744
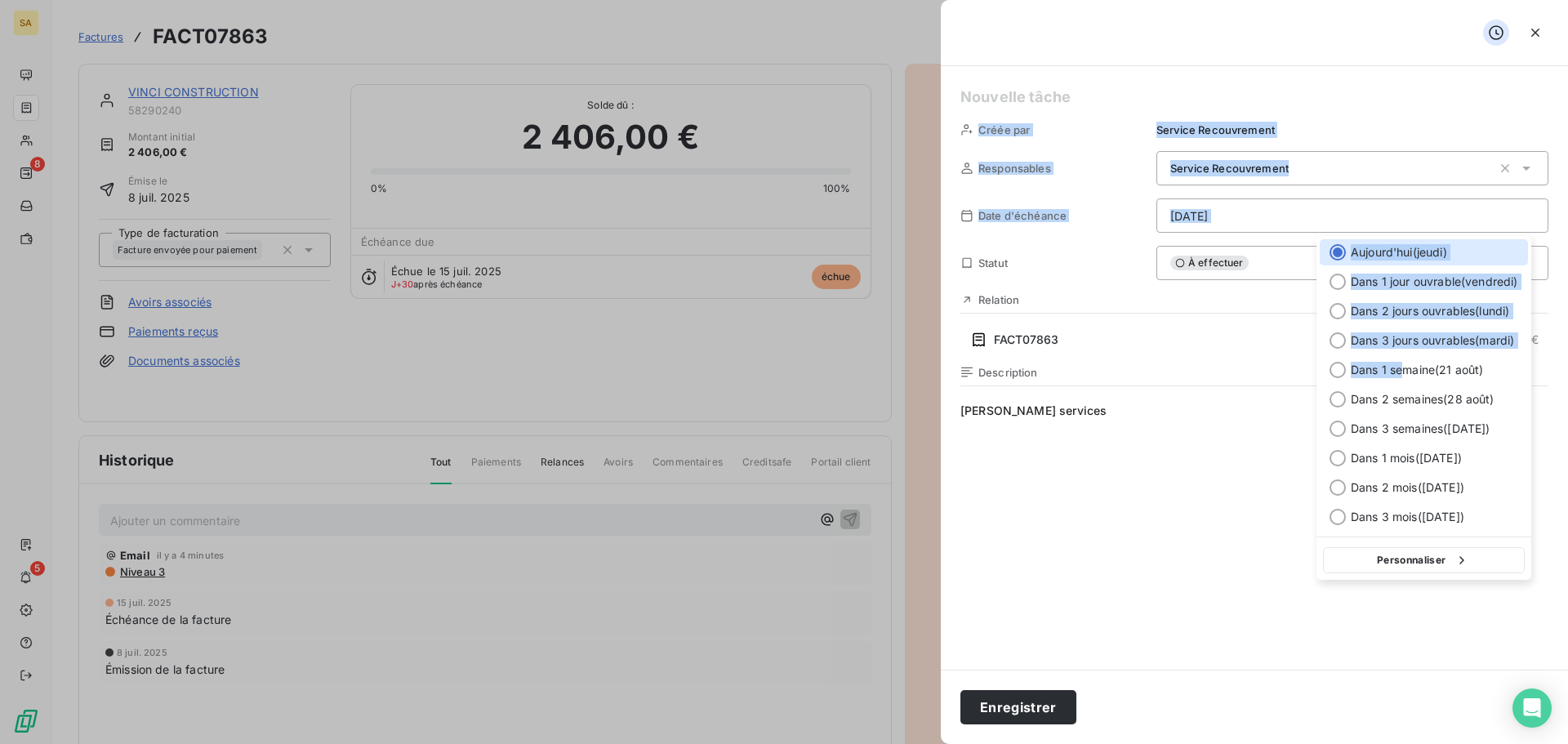
drag, startPoint x: 1406, startPoint y: 371, endPoint x: 1133, endPoint y: 465, distance: 288.7
click at [1133, 465] on html "SA 8 5 Factures FACT07863 Actions VINCI CONSTRUCTION 58290240 Montant initial 2…" at bounding box center [784, 372] width 1568 height 744
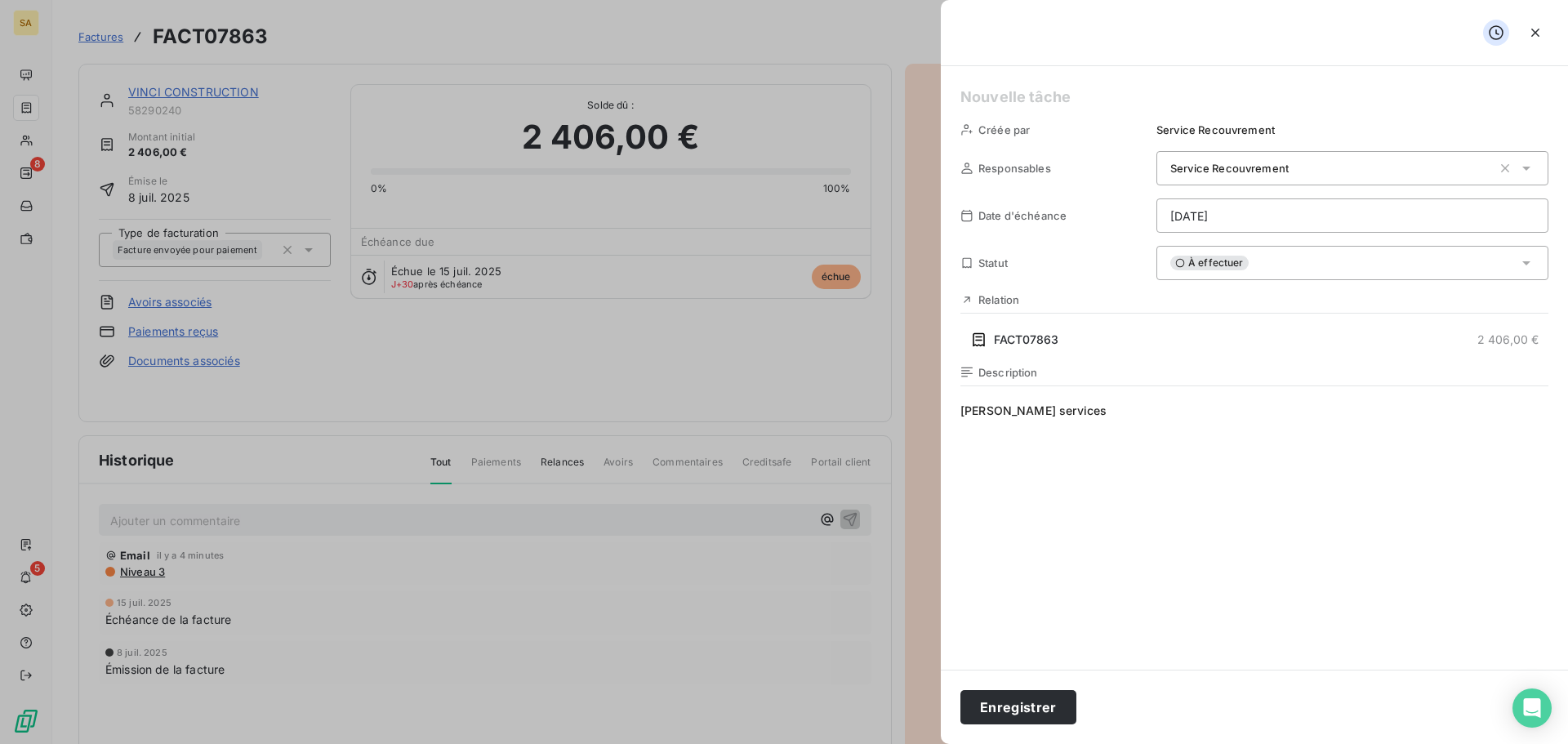
click at [1134, 447] on html "SA 8 5 Factures FACT07863 Actions VINCI CONSTRUCTION 58290240 Montant initial 2…" at bounding box center [784, 372] width 1568 height 744
click at [1120, 414] on span "Couper les services" at bounding box center [1254, 559] width 588 height 313
click at [1223, 211] on html "SA 8 5 Factures FACT07863 Actions VINCI CONSTRUCTION 58290240 Montant initial 2…" at bounding box center [784, 372] width 1568 height 744
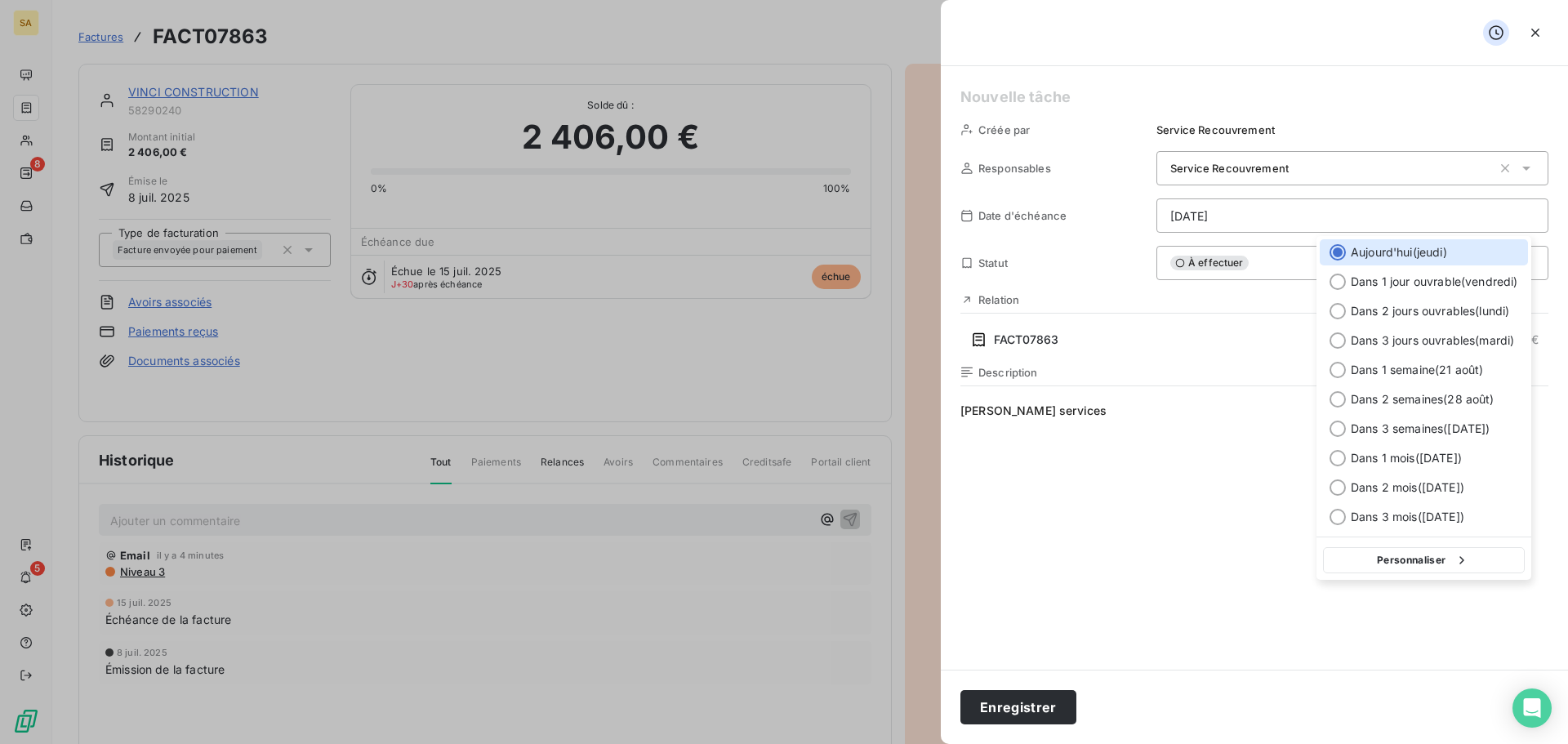
click at [1391, 557] on button "Personnaliser" at bounding box center [1424, 560] width 202 height 26
select select "7"
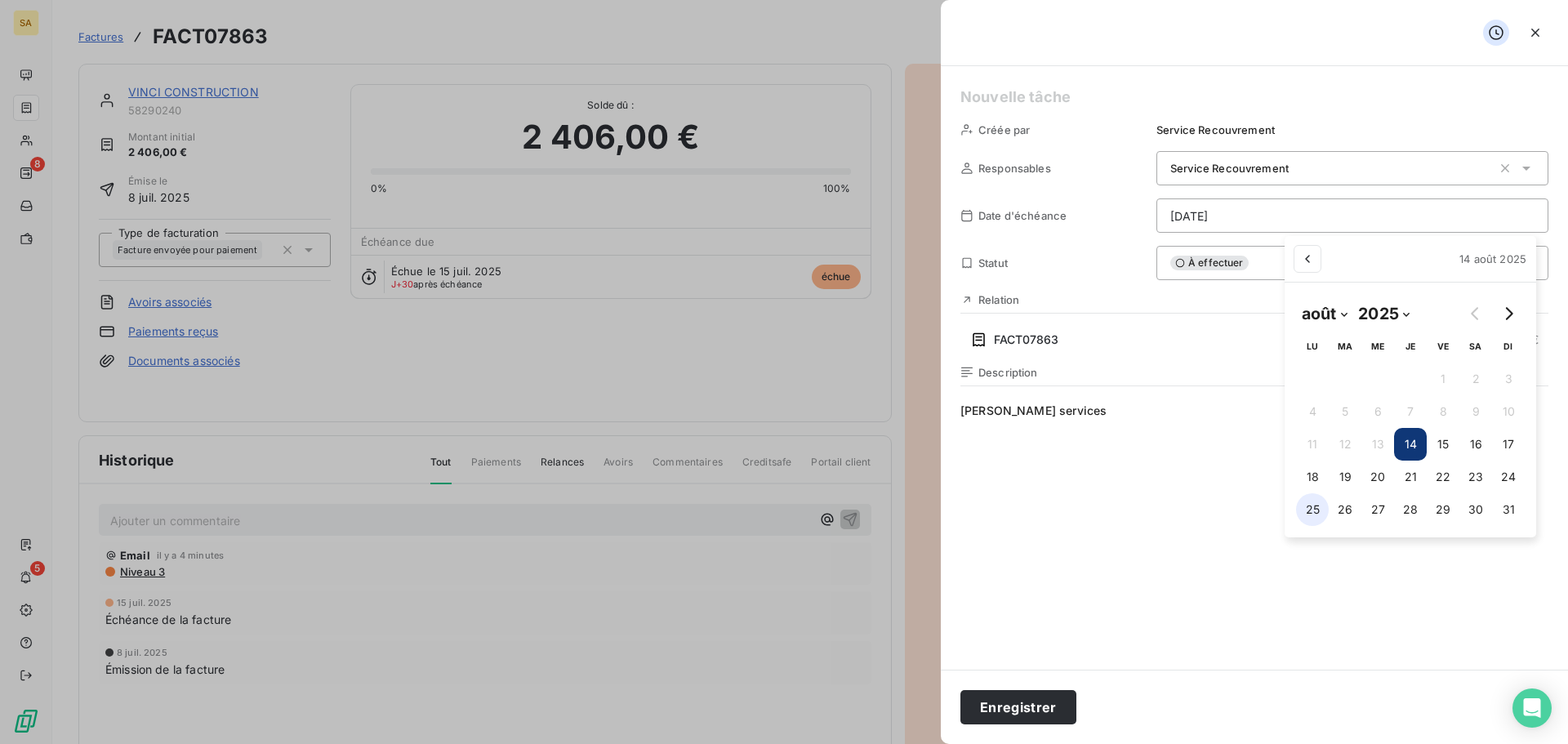
click at [1312, 509] on button "25" at bounding box center [1312, 510] width 33 height 33
type input "25/08/2025"
click at [1036, 702] on html "SA 8 5 Factures FACT07863 Actions VINCI CONSTRUCTION 58290240 Montant initial 2…" at bounding box center [784, 372] width 1568 height 744
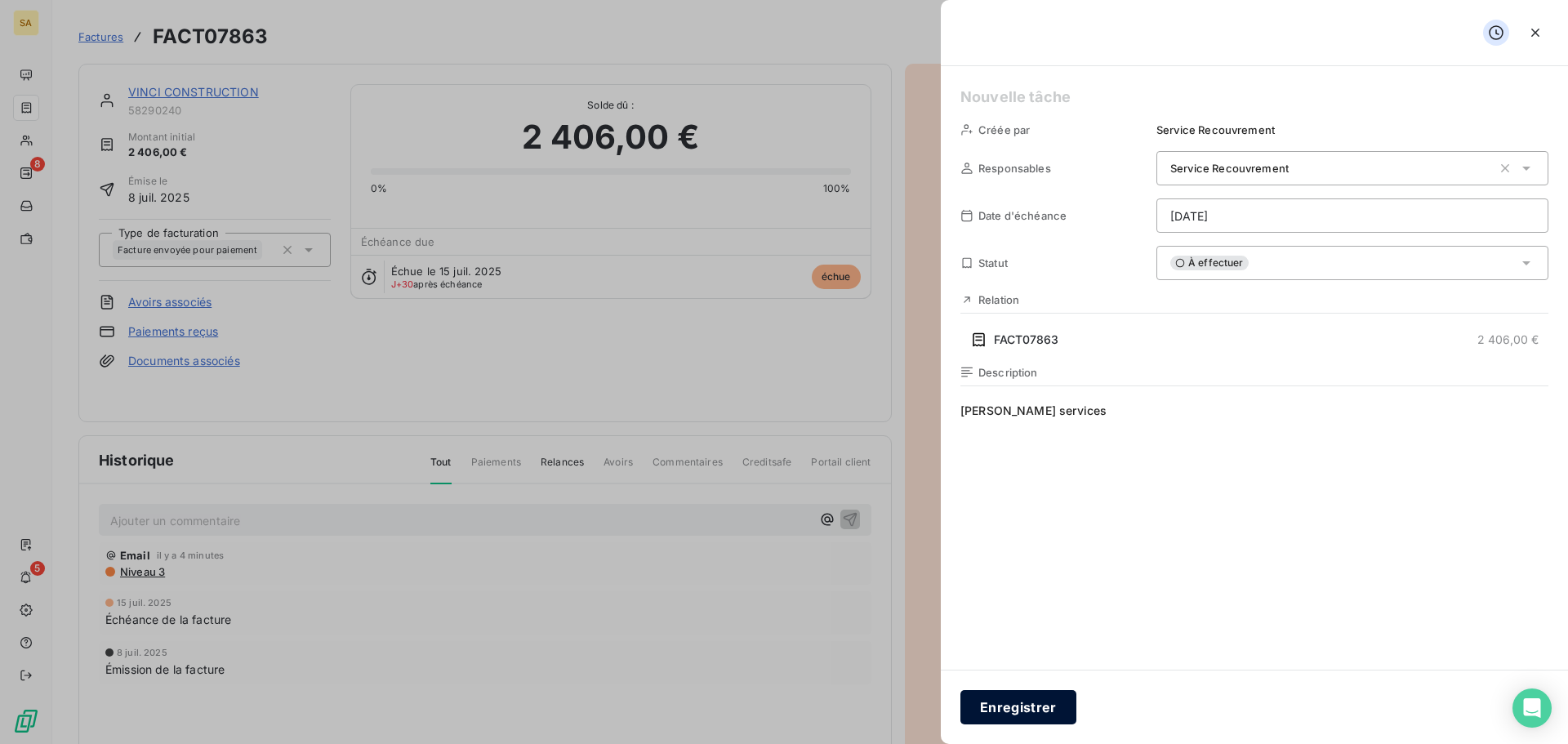
click at [1042, 701] on button "Enregistrer" at bounding box center [1018, 707] width 116 height 35
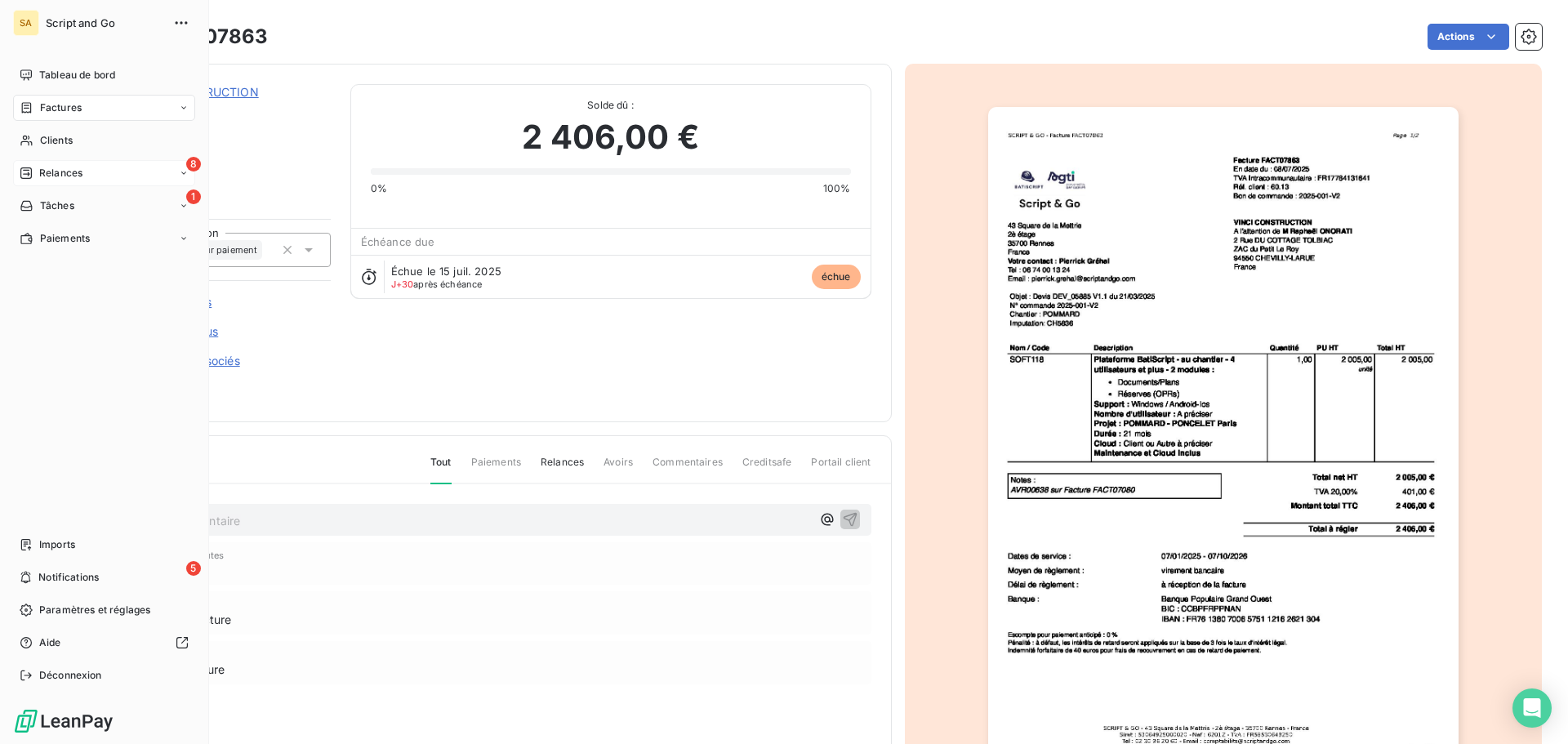
click at [43, 170] on span "Relances" at bounding box center [61, 173] width 43 height 14
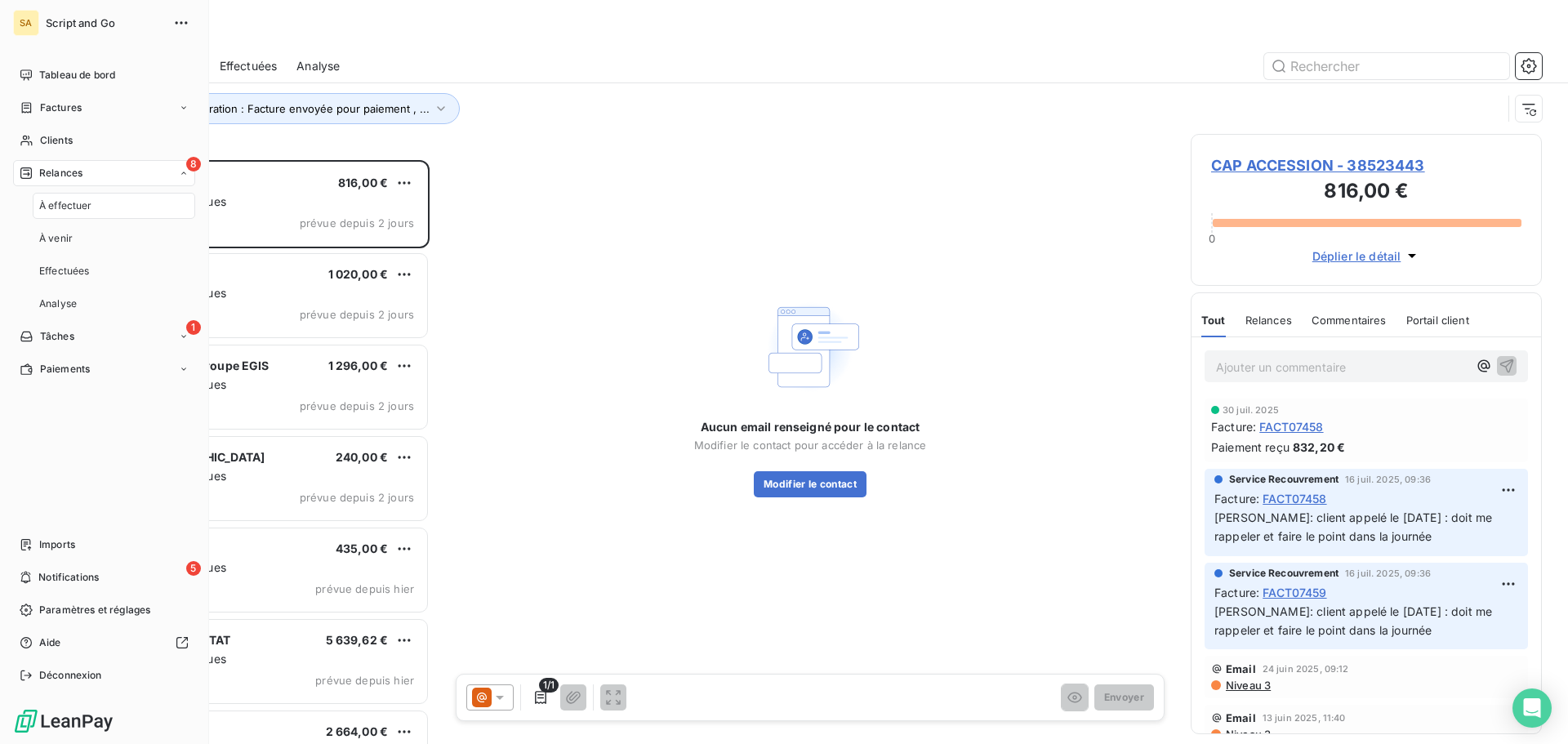
scroll to position [572, 339]
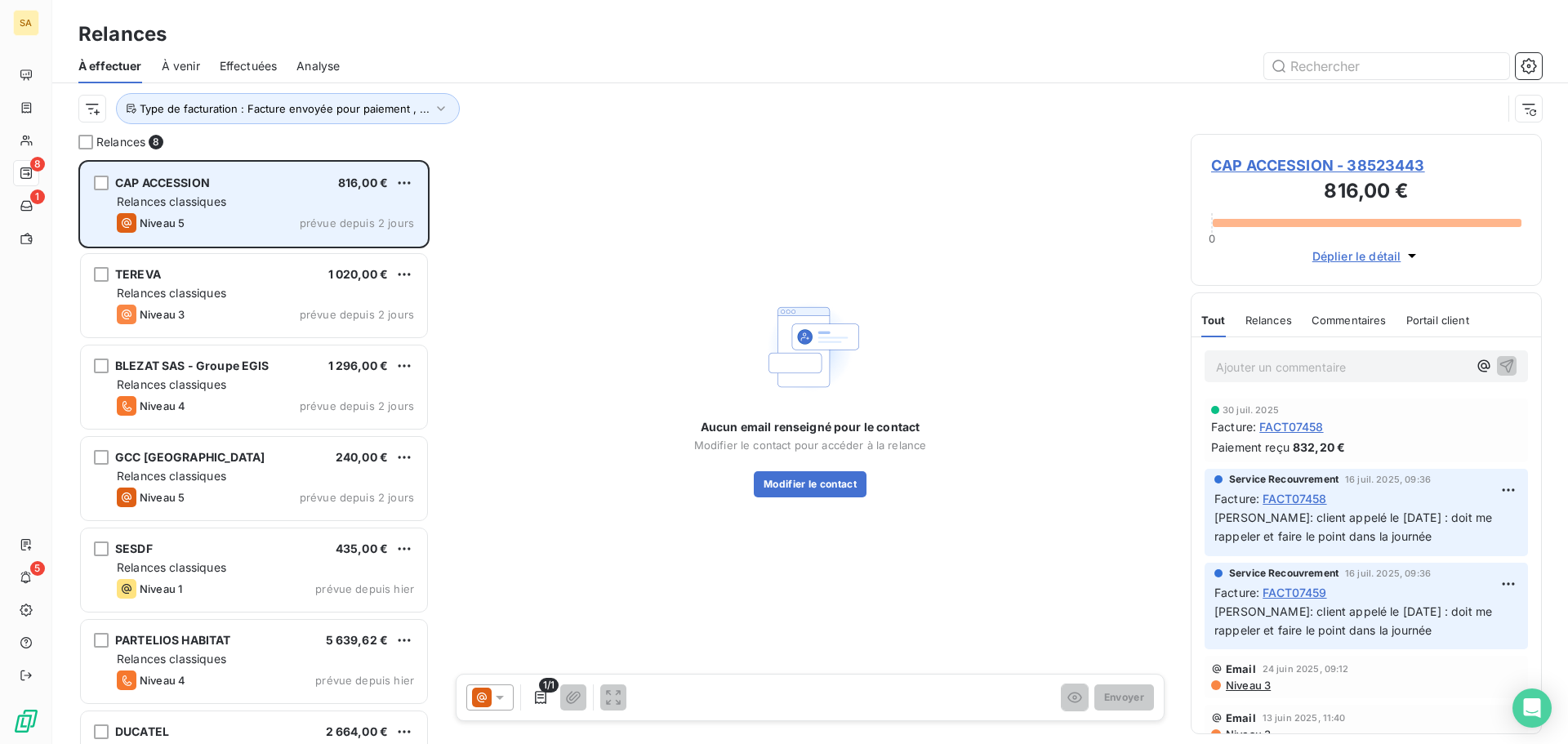
click at [292, 197] on div "Relances classiques" at bounding box center [265, 201] width 297 height 16
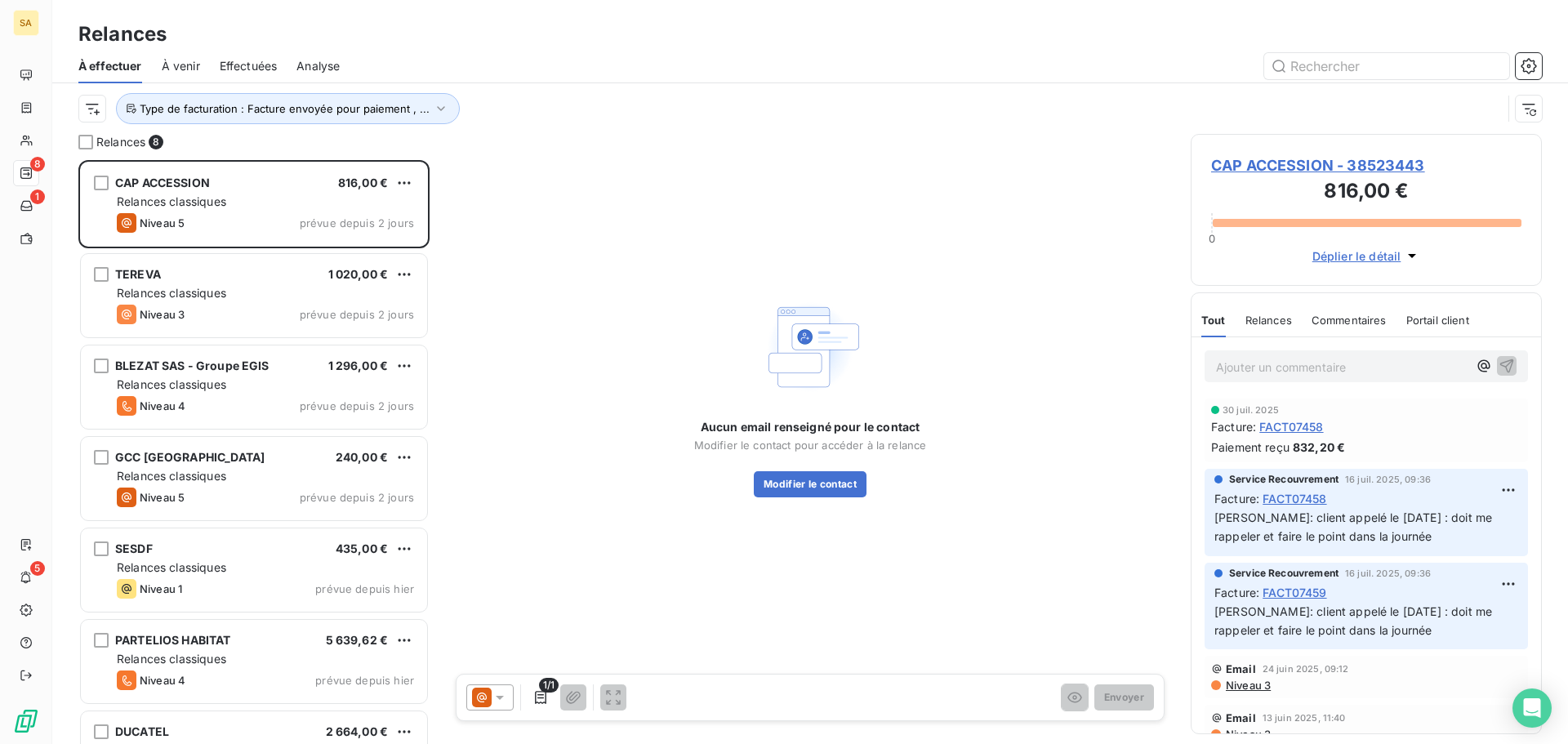
click at [483, 704] on icon at bounding box center [481, 697] width 19 height 19
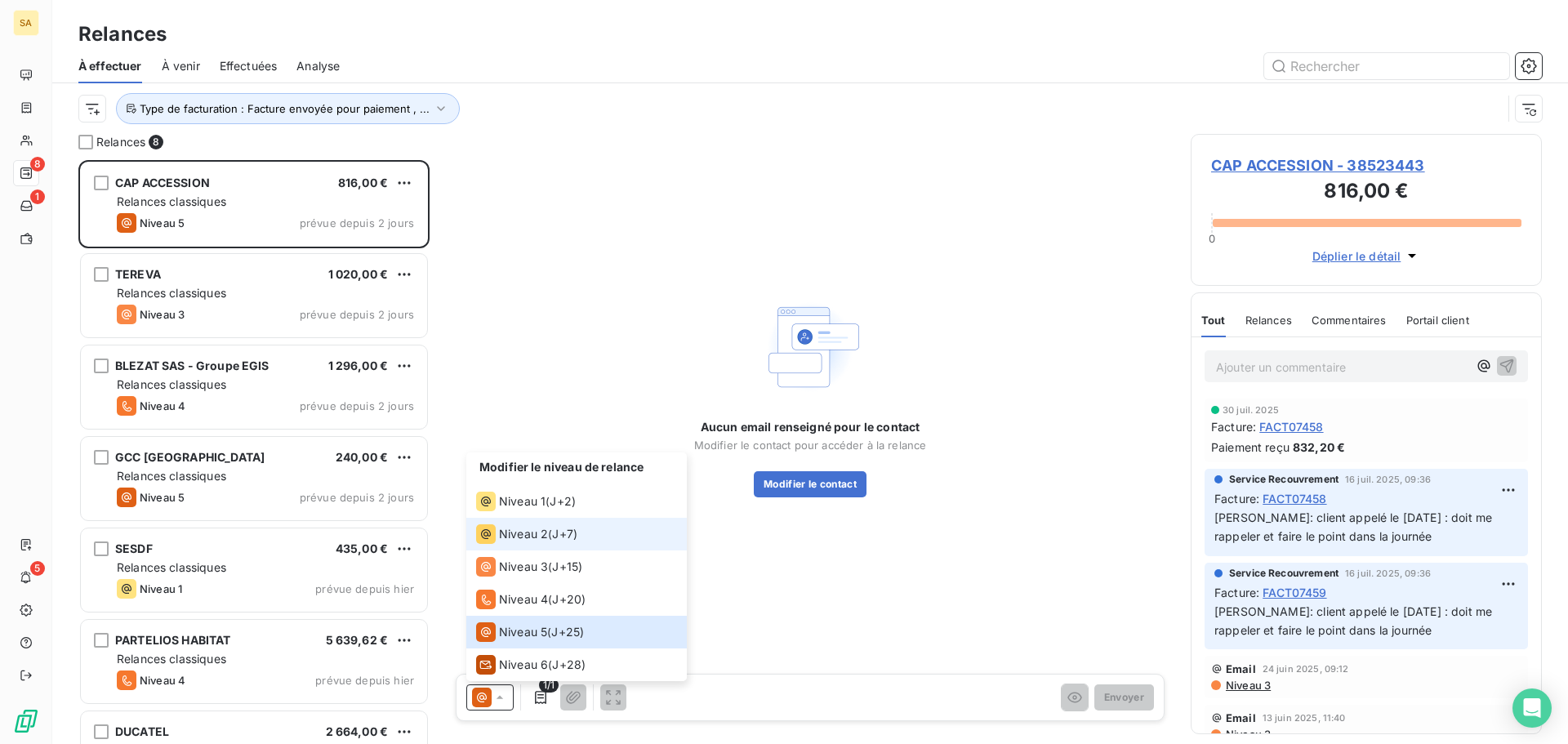
click at [524, 540] on span "Niveau 2" at bounding box center [523, 533] width 49 height 16
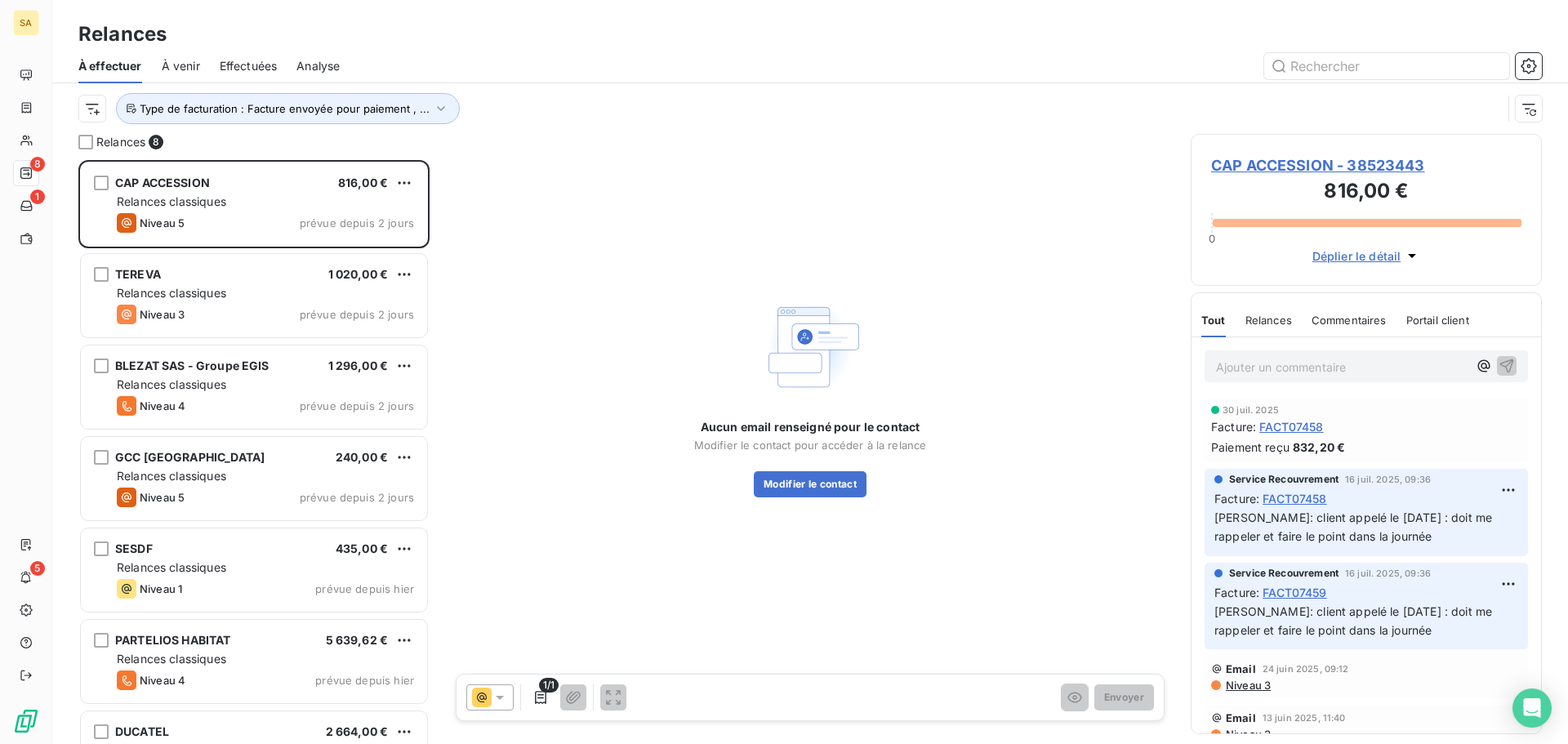
click at [1258, 165] on span "CAP ACCESSION - 38523443" at bounding box center [1366, 165] width 310 height 22
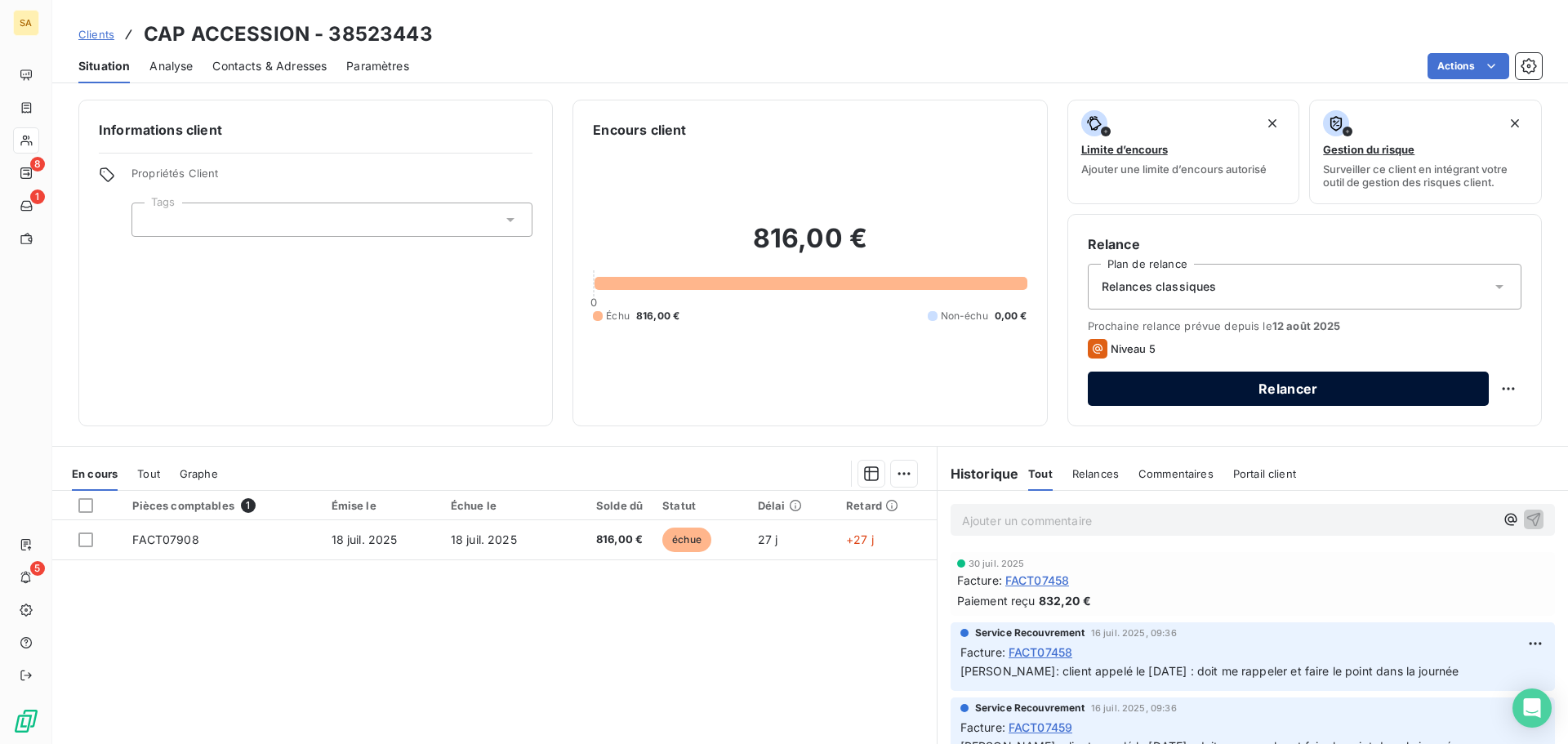
click at [1432, 384] on button "Relancer" at bounding box center [1288, 388] width 401 height 35
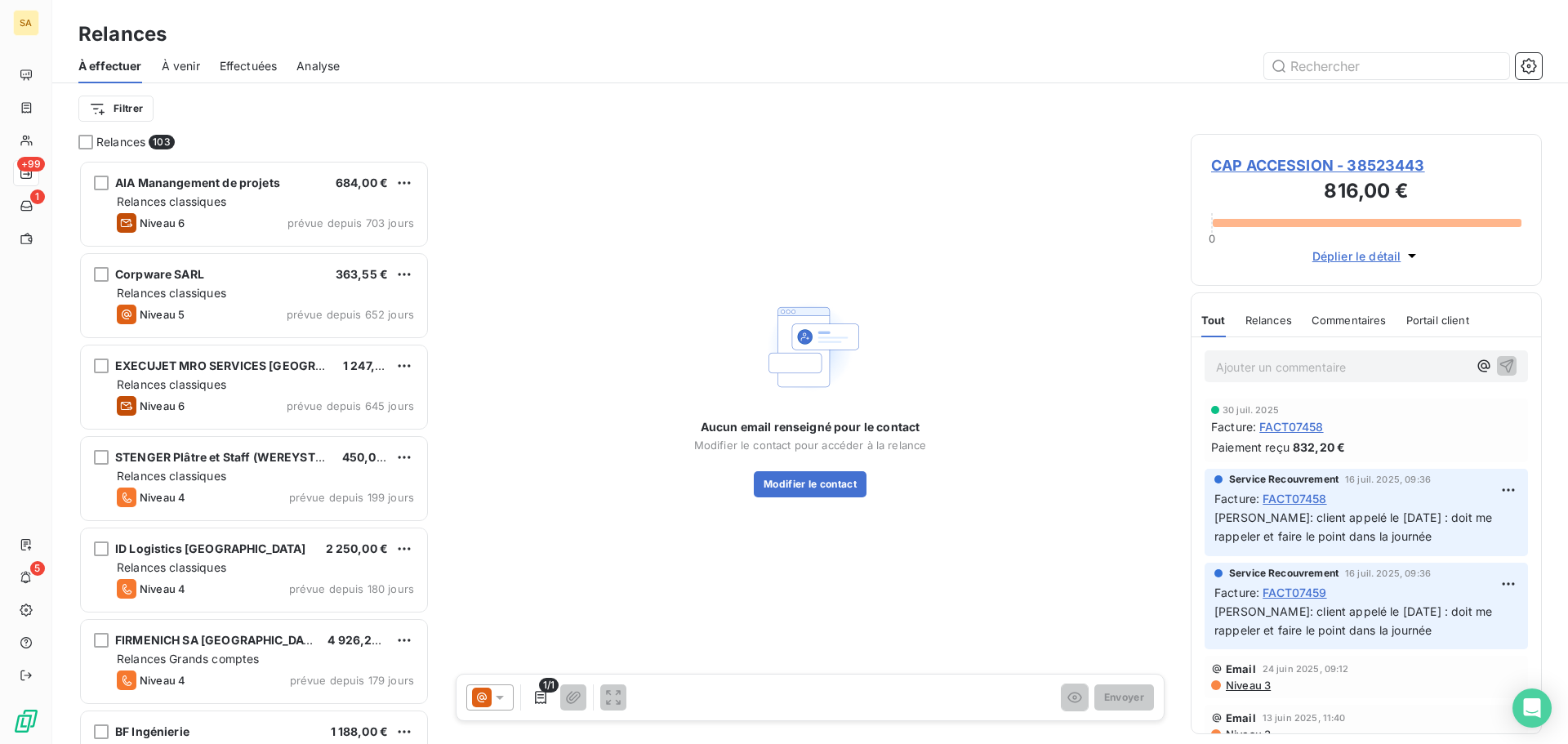
scroll to position [572, 339]
click at [1277, 320] on span "Relances" at bounding box center [1268, 320] width 46 height 13
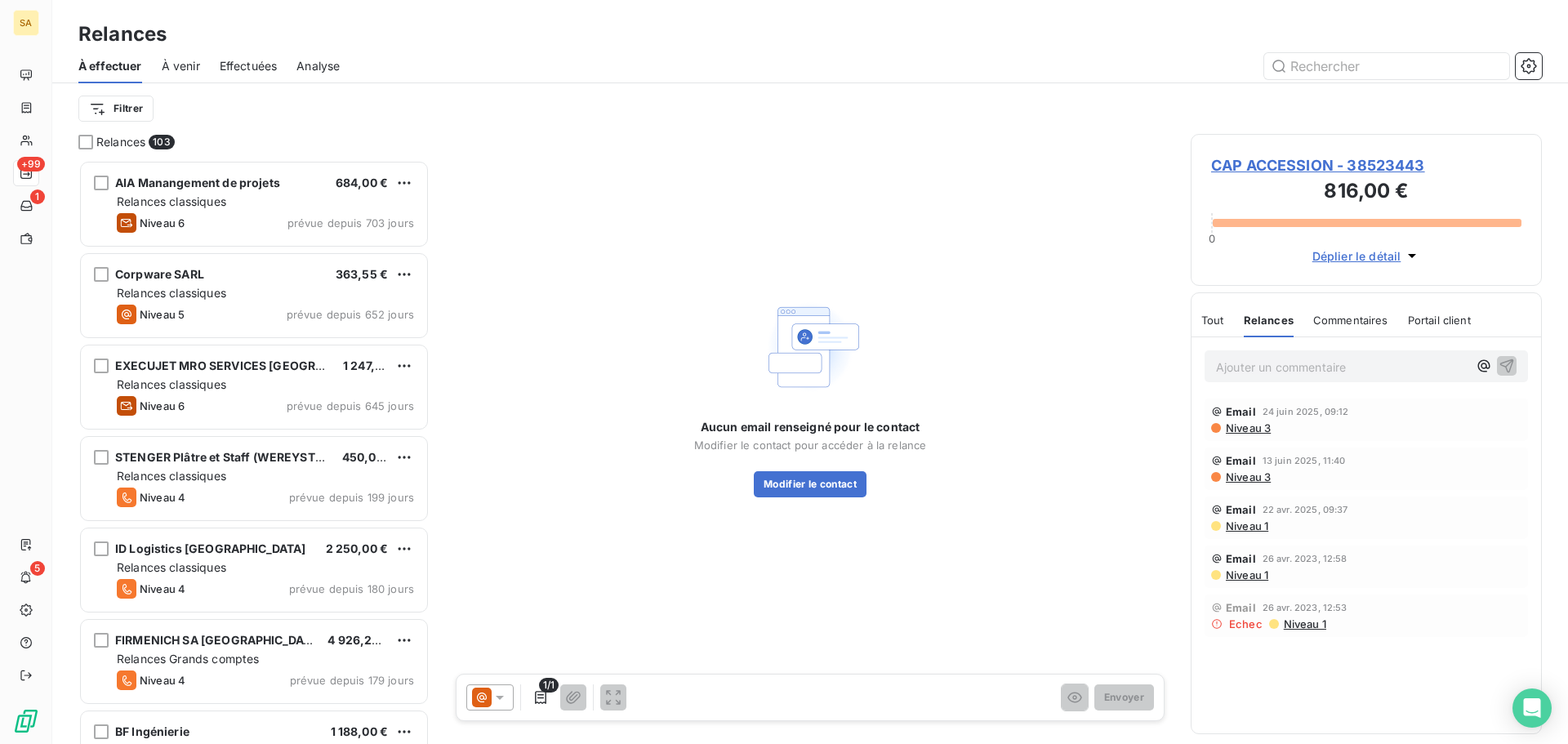
click at [1245, 426] on span "Niveau 3" at bounding box center [1246, 428] width 46 height 13
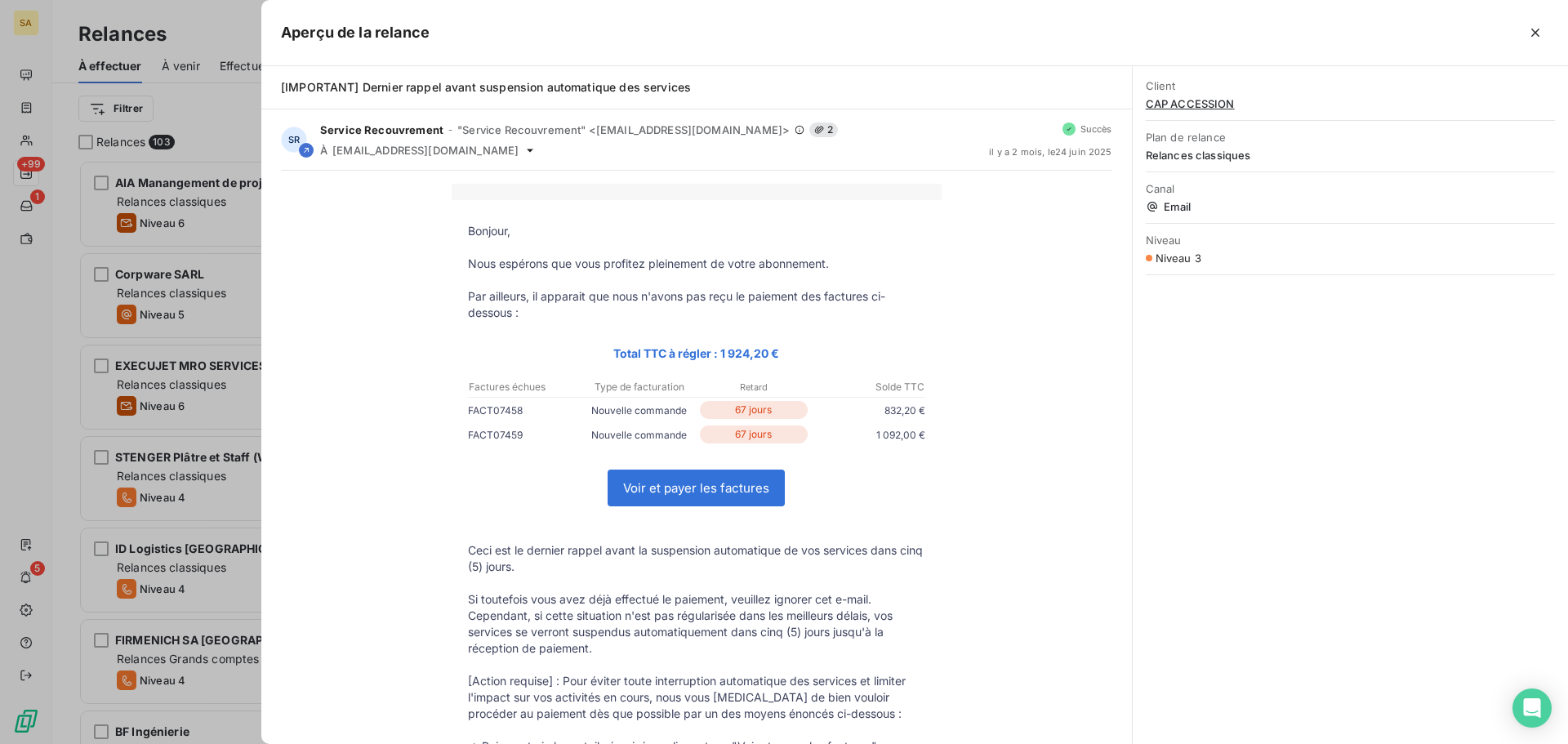
click at [1544, 31] on button "button" at bounding box center [1534, 32] width 26 height 26
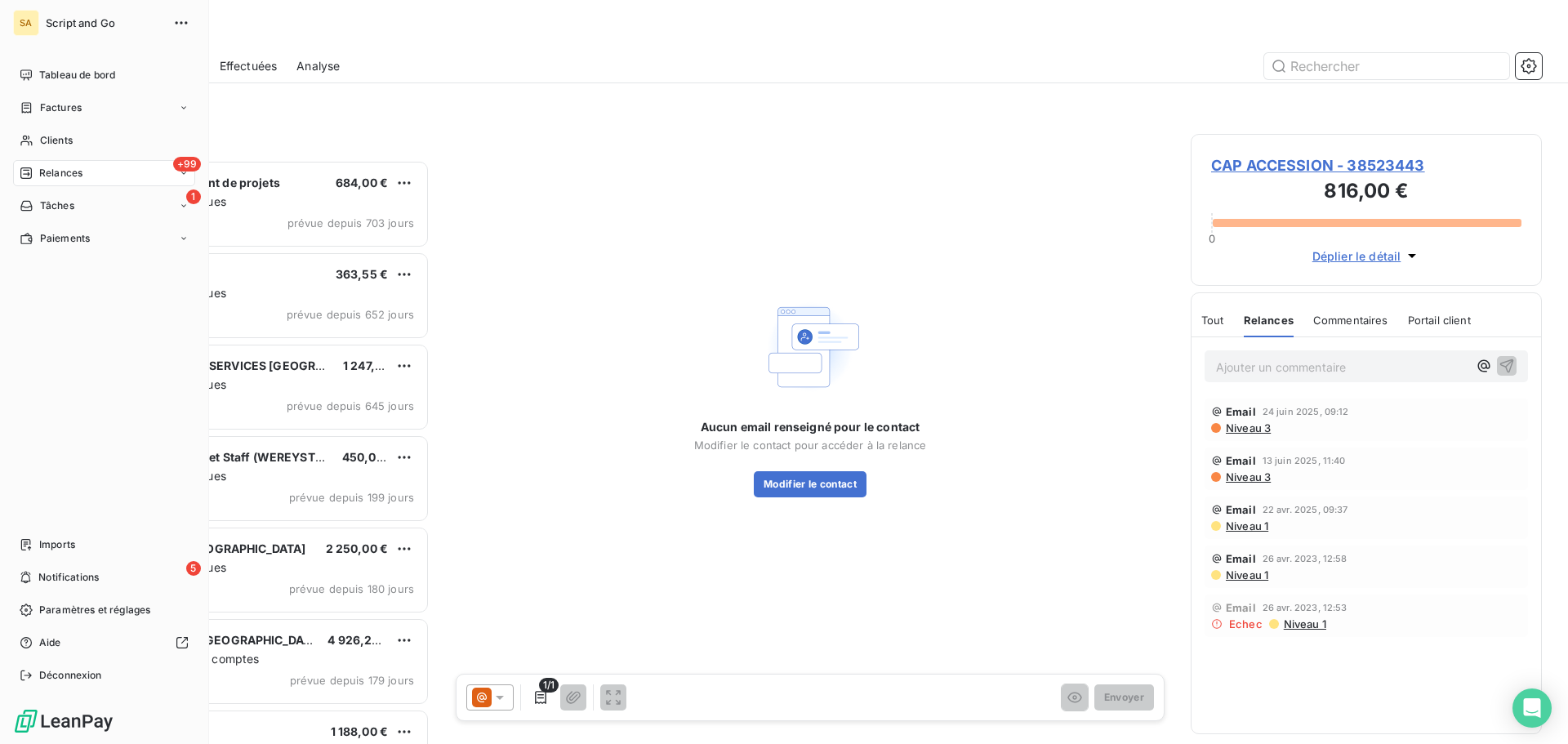
click at [21, 166] on div "Relances" at bounding box center [51, 173] width 63 height 14
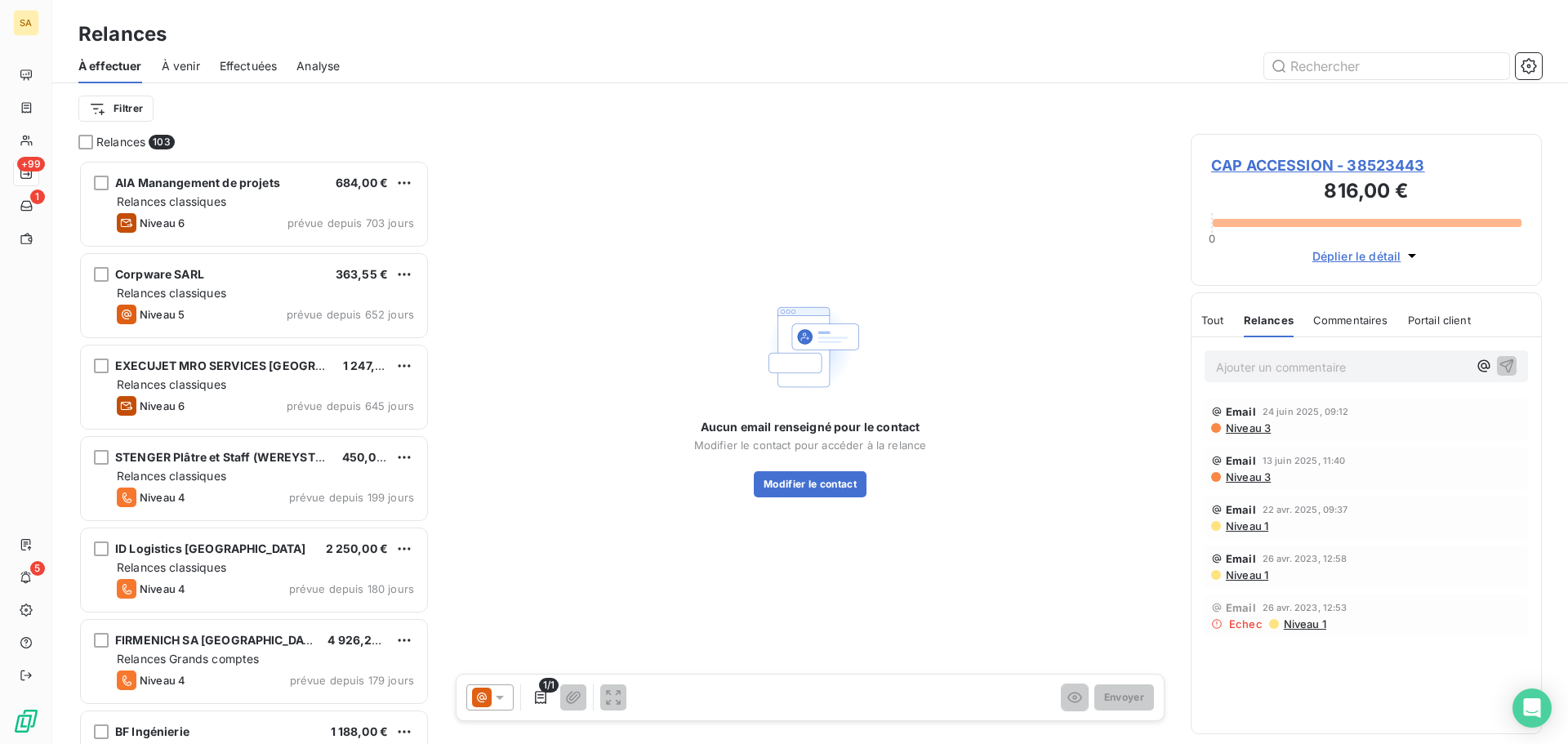
click at [328, 124] on div "Filtrer" at bounding box center [810, 109] width 1464 height 51
click at [109, 108] on html "SA +99 1 5 Relances À effectuer À venir Effectuées Analyse Filtrer Relances 103…" at bounding box center [784, 372] width 1568 height 744
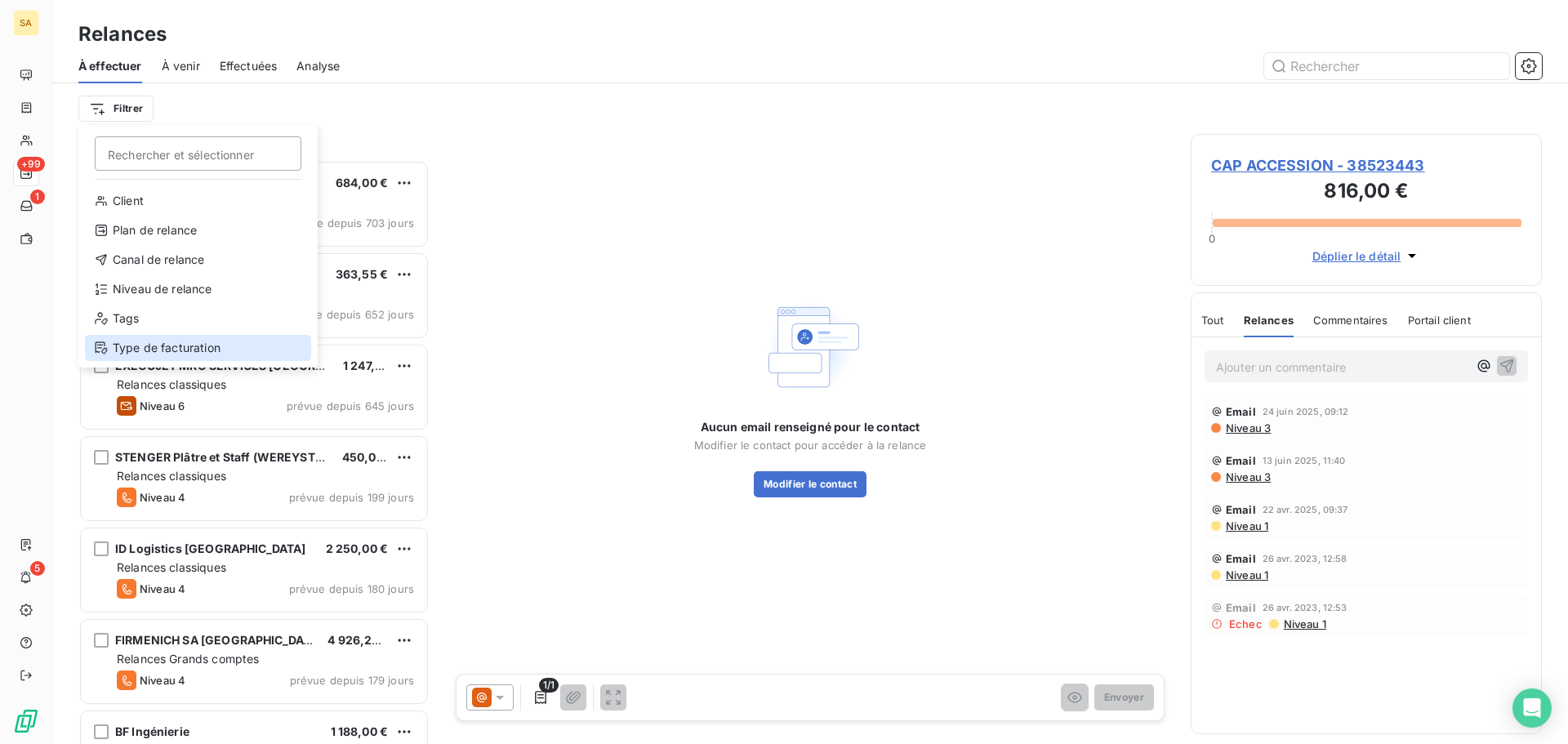
click at [141, 346] on div "Type de facturation" at bounding box center [198, 348] width 227 height 26
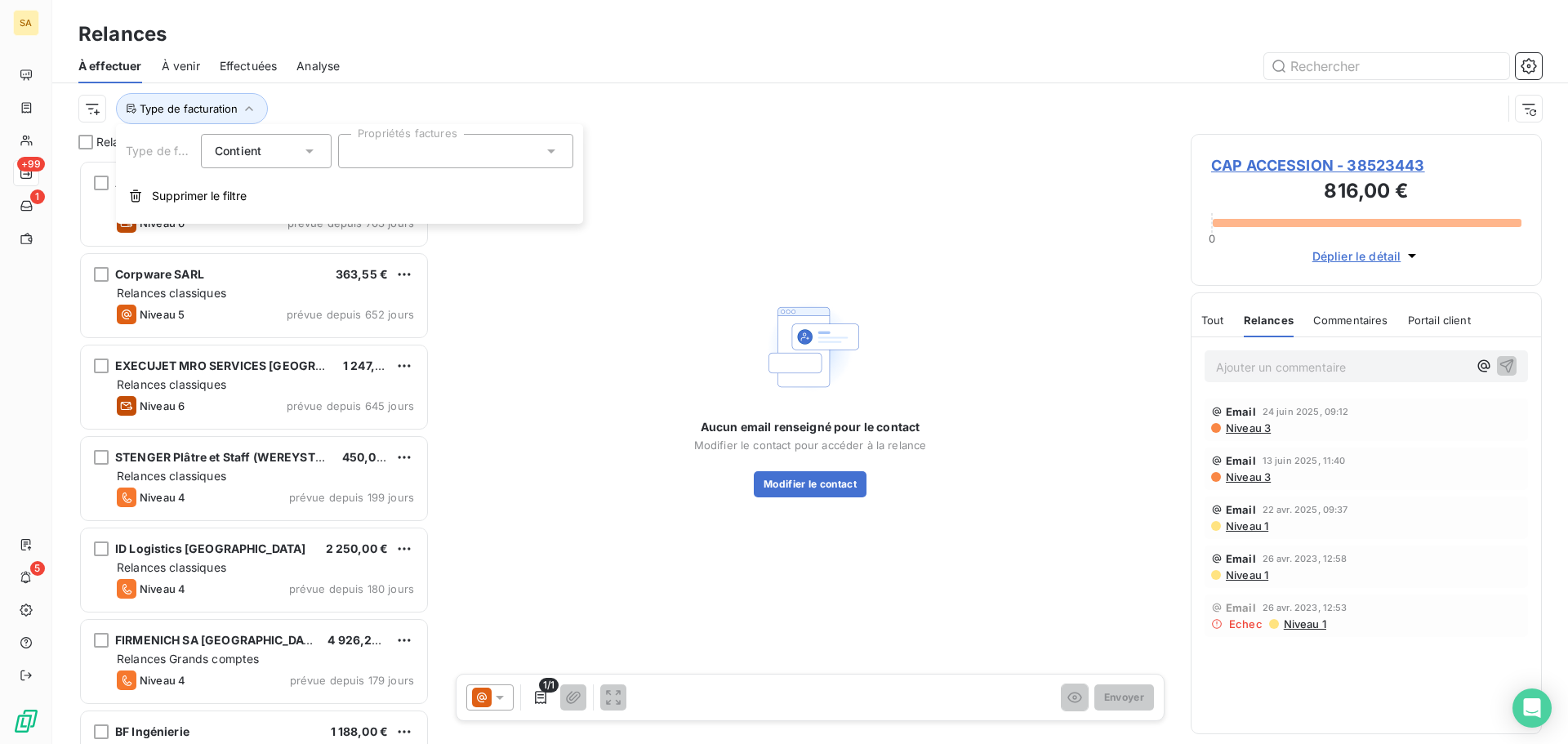
click at [365, 151] on div at bounding box center [455, 151] width 235 height 35
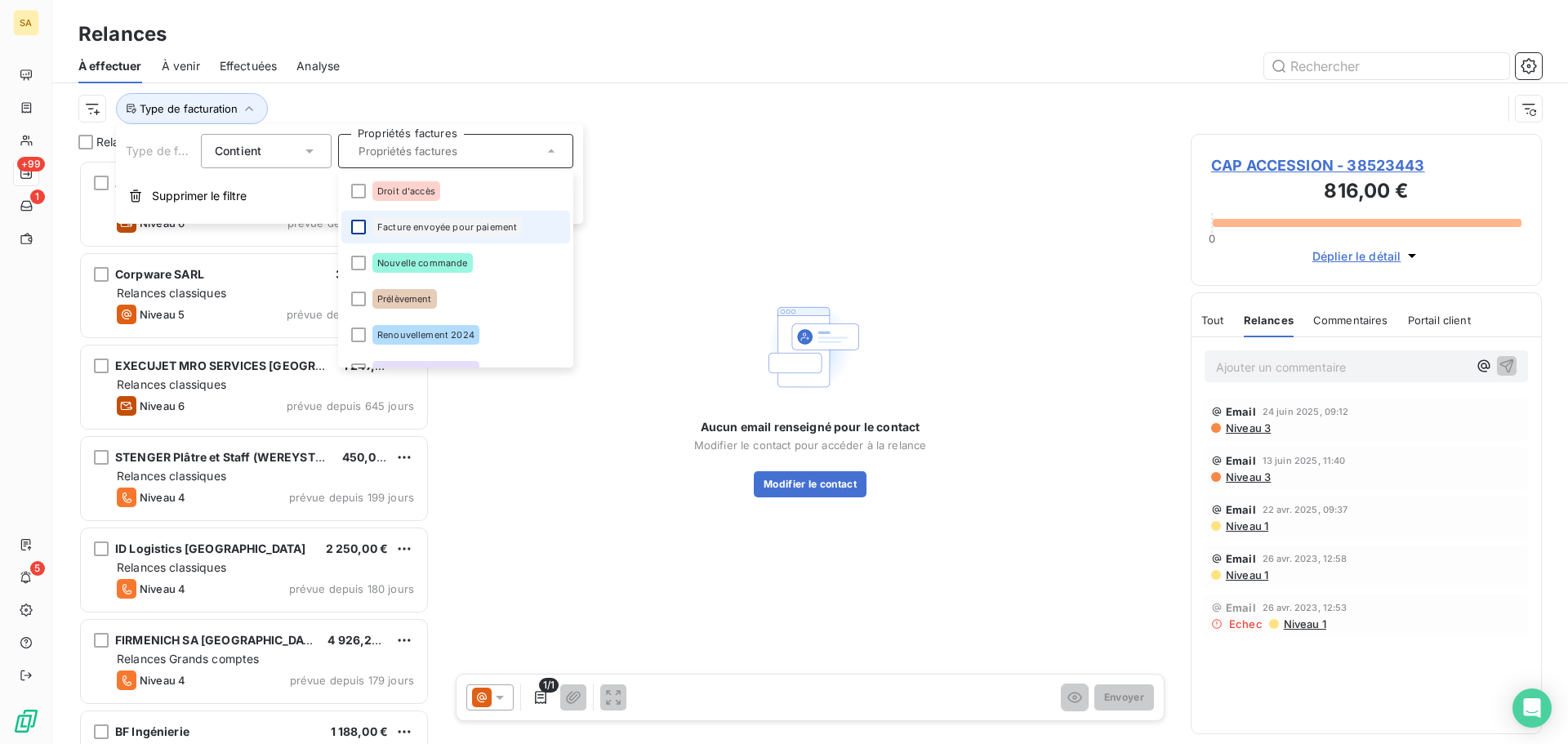
click at [363, 232] on div at bounding box center [358, 227] width 14 height 14
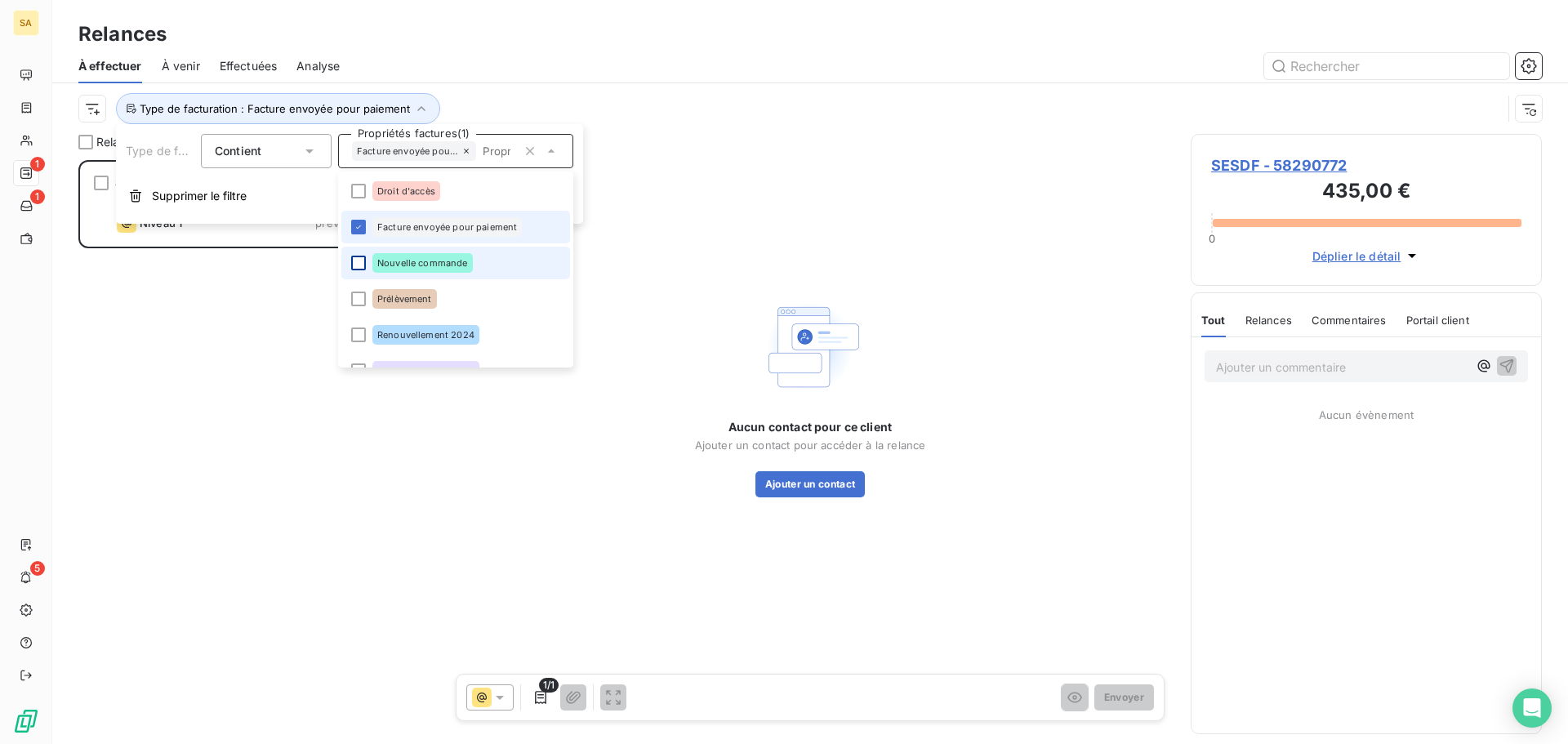
scroll to position [572, 339]
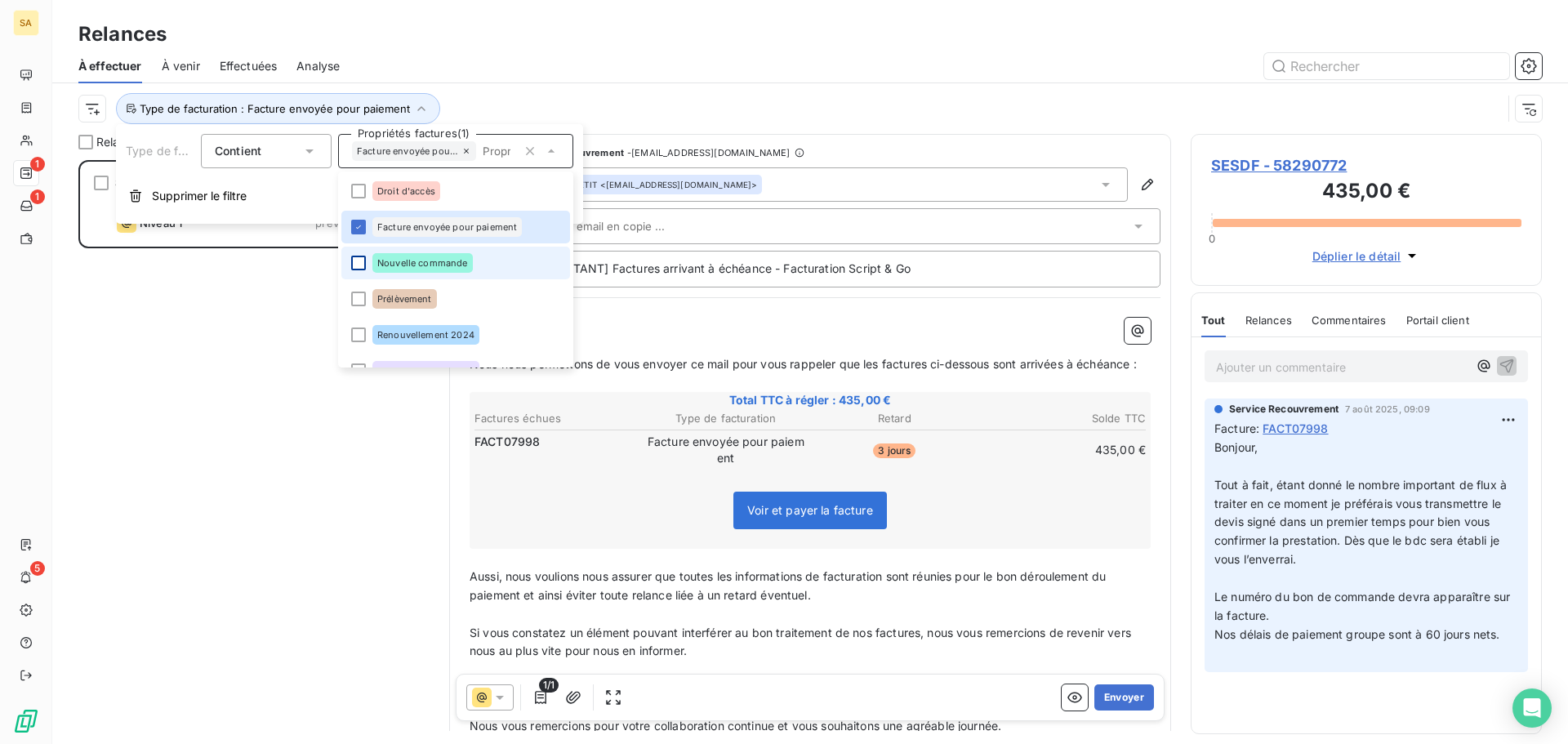
click at [360, 263] on div at bounding box center [358, 262] width 14 height 14
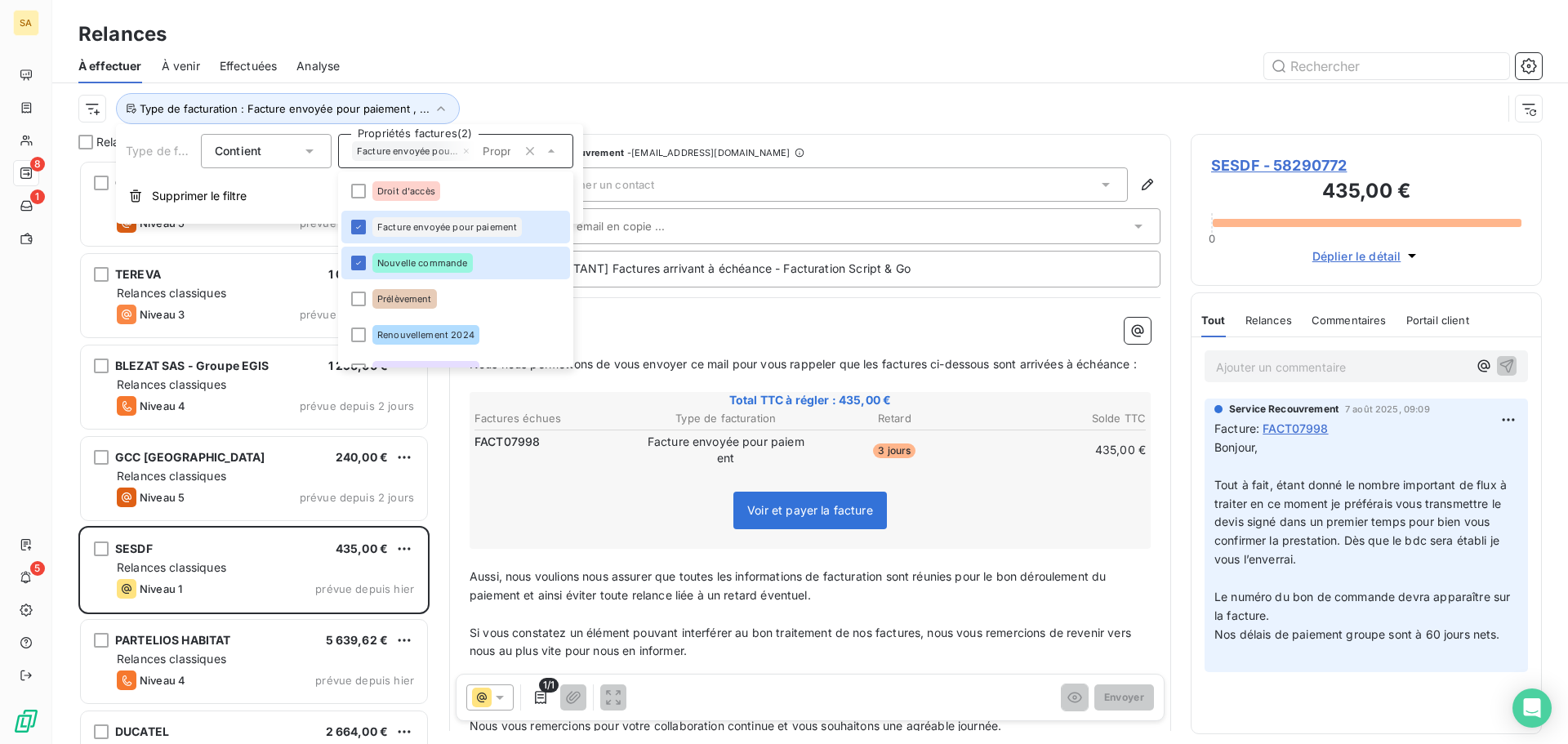
click at [686, 92] on div "Type de facturation : Facture envoyée pour paiement , ..." at bounding box center [810, 109] width 1464 height 51
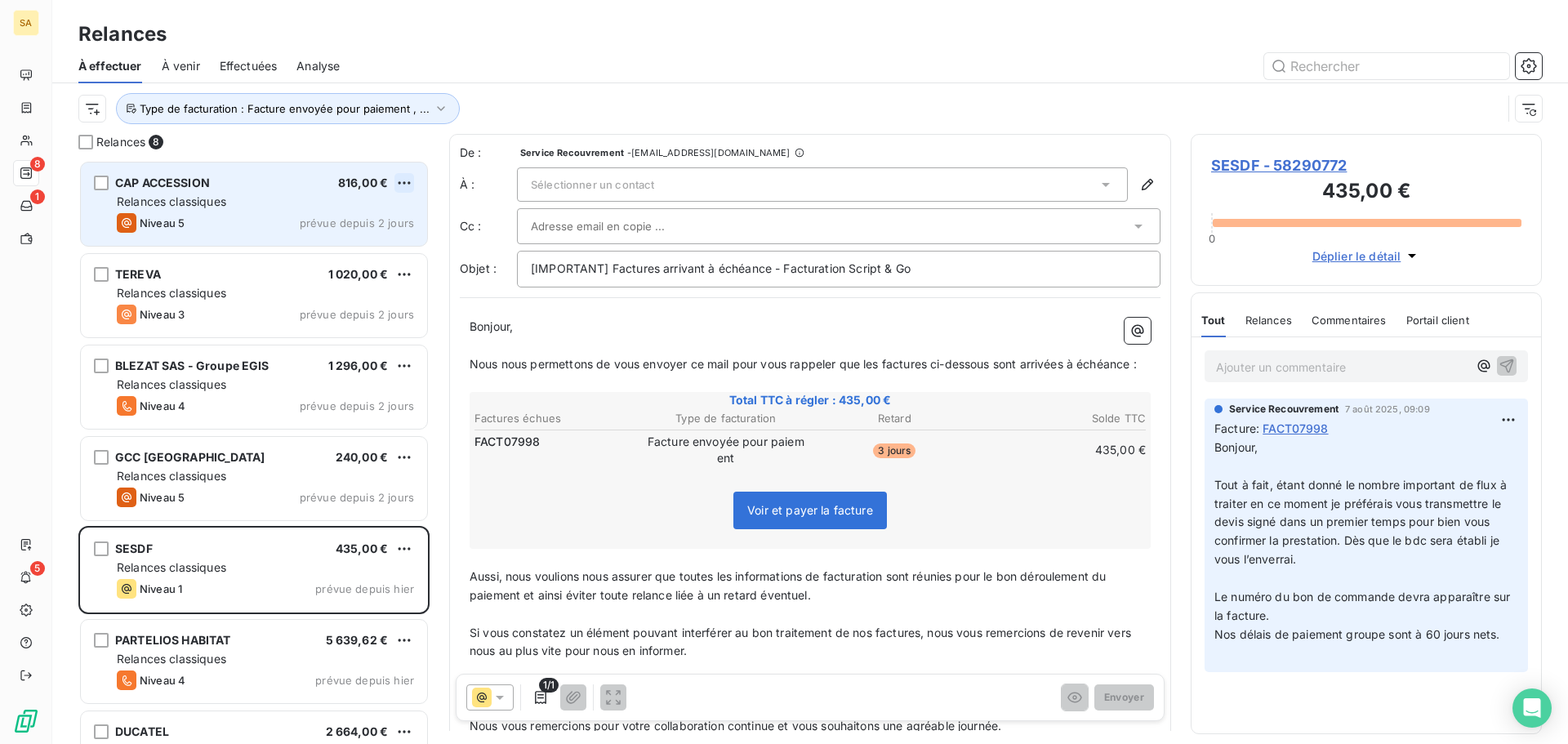
click at [410, 177] on html "SA 8 1 5 Relances À effectuer À venir Effectuées Analyse Type de facturation : …" at bounding box center [784, 372] width 1568 height 744
click at [175, 201] on html "SA 8 1 5 Relances À effectuer À venir Effectuées Analyse Type de facturation : …" at bounding box center [784, 372] width 1568 height 744
click at [269, 189] on div "CAP ACCESSION 816,00 €" at bounding box center [265, 182] width 297 height 14
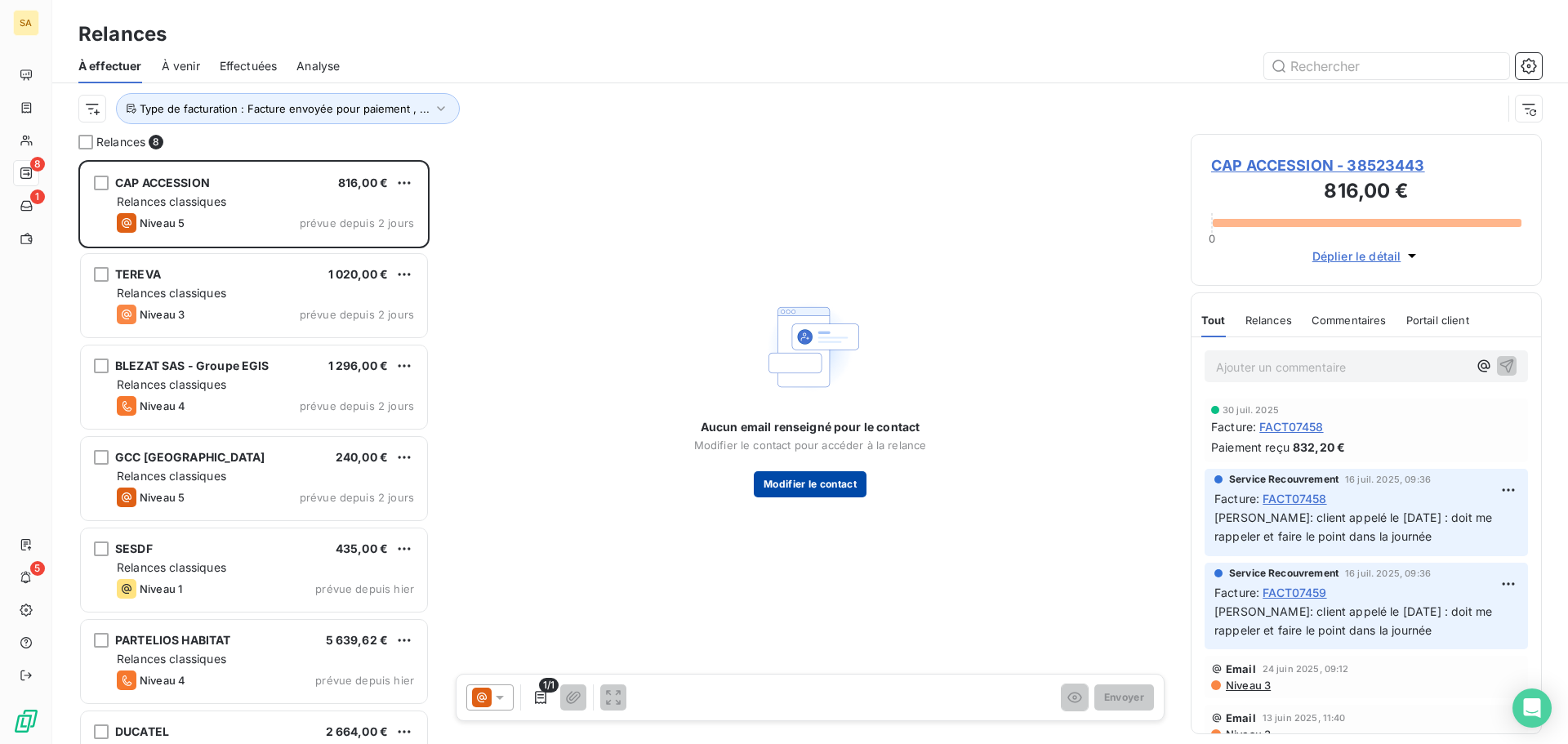
click at [807, 481] on button "Modifier le contact" at bounding box center [810, 484] width 113 height 26
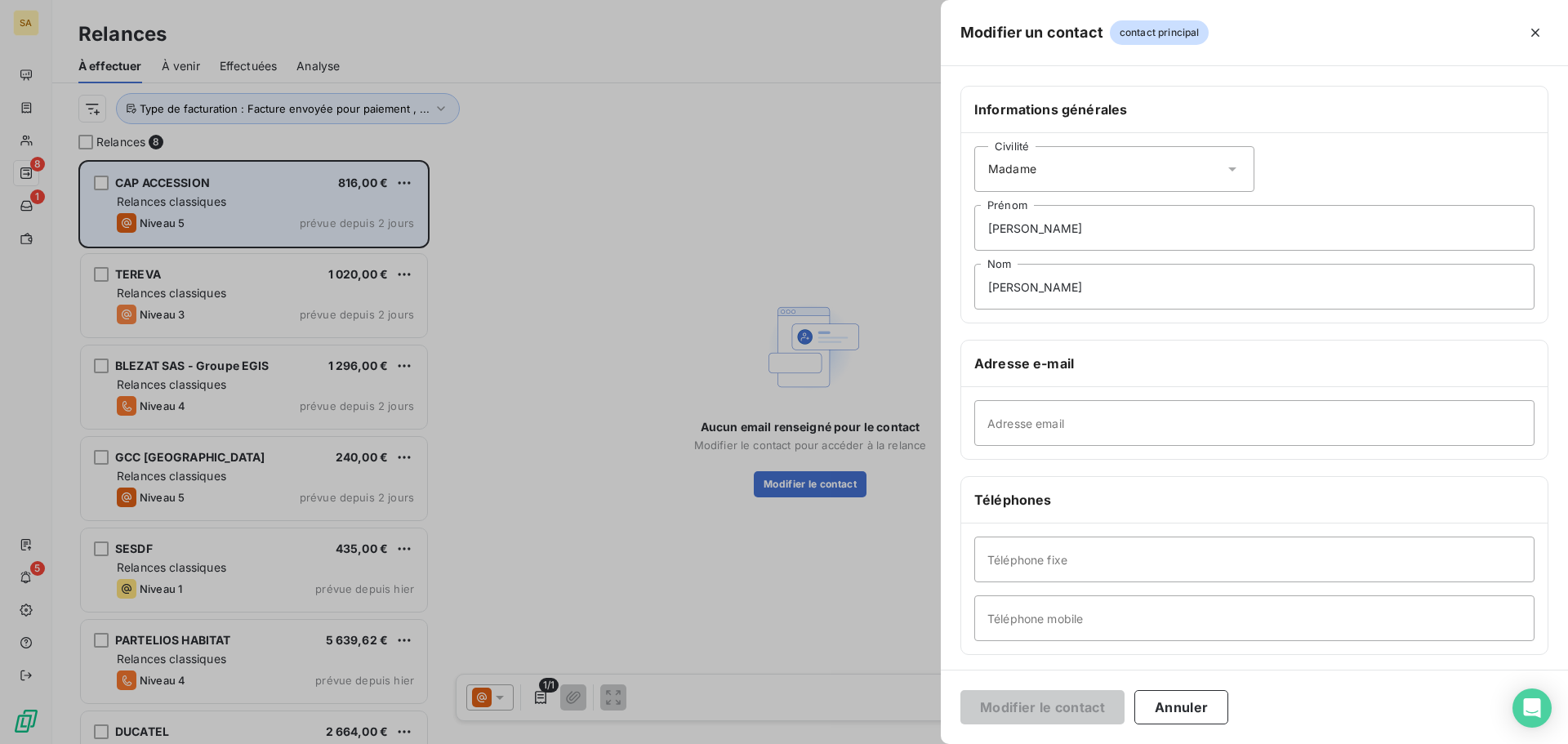
click at [189, 183] on div at bounding box center [784, 372] width 1568 height 744
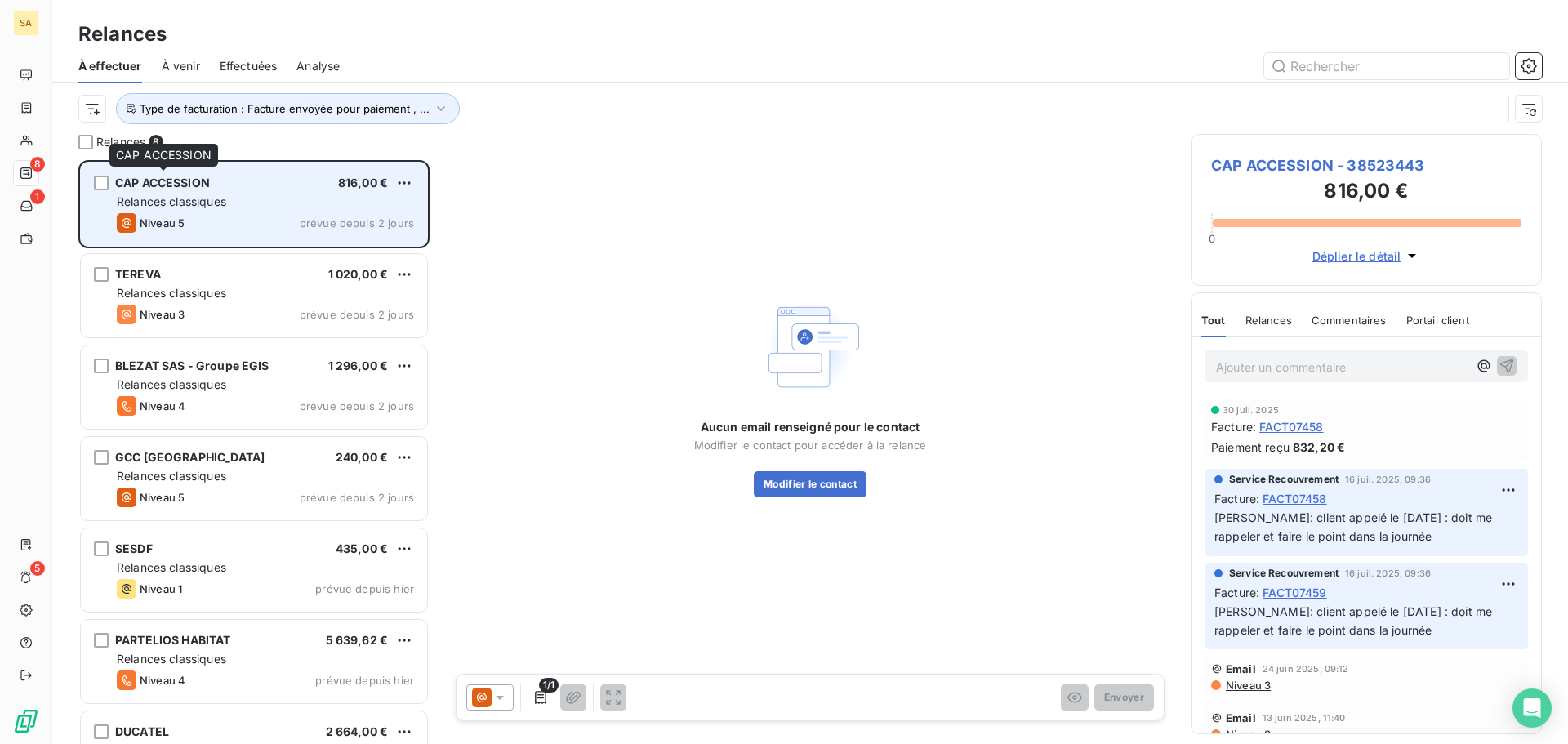
click at [189, 183] on span "CAP ACCESSION" at bounding box center [163, 182] width 94 height 13
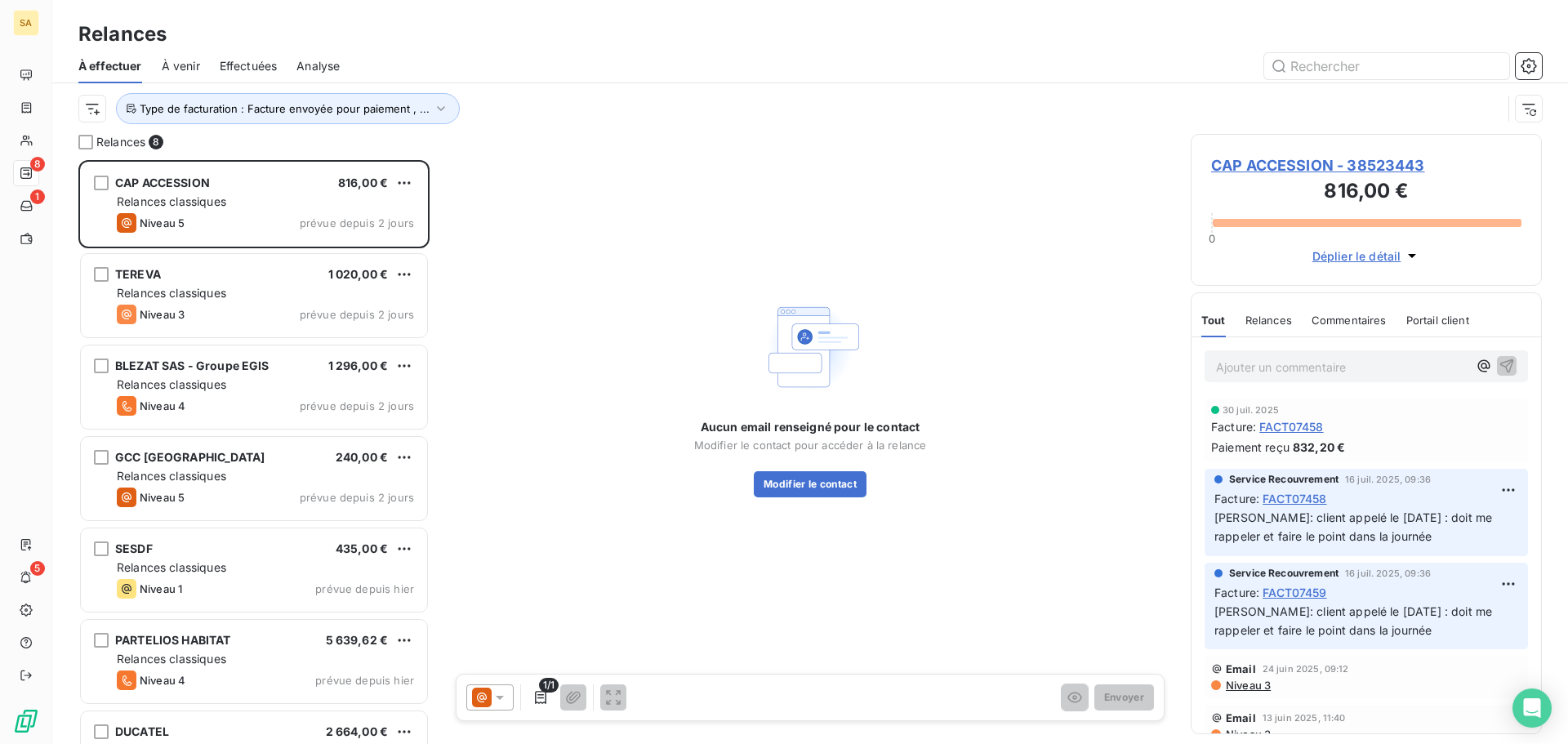
click at [1251, 161] on span "CAP ACCESSION - 38523443" at bounding box center [1366, 165] width 310 height 22
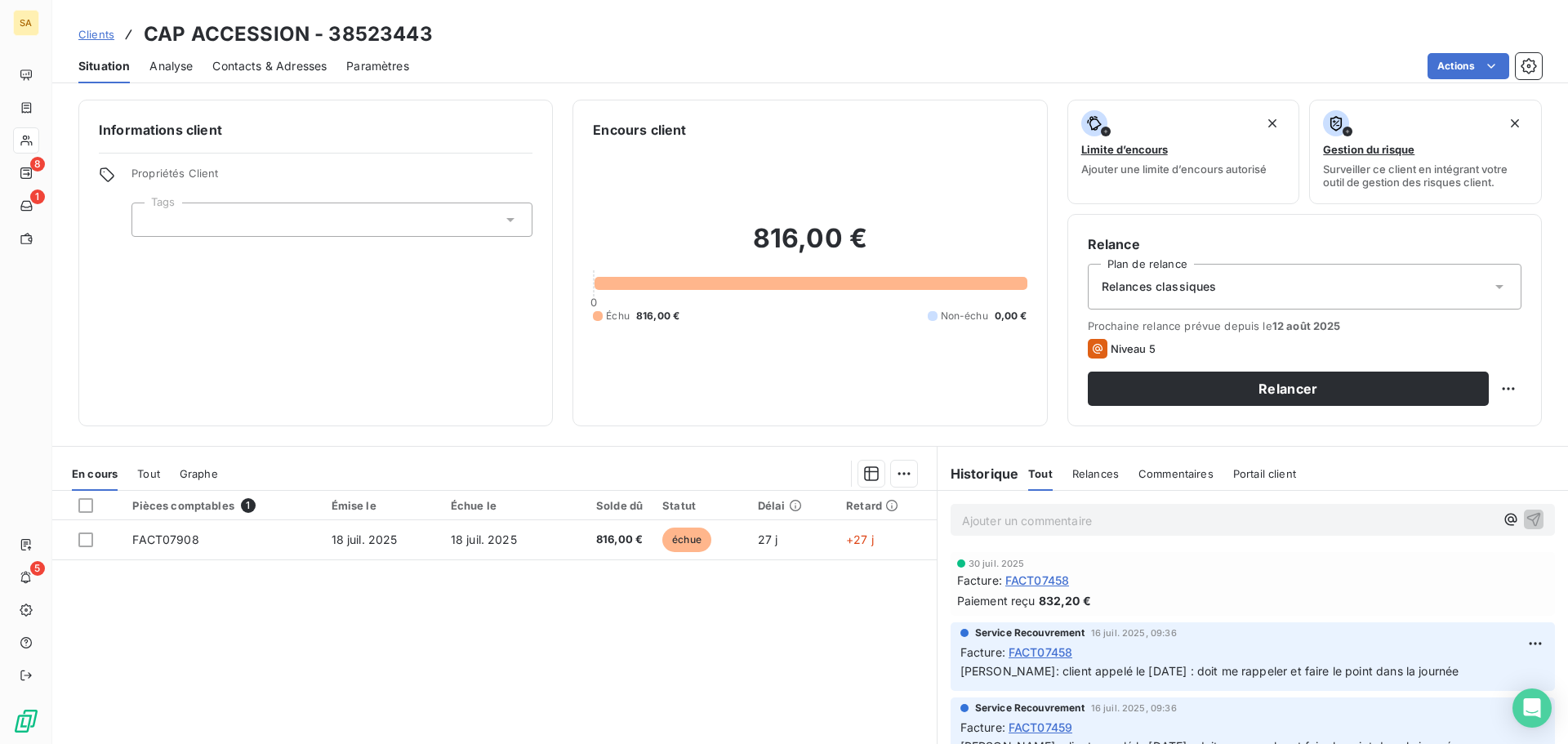
click at [216, 67] on span "Contacts & Adresses" at bounding box center [269, 66] width 115 height 16
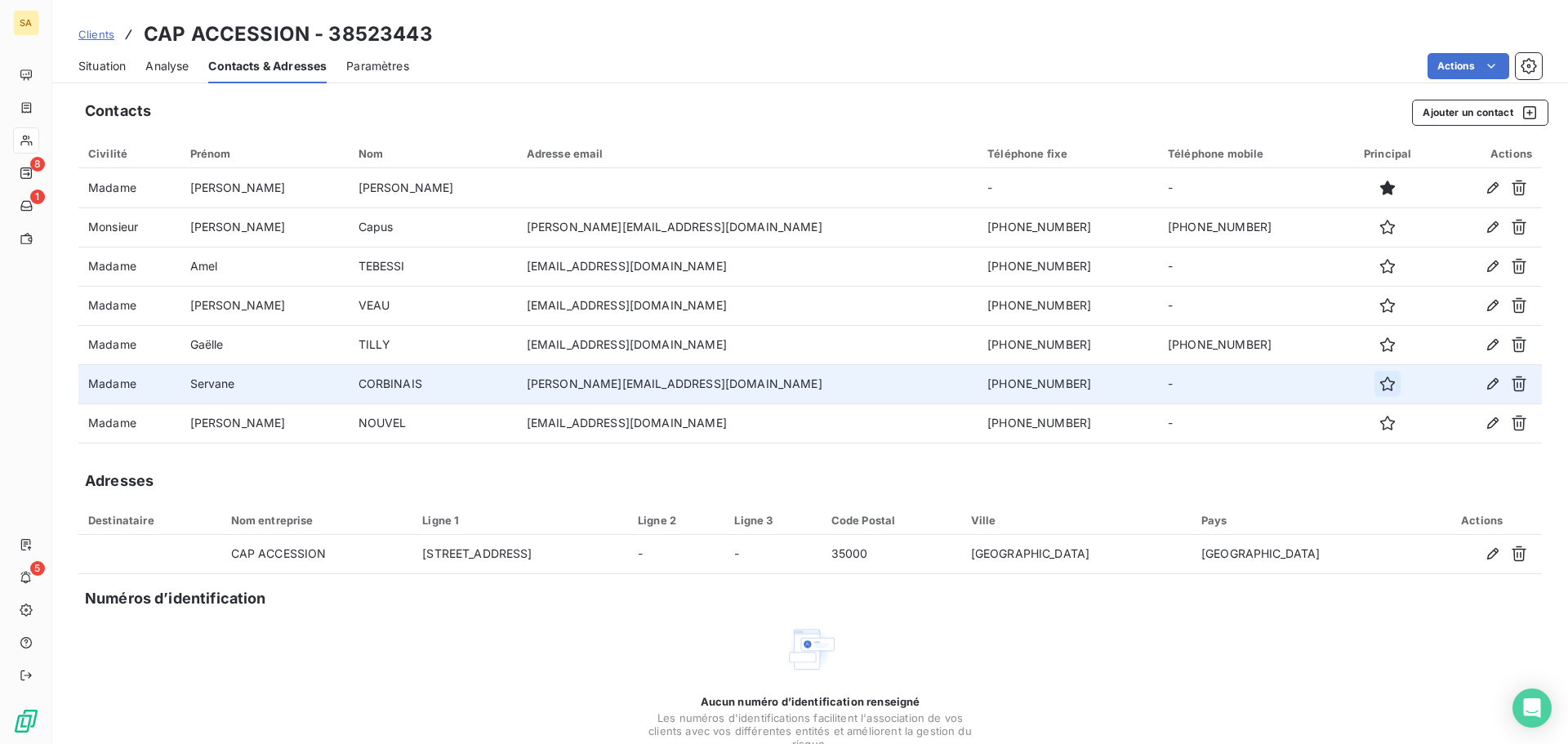
click at [1379, 386] on icon "button" at bounding box center [1387, 383] width 16 height 16
click at [101, 64] on span "Situation" at bounding box center [102, 66] width 47 height 16
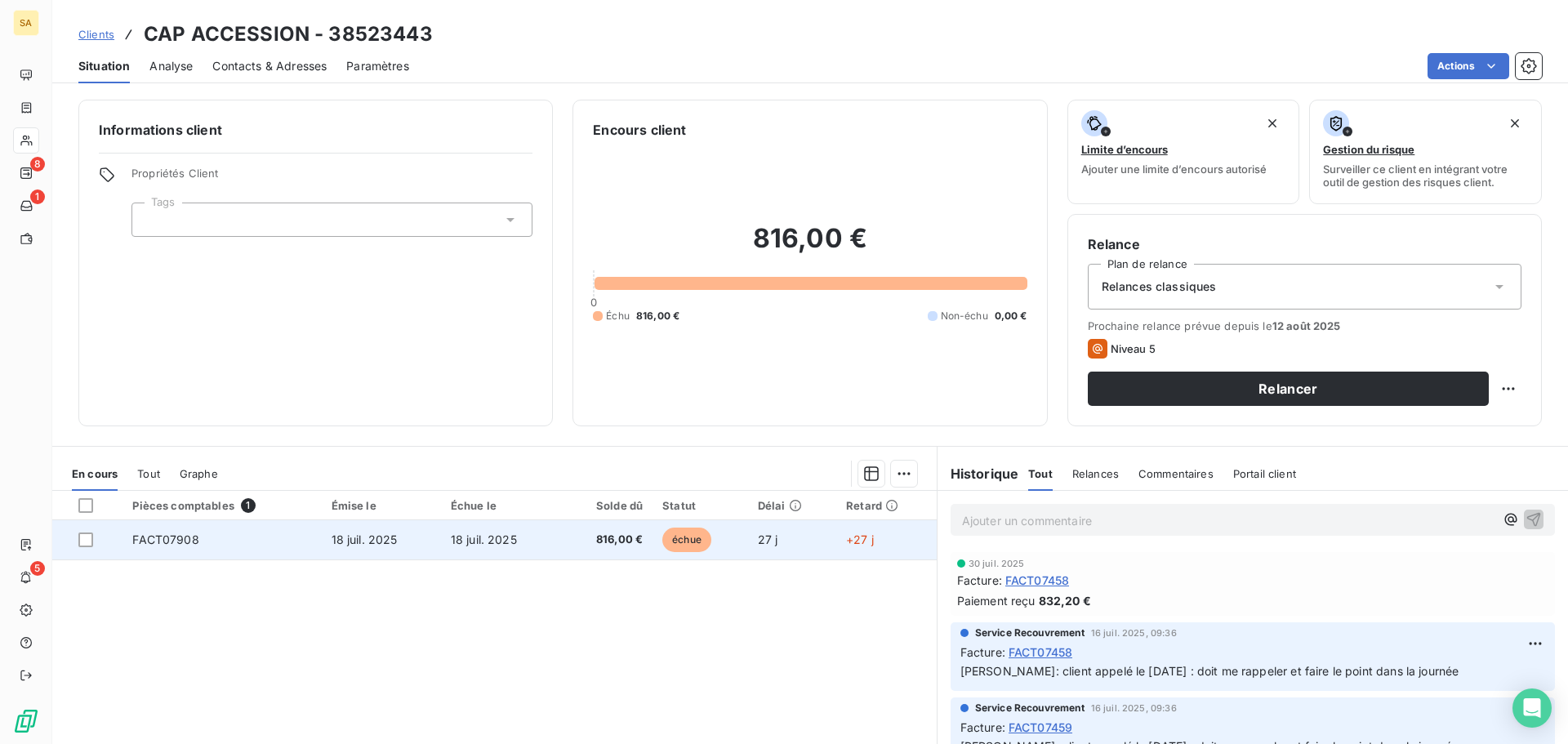
click at [270, 541] on td "FACT07908" at bounding box center [221, 540] width 199 height 40
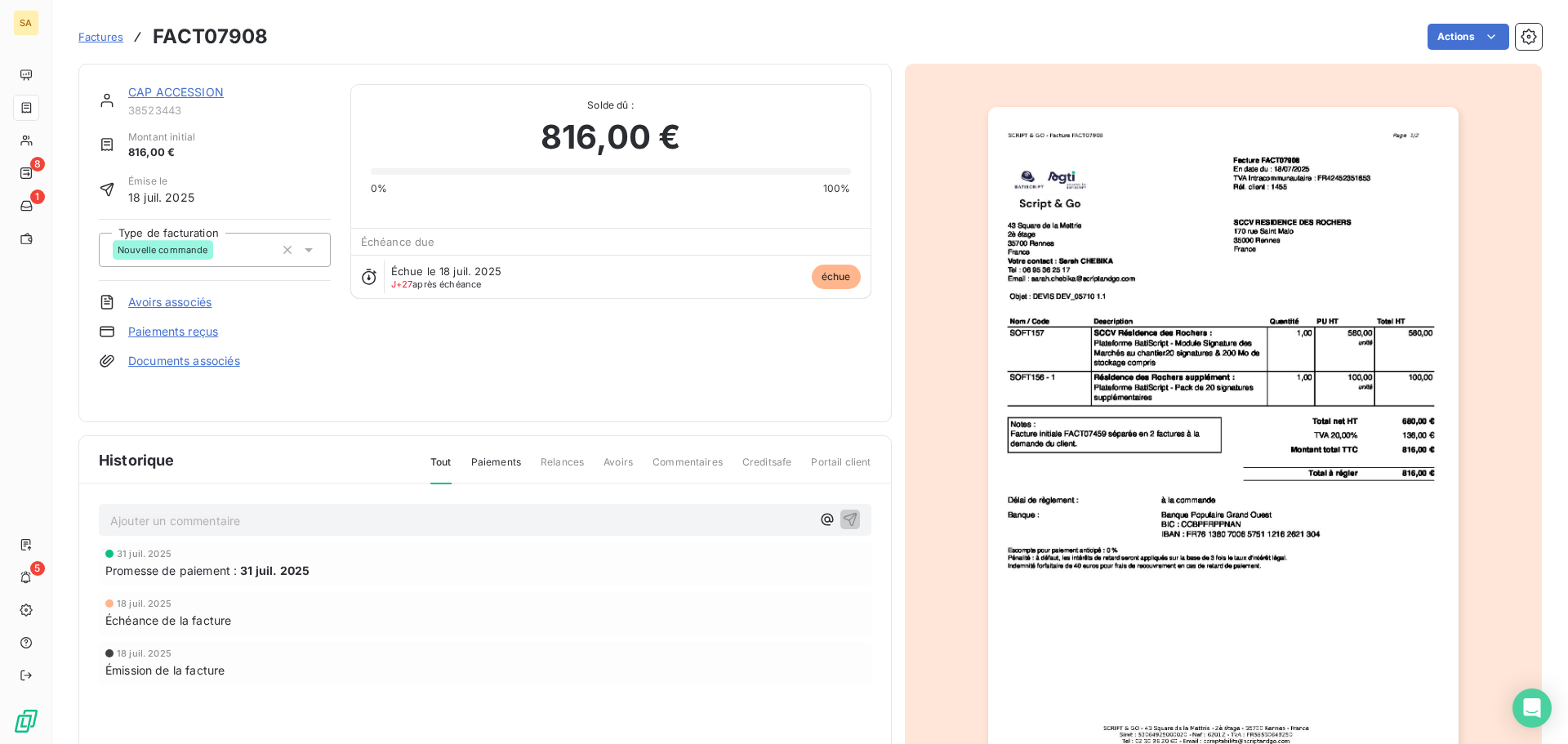
click at [157, 88] on link "CAP ACCESSION" at bounding box center [175, 92] width 95 height 13
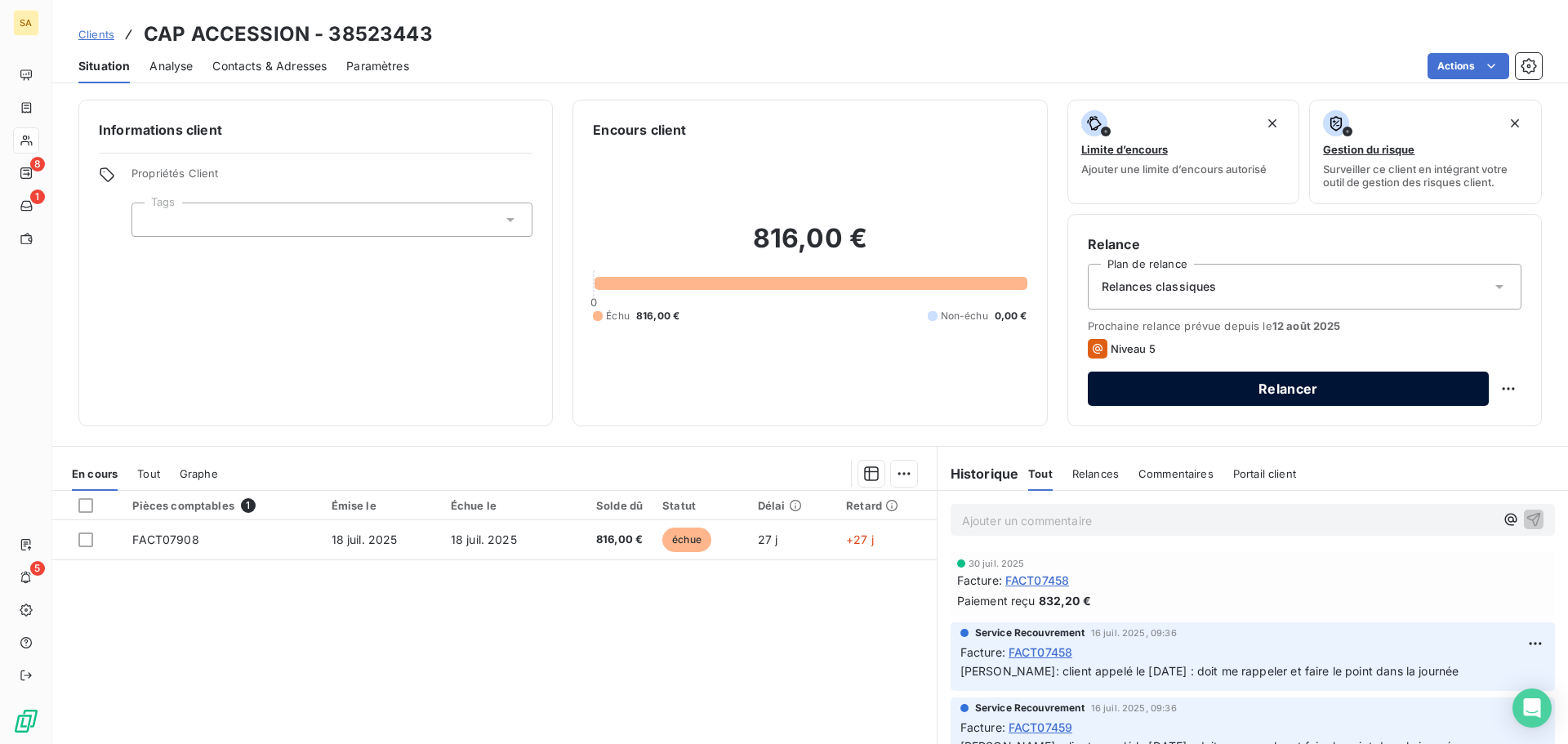
click at [1315, 379] on button "Relancer" at bounding box center [1288, 388] width 401 height 35
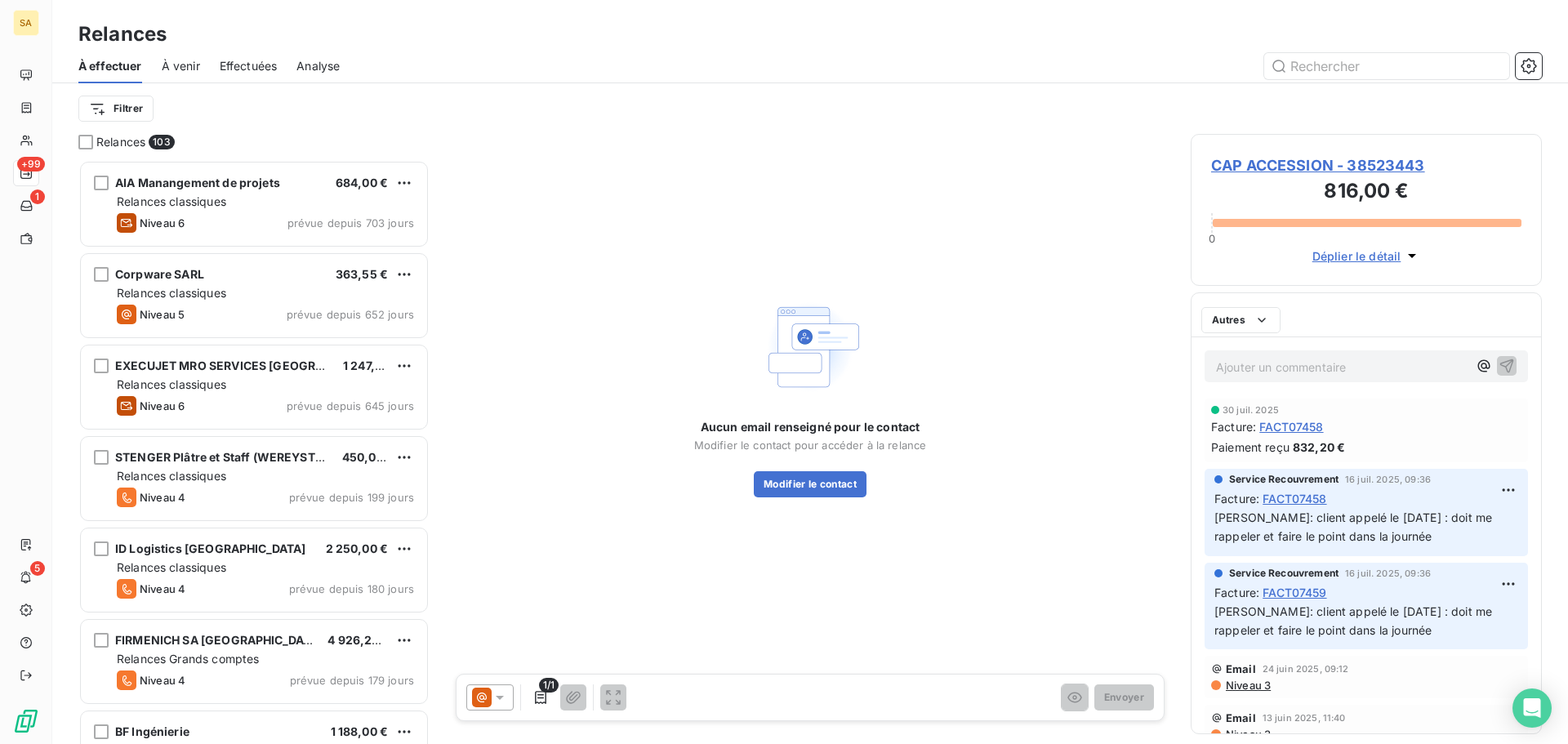
scroll to position [572, 339]
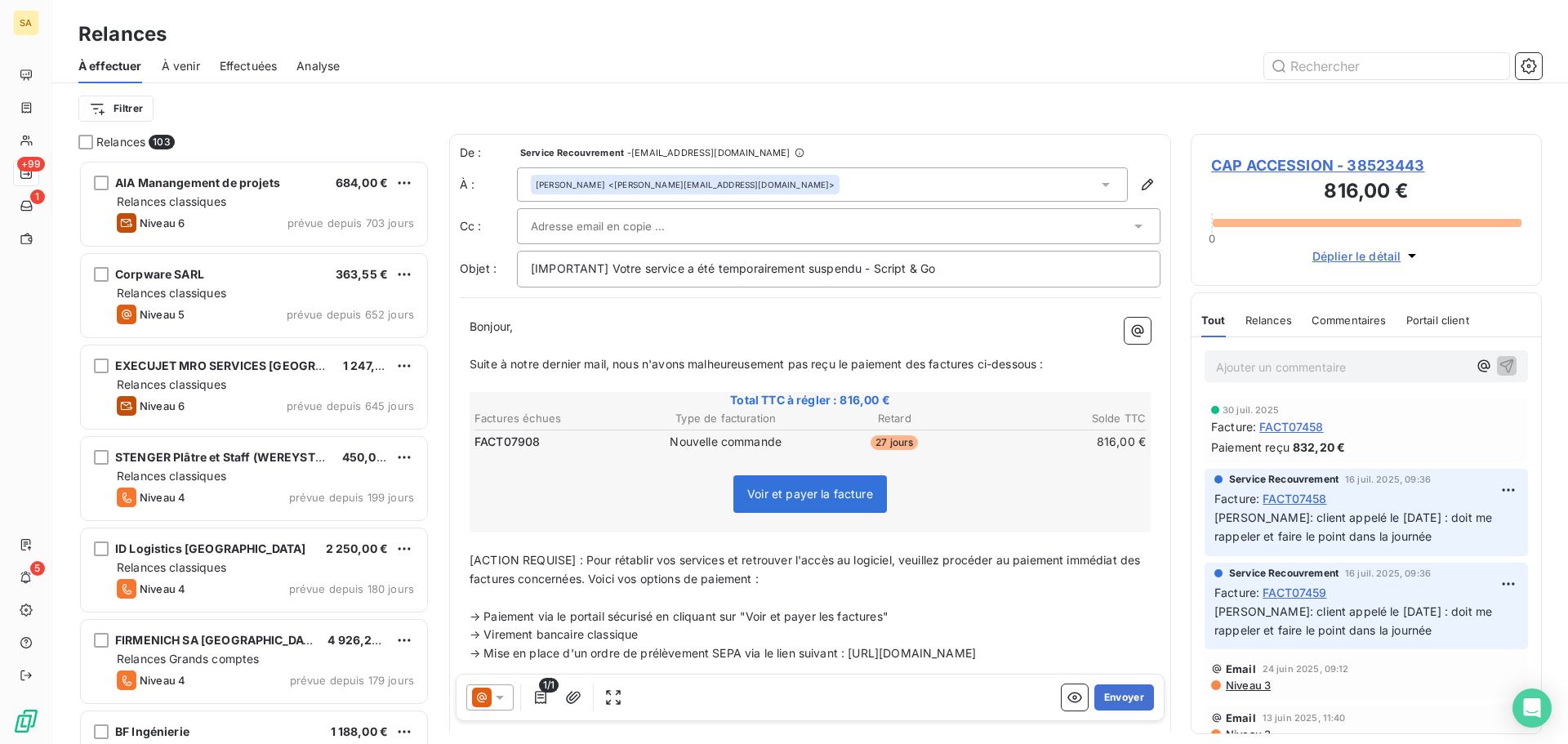
click at [499, 697] on icon at bounding box center [500, 698] width 8 height 4
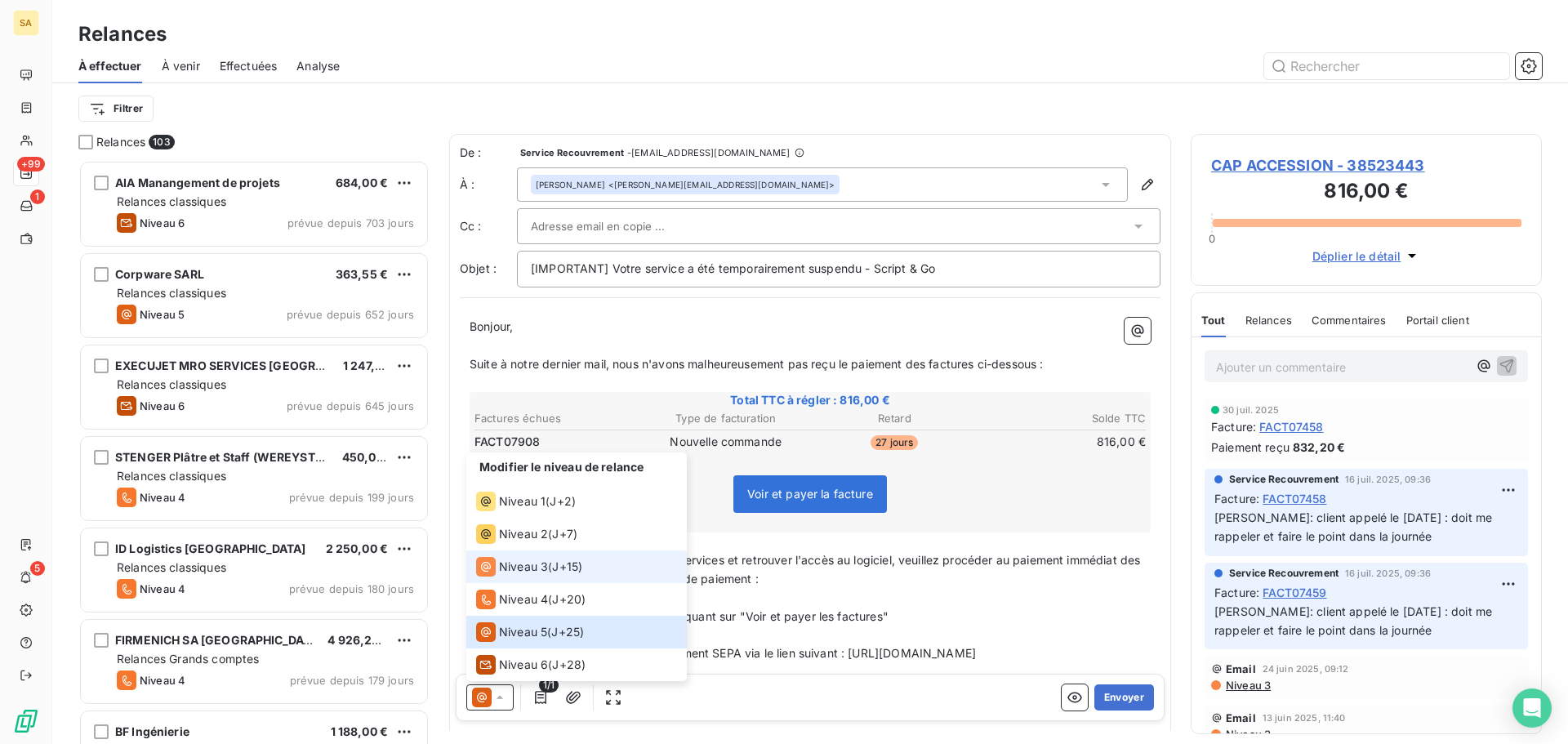
click at [522, 570] on span "Niveau 3" at bounding box center [523, 566] width 49 height 16
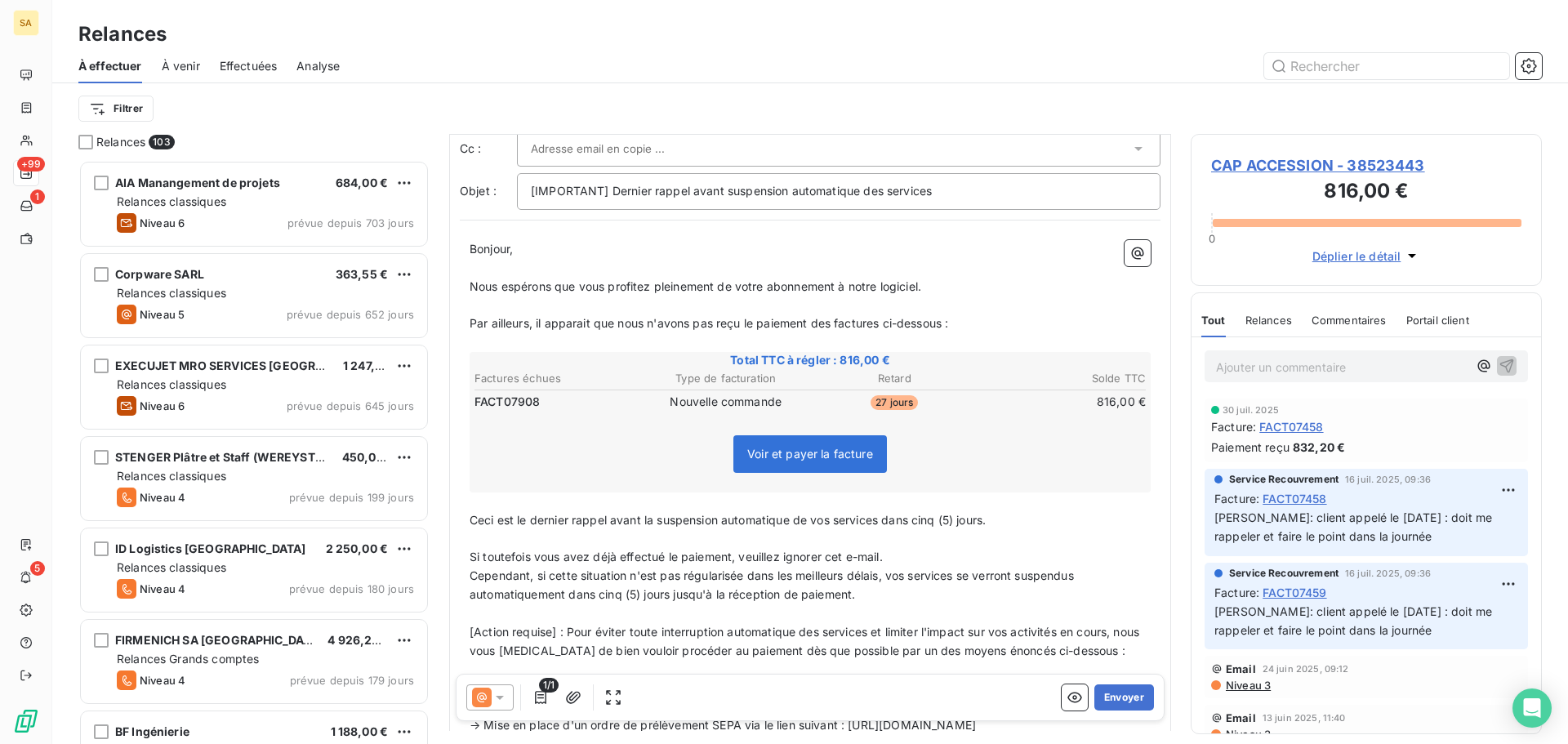
scroll to position [0, 0]
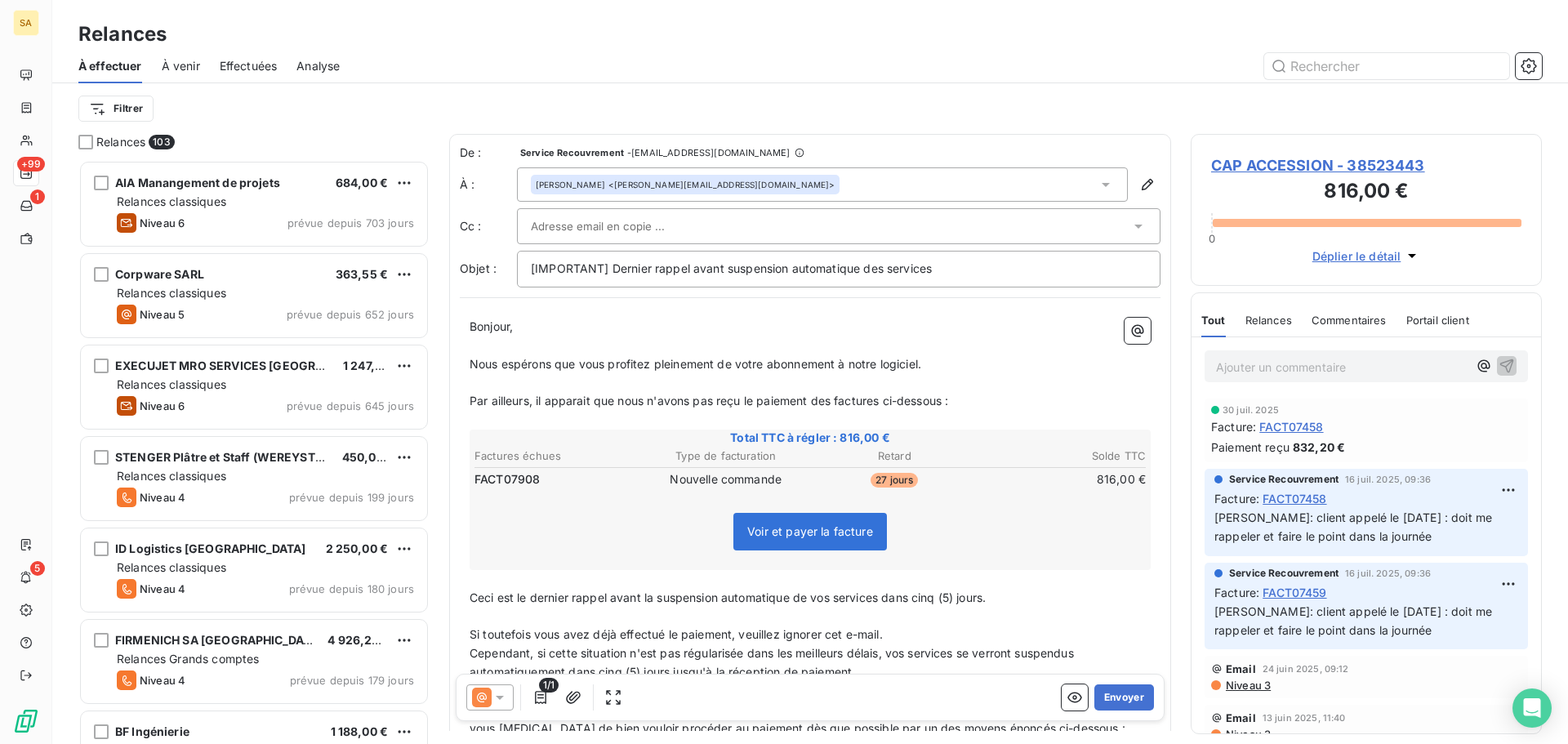
drag, startPoint x: 995, startPoint y: 603, endPoint x: 944, endPoint y: 603, distance: 51.0
click at [944, 603] on span "Ceci est le dernier rappel avant la suspension automatique de vos services dans…" at bounding box center [728, 597] width 516 height 13
click at [943, 267] on p "[IMPORTANT] Dernier rappel avant suspension automatique des services" at bounding box center [838, 269] width 616 height 19
click at [1119, 698] on button "Envoyer" at bounding box center [1123, 698] width 60 height 26
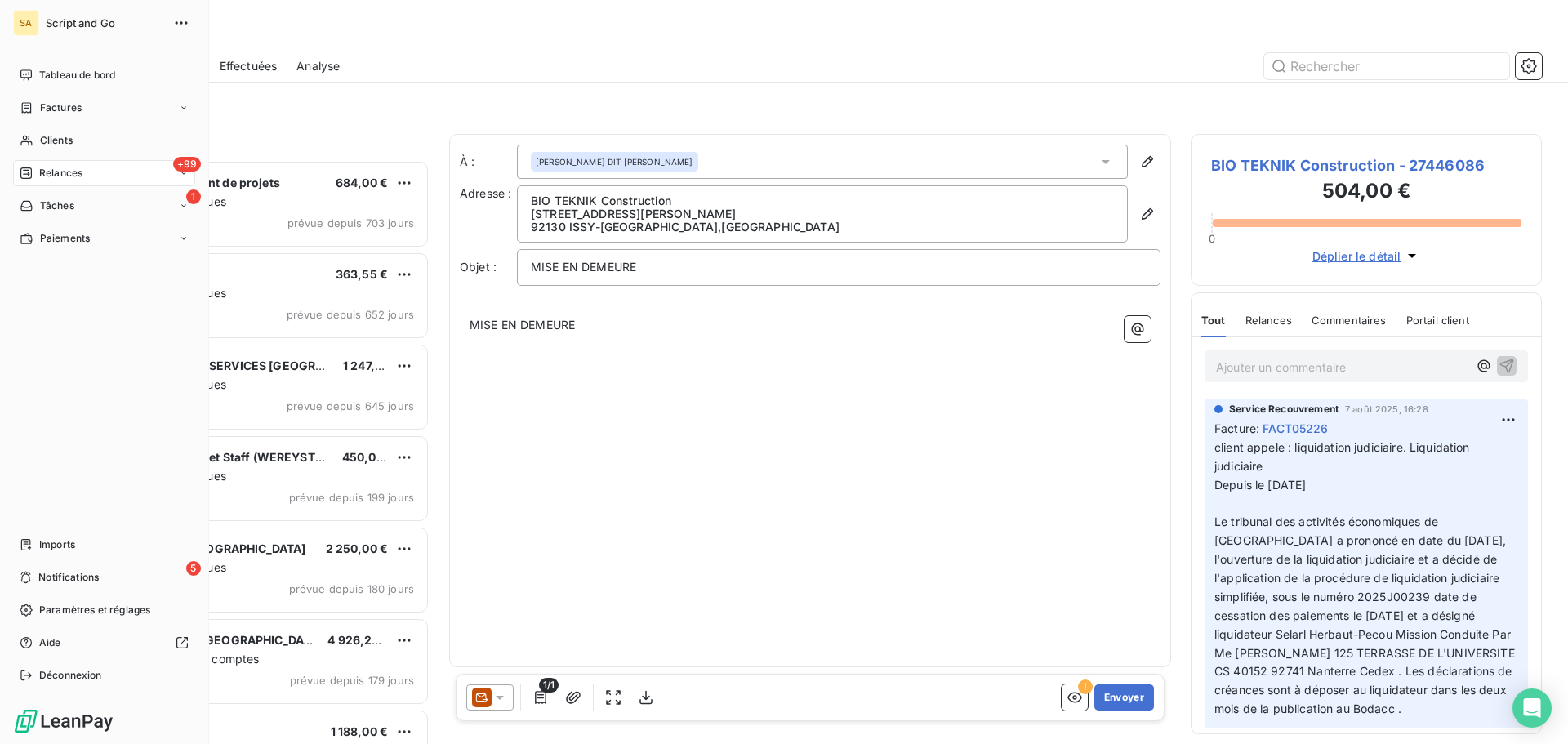
click at [89, 169] on div "+99 Relances" at bounding box center [104, 173] width 182 height 26
drag, startPoint x: 61, startPoint y: 132, endPoint x: 131, endPoint y: 121, distance: 70.9
click at [61, 132] on div "Clients" at bounding box center [104, 140] width 182 height 26
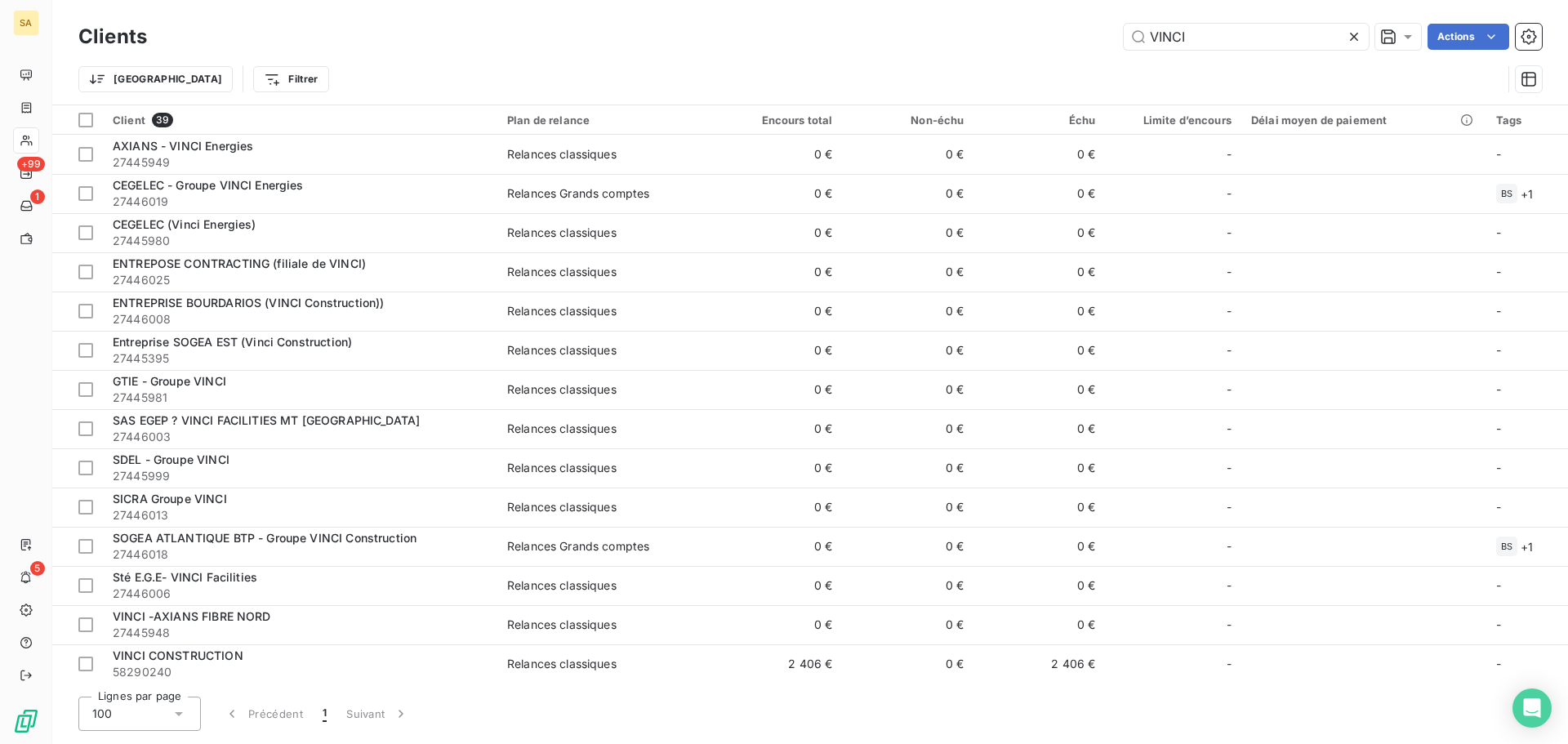
drag, startPoint x: 1207, startPoint y: 29, endPoint x: 1098, endPoint y: 34, distance: 109.1
click at [1101, 33] on div "VINCI Actions" at bounding box center [854, 36] width 1375 height 26
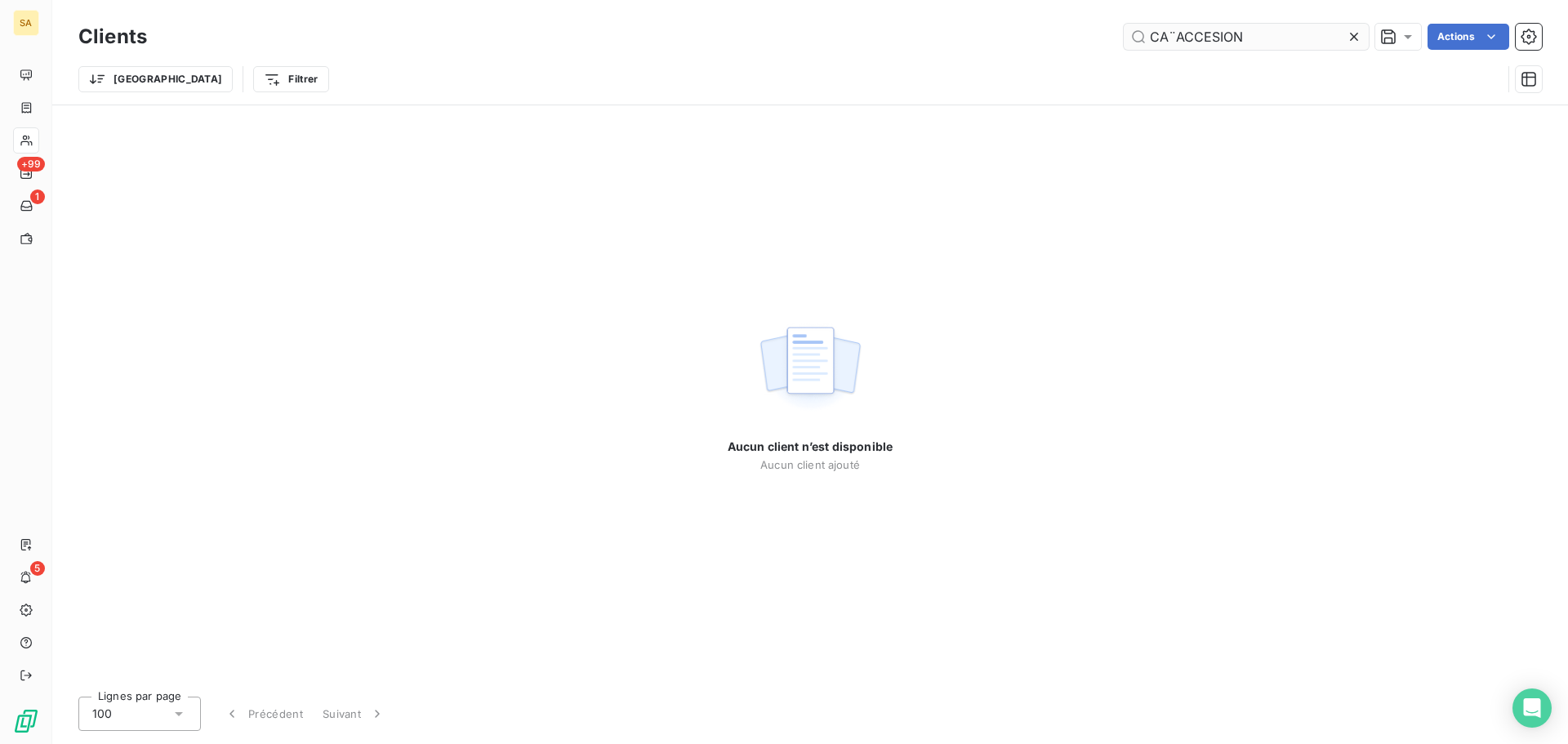
click at [1171, 41] on input "CA¨ACCESION" at bounding box center [1245, 36] width 245 height 26
click at [1164, 38] on input "CAACCESION" at bounding box center [1245, 36] width 245 height 26
click at [1215, 33] on input "CAP ACCESION" at bounding box center [1245, 36] width 245 height 26
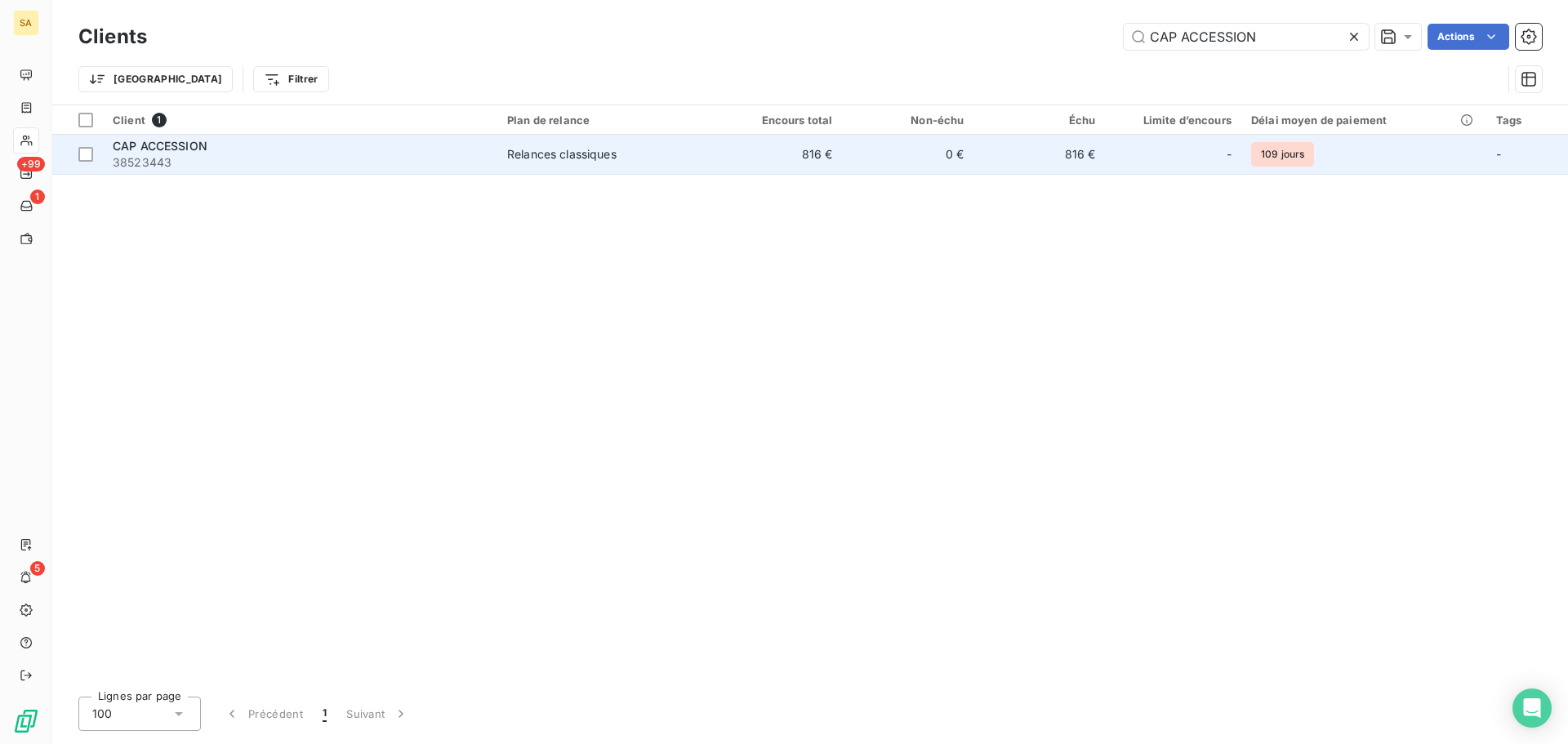
type input "CAP ACCESSION"
click at [474, 163] on span "38523443" at bounding box center [300, 162] width 375 height 16
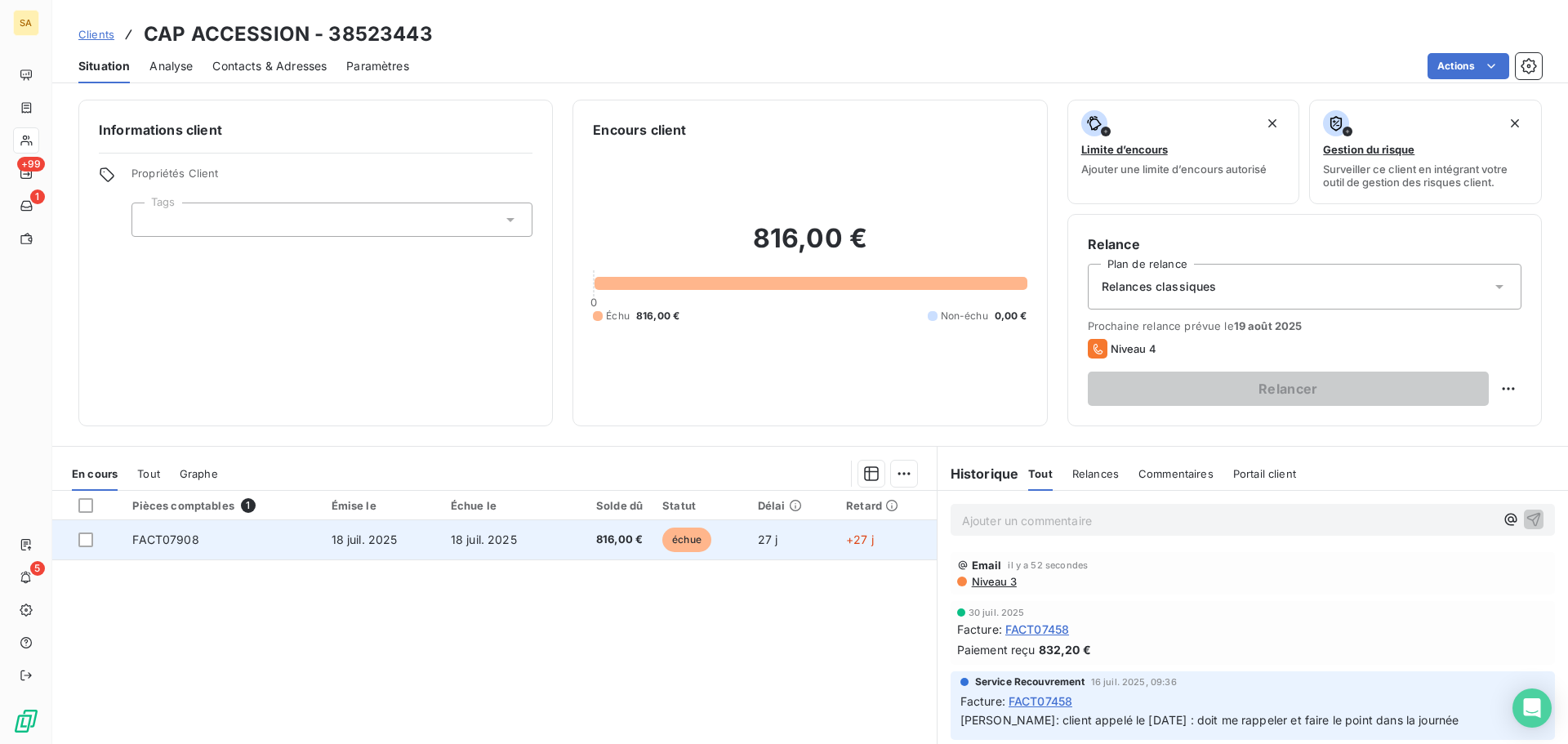
click at [229, 538] on td "FACT07908" at bounding box center [221, 540] width 199 height 40
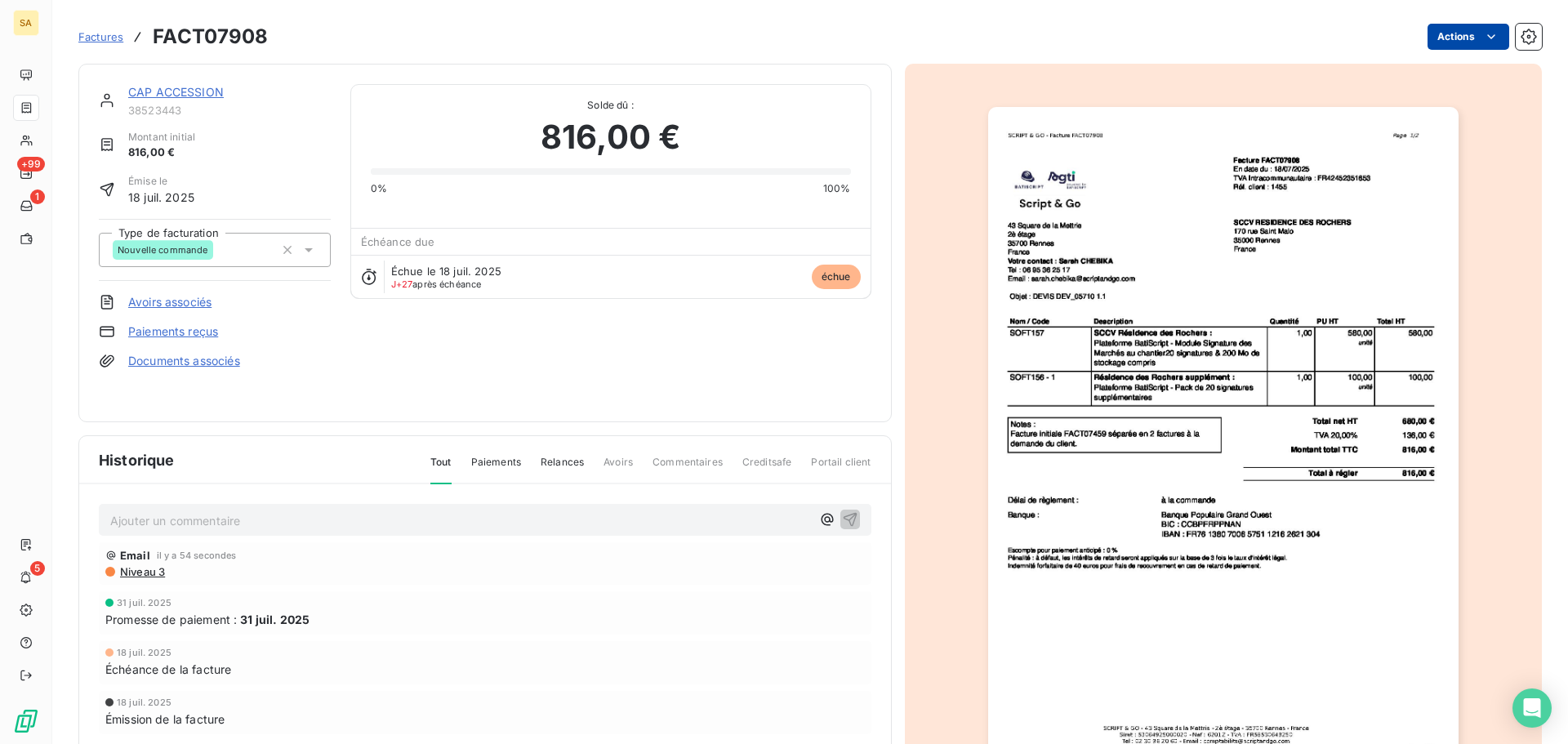
click at [1444, 34] on html "SA +99 1 5 Factures FACT07908 Actions CAP ACCESSION 38523443 Montant initial 81…" at bounding box center [784, 372] width 1568 height 744
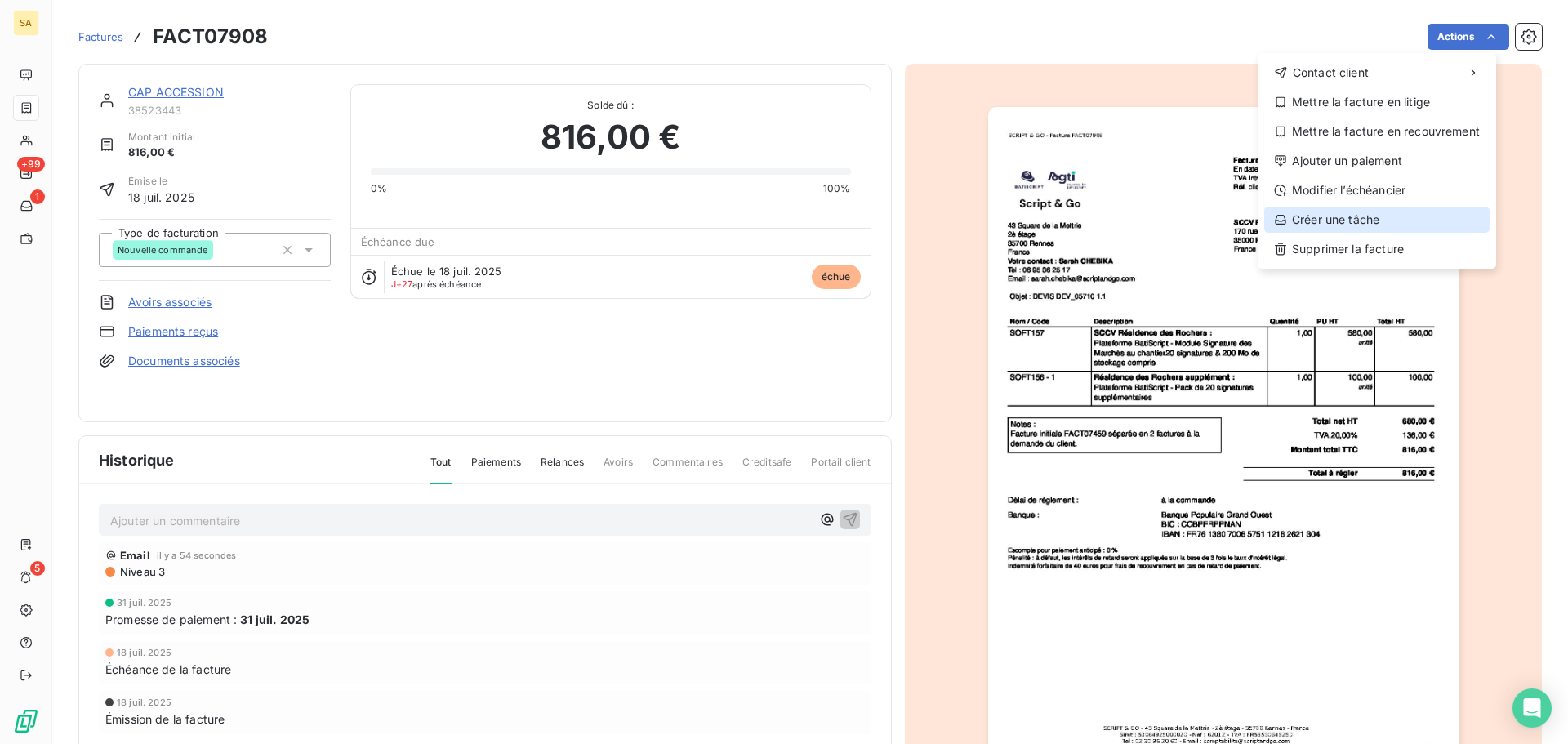
click at [1373, 212] on div "Créer une tâche" at bounding box center [1377, 219] width 226 height 26
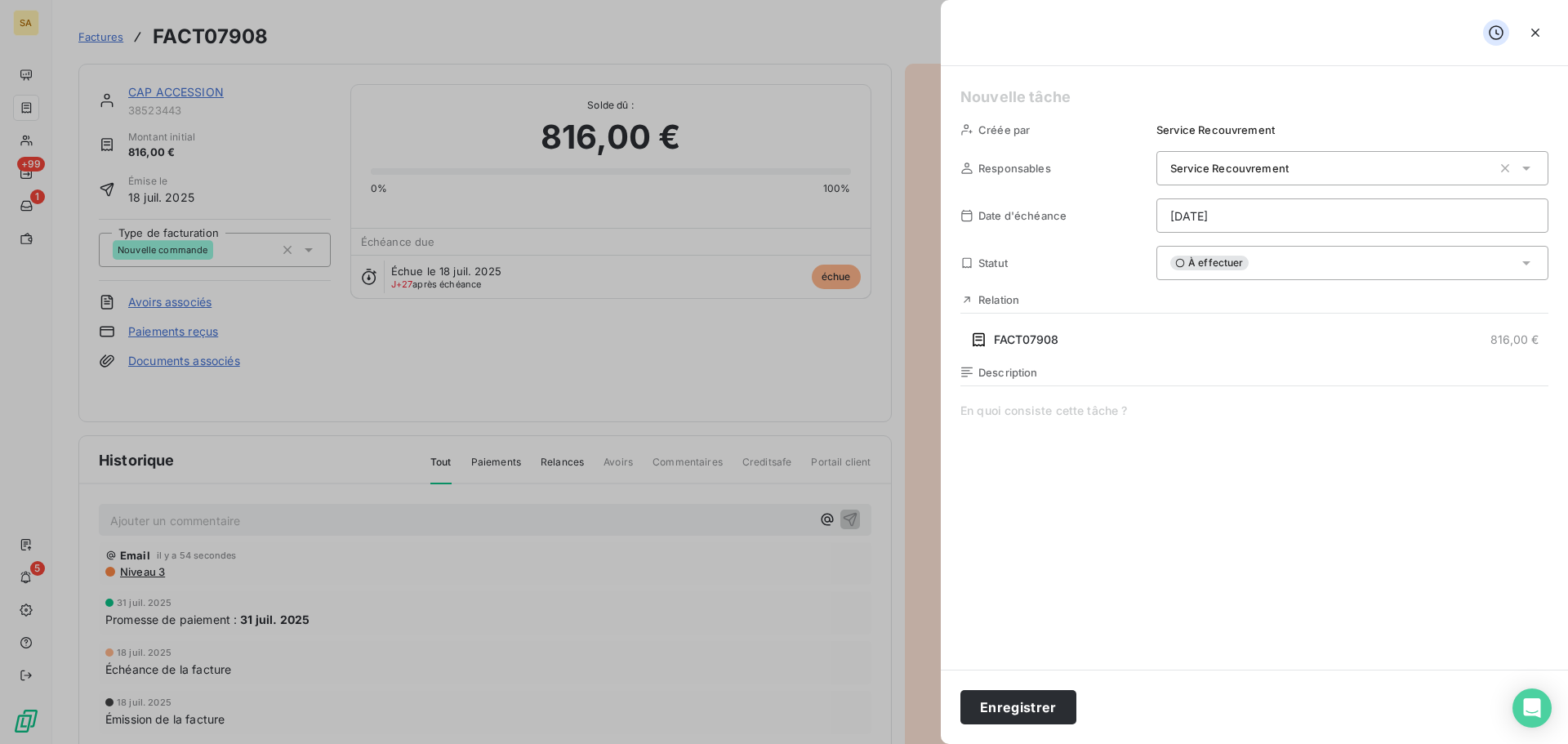
click at [1238, 217] on html "SA +99 1 5 Factures FACT07908 Actions CAP ACCESSION 38523443 Montant initial 81…" at bounding box center [784, 372] width 1568 height 744
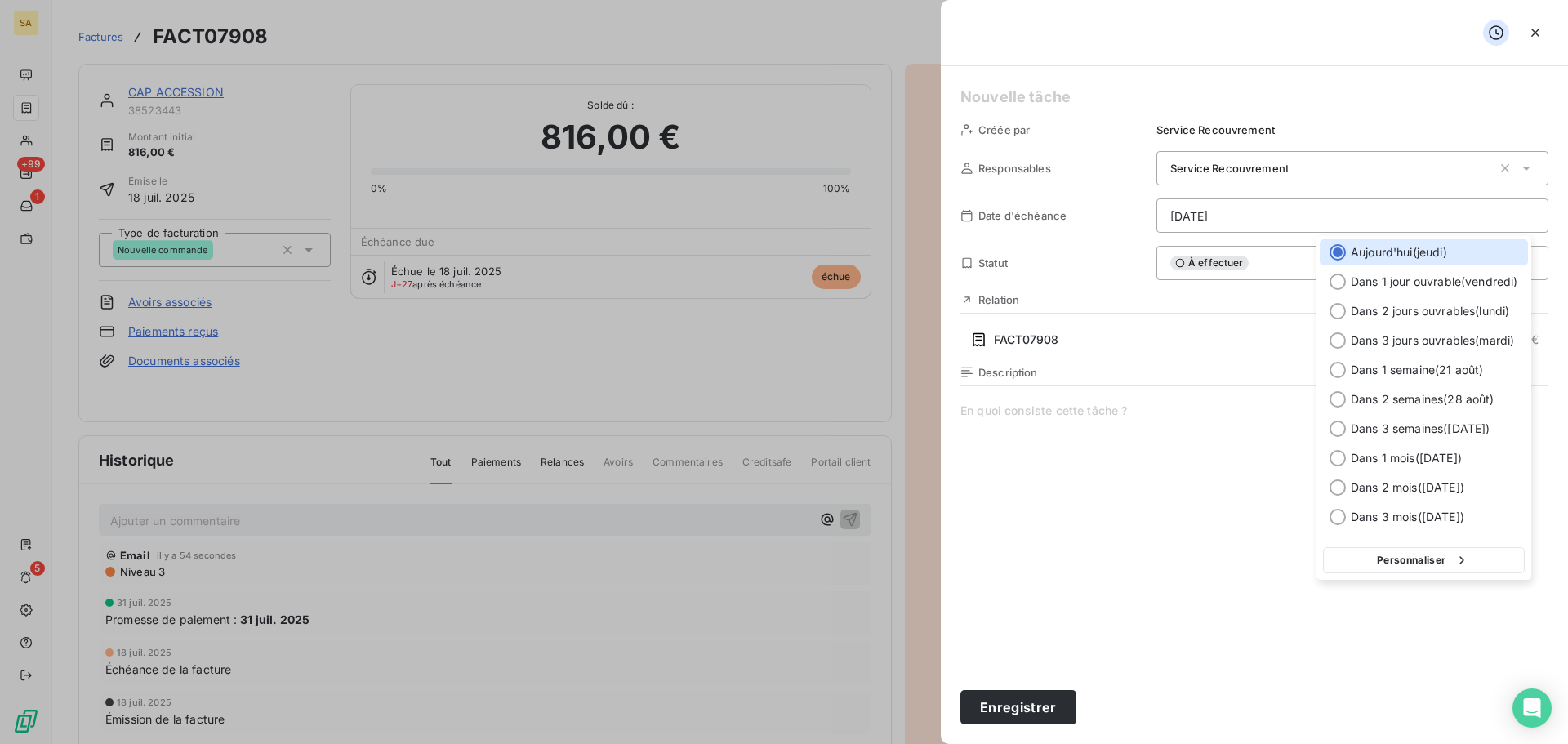
click at [1416, 562] on button "Personnaliser" at bounding box center [1424, 560] width 202 height 26
select select "7"
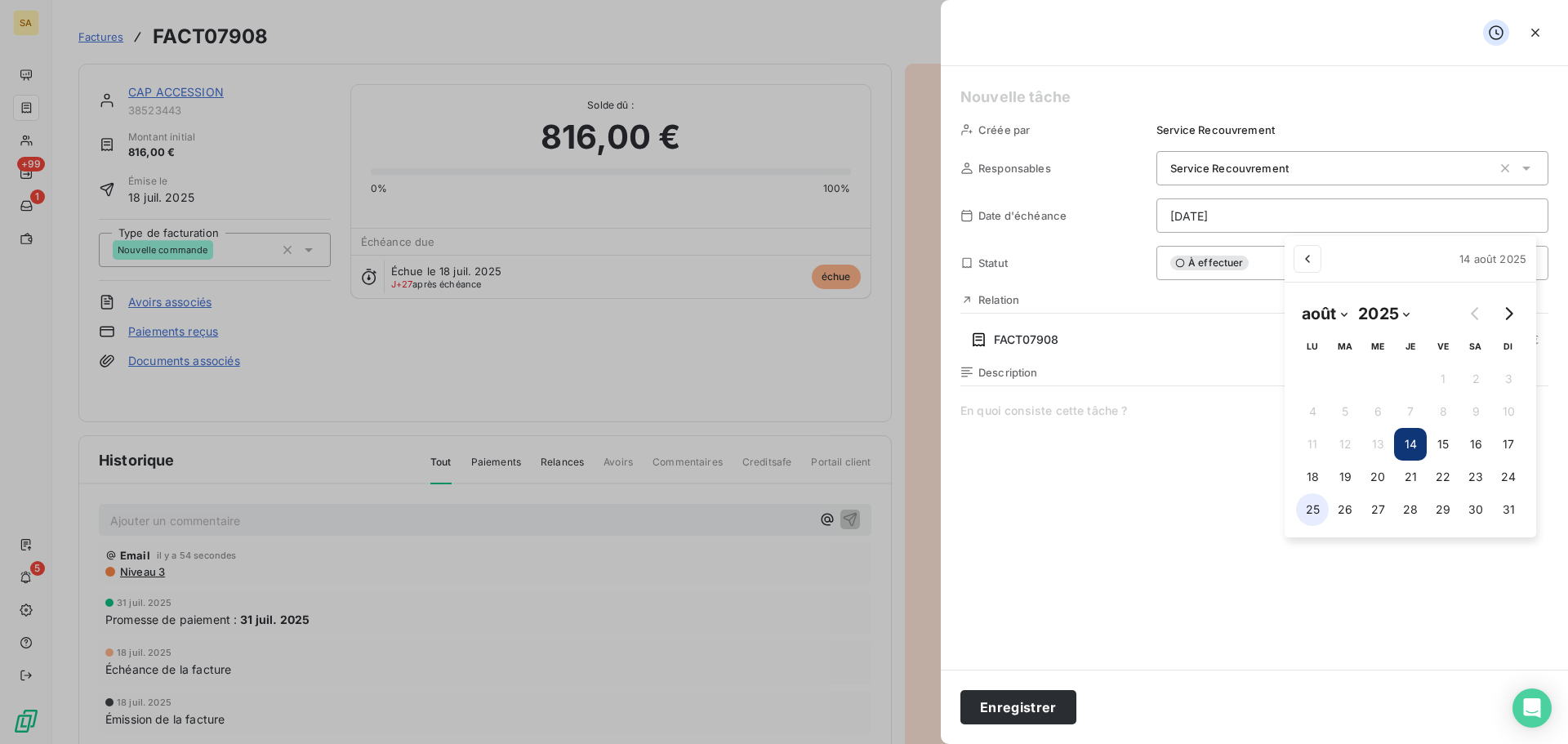
click at [1311, 511] on button "25" at bounding box center [1312, 510] width 33 height 33
type input "25/08/2025"
click at [1149, 409] on html "SA +99 1 5 Factures FACT07908 Actions CAP ACCESSION 38523443 Montant initial 81…" at bounding box center [784, 372] width 1568 height 744
click at [1149, 409] on span at bounding box center [1254, 559] width 588 height 313
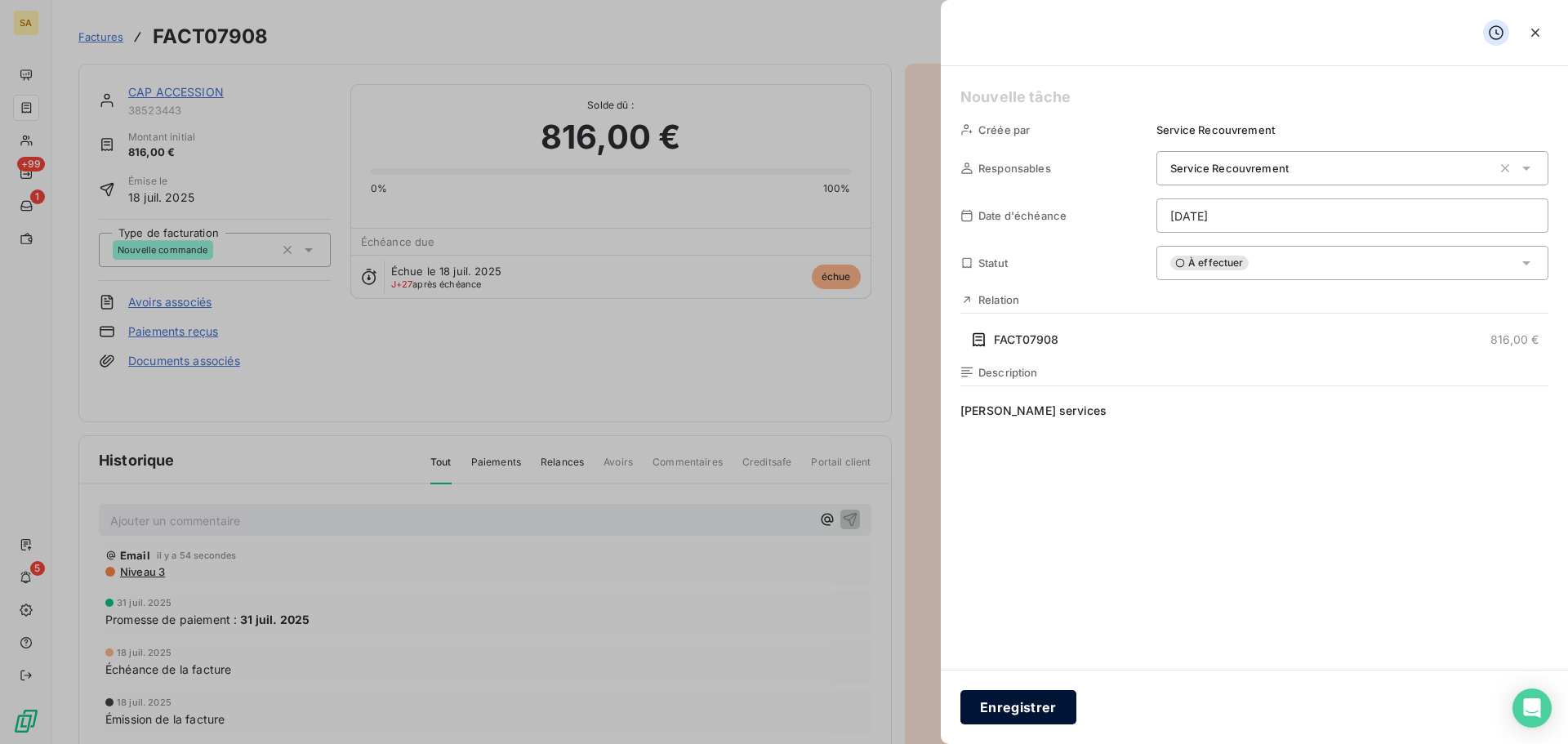
click at [1048, 718] on button "Enregistrer" at bounding box center [1018, 707] width 116 height 35
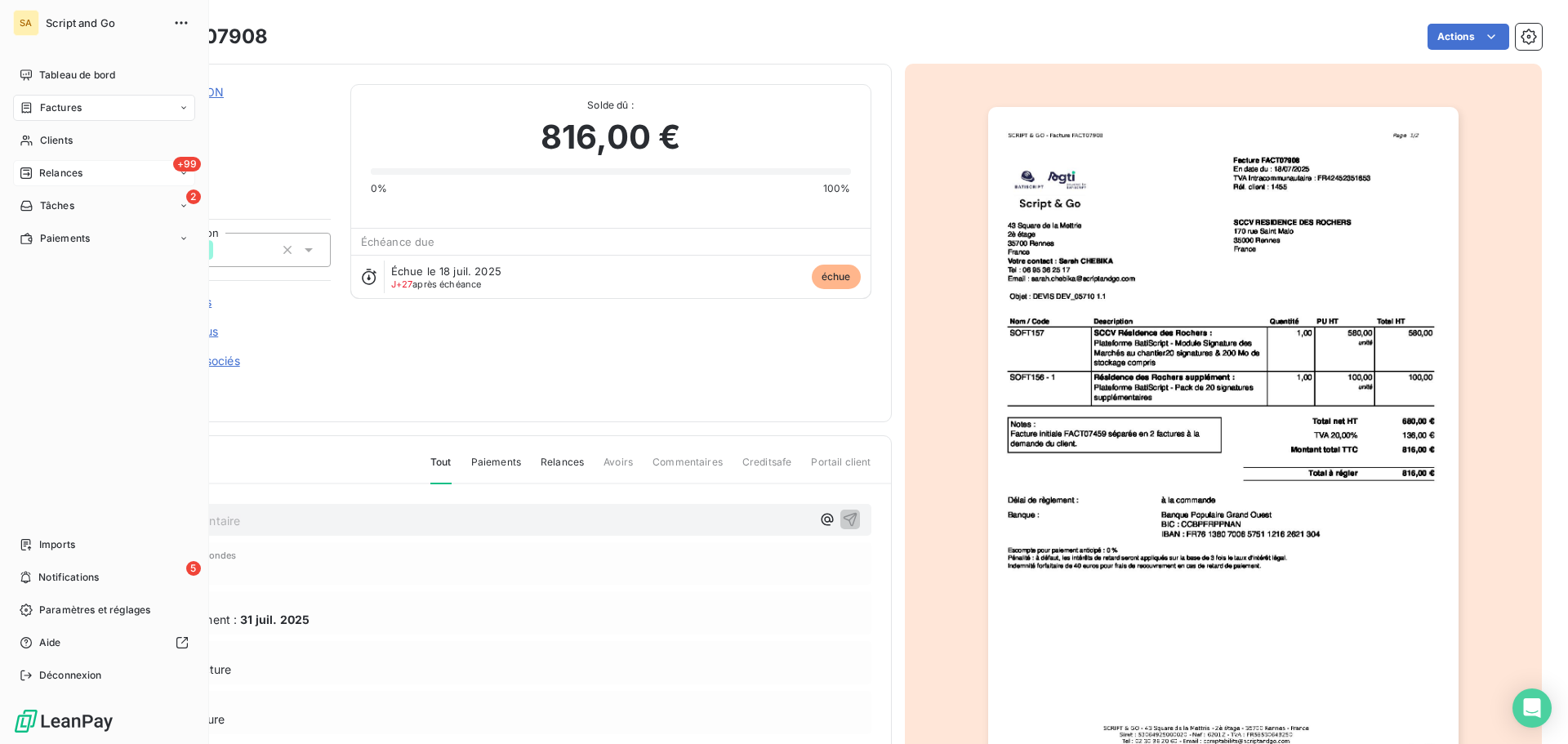
click at [95, 166] on div "+99 Relances" at bounding box center [104, 173] width 182 height 26
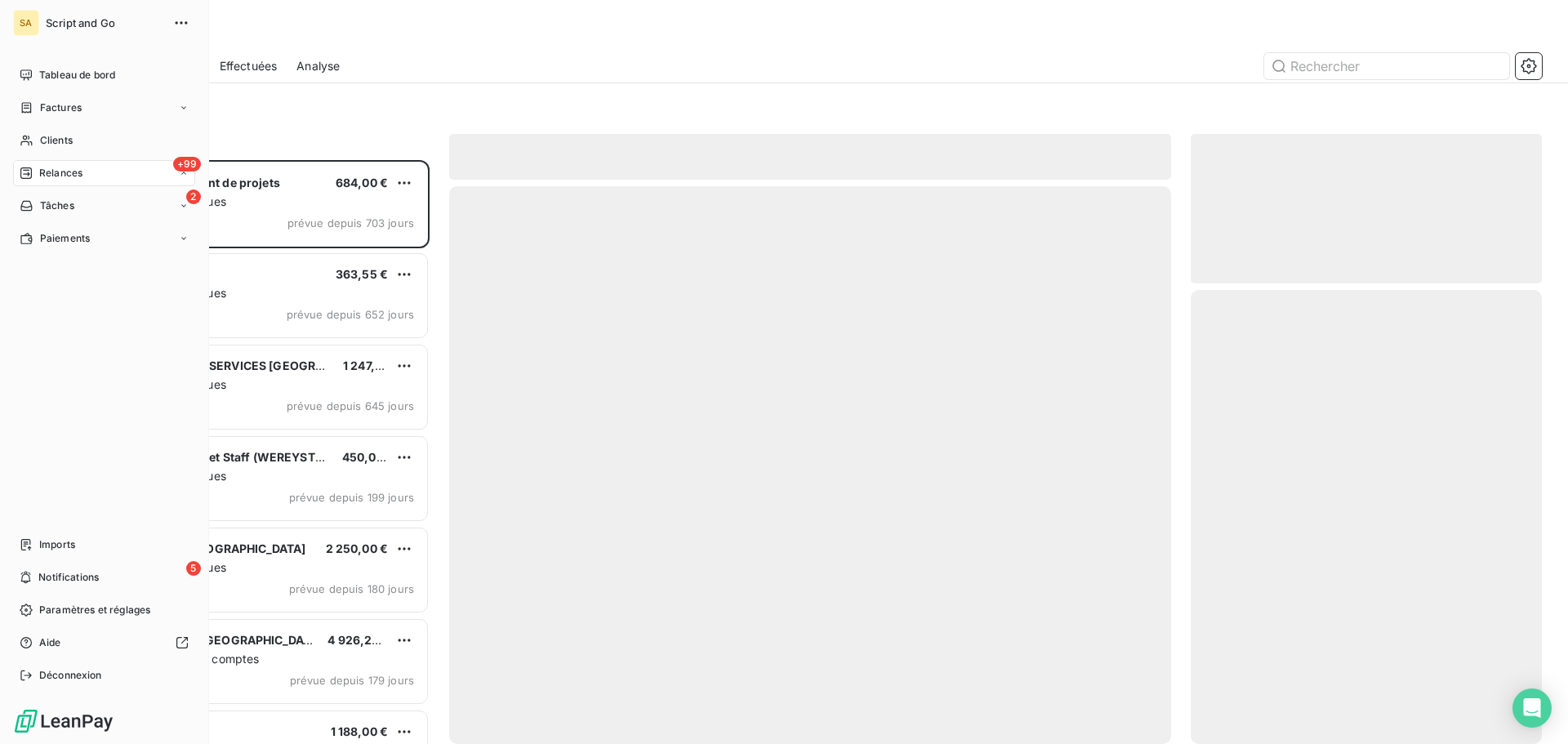
scroll to position [572, 339]
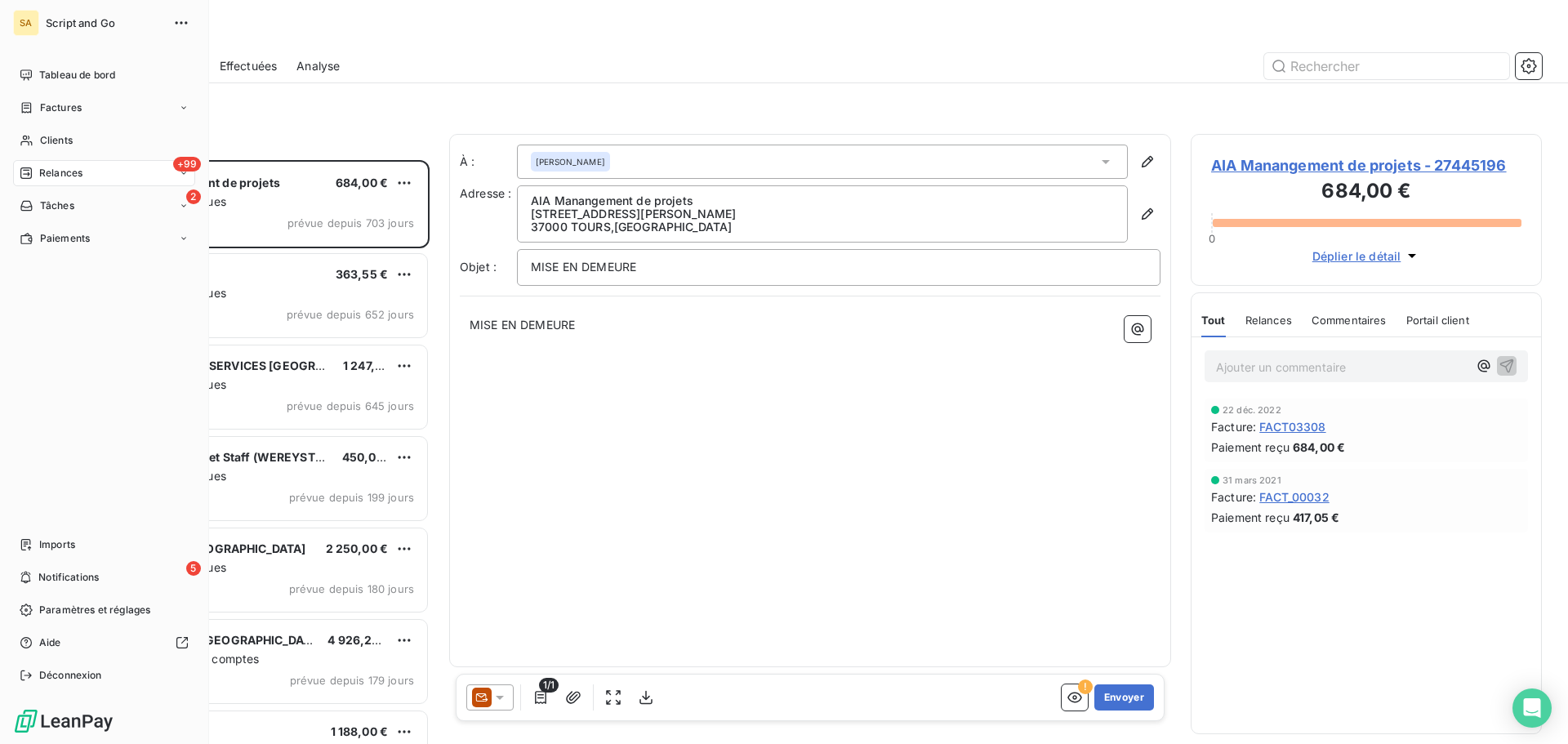
click at [40, 171] on span "Relances" at bounding box center [61, 173] width 43 height 14
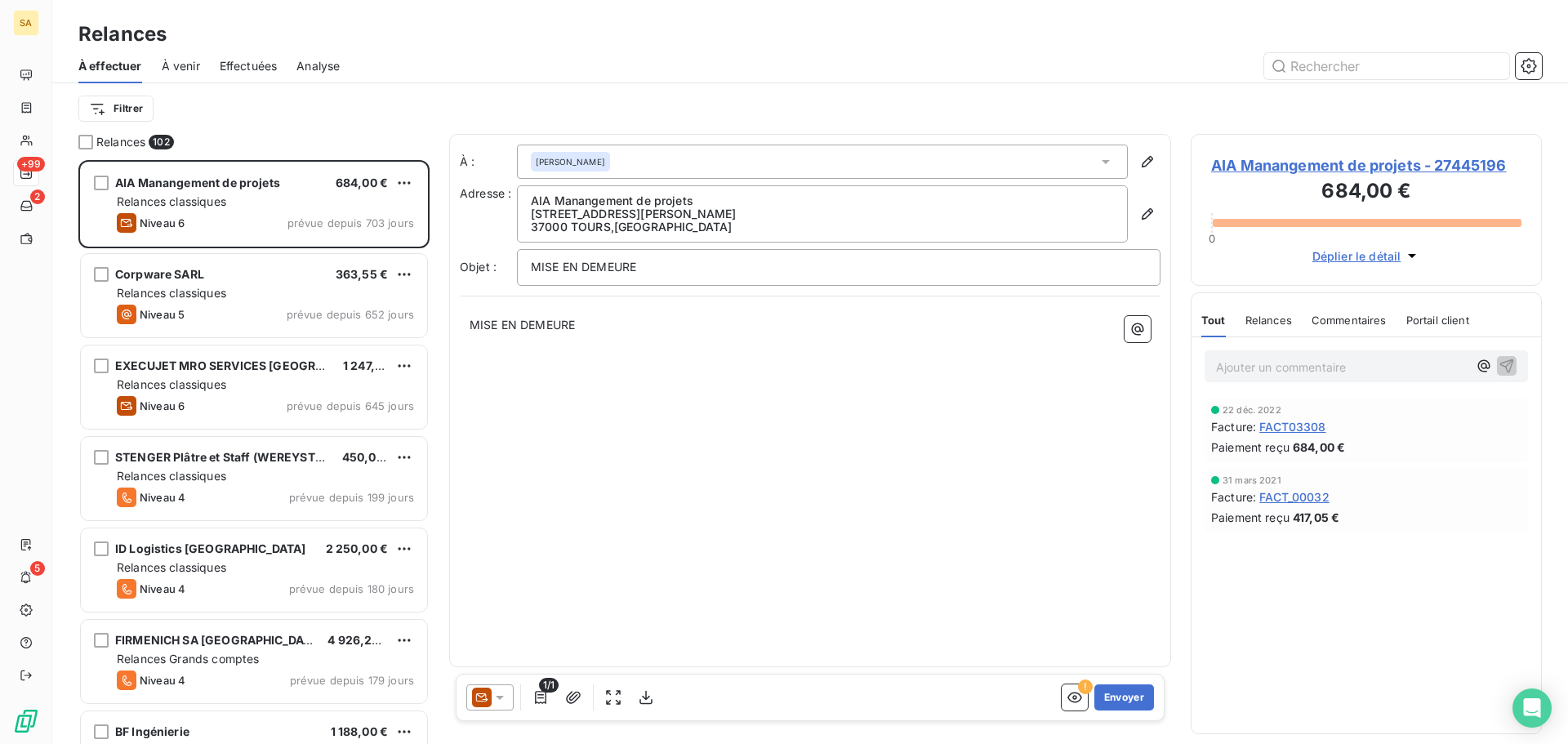
click at [326, 109] on div "Filtrer" at bounding box center [810, 109] width 1464 height 31
click at [125, 108] on html "SA +99 2 5 Relances À effectuer À venir Effectuées Analyse Filtrer Relances 102…" at bounding box center [784, 372] width 1568 height 744
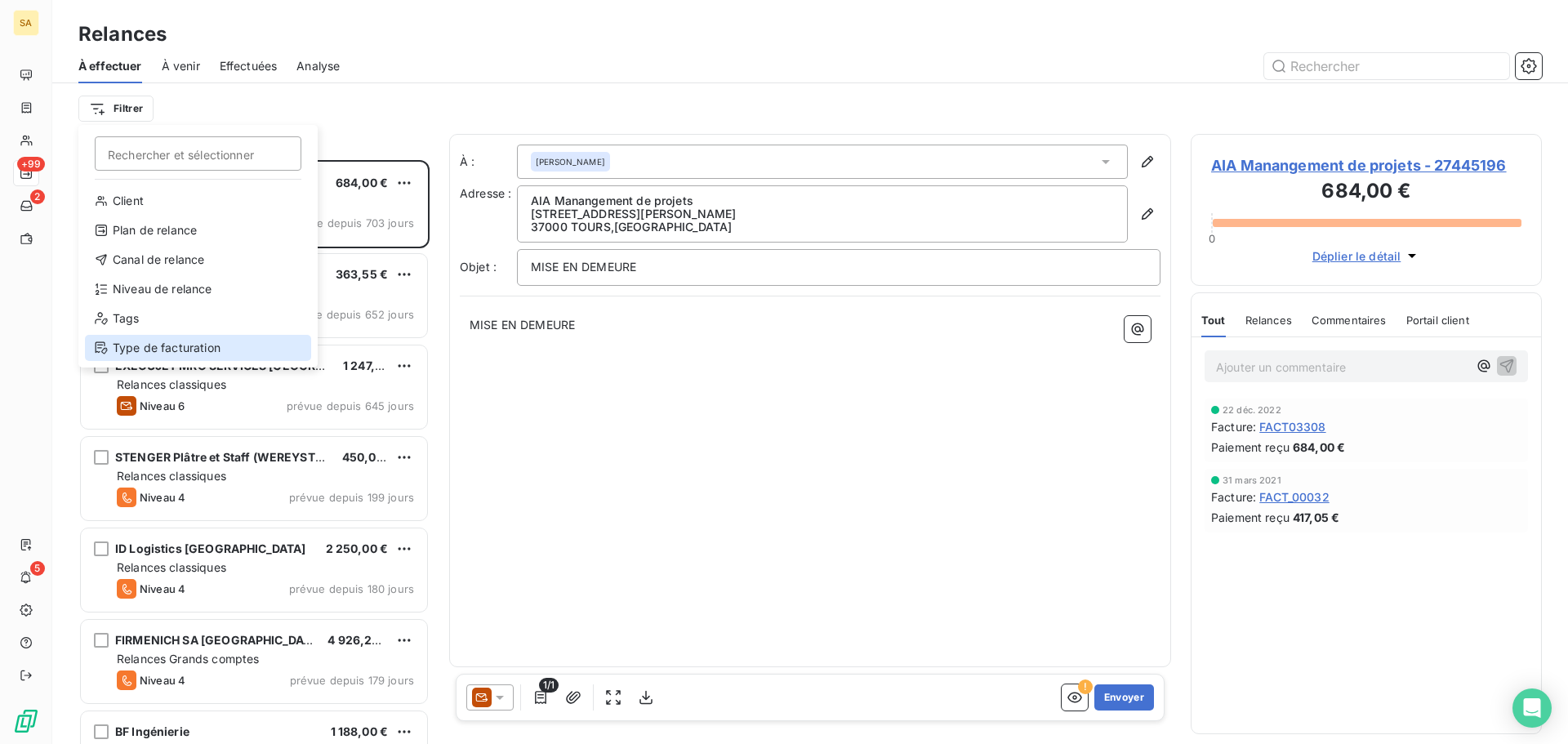
click at [177, 345] on div "Type de facturation" at bounding box center [198, 348] width 227 height 26
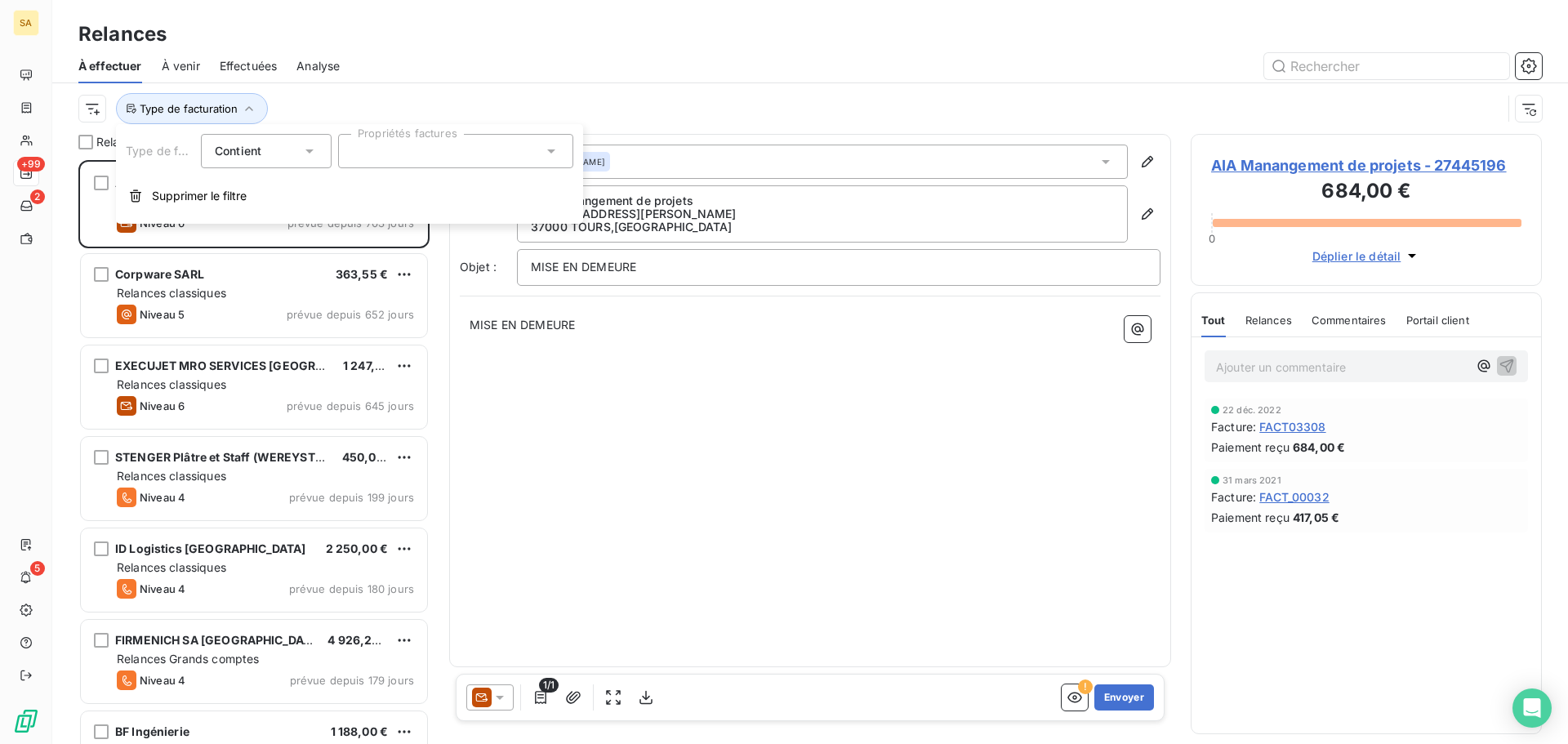
click at [407, 153] on div at bounding box center [455, 151] width 235 height 35
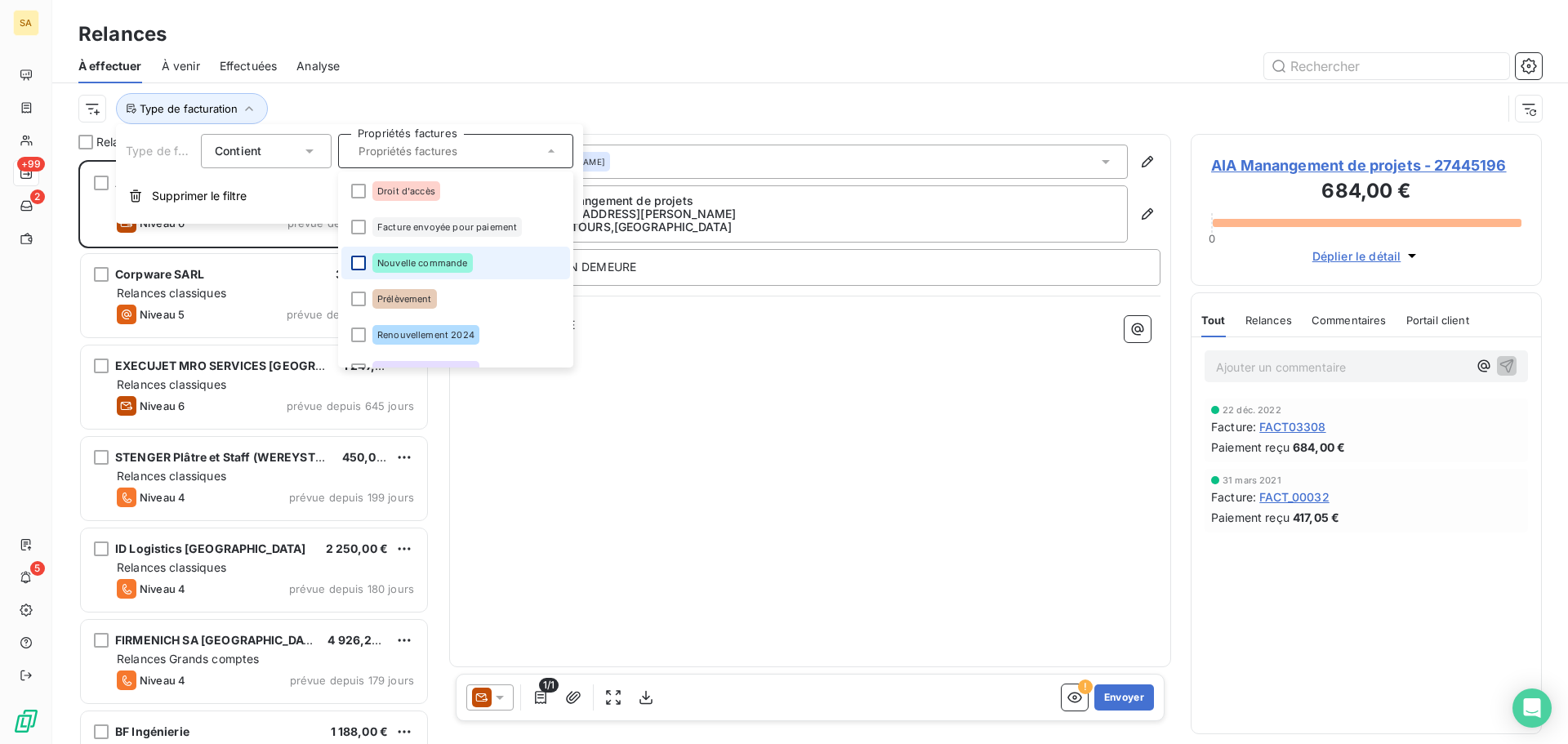
click at [352, 260] on div at bounding box center [358, 262] width 14 height 14
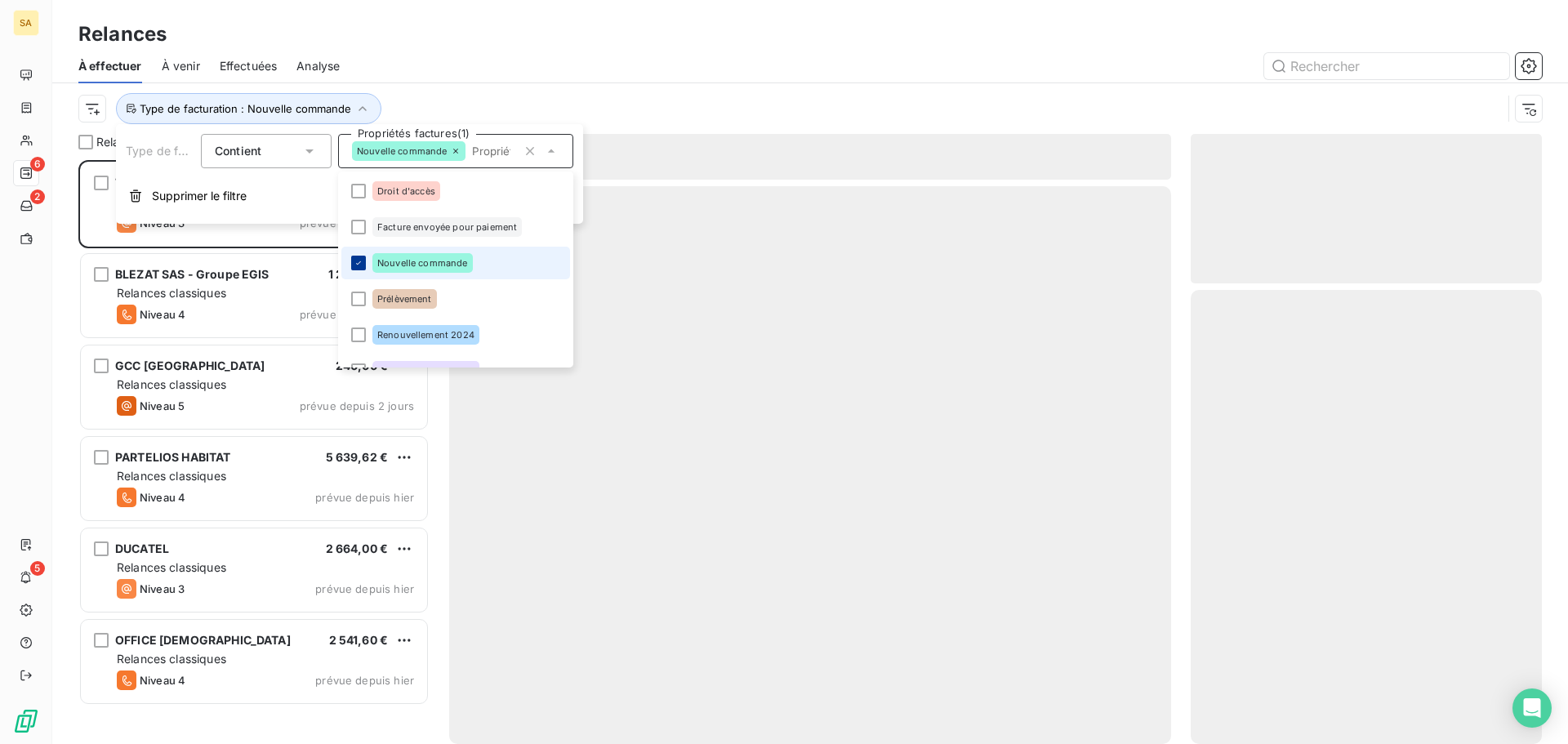
scroll to position [572, 339]
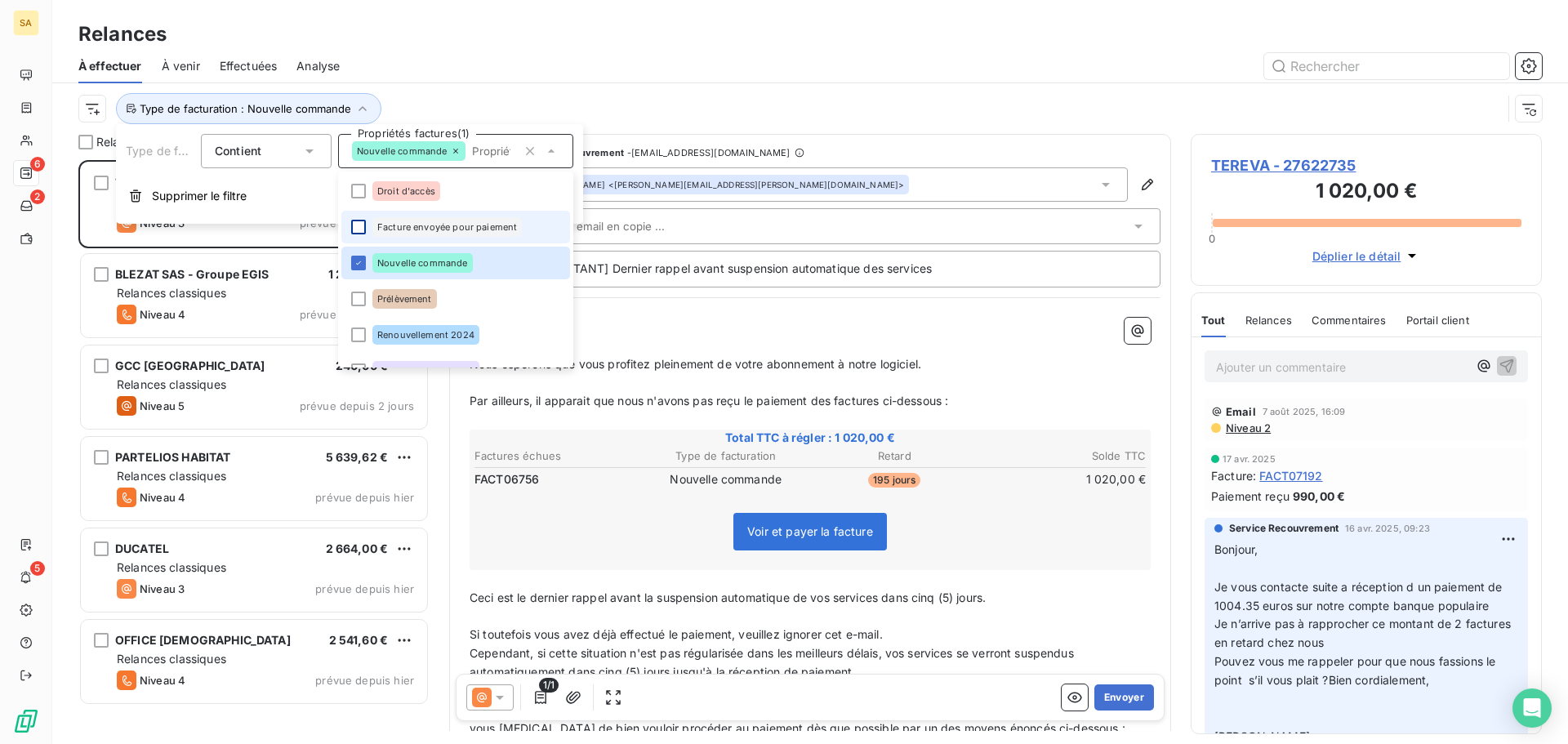
click at [360, 230] on div at bounding box center [358, 227] width 14 height 14
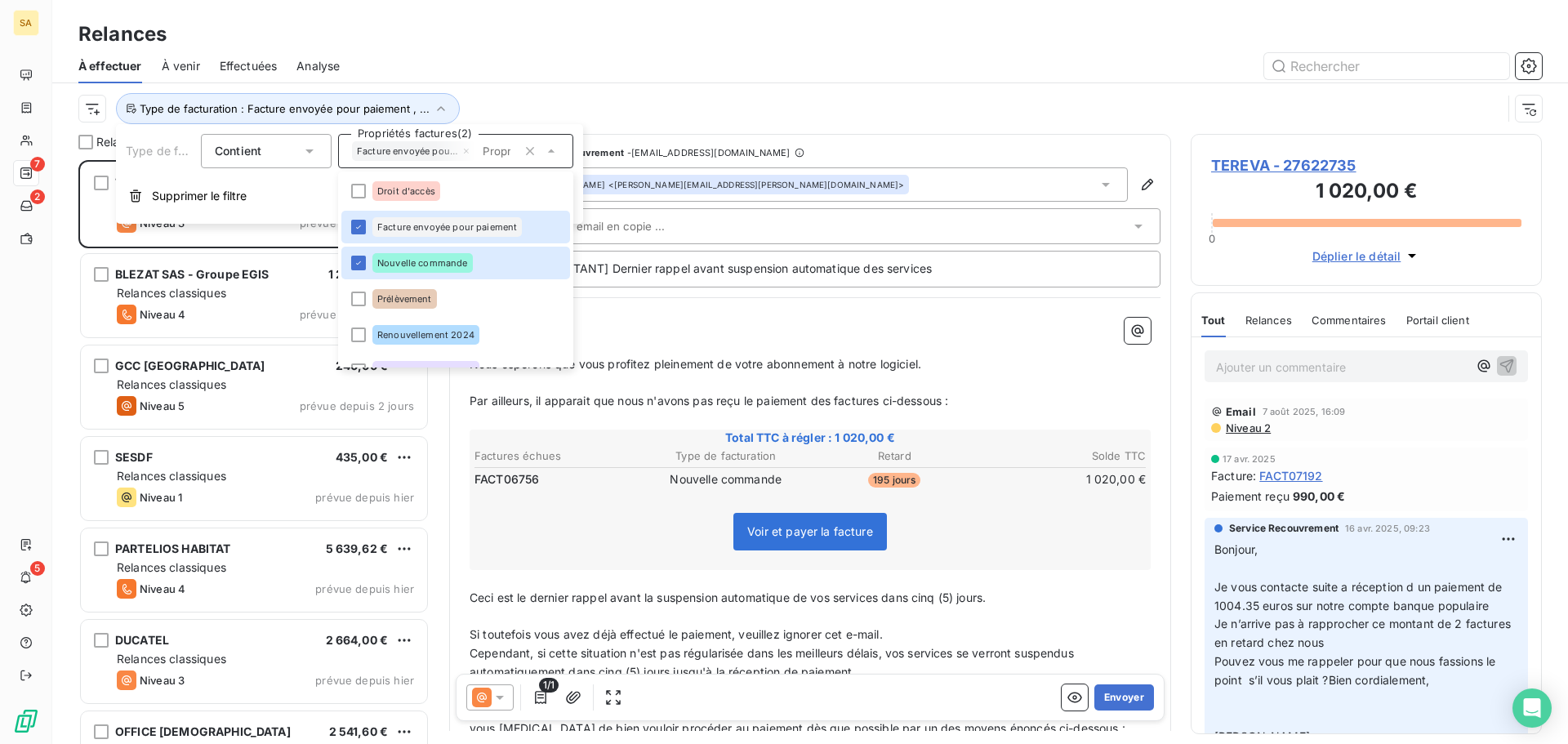
click at [696, 95] on div "Type de facturation : Facture envoyée pour paiement , ..." at bounding box center [790, 109] width 1423 height 31
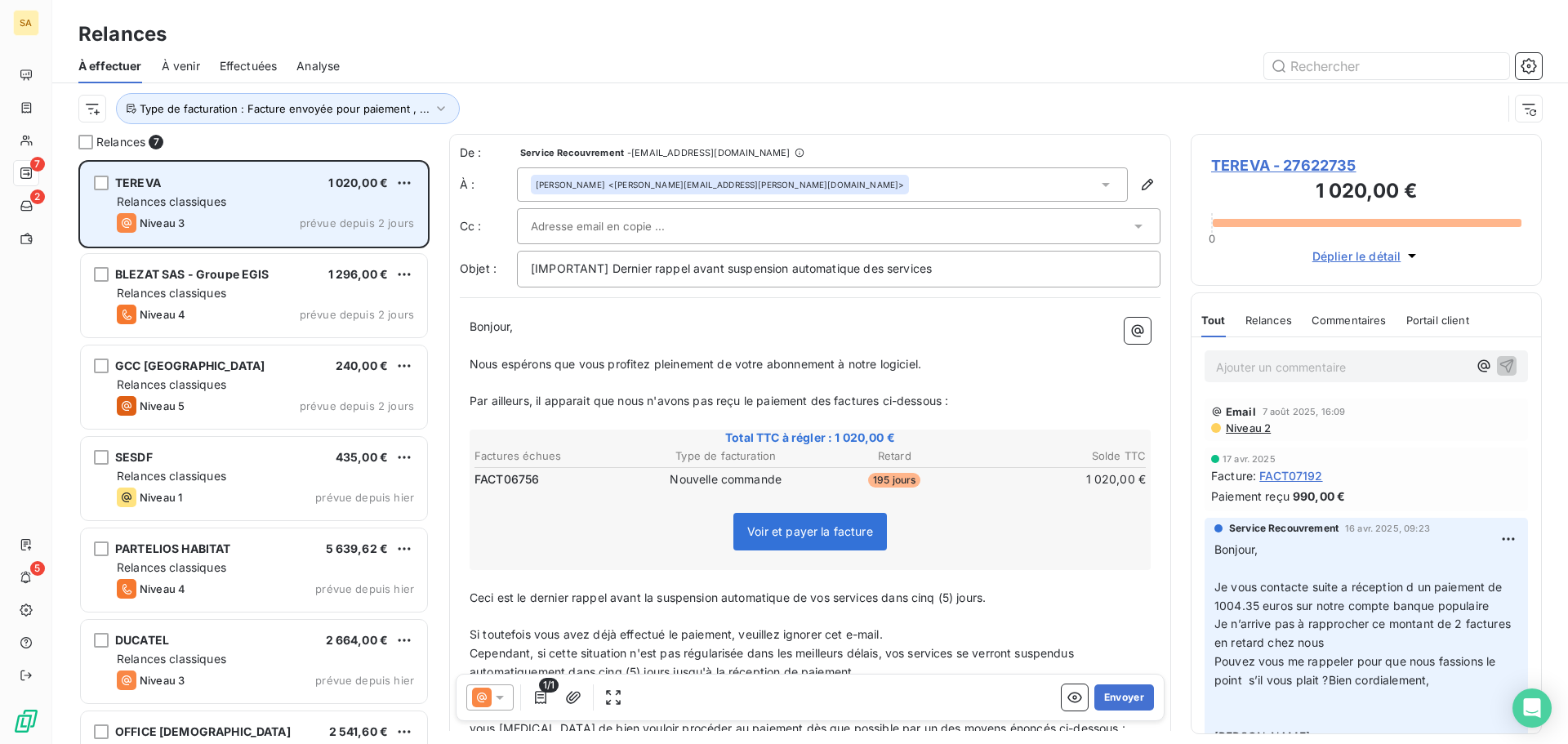
click at [258, 200] on div "Relances classiques" at bounding box center [265, 201] width 297 height 16
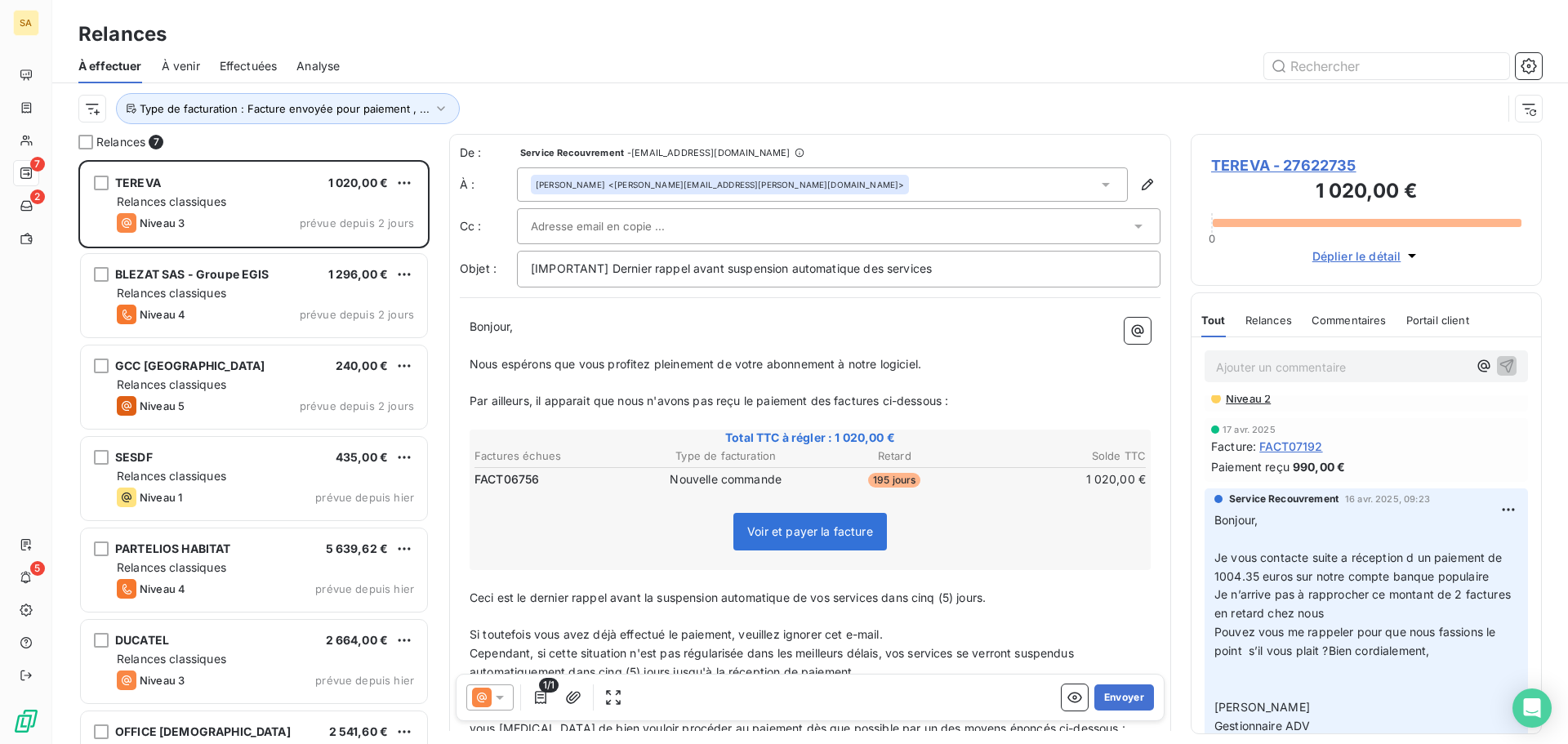
scroll to position [0, 0]
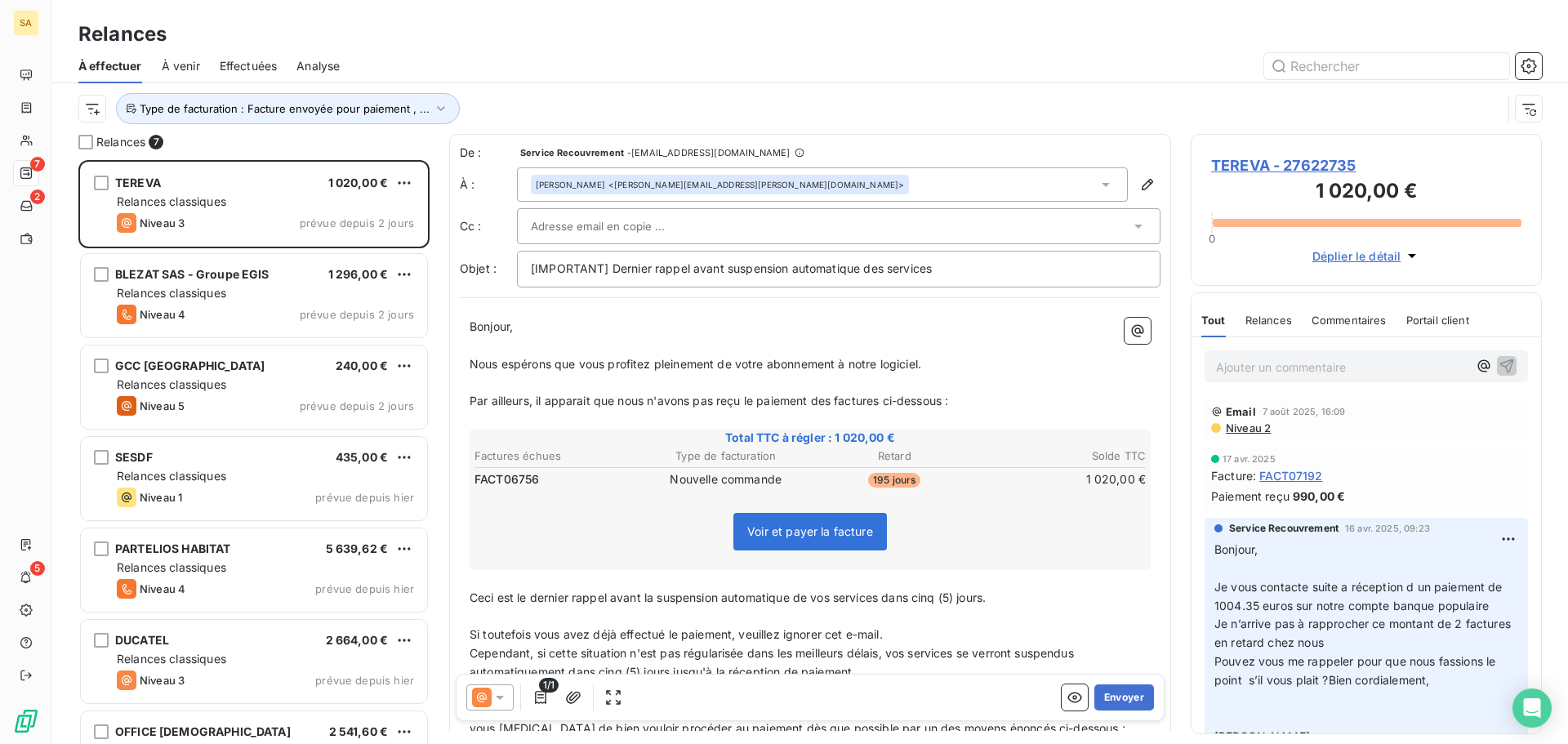
click at [1258, 422] on span "Niveau 2" at bounding box center [1246, 428] width 46 height 13
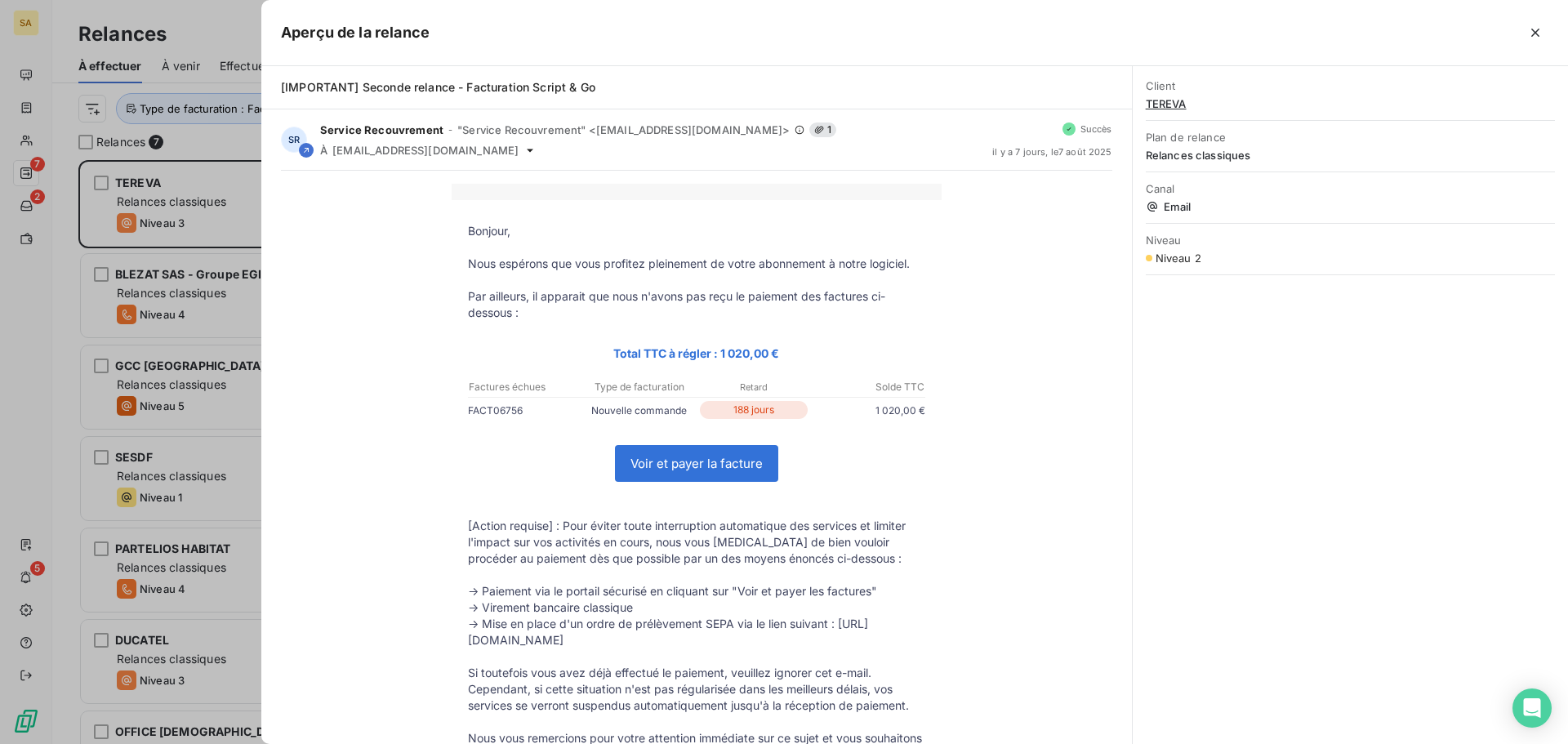
click at [708, 461] on link "Voir et payer la facture" at bounding box center [696, 463] width 162 height 35
click at [202, 186] on div at bounding box center [784, 372] width 1568 height 744
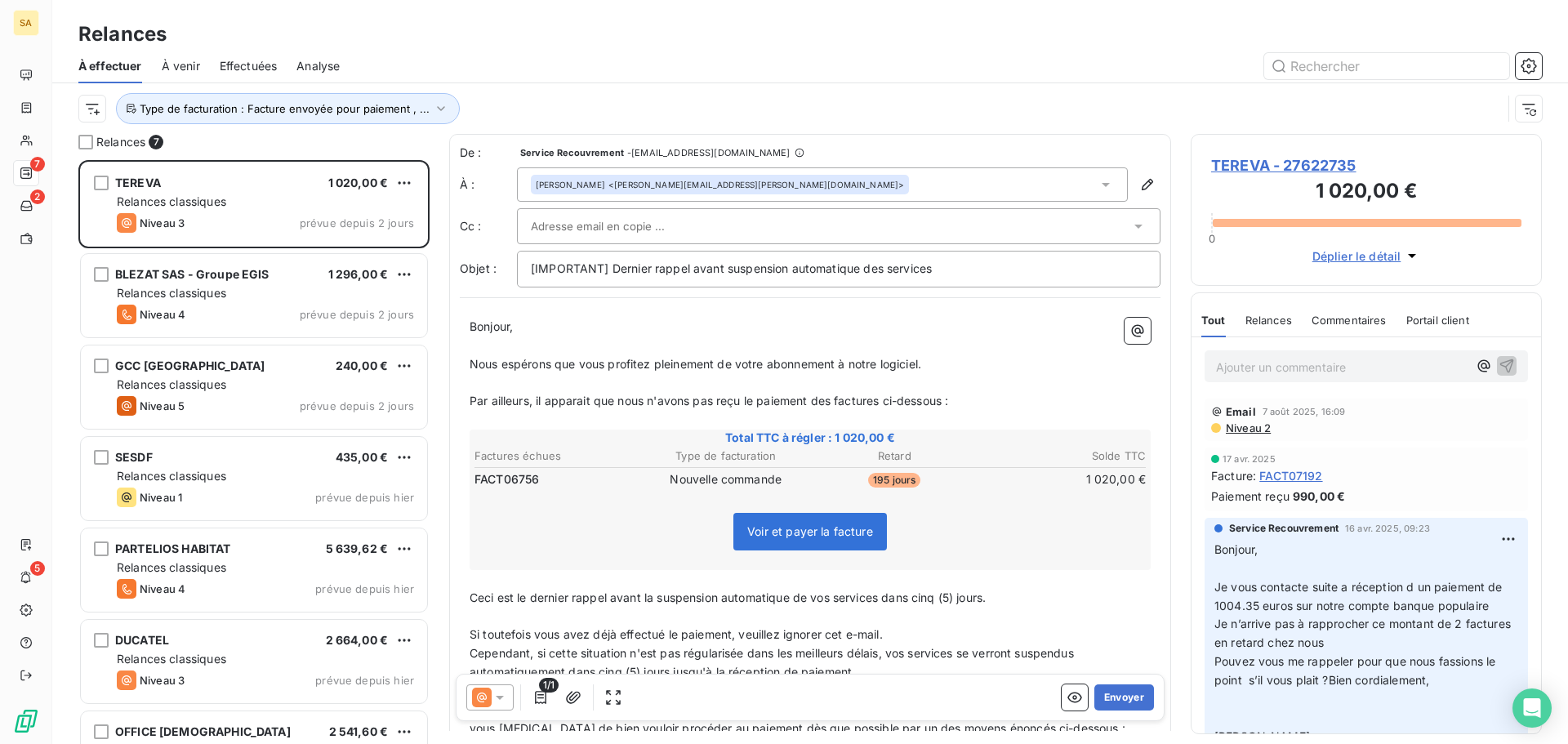
click at [1282, 158] on span "TEREVA - 27622735" at bounding box center [1366, 165] width 310 height 22
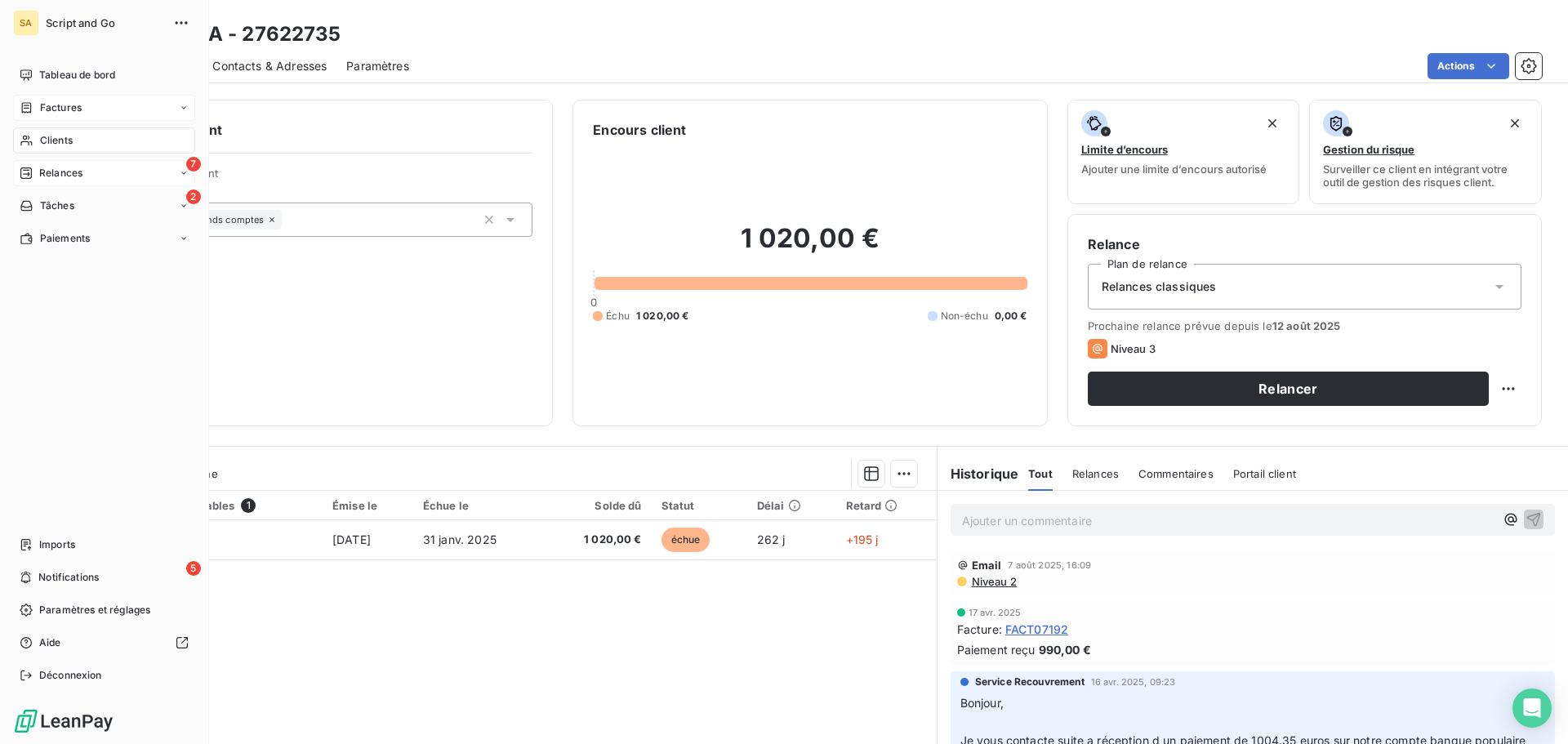
click at [47, 102] on span "Factures" at bounding box center [61, 107] width 41 height 14
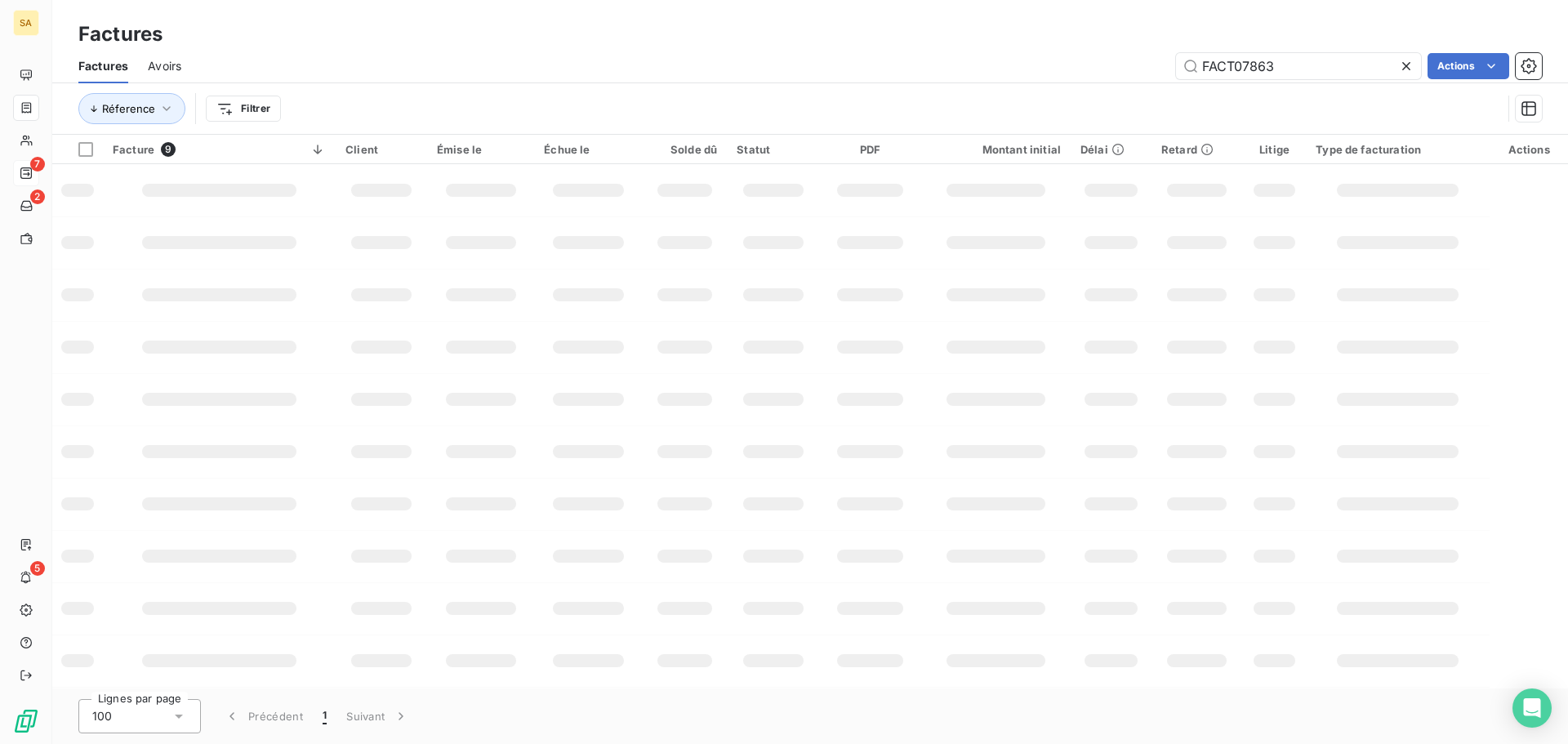
type input "FACT07863"
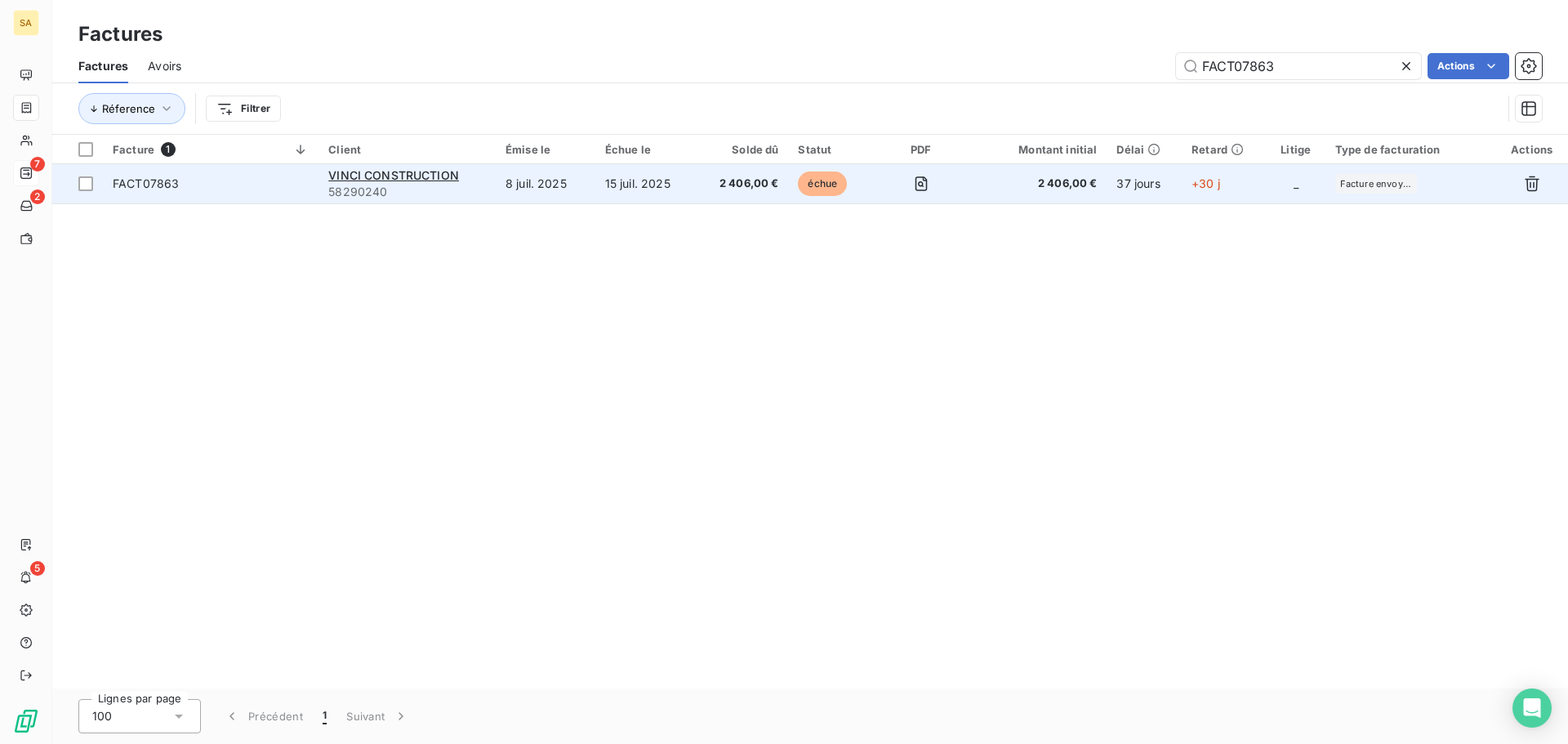
click at [322, 174] on td "VINCI CONSTRUCTION 58290240" at bounding box center [407, 184] width 177 height 40
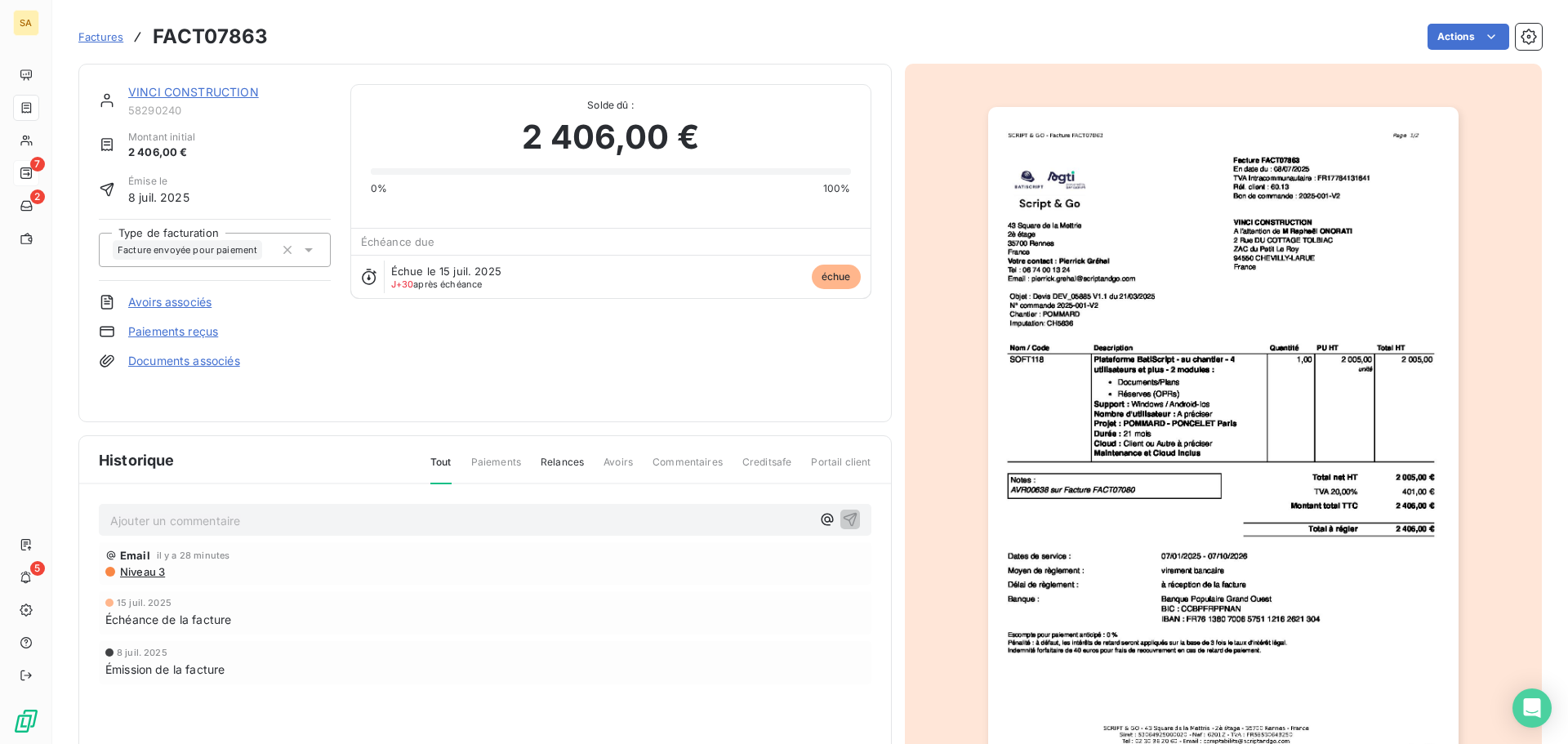
click at [378, 515] on p "Ajouter un commentaire ﻿" at bounding box center [461, 521] width 701 height 20
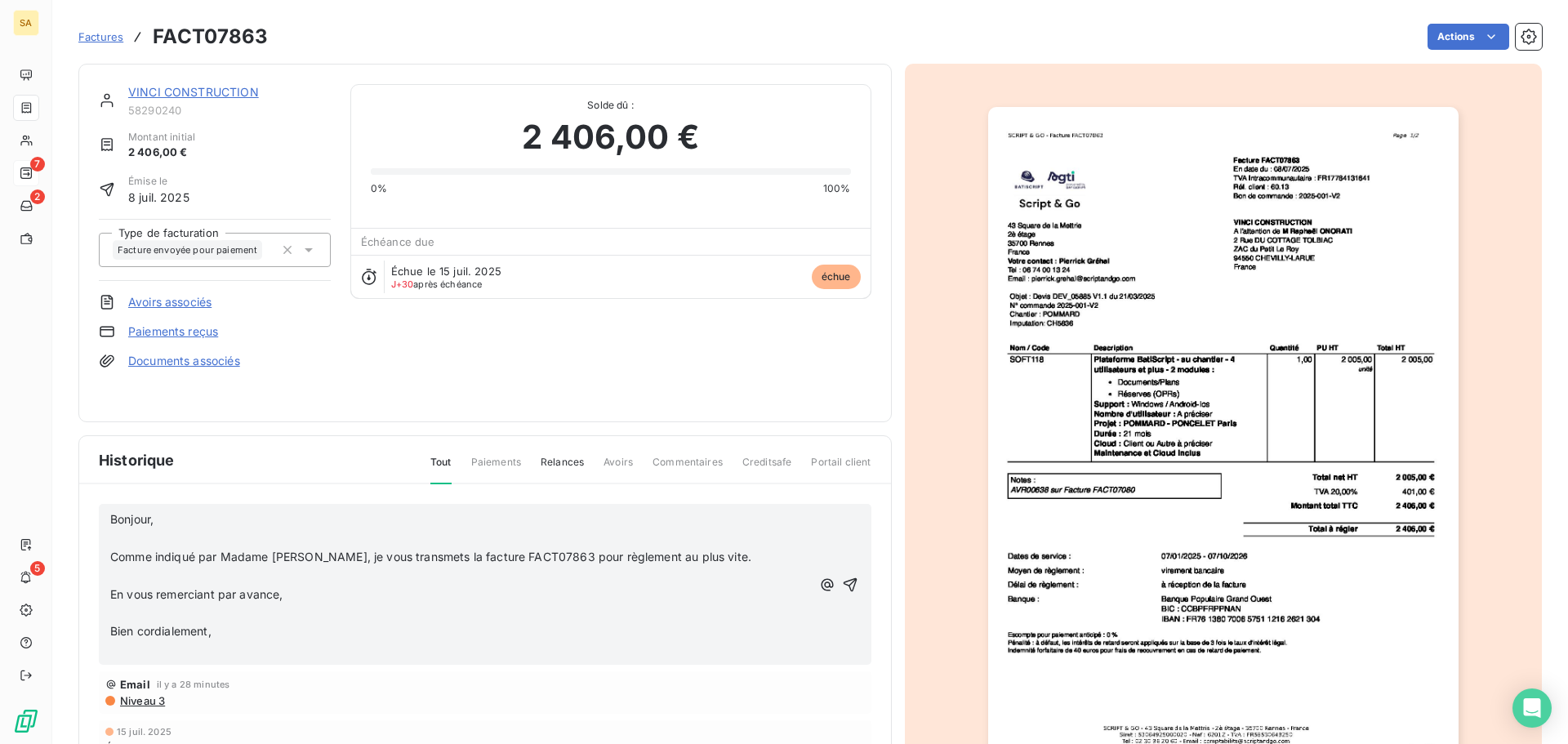
click at [842, 584] on icon "button" at bounding box center [850, 585] width 16 height 16
